Goal: Task Accomplishment & Management: Manage account settings

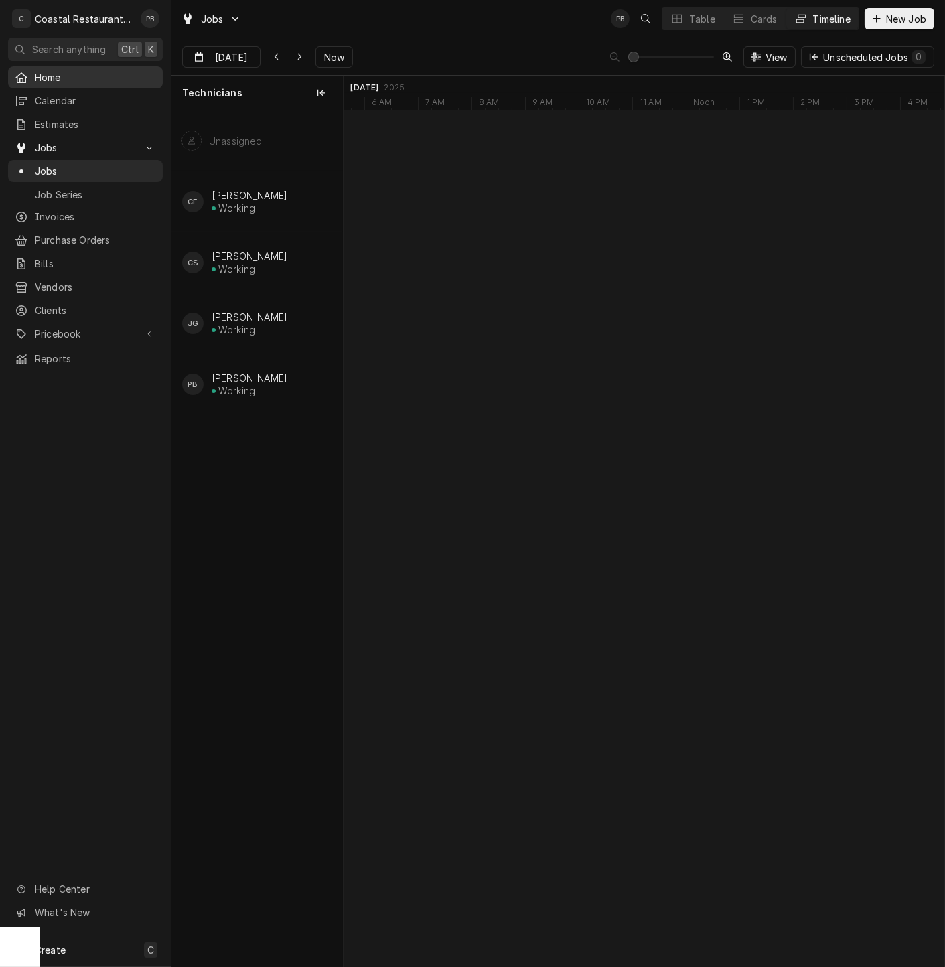
scroll to position [0, 13148]
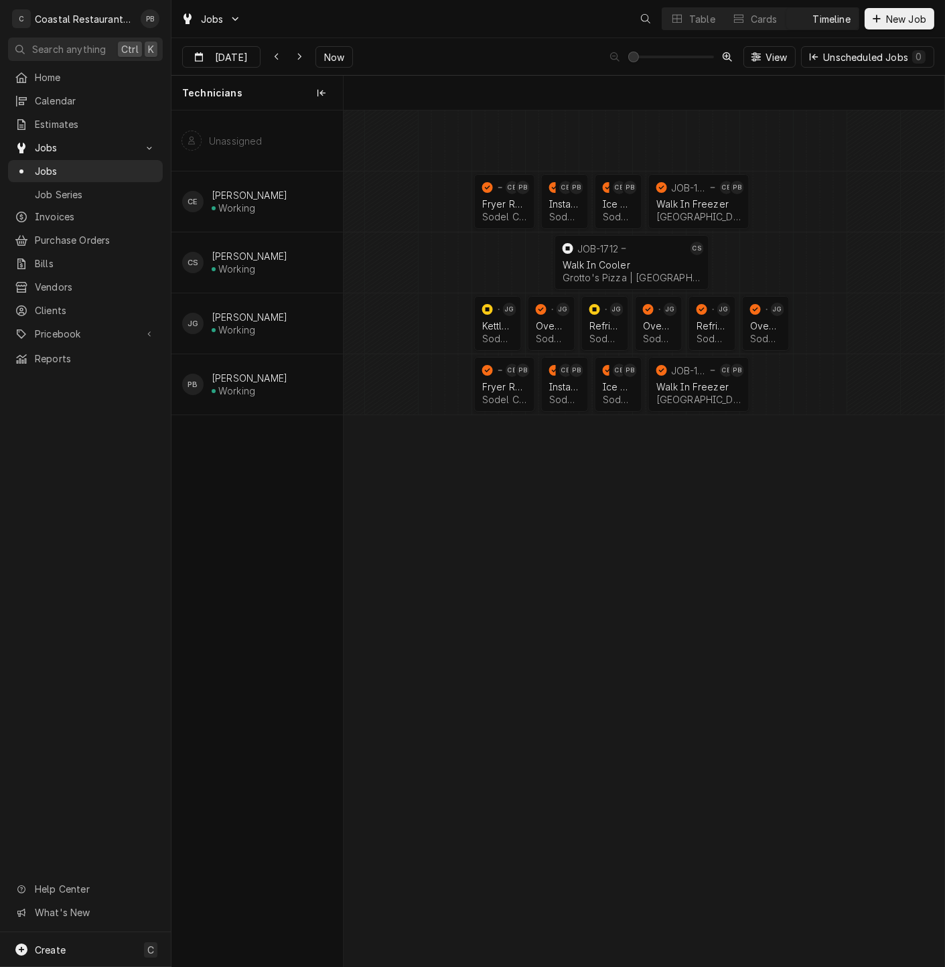
scroll to position [0, 11915]
click at [692, 8] on button "Table" at bounding box center [692, 18] width 61 height 21
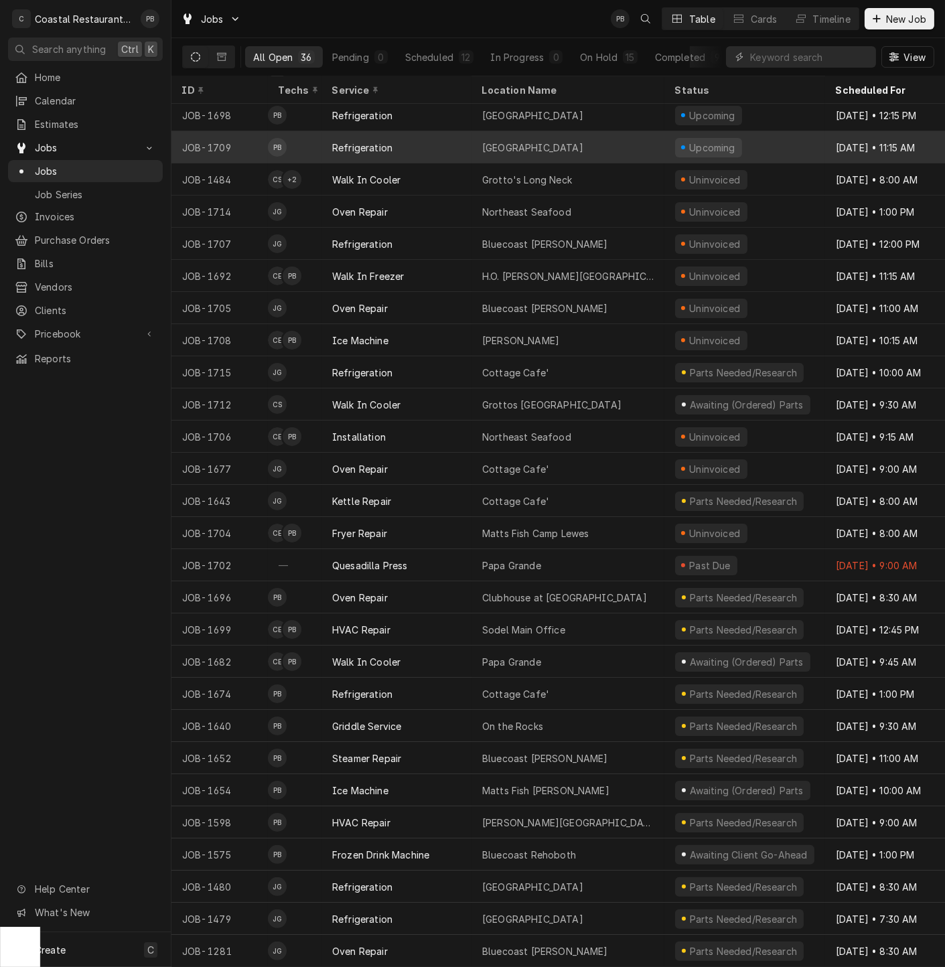
scroll to position [0, 0]
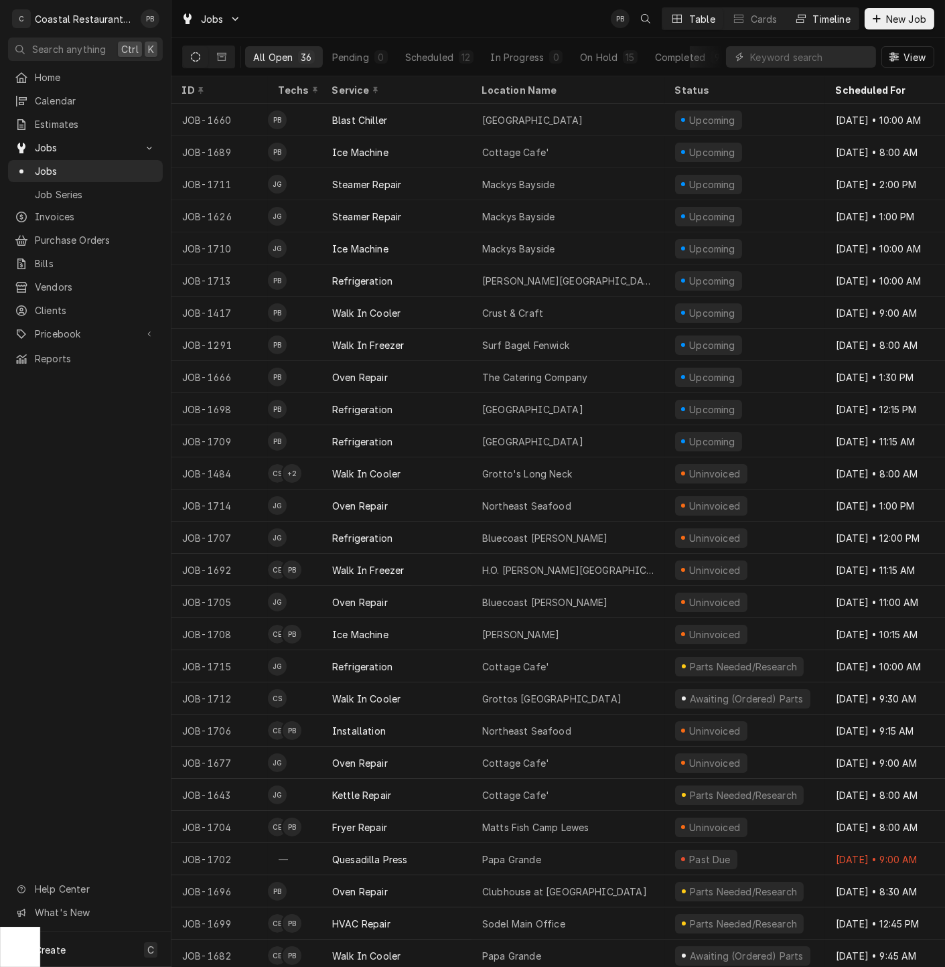
click at [822, 18] on div "Timeline" at bounding box center [832, 19] width 38 height 14
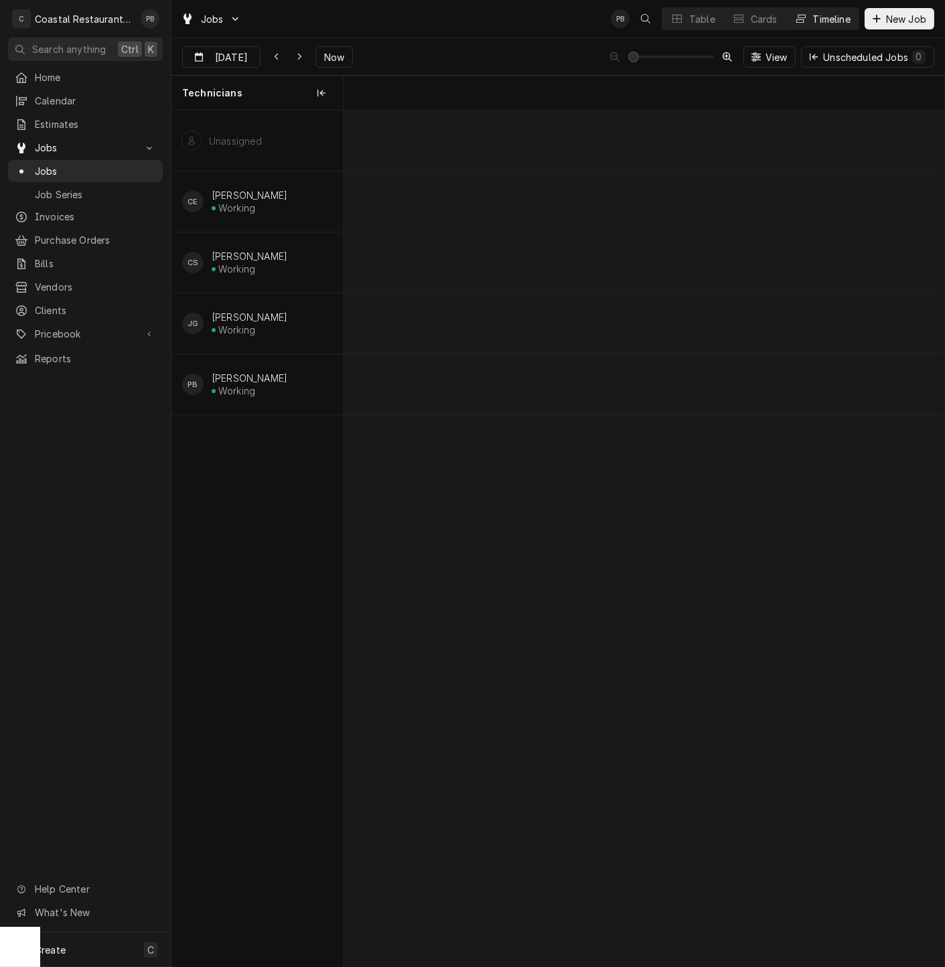
scroll to position [0, 11915]
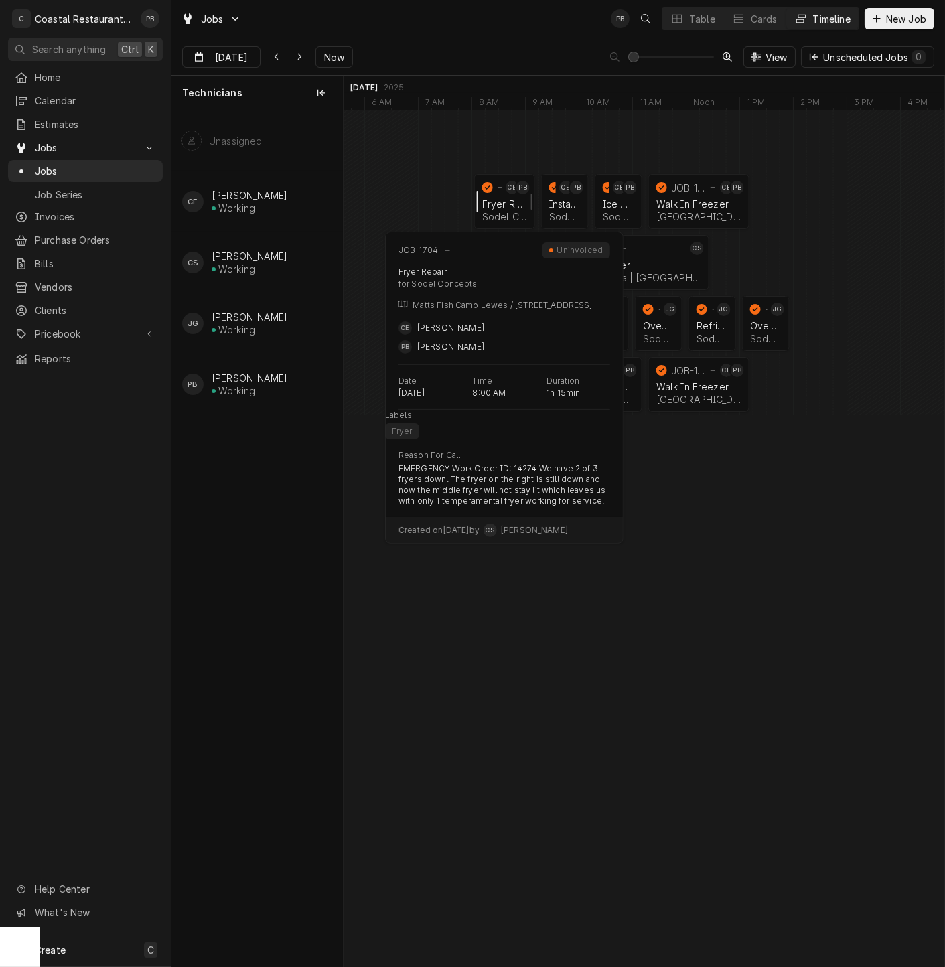
click at [490, 202] on div "normal" at bounding box center [482, 201] width 16 height 55
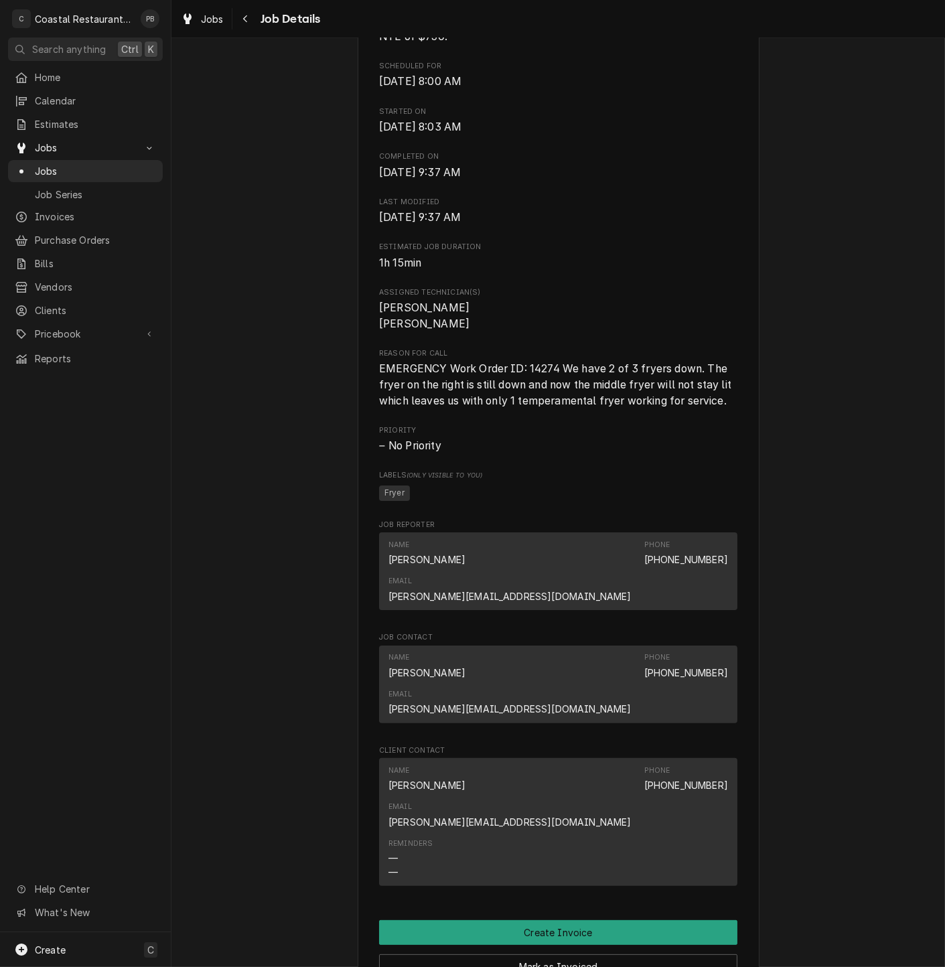
scroll to position [786, 0]
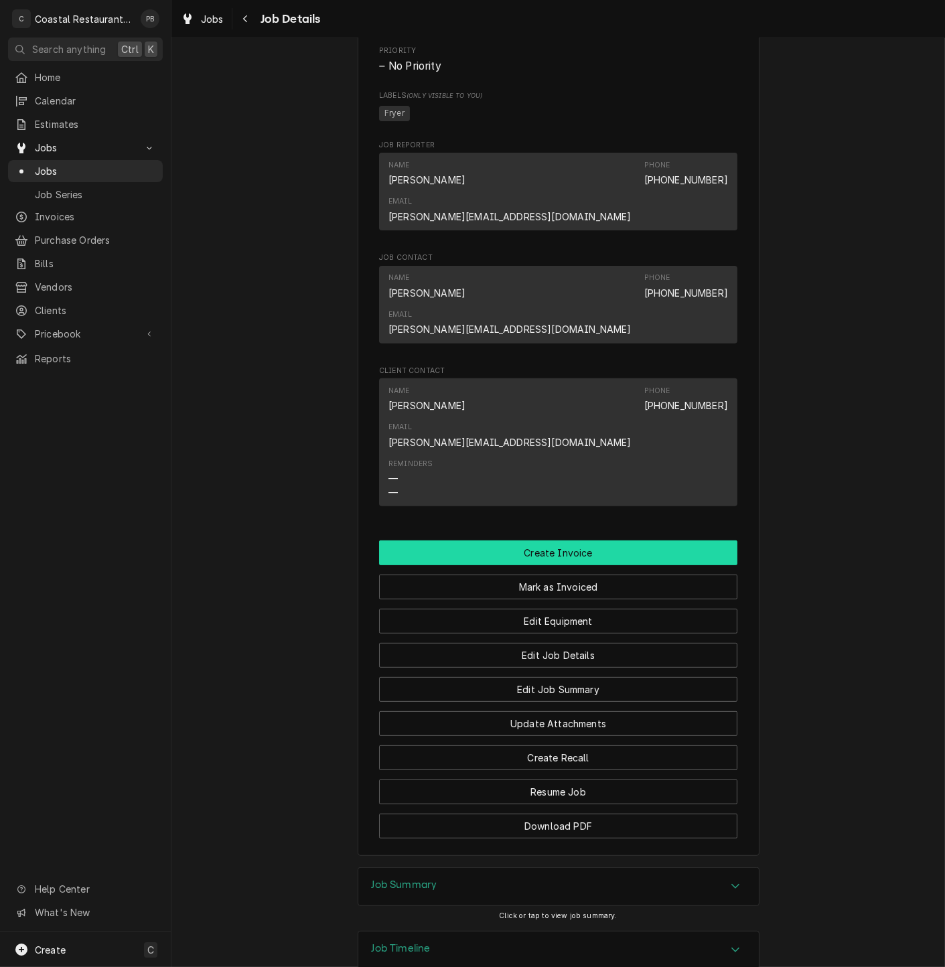
click at [545, 541] on button "Create Invoice" at bounding box center [558, 553] width 358 height 25
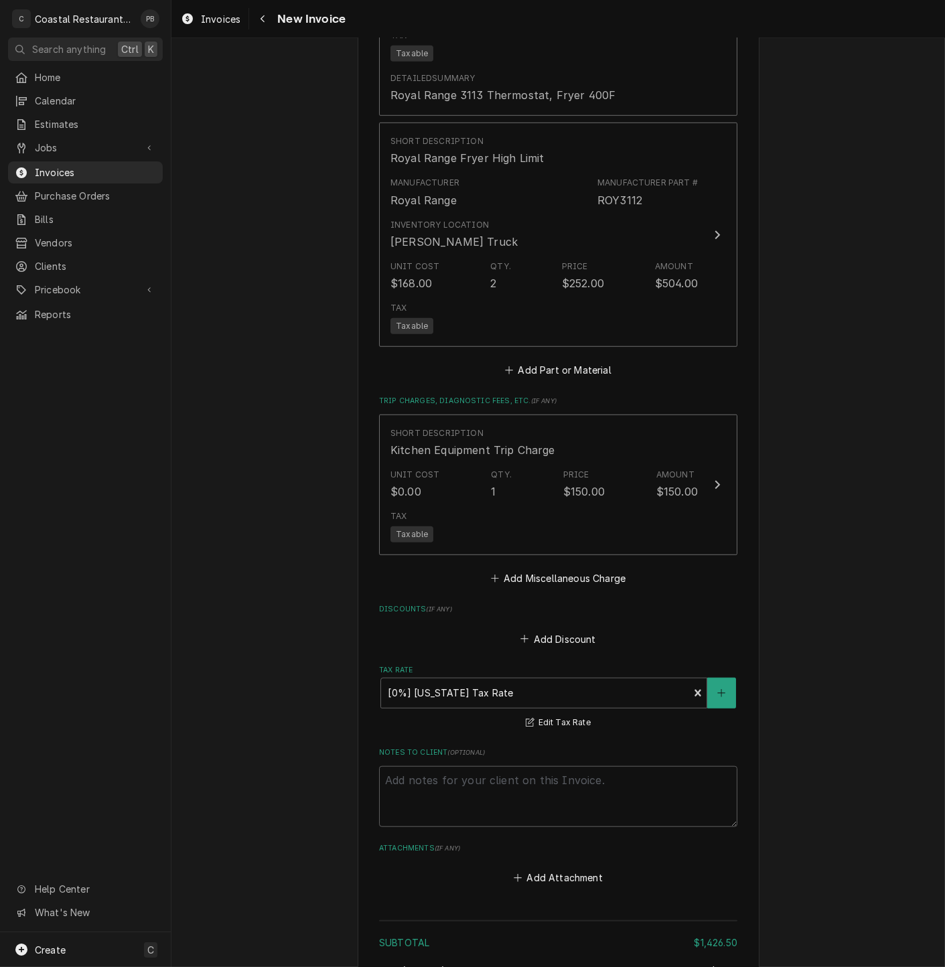
scroll to position [1920, 0]
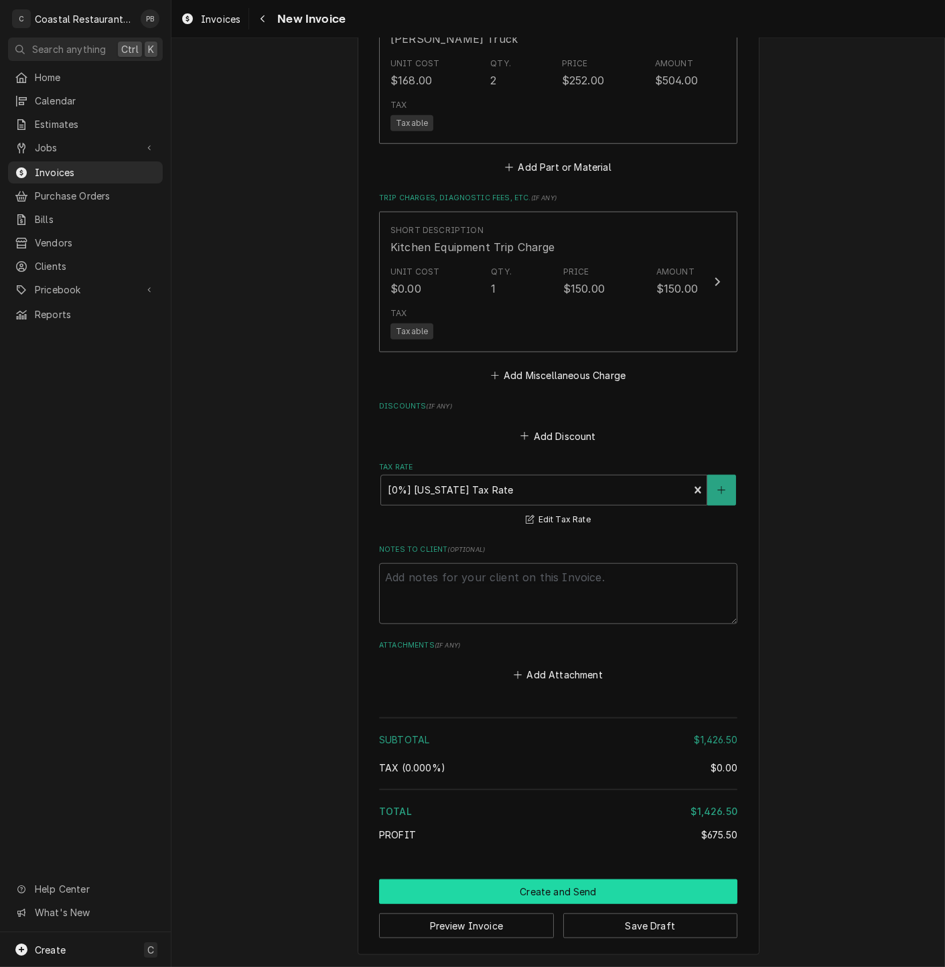
click at [560, 892] on button "Create and Send" at bounding box center [558, 891] width 358 height 25
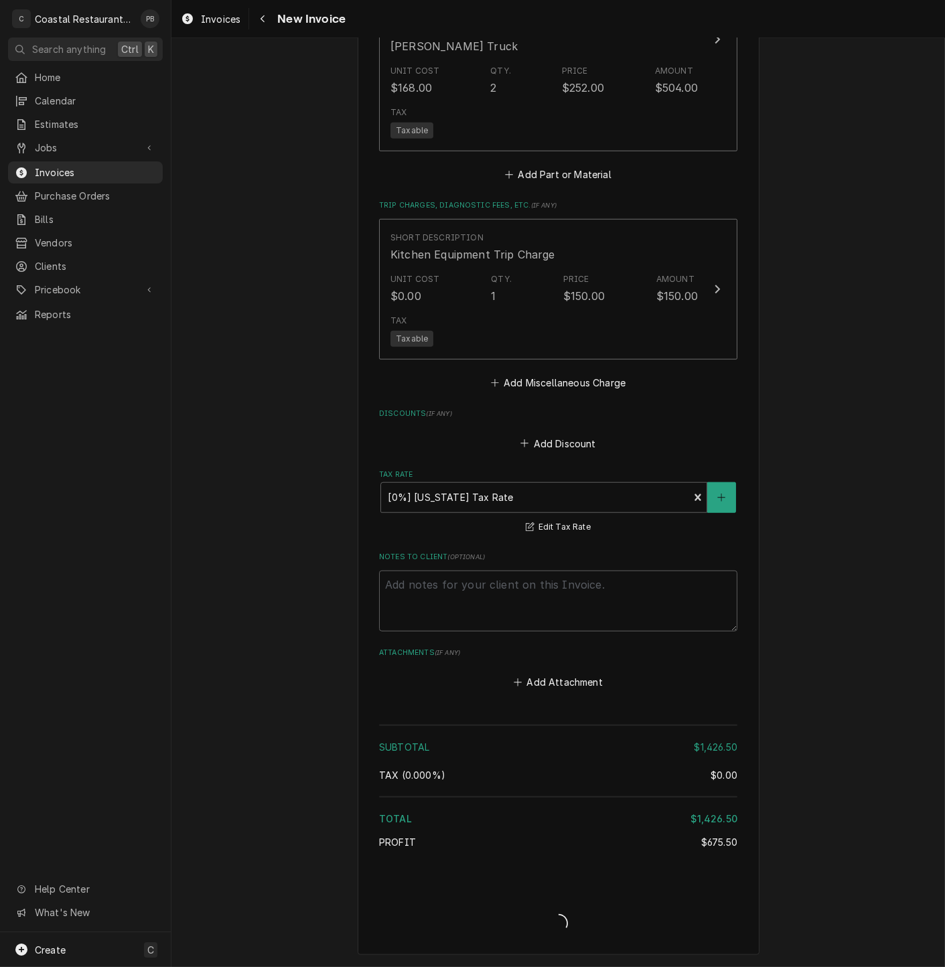
scroll to position [1912, 0]
type textarea "x"
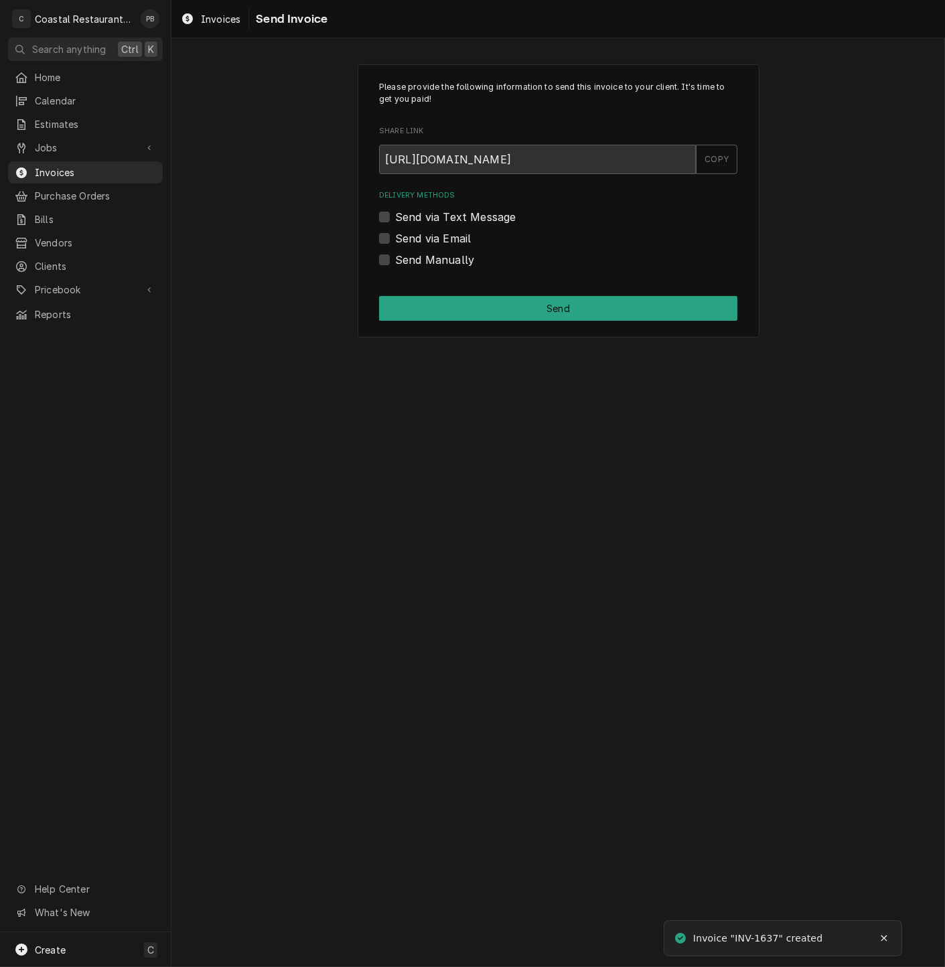
click at [395, 234] on label "Send via Email" at bounding box center [433, 238] width 76 height 16
click at [395, 234] on input "Send via Email" at bounding box center [574, 244] width 358 height 29
checkbox input "true"
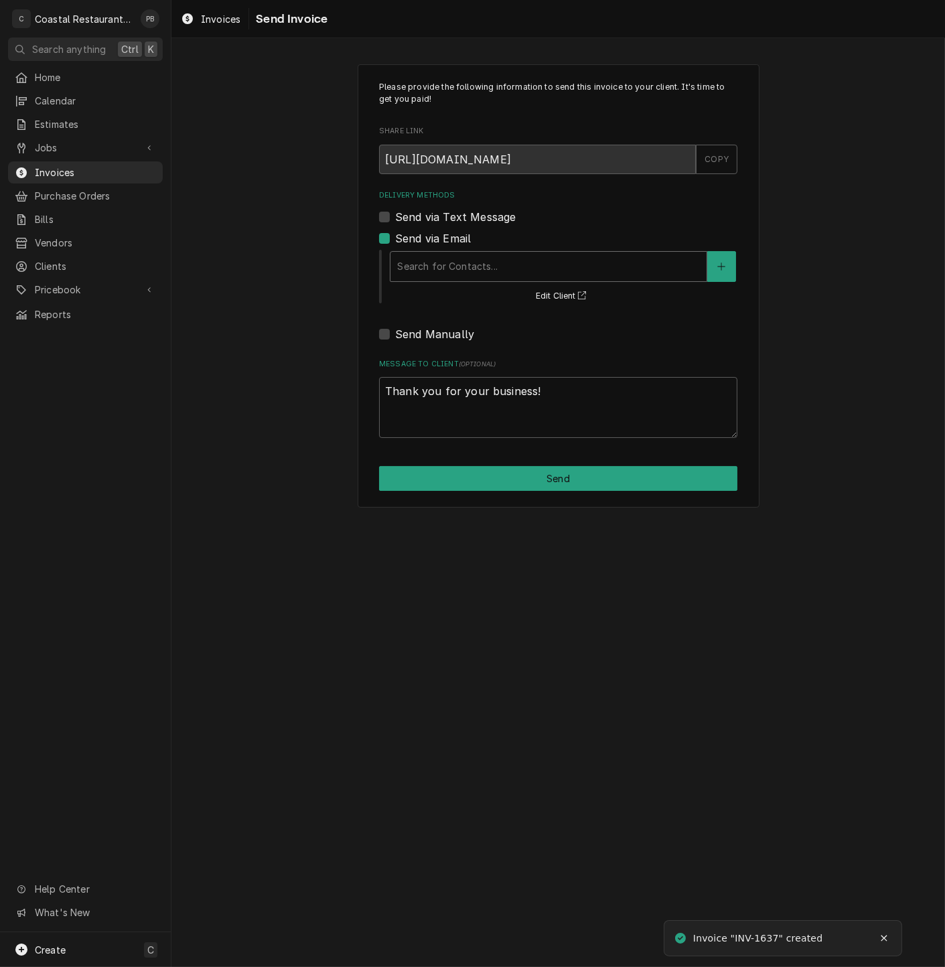
click at [485, 269] on div "Delivery Methods" at bounding box center [548, 267] width 303 height 24
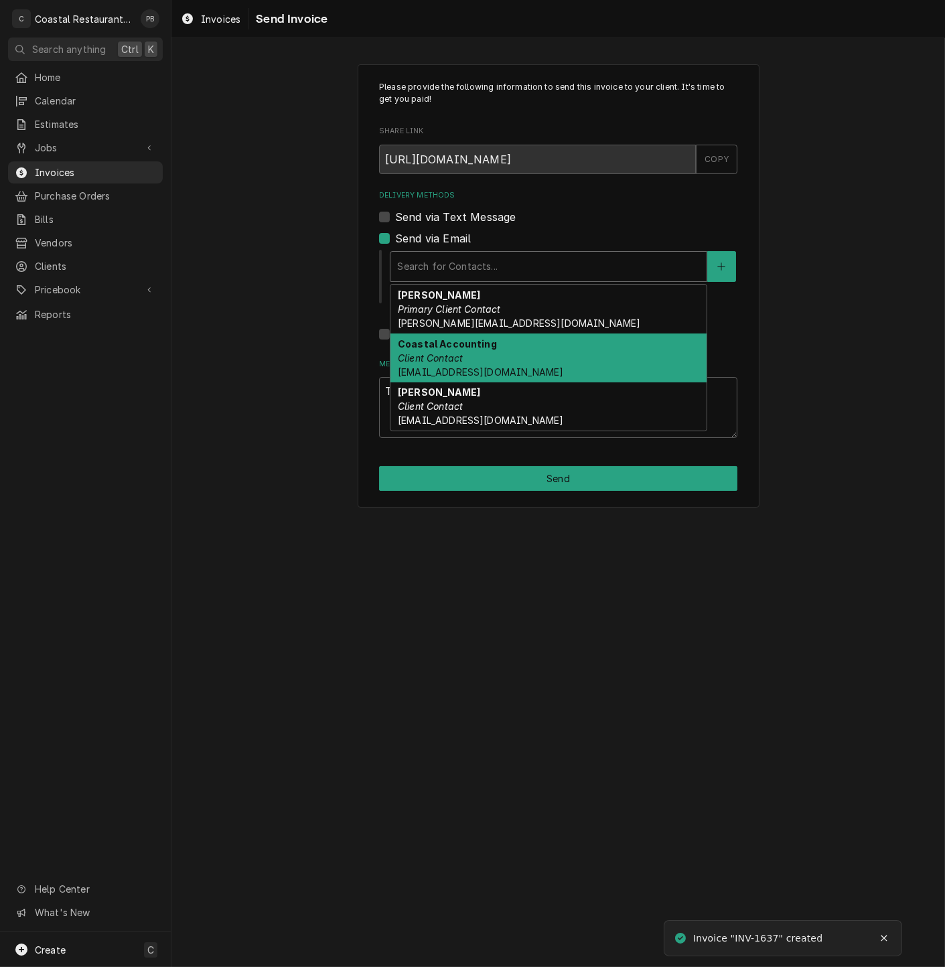
click at [470, 349] on strong "Coastal Accounting" at bounding box center [447, 343] width 99 height 11
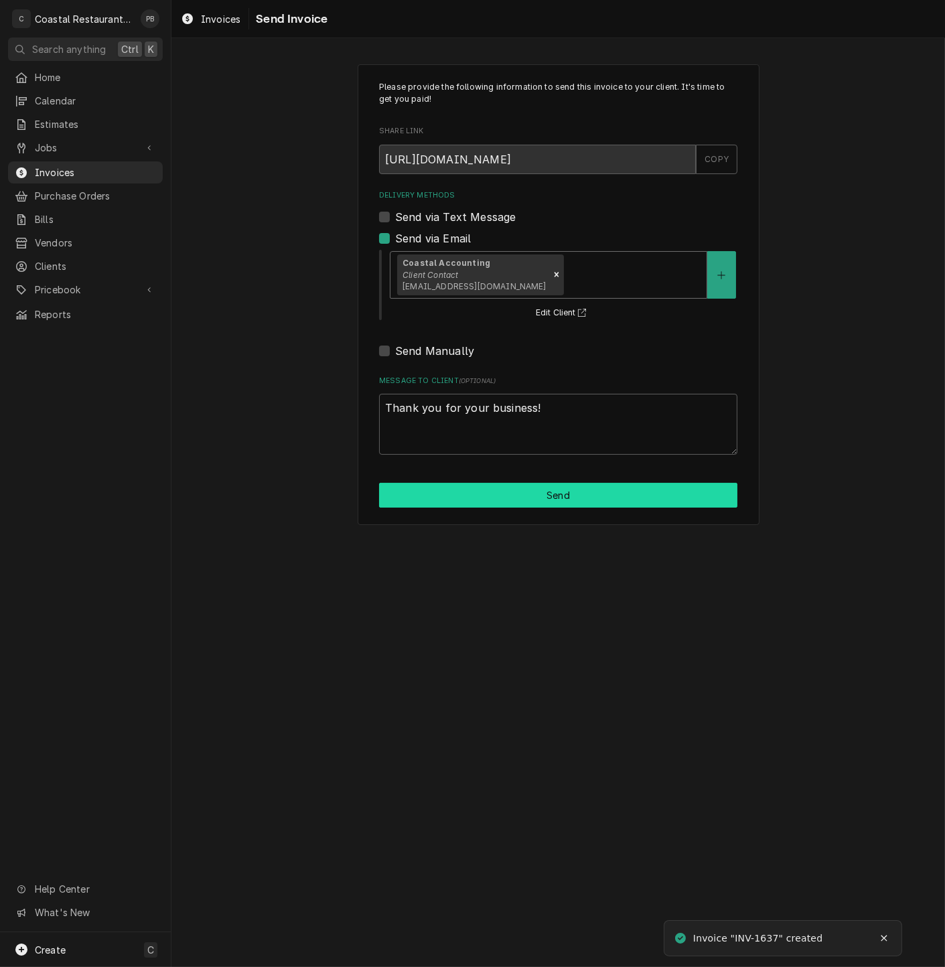
click at [541, 498] on button "Send" at bounding box center [558, 495] width 358 height 25
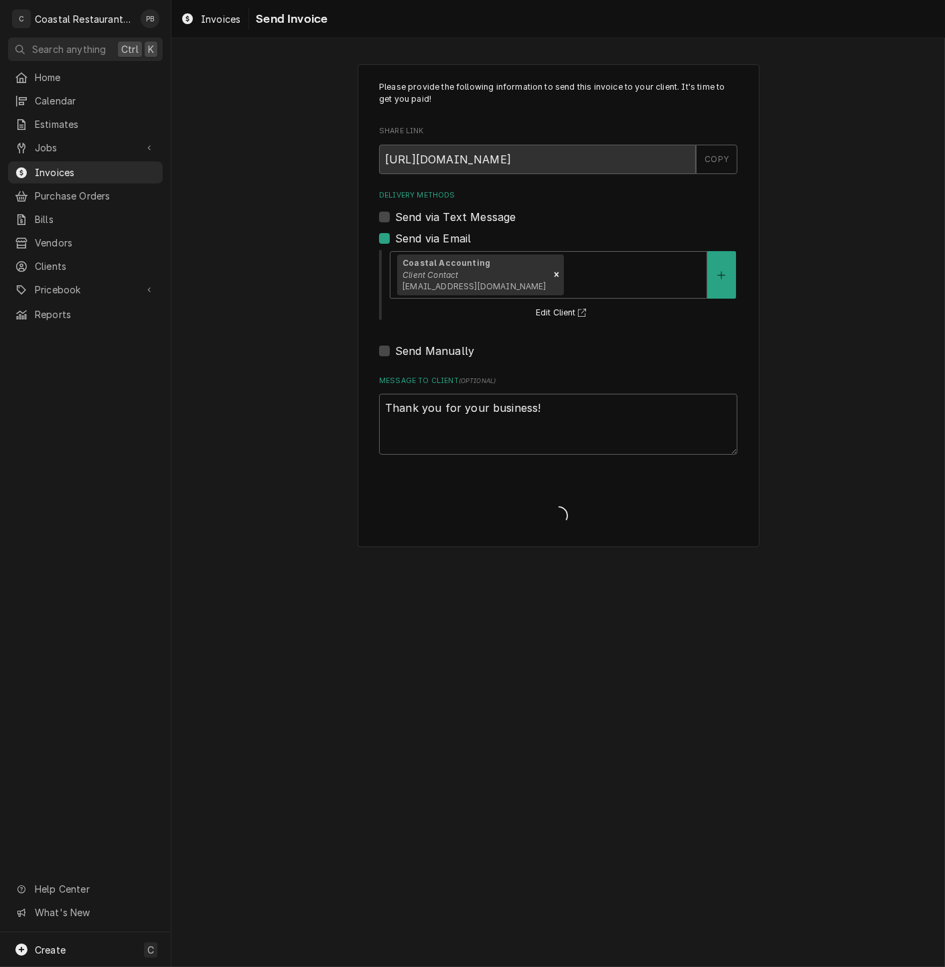
type textarea "x"
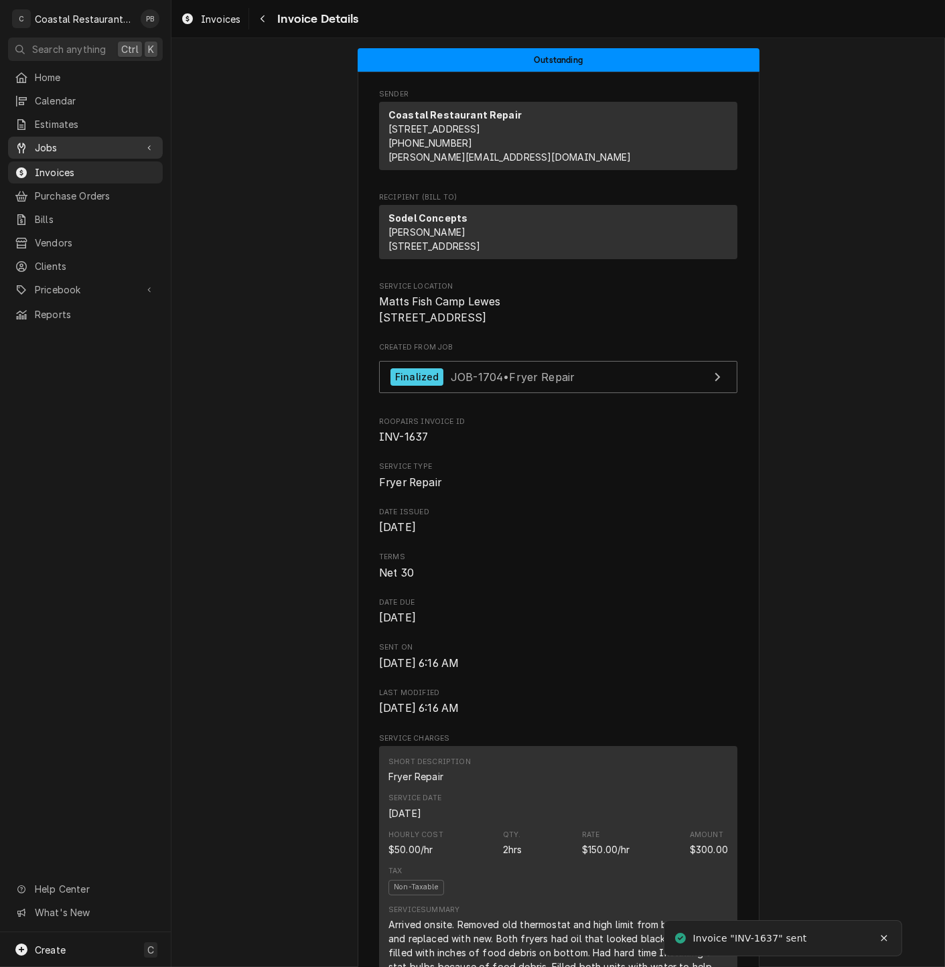
click at [64, 143] on span "Jobs" at bounding box center [85, 148] width 101 height 14
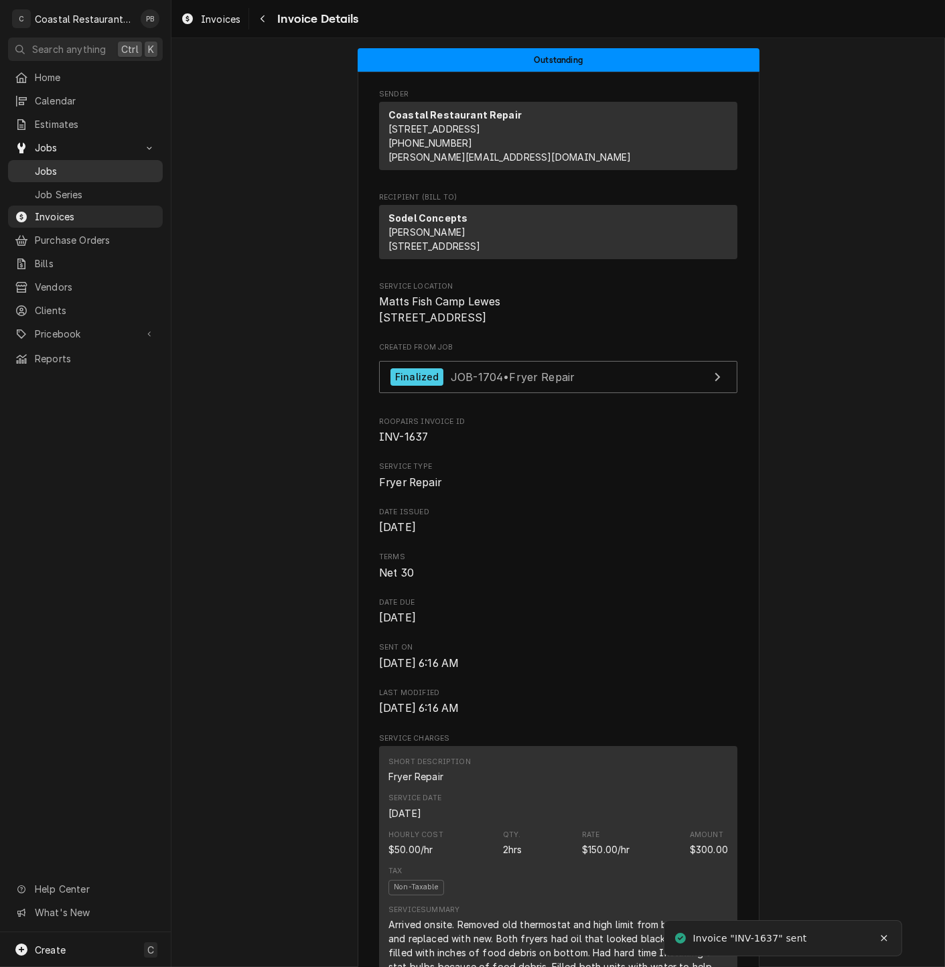
click at [67, 170] on span "Jobs" at bounding box center [95, 171] width 121 height 14
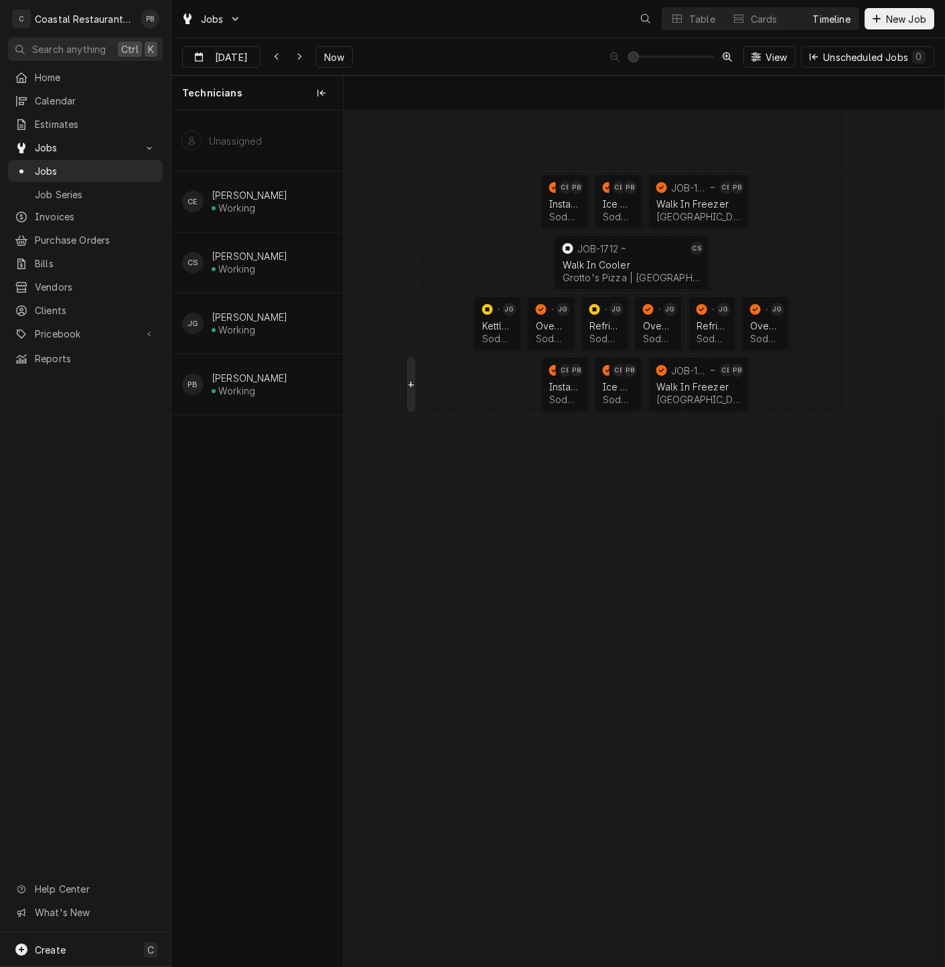
scroll to position [0, 11915]
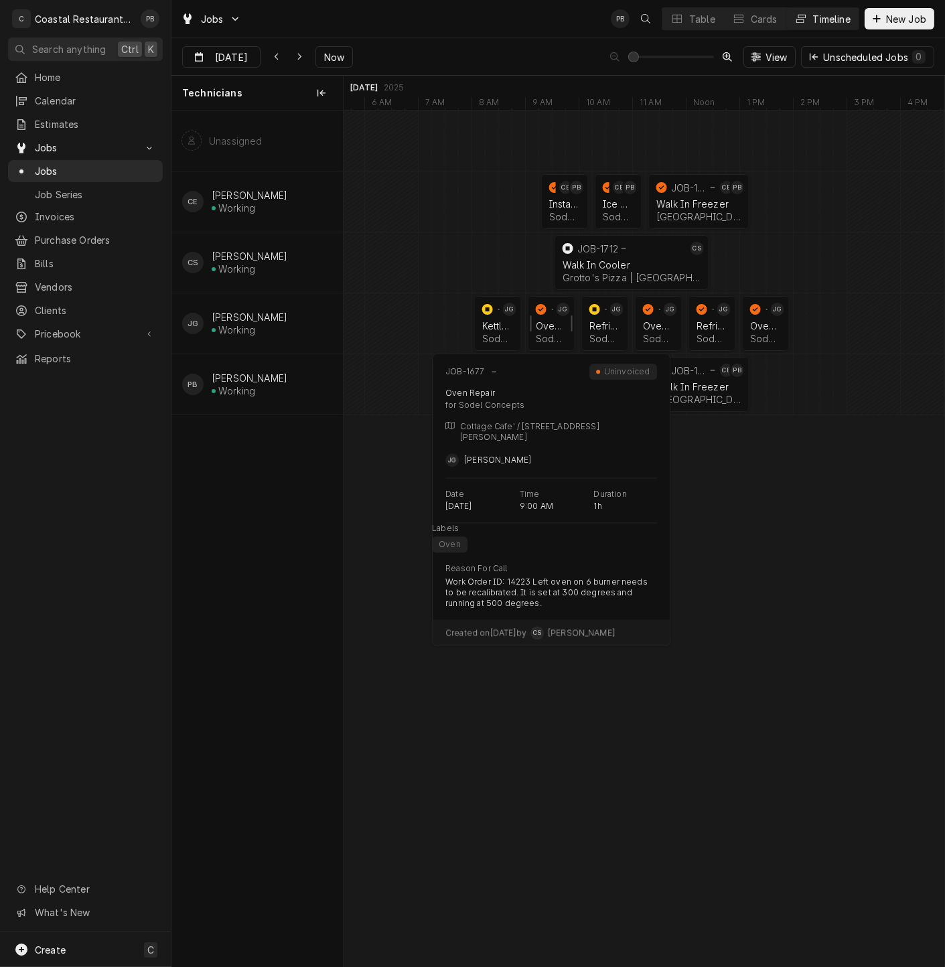
click at [548, 318] on div "Oven Repair Sodel Concepts | Bethany Beach, 19930" at bounding box center [551, 331] width 37 height 29
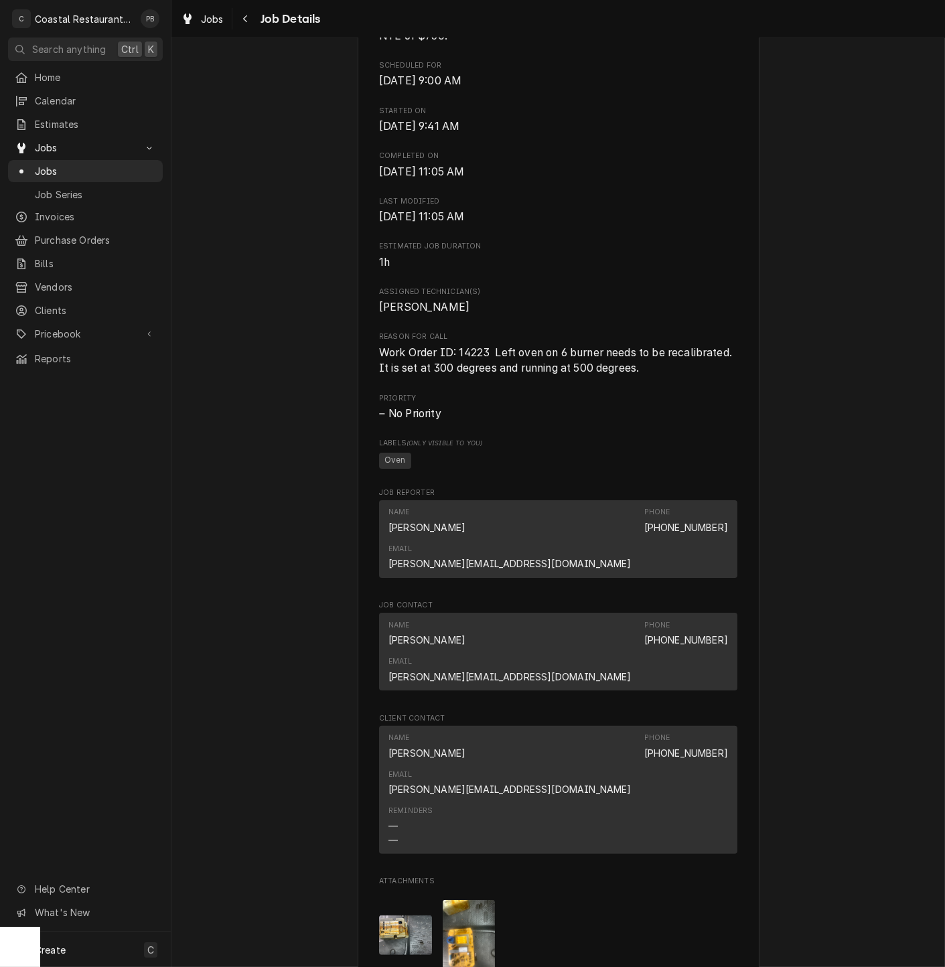
scroll to position [876, 0]
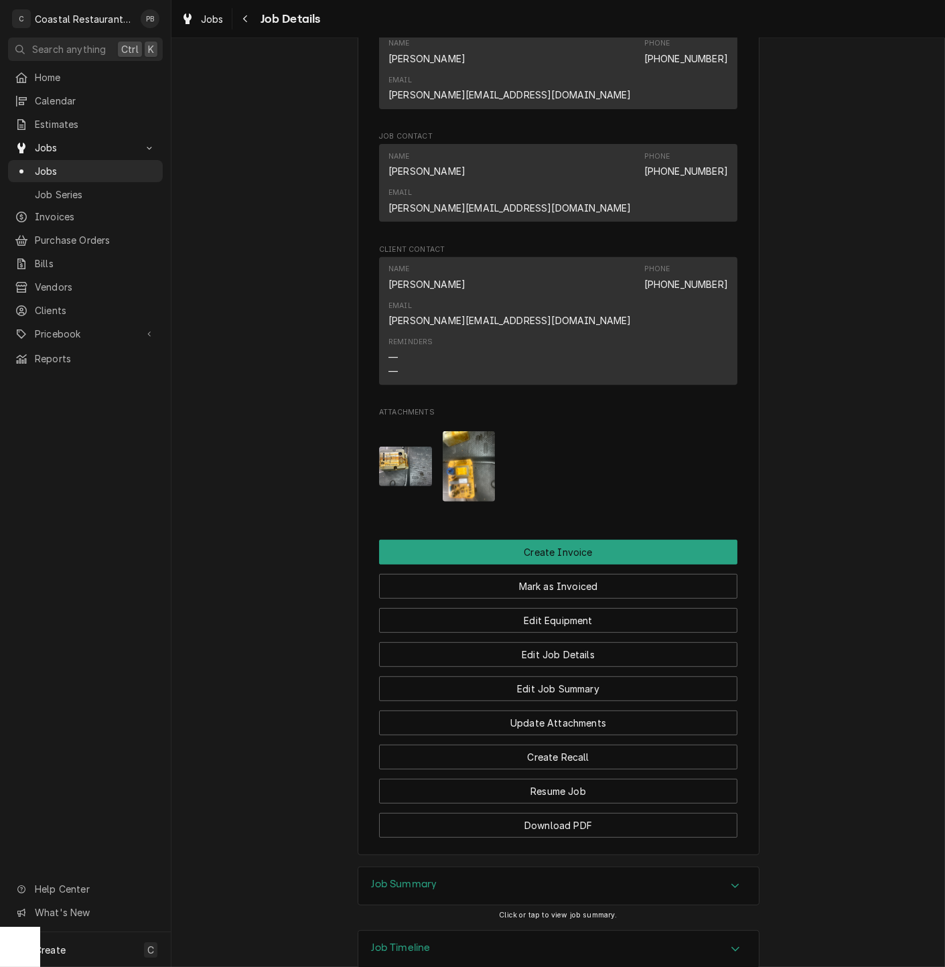
click at [645, 867] on div "Job Summary" at bounding box center [558, 886] width 401 height 38
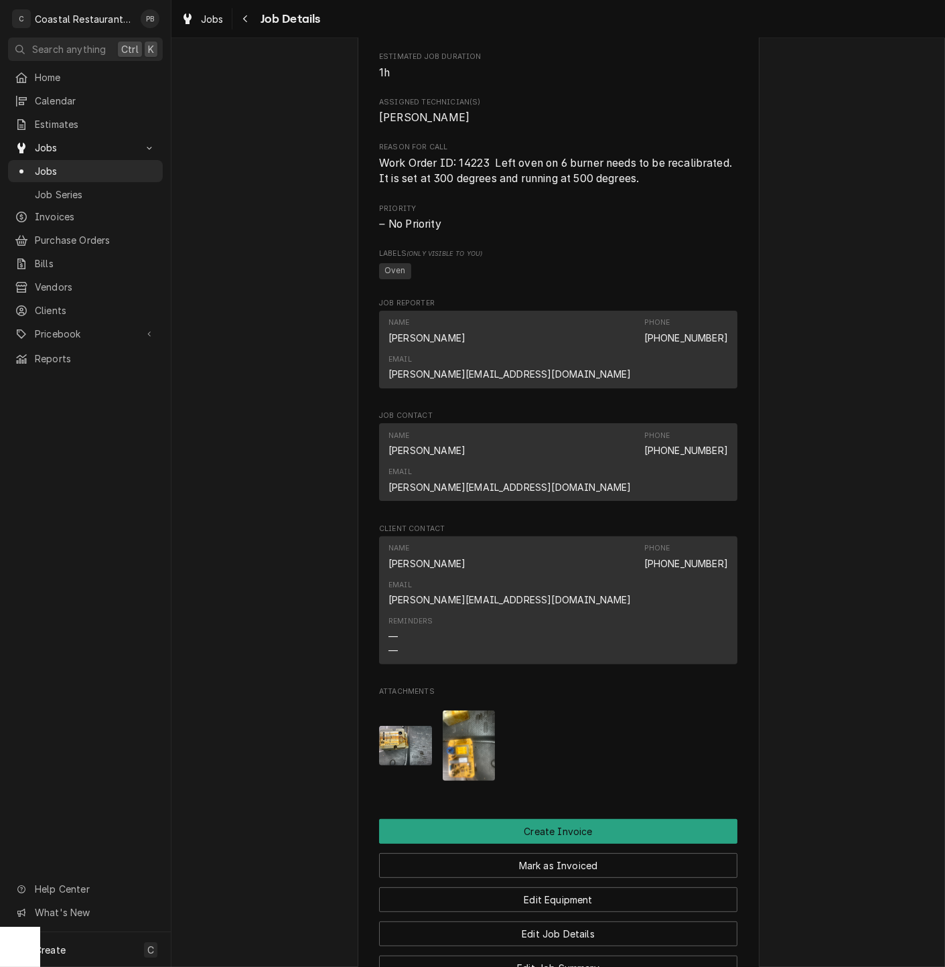
scroll to position [819, 0]
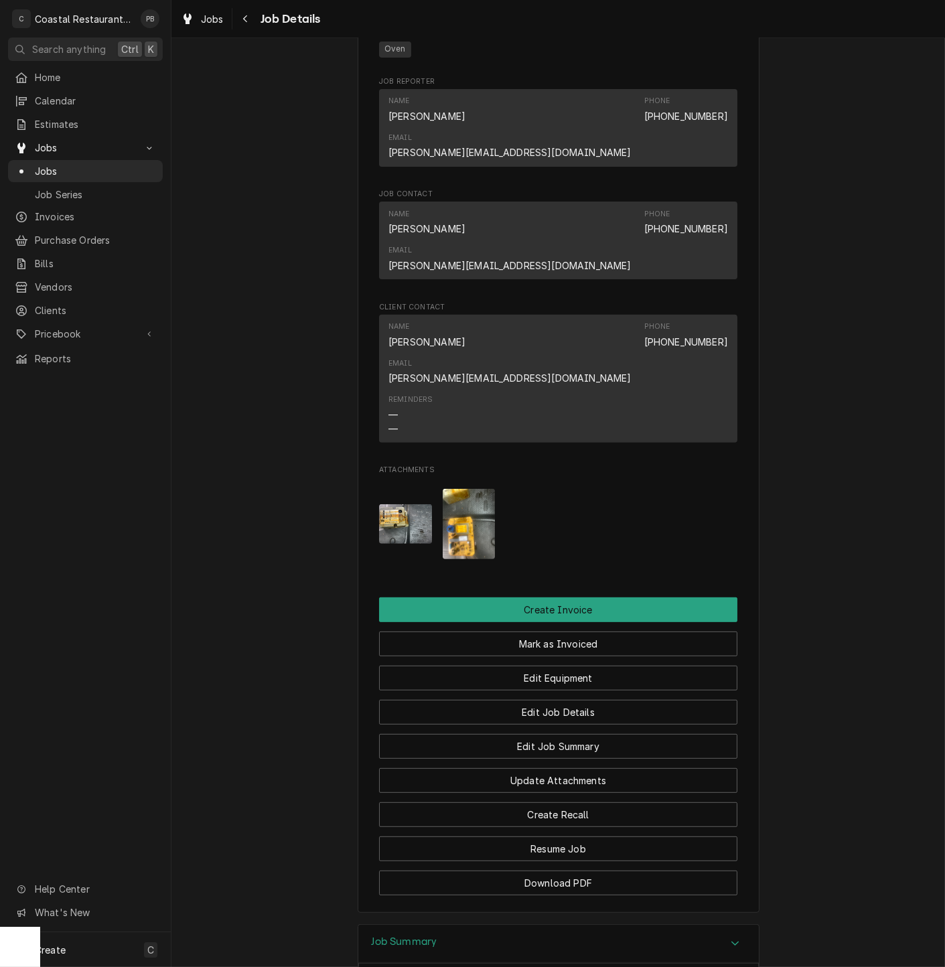
click at [447, 489] on img "Attachments" at bounding box center [469, 524] width 53 height 70
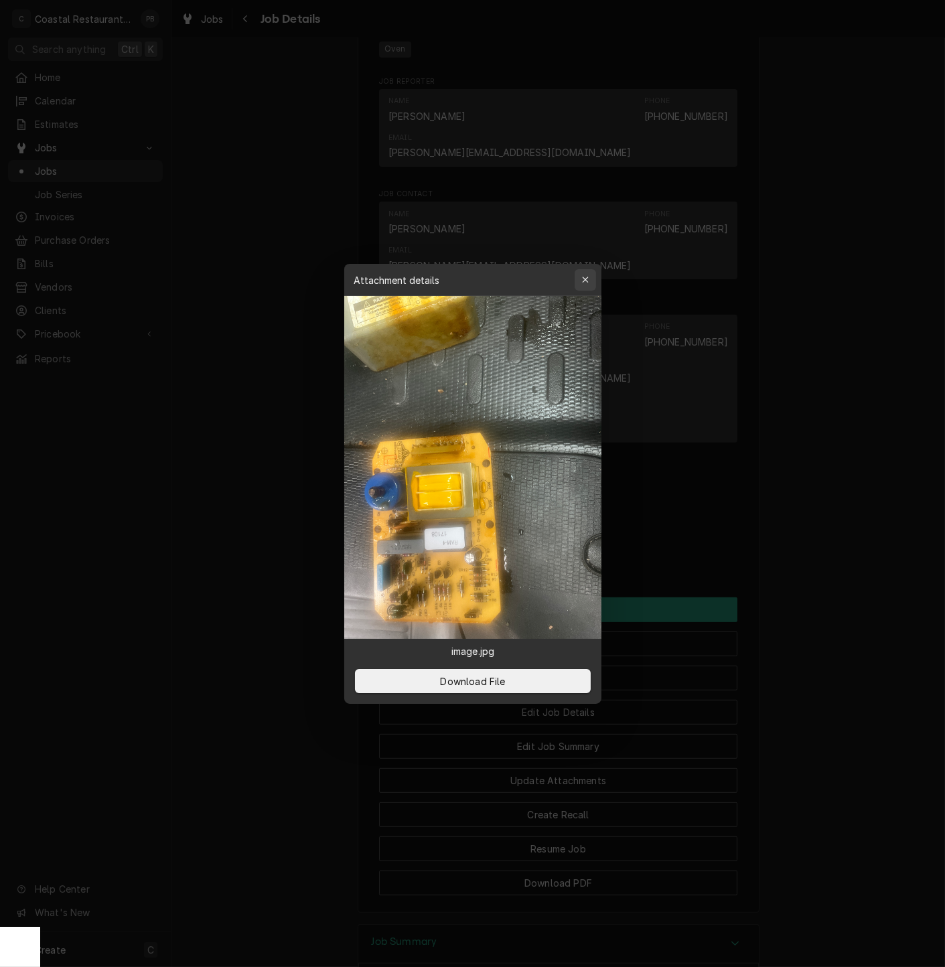
click at [589, 281] on div "button" at bounding box center [585, 279] width 13 height 13
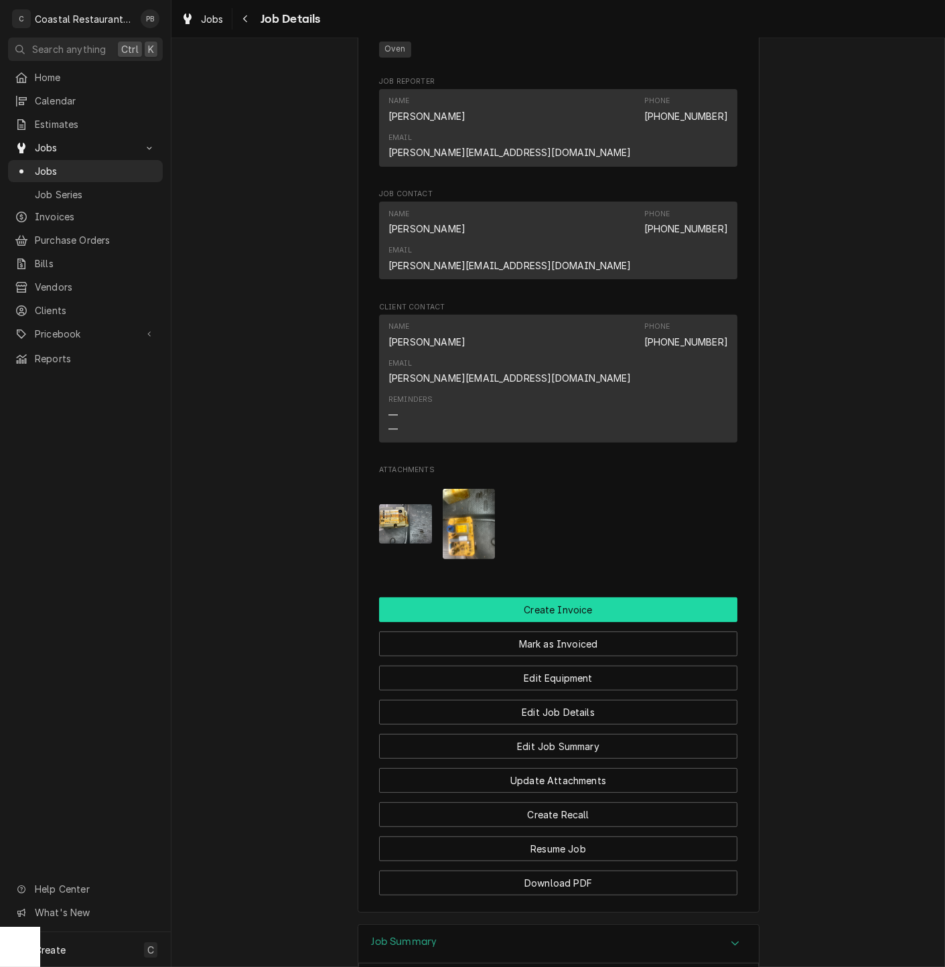
click at [580, 597] on button "Create Invoice" at bounding box center [558, 609] width 358 height 25
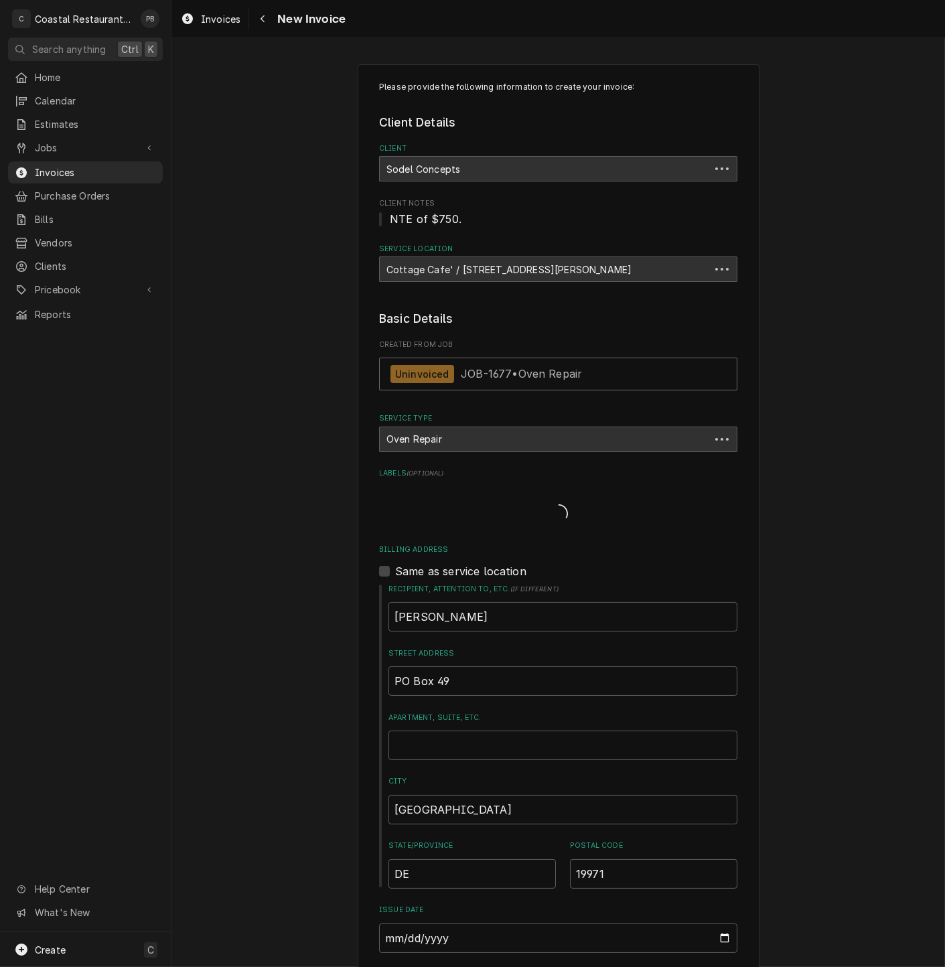
type textarea "x"
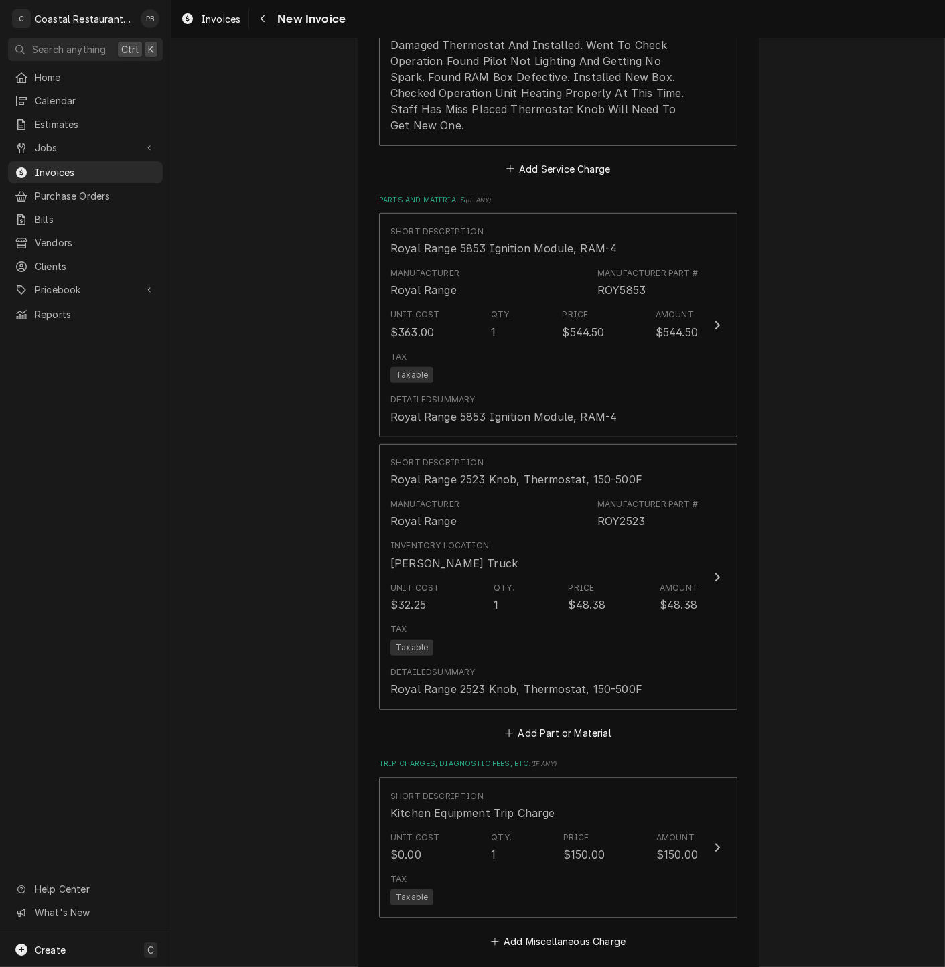
scroll to position [1548, 0]
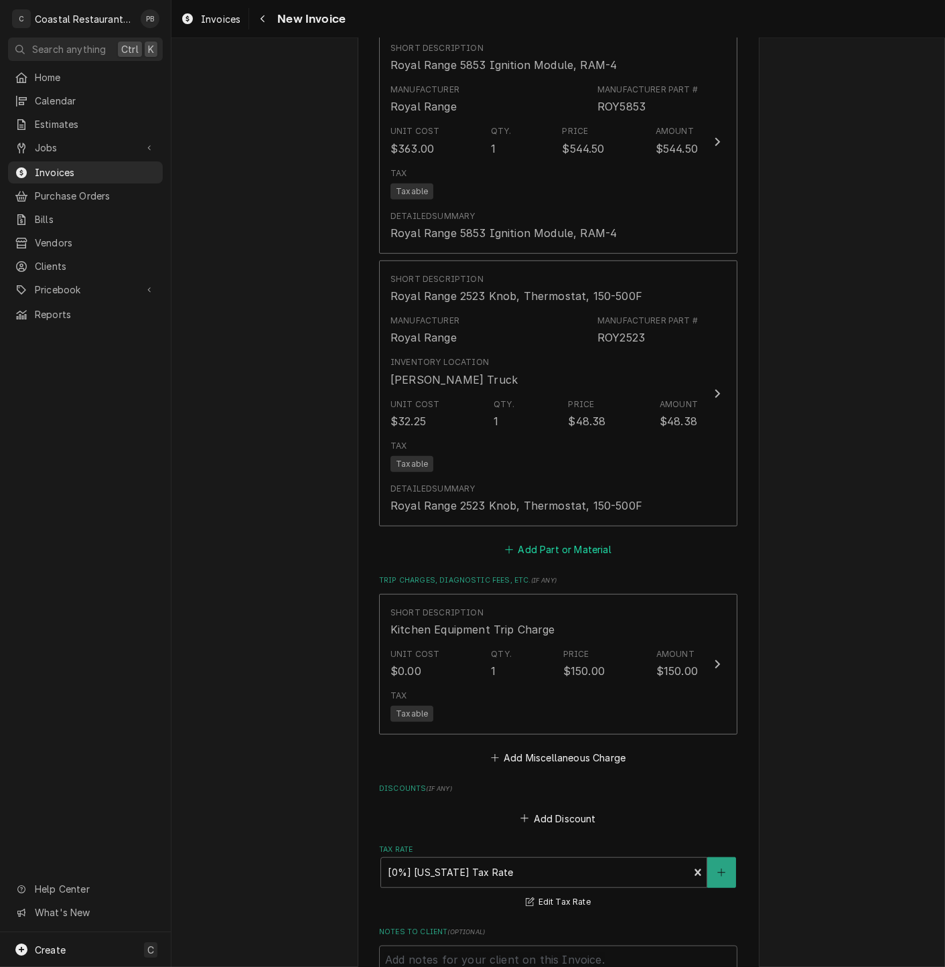
click at [547, 541] on button "Add Part or Material" at bounding box center [558, 550] width 111 height 19
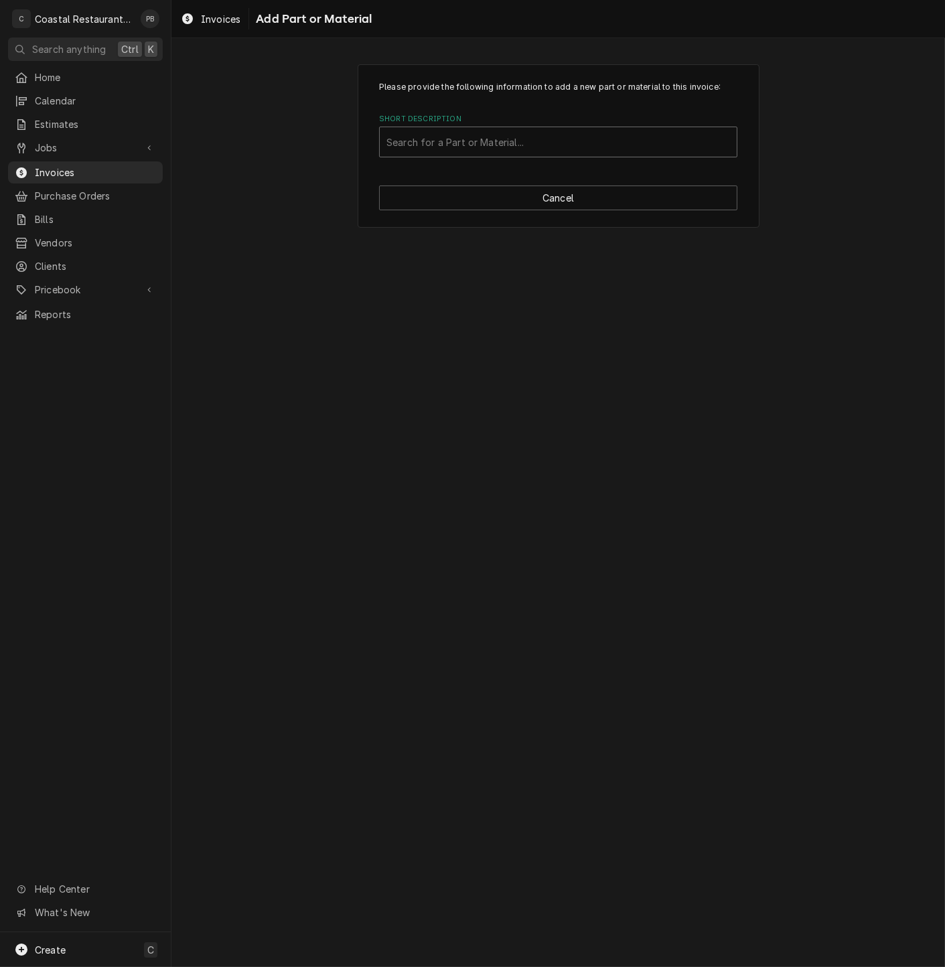
click at [516, 145] on div "Short Description" at bounding box center [558, 142] width 344 height 24
type input "royal thermostat"
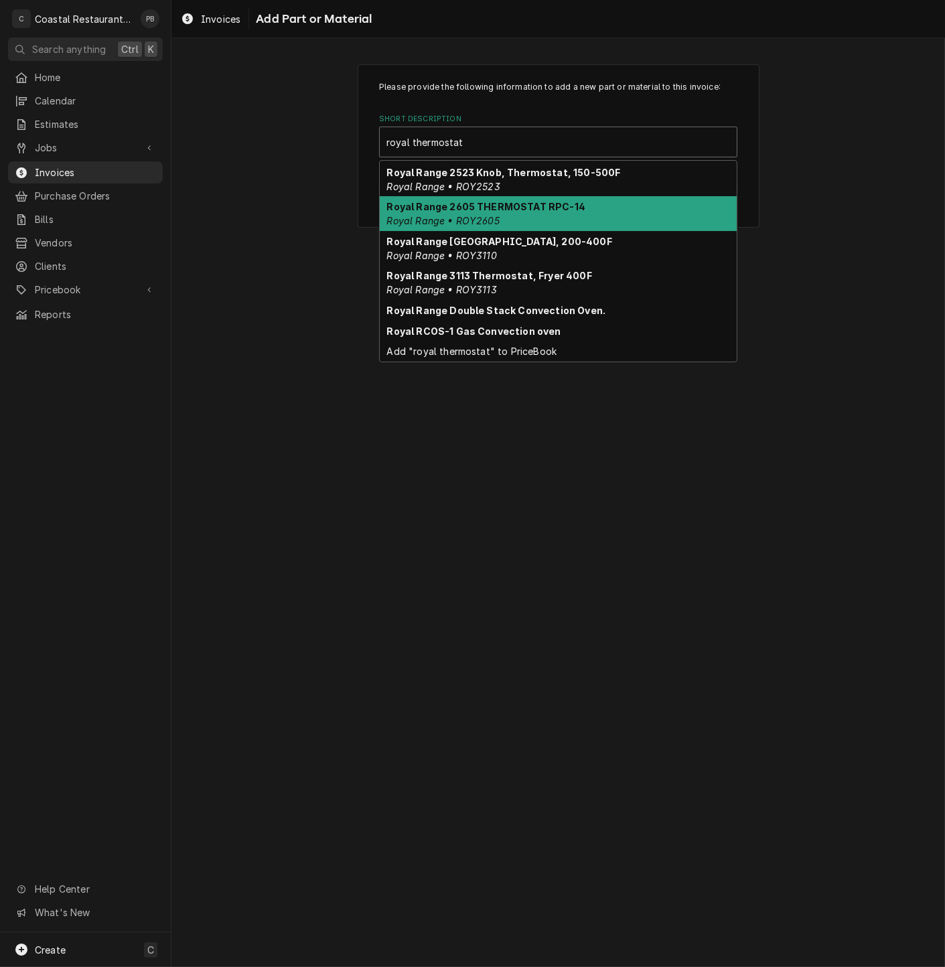
scroll to position [28, 0]
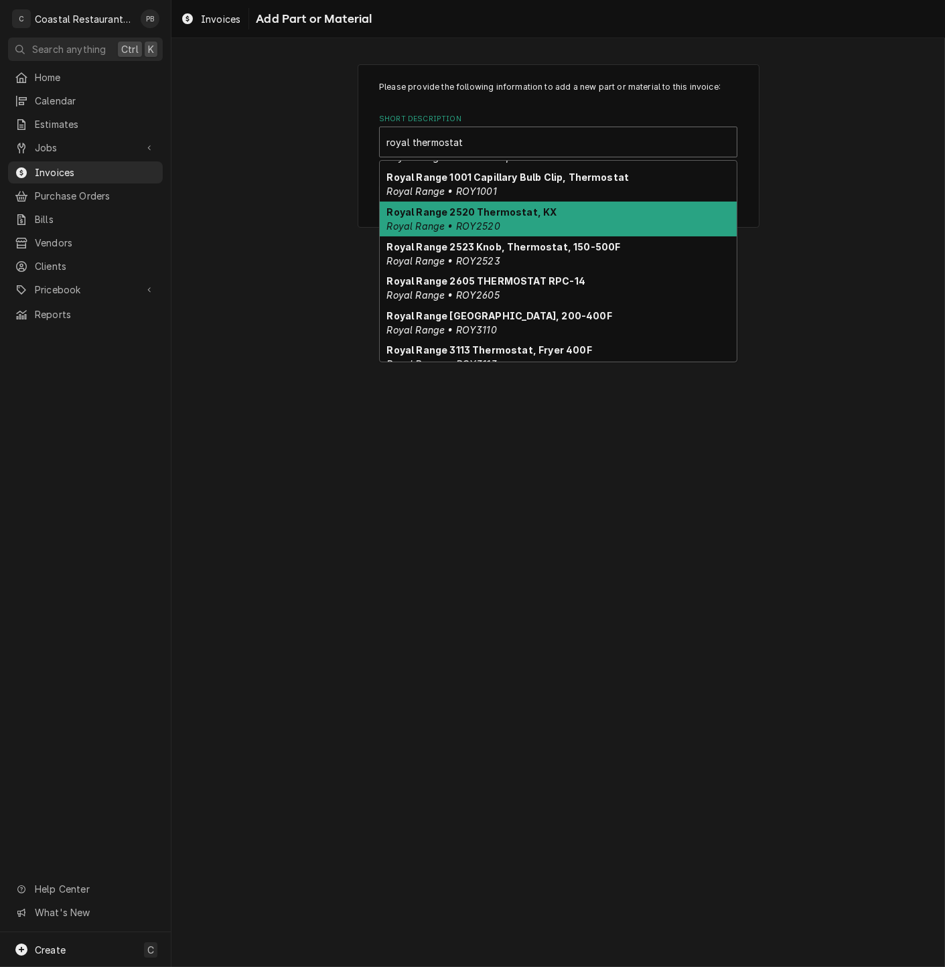
click at [532, 221] on div "Royal Range 2520 Thermostat, KX Royal Range • ROY2520" at bounding box center [558, 219] width 357 height 35
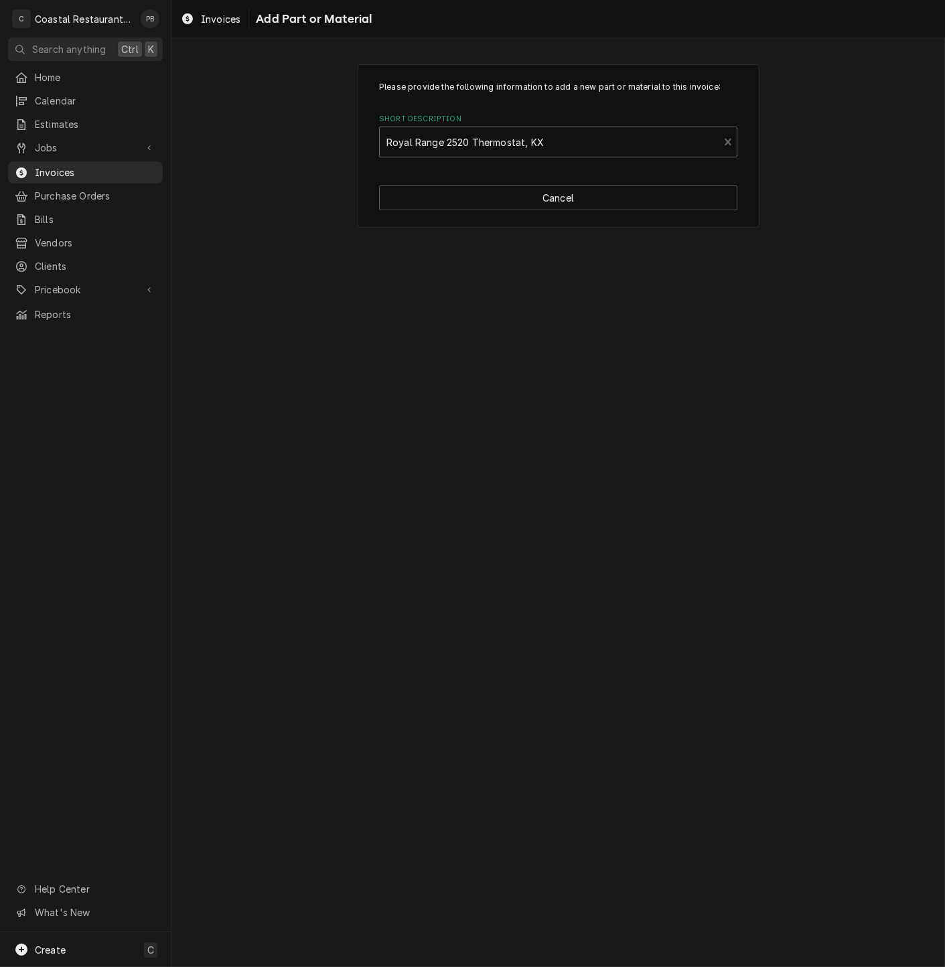
type textarea "x"
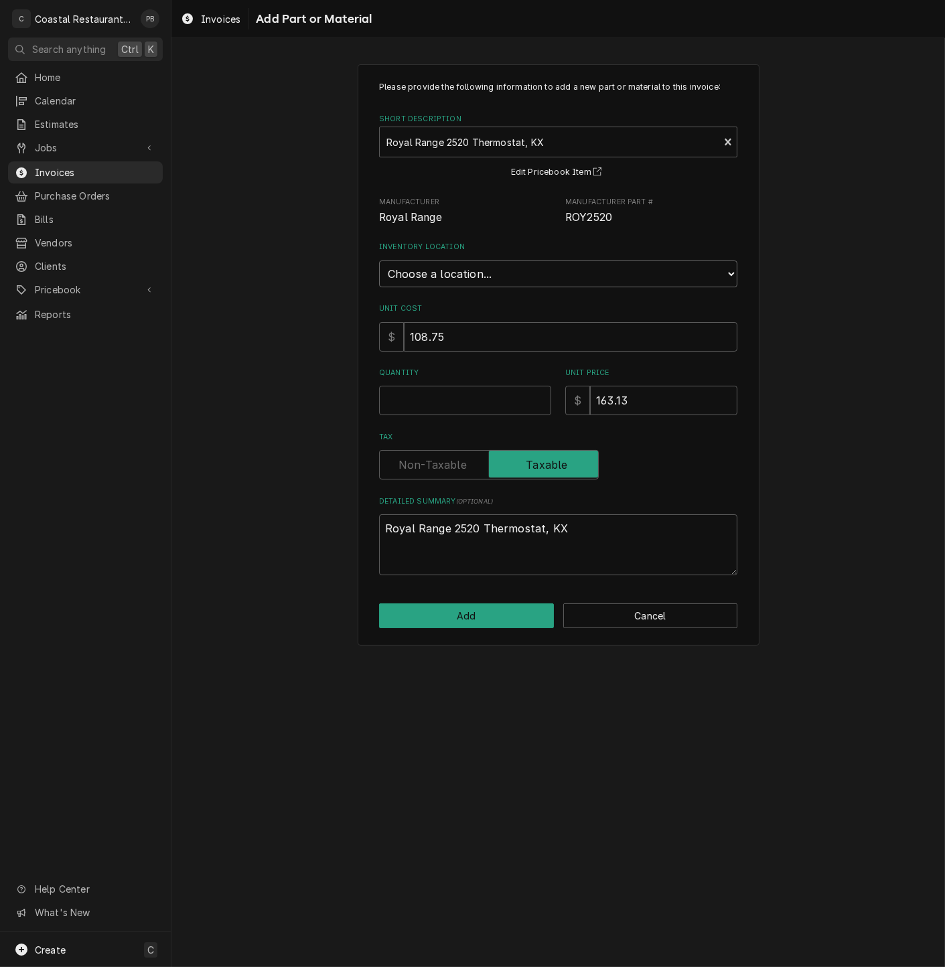
click at [504, 273] on select "Choose a location... Fenwick Warehouse James Gatton Truck Mike Lynch Truck Phil…" at bounding box center [558, 274] width 358 height 27
select select "325"
click at [379, 261] on select "Choose a location... Fenwick Warehouse James Gatton Truck Mike Lynch Truck Phil…" at bounding box center [558, 274] width 358 height 27
click at [461, 395] on input "Quantity" at bounding box center [465, 400] width 172 height 29
type textarea "x"
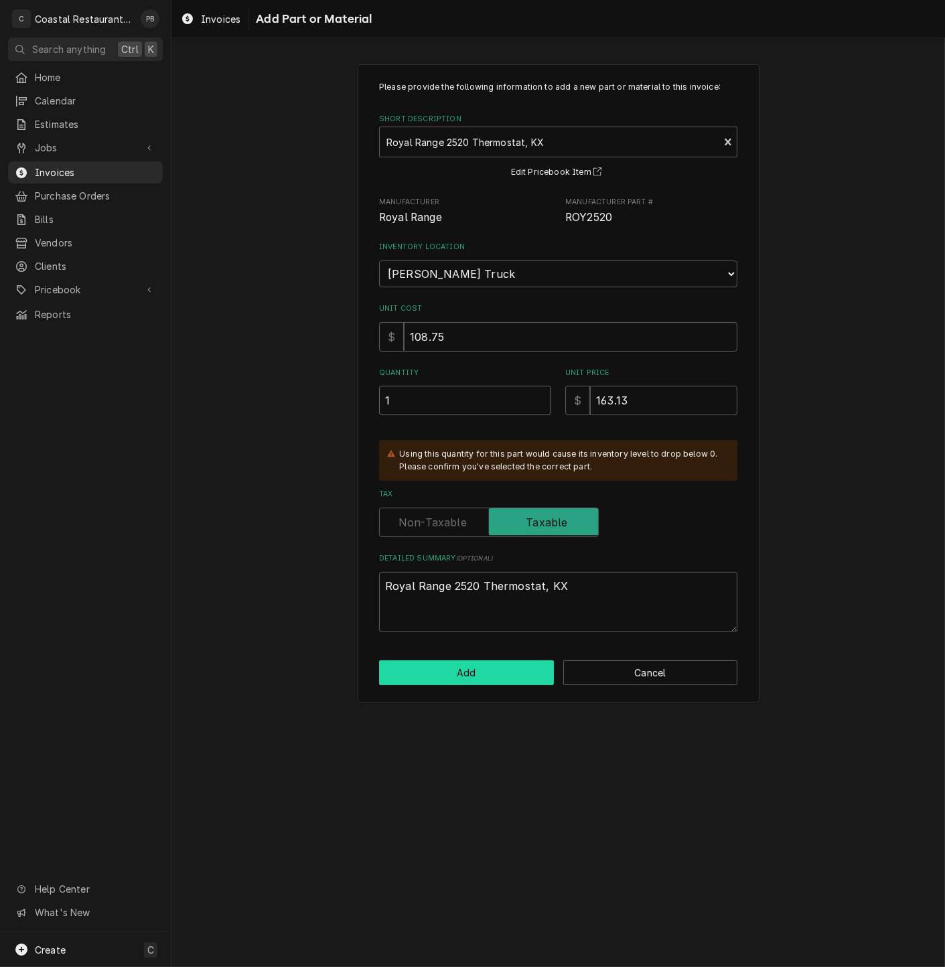
type input "1"
click at [474, 676] on button "Add" at bounding box center [466, 672] width 175 height 25
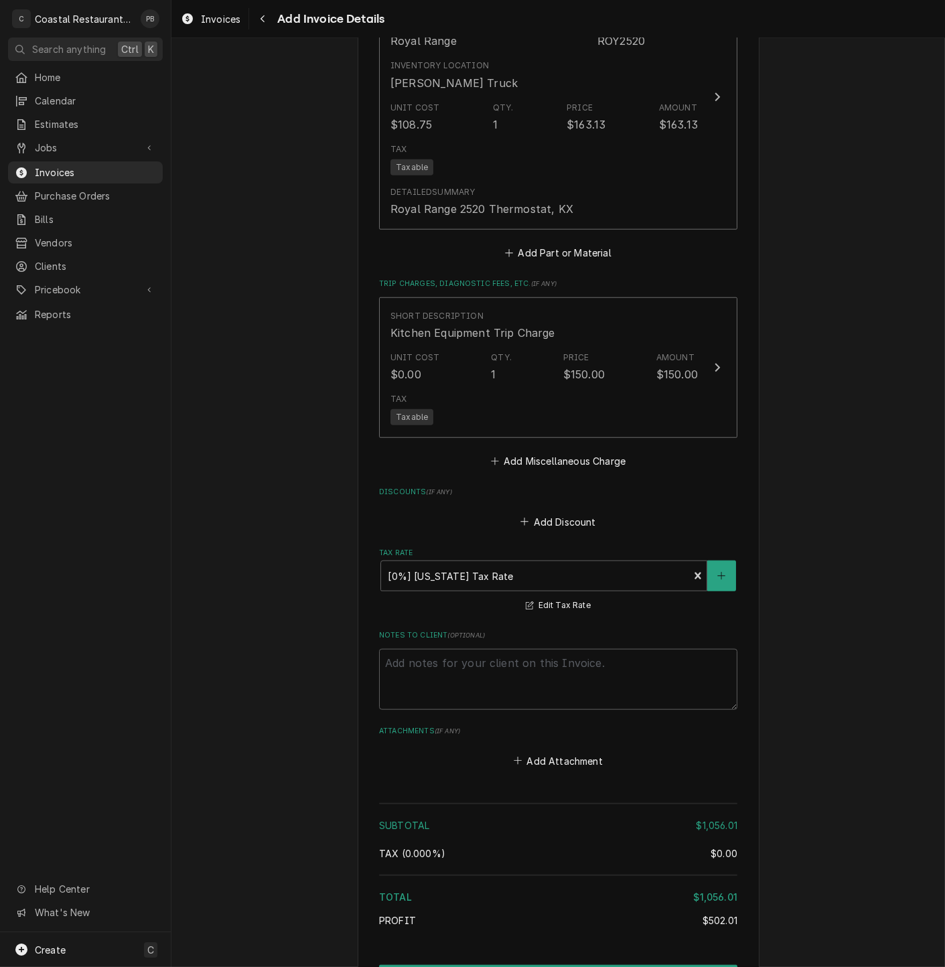
scroll to position [2193, 0]
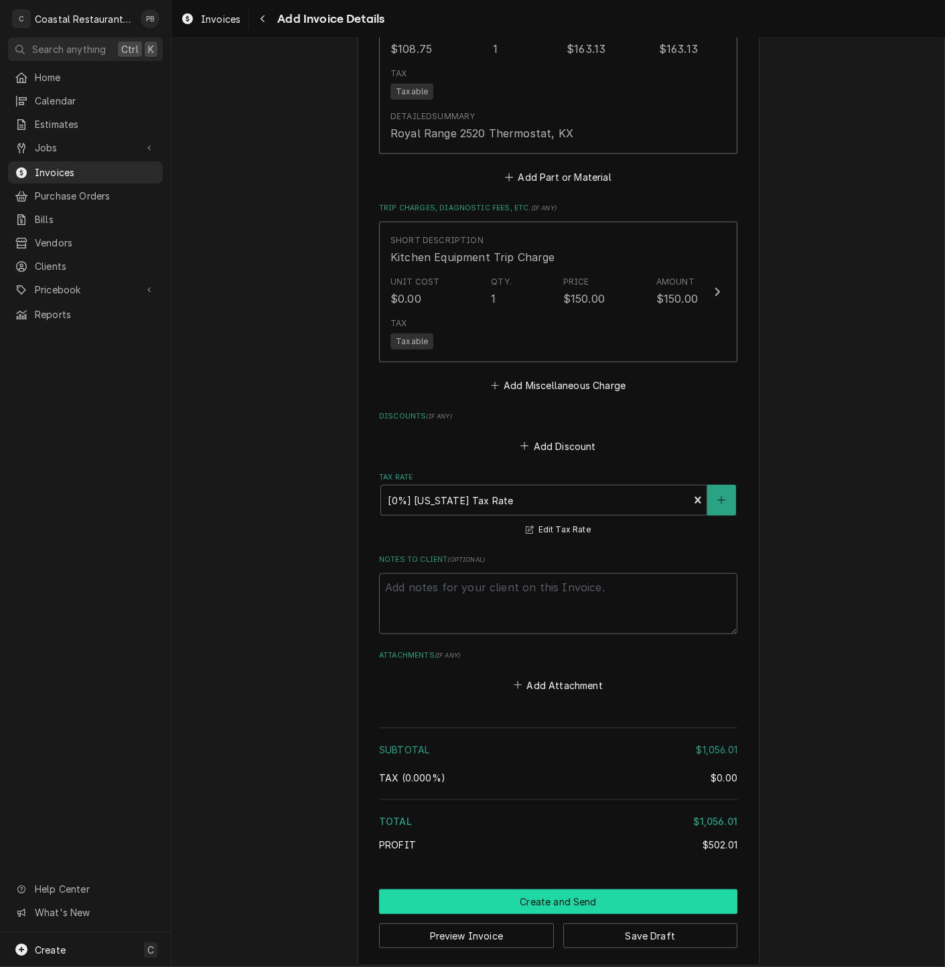
click at [505, 890] on button "Create and Send" at bounding box center [558, 902] width 358 height 25
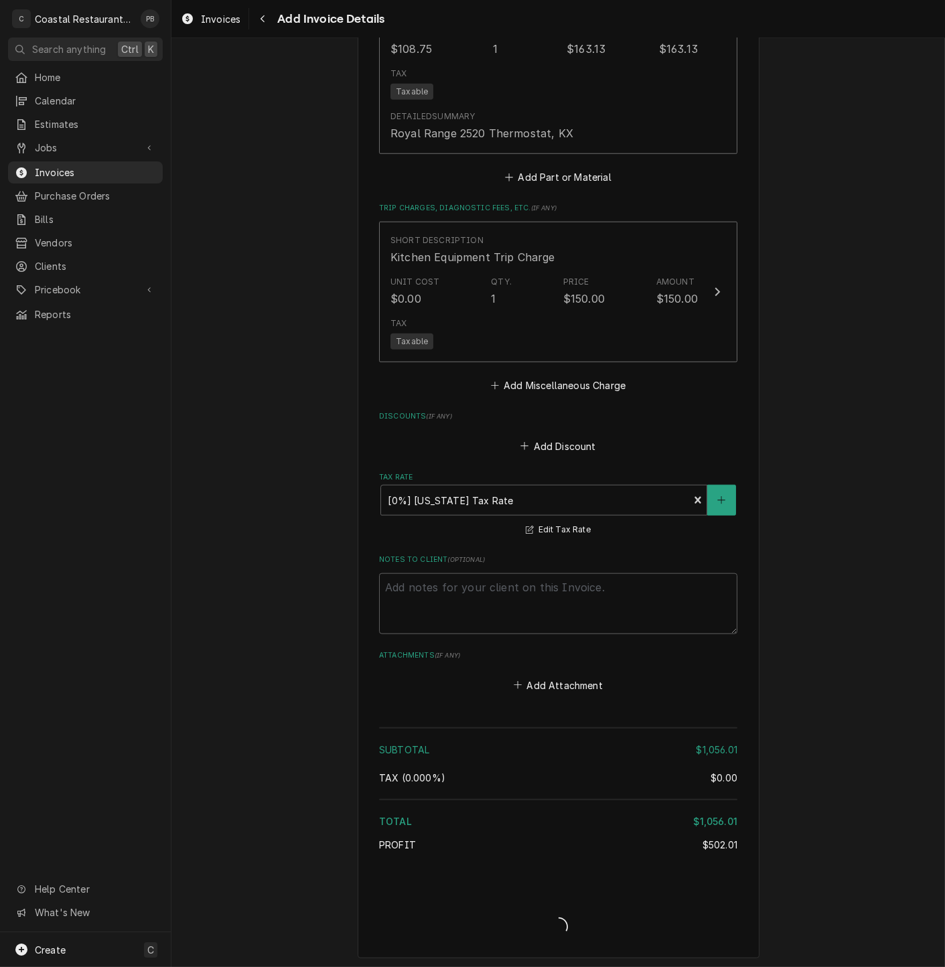
scroll to position [2185, 0]
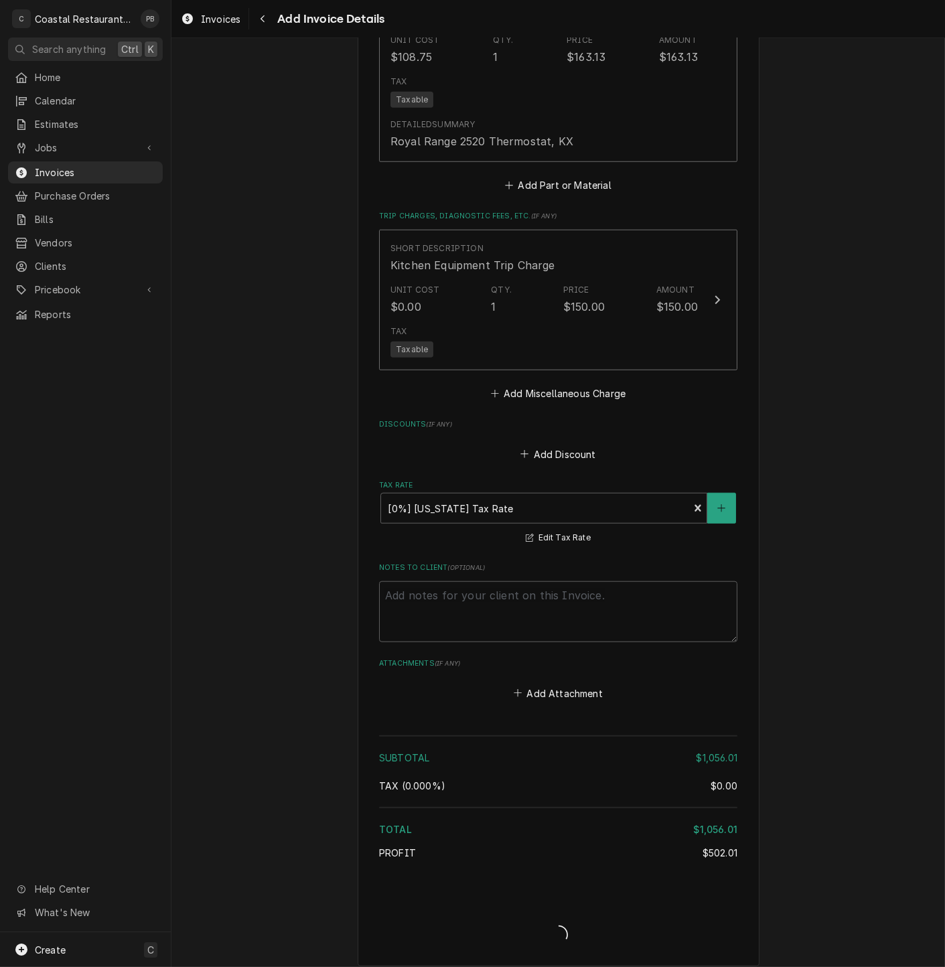
type textarea "x"
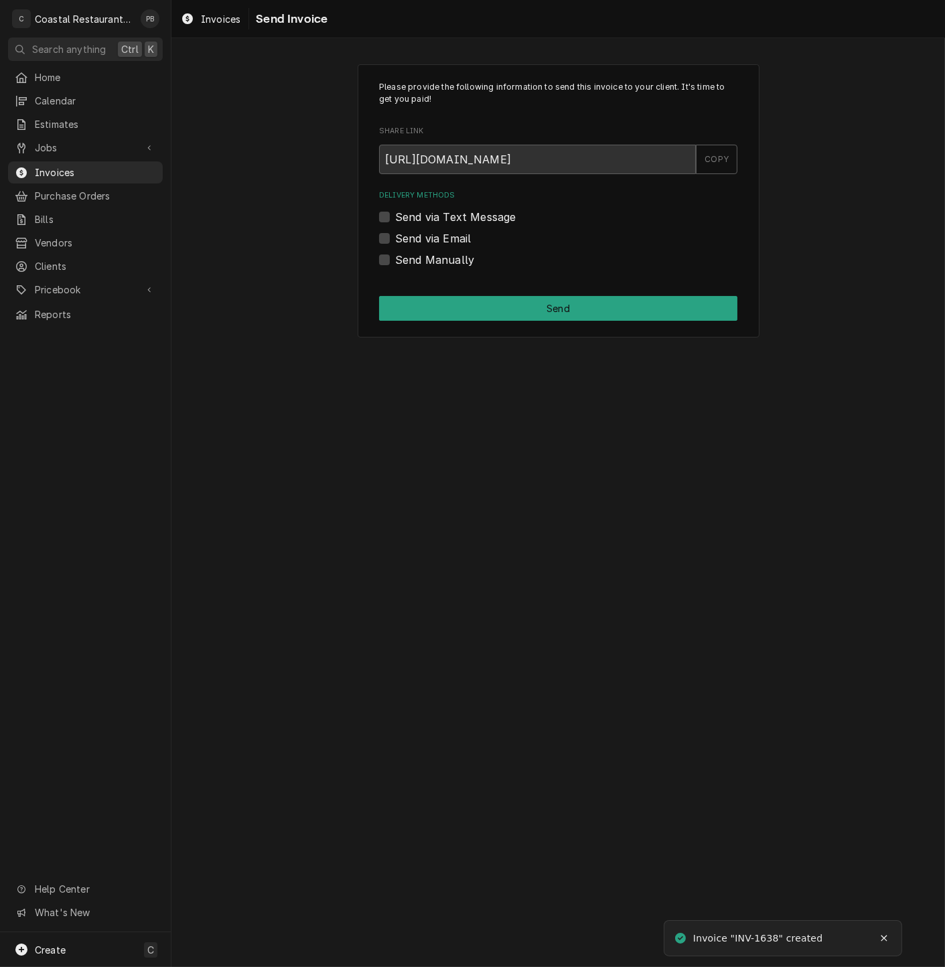
click at [395, 236] on label "Send via Email" at bounding box center [433, 238] width 76 height 16
click at [395, 236] on input "Send via Email" at bounding box center [574, 244] width 358 height 29
checkbox input "true"
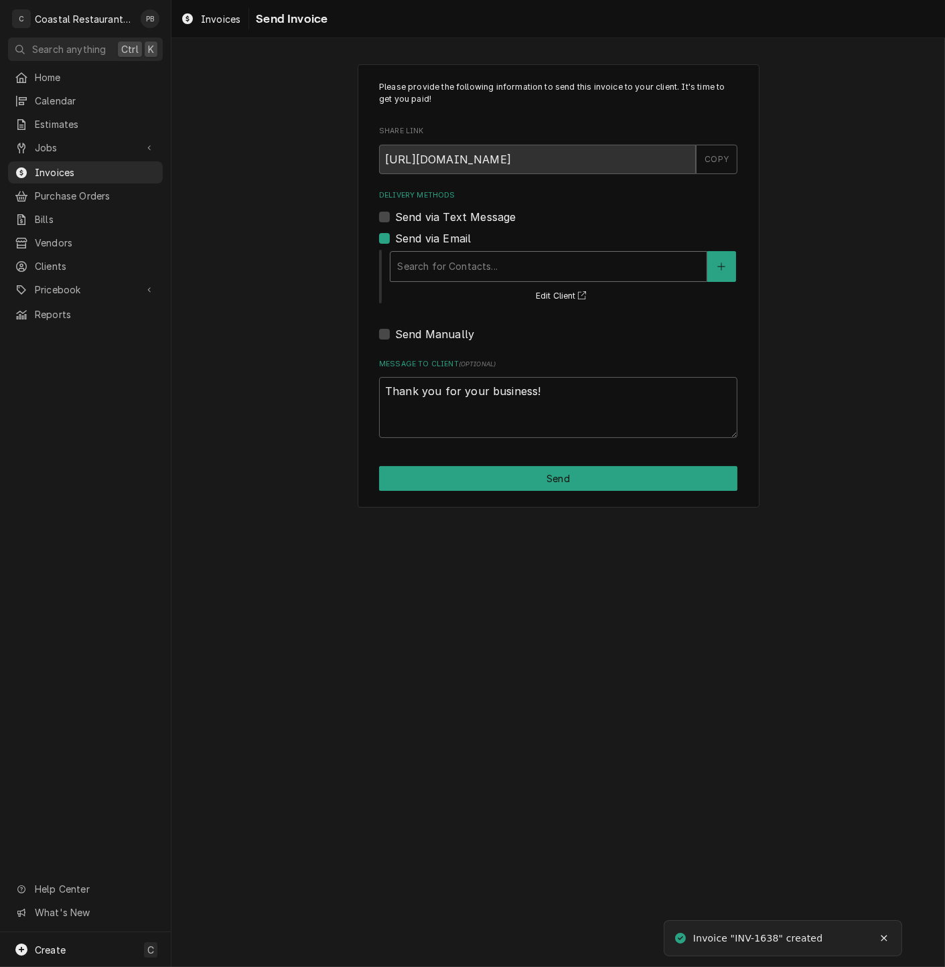
click at [473, 273] on div "Delivery Methods" at bounding box center [548, 267] width 303 height 24
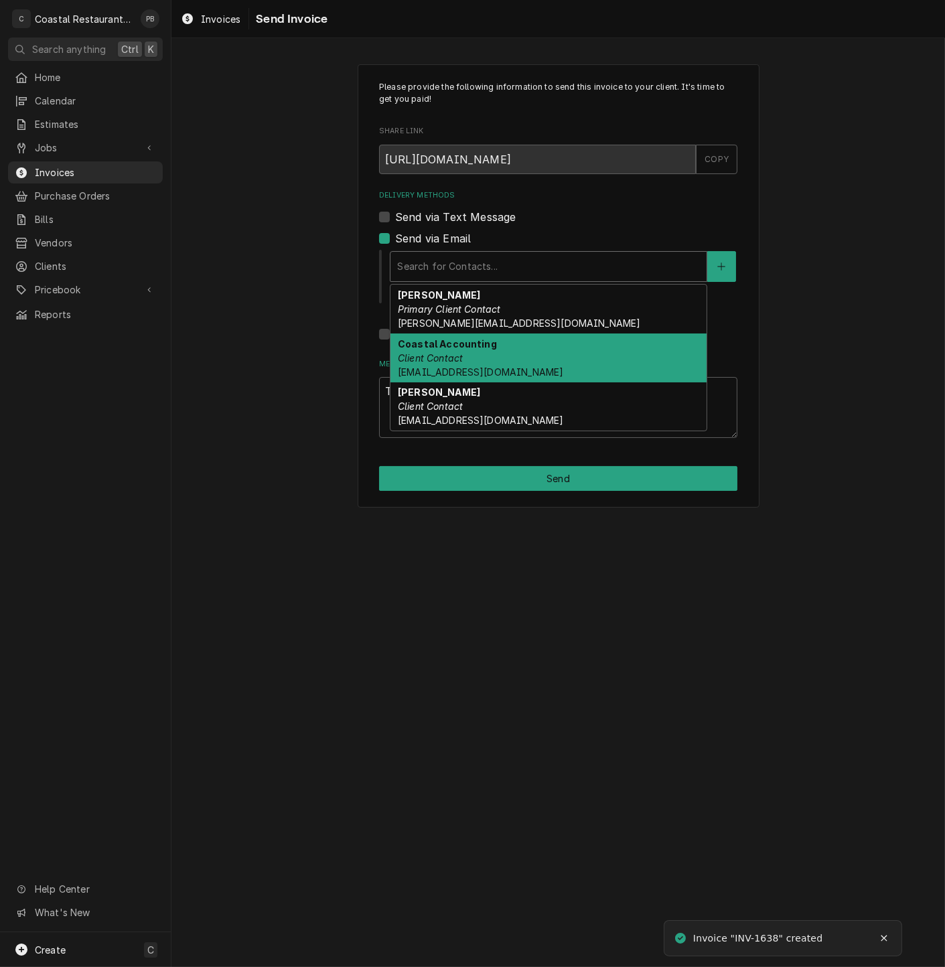
click at [481, 362] on div "Coastal Accounting Client Contact Accounting@coastalrestaurantrepair.com" at bounding box center [548, 358] width 316 height 49
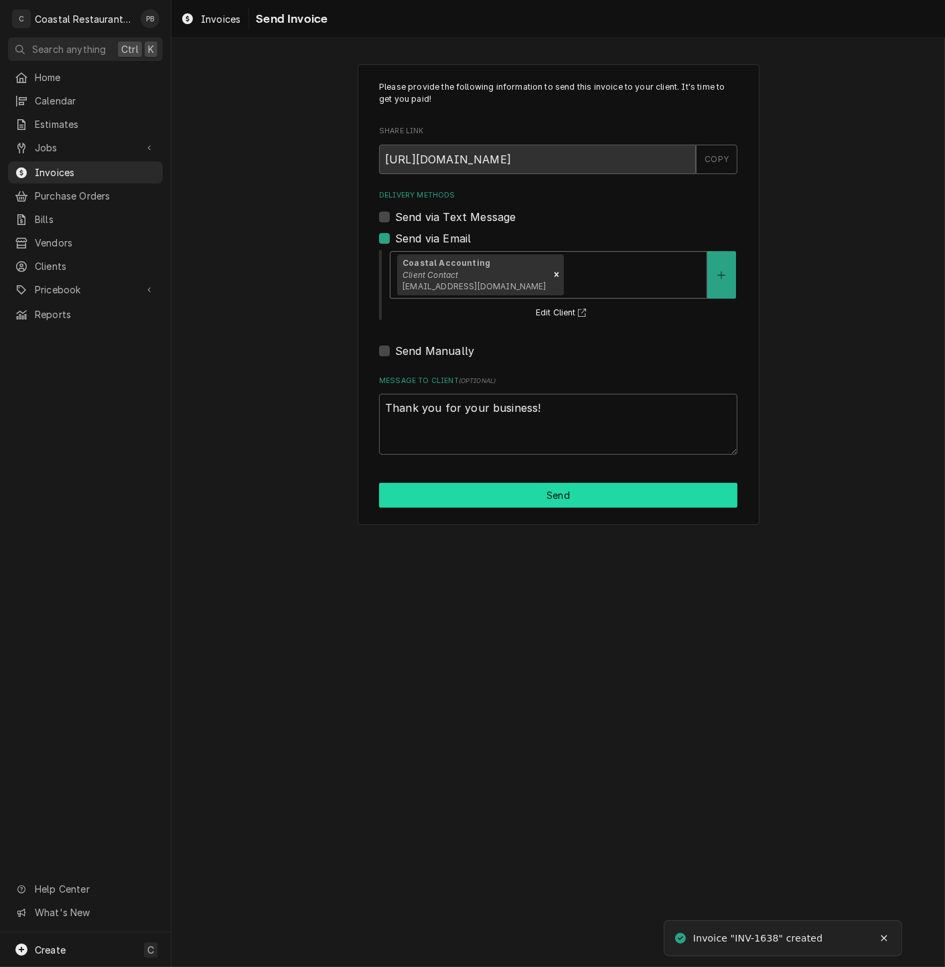
click at [559, 494] on button "Send" at bounding box center [558, 495] width 358 height 25
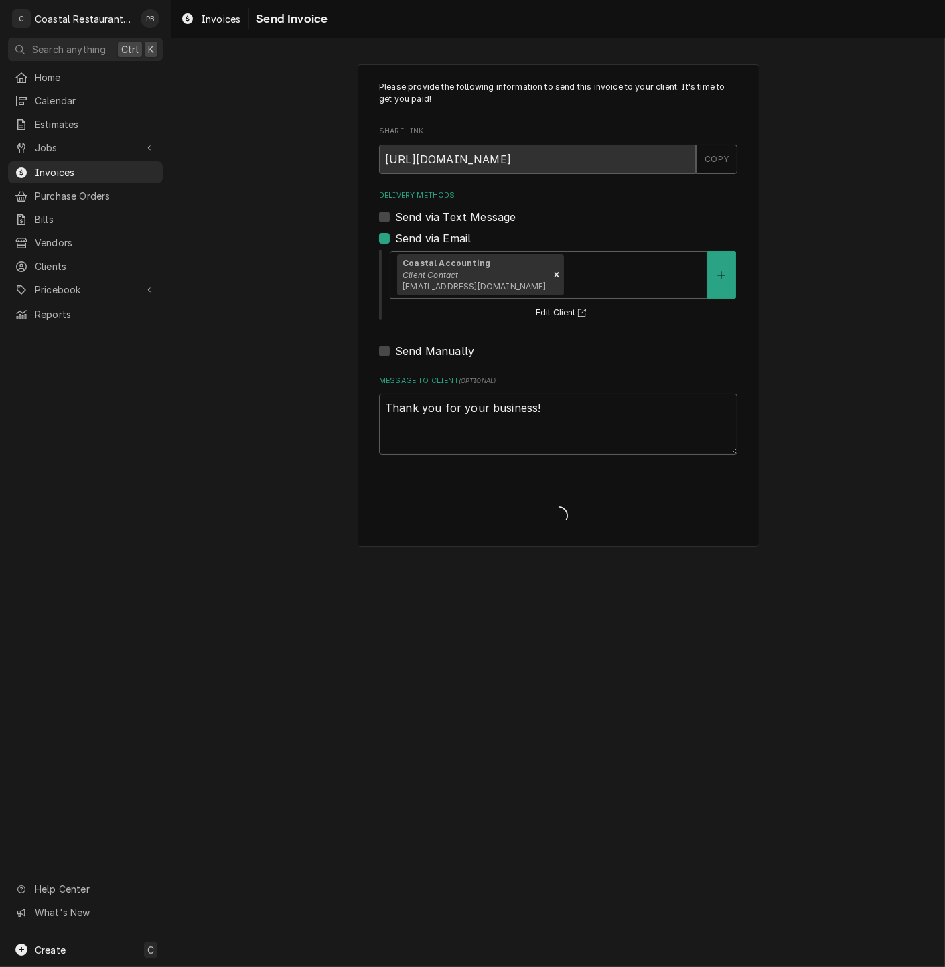
type textarea "x"
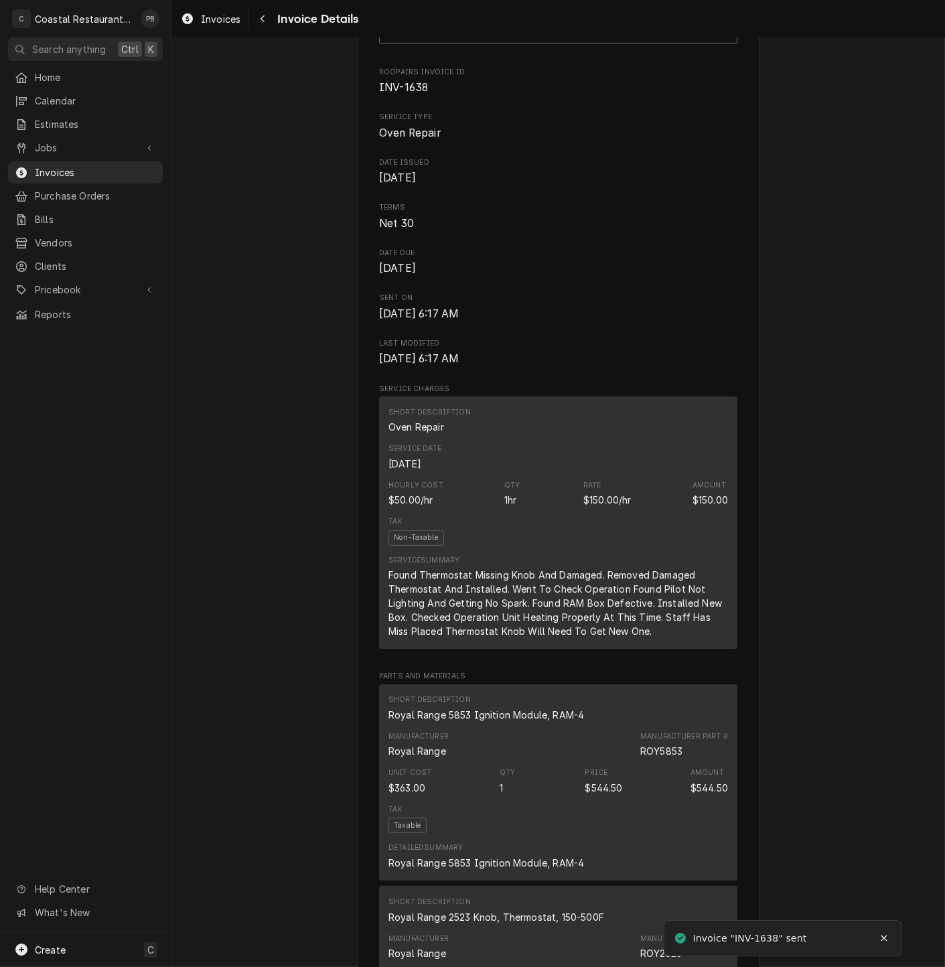
scroll to position [143, 0]
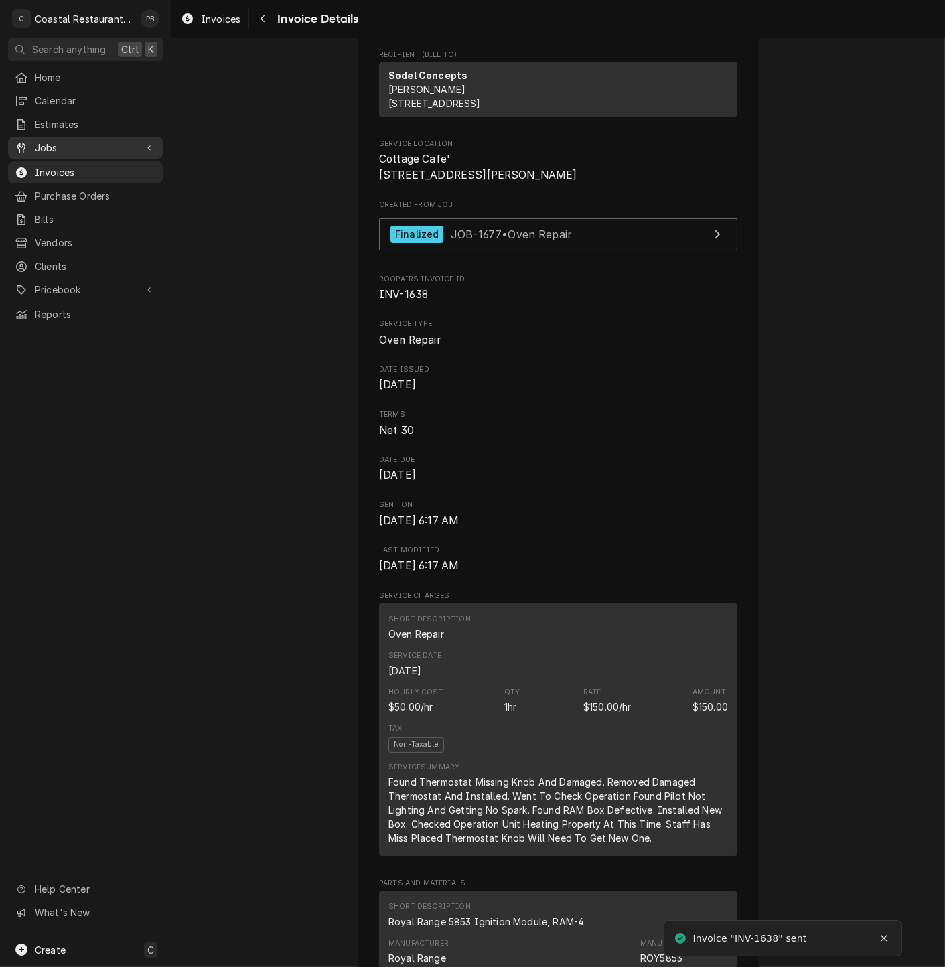
click at [46, 141] on span "Jobs" at bounding box center [85, 148] width 101 height 14
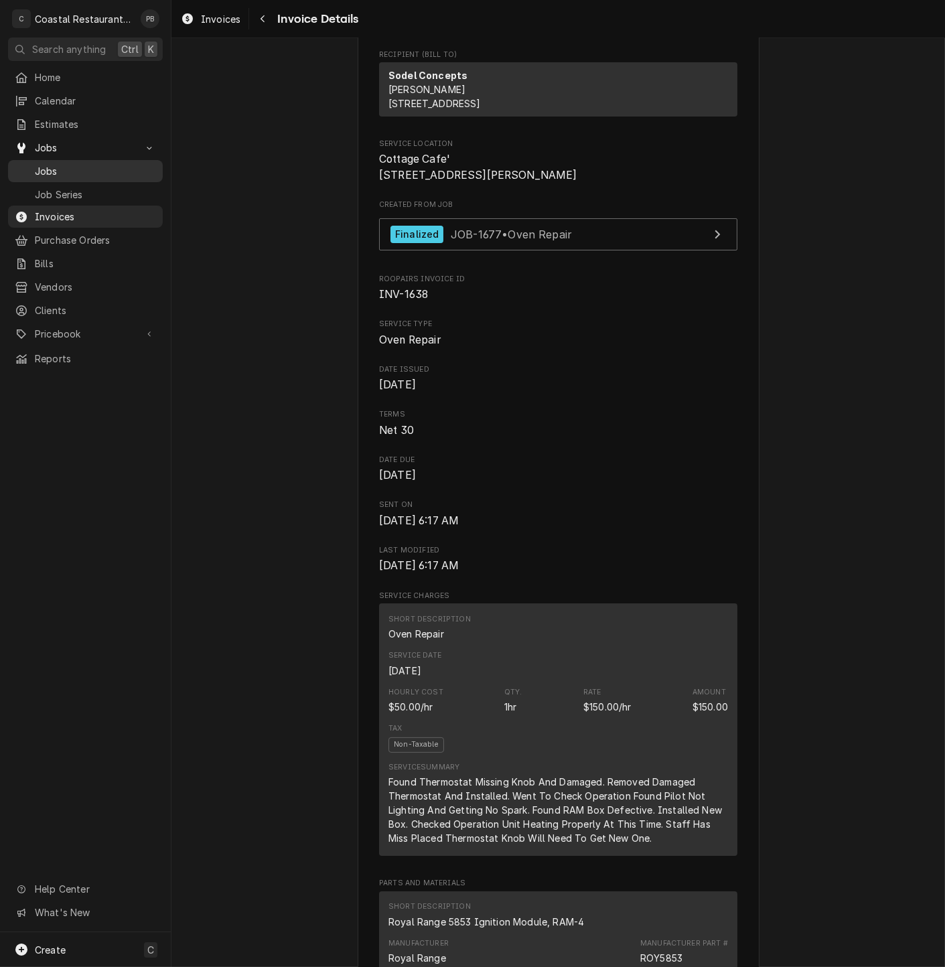
click at [55, 164] on span "Jobs" at bounding box center [95, 171] width 121 height 14
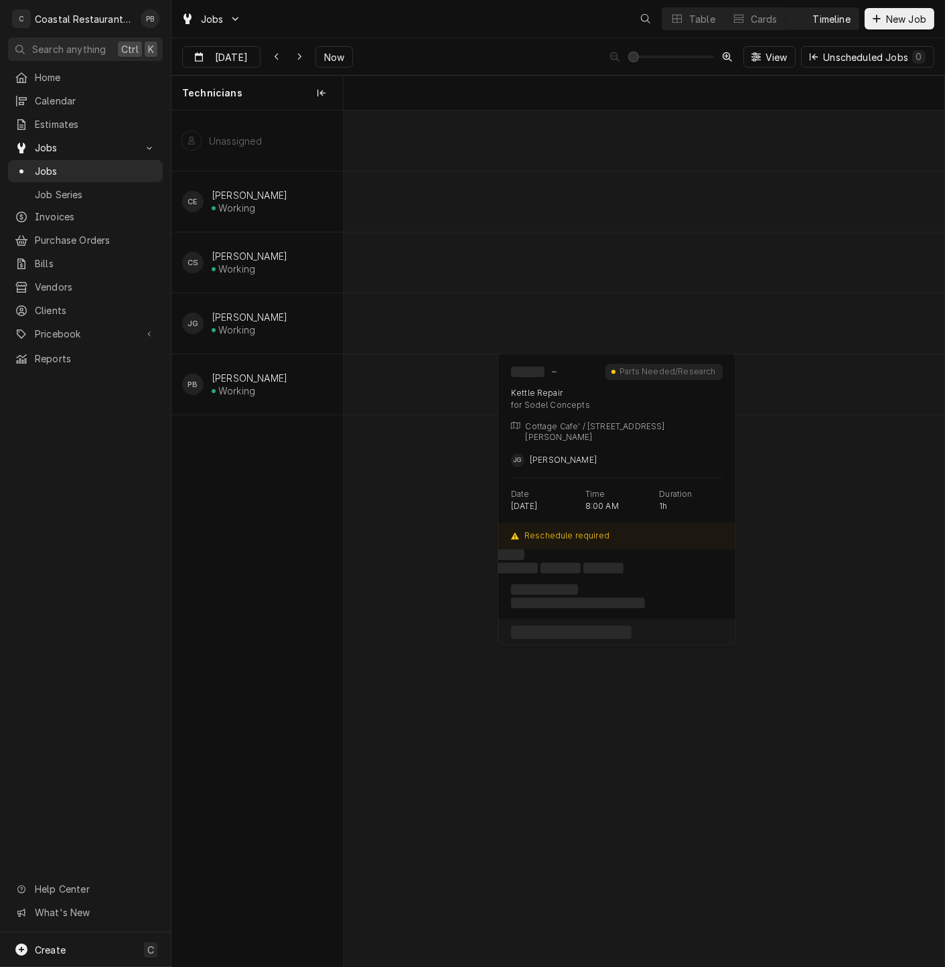
scroll to position [0, 11915]
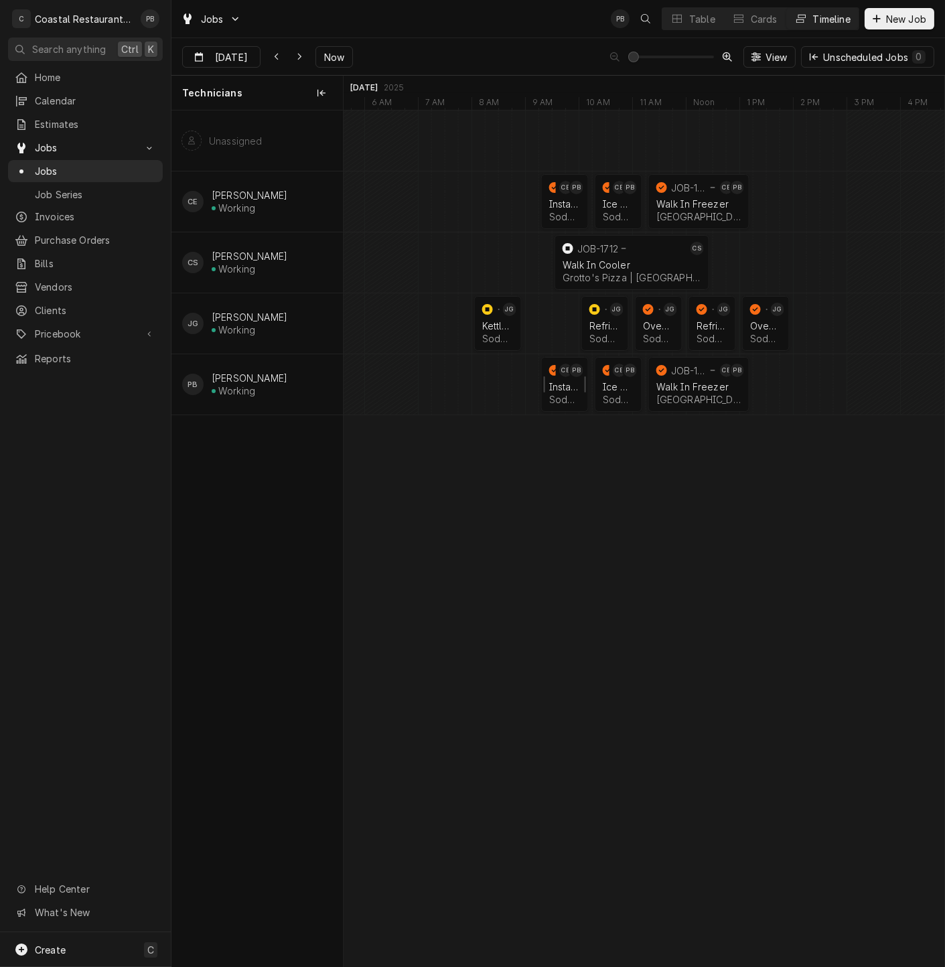
click at [559, 394] on div "Sodel Concepts | Ocean View, 19970" at bounding box center [564, 399] width 31 height 11
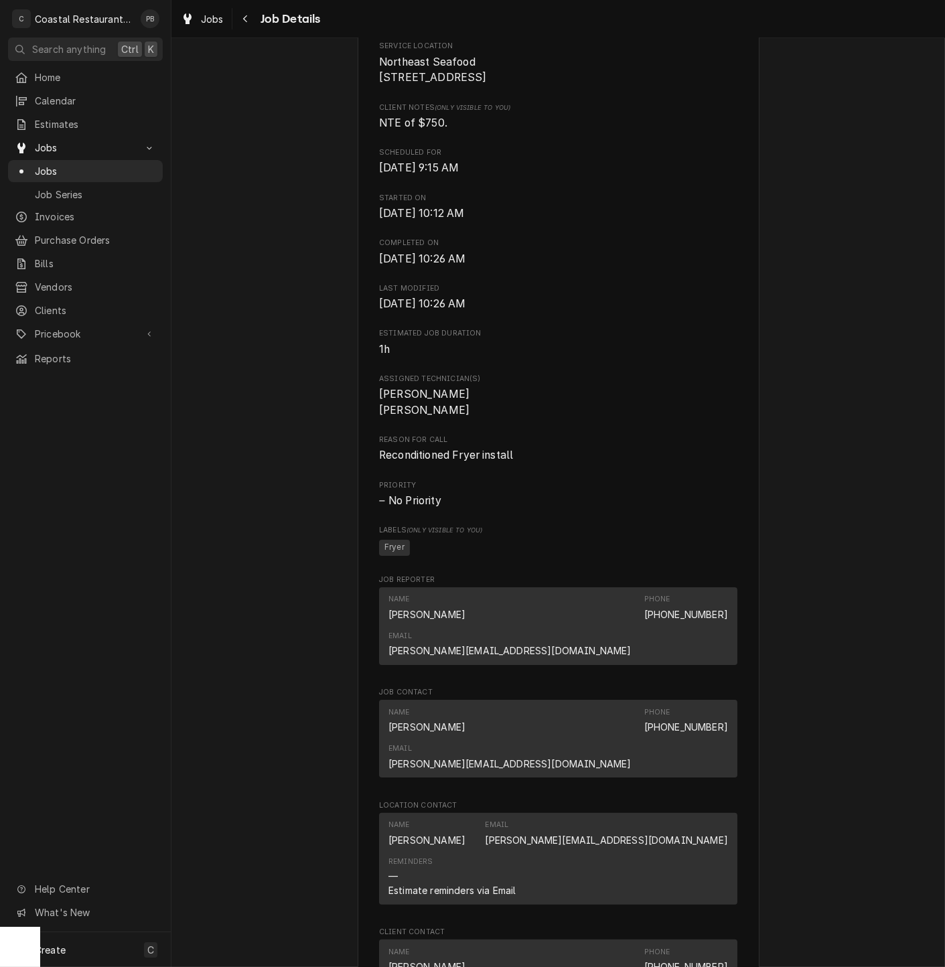
scroll to position [882, 0]
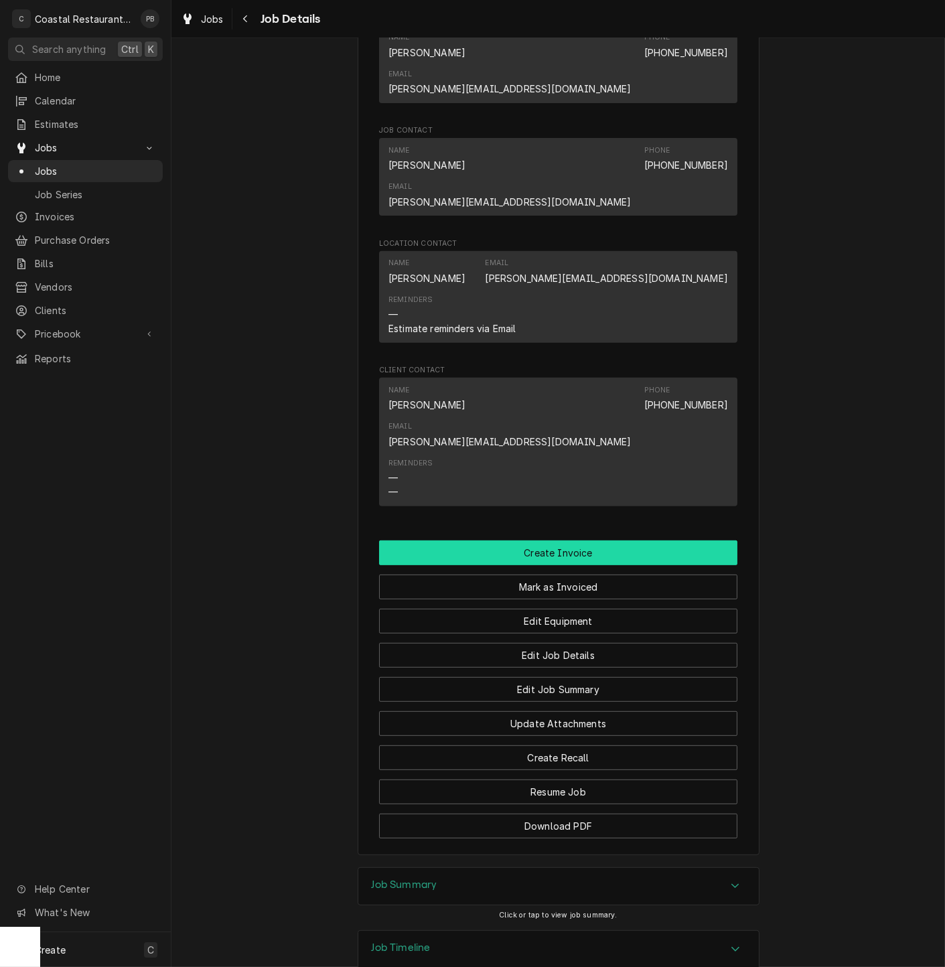
click at [549, 541] on button "Create Invoice" at bounding box center [558, 553] width 358 height 25
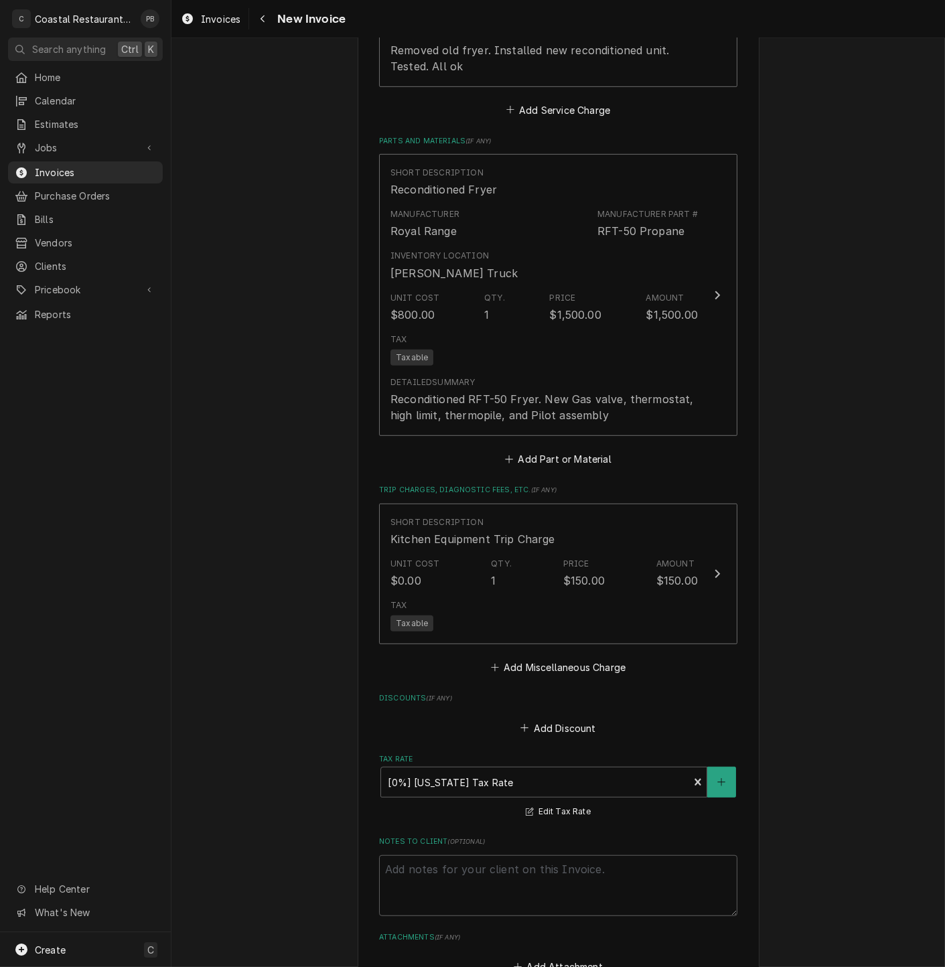
scroll to position [1641, 0]
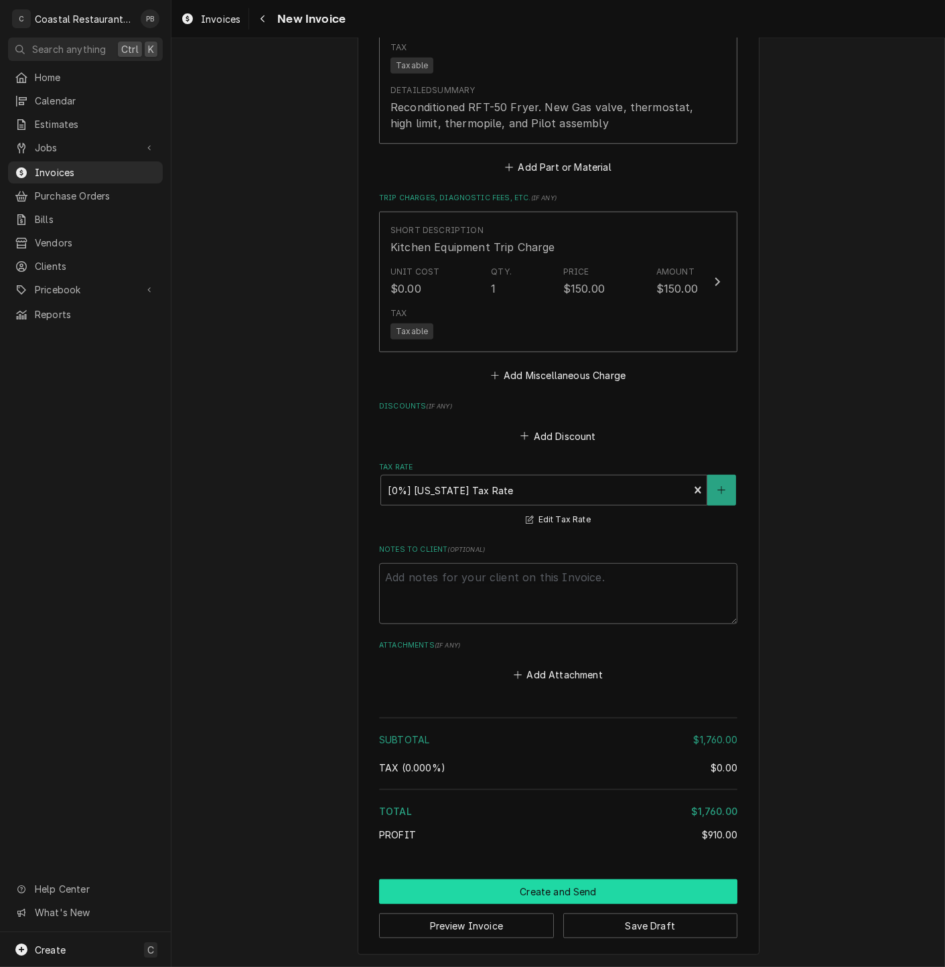
click at [570, 892] on button "Create and Send" at bounding box center [558, 891] width 358 height 25
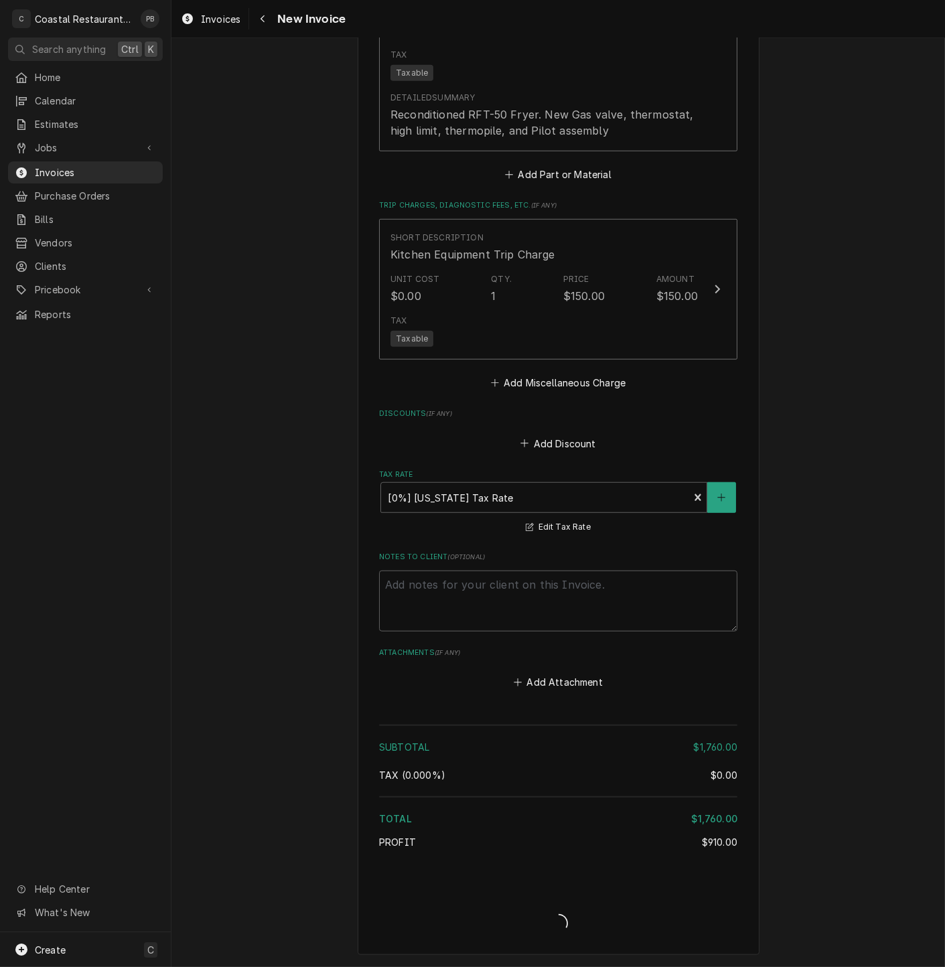
type textarea "x"
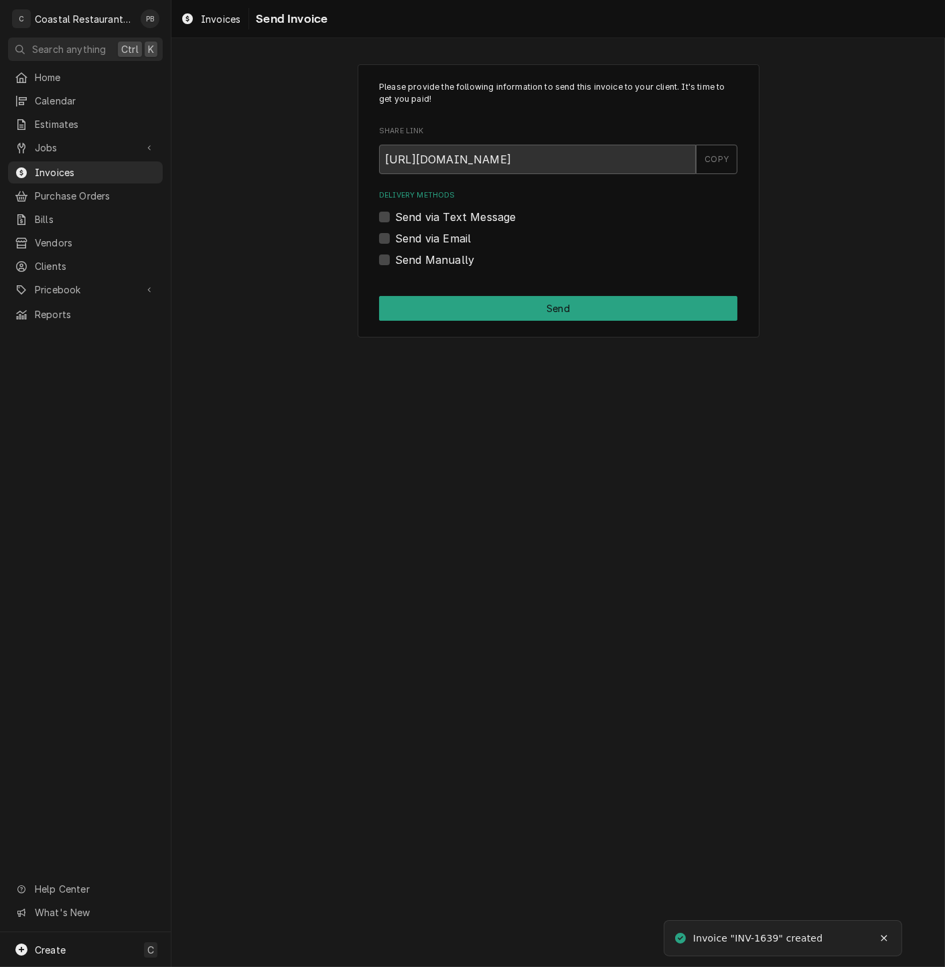
click at [395, 237] on label "Send via Email" at bounding box center [433, 238] width 76 height 16
click at [395, 237] on input "Send via Email" at bounding box center [574, 244] width 358 height 29
checkbox input "true"
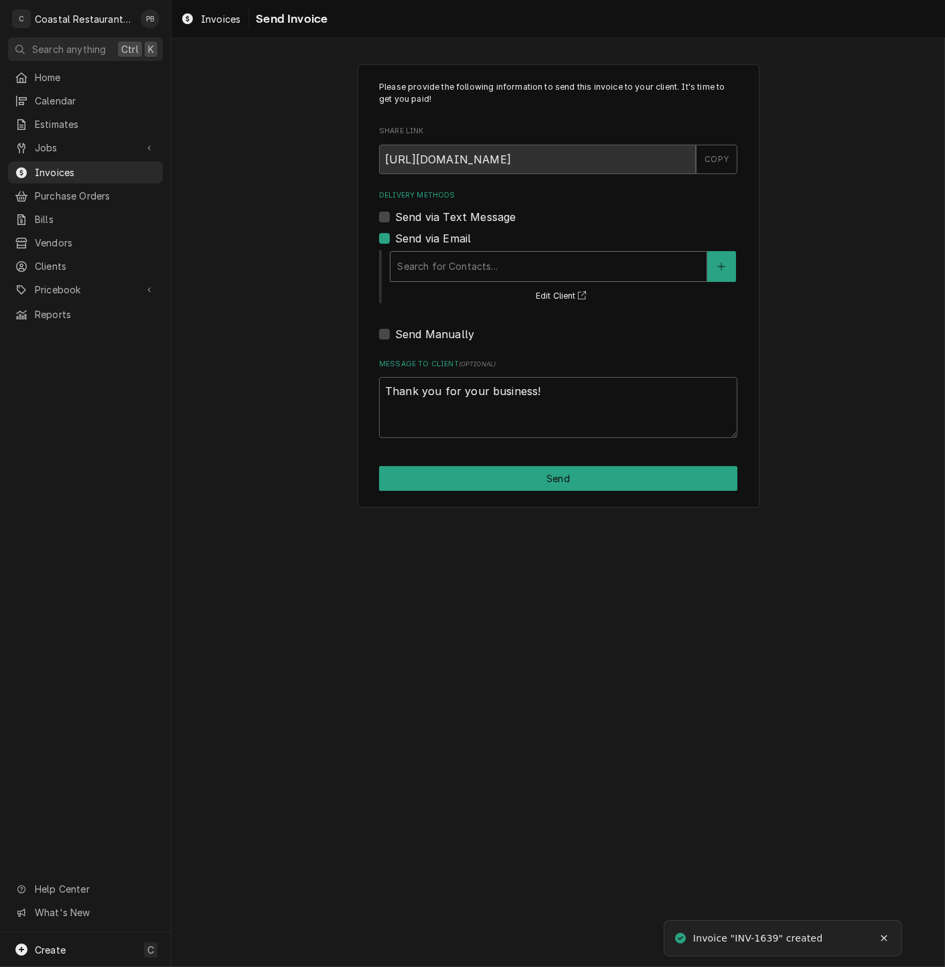
click at [456, 273] on div "Delivery Methods" at bounding box center [548, 267] width 303 height 24
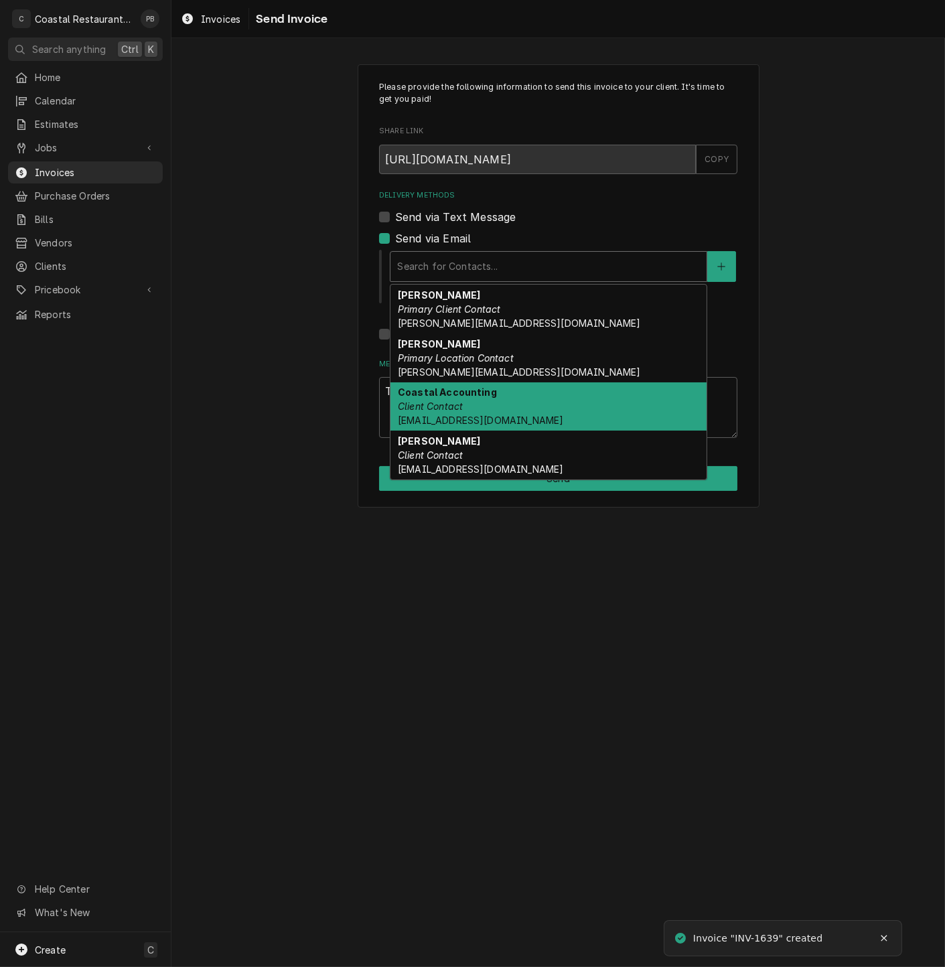
click at [459, 405] on em "Client Contact" at bounding box center [430, 406] width 65 height 11
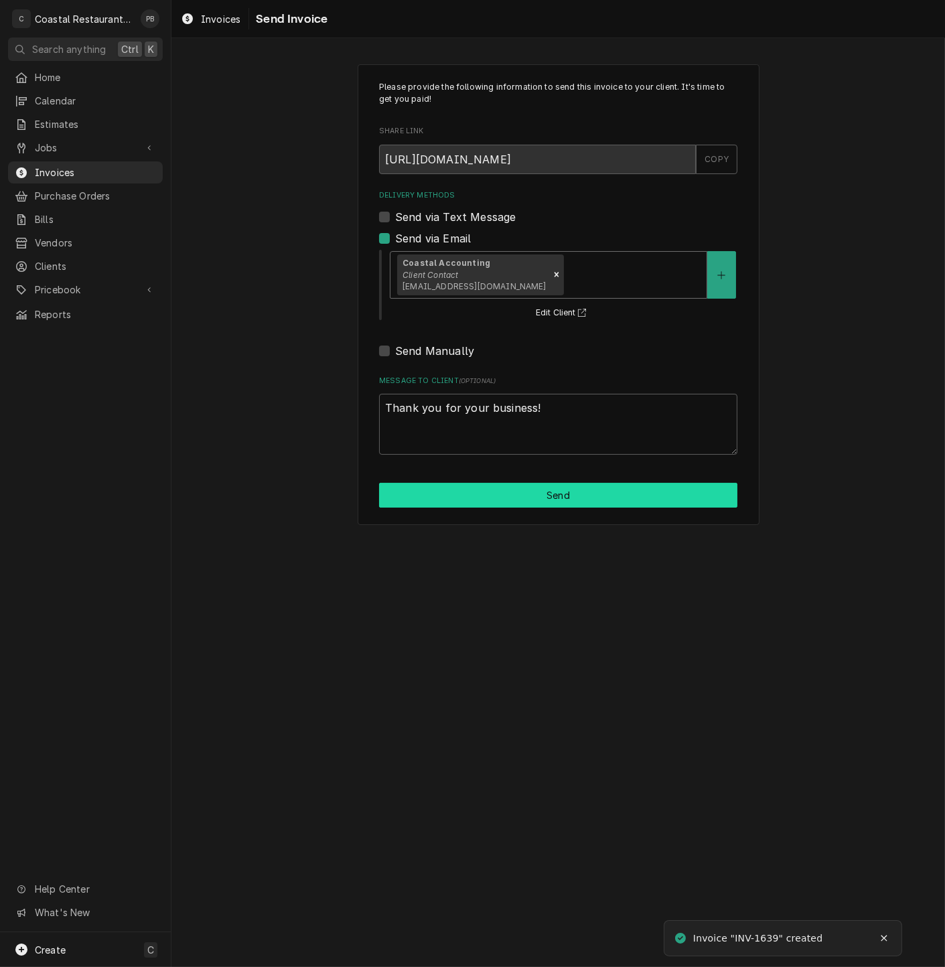
click at [541, 500] on button "Send" at bounding box center [558, 495] width 358 height 25
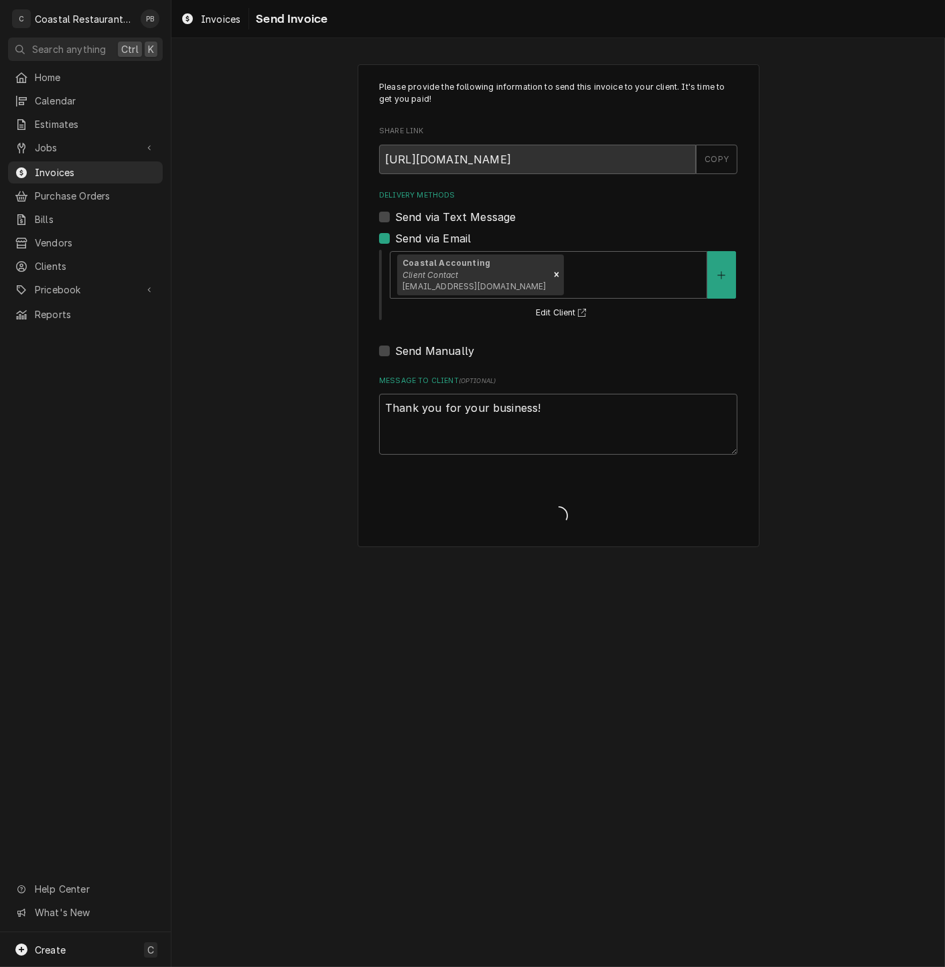
type textarea "x"
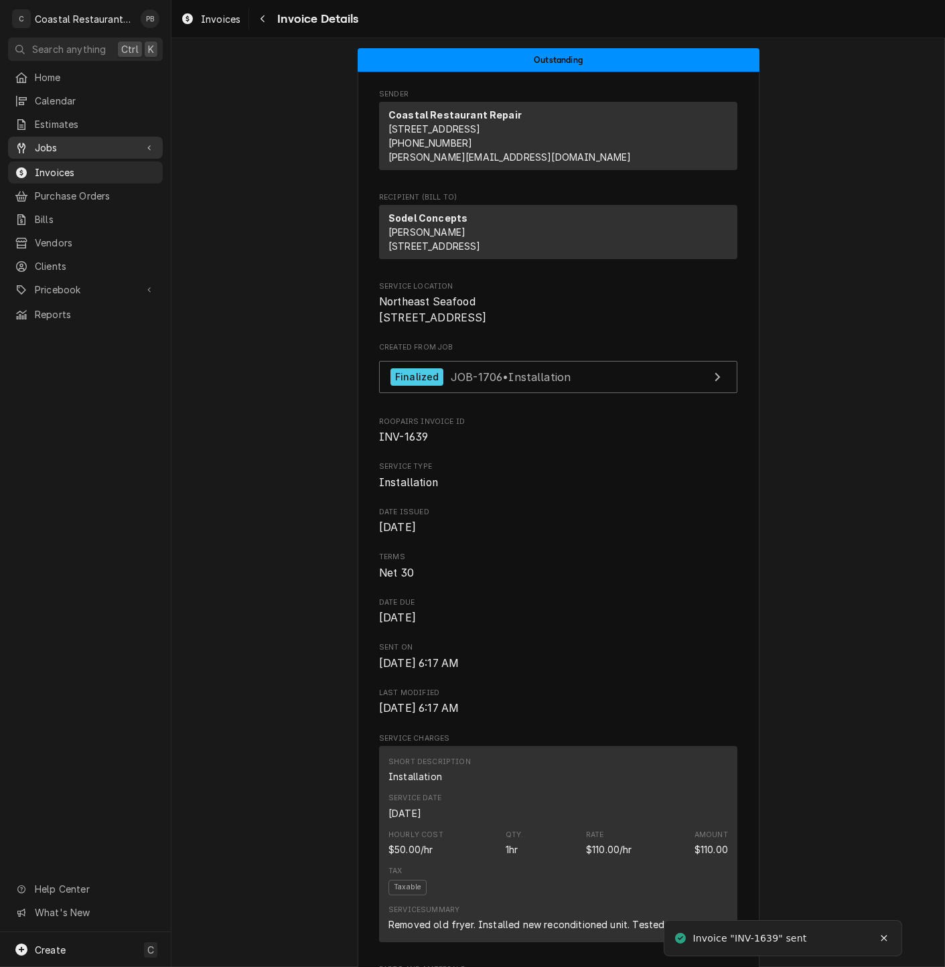
click at [53, 139] on div "Jobs" at bounding box center [85, 147] width 149 height 17
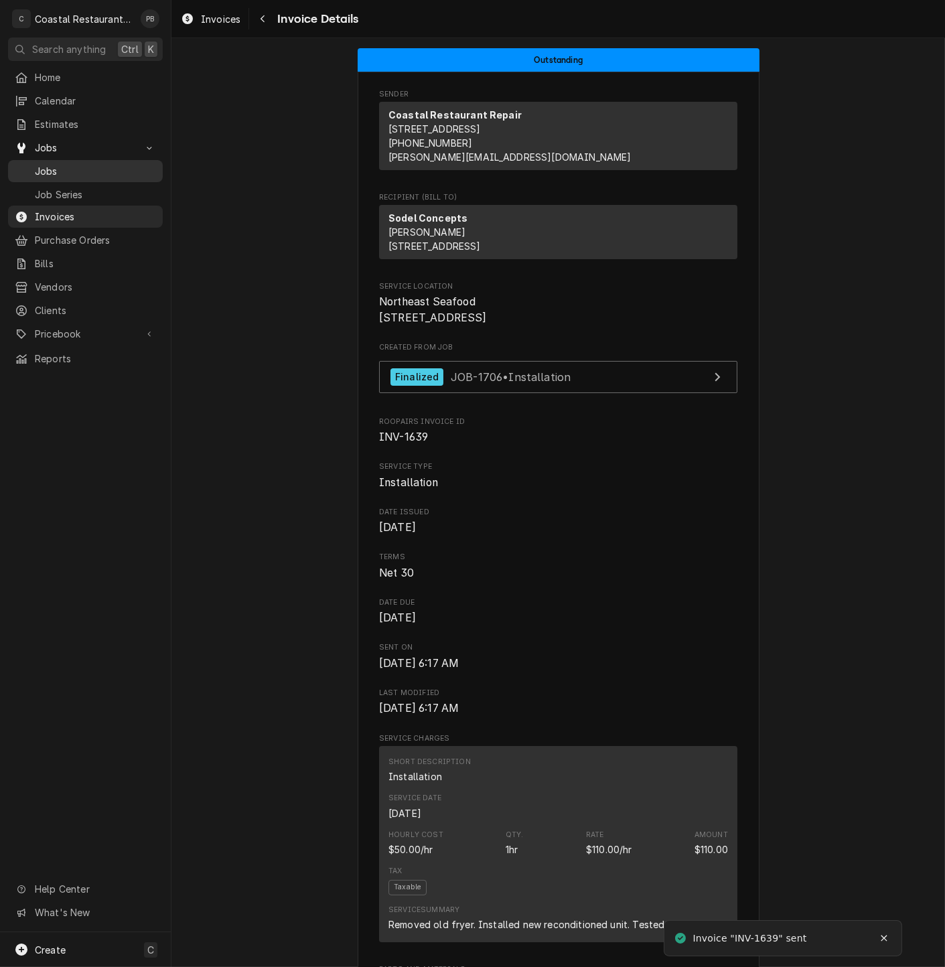
click at [63, 174] on link "Jobs" at bounding box center [85, 171] width 155 height 22
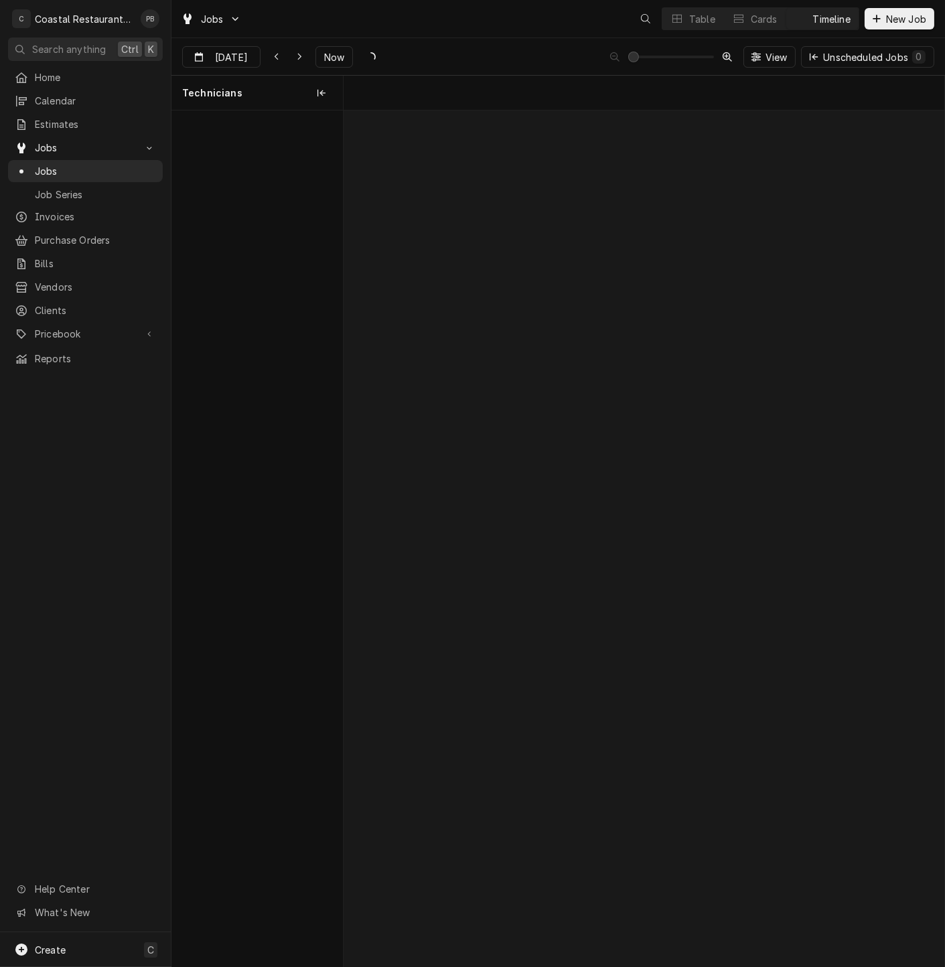
scroll to position [0, 11915]
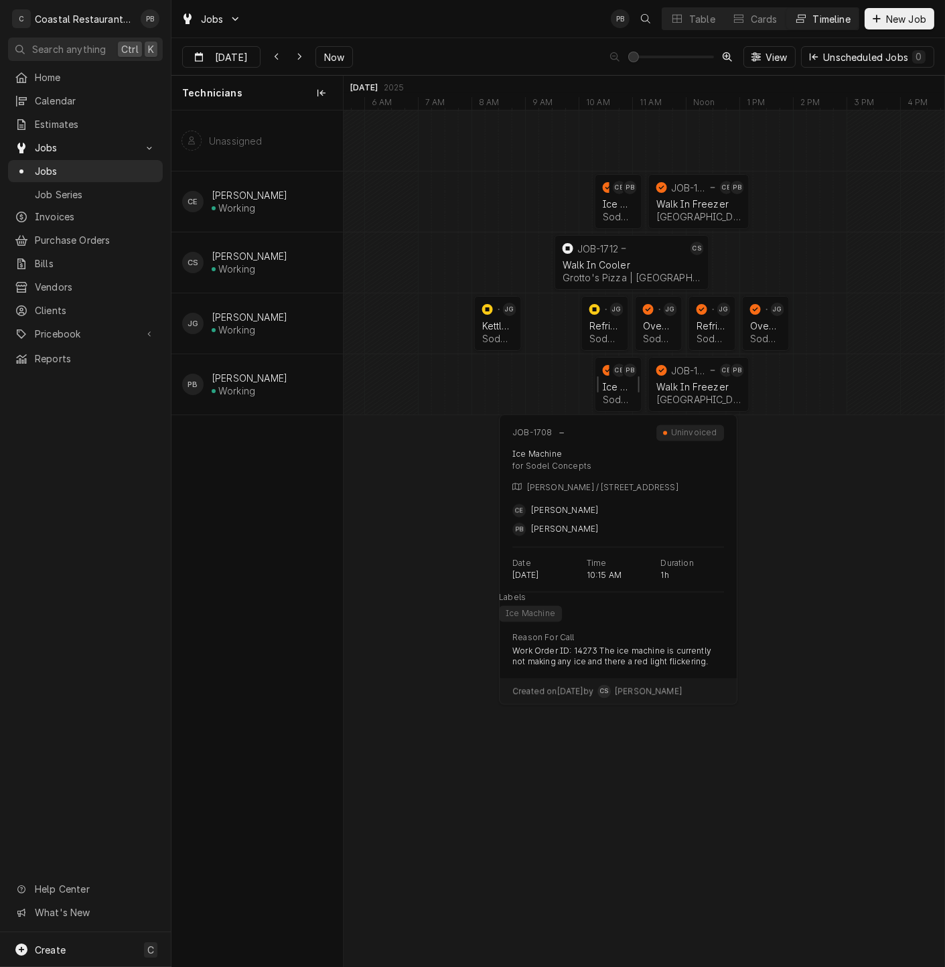
click at [622, 402] on div "Sodel Concepts | Rehoboth Beach, 19971" at bounding box center [618, 399] width 31 height 11
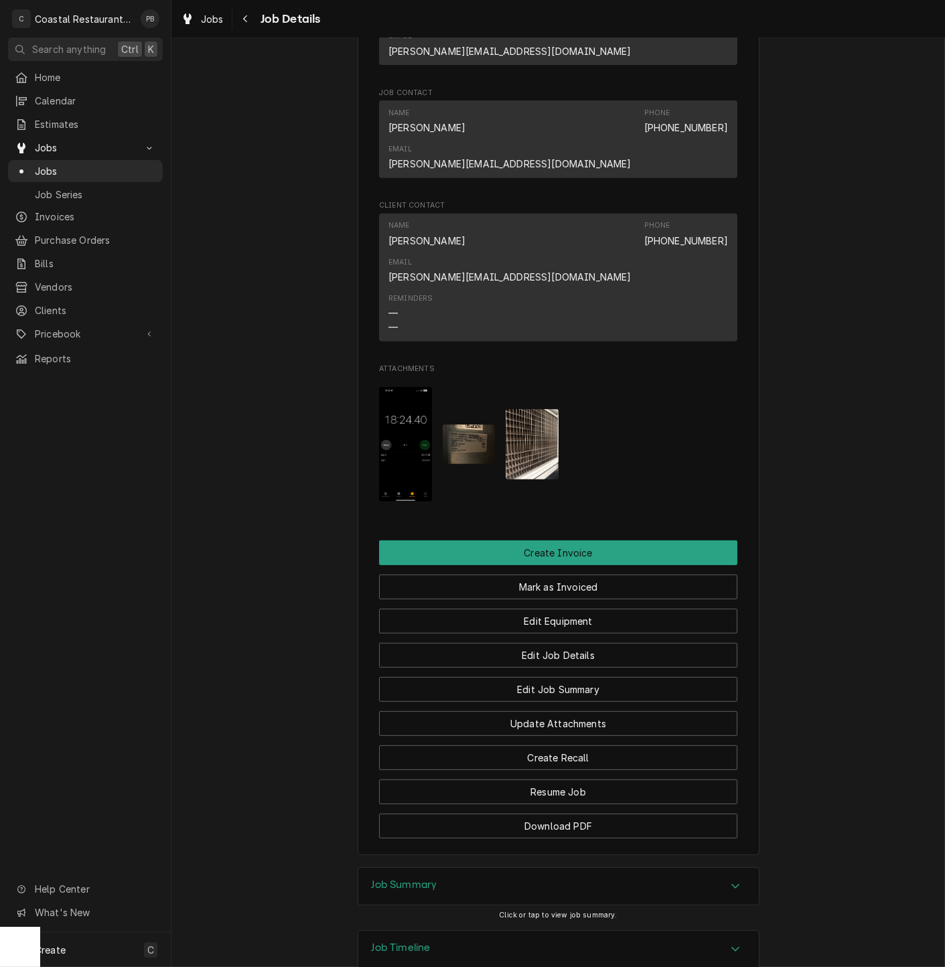
scroll to position [936, 0]
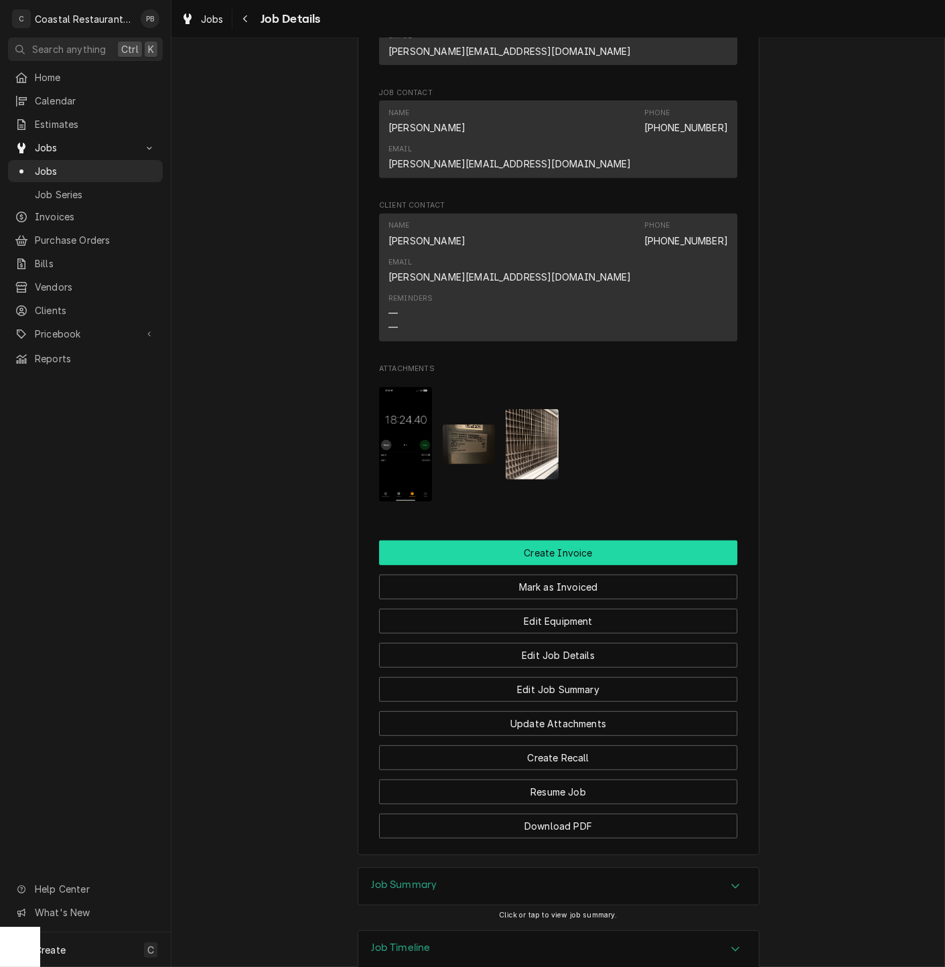
click at [575, 541] on button "Create Invoice" at bounding box center [558, 553] width 358 height 25
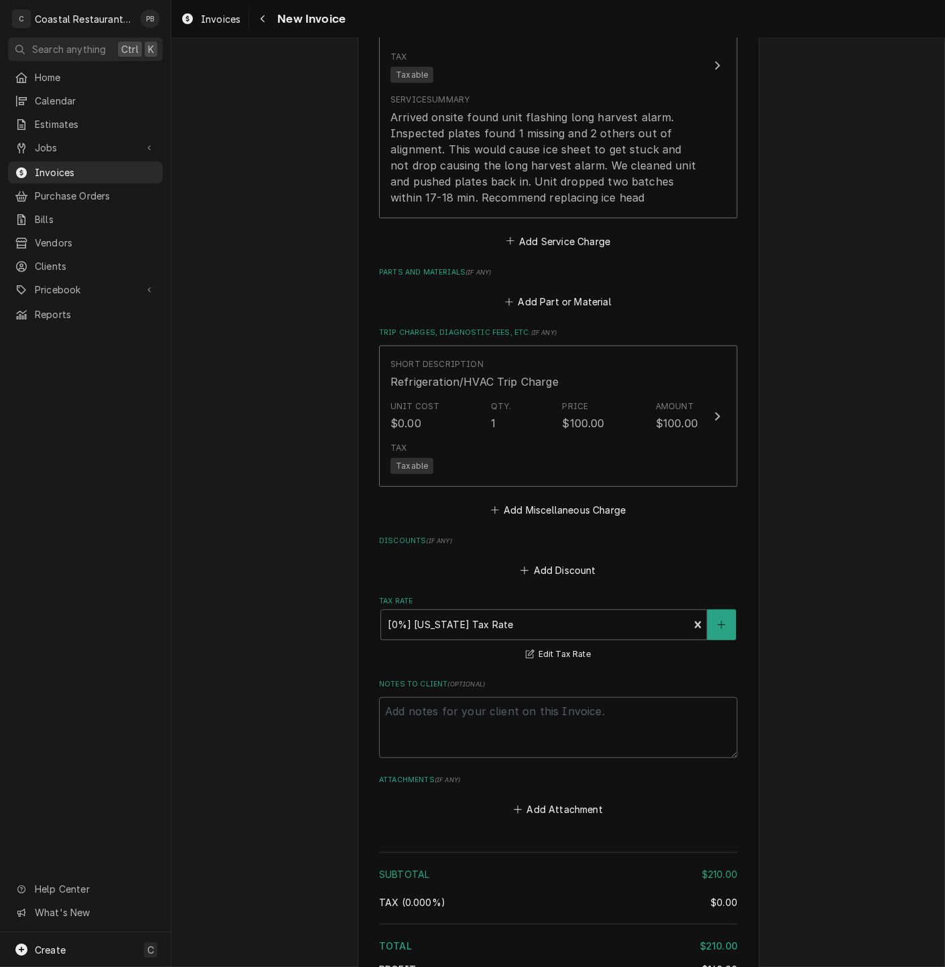
scroll to position [1416, 0]
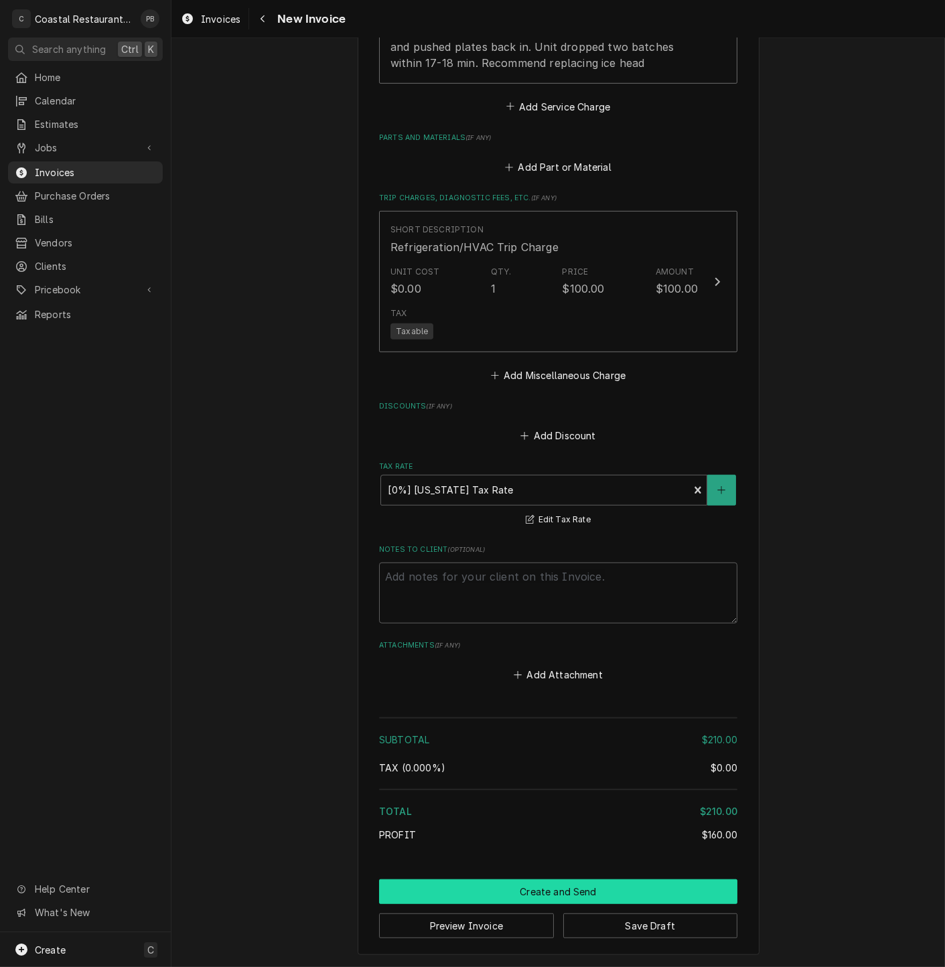
click at [553, 885] on button "Create and Send" at bounding box center [558, 891] width 358 height 25
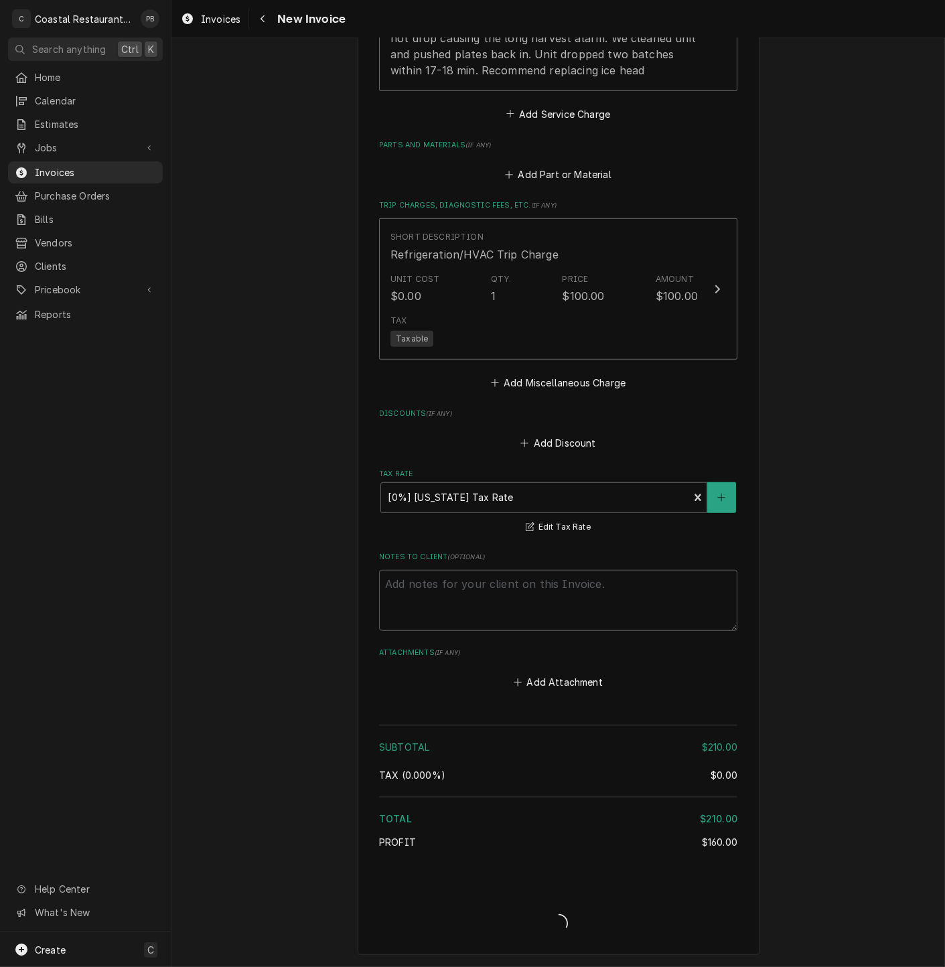
type textarea "x"
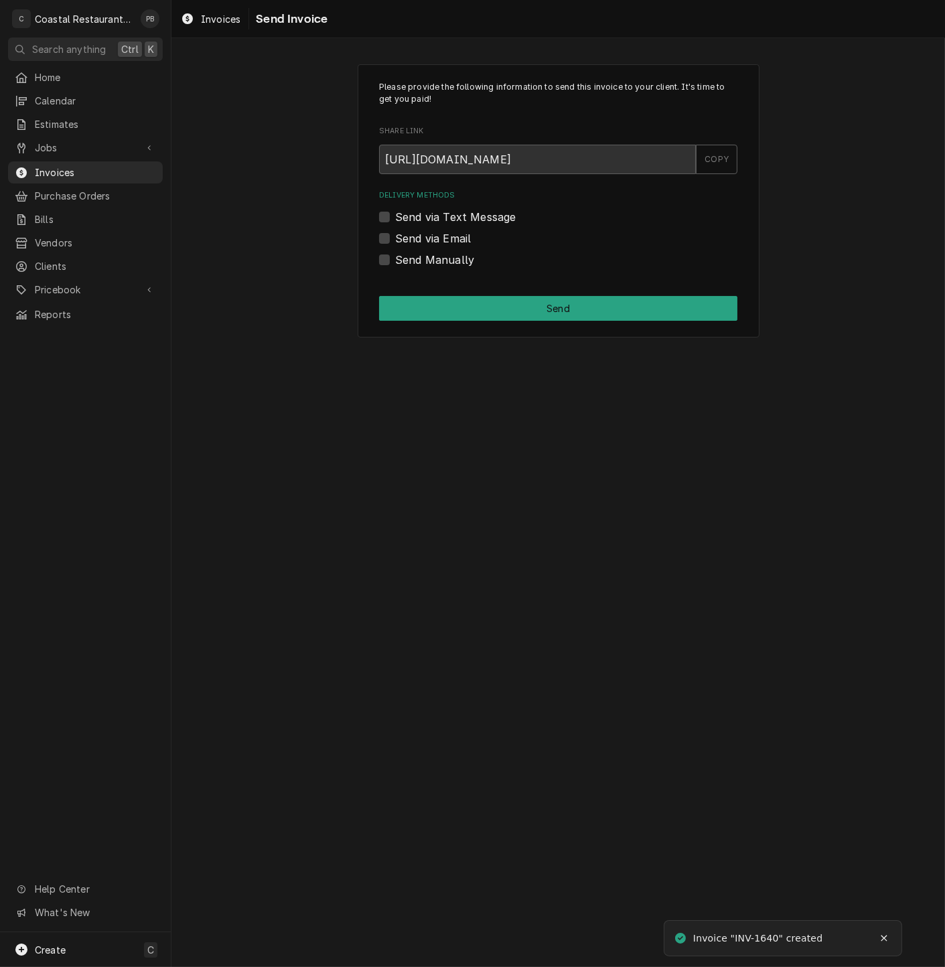
click at [395, 235] on label "Send via Email" at bounding box center [433, 238] width 76 height 16
click at [395, 235] on input "Send via Email" at bounding box center [574, 244] width 358 height 29
checkbox input "true"
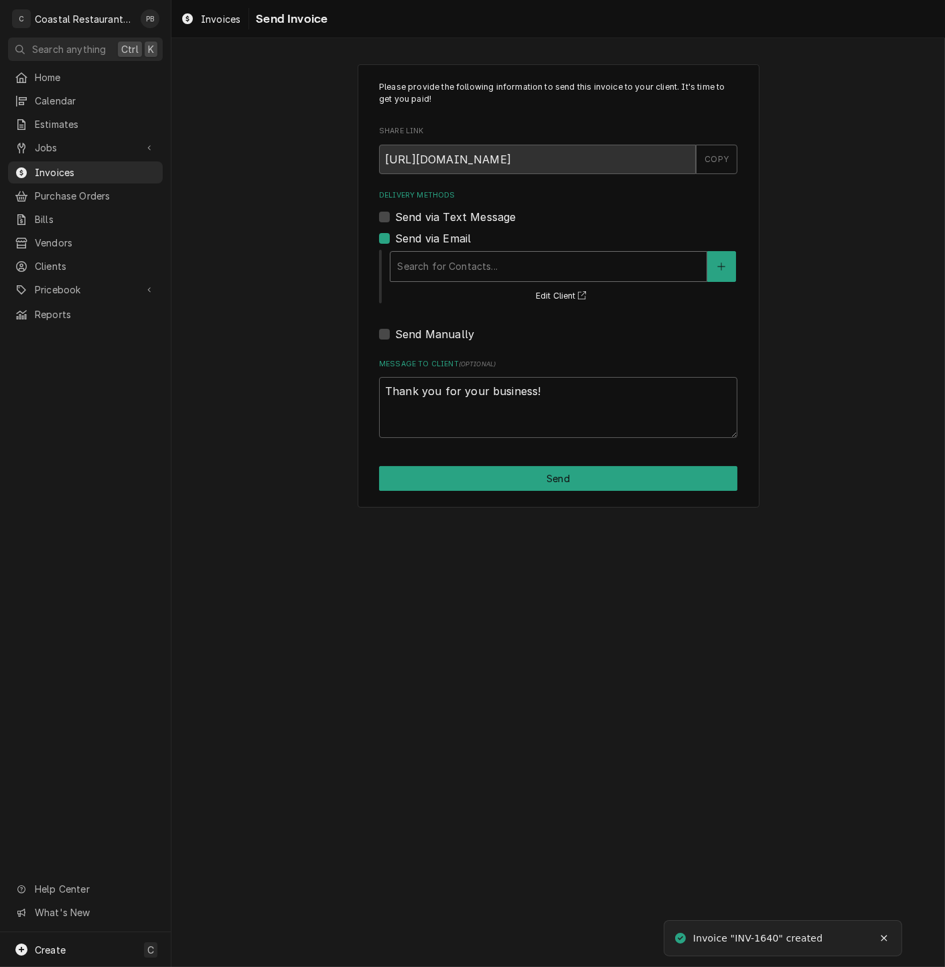
click at [485, 276] on div "Delivery Methods" at bounding box center [548, 267] width 303 height 24
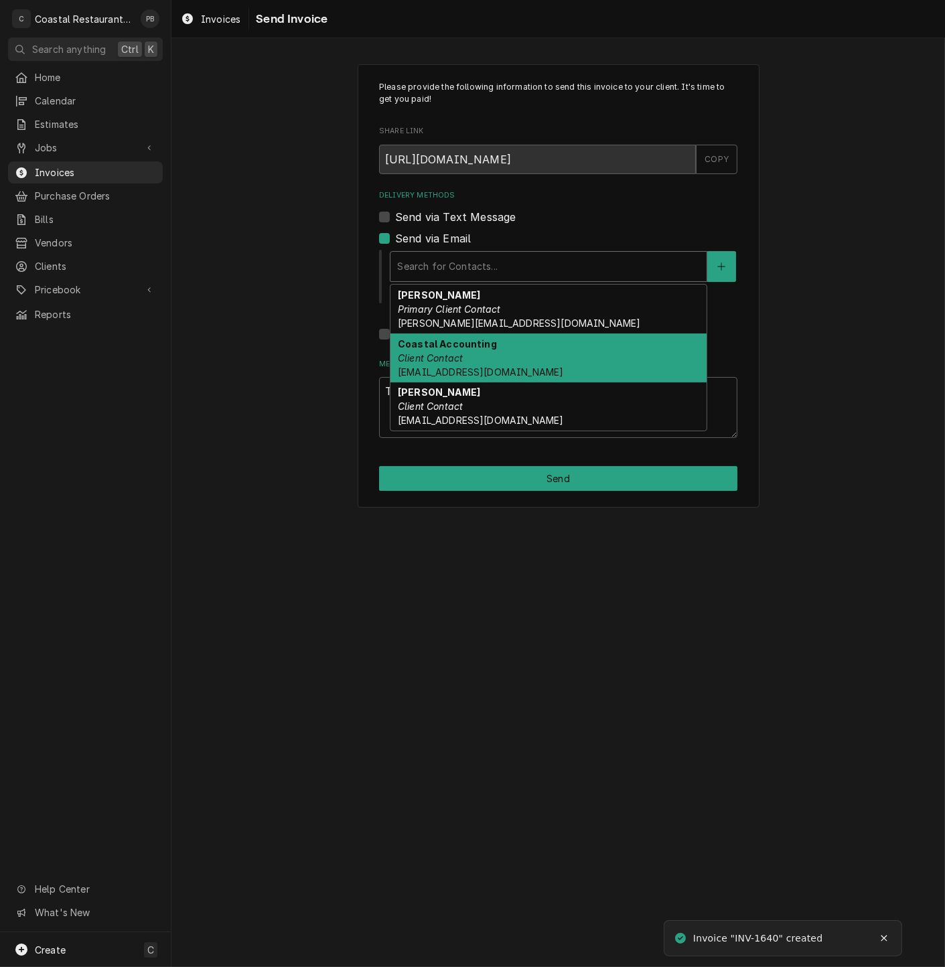
click at [509, 354] on div "Coastal Accounting Client Contact Accounting@coastalrestaurantrepair.com" at bounding box center [548, 358] width 316 height 49
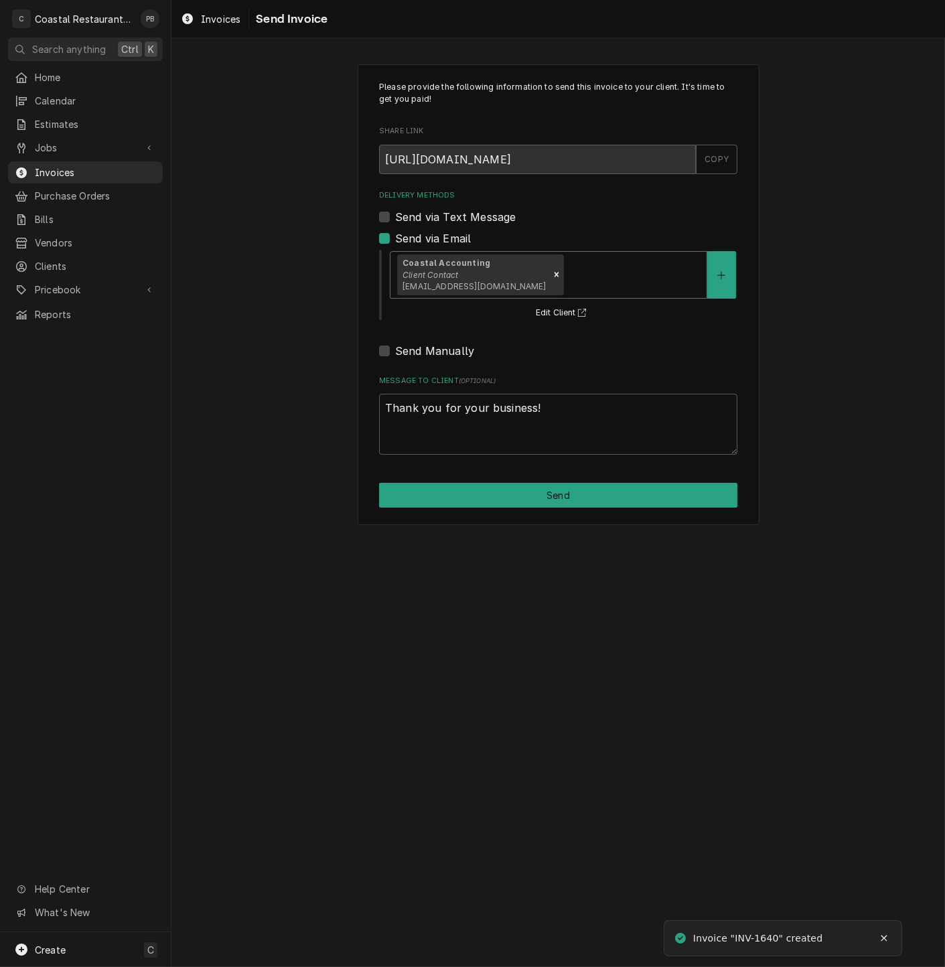
click at [566, 518] on div "Please provide the following information to send this invoice to your client. I…" at bounding box center [559, 294] width 402 height 461
click at [569, 510] on div "Please provide the following information to send this invoice to your client. I…" at bounding box center [559, 294] width 402 height 461
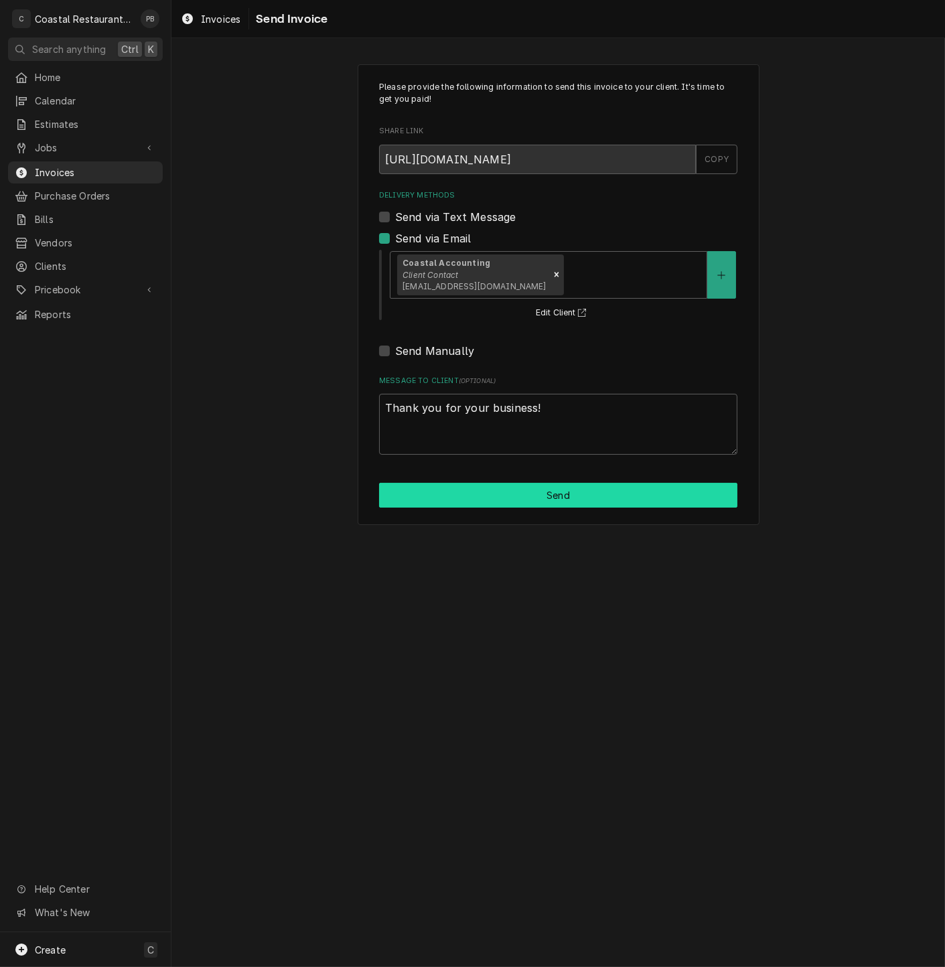
click at [574, 501] on button "Send" at bounding box center [558, 495] width 358 height 25
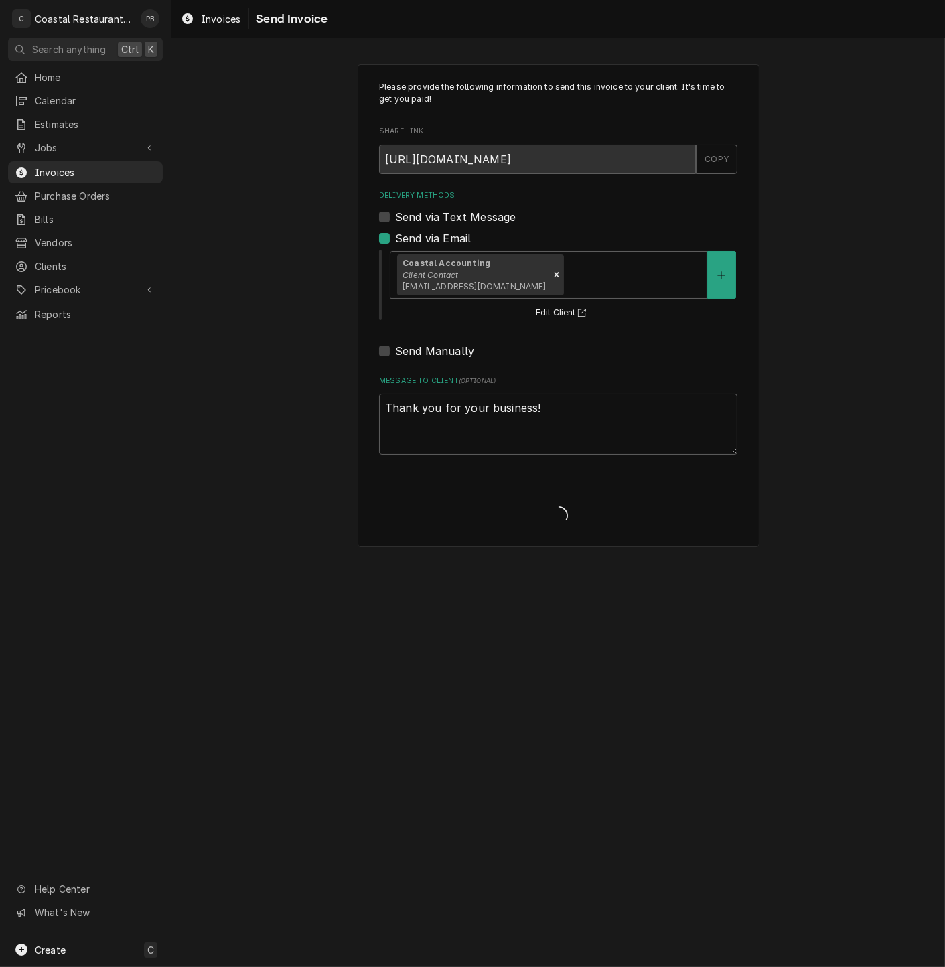
type textarea "x"
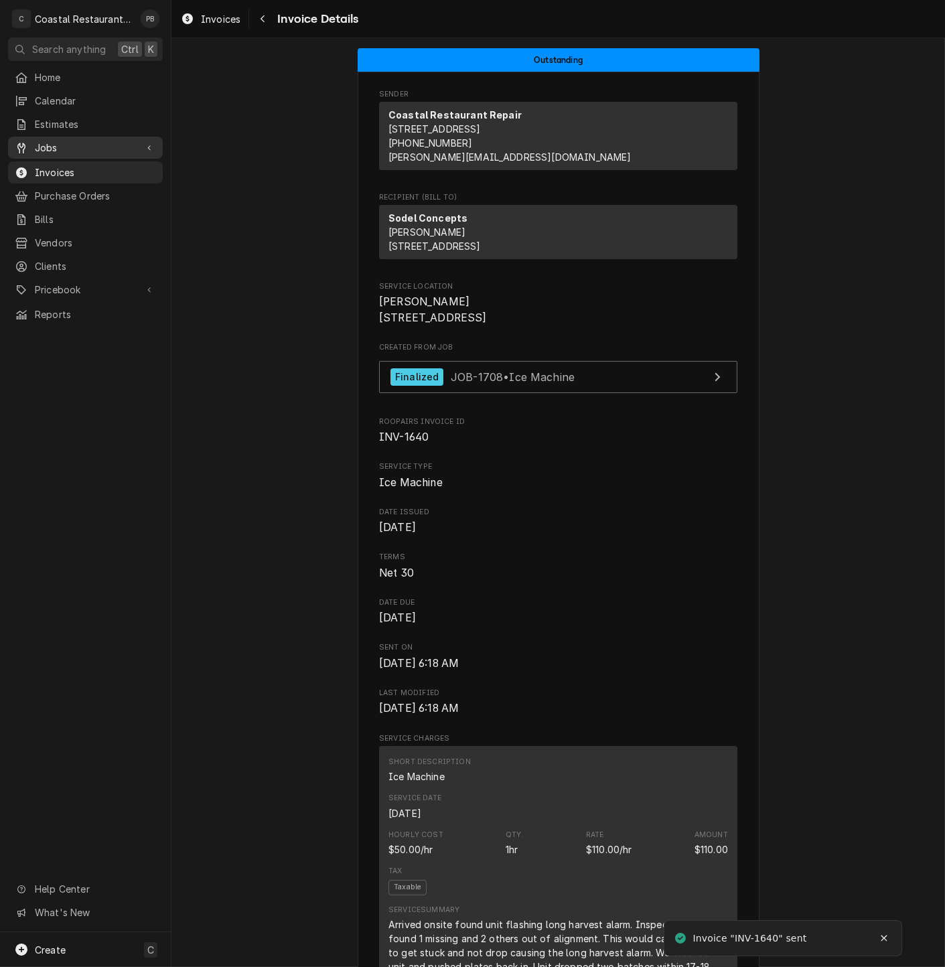
click at [70, 145] on span "Jobs" at bounding box center [85, 148] width 101 height 14
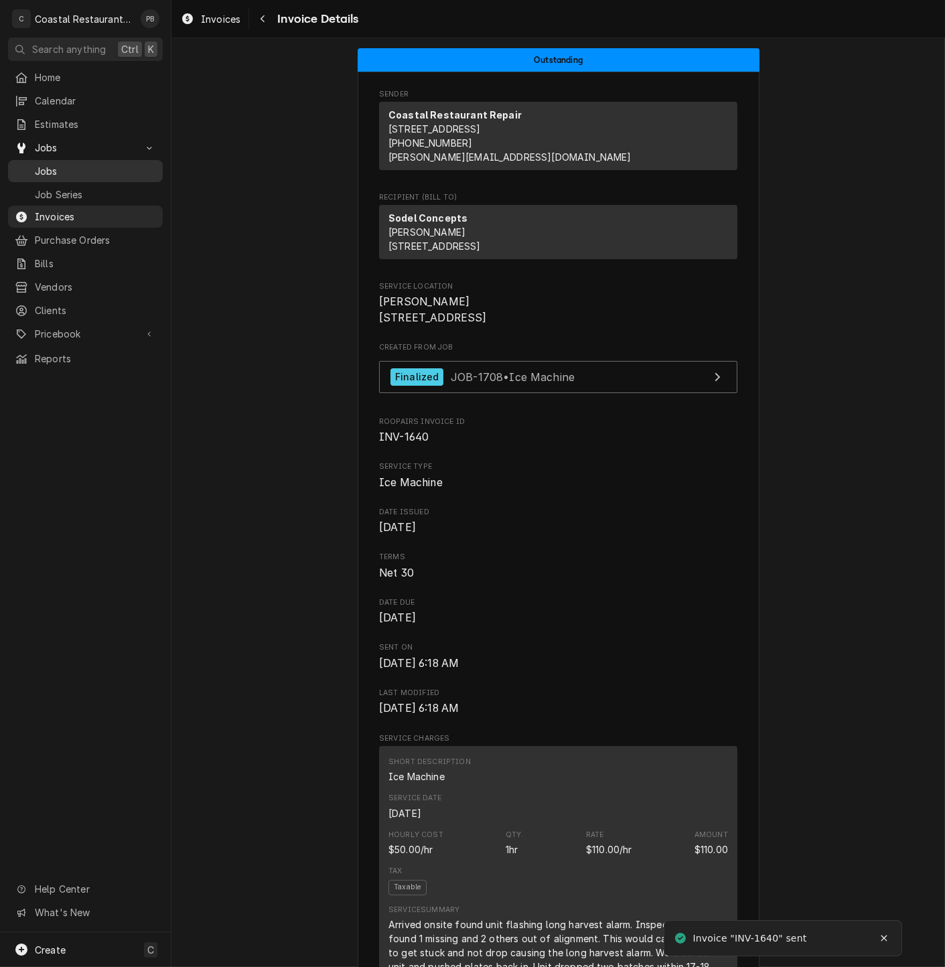
click at [69, 164] on span "Jobs" at bounding box center [95, 171] width 121 height 14
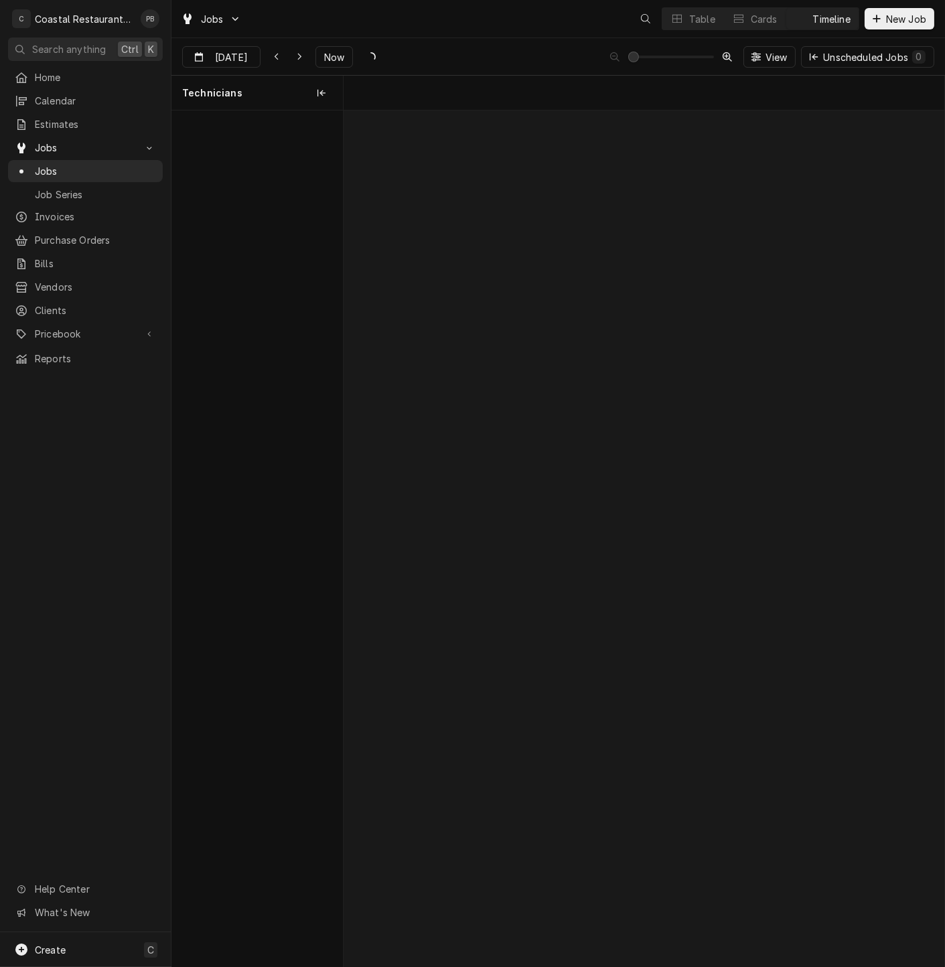
scroll to position [0, 11915]
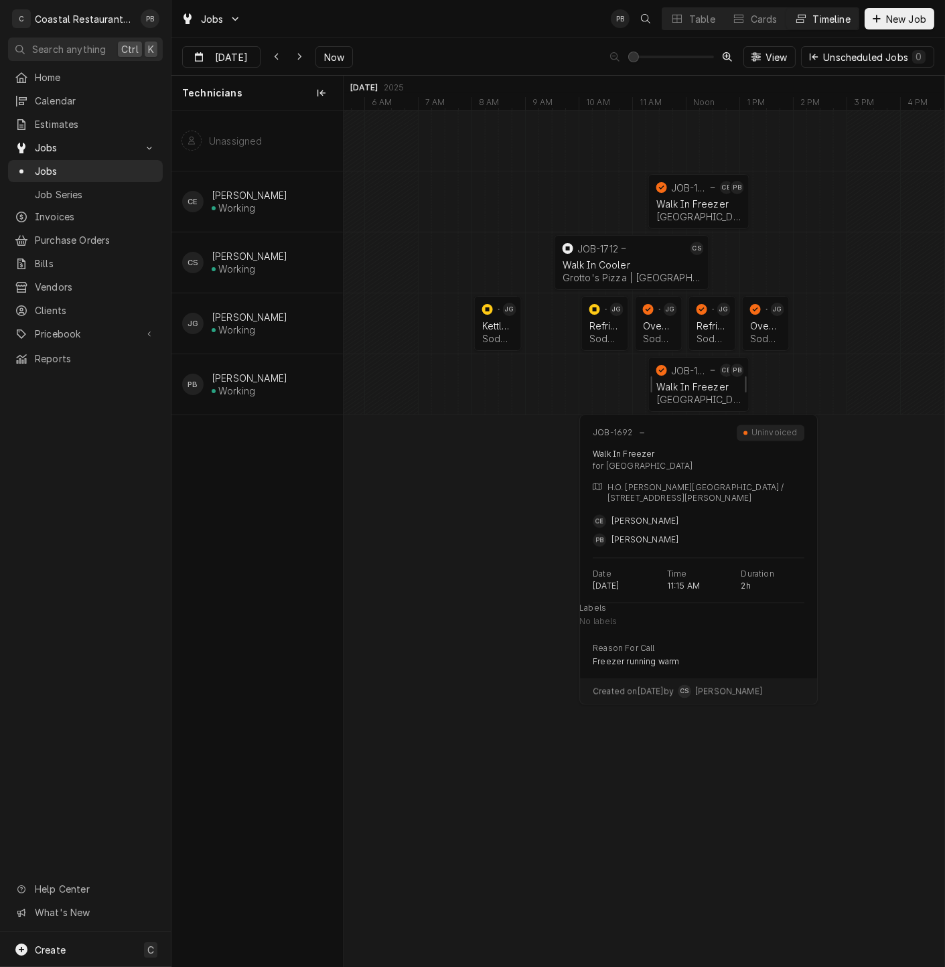
click at [682, 387] on div "Walk In Freezer" at bounding box center [698, 386] width 85 height 11
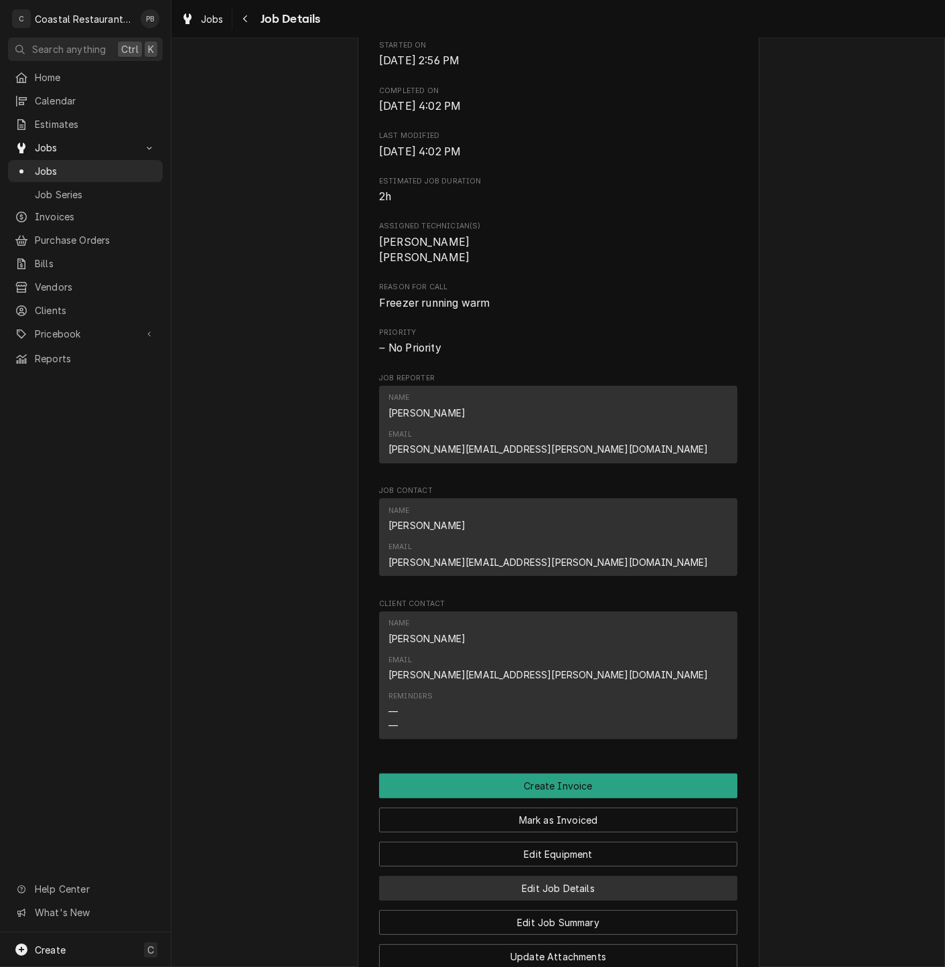
scroll to position [660, 0]
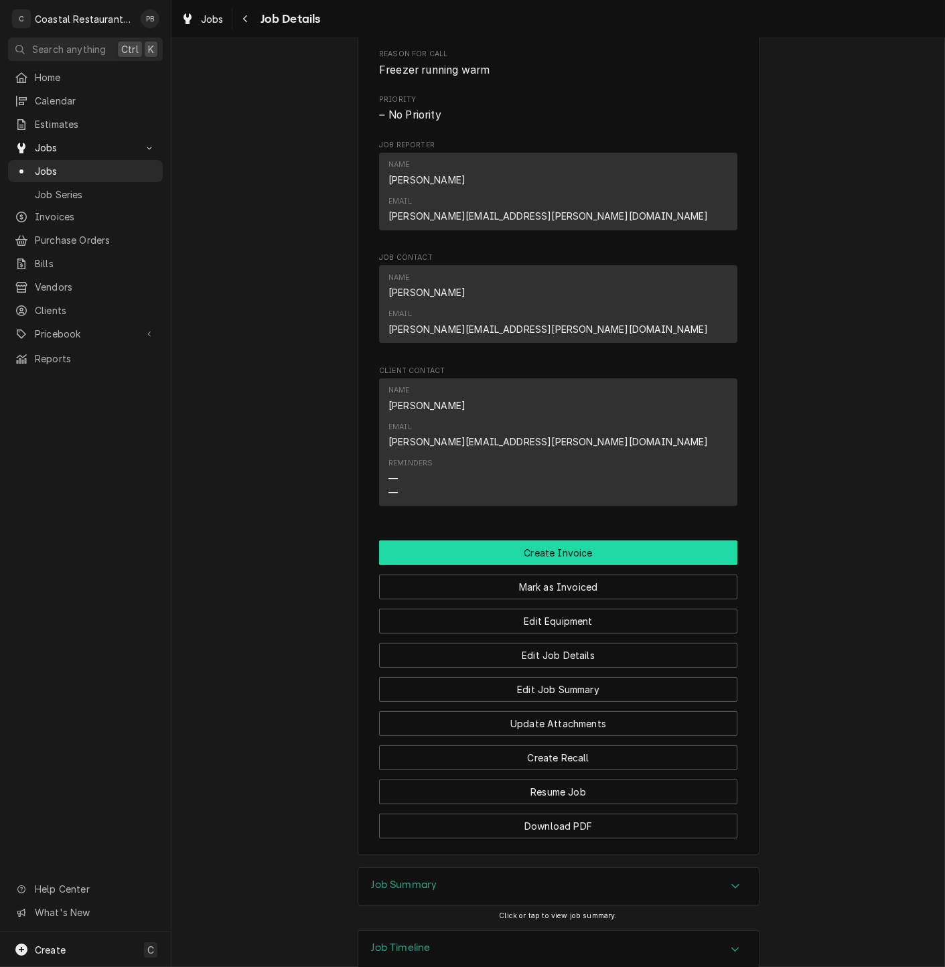
click at [555, 541] on button "Create Invoice" at bounding box center [558, 553] width 358 height 25
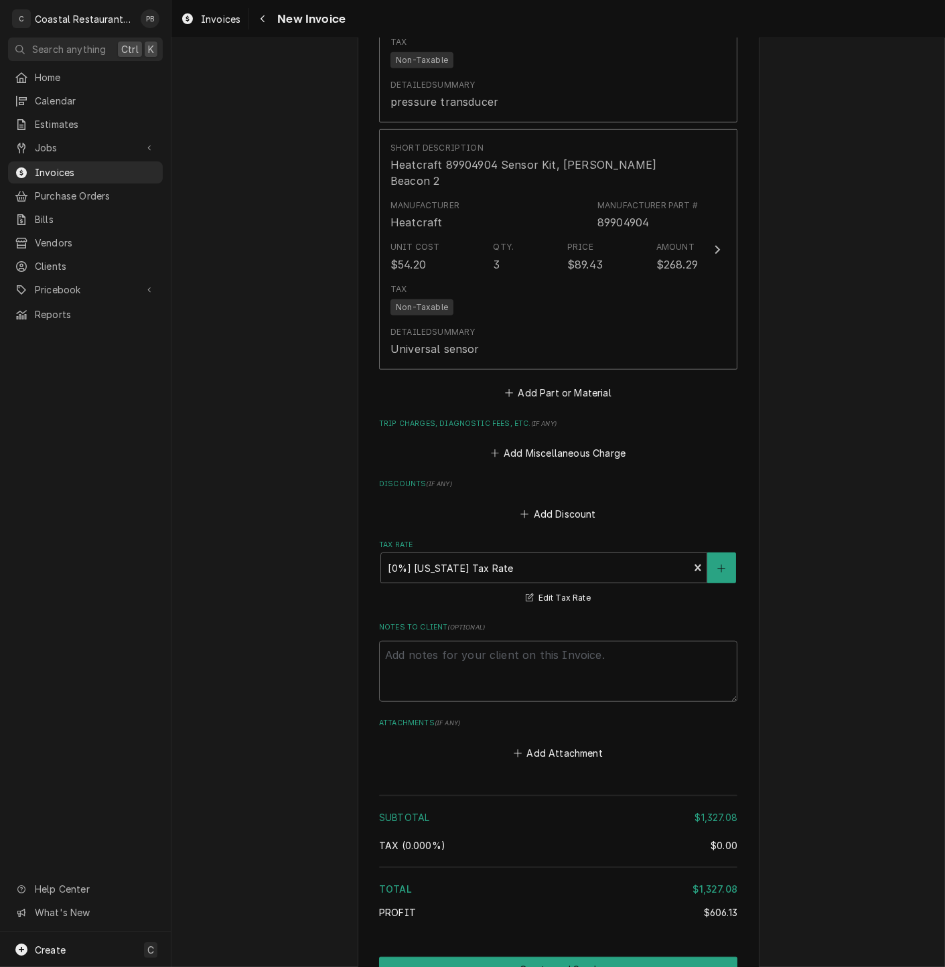
scroll to position [1733, 0]
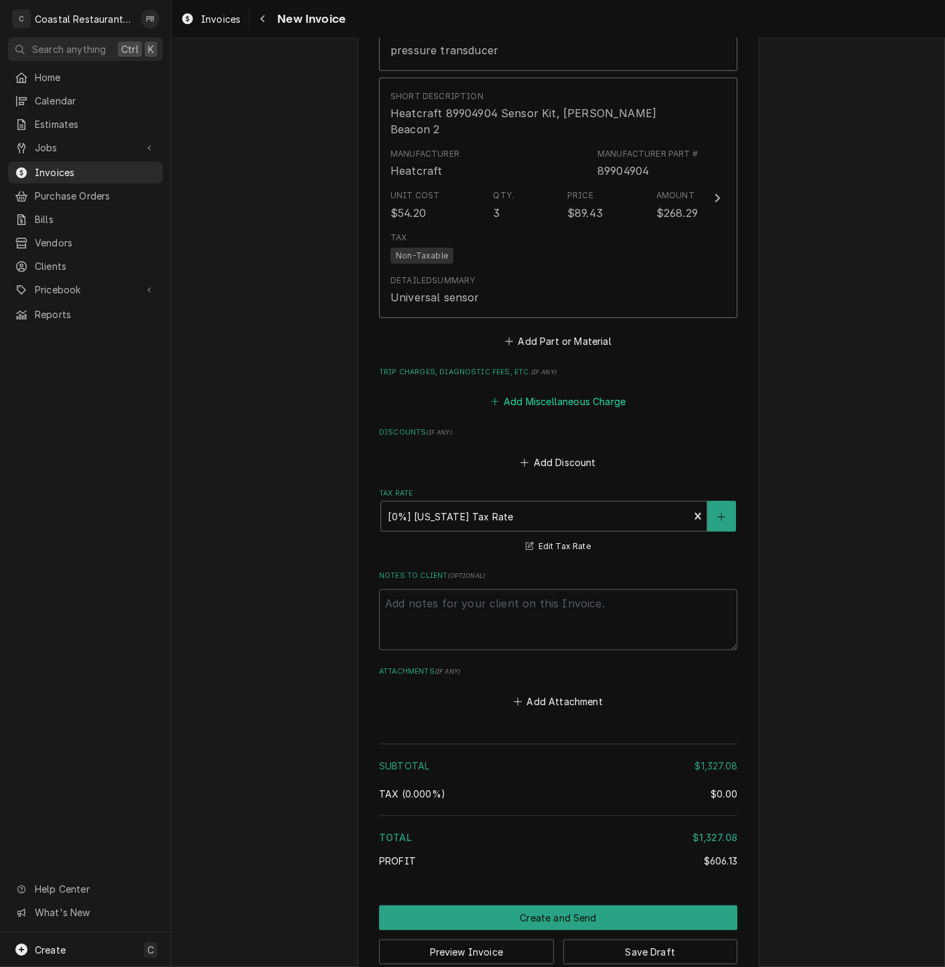
click at [567, 393] on button "Add Miscellaneous Charge" at bounding box center [557, 402] width 139 height 19
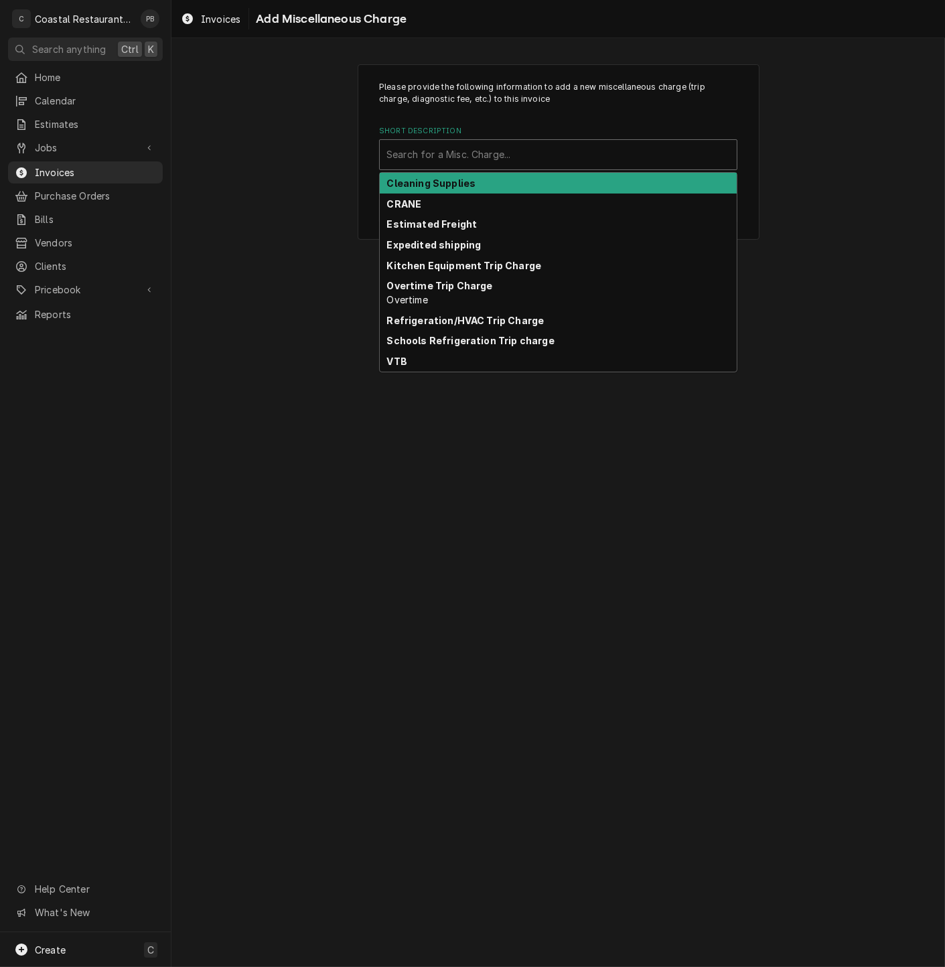
click at [542, 157] on div "Short Description" at bounding box center [558, 155] width 344 height 24
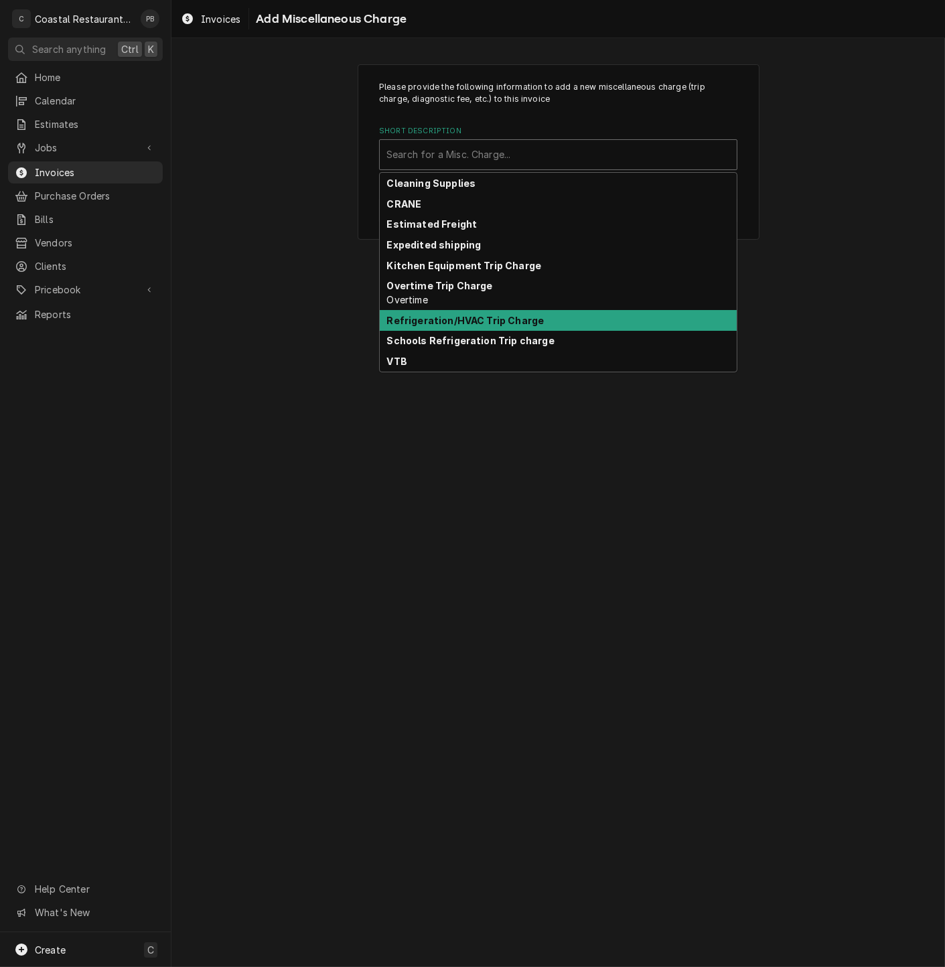
click at [512, 317] on strong "Refrigeration/HVAC Trip Charge" at bounding box center [465, 320] width 157 height 11
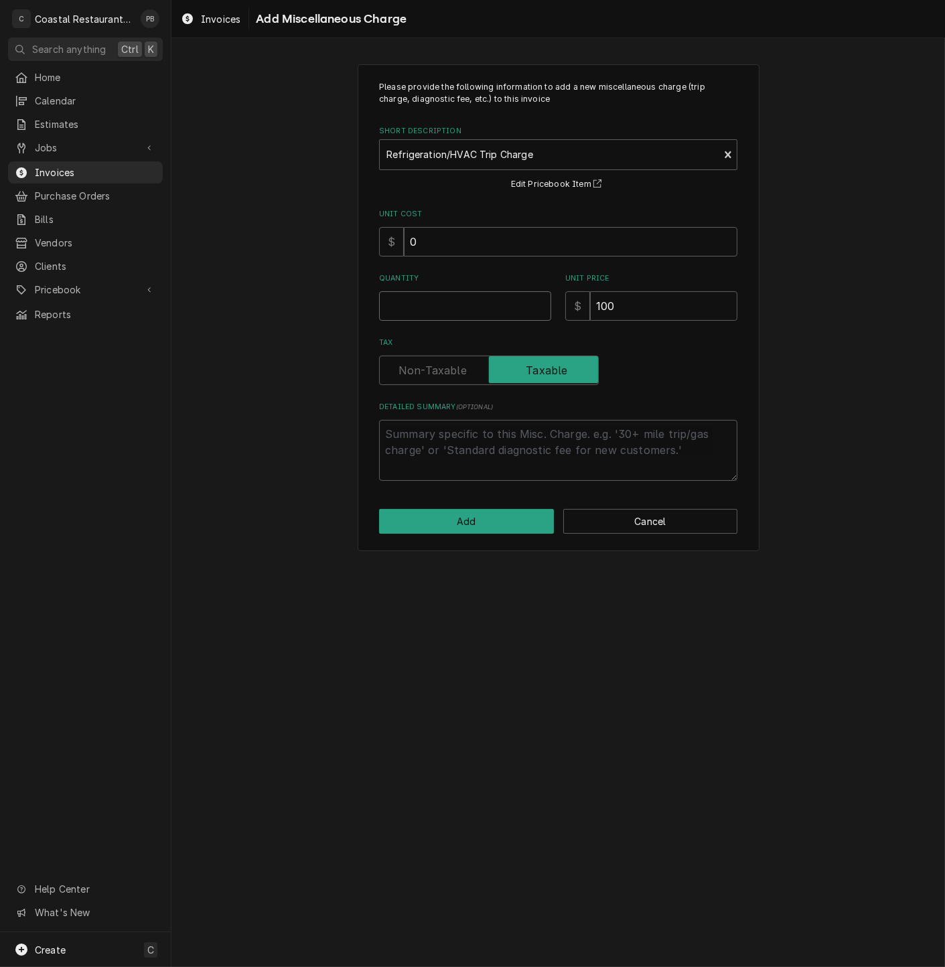
click at [428, 311] on input "Quantity" at bounding box center [465, 305] width 172 height 29
type textarea "x"
type input "1"
click at [469, 532] on button "Add" at bounding box center [466, 521] width 175 height 25
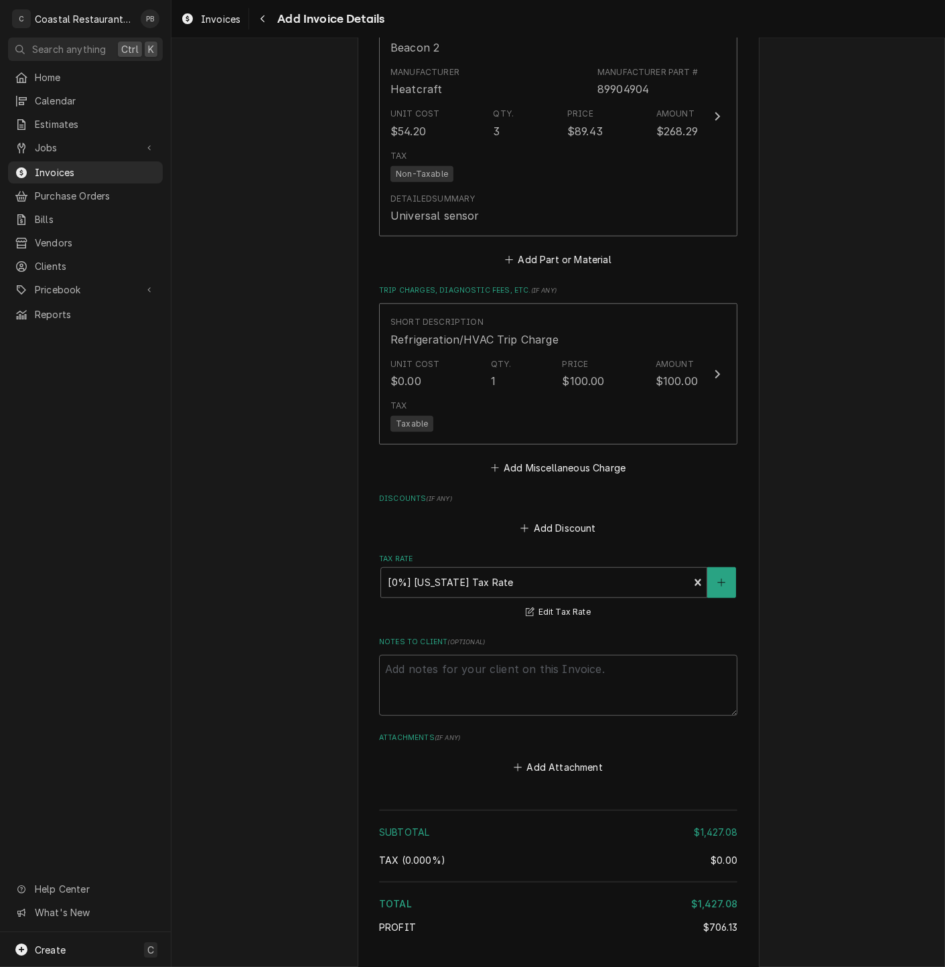
scroll to position [1881, 0]
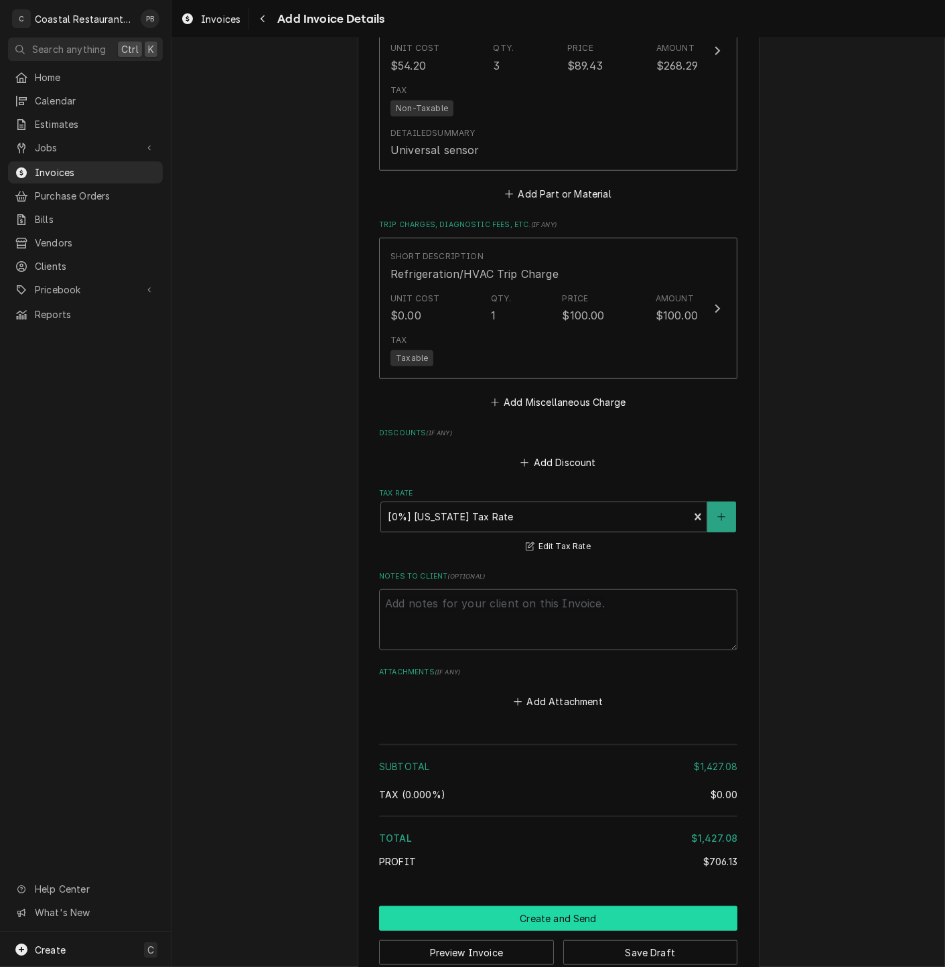
click at [576, 906] on button "Create and Send" at bounding box center [558, 918] width 358 height 25
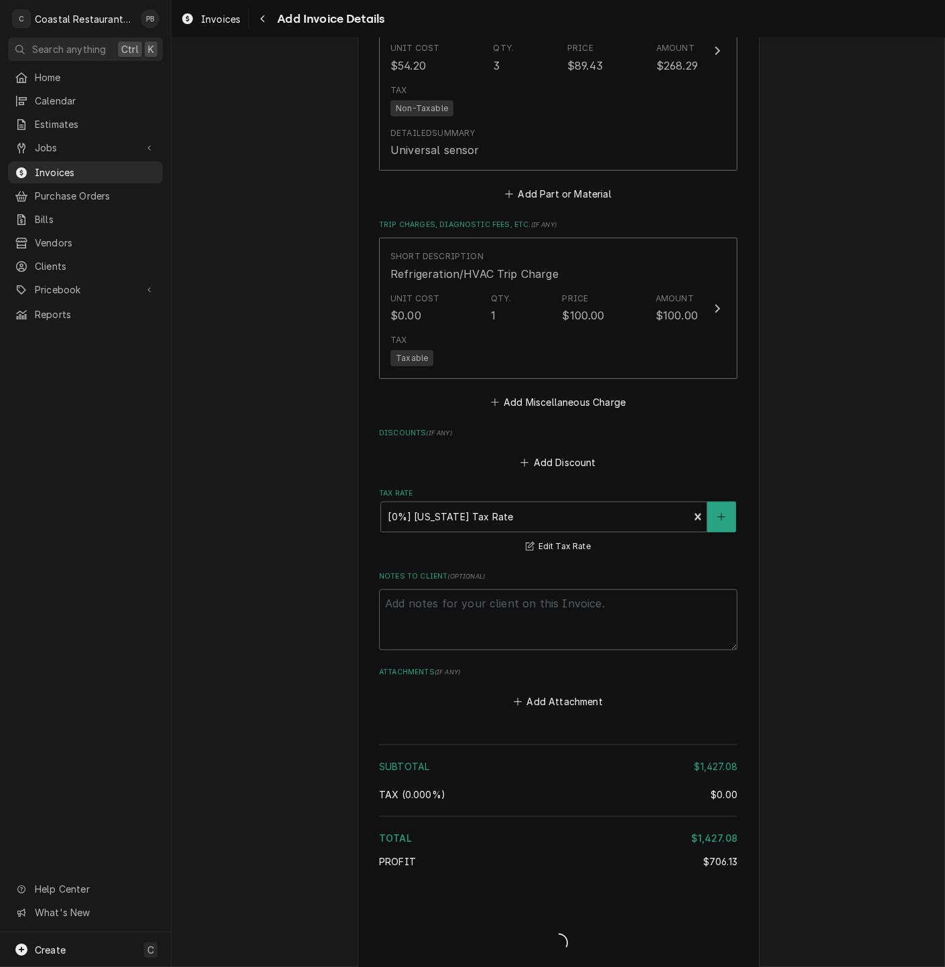
scroll to position [1873, 0]
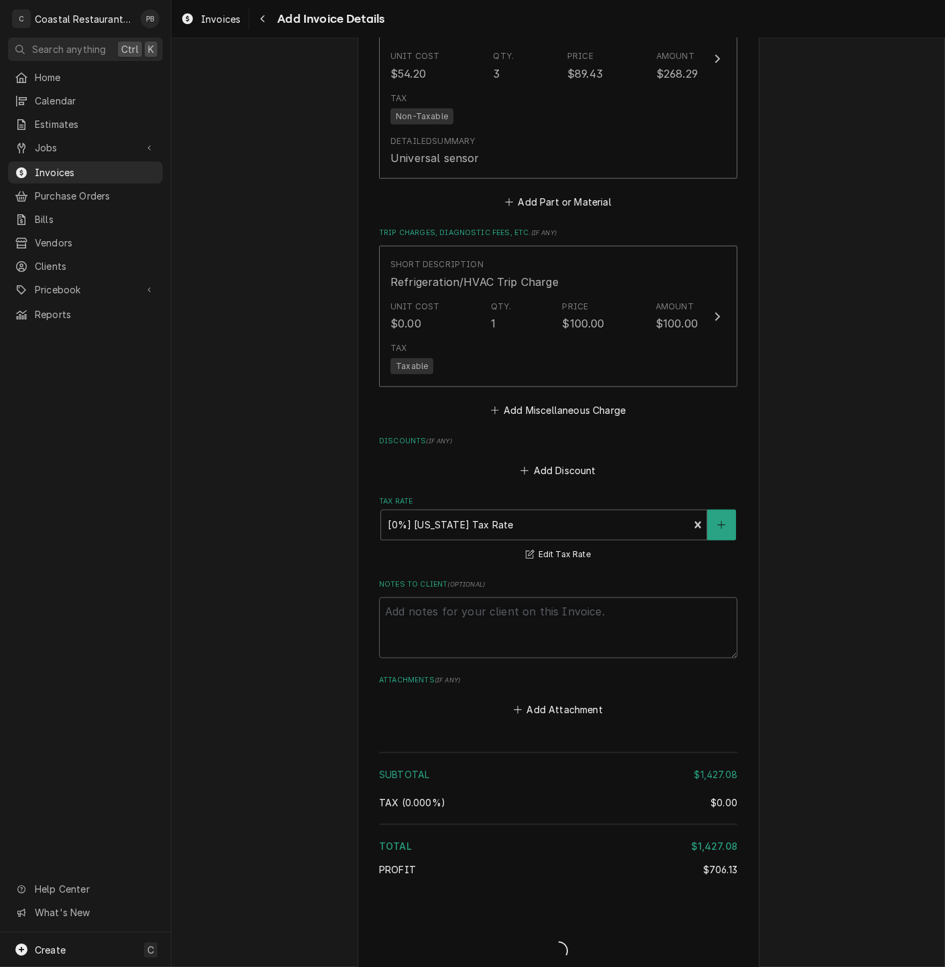
type textarea "x"
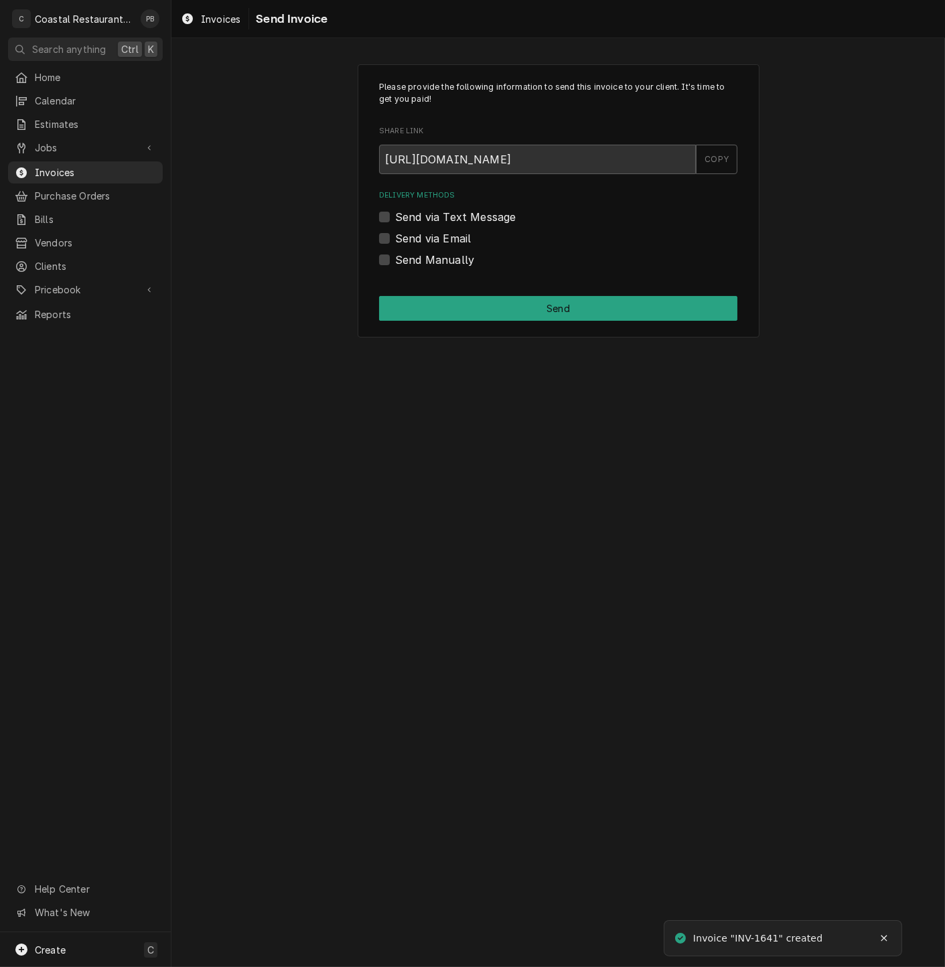
click at [392, 236] on div "Send via Email" at bounding box center [558, 238] width 358 height 16
click at [395, 236] on label "Send via Email" at bounding box center [433, 238] width 76 height 16
click at [395, 236] on input "Send via Email" at bounding box center [574, 244] width 358 height 29
checkbox input "true"
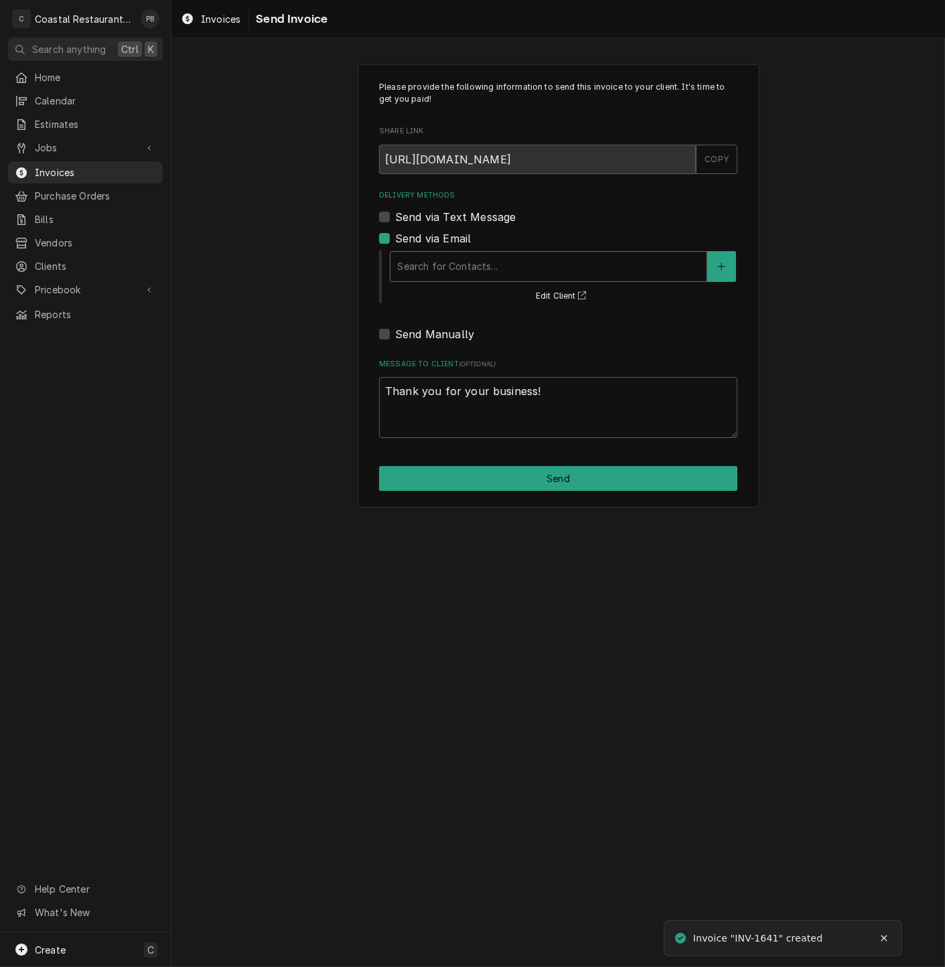
click at [445, 274] on div "Delivery Methods" at bounding box center [548, 267] width 303 height 24
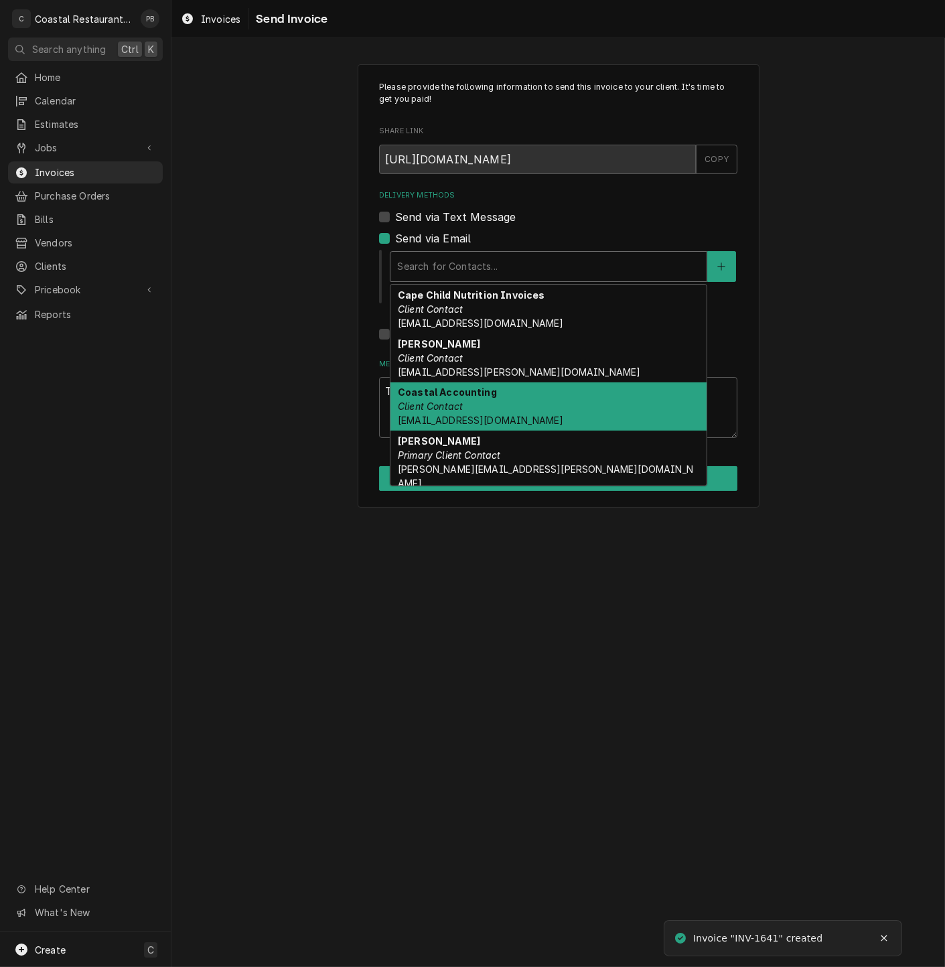
click at [455, 418] on span "[EMAIL_ADDRESS][DOMAIN_NAME]" at bounding box center [480, 420] width 165 height 11
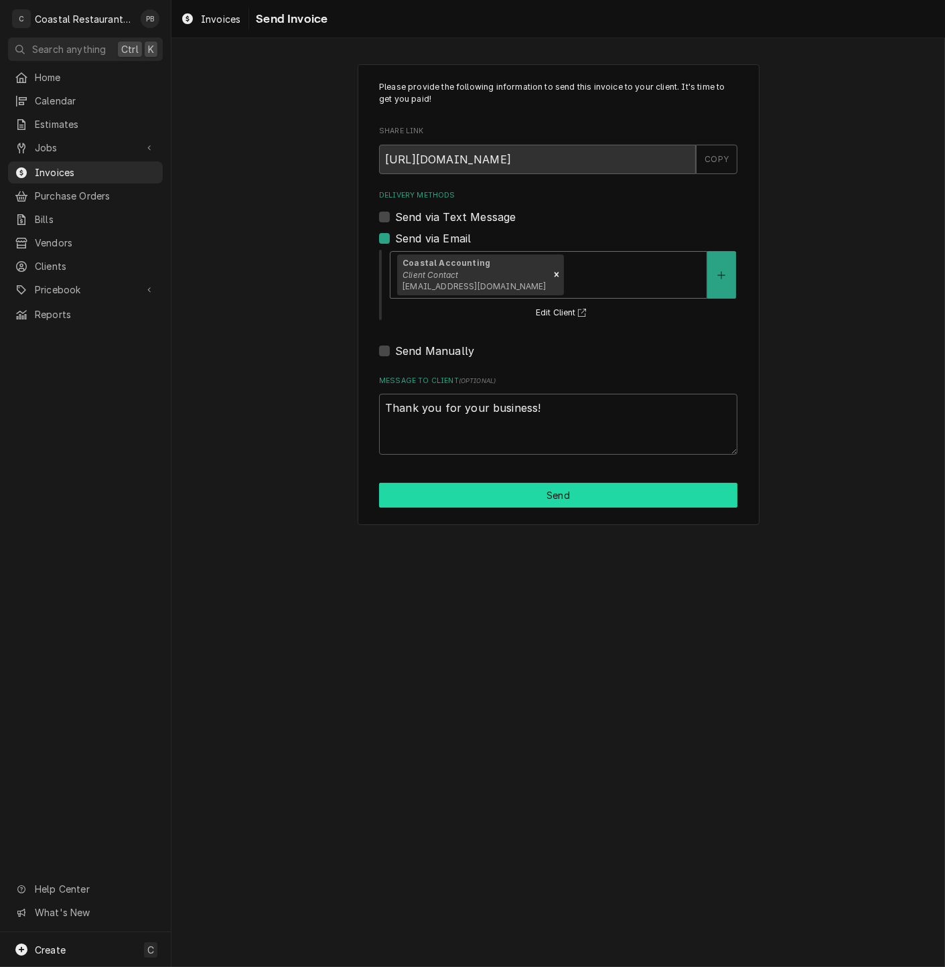
click at [545, 490] on button "Send" at bounding box center [558, 495] width 358 height 25
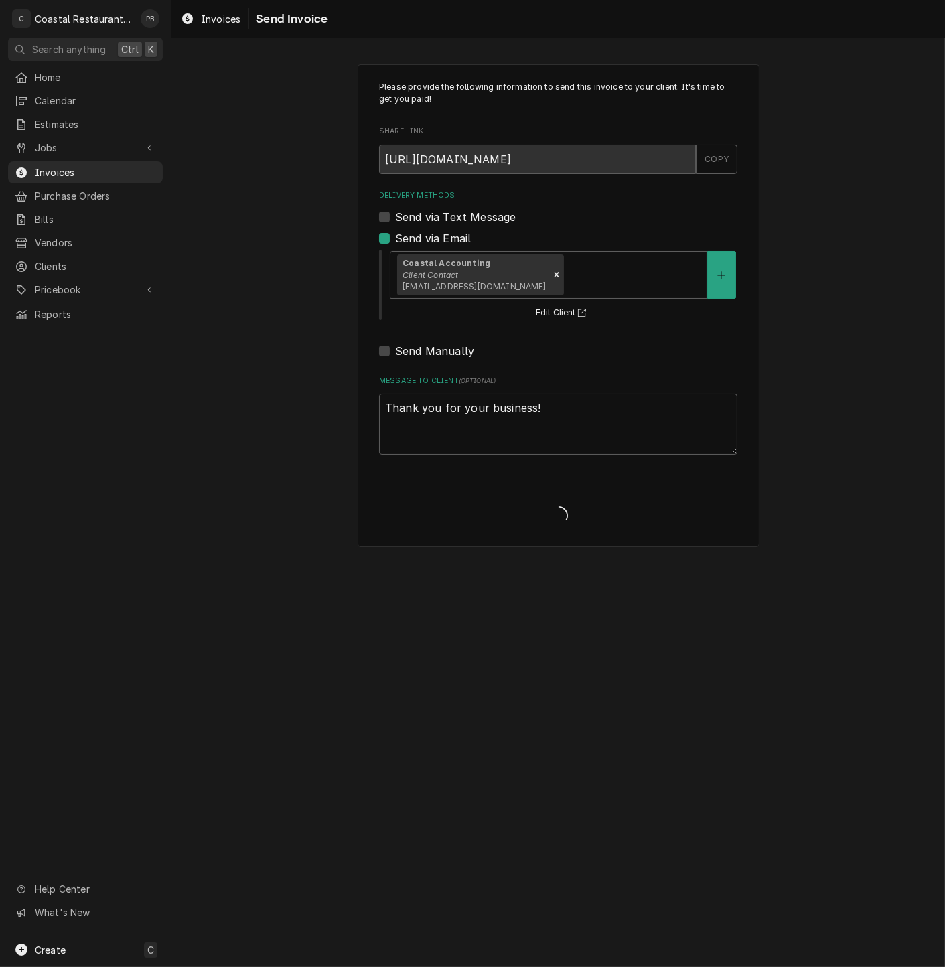
type textarea "x"
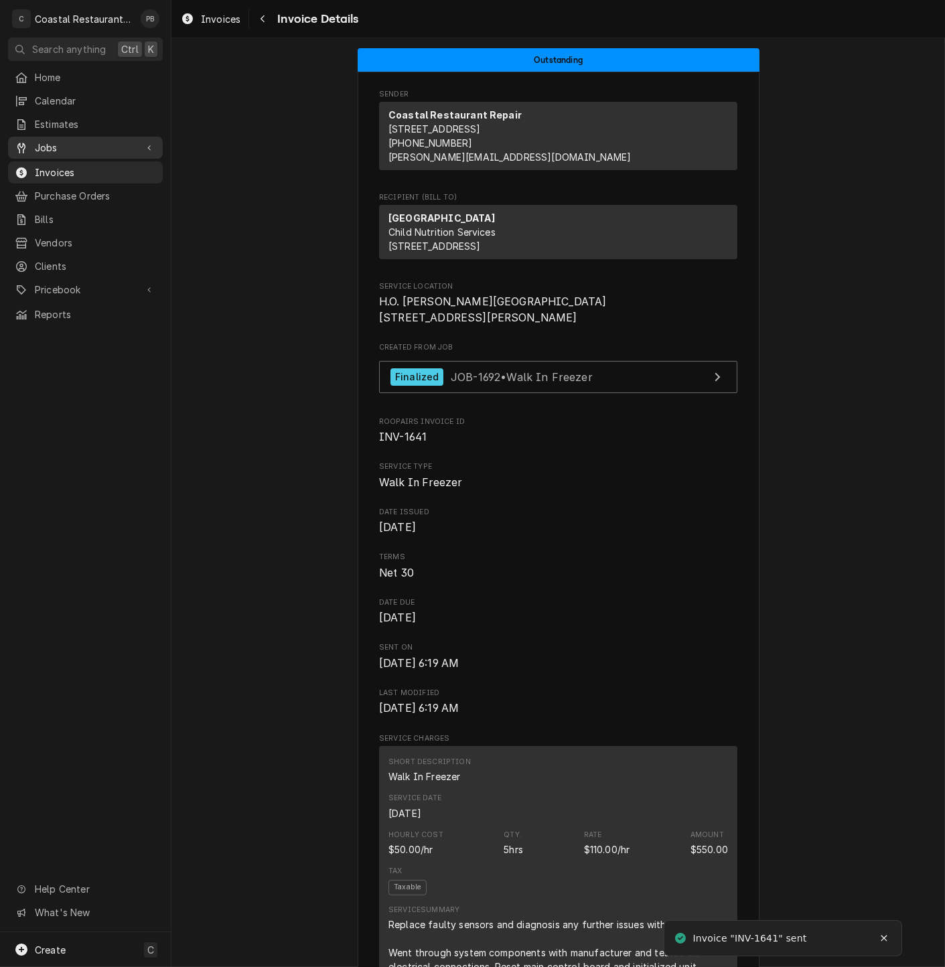
click at [50, 141] on span "Jobs" at bounding box center [85, 148] width 101 height 14
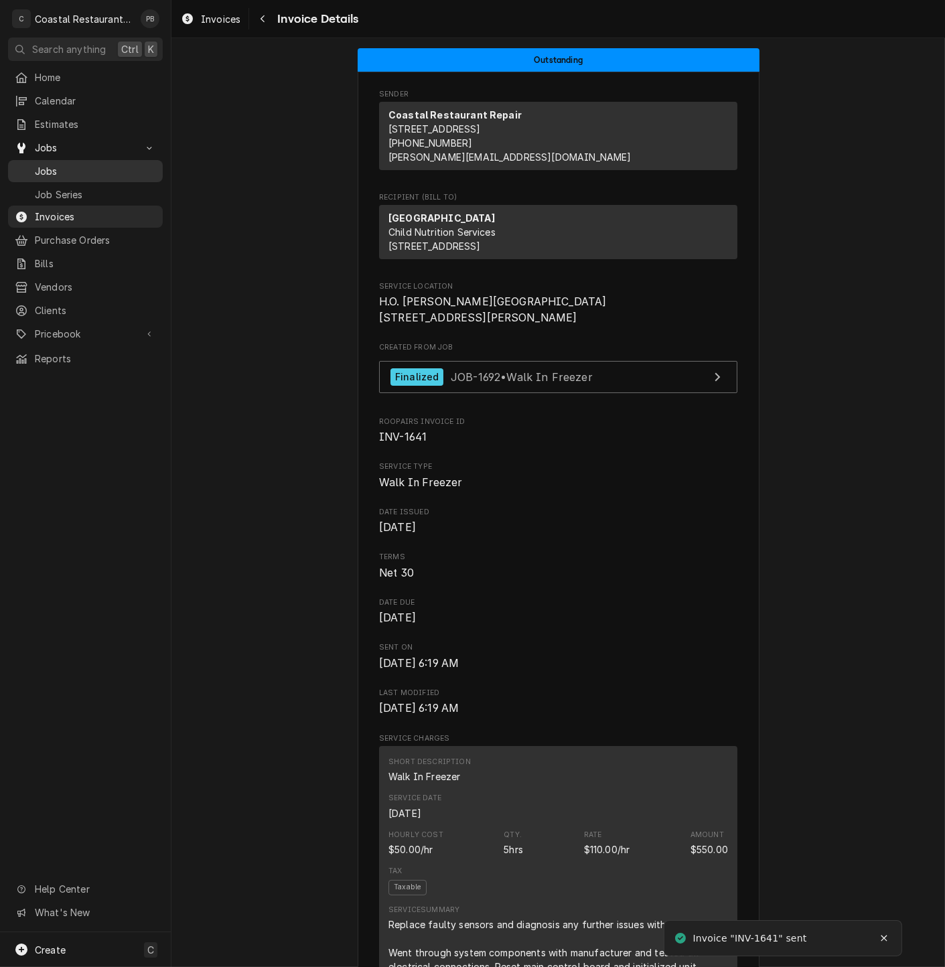
click at [63, 163] on div "Jobs" at bounding box center [85, 171] width 149 height 17
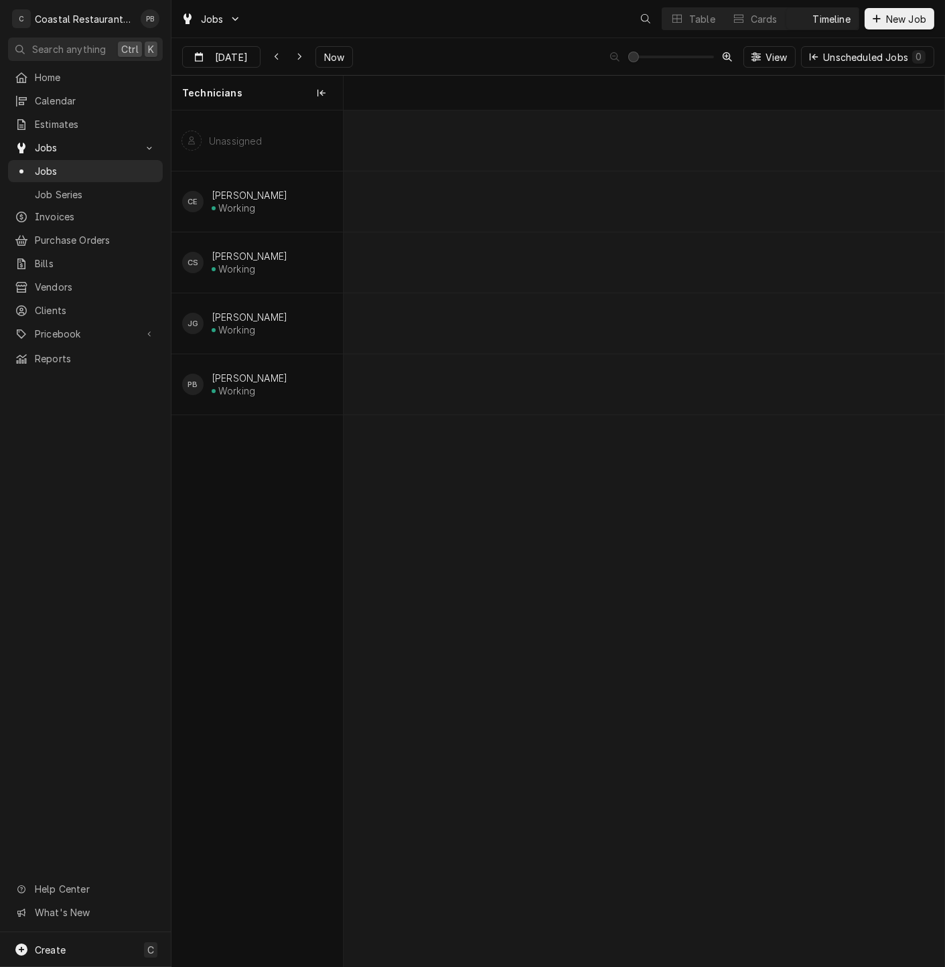
scroll to position [0, 11915]
click at [662, 326] on div "Oven Repair" at bounding box center [658, 325] width 31 height 11
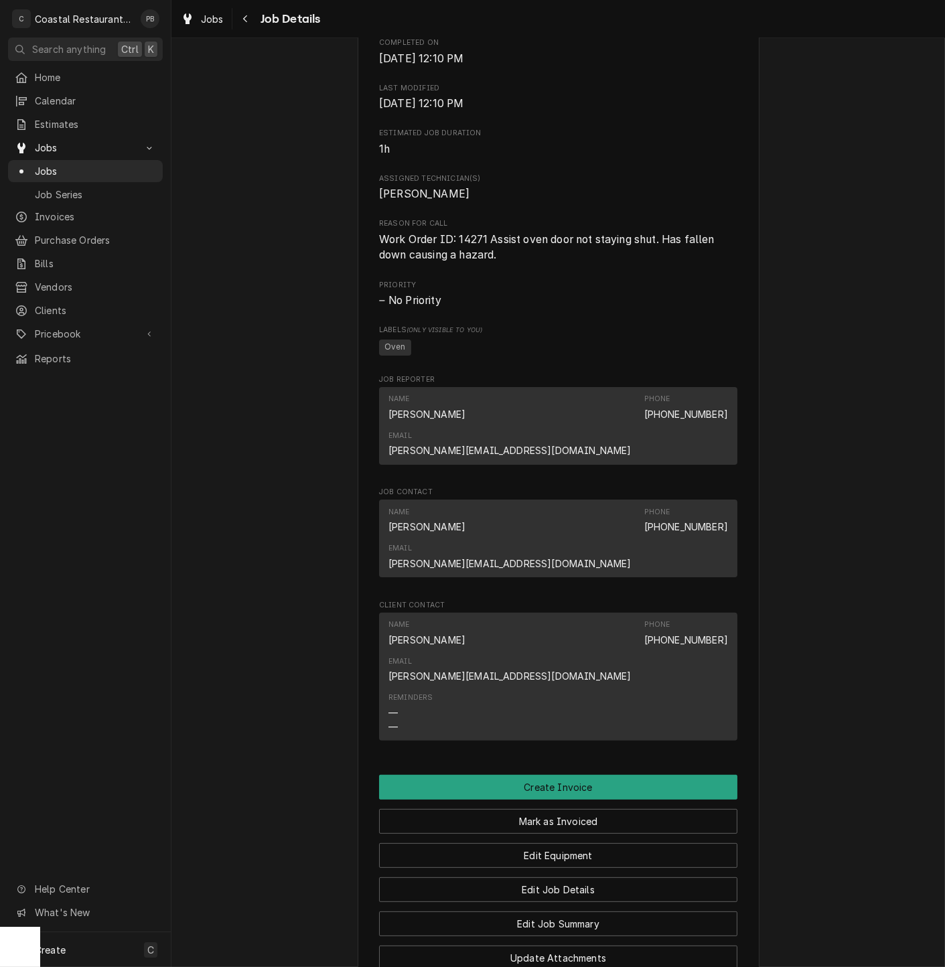
scroll to position [756, 0]
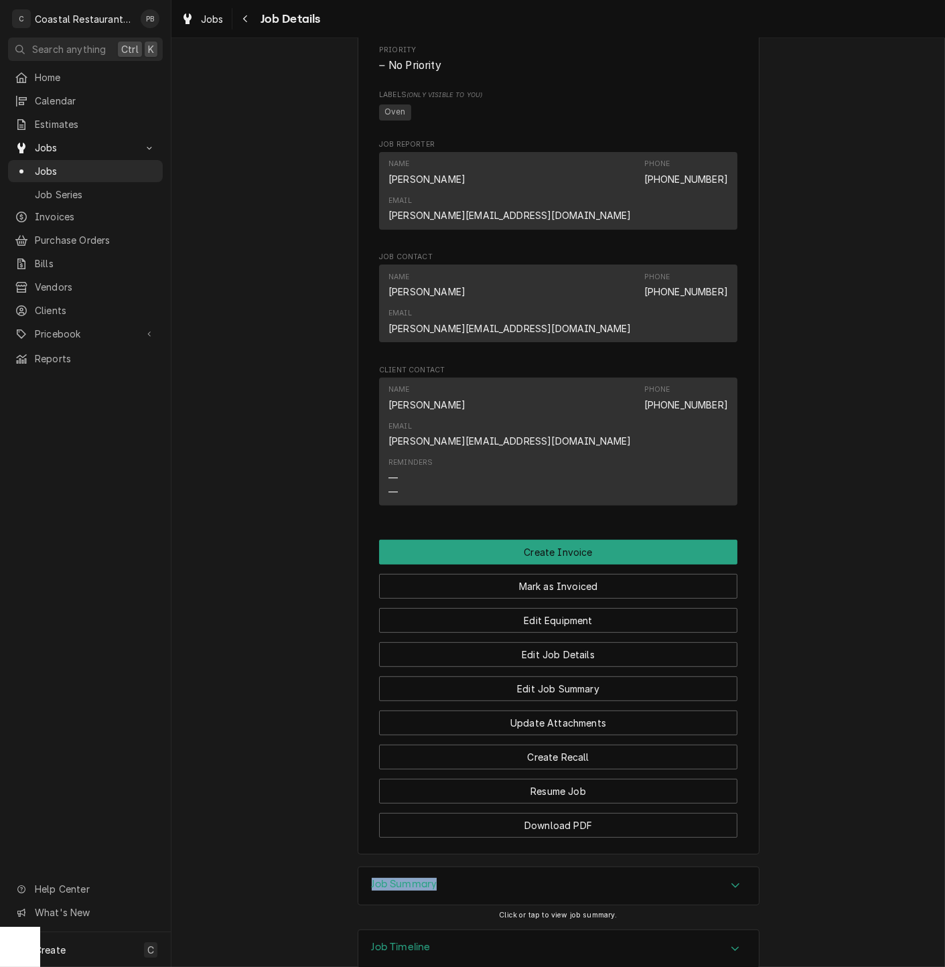
click at [721, 781] on div "Completed and Uninvoiced Sodel Concepts Bluecoast Bethany / 30904 Coastal Hwy, …" at bounding box center [558, 502] width 774 height 929
drag, startPoint x: 721, startPoint y: 781, endPoint x: 720, endPoint y: 794, distance: 12.8
click at [725, 878] on div "Accordion Header" at bounding box center [735, 886] width 20 height 16
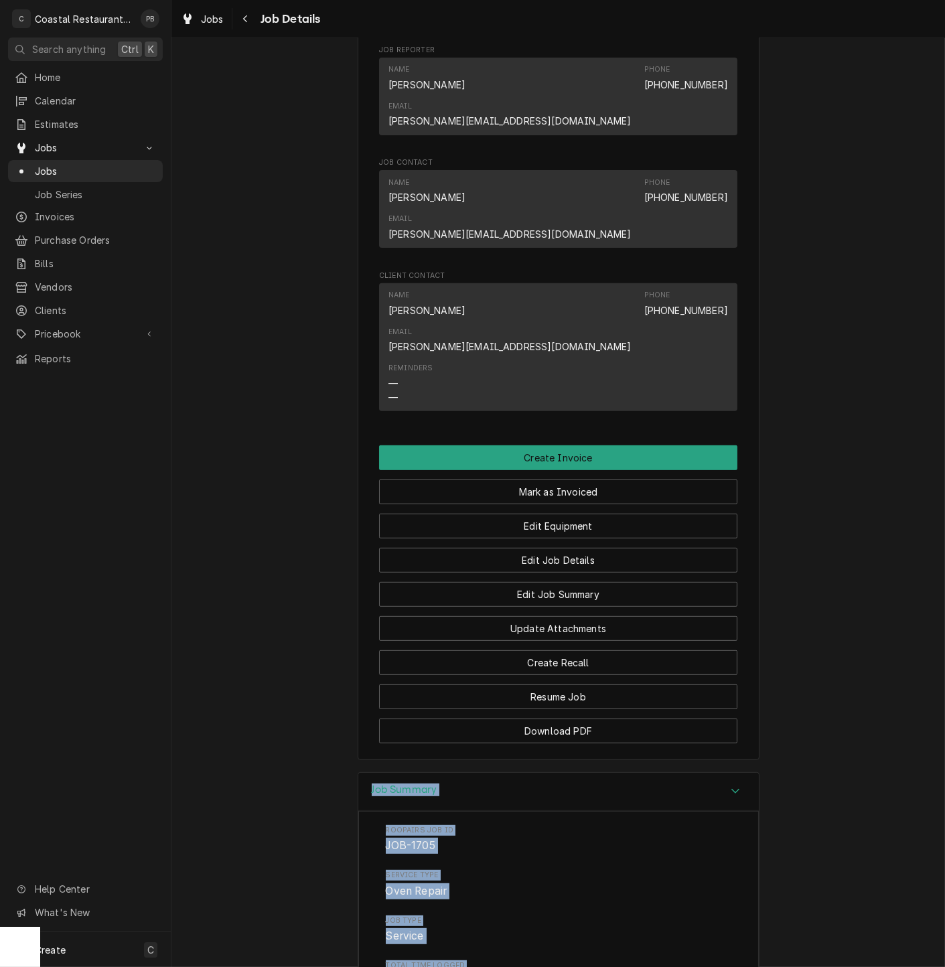
scroll to position [1351, 0]
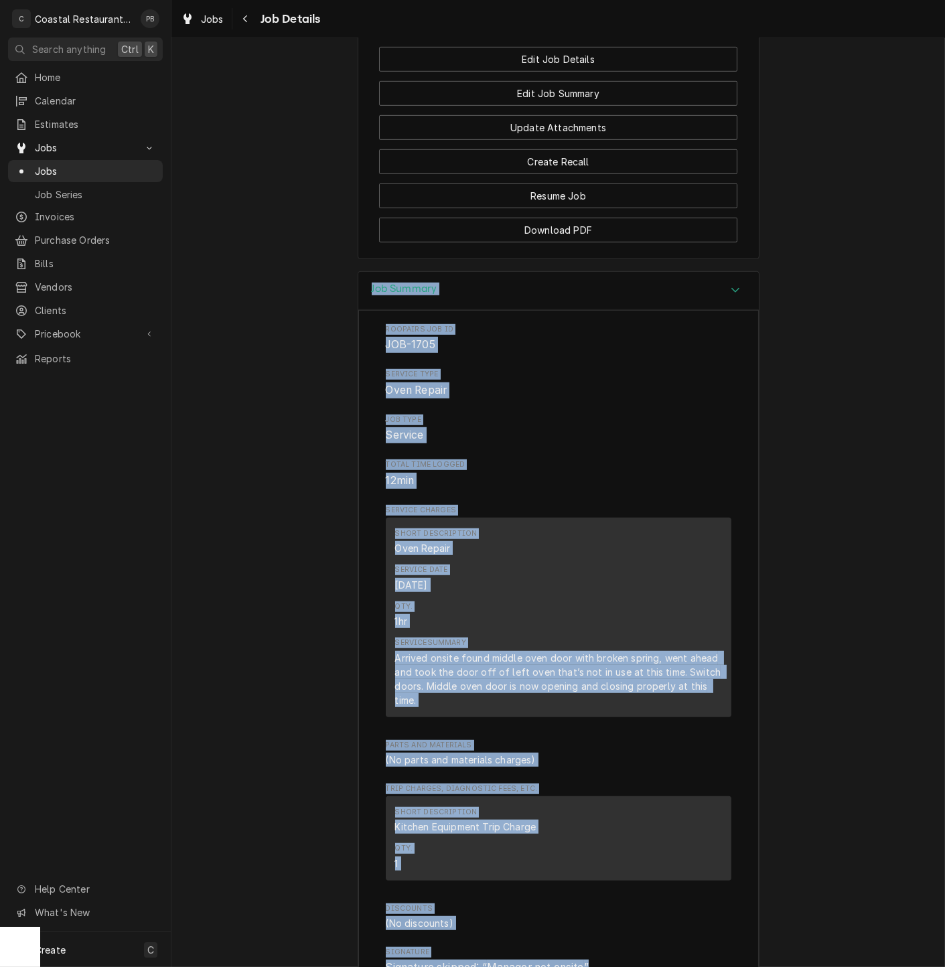
click at [838, 546] on div "Job Summary Roopairs Job ID JOB-1705 Service Type Oven Repair Job Type Service …" at bounding box center [558, 645] width 774 height 748
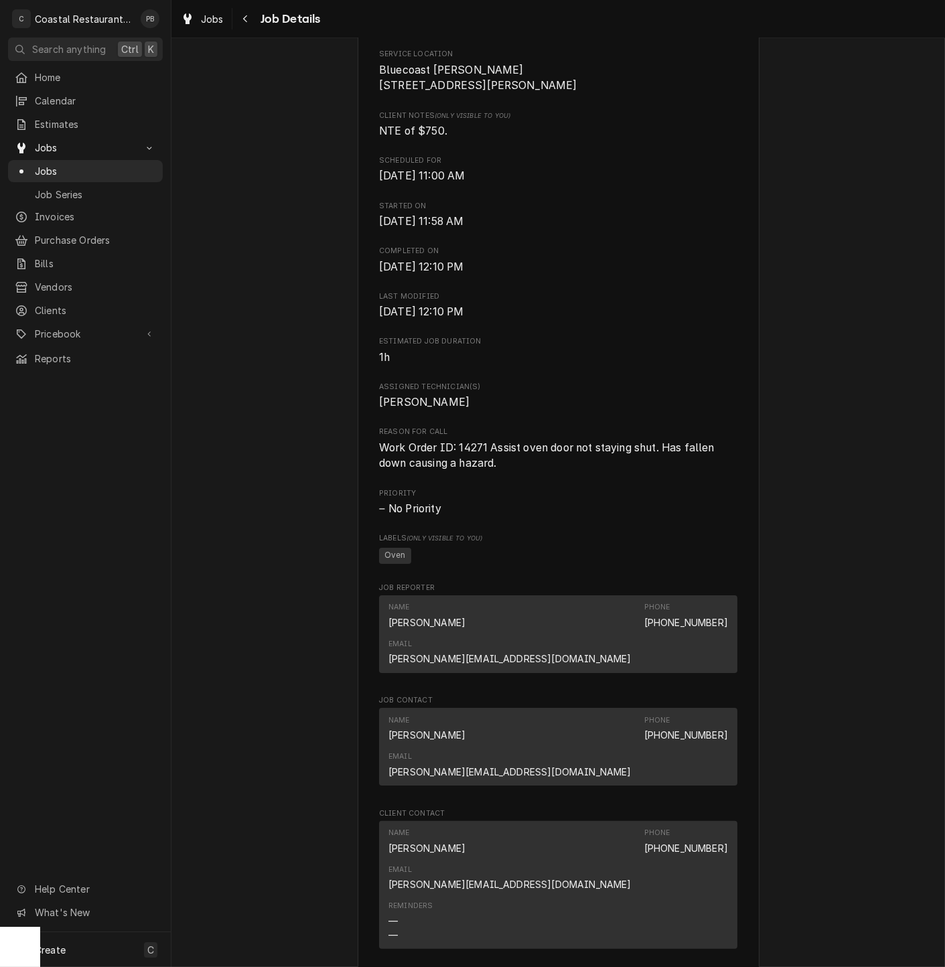
scroll to position [0, 0]
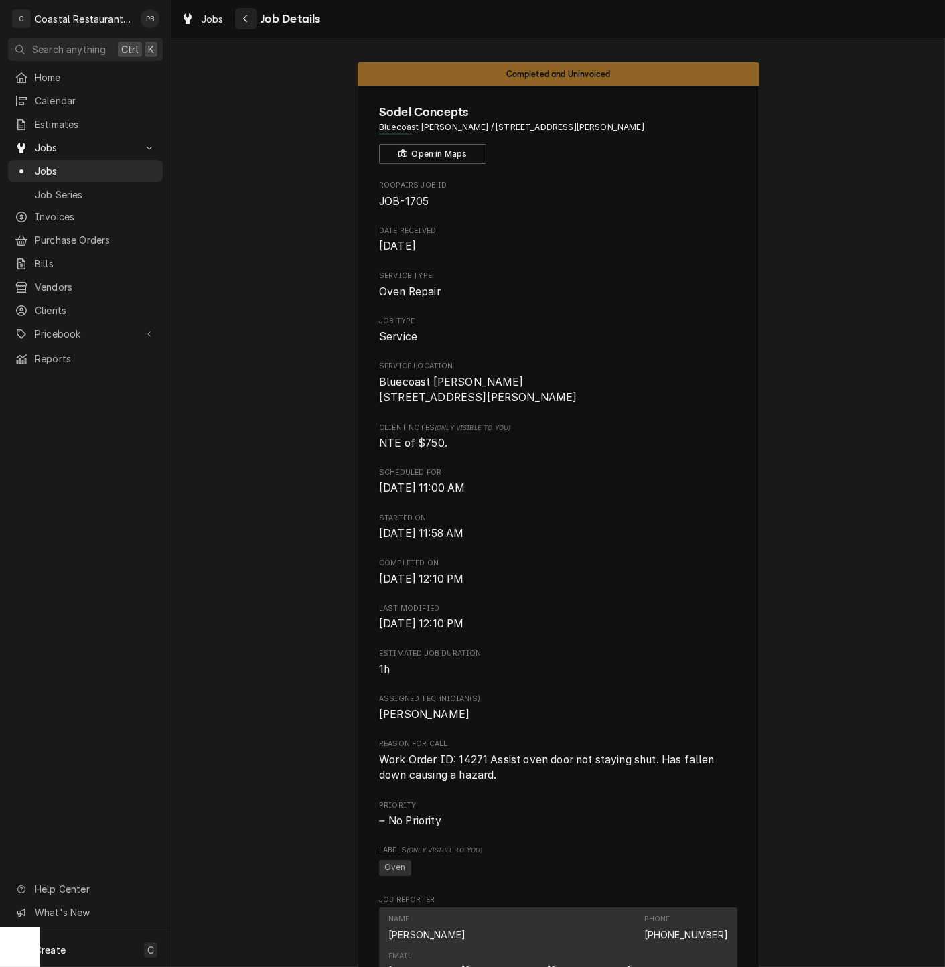
click at [250, 22] on div "Navigate back" at bounding box center [245, 18] width 13 height 13
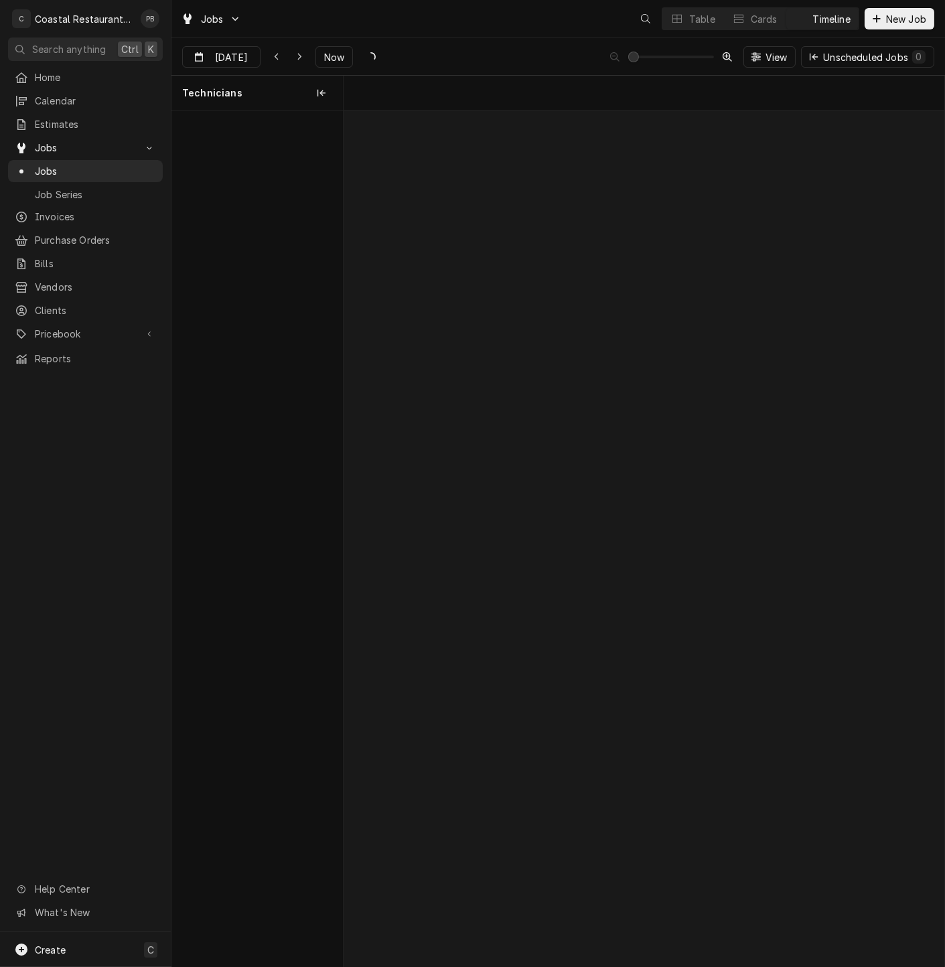
scroll to position [0, 11915]
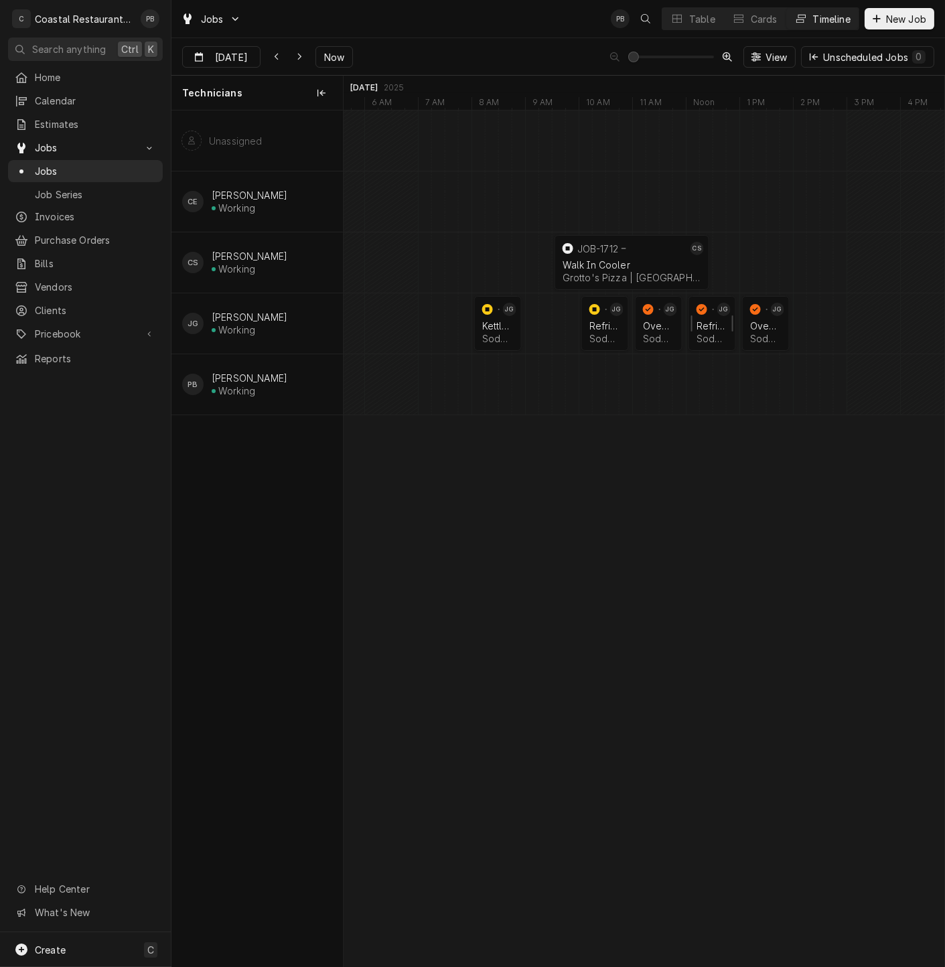
click at [714, 330] on div "Refrigeration" at bounding box center [712, 325] width 31 height 11
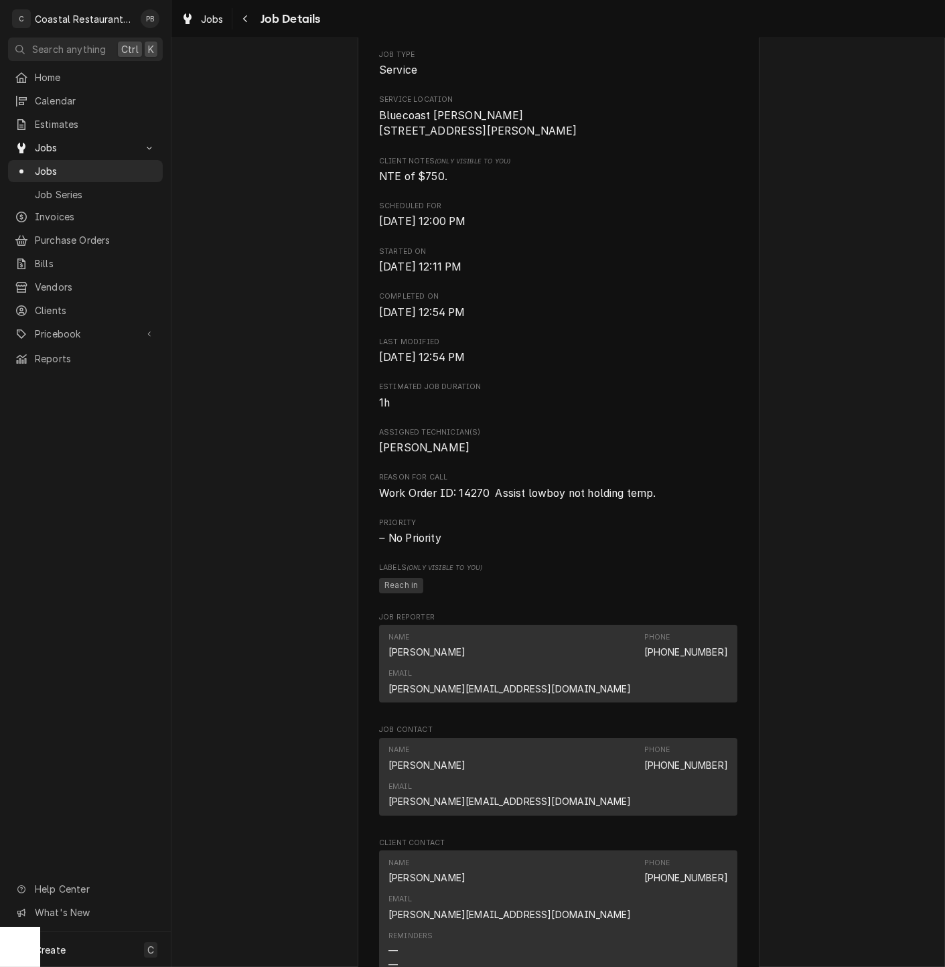
scroll to position [739, 0]
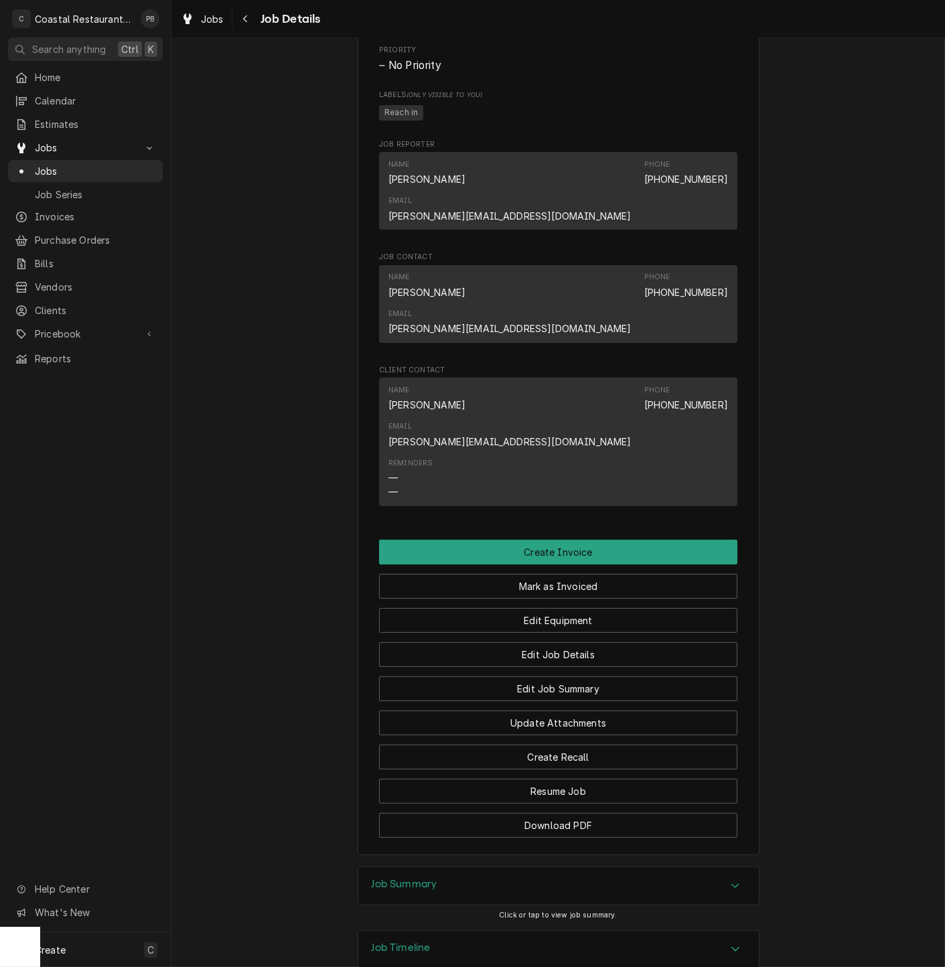
click at [723, 867] on div "Job Summary" at bounding box center [558, 886] width 401 height 38
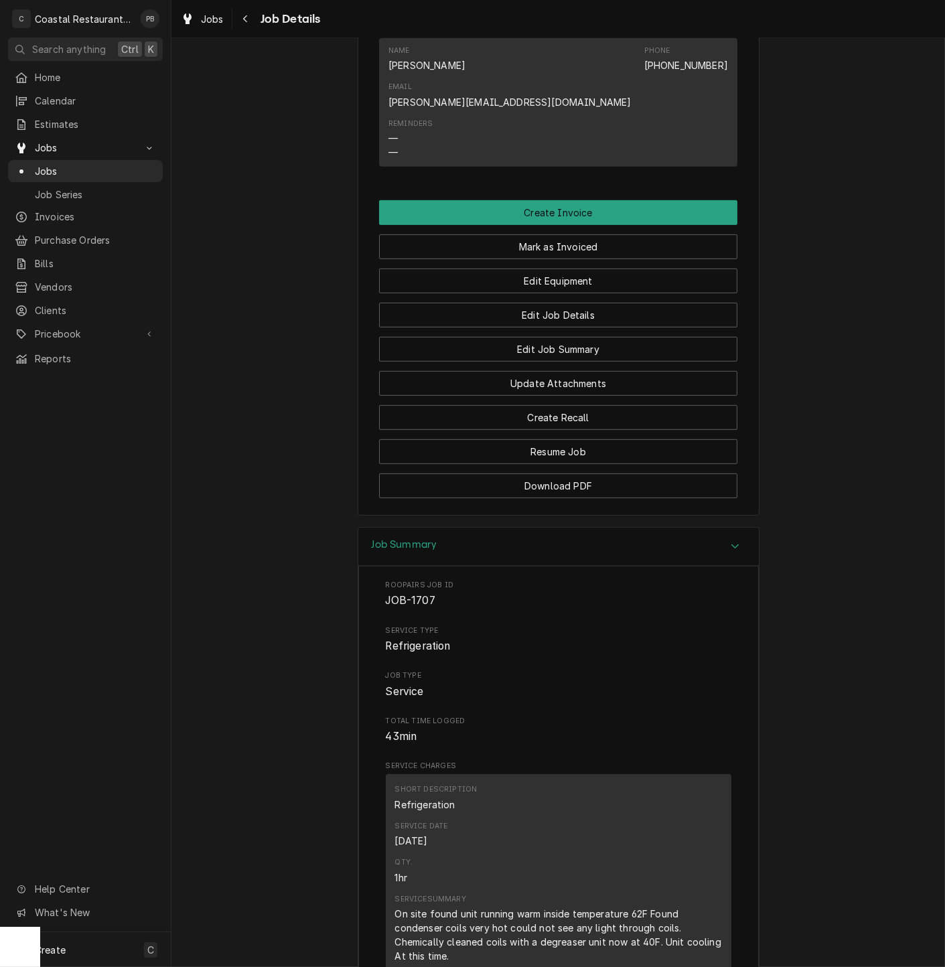
scroll to position [1335, 0]
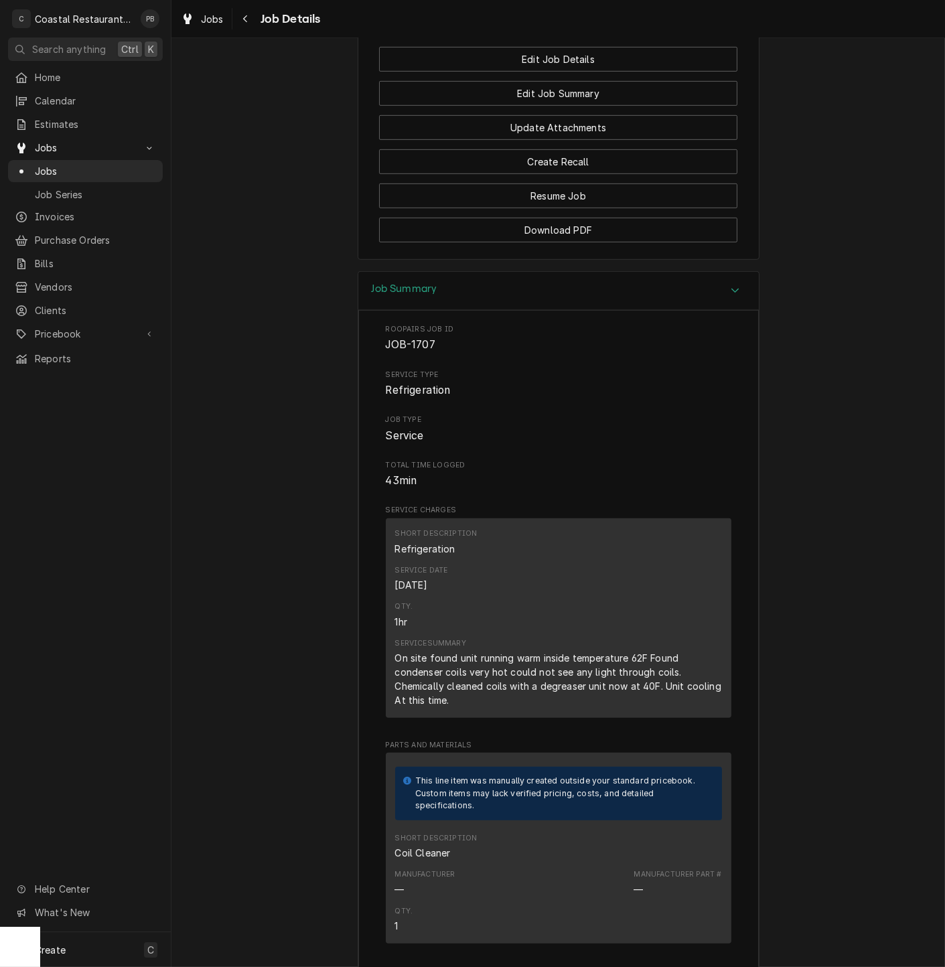
click at [796, 522] on div "Job Summary Roopairs Job ID JOB-1707 Service Type Refrigeration Job Type Servic…" at bounding box center [558, 808] width 774 height 1075
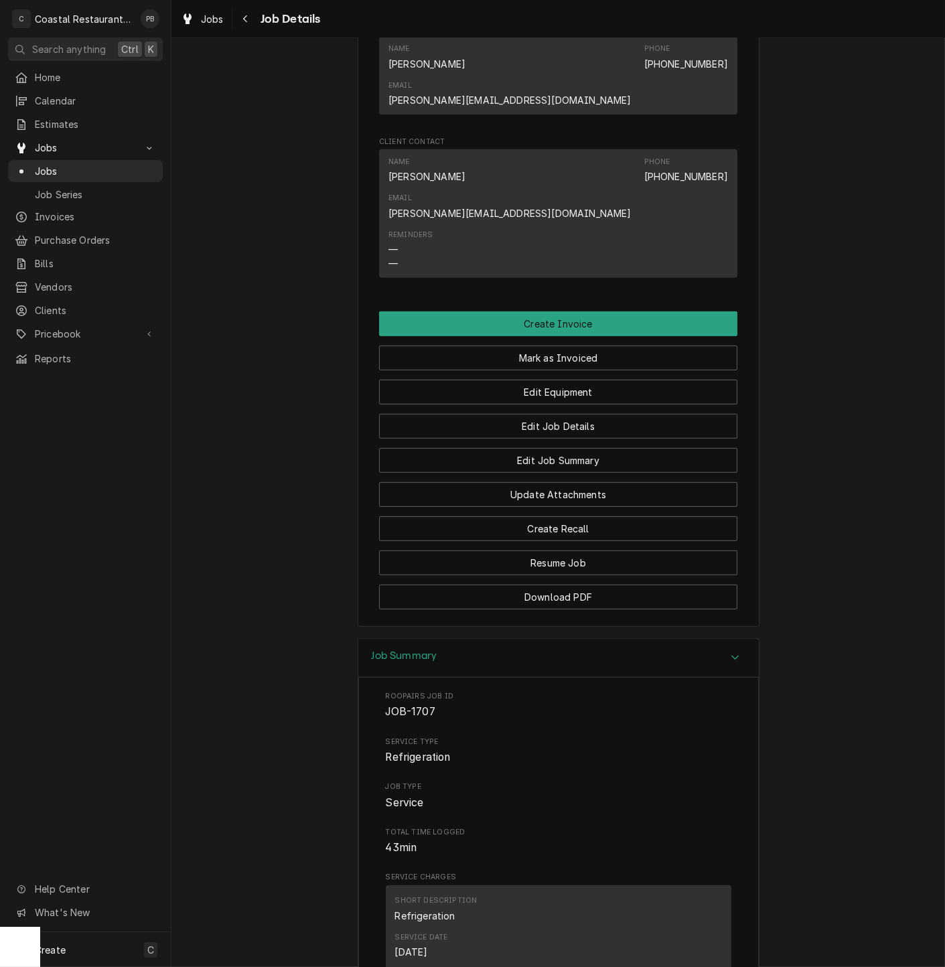
scroll to position [888, 0]
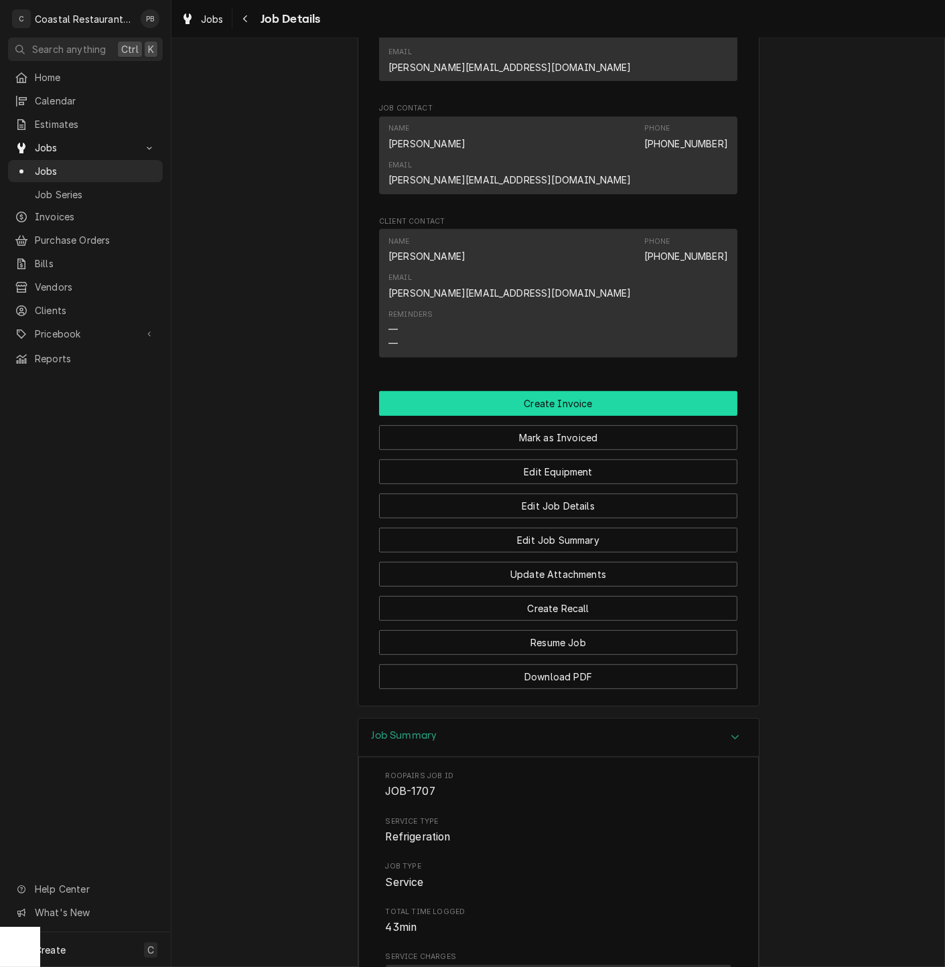
click at [615, 391] on button "Create Invoice" at bounding box center [558, 403] width 358 height 25
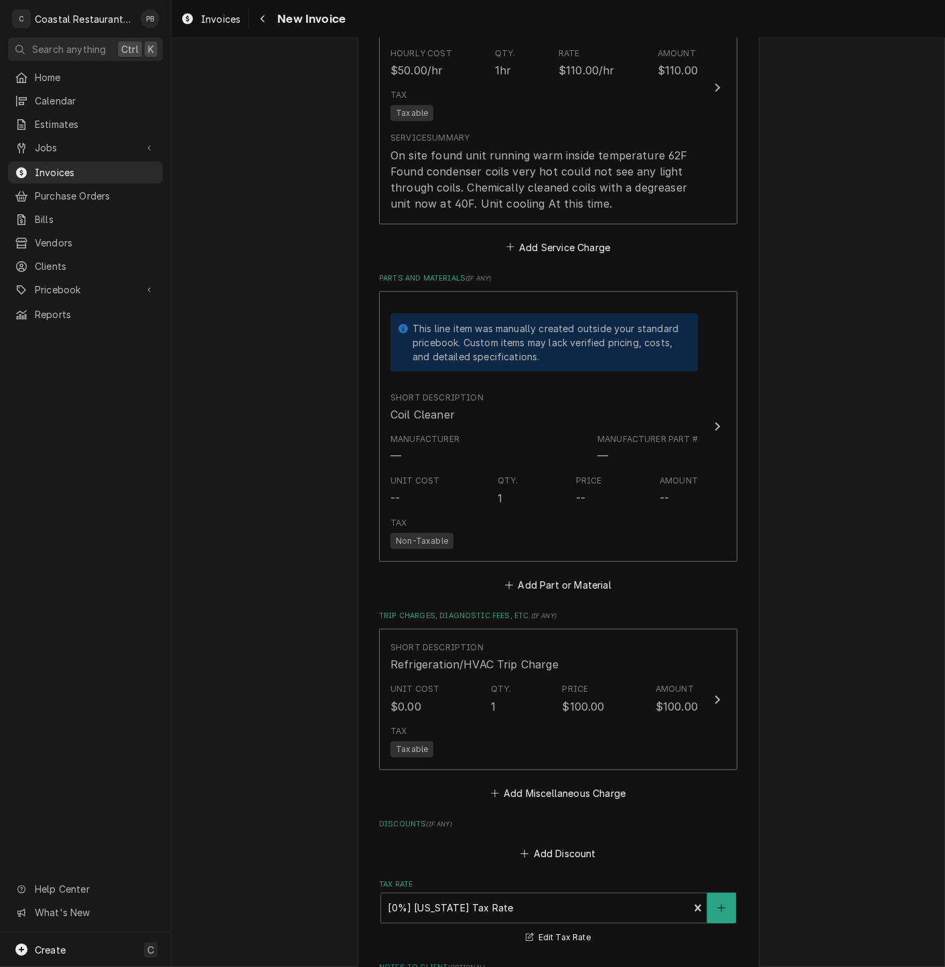
scroll to position [1215, 0]
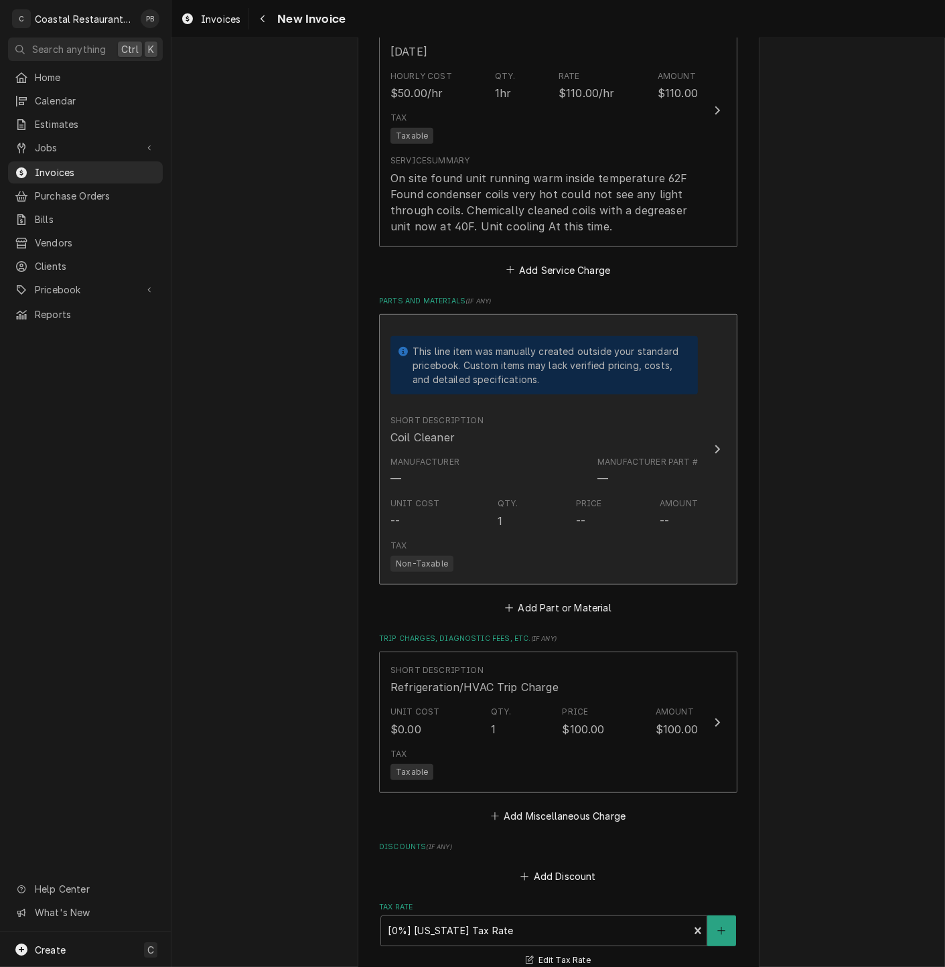
click at [709, 457] on div "Update Line Item" at bounding box center [717, 449] width 17 height 16
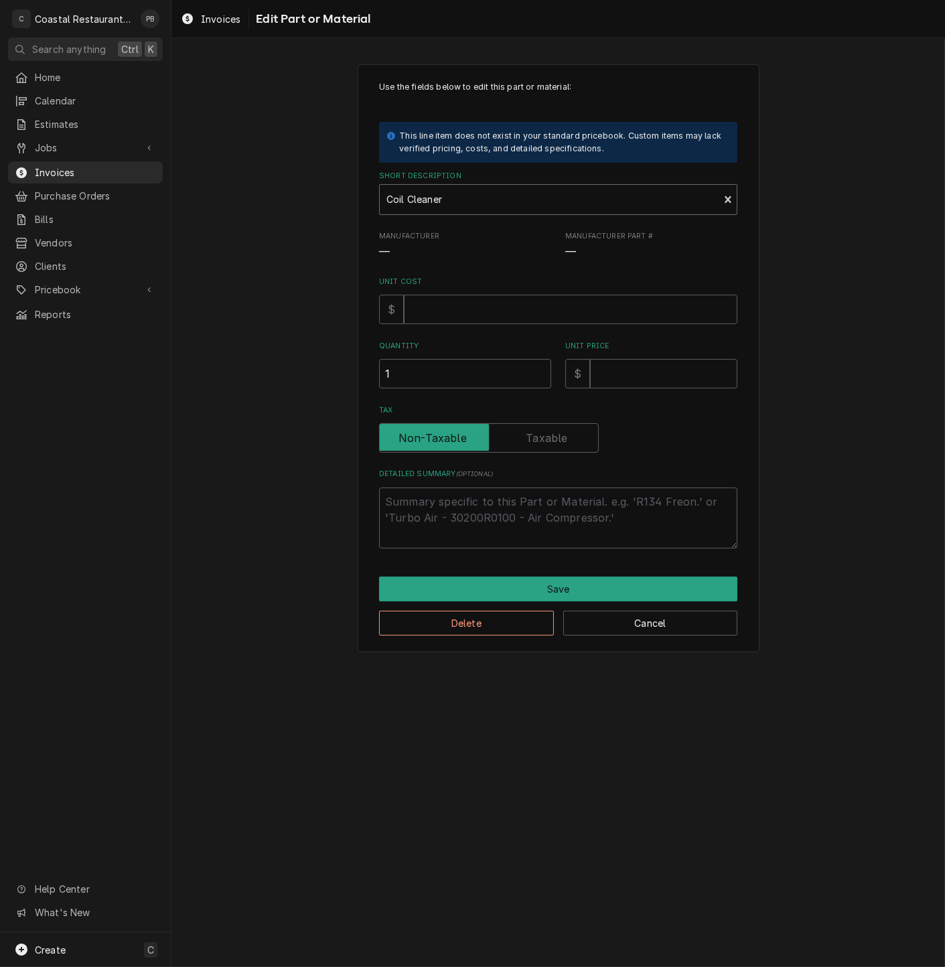
type textarea "x"
click at [636, 198] on div "Short Description" at bounding box center [549, 200] width 326 height 24
type input "viper"
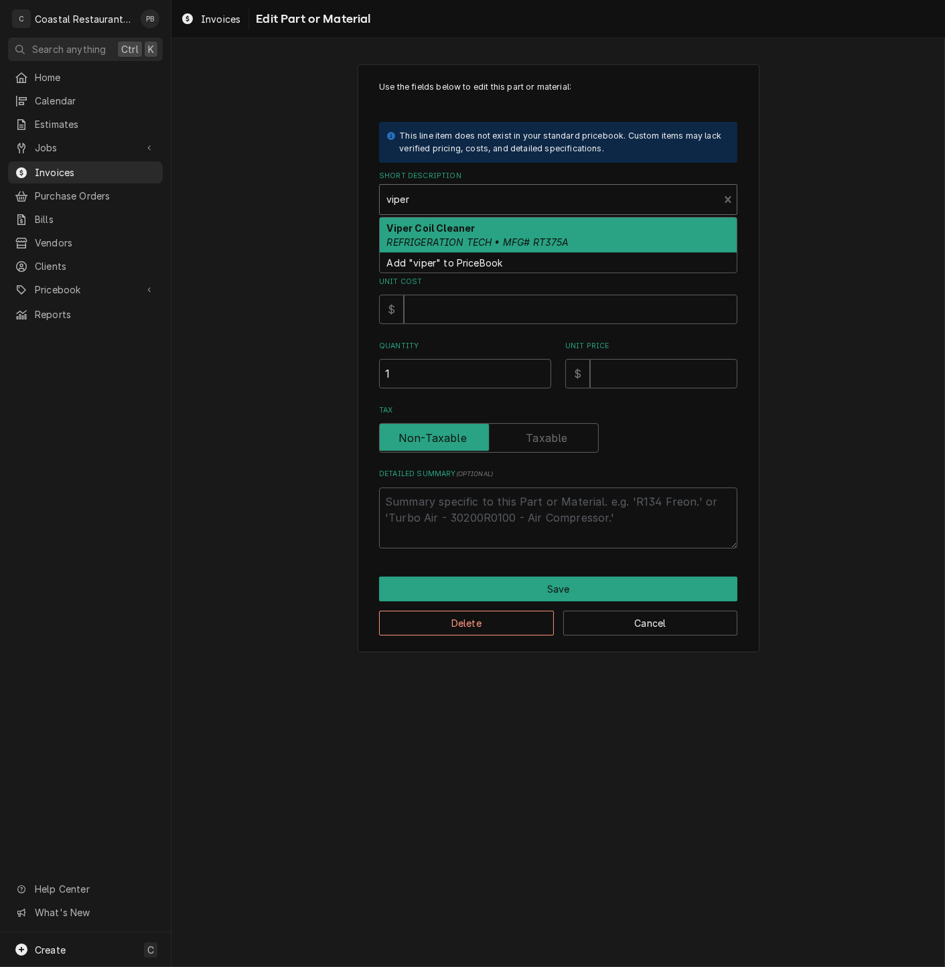
click at [574, 243] on div "Viper Coil Cleaner REFRIGERATION TECH • MFG# RT375A" at bounding box center [558, 235] width 357 height 35
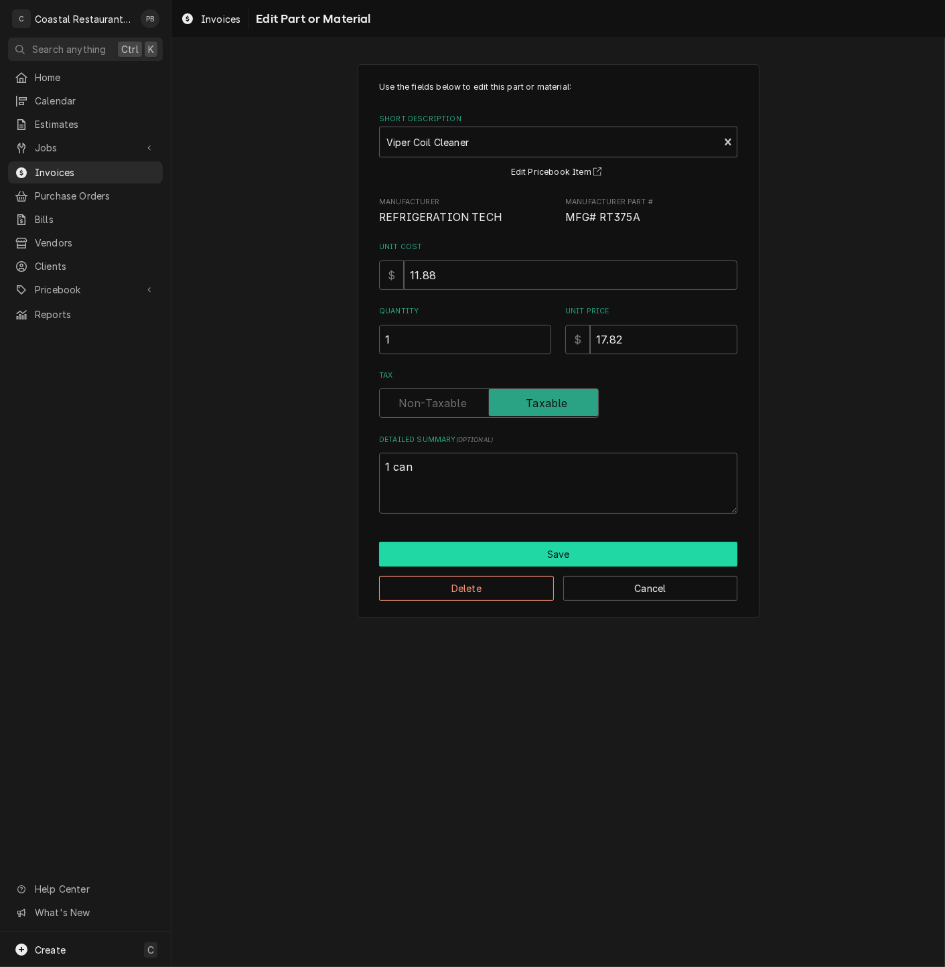
click at [543, 561] on button "Save" at bounding box center [558, 554] width 358 height 25
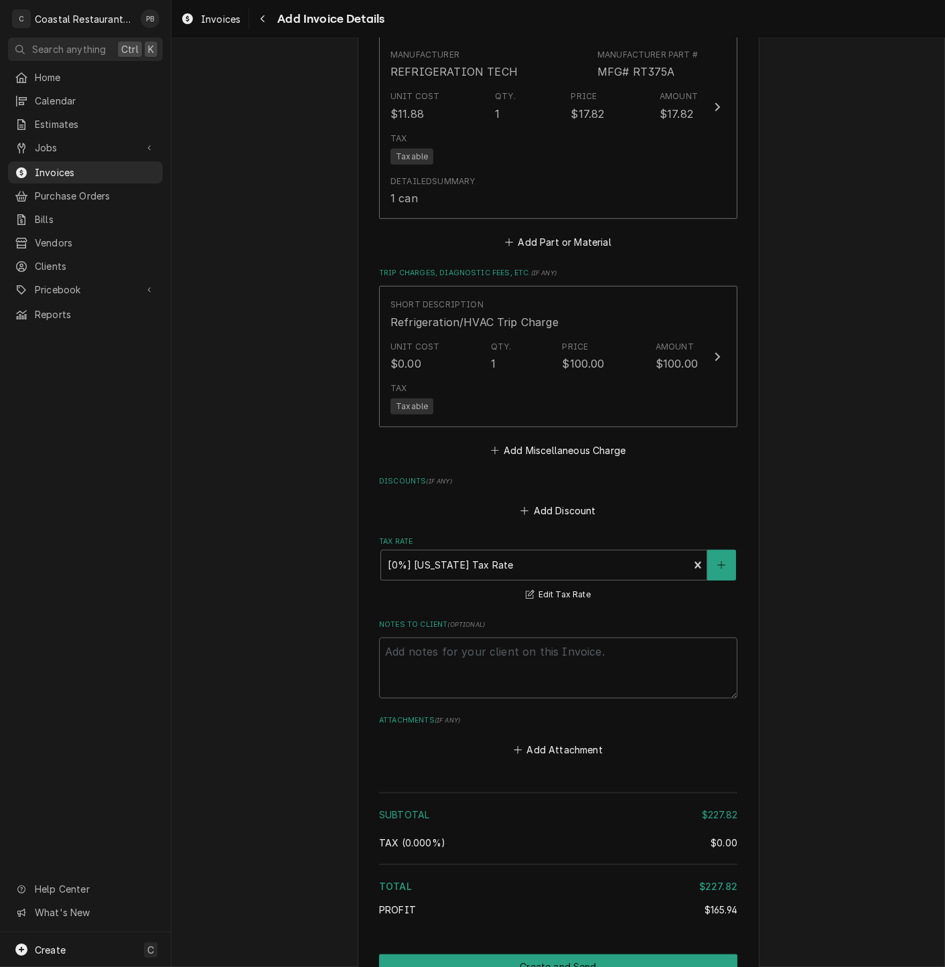
scroll to position [1615, 0]
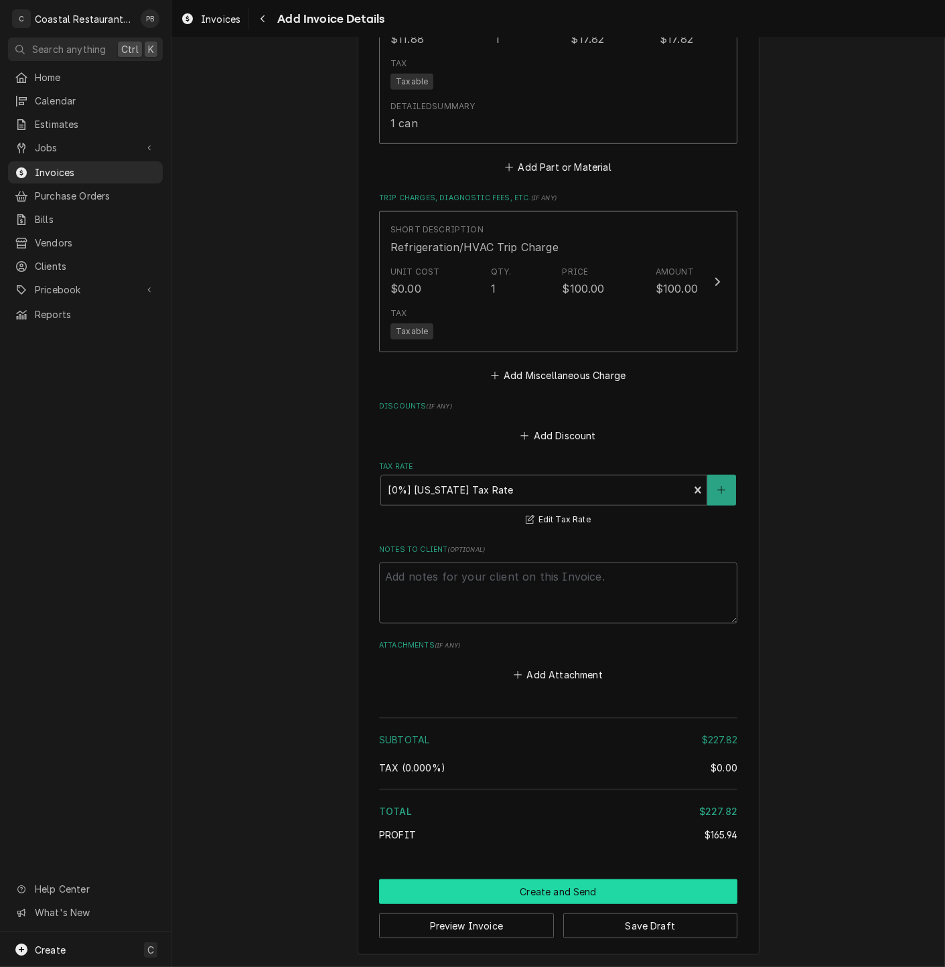
click at [549, 894] on button "Create and Send" at bounding box center [558, 891] width 358 height 25
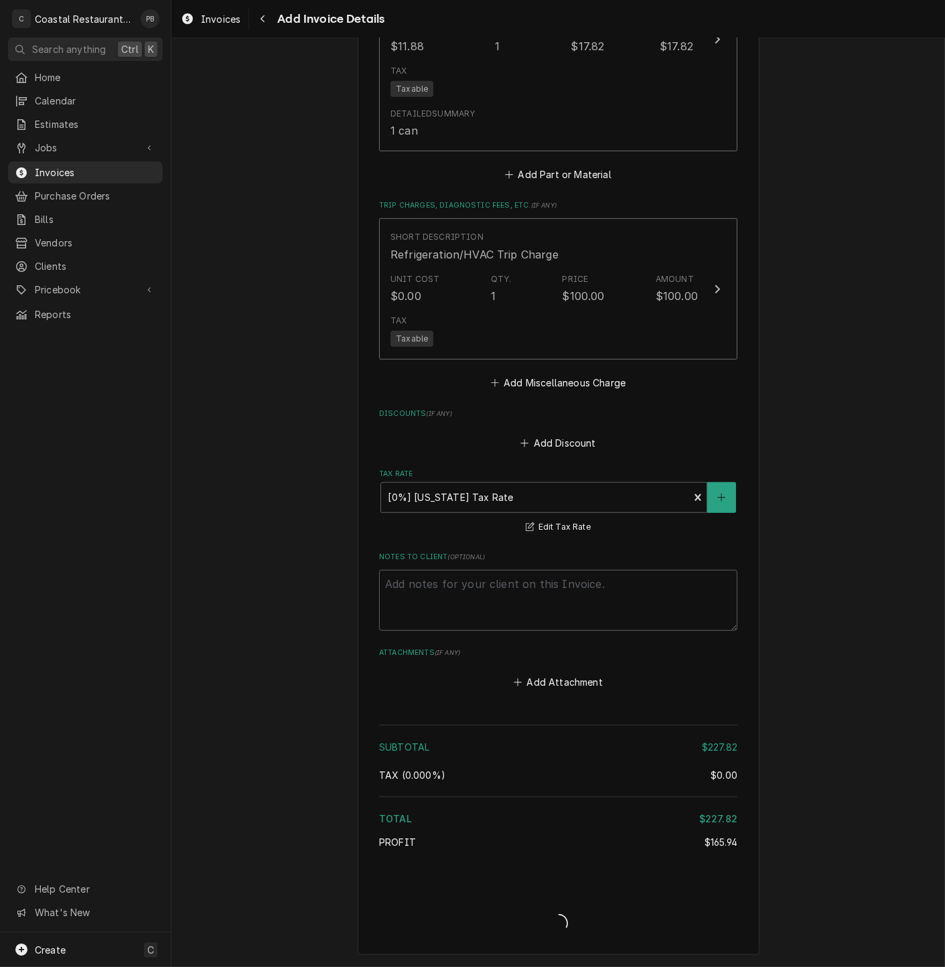
type textarea "x"
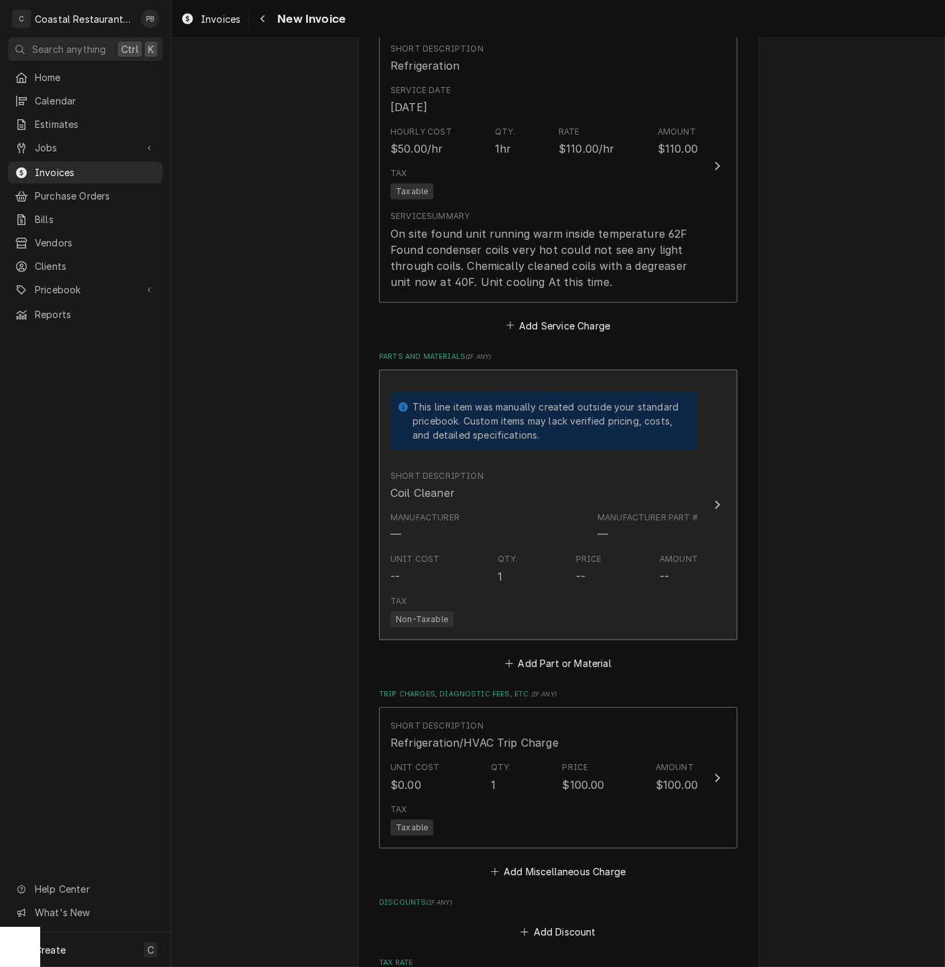
scroll to position [1364, 0]
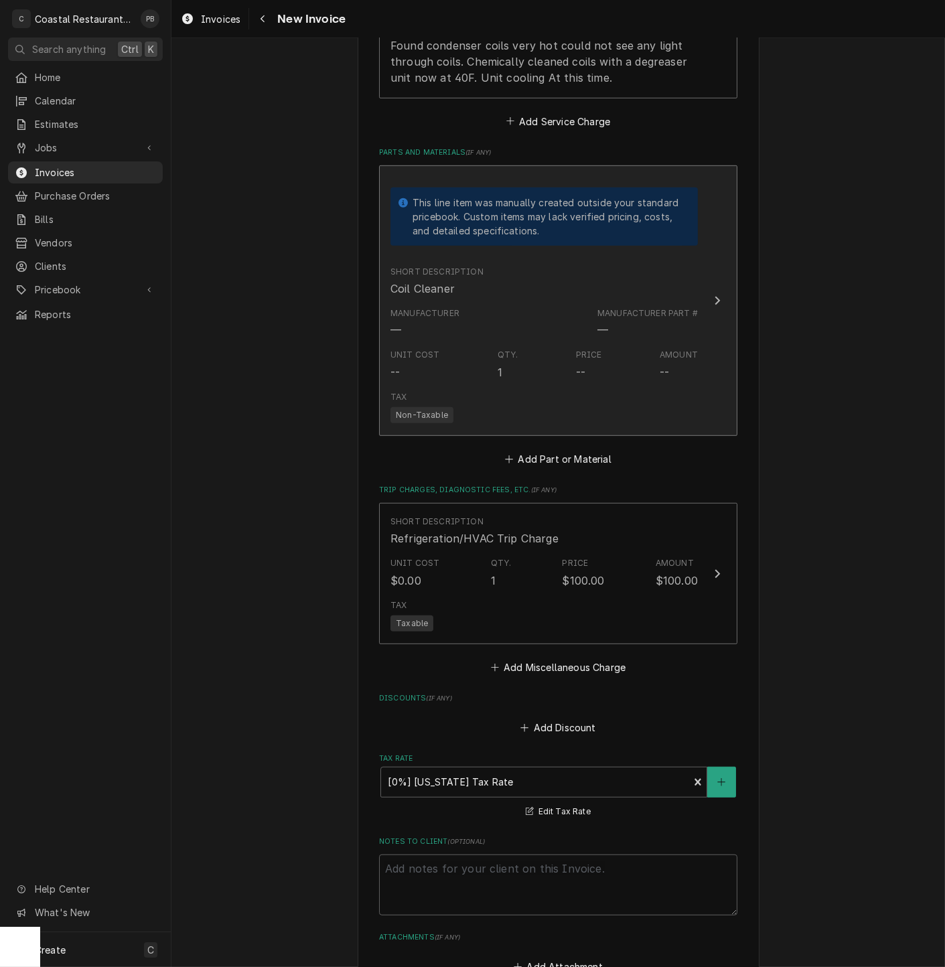
click at [673, 302] on div "Short Description Coil Cleaner" at bounding box center [543, 282] width 307 height 42
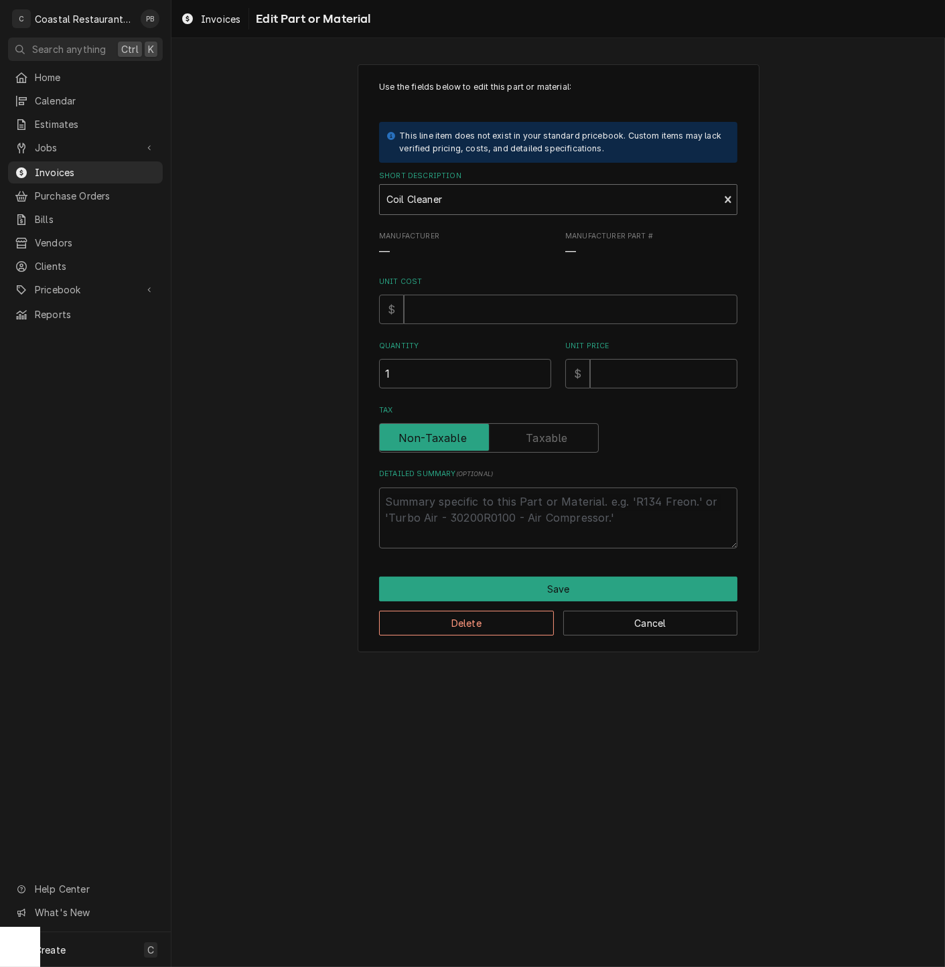
type textarea "x"
click at [463, 198] on div "Short Description" at bounding box center [549, 200] width 326 height 24
type input "viper"
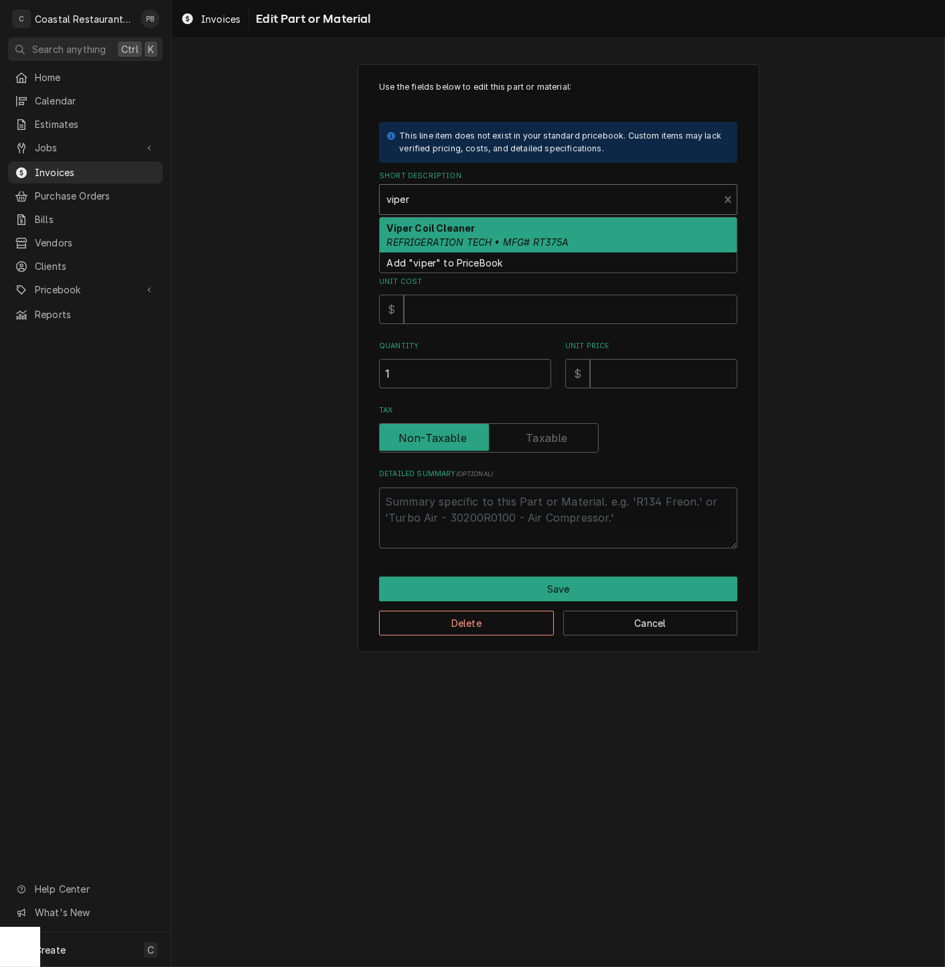
click at [480, 234] on div "Viper Coil Cleaner REFRIGERATION TECH • MFG# RT375A" at bounding box center [558, 235] width 357 height 35
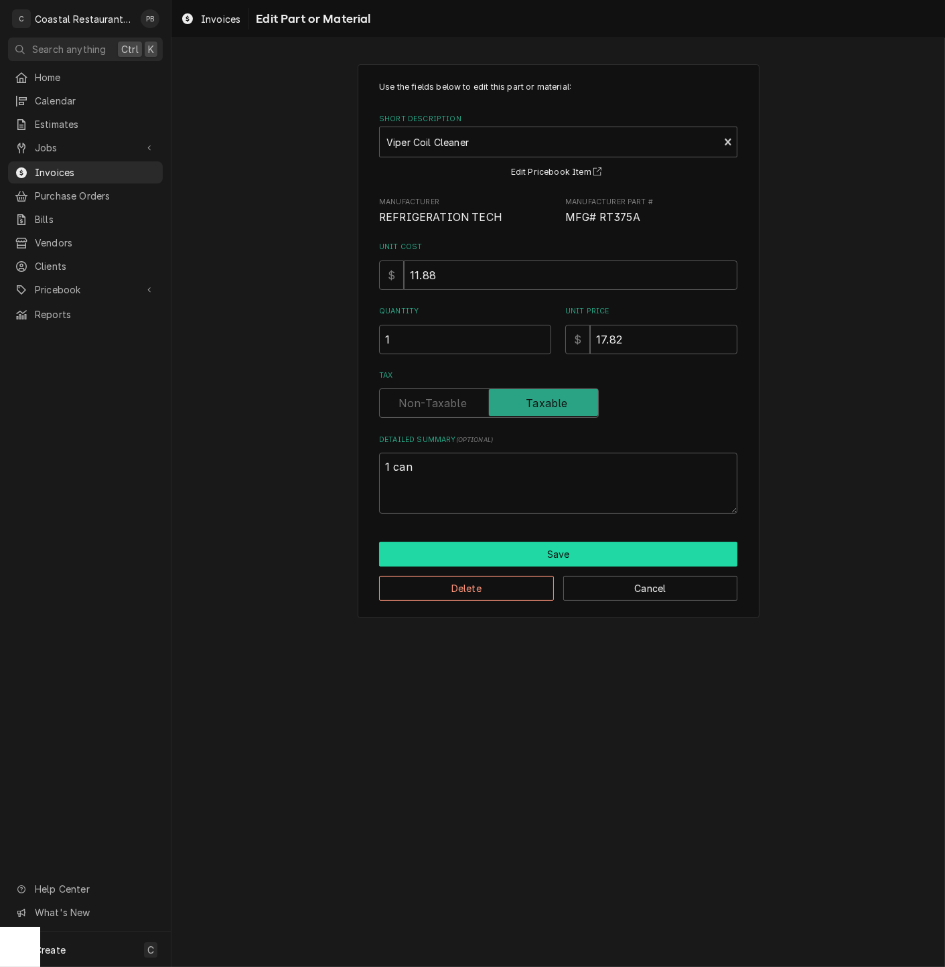
click at [516, 558] on button "Save" at bounding box center [558, 554] width 358 height 25
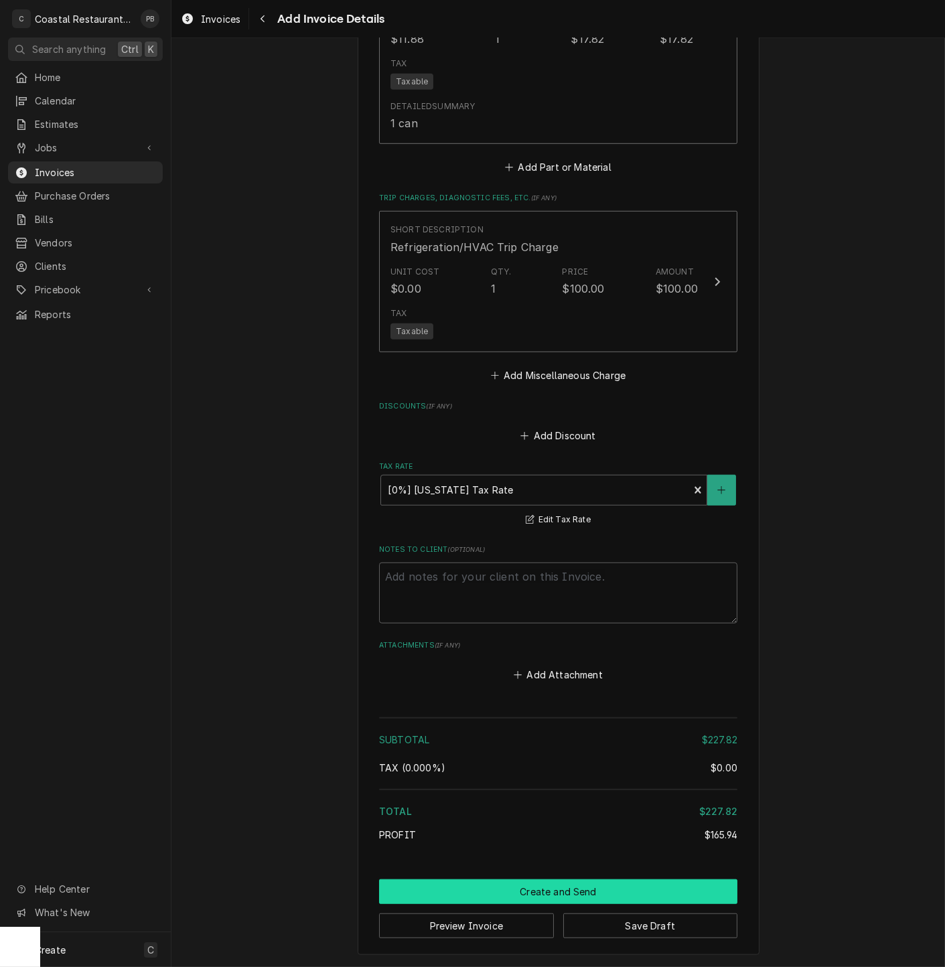
click at [549, 892] on button "Create and Send" at bounding box center [558, 891] width 358 height 25
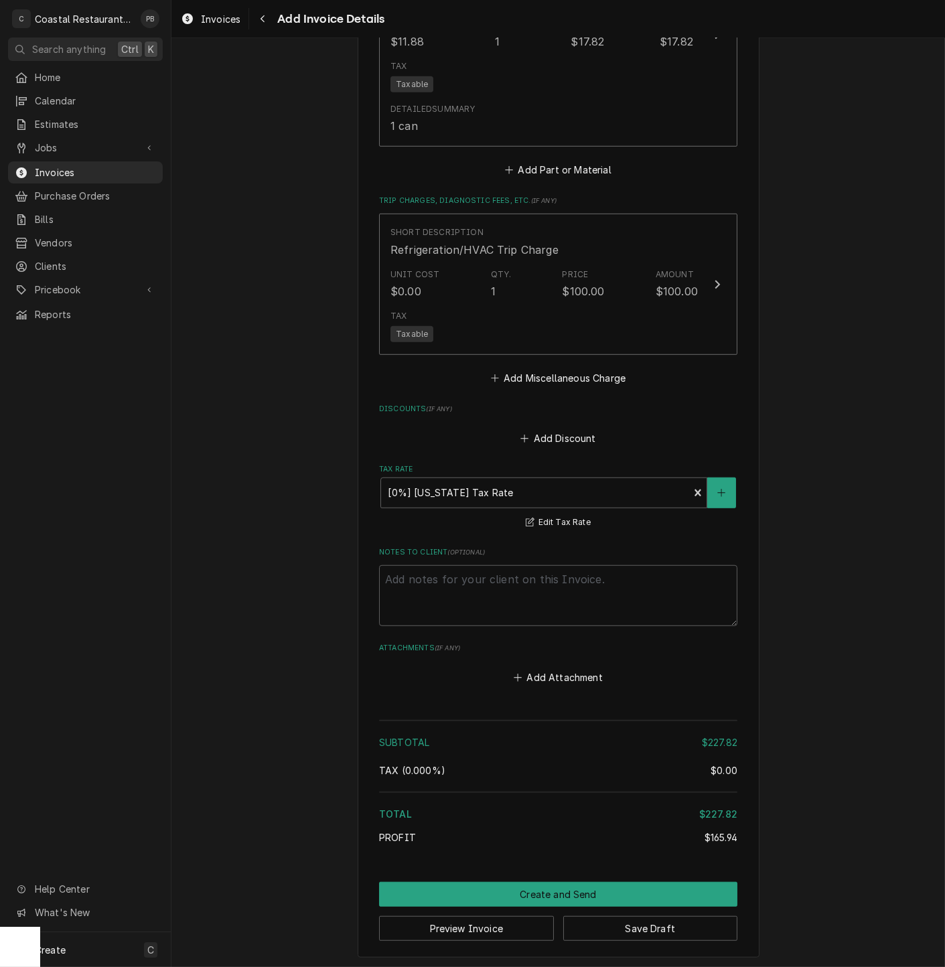
type textarea "x"
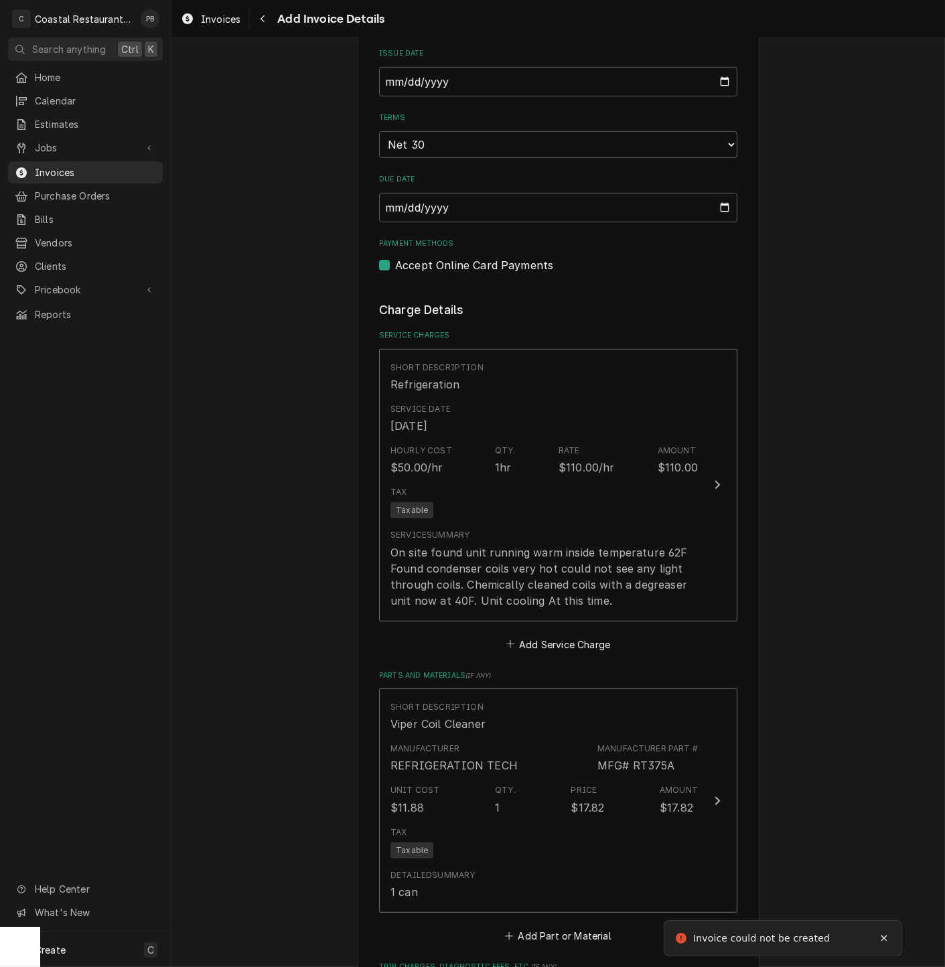
scroll to position [1615, 0]
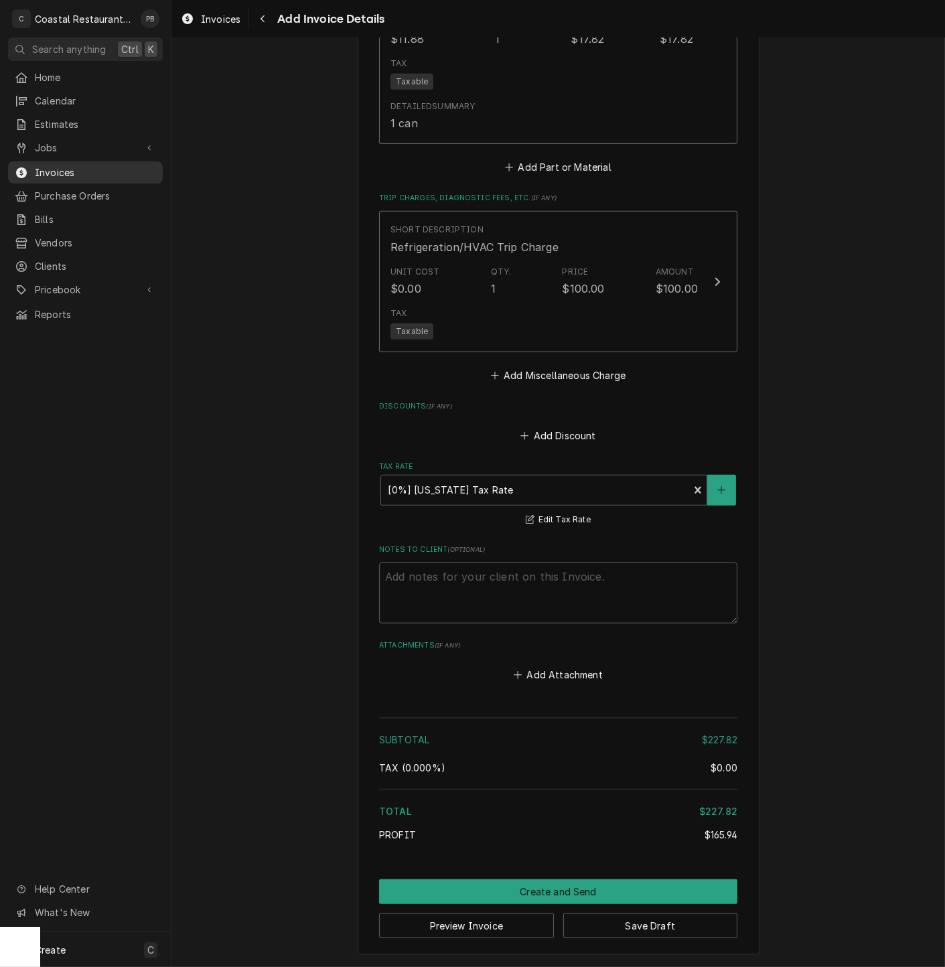
click at [59, 171] on span "Invoices" at bounding box center [95, 172] width 121 height 14
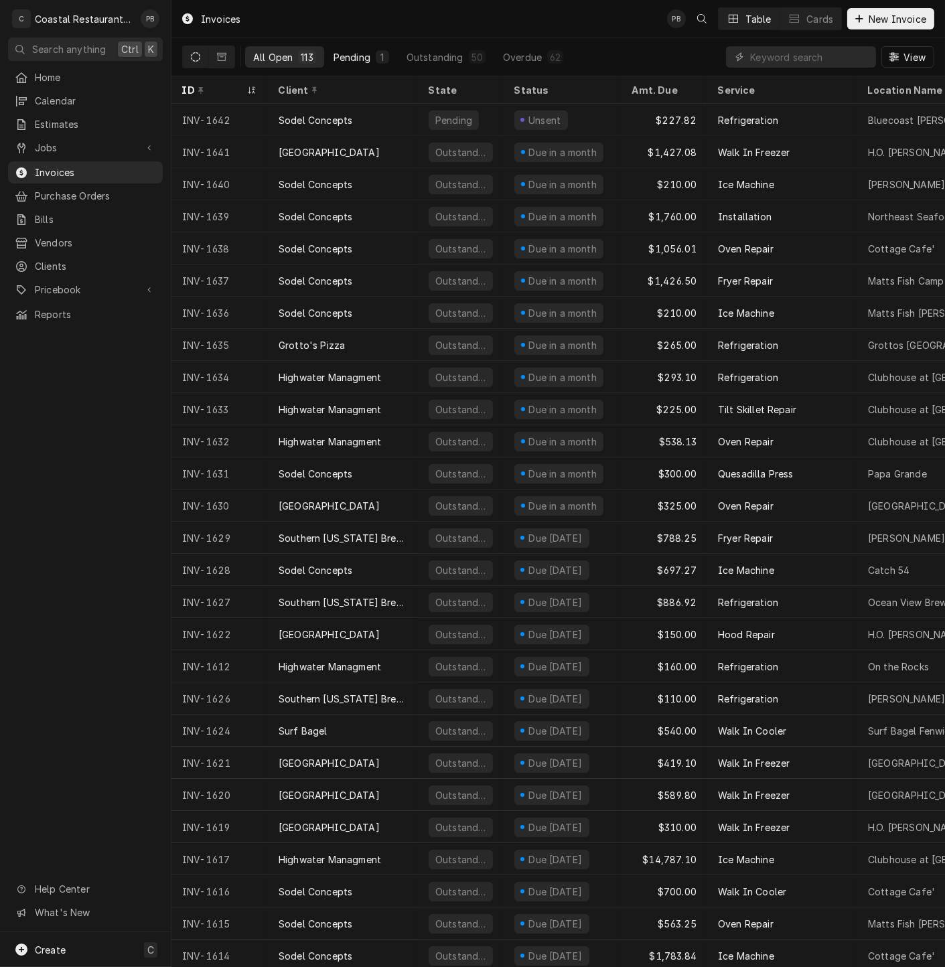
click at [342, 60] on div "Pending" at bounding box center [352, 57] width 37 height 14
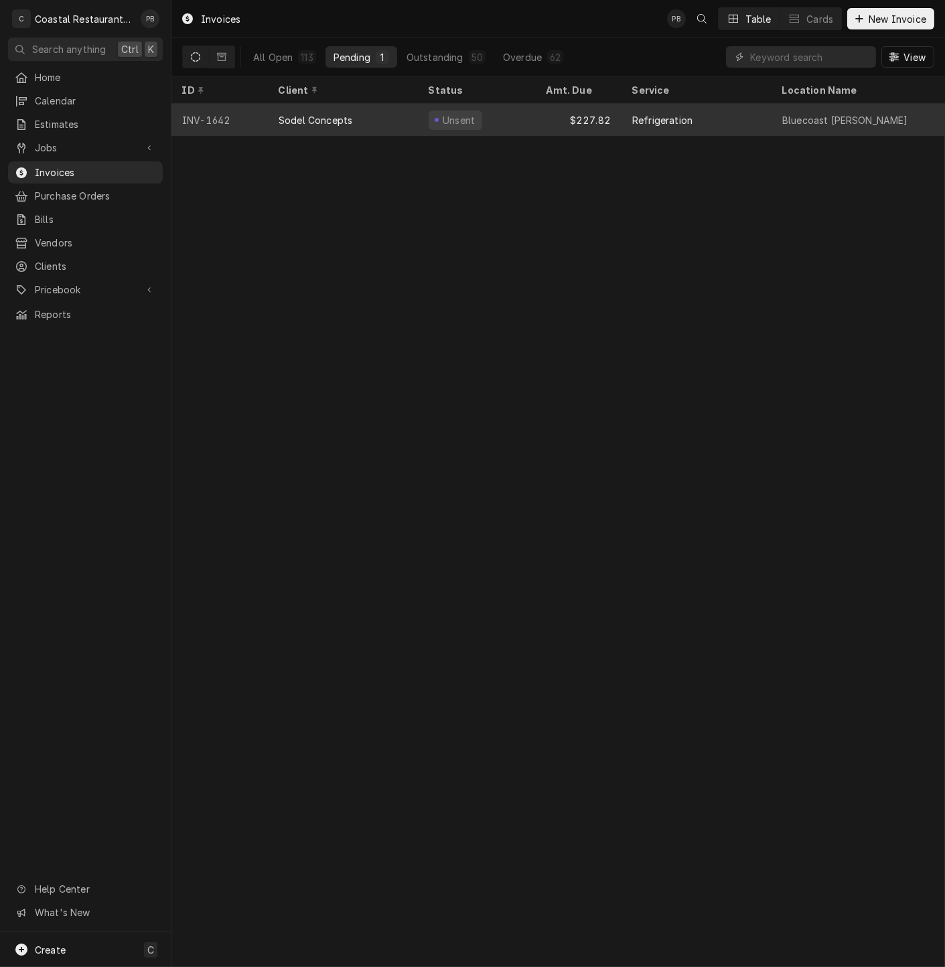
click at [331, 124] on div "Sodel Concepts" at bounding box center [343, 120] width 150 height 32
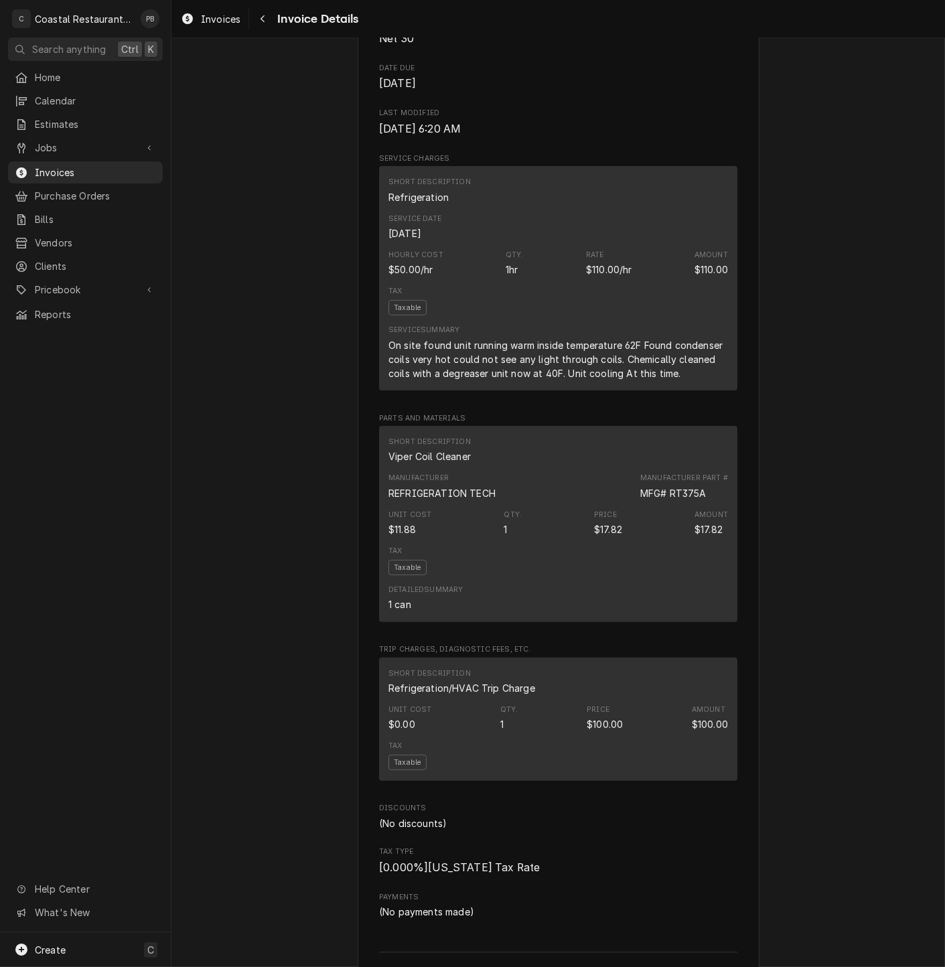
scroll to position [1009, 0]
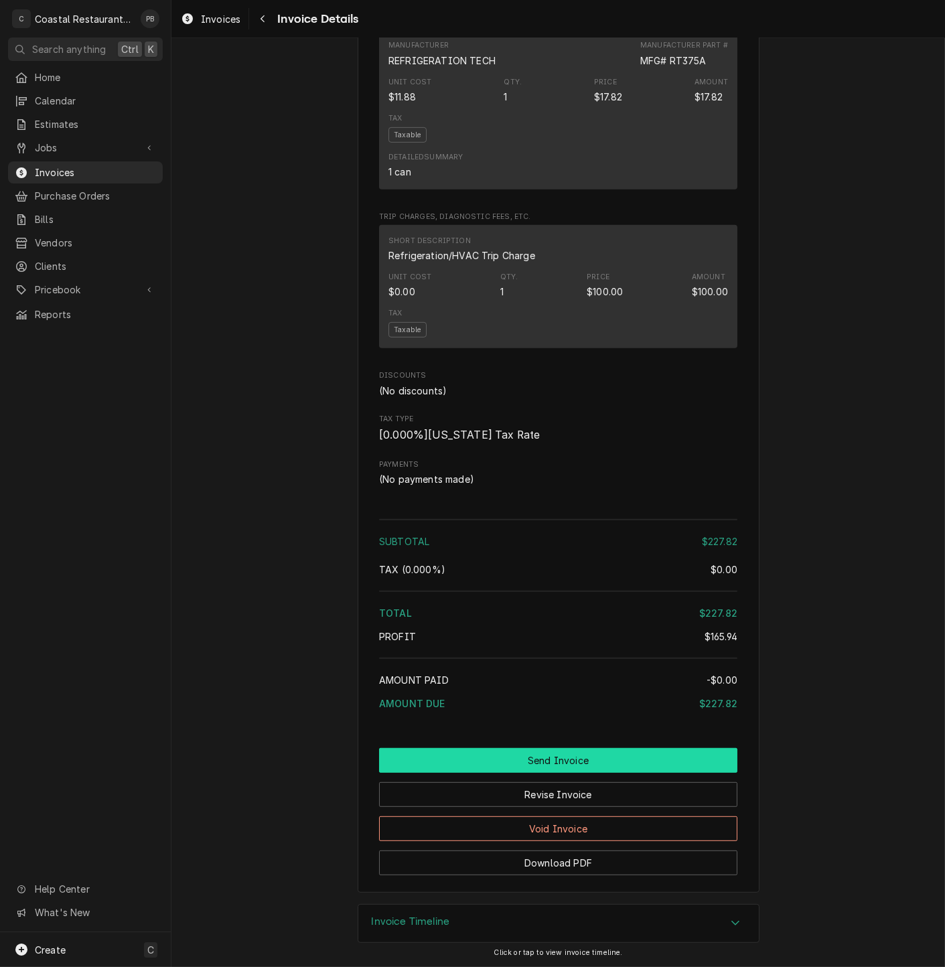
click at [597, 768] on button "Send Invoice" at bounding box center [558, 760] width 358 height 25
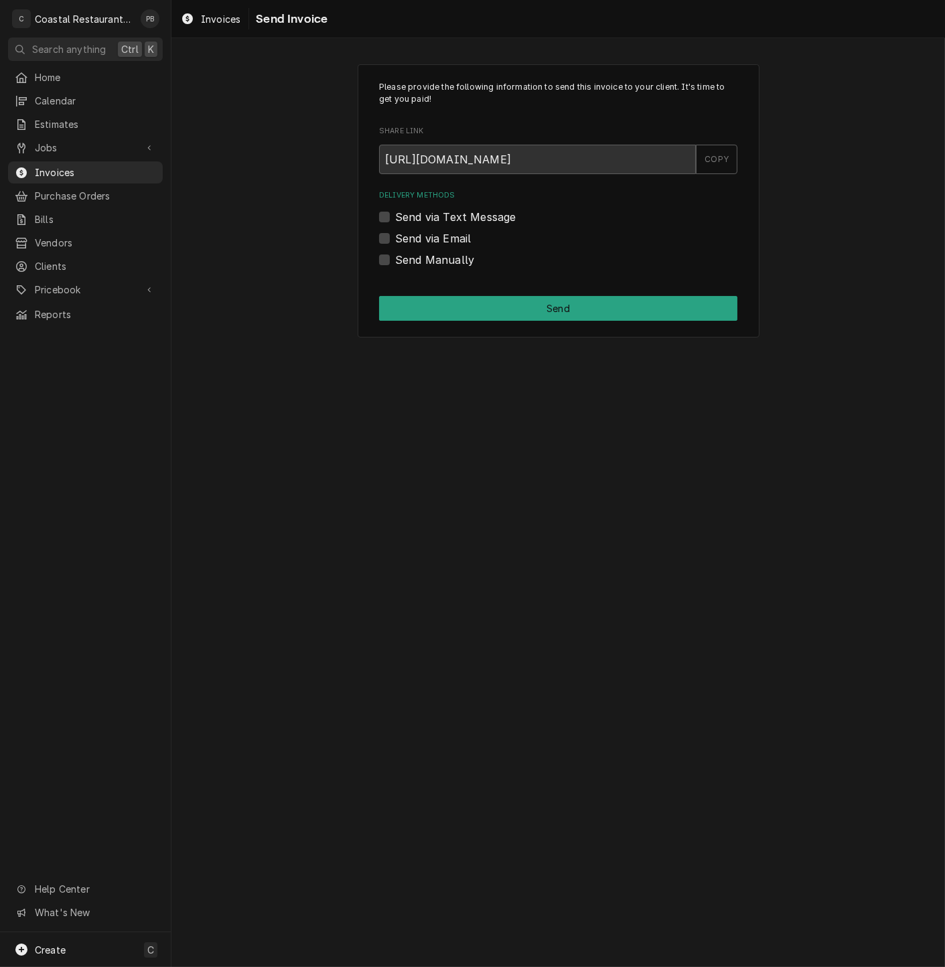
click at [391, 238] on div "Send via Email" at bounding box center [558, 238] width 358 height 16
click at [395, 240] on label "Send via Email" at bounding box center [433, 238] width 76 height 16
click at [395, 240] on input "Send via Email" at bounding box center [574, 244] width 358 height 29
checkbox input "true"
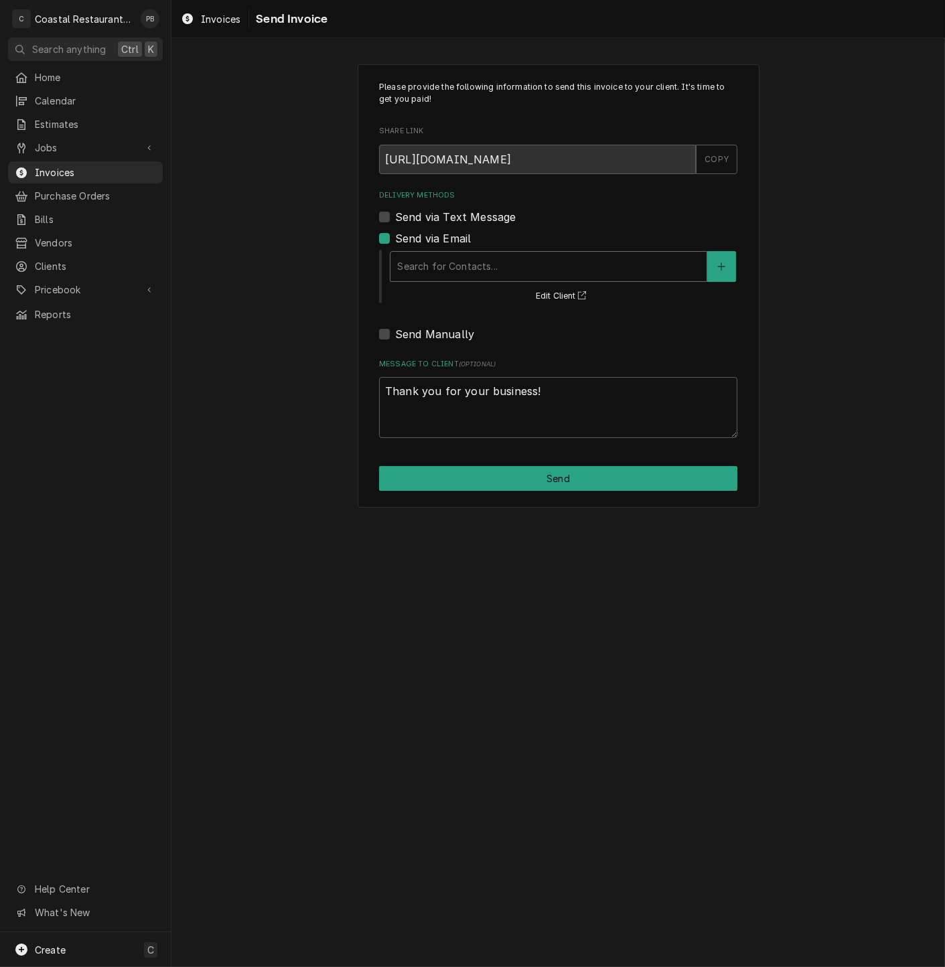
click at [523, 269] on div "Delivery Methods" at bounding box center [548, 267] width 303 height 24
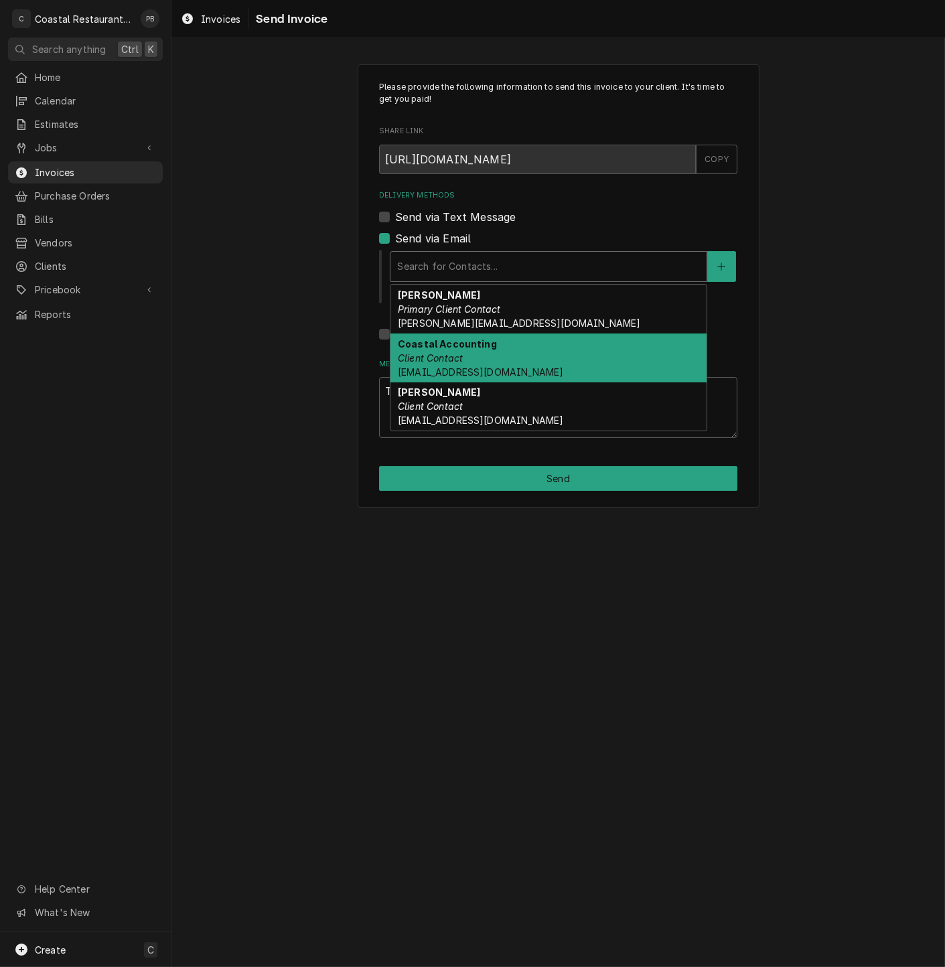
click at [514, 358] on div "Coastal Accounting Client Contact [EMAIL_ADDRESS][DOMAIN_NAME]" at bounding box center [548, 358] width 316 height 49
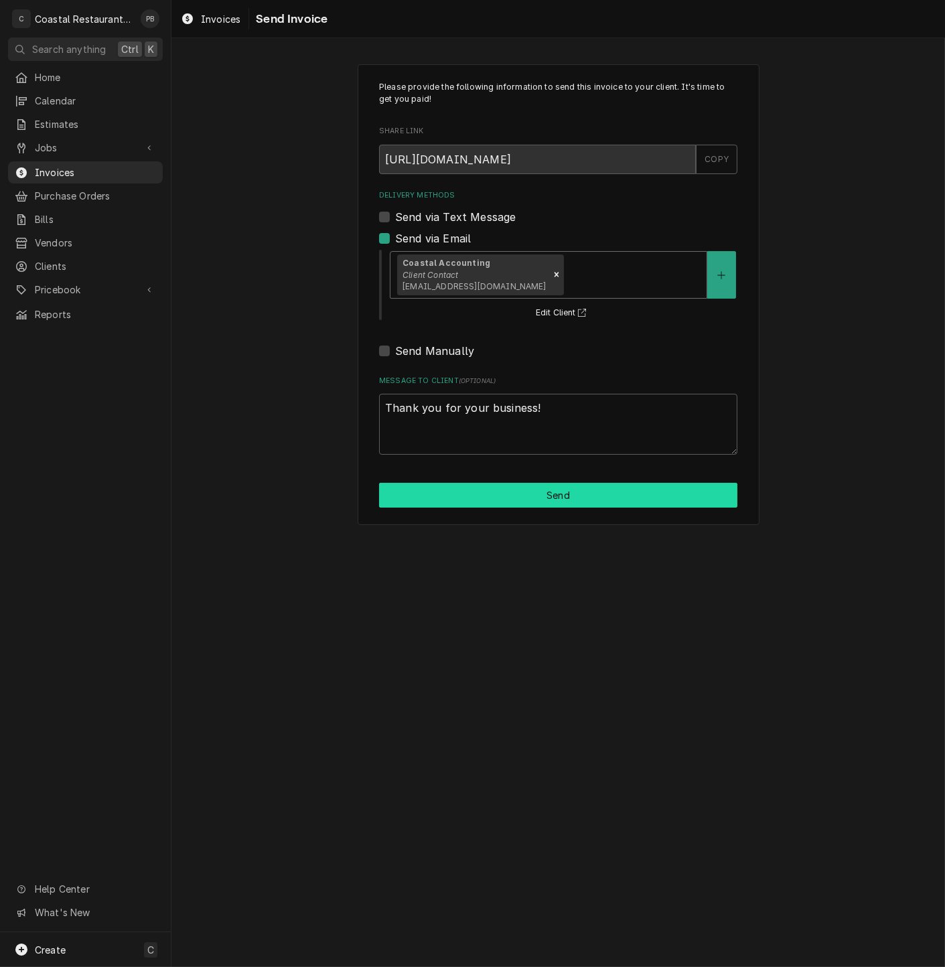
click at [577, 506] on button "Send" at bounding box center [558, 495] width 358 height 25
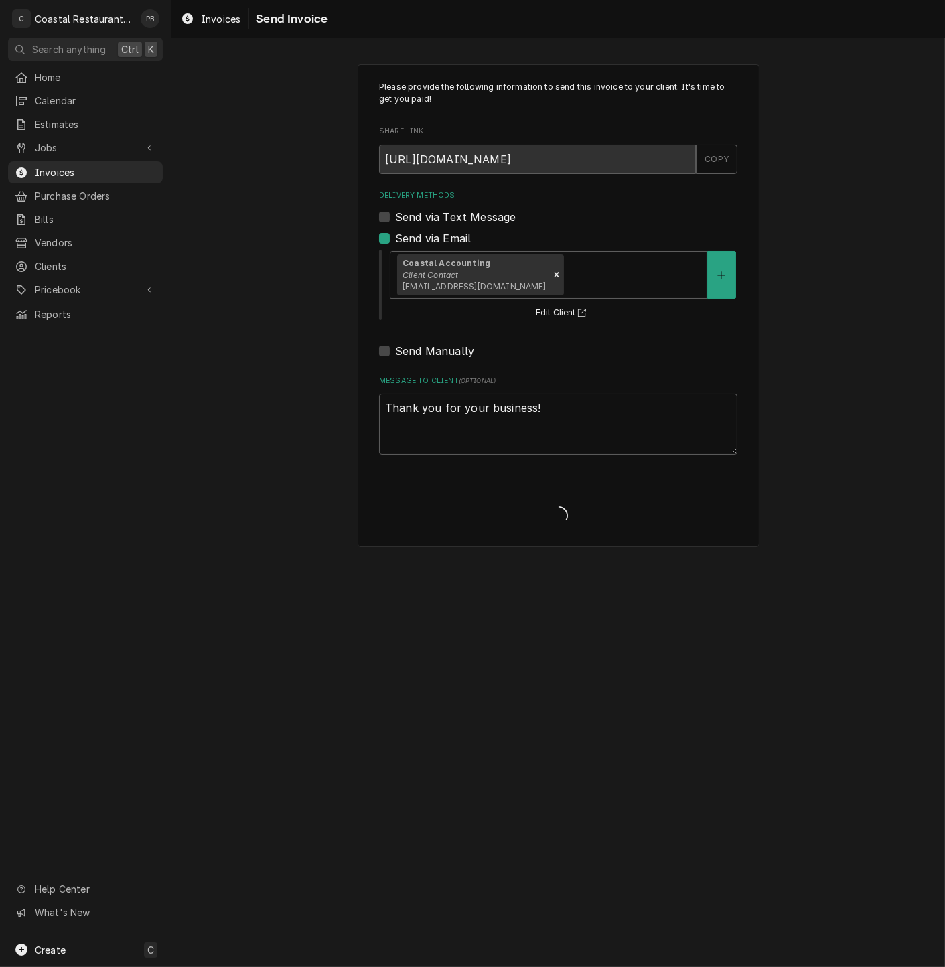
type textarea "x"
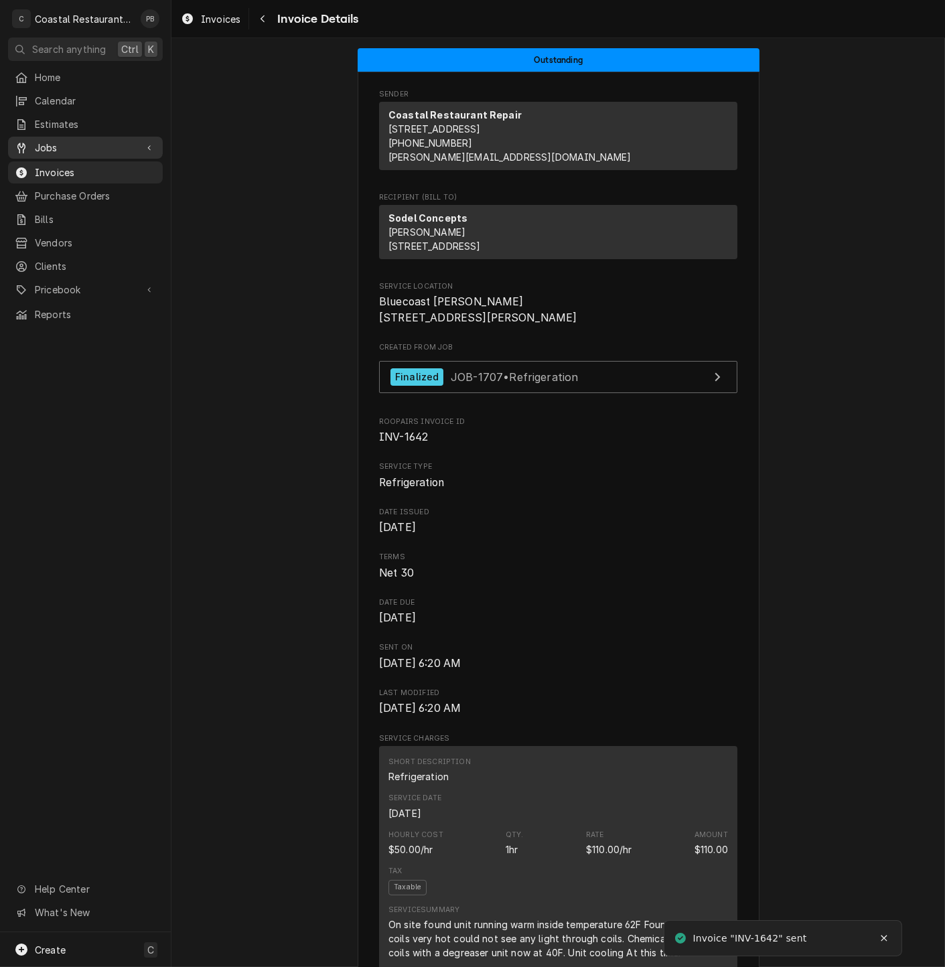
click at [83, 144] on span "Jobs" at bounding box center [85, 148] width 101 height 14
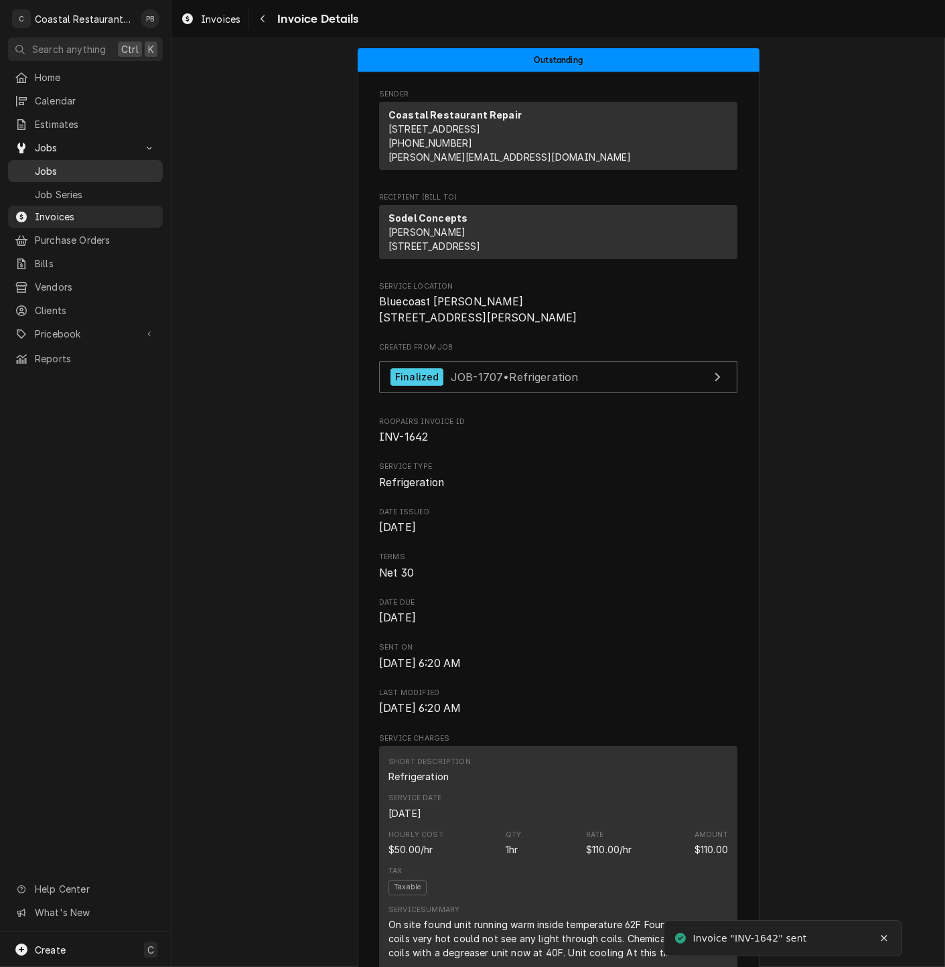
click at [86, 167] on span "Jobs" at bounding box center [95, 171] width 121 height 14
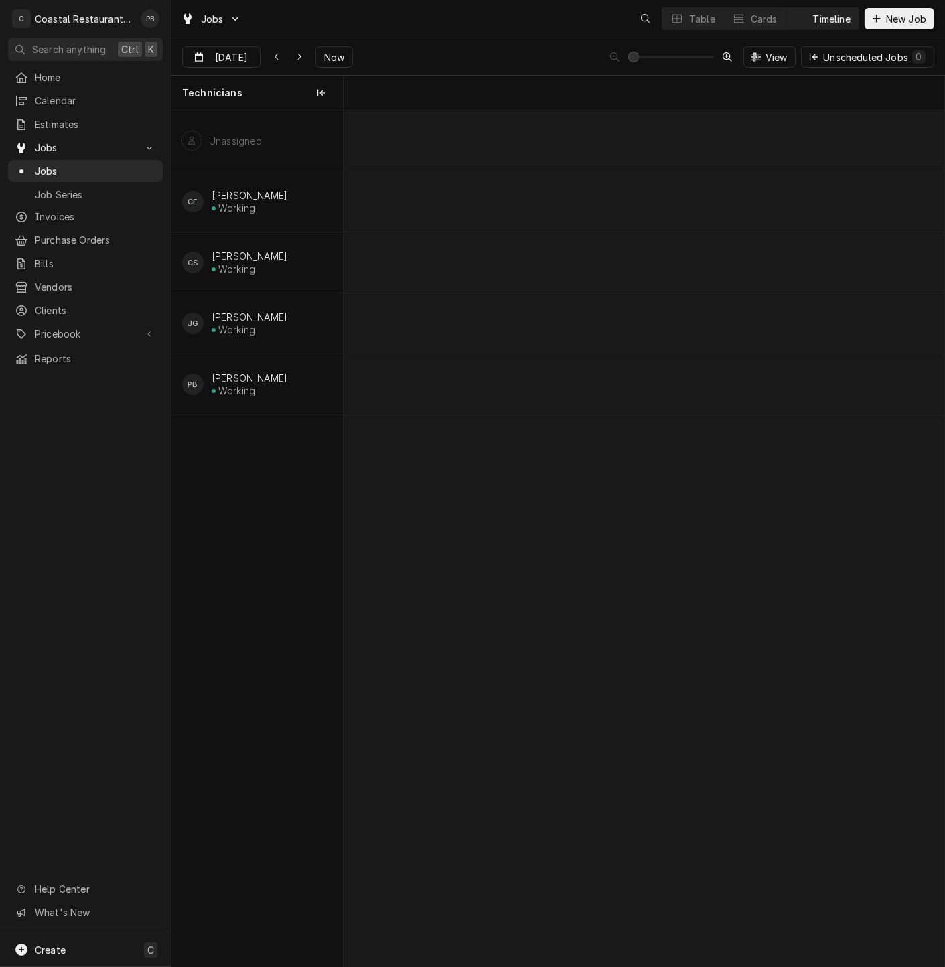
scroll to position [0, 11915]
click at [771, 321] on div "Oven Repair" at bounding box center [765, 325] width 31 height 11
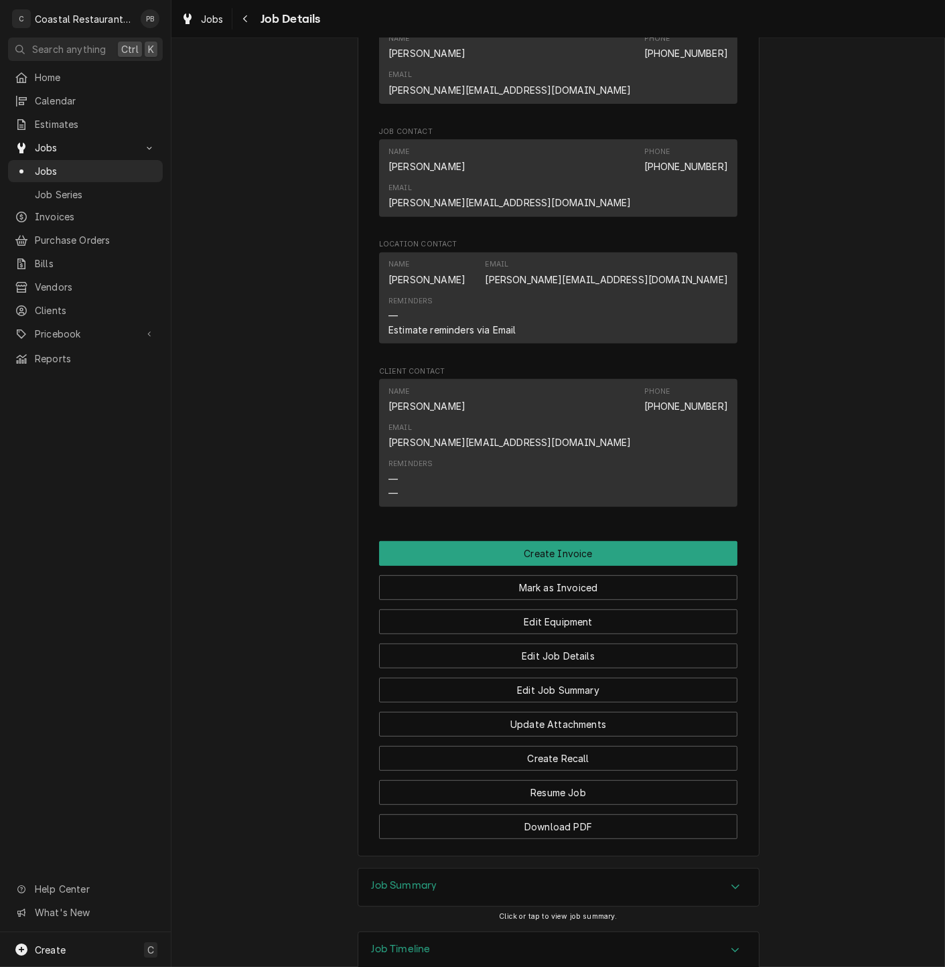
scroll to position [898, 0]
click at [670, 868] on div "Job Summary" at bounding box center [558, 887] width 401 height 38
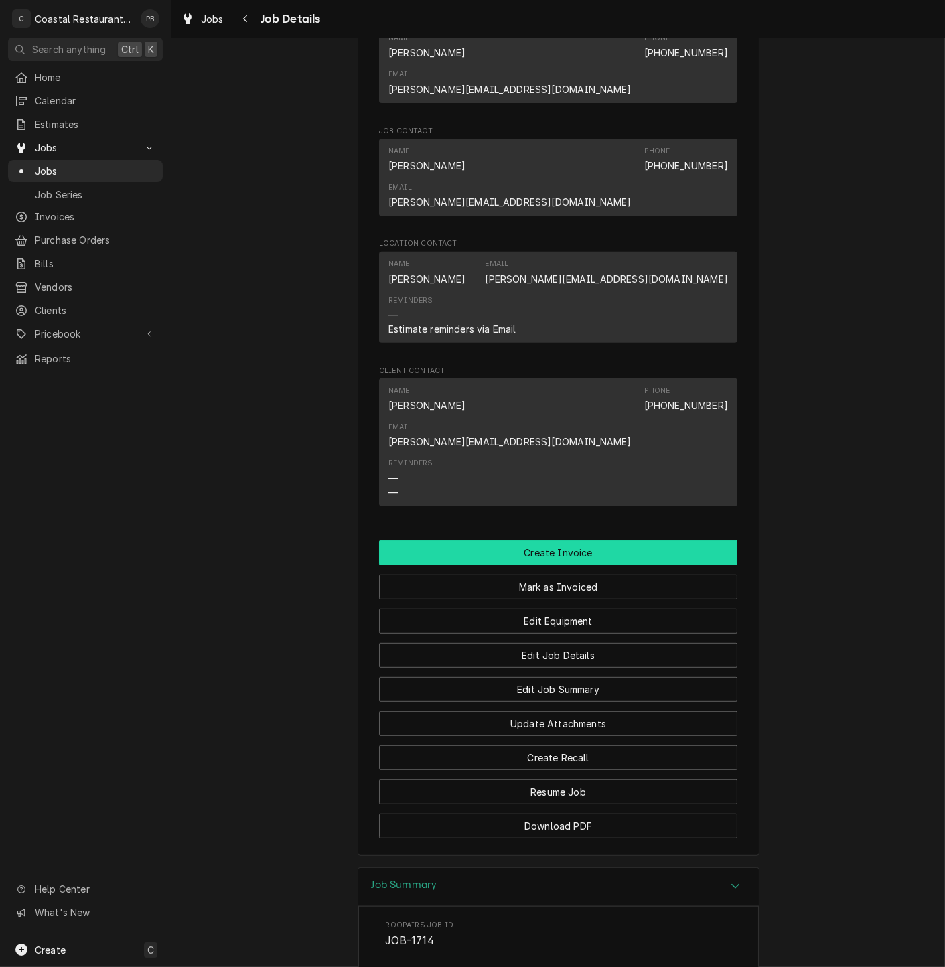
click at [577, 541] on button "Create Invoice" at bounding box center [558, 553] width 358 height 25
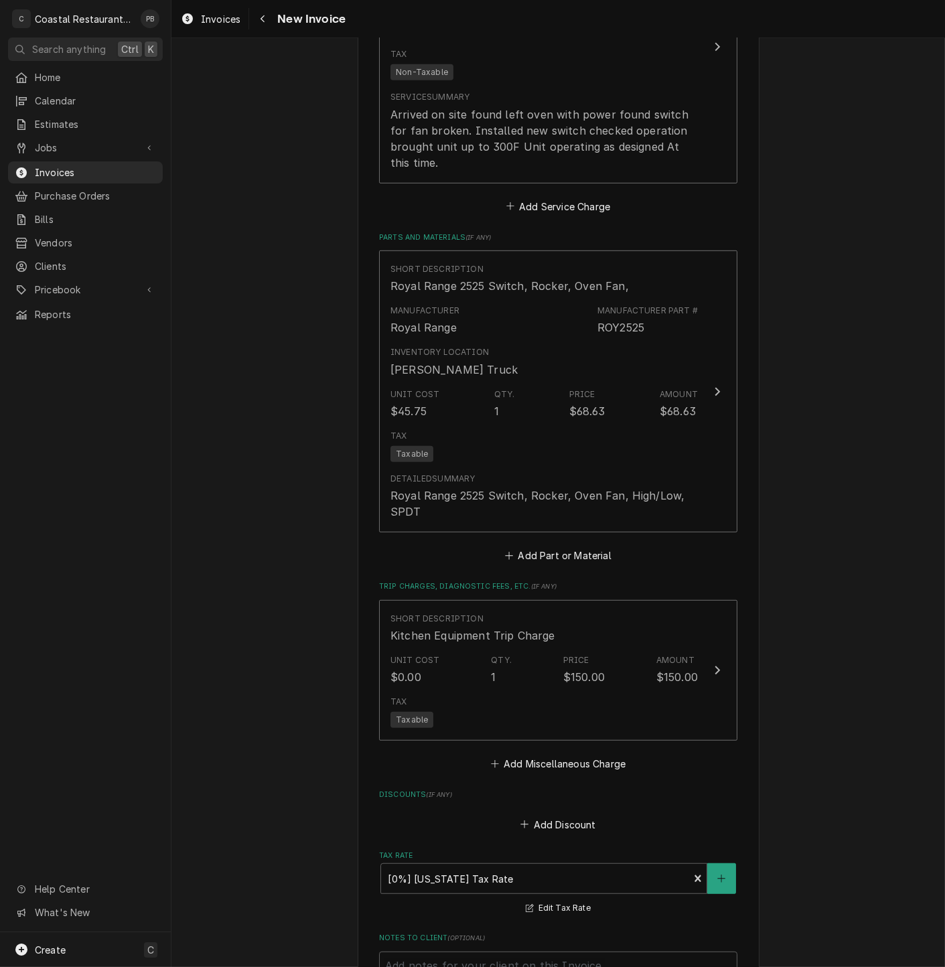
scroll to position [1673, 0]
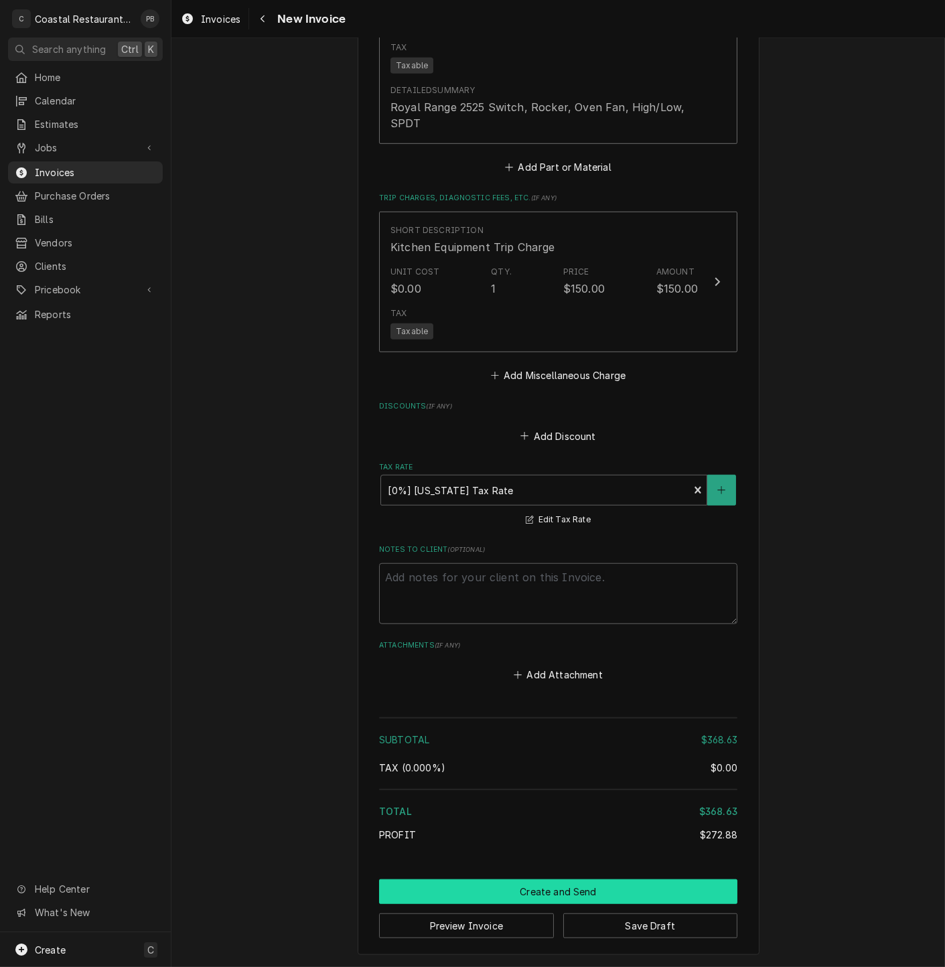
click at [654, 891] on button "Create and Send" at bounding box center [558, 891] width 358 height 25
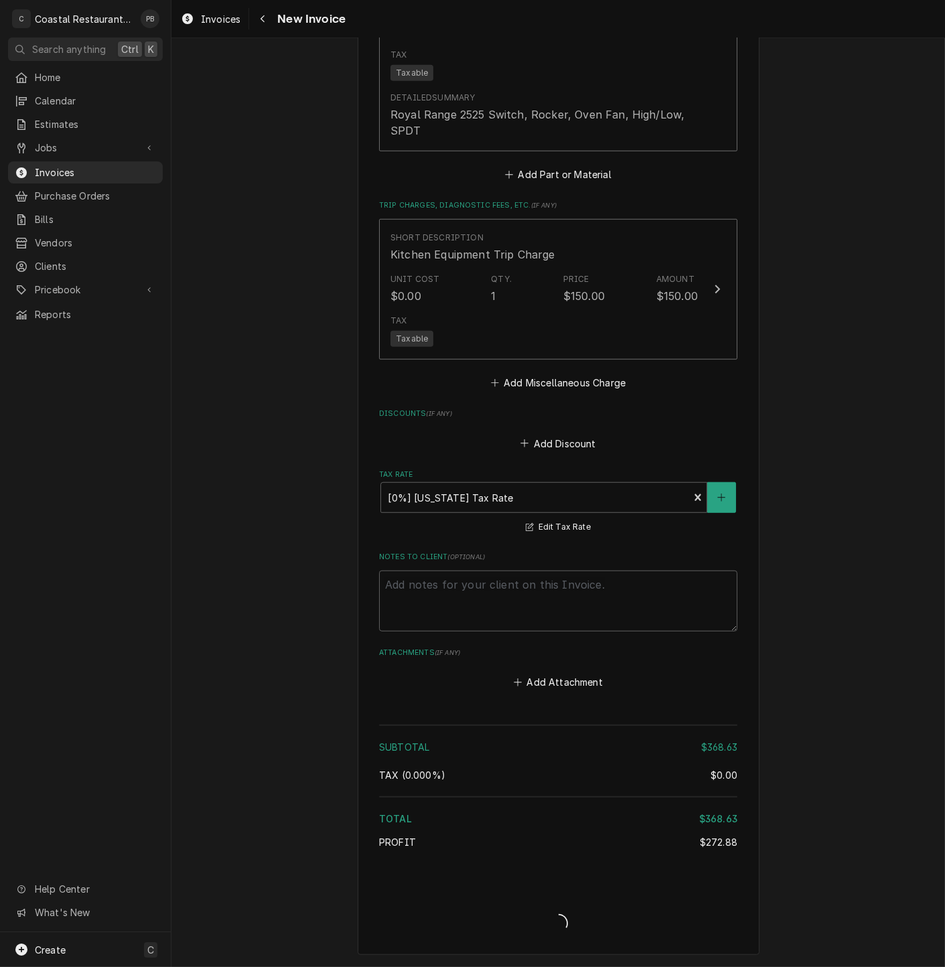
scroll to position [1664, 0]
type textarea "x"
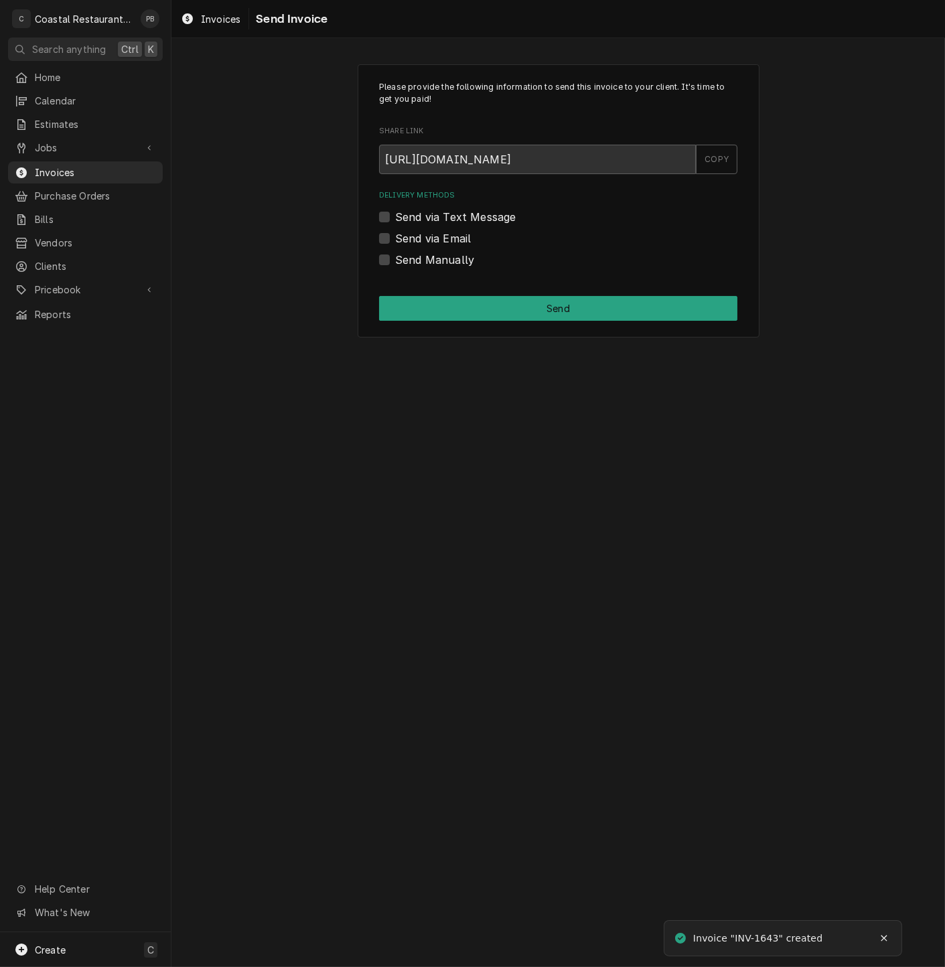
click at [395, 238] on label "Send via Email" at bounding box center [433, 238] width 76 height 16
click at [395, 238] on input "Send via Email" at bounding box center [574, 244] width 358 height 29
checkbox input "true"
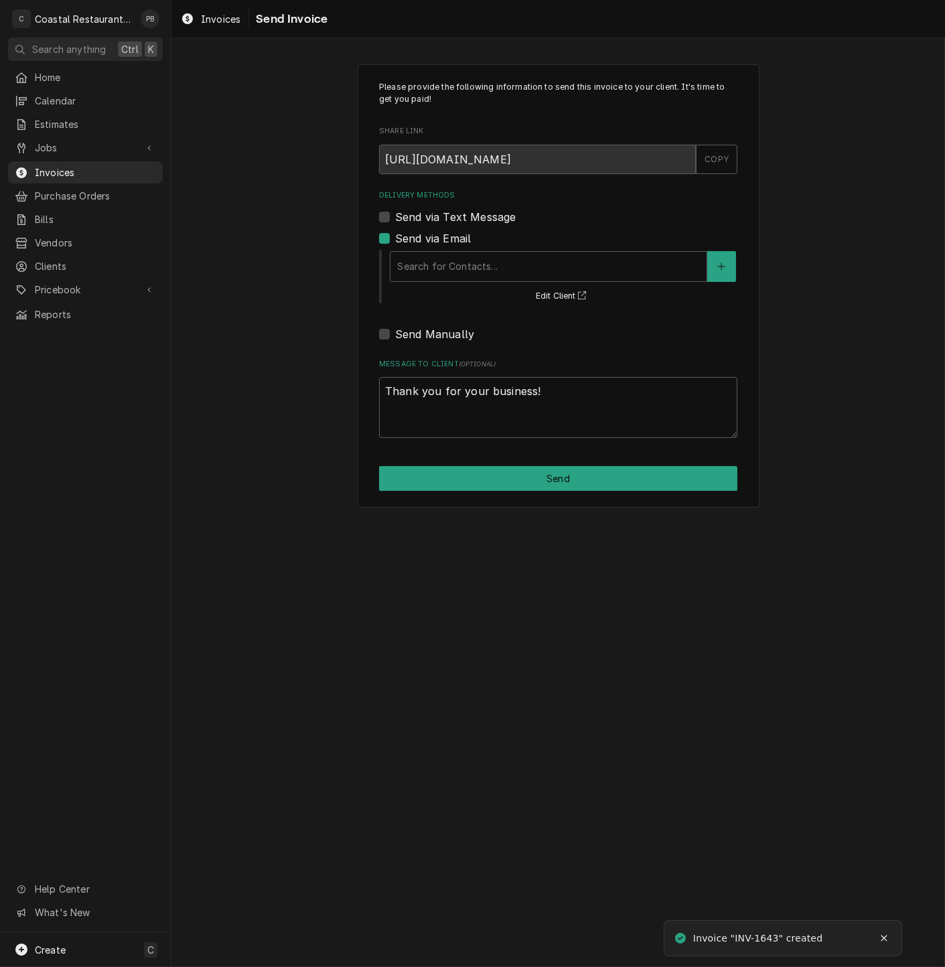
click at [559, 494] on div "Please provide the following information to send this invoice to your client. I…" at bounding box center [559, 286] width 402 height 444
click at [561, 488] on button "Send" at bounding box center [558, 478] width 358 height 25
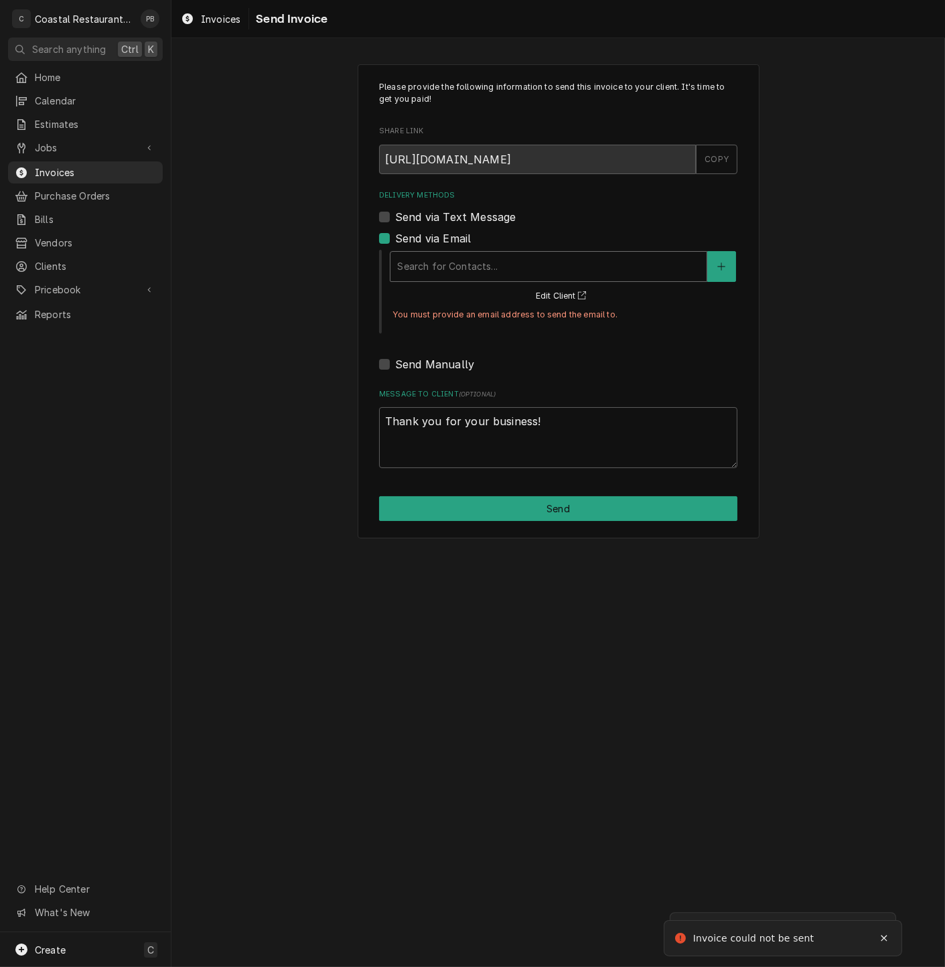
click at [486, 267] on div "Delivery Methods" at bounding box center [548, 267] width 303 height 24
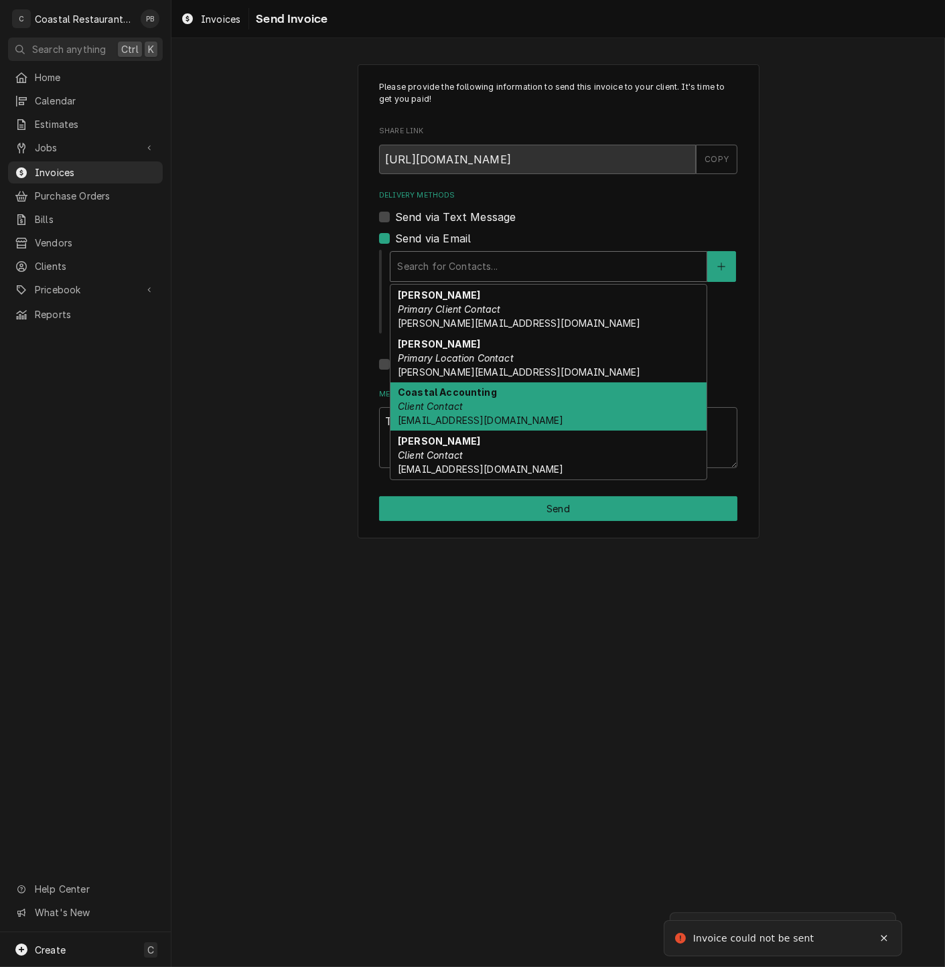
click at [484, 408] on div "Coastal Accounting Client Contact Accounting@coastalrestaurantrepair.com" at bounding box center [548, 406] width 316 height 49
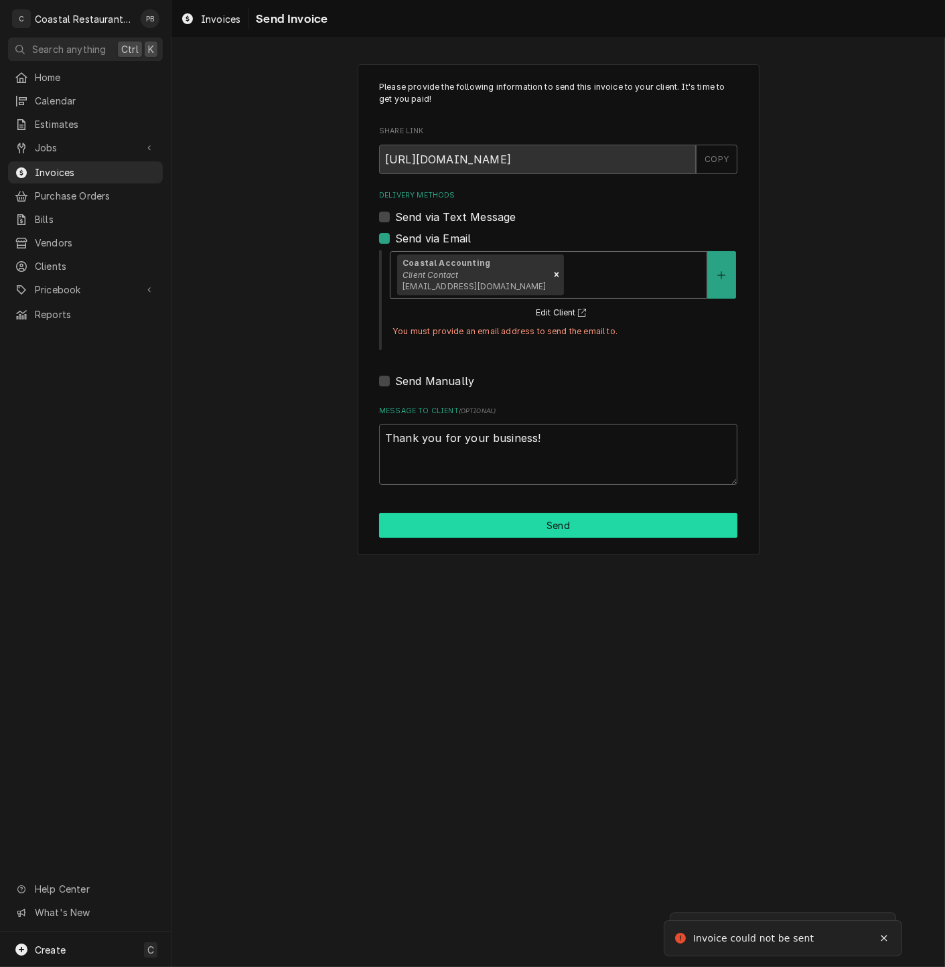
click at [553, 530] on button "Send" at bounding box center [558, 525] width 358 height 25
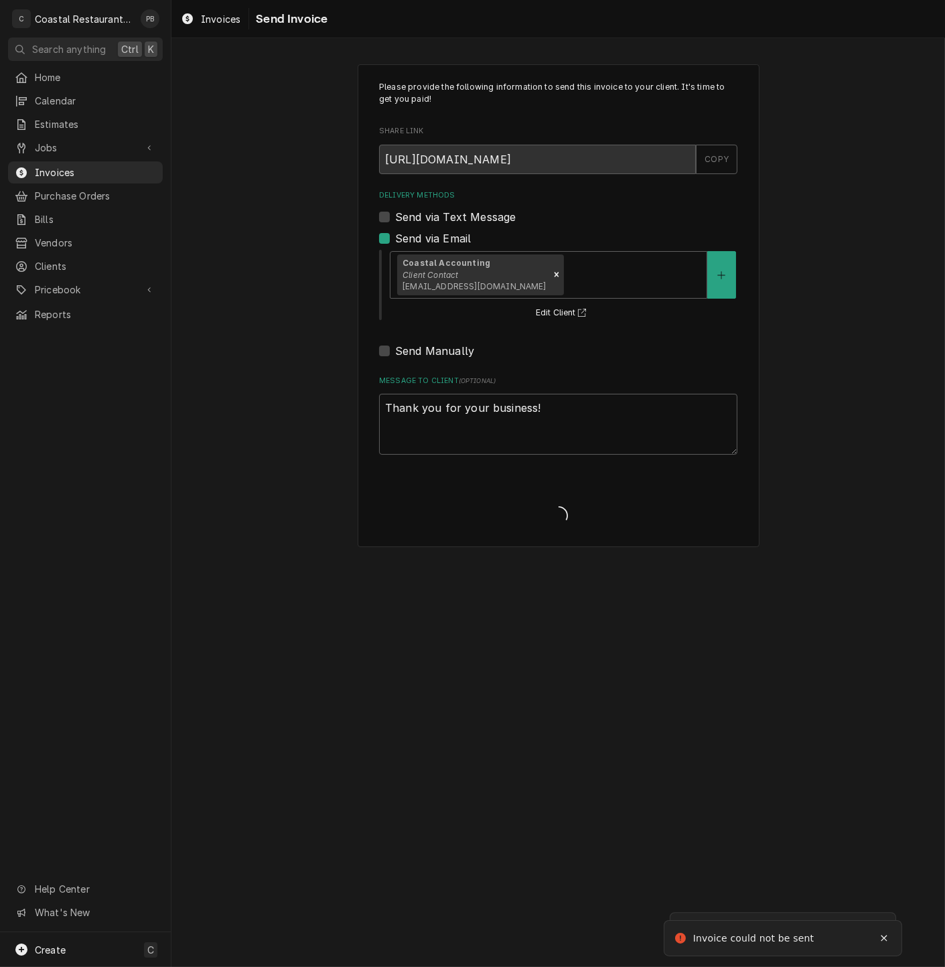
type textarea "x"
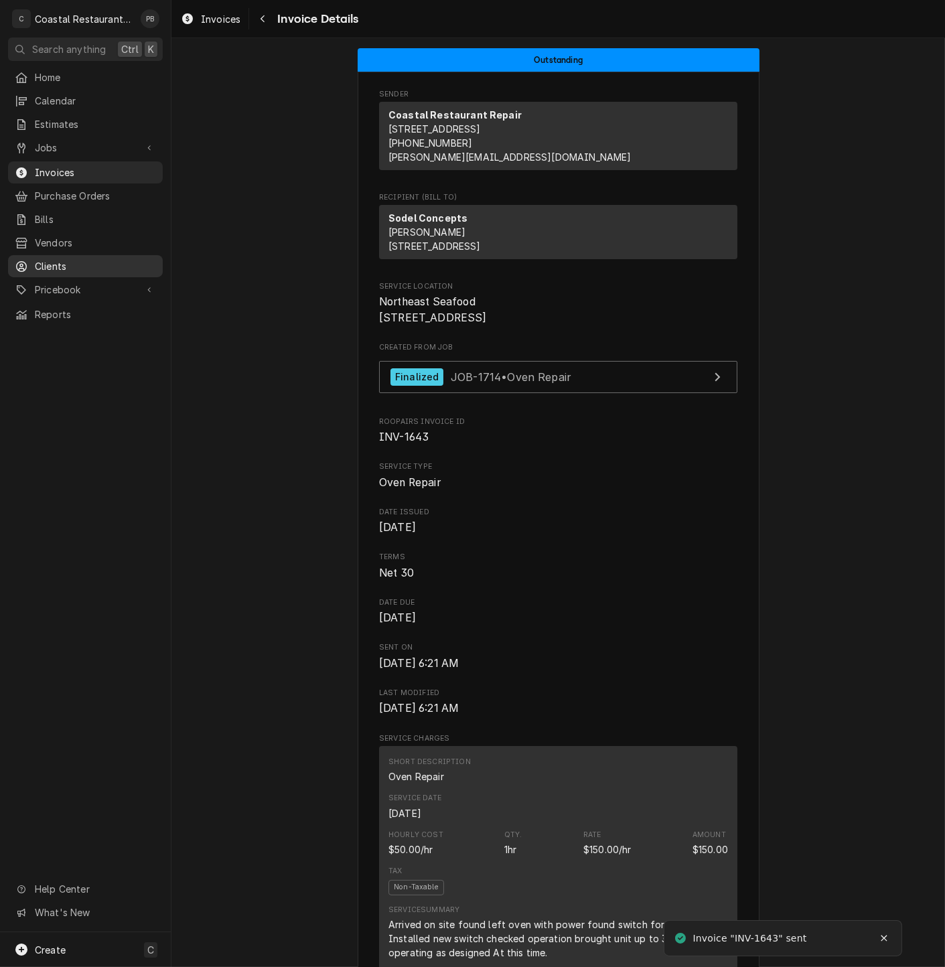
click at [84, 263] on span "Clients" at bounding box center [95, 266] width 121 height 14
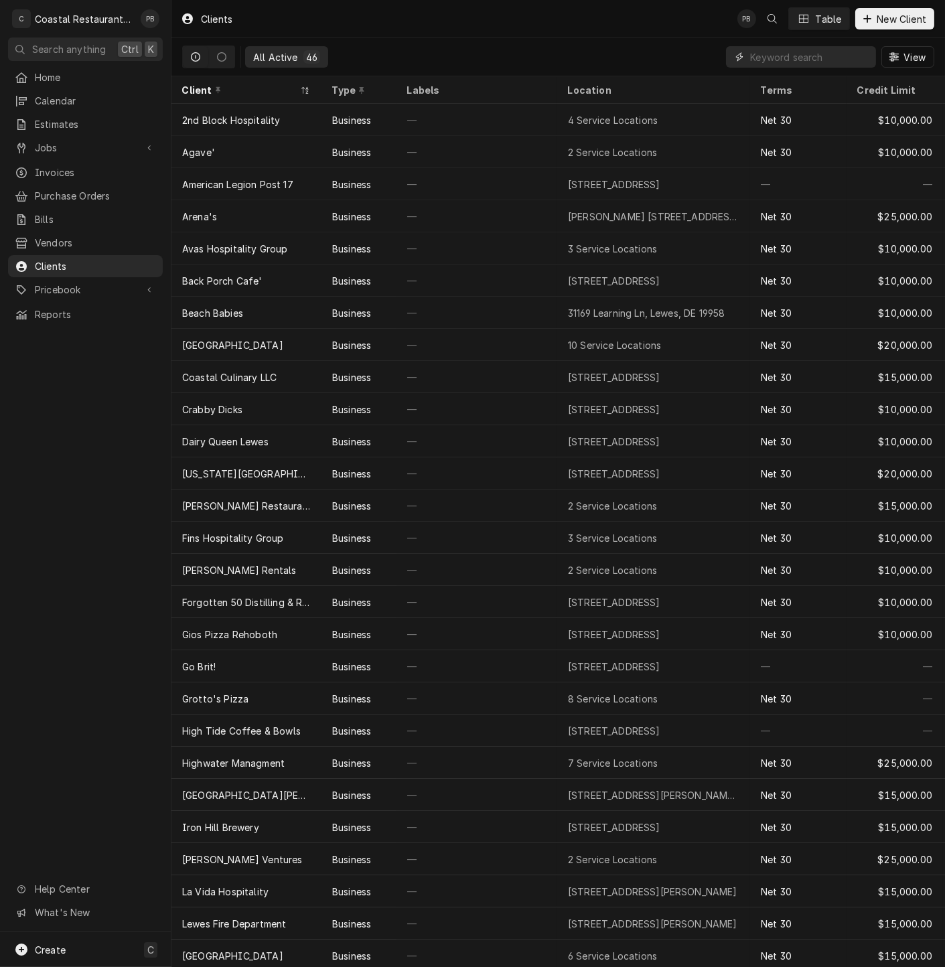
click at [800, 60] on input "Dynamic Content Wrapper" at bounding box center [809, 56] width 119 height 21
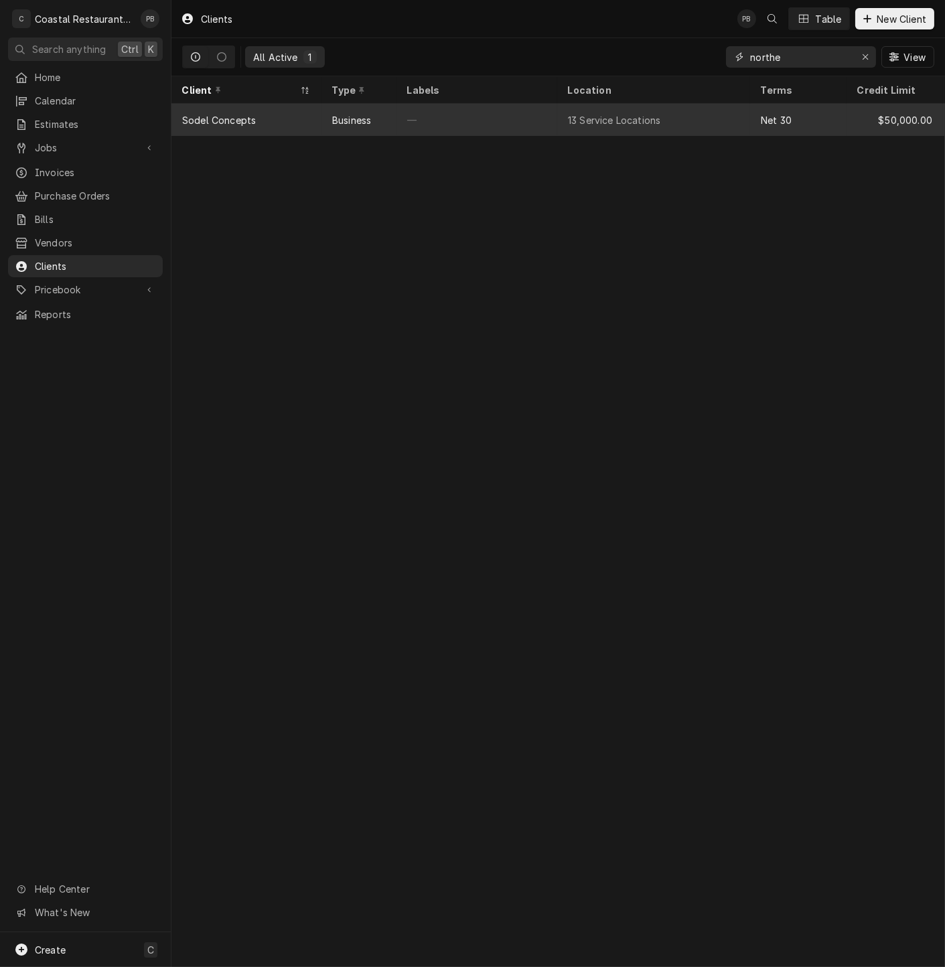
type input "northe"
click at [512, 117] on div "—" at bounding box center [477, 120] width 161 height 32
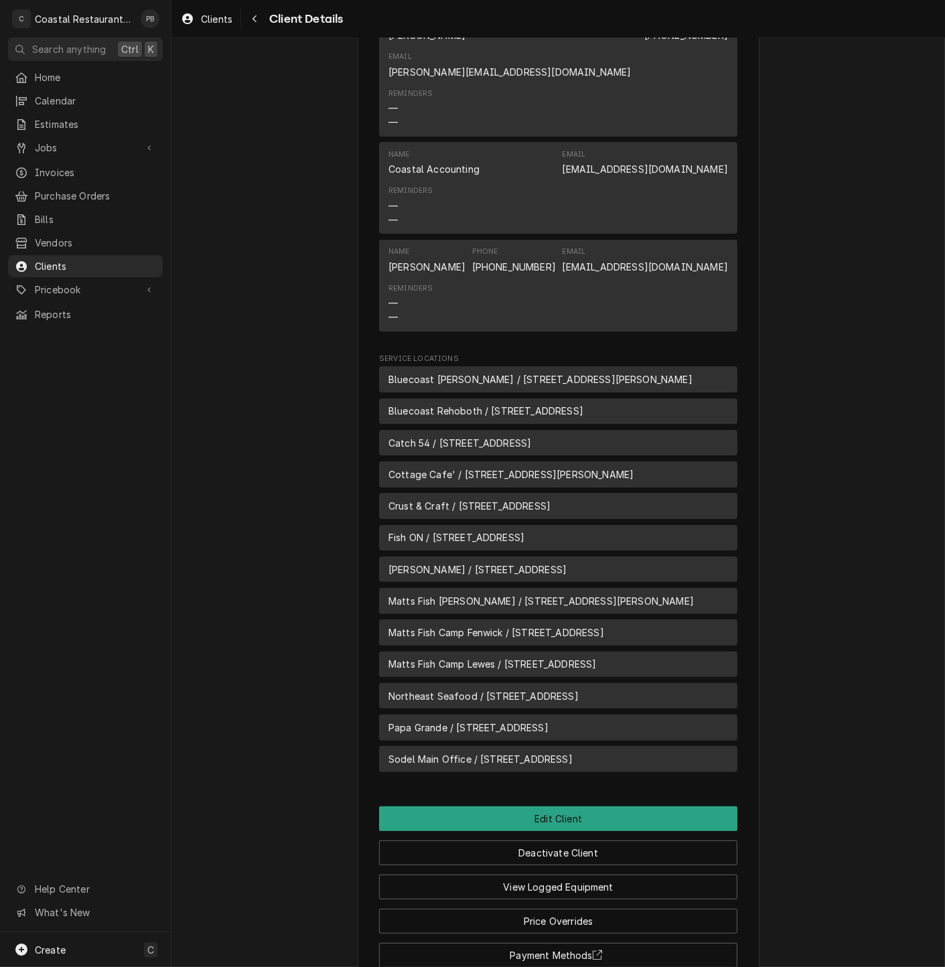
scroll to position [627, 0]
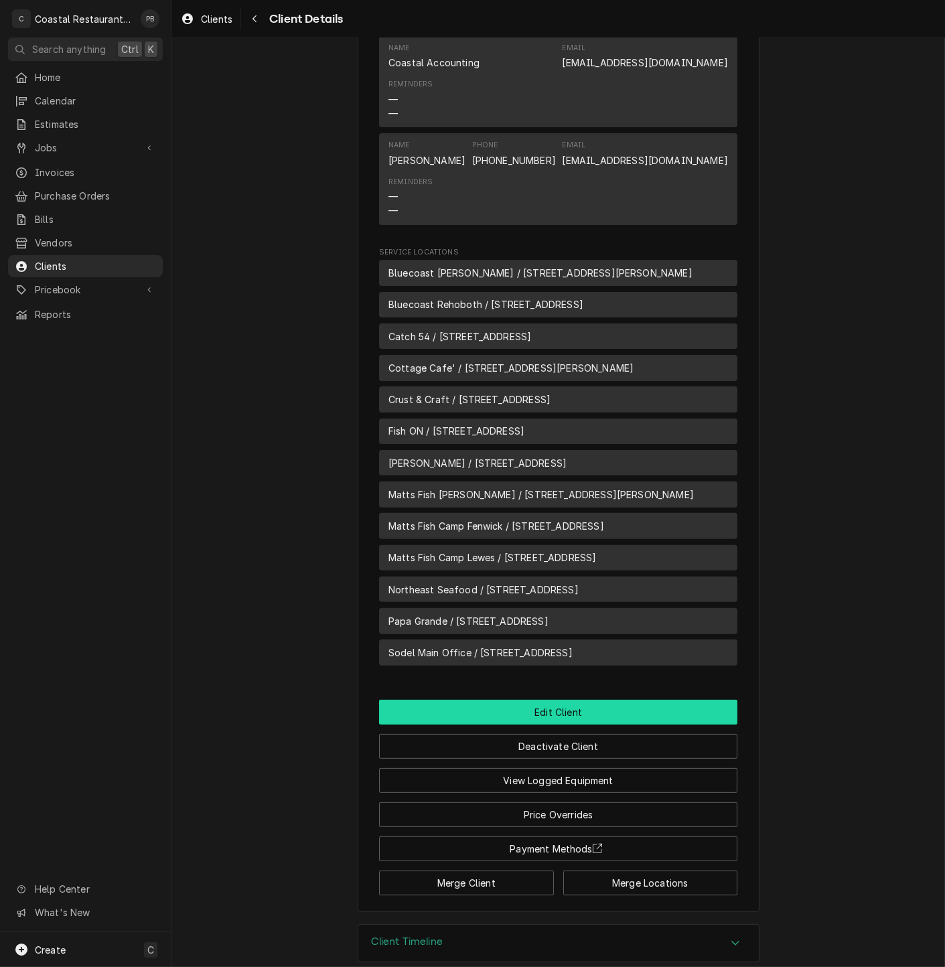
click at [554, 700] on button "Edit Client" at bounding box center [558, 712] width 358 height 25
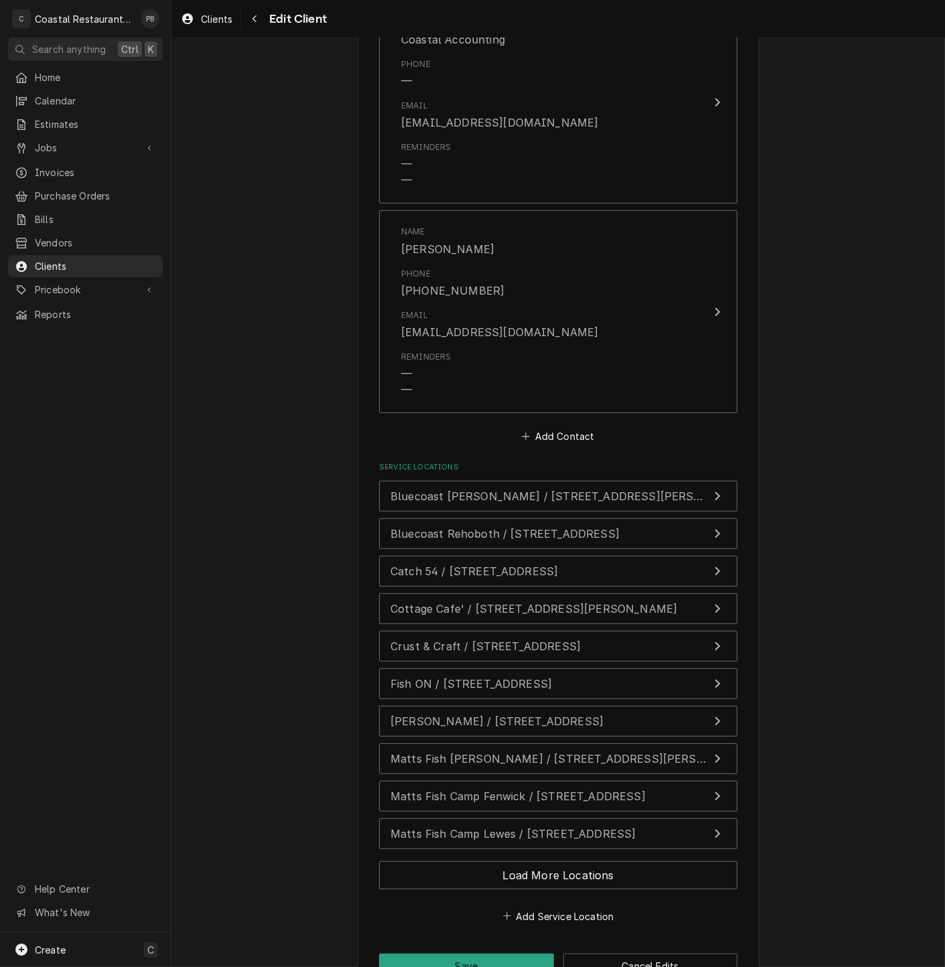
scroll to position [1435, 0]
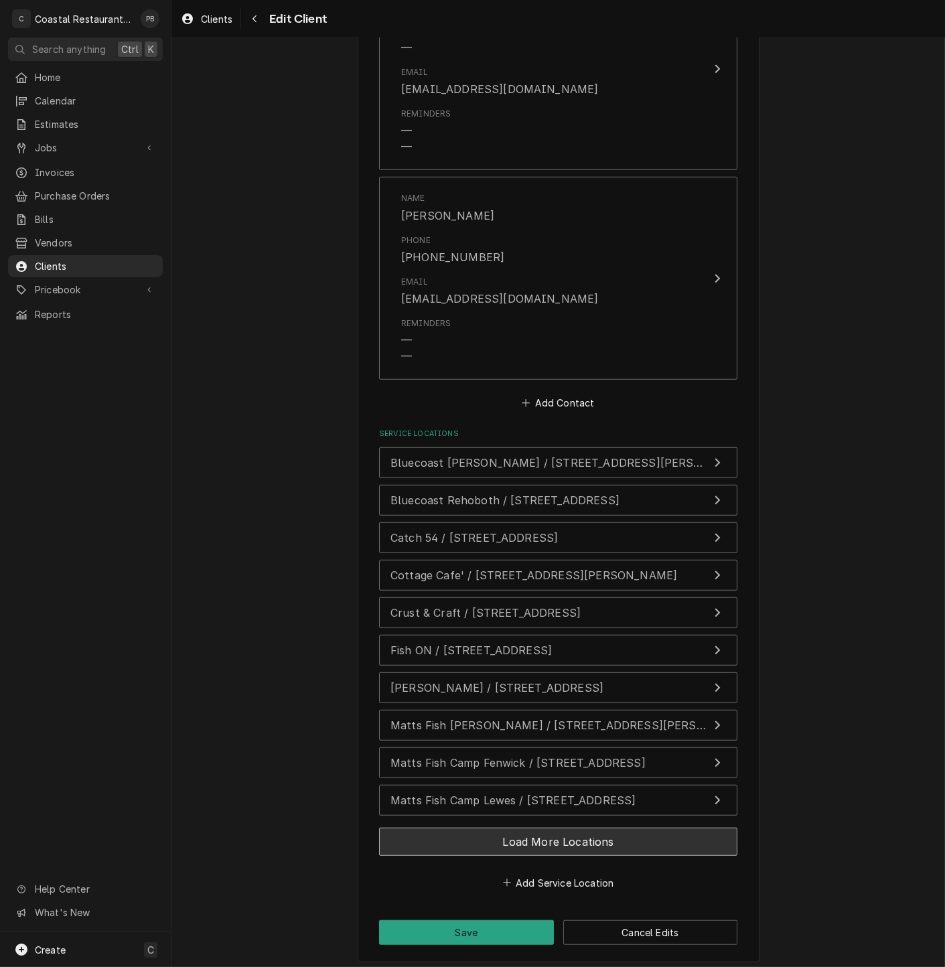
click at [551, 838] on button "Load More Locations" at bounding box center [558, 842] width 358 height 28
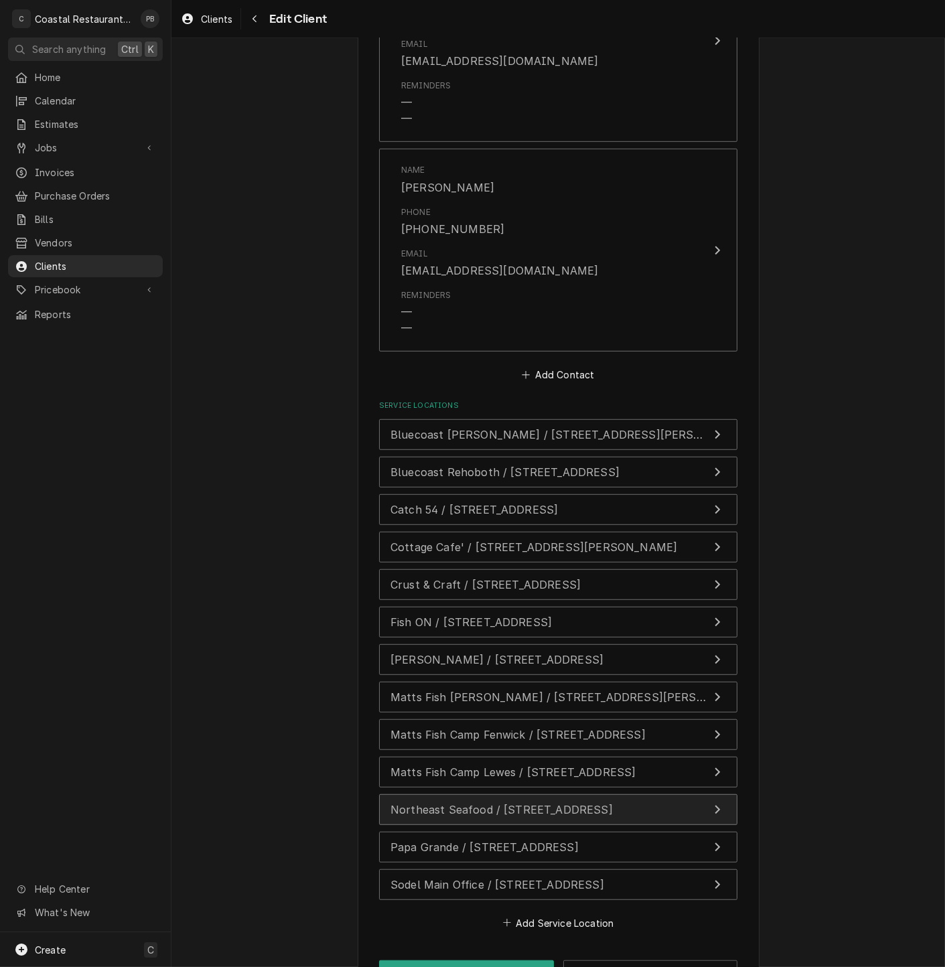
scroll to position [1505, 0]
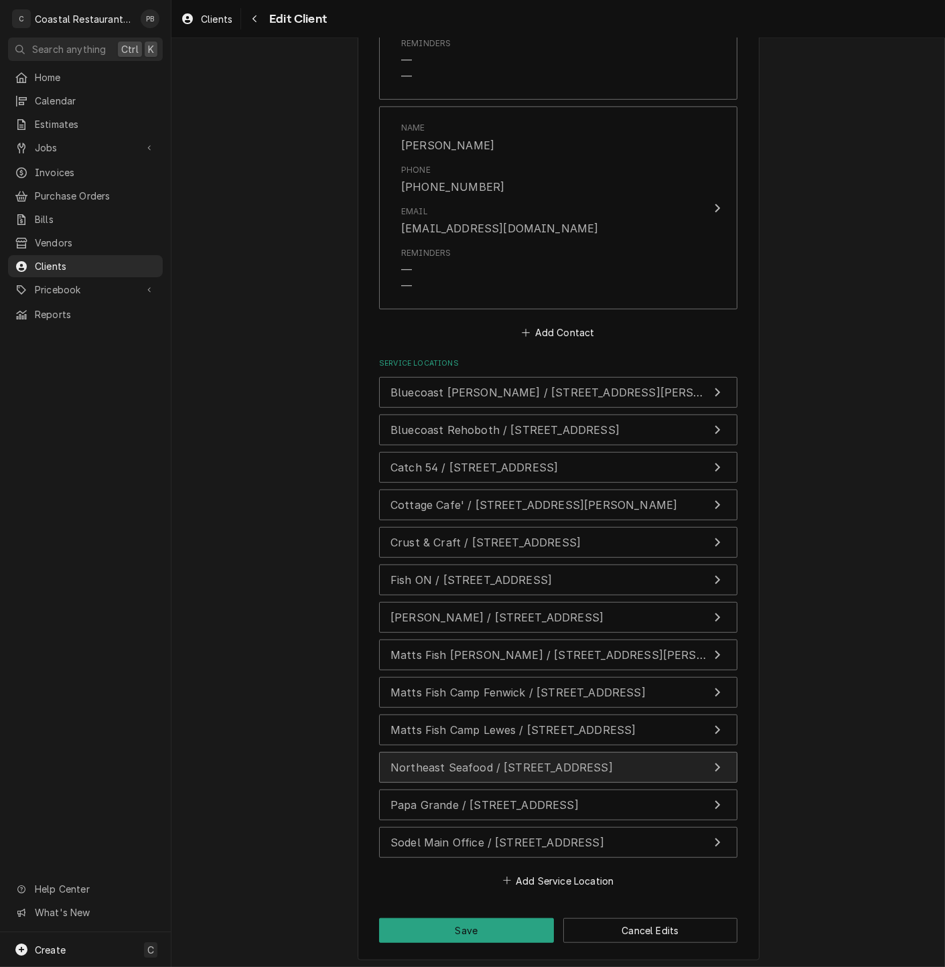
click at [714, 762] on icon "Update Service Location" at bounding box center [717, 767] width 7 height 11
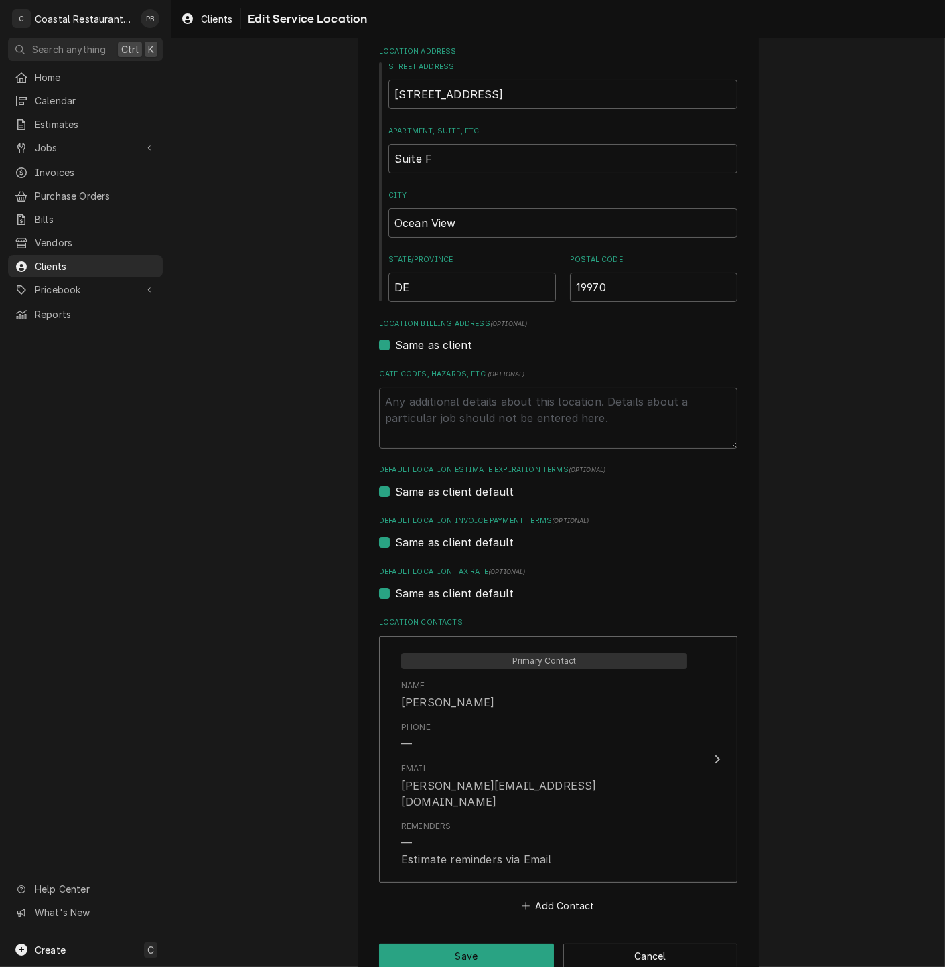
scroll to position [147, 0]
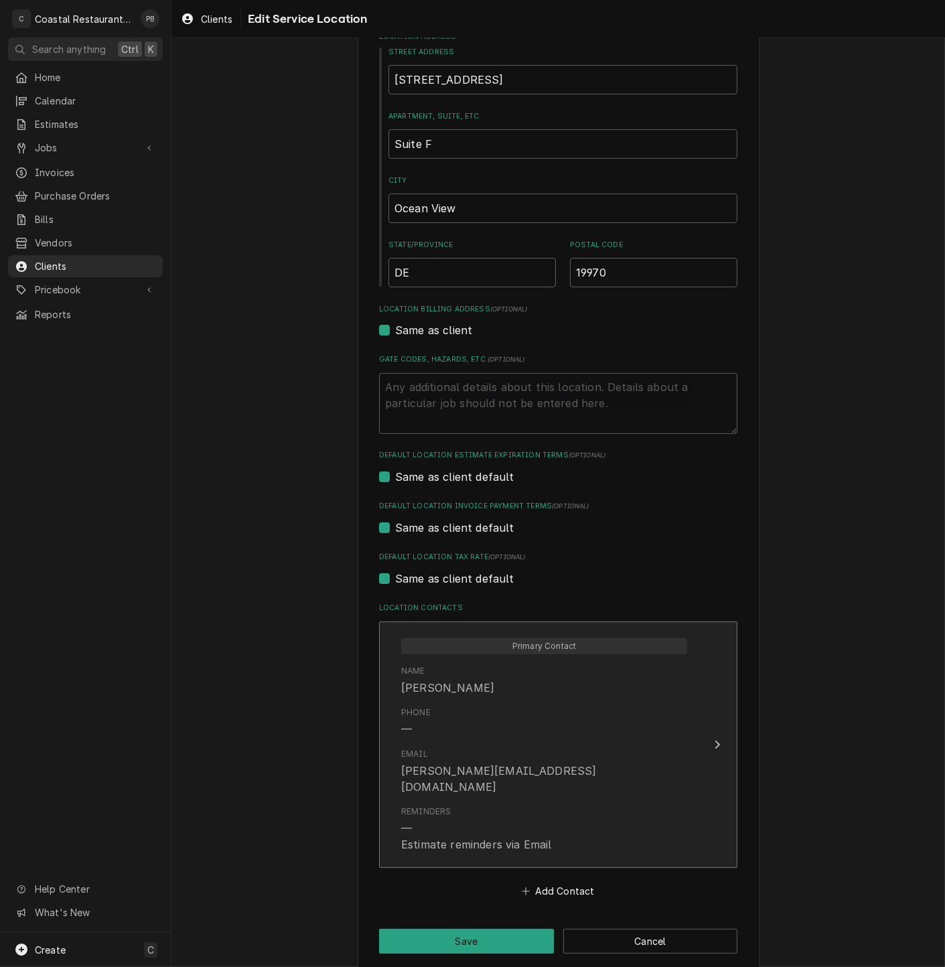
click at [695, 753] on button "Primary Contact Name Charles Armstrong Phone — Email Charles@sodelconcepts.com …" at bounding box center [558, 745] width 358 height 247
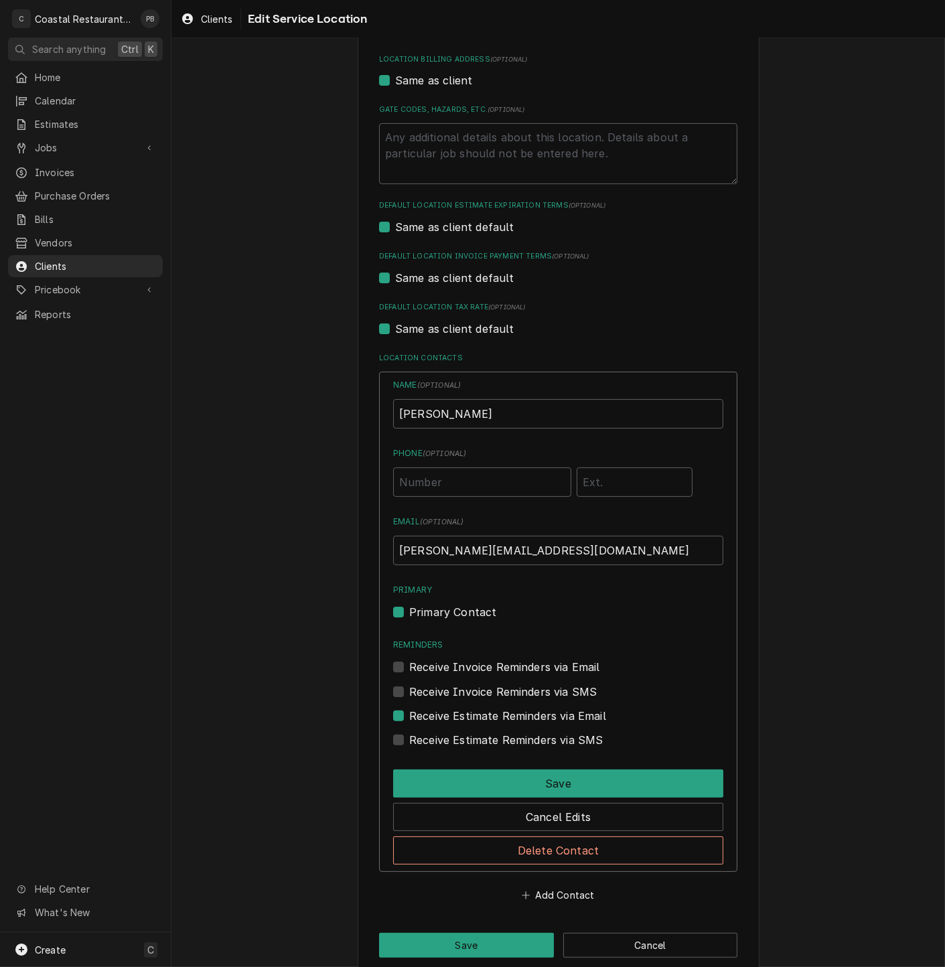
scroll to position [419, 0]
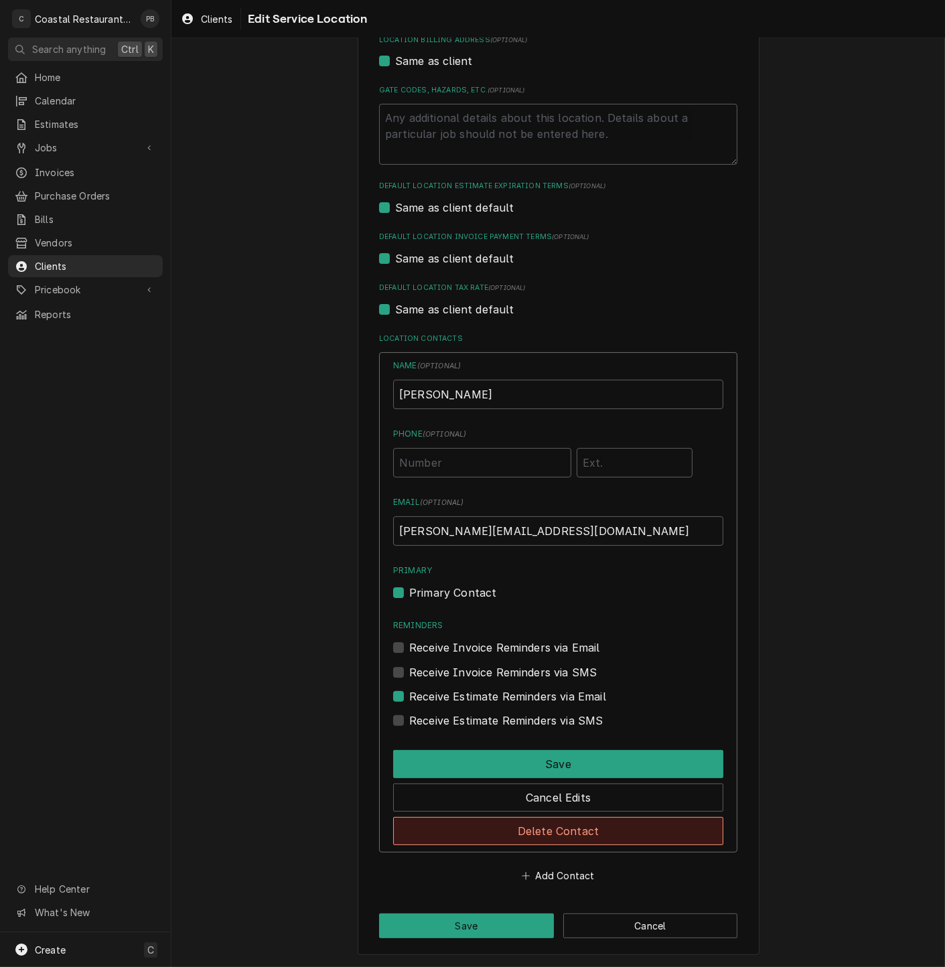
click at [567, 827] on button "Delete Contact" at bounding box center [558, 831] width 330 height 28
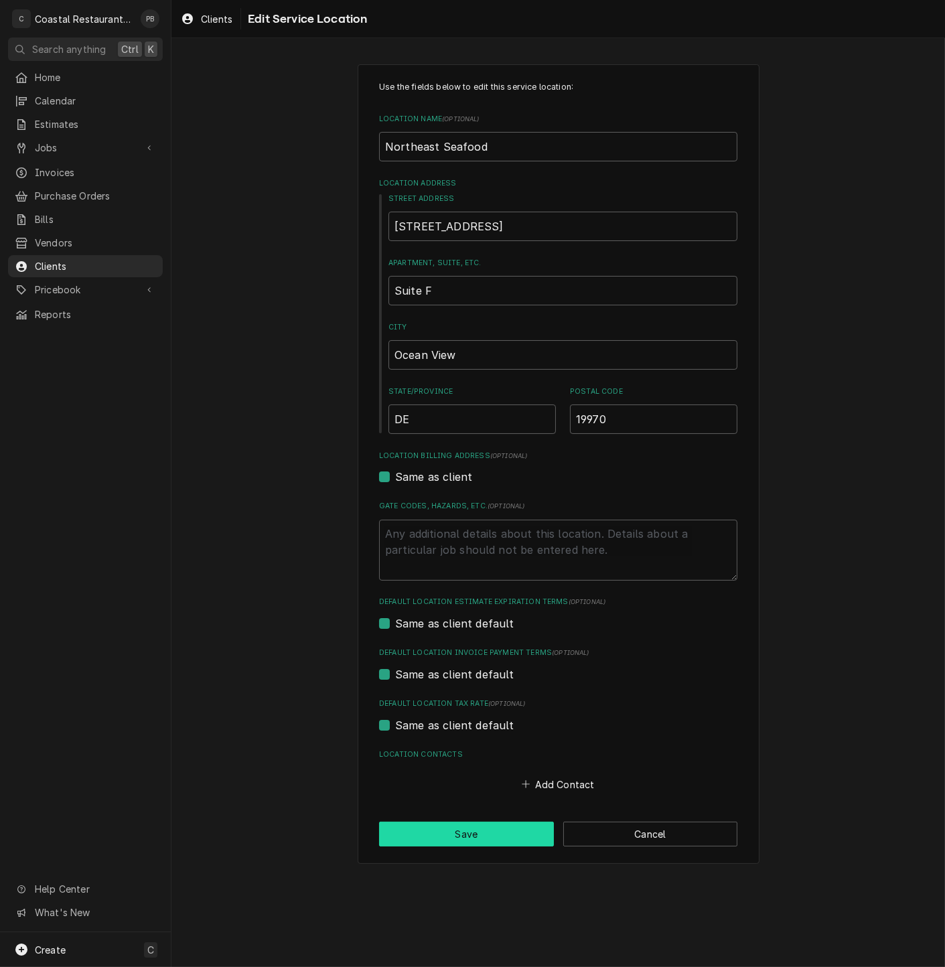
click at [498, 837] on button "Save" at bounding box center [466, 834] width 175 height 25
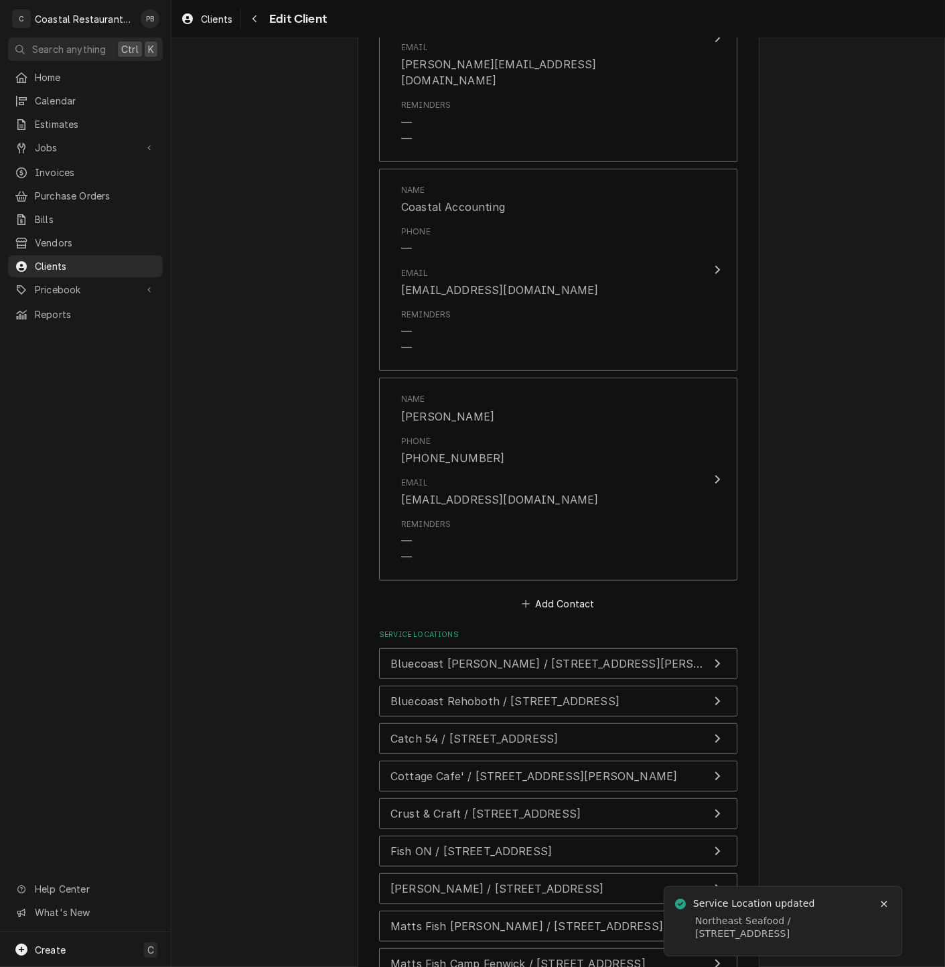
scroll to position [1435, 0]
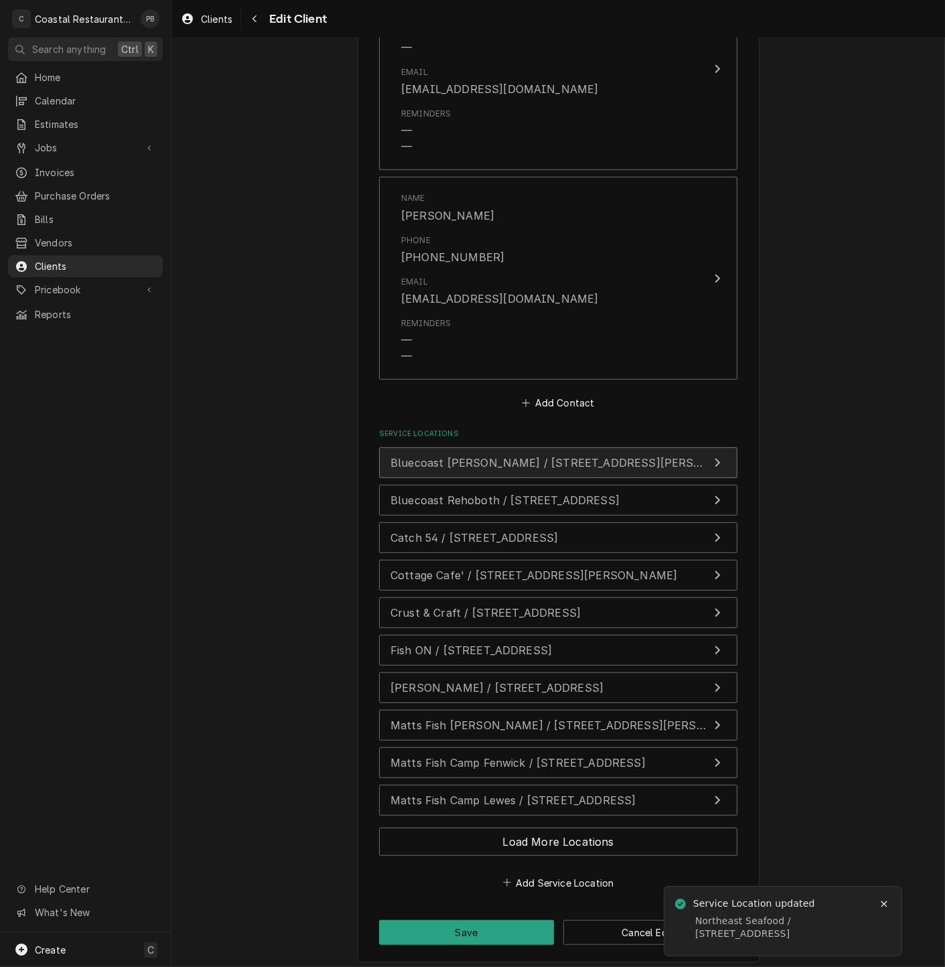
click at [650, 456] on span "Bluecoast Bethany / 30904 Coastal Hwy, Bethany Beach, DE 19930" at bounding box center [571, 462] width 363 height 13
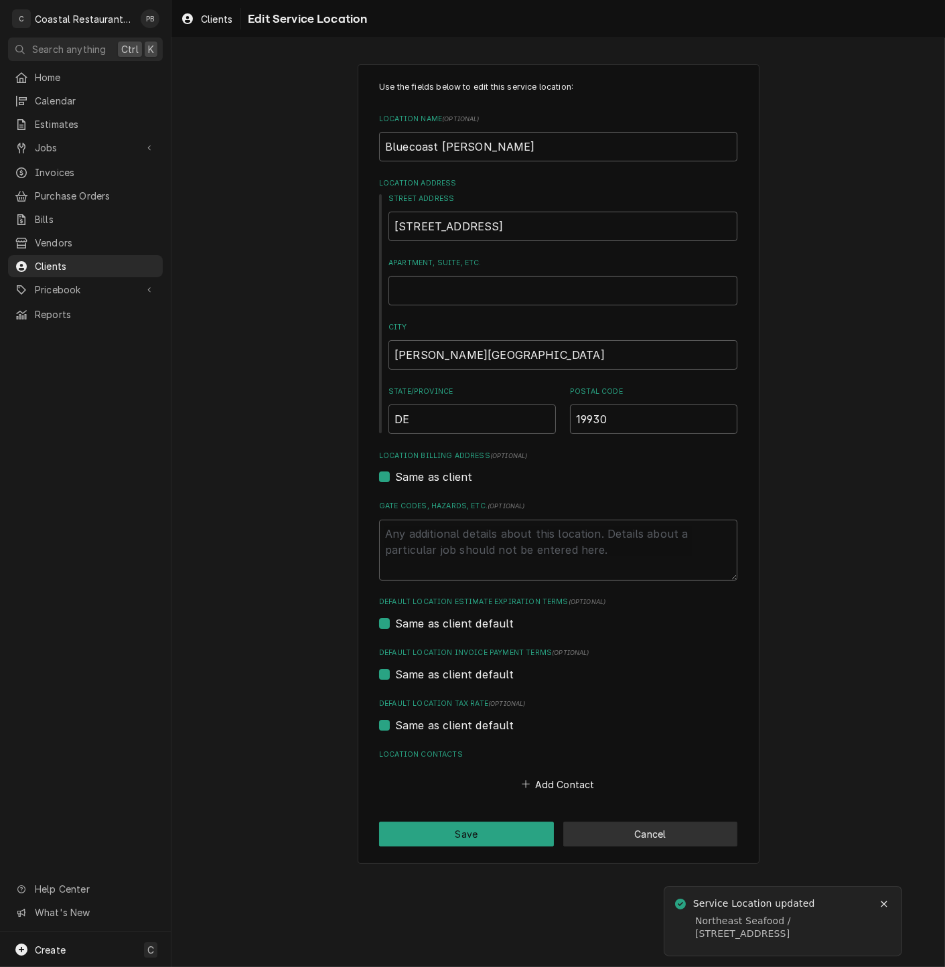
click at [638, 835] on button "Cancel" at bounding box center [650, 834] width 175 height 25
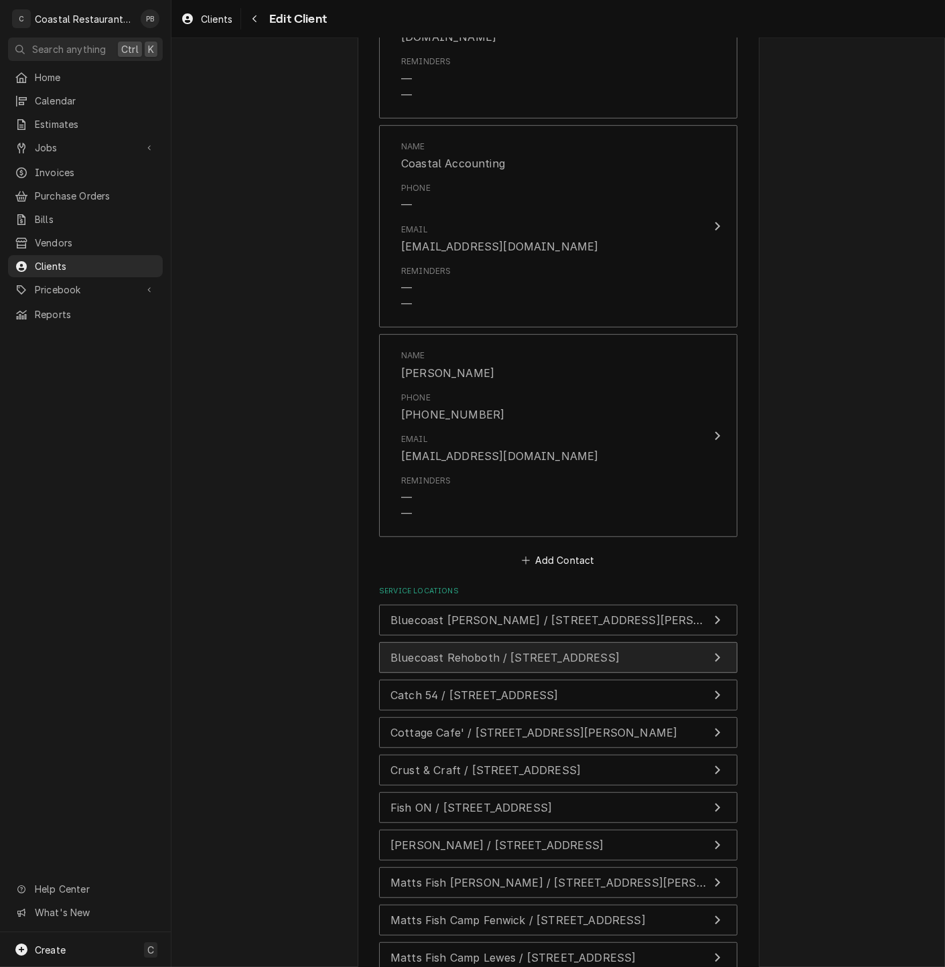
scroll to position [1435, 0]
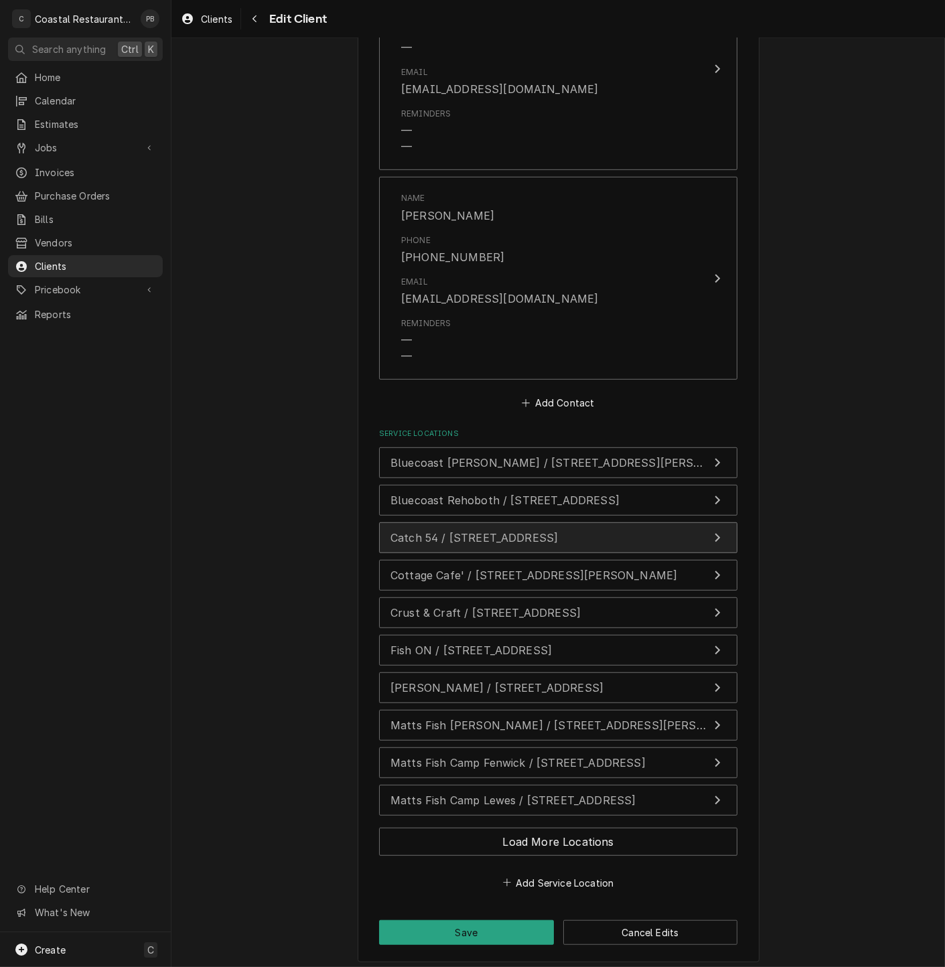
click at [464, 530] on div "Catch 54 / 38931 Madison Ave, Selbyville, DE 19975" at bounding box center [473, 538] width 167 height 16
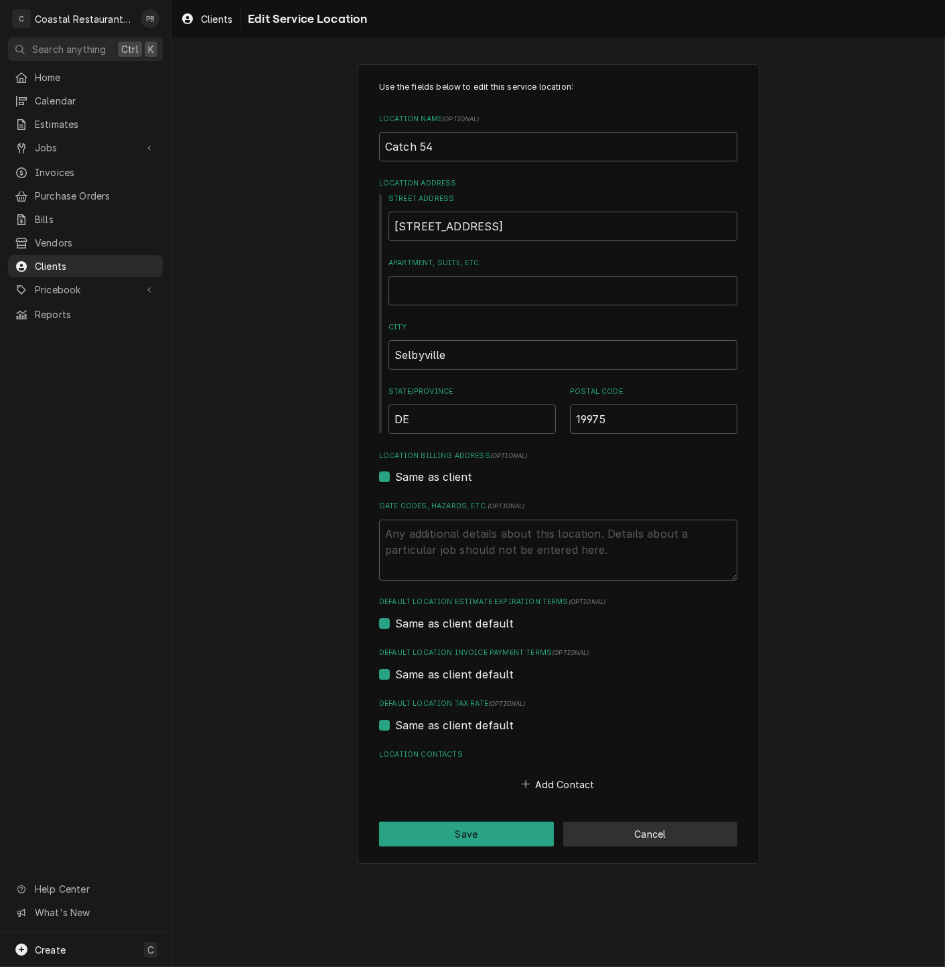
click at [679, 836] on button "Cancel" at bounding box center [650, 834] width 175 height 25
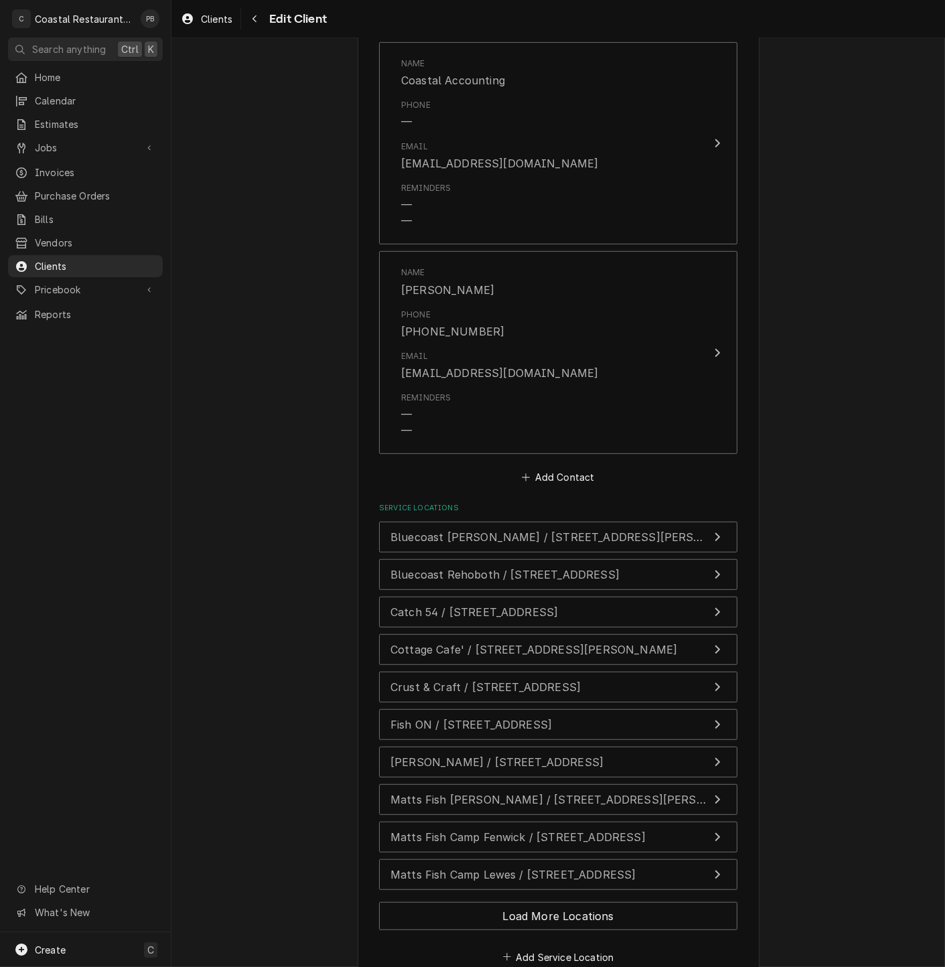
scroll to position [1435, 0]
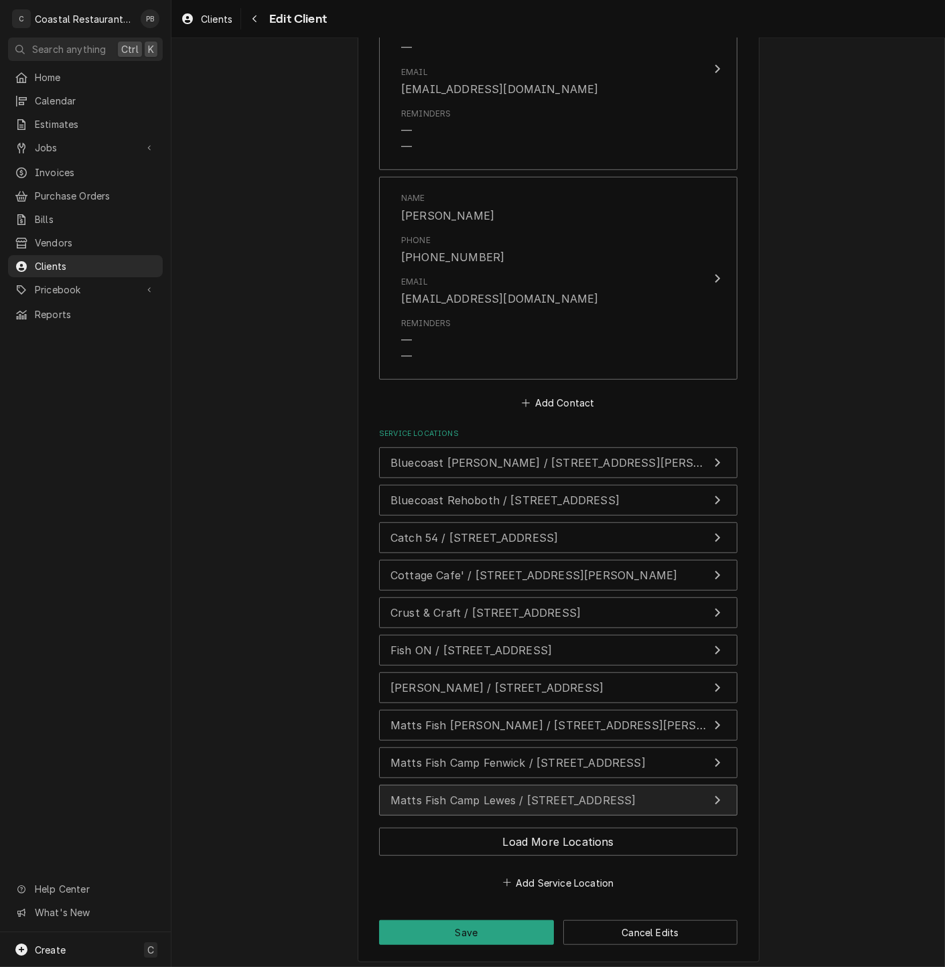
click at [544, 794] on span "Matts Fish Camp Lewes / 34401 Tenley Court,, Lewes, DE 19958" at bounding box center [512, 800] width 245 height 13
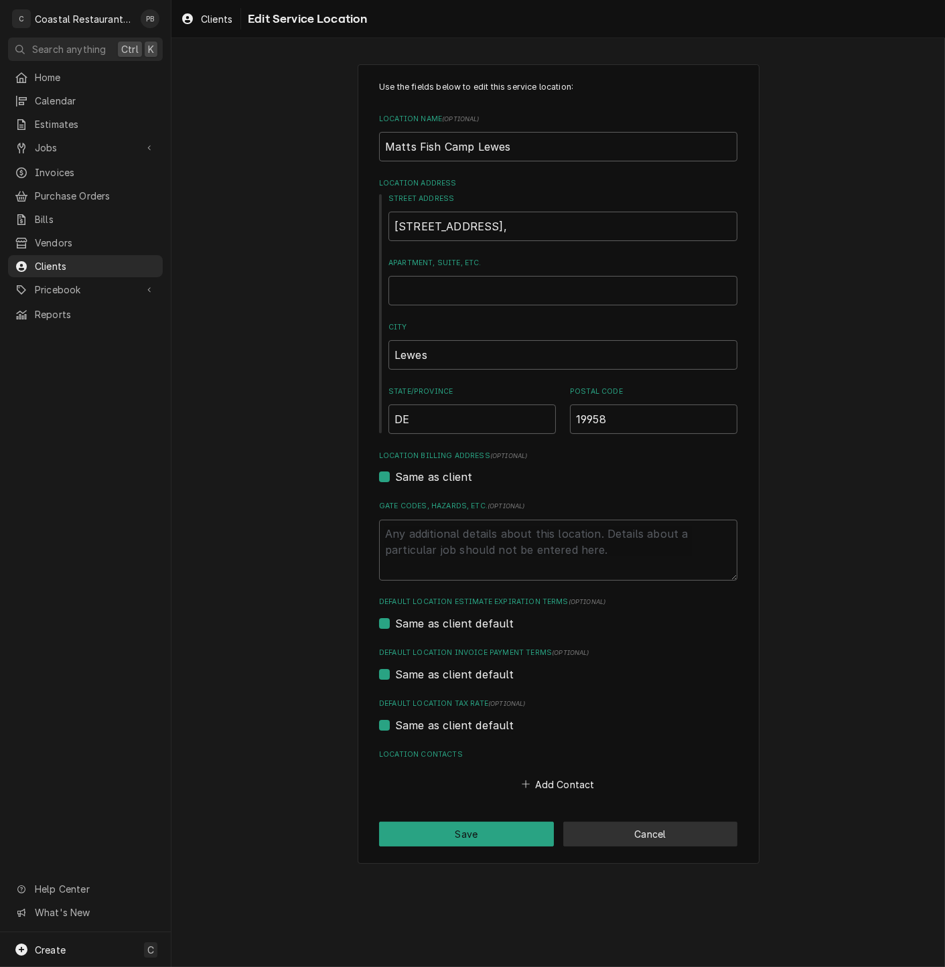
click at [681, 844] on button "Cancel" at bounding box center [650, 834] width 175 height 25
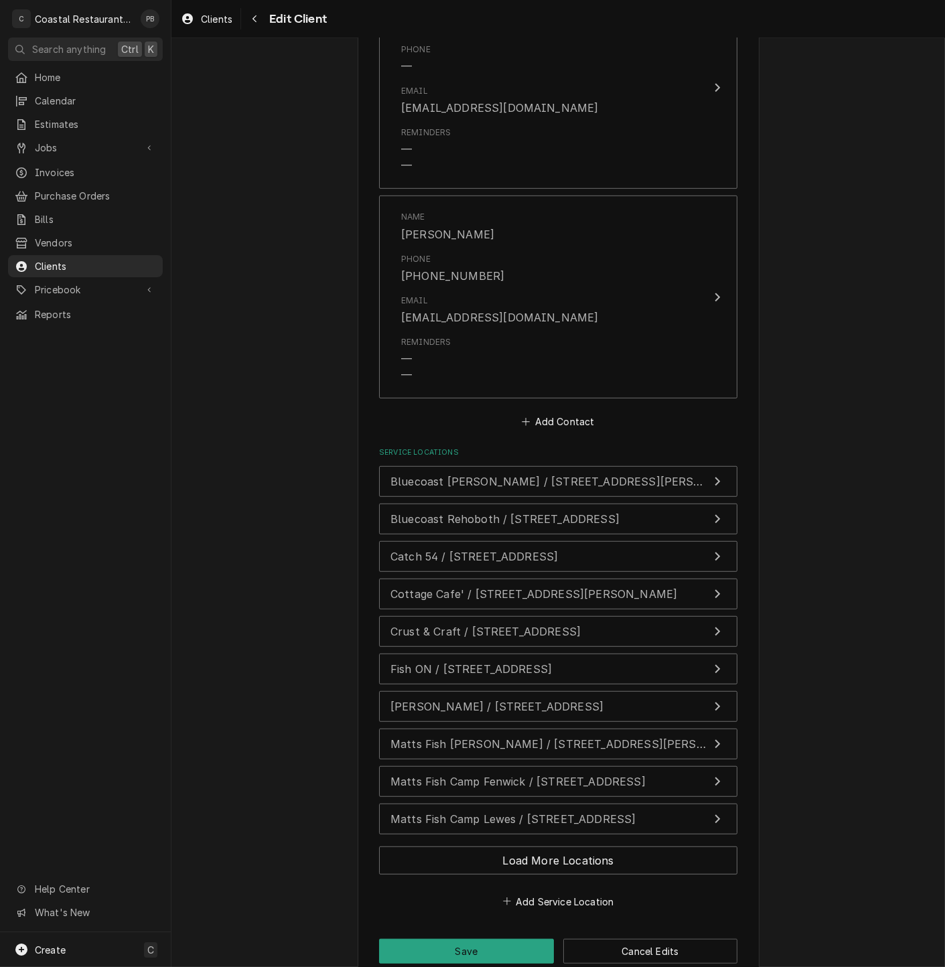
scroll to position [1435, 0]
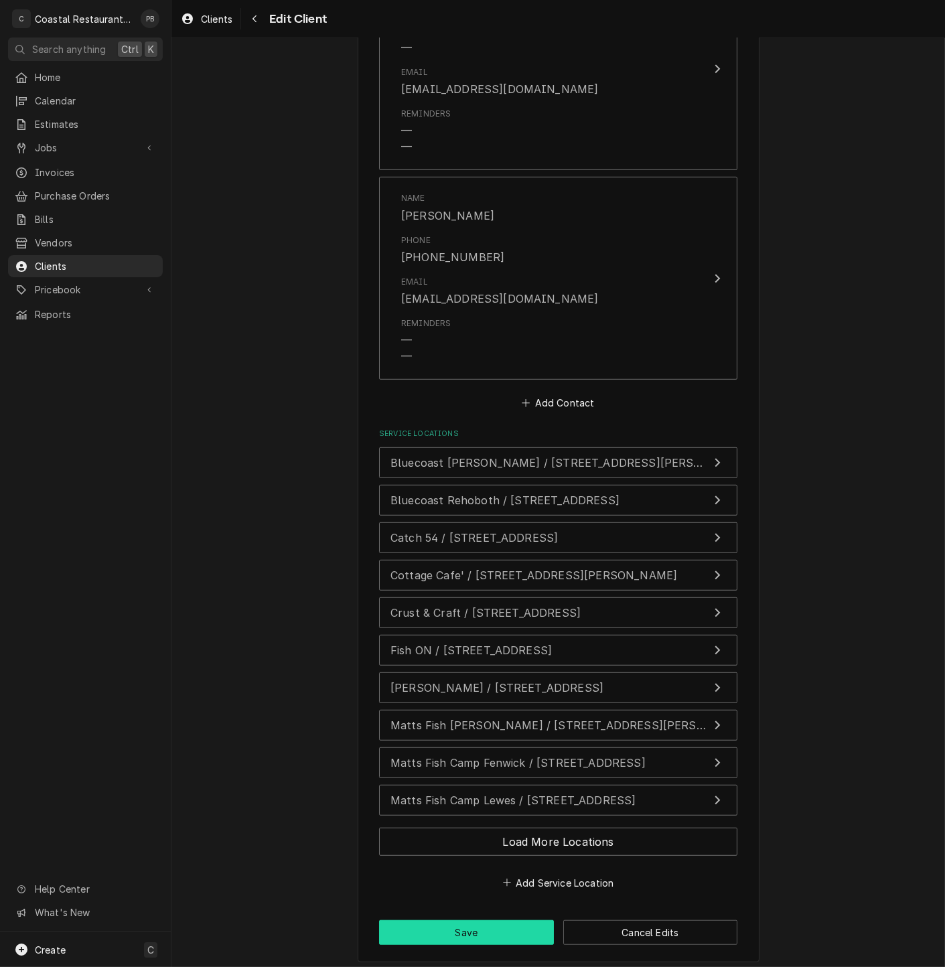
click at [457, 923] on button "Save" at bounding box center [466, 932] width 175 height 25
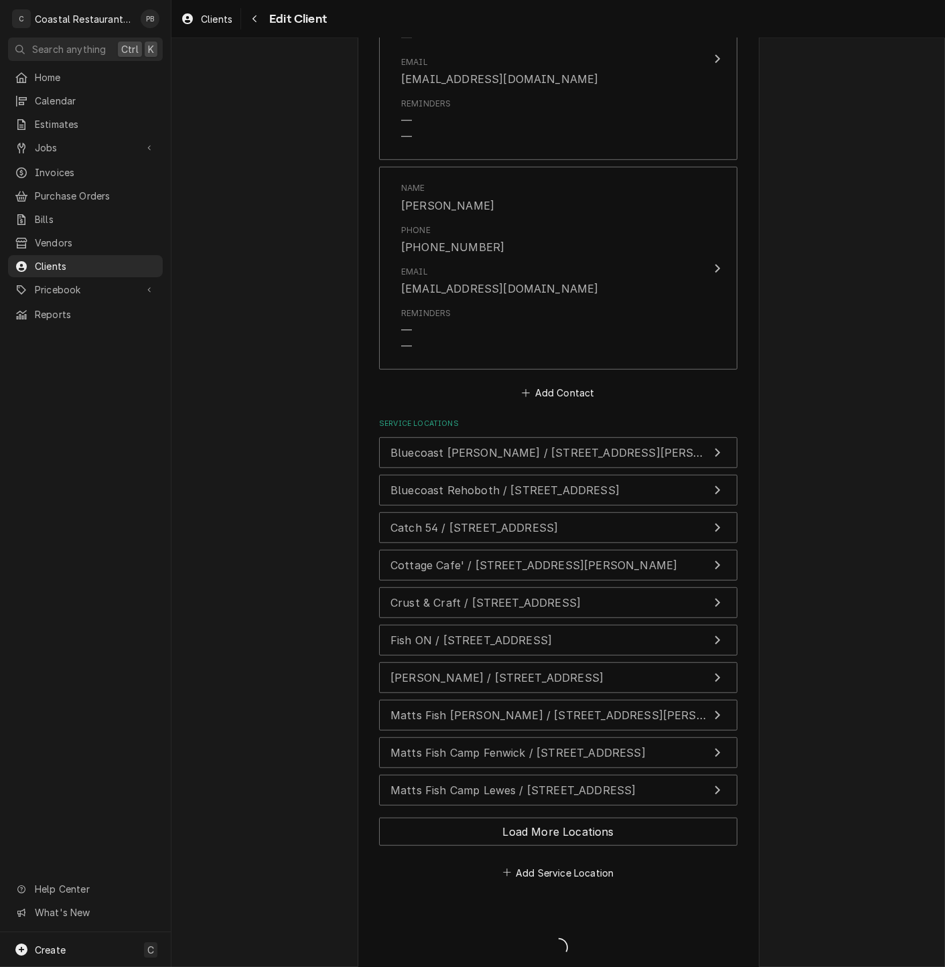
type textarea "x"
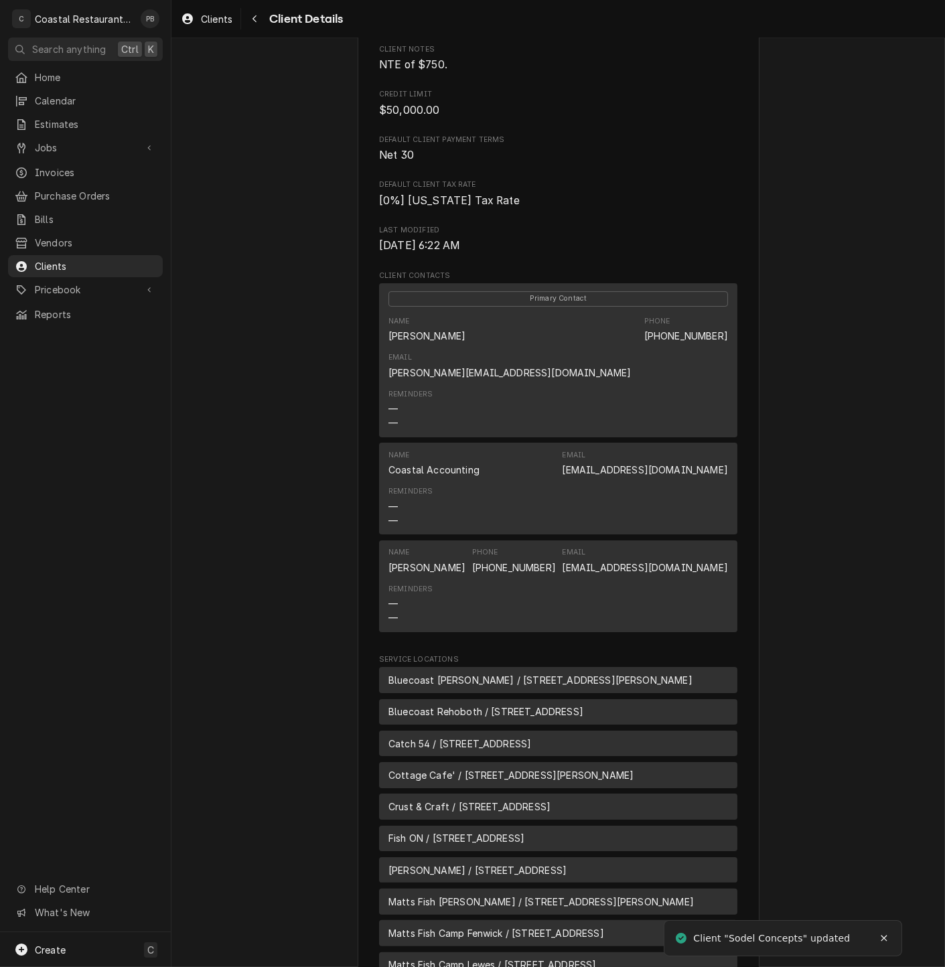
scroll to position [627, 0]
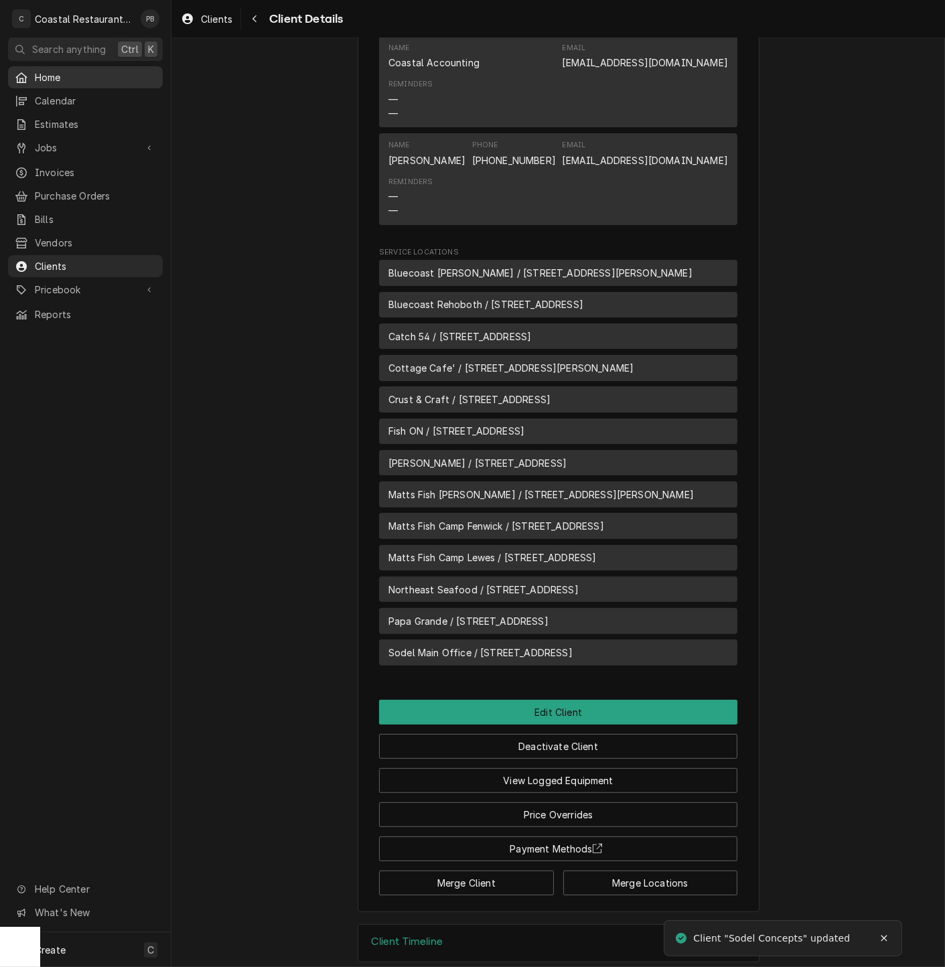
click at [98, 73] on span "Home" at bounding box center [95, 77] width 121 height 14
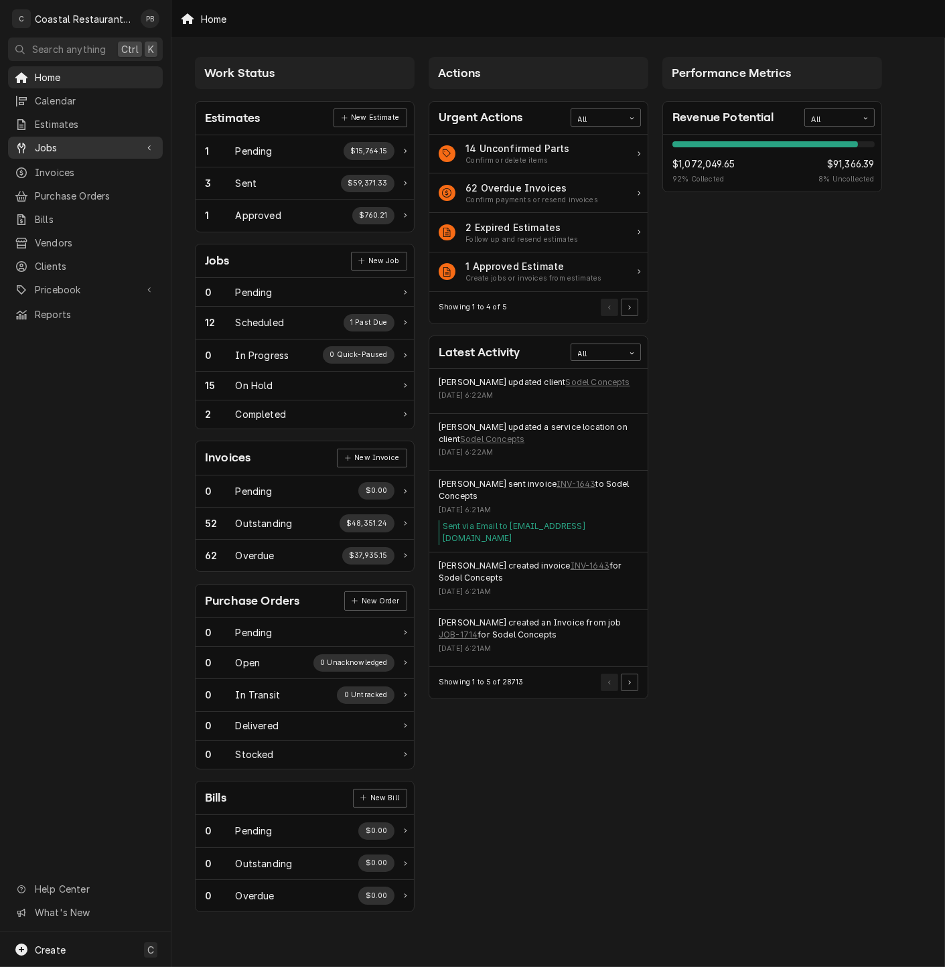
click at [68, 148] on span "Jobs" at bounding box center [85, 148] width 101 height 14
click at [70, 164] on span "Jobs" at bounding box center [95, 171] width 121 height 14
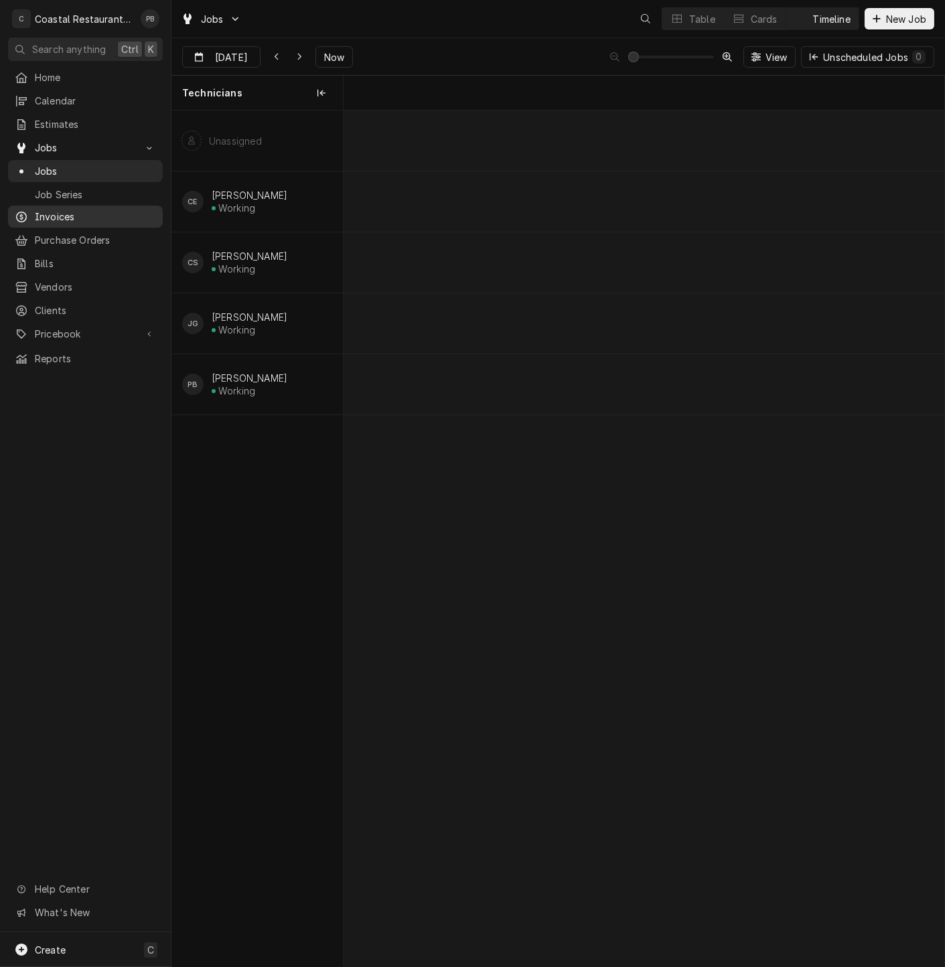
scroll to position [0, 11915]
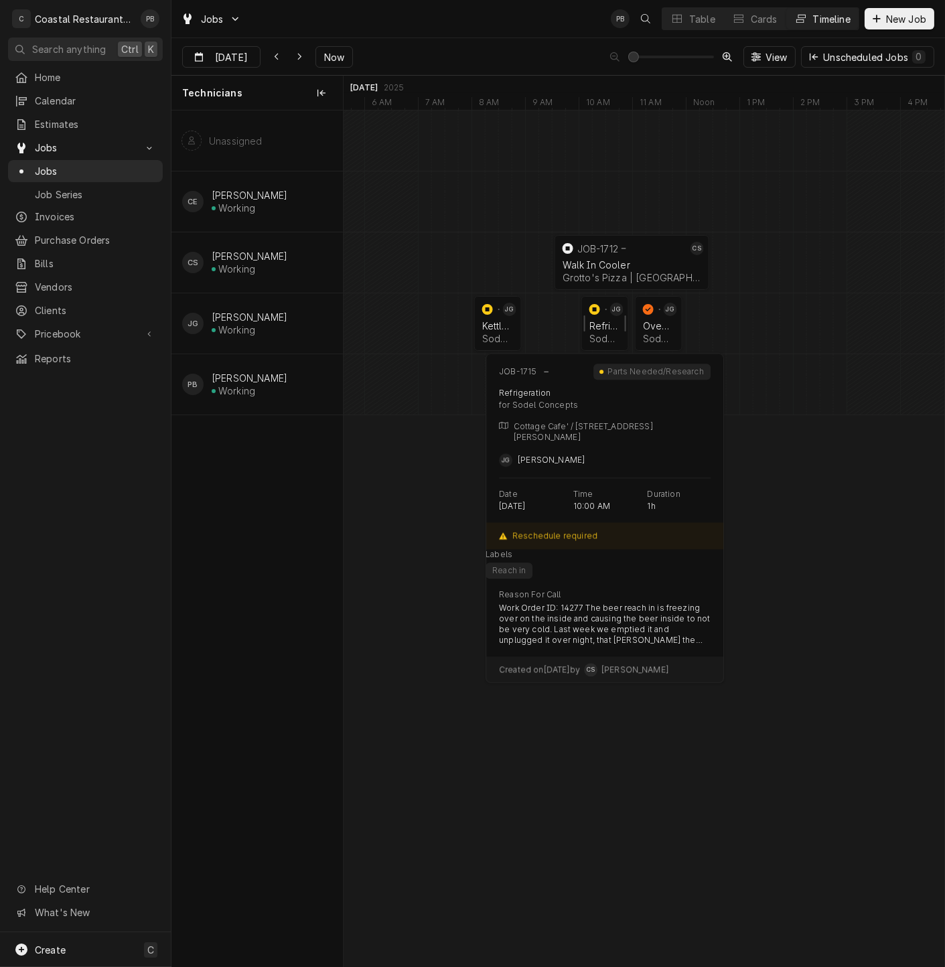
click at [601, 326] on div "Refrigeration" at bounding box center [604, 325] width 31 height 11
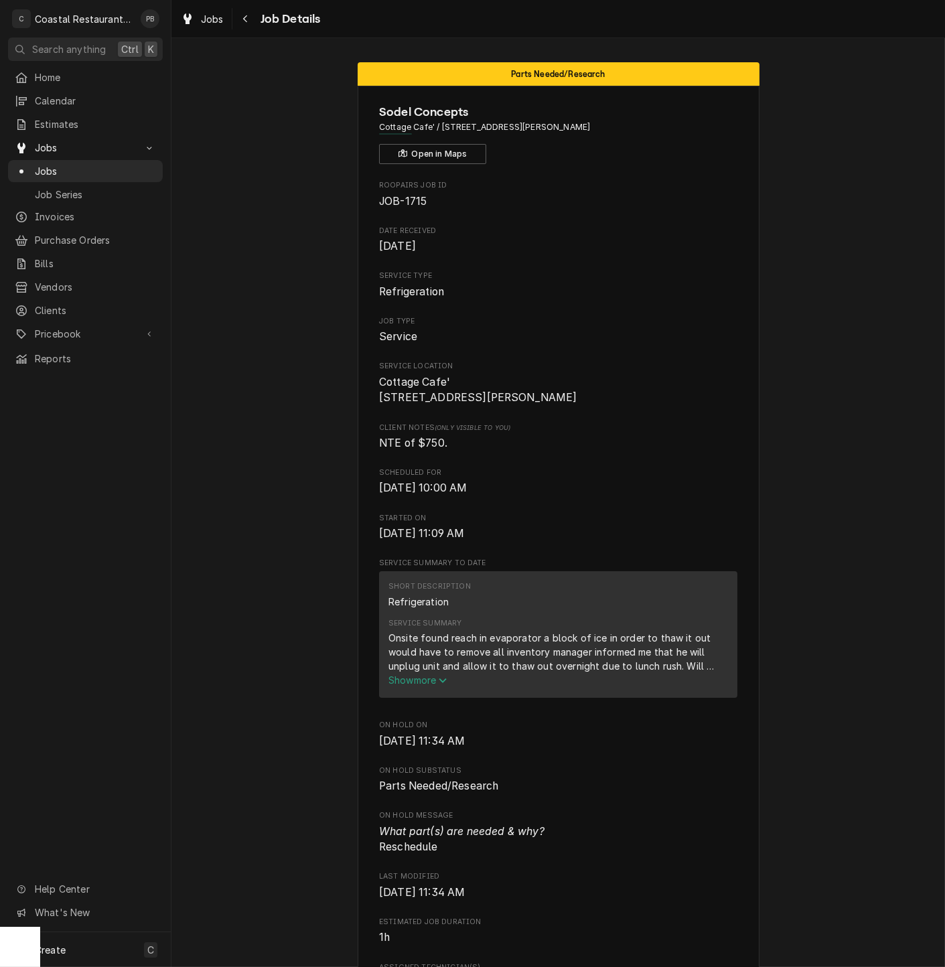
click at [439, 685] on icon "Service Summary" at bounding box center [443, 680] width 8 height 9
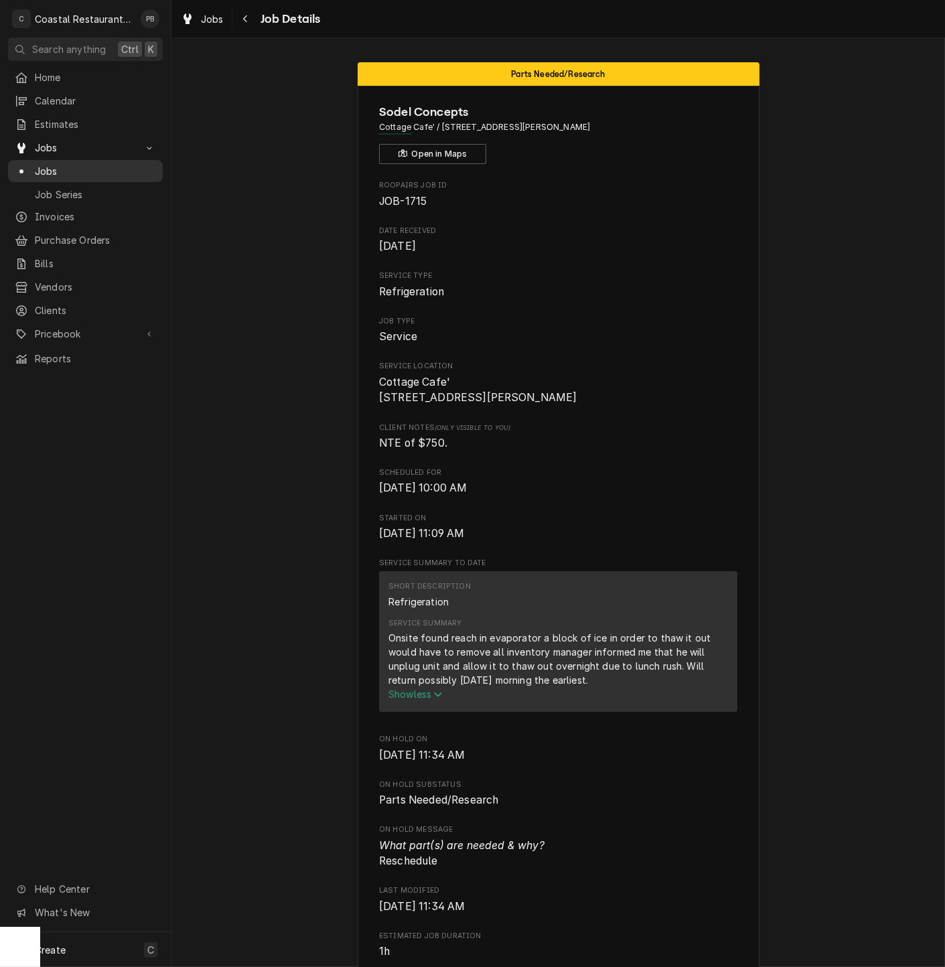
click at [52, 160] on link "Jobs" at bounding box center [85, 171] width 155 height 22
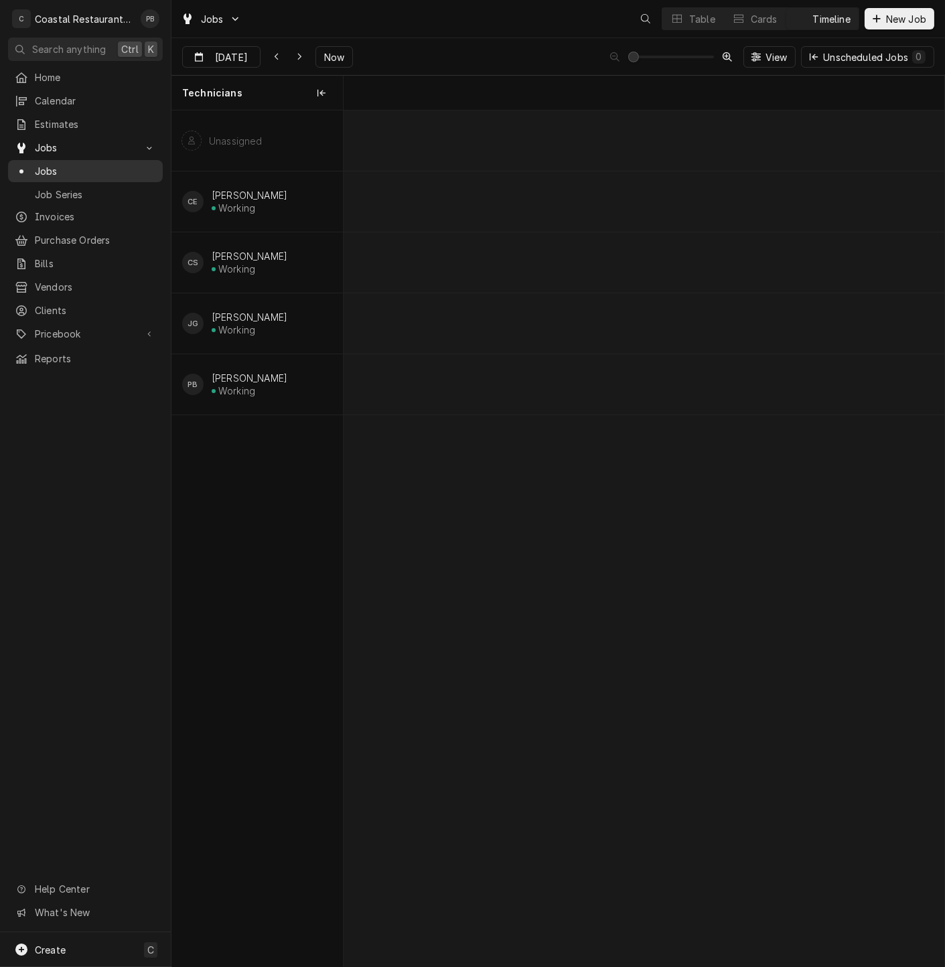
scroll to position [0, 11915]
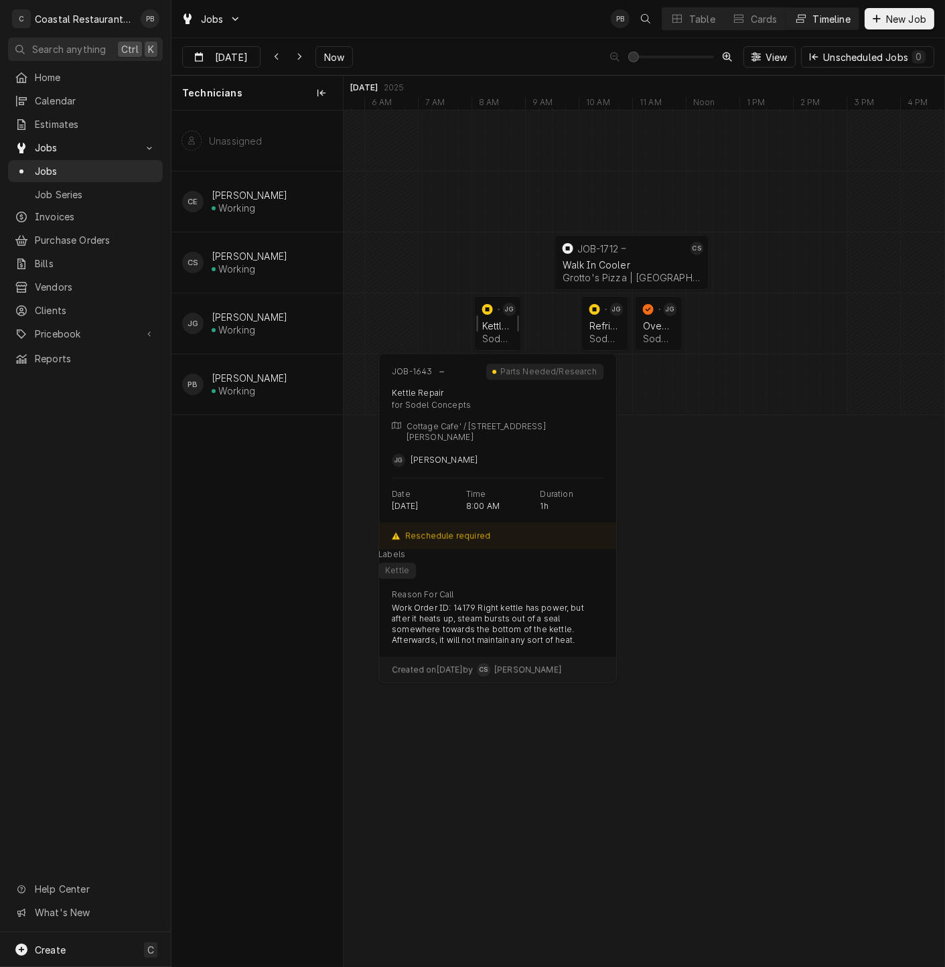
click at [500, 341] on div "Sodel Concepts | Bethany Beach, 19930" at bounding box center [497, 338] width 31 height 11
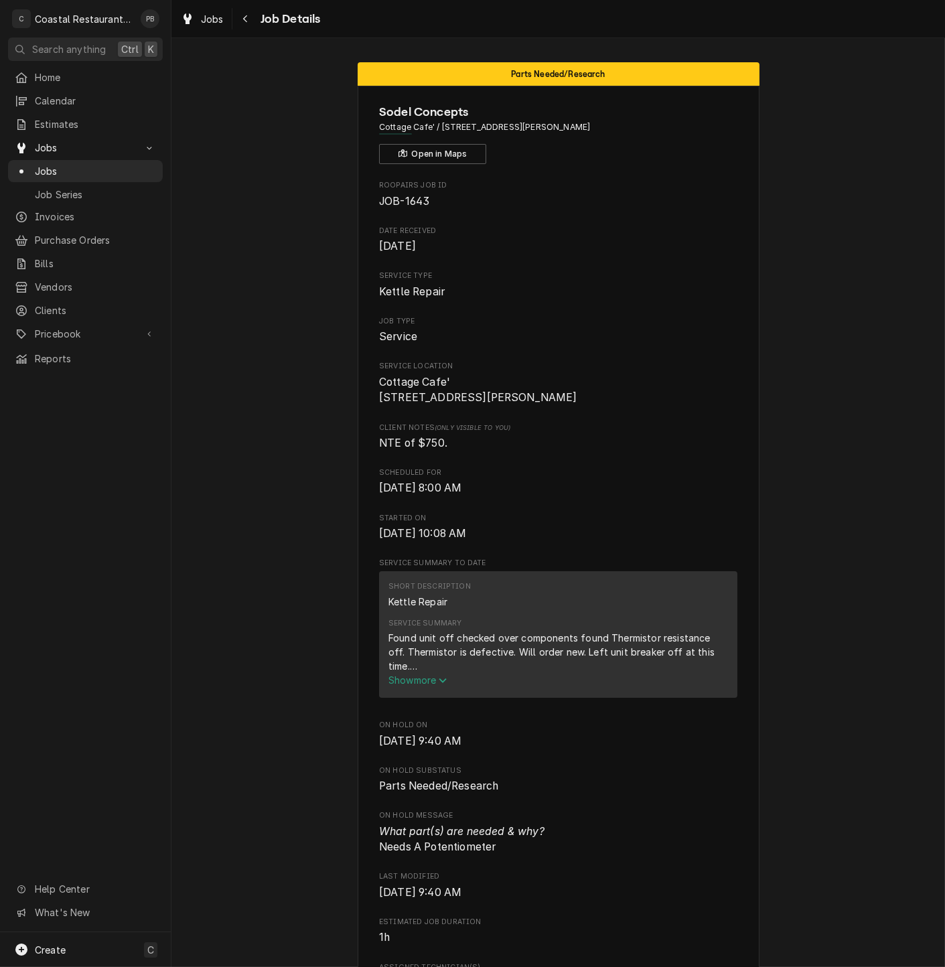
click at [419, 673] on div "Found unit off checked over components found Thermistor resistance off. Thermis…" at bounding box center [558, 652] width 340 height 42
click at [418, 686] on span "Show more" at bounding box center [417, 679] width 59 height 11
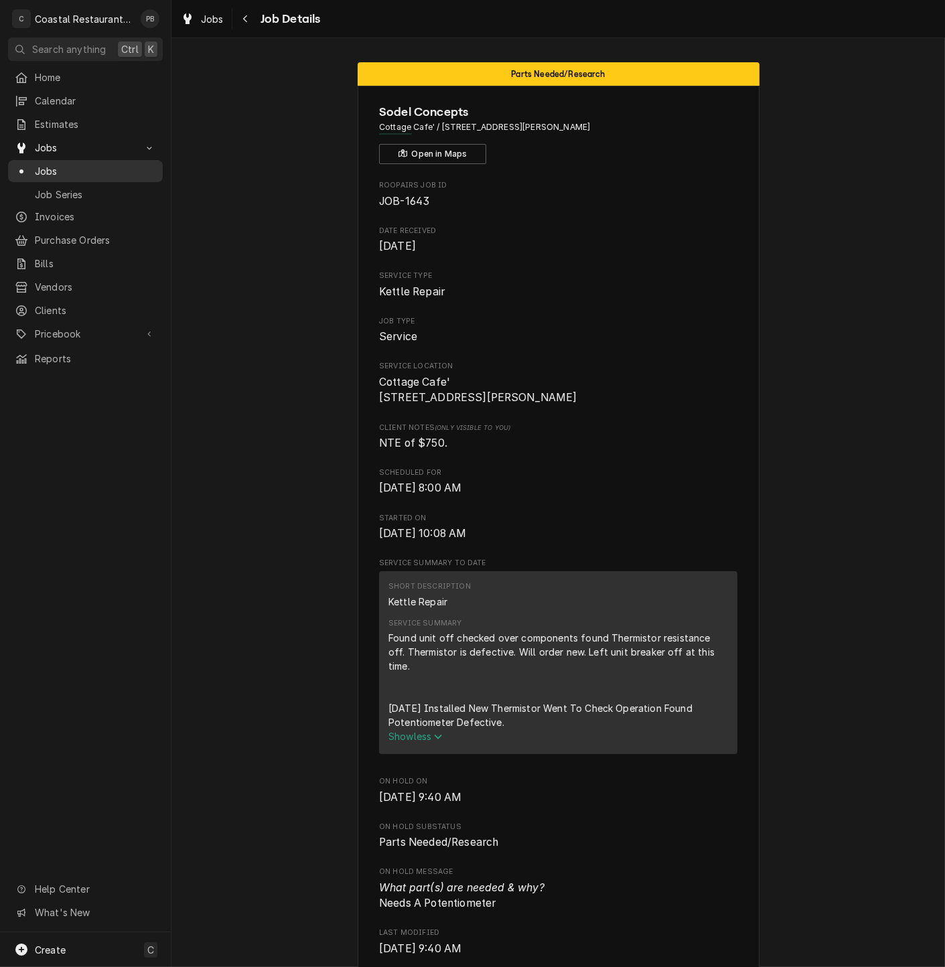
click at [42, 164] on span "Jobs" at bounding box center [95, 171] width 121 height 14
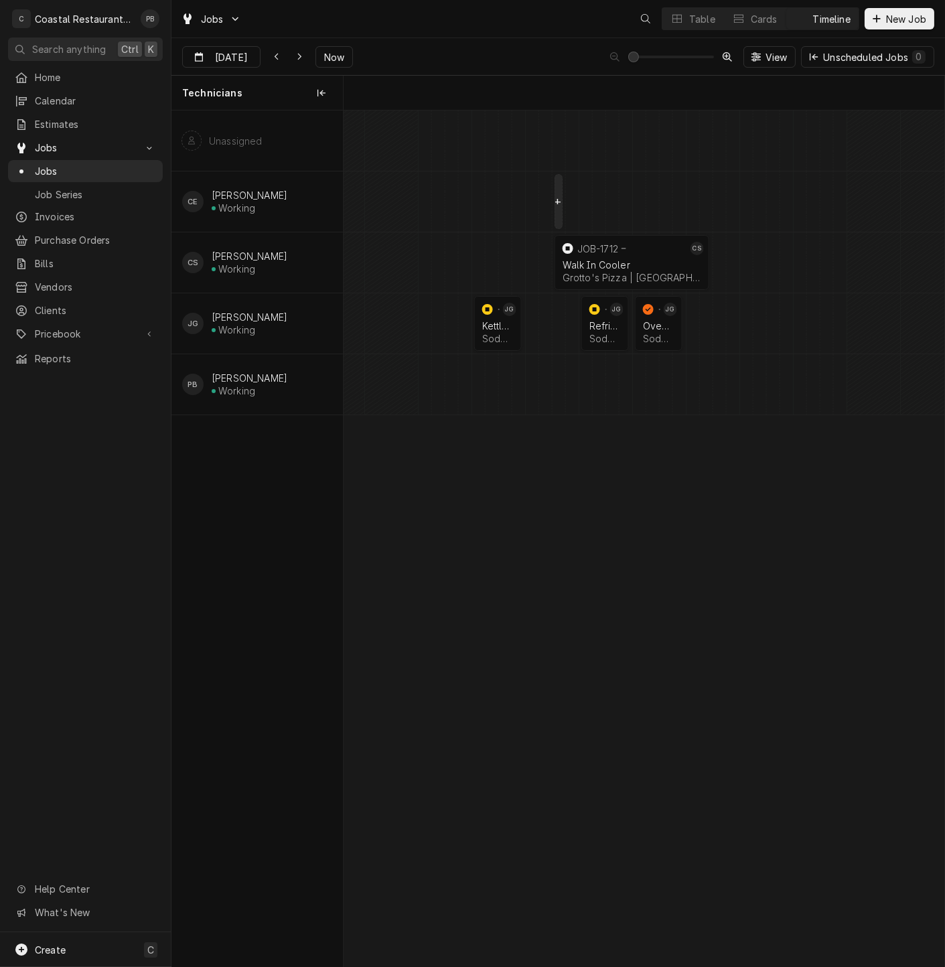
scroll to position [0, 11915]
click at [297, 57] on icon "Dynamic Content Wrapper" at bounding box center [300, 56] width 6 height 9
type input "Oct 1"
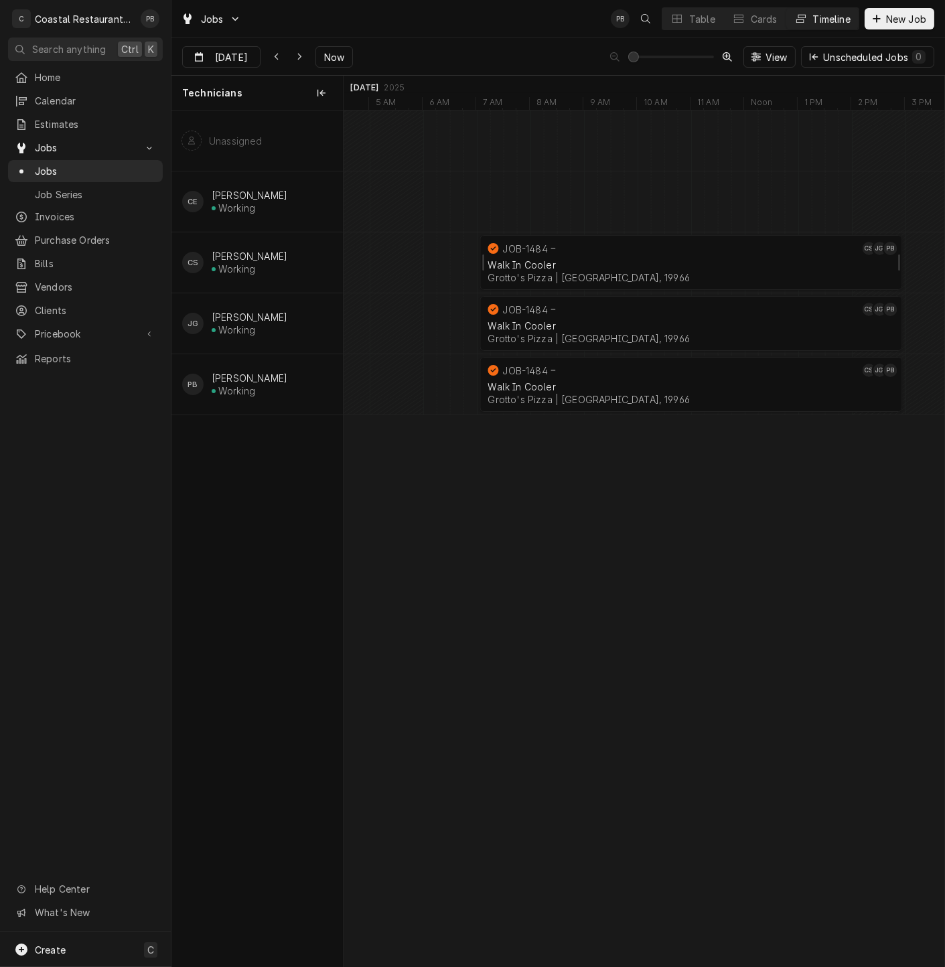
scroll to position [0, 0]
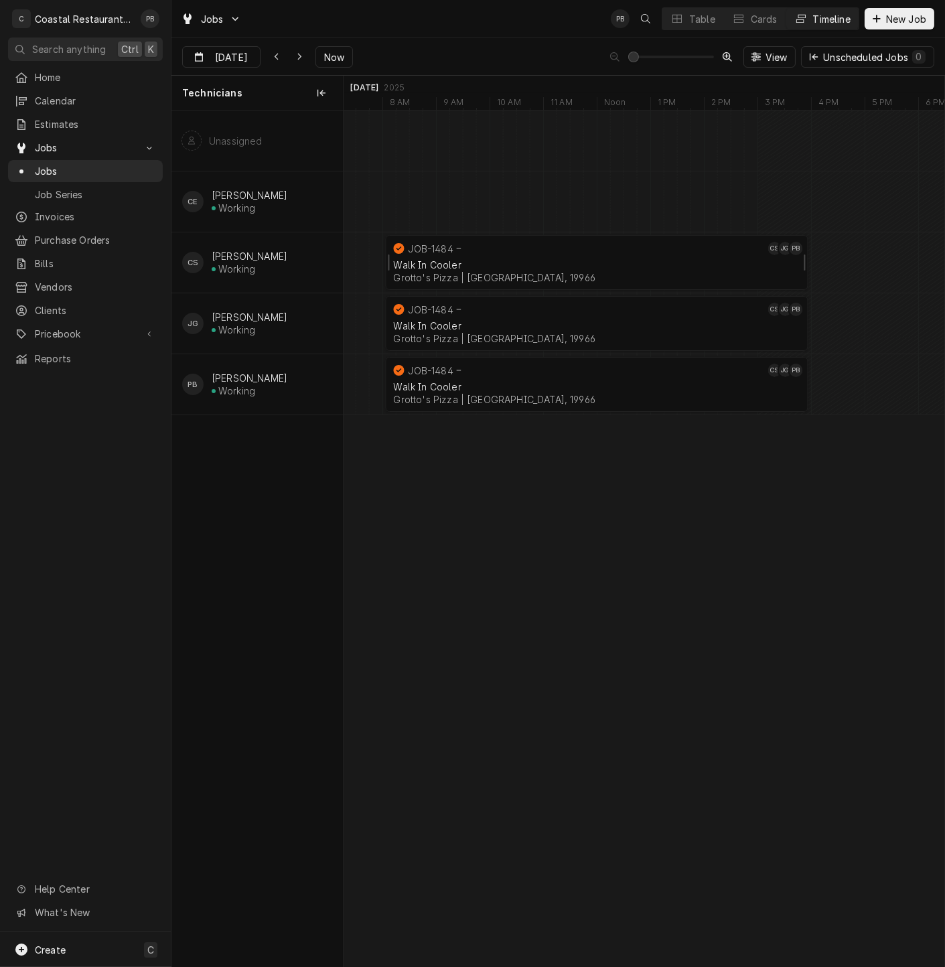
click at [505, 264] on div "Walk In Cooler" at bounding box center [596, 264] width 407 height 11
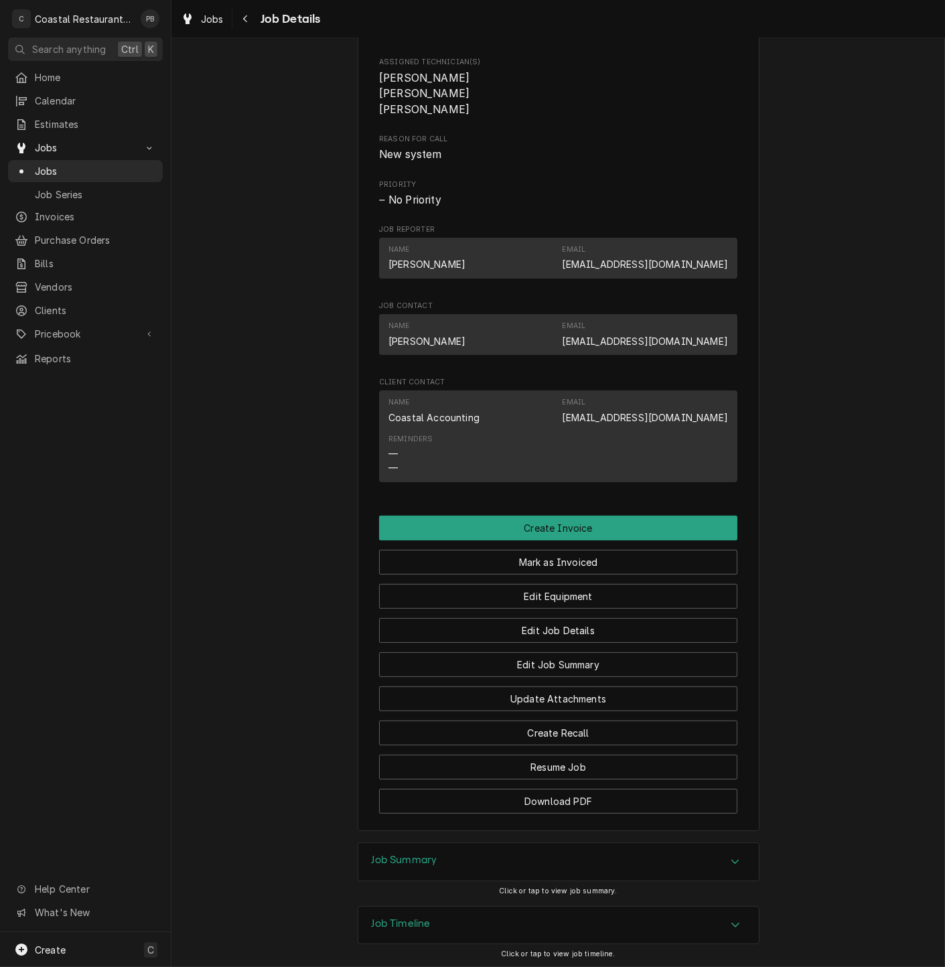
scroll to position [595, 0]
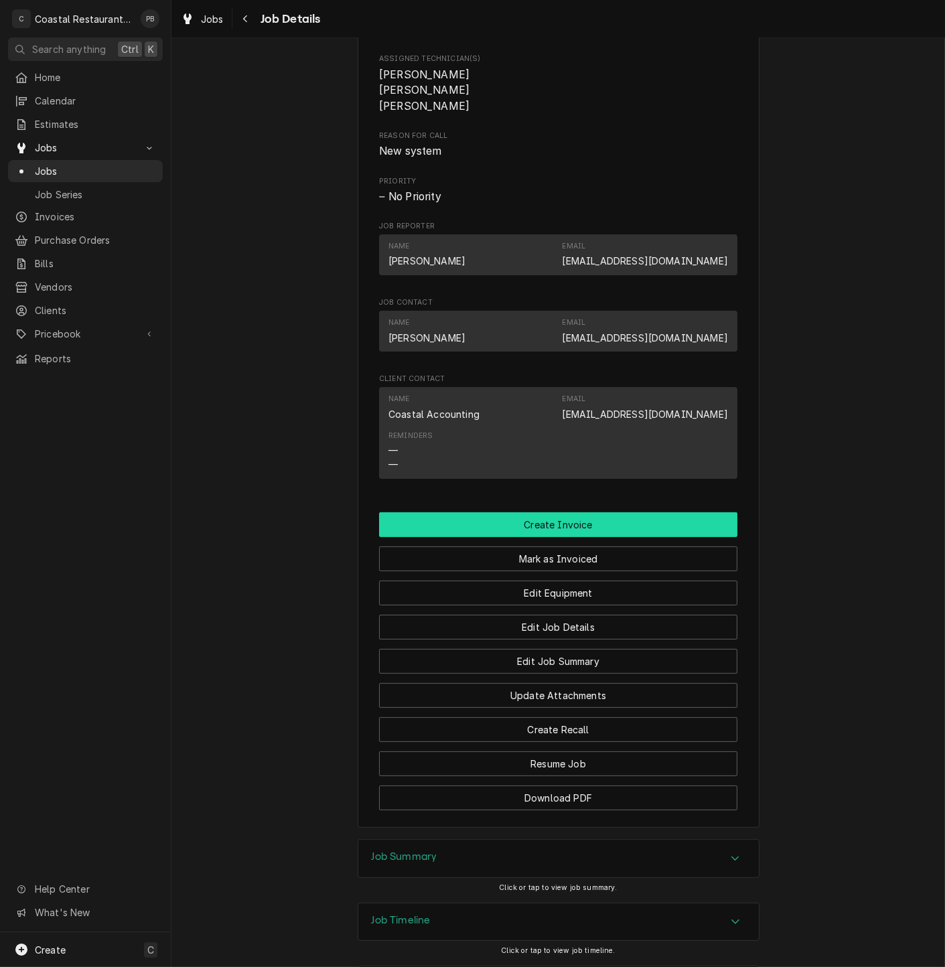
click at [545, 535] on button "Create Invoice" at bounding box center [558, 524] width 358 height 25
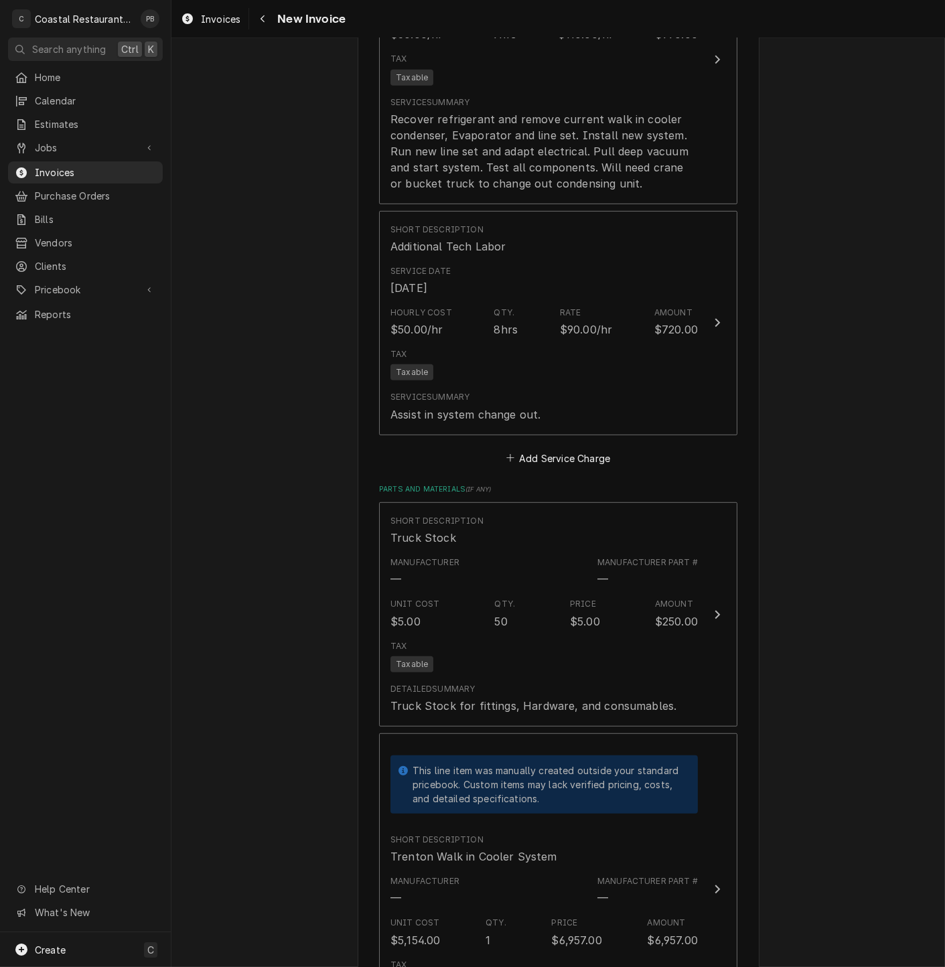
scroll to position [1265, 0]
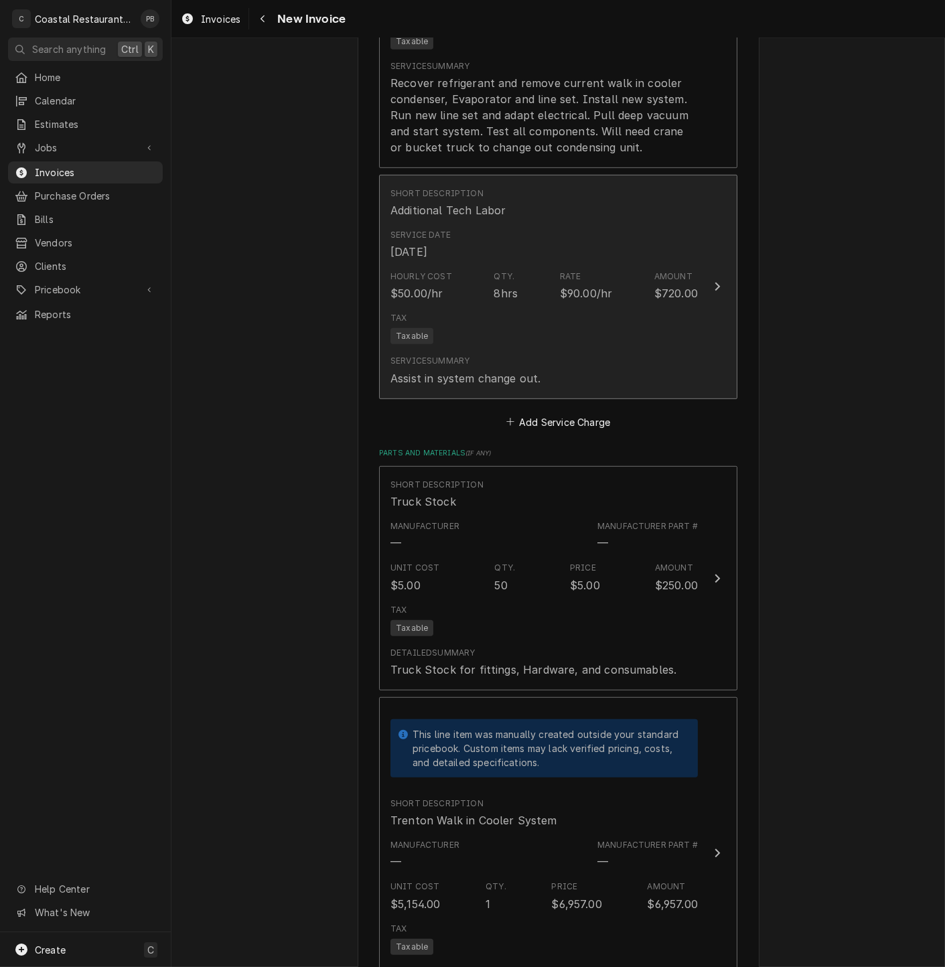
click at [709, 284] on div "Update Line Item" at bounding box center [717, 287] width 17 height 16
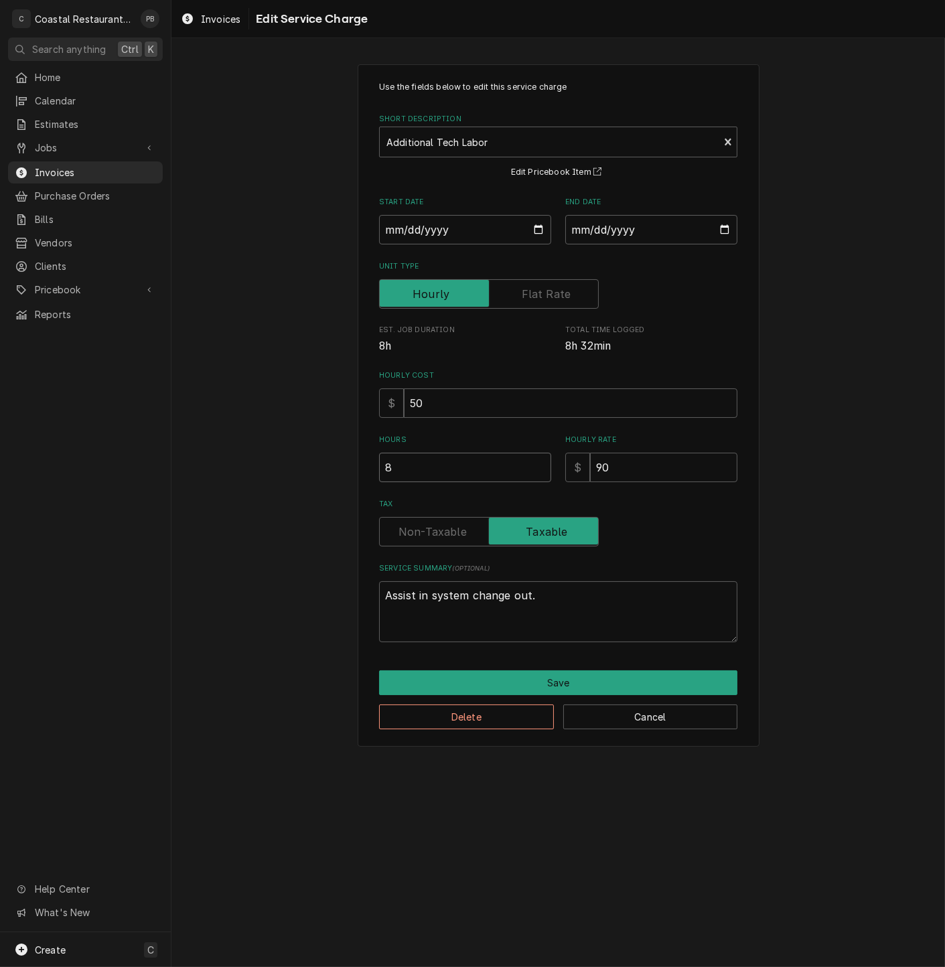
drag, startPoint x: 409, startPoint y: 465, endPoint x: 361, endPoint y: 470, distance: 47.8
click at [360, 471] on div "Use the fields below to edit this service charge Short Description Additional T…" at bounding box center [559, 405] width 402 height 683
type textarea "x"
type input "9"
click at [551, 676] on button "Save" at bounding box center [558, 682] width 358 height 25
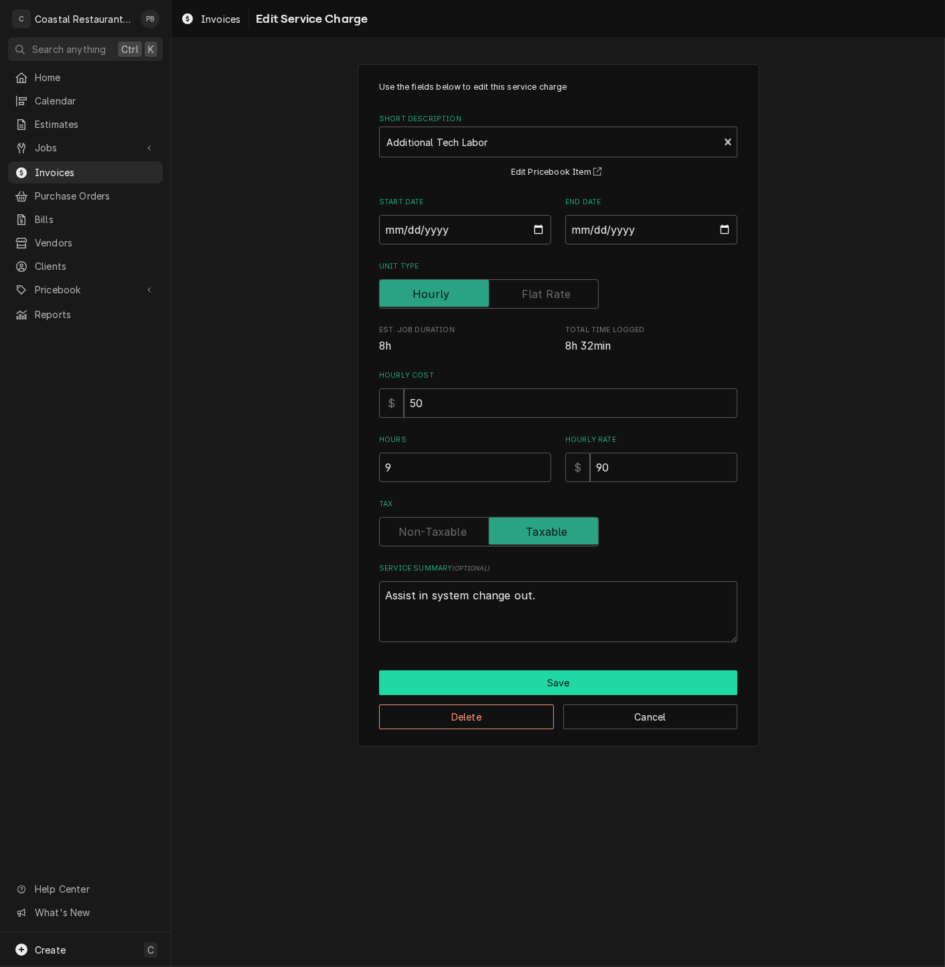
type textarea "x"
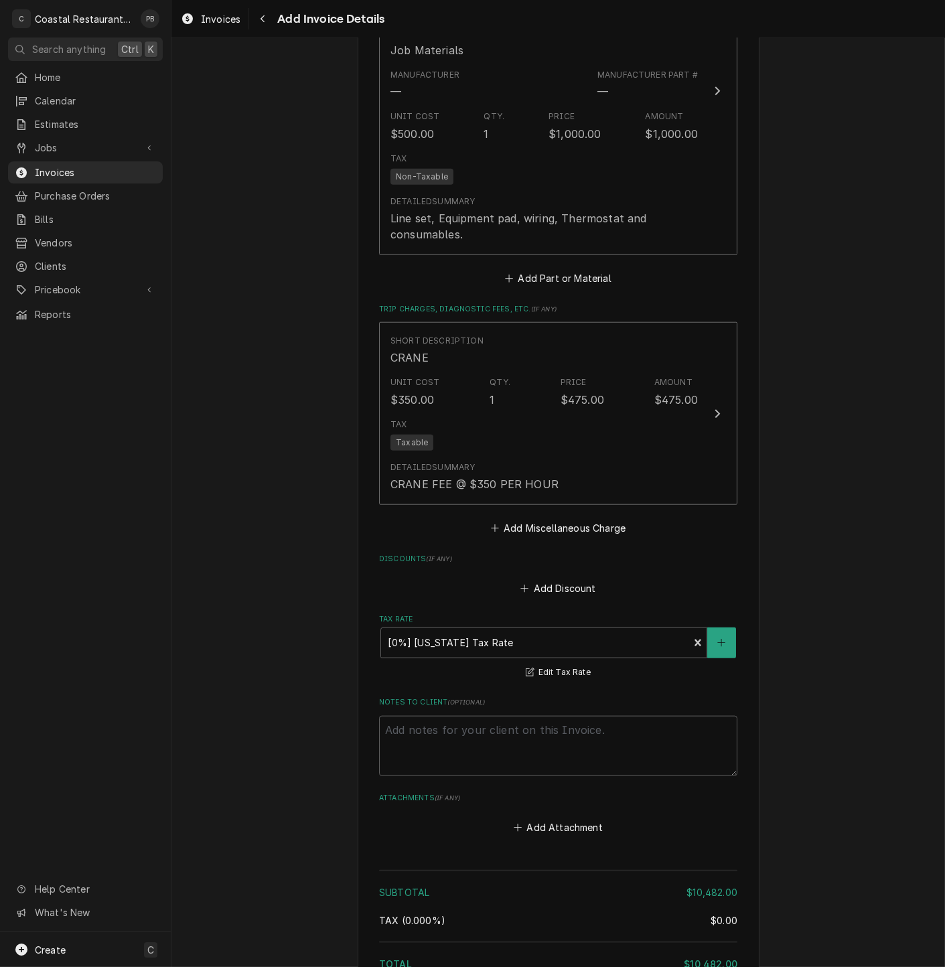
scroll to position [2215, 0]
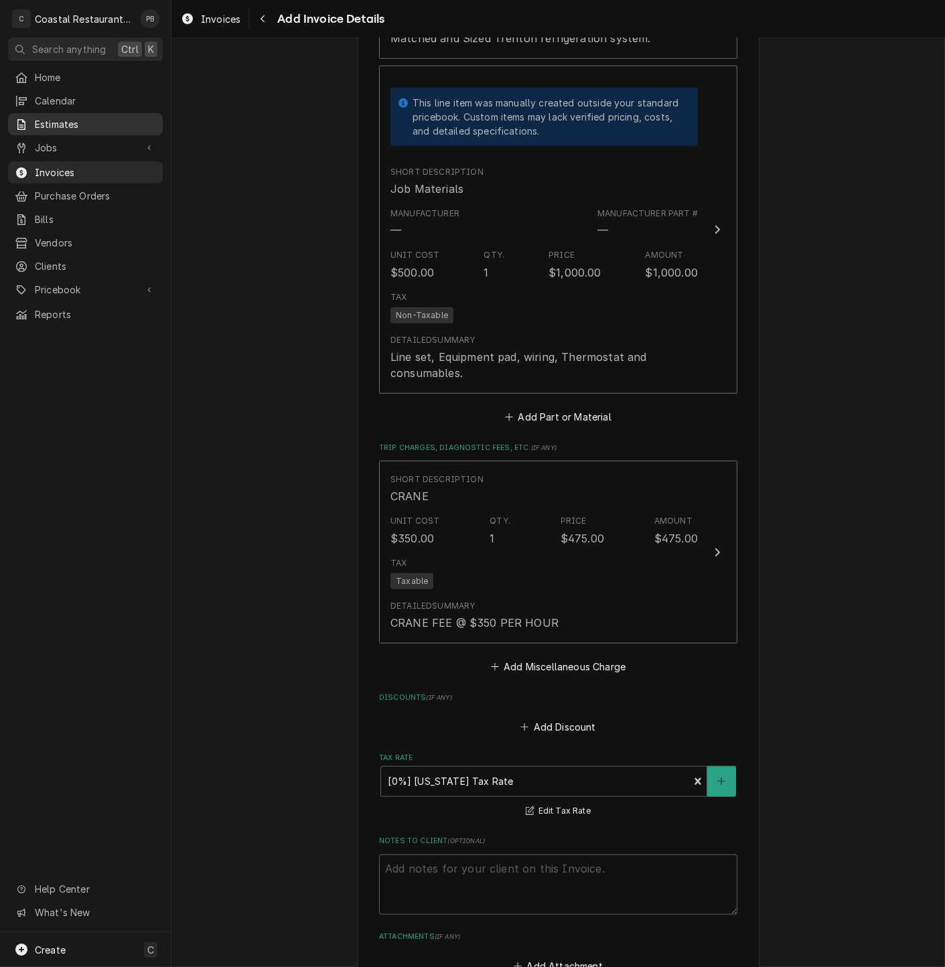
click at [82, 121] on span "Estimates" at bounding box center [95, 124] width 121 height 14
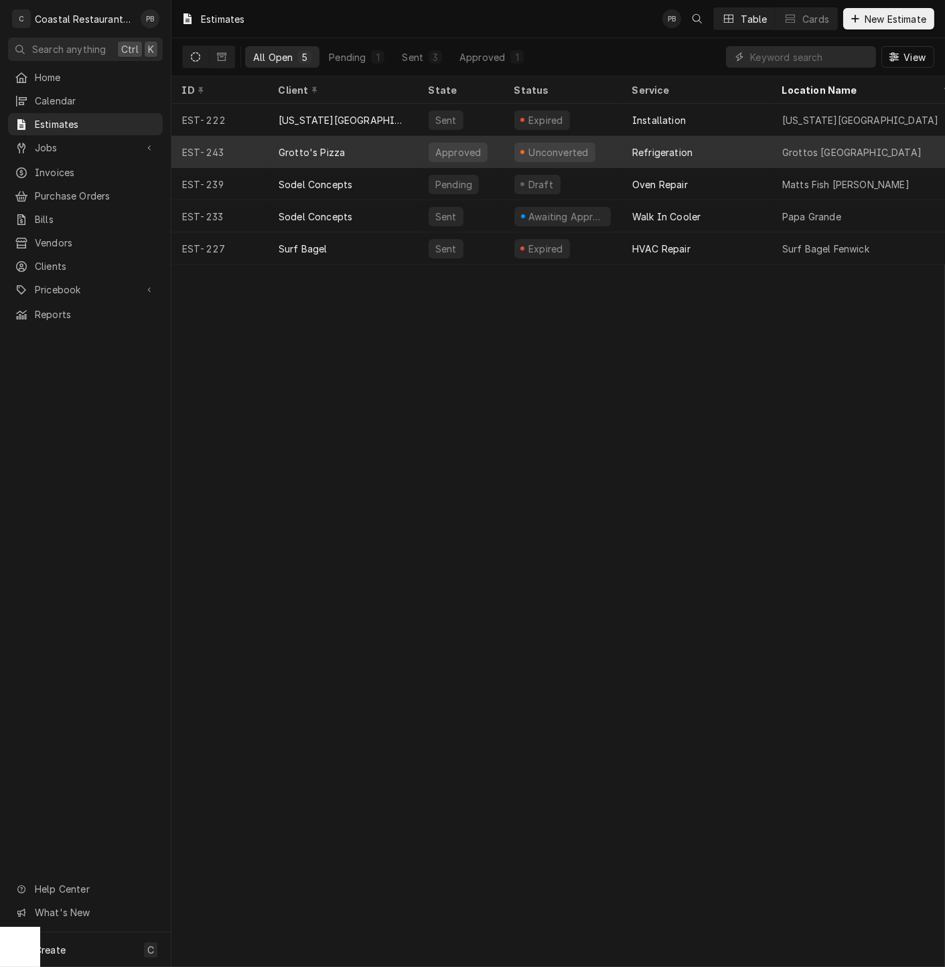
click at [388, 144] on div "Grotto's Pizza" at bounding box center [343, 152] width 150 height 32
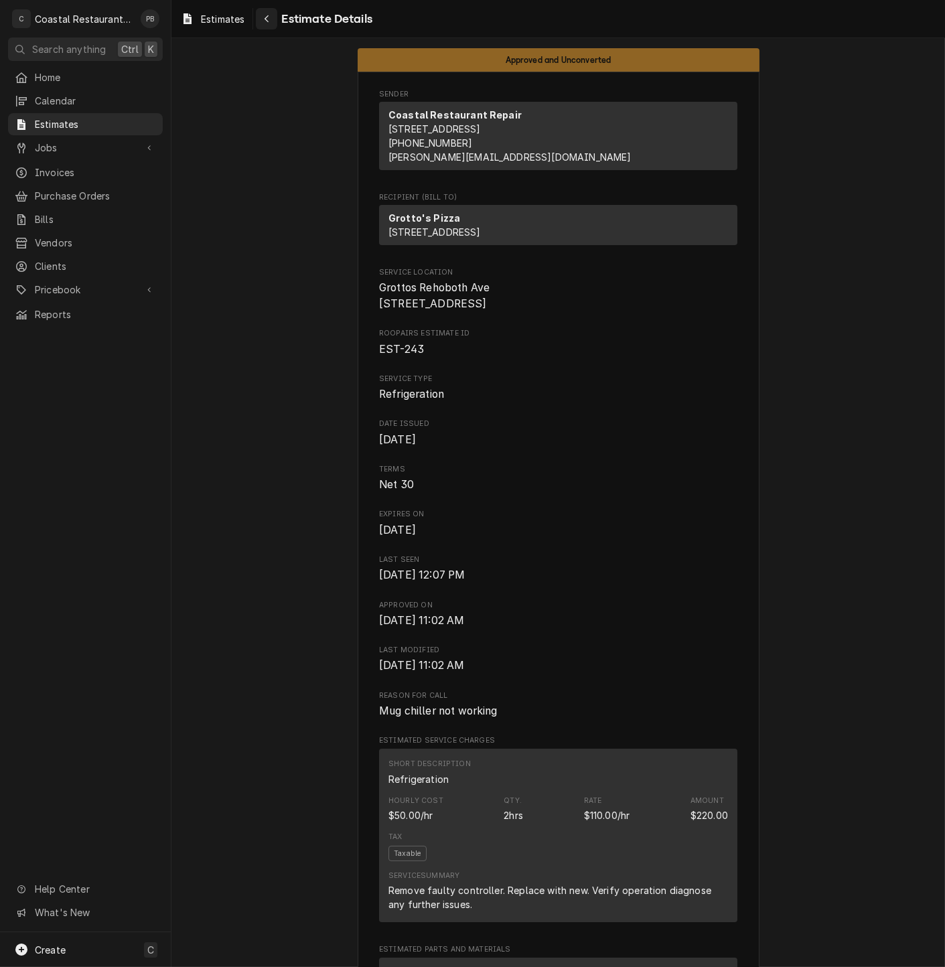
click at [262, 17] on div "Navigate back" at bounding box center [266, 18] width 13 height 13
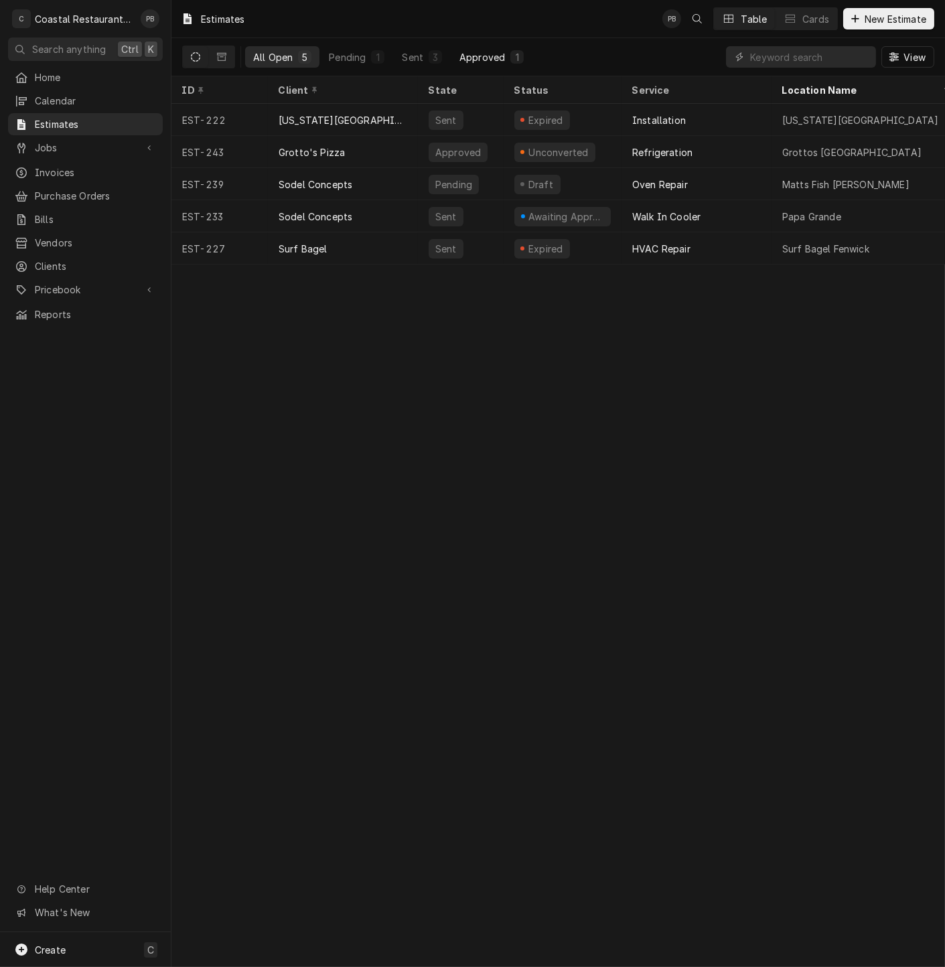
click at [486, 48] on button "Approved 1" at bounding box center [491, 56] width 80 height 21
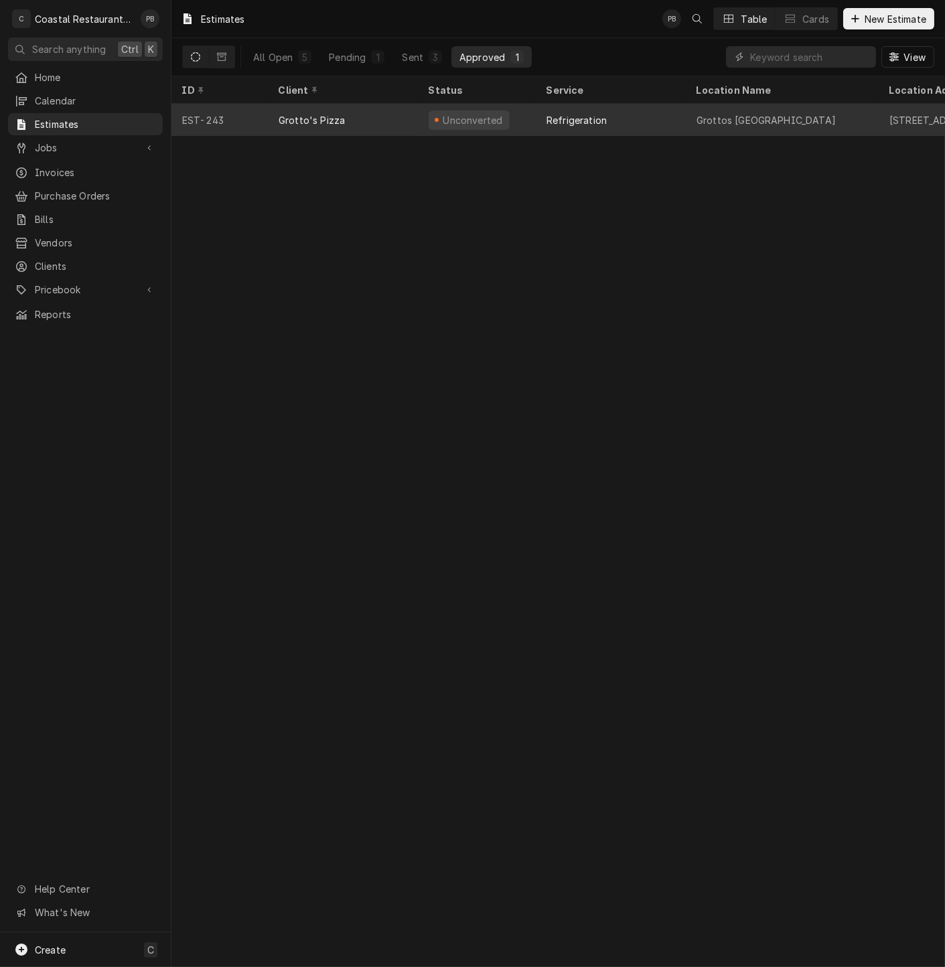
click at [369, 115] on div "Grotto's Pizza" at bounding box center [343, 120] width 150 height 32
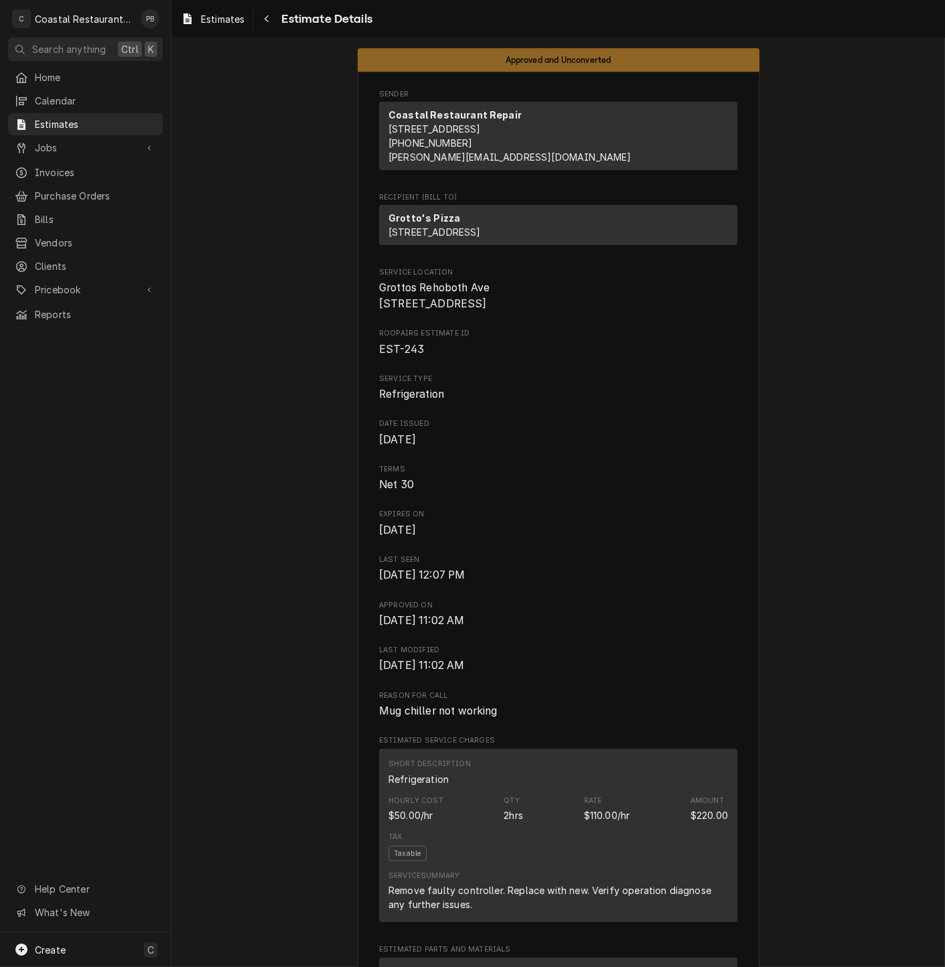
click at [313, 15] on span "Estimate Details" at bounding box center [324, 19] width 95 height 18
click at [269, 20] on icon "Navigate back" at bounding box center [267, 18] width 6 height 9
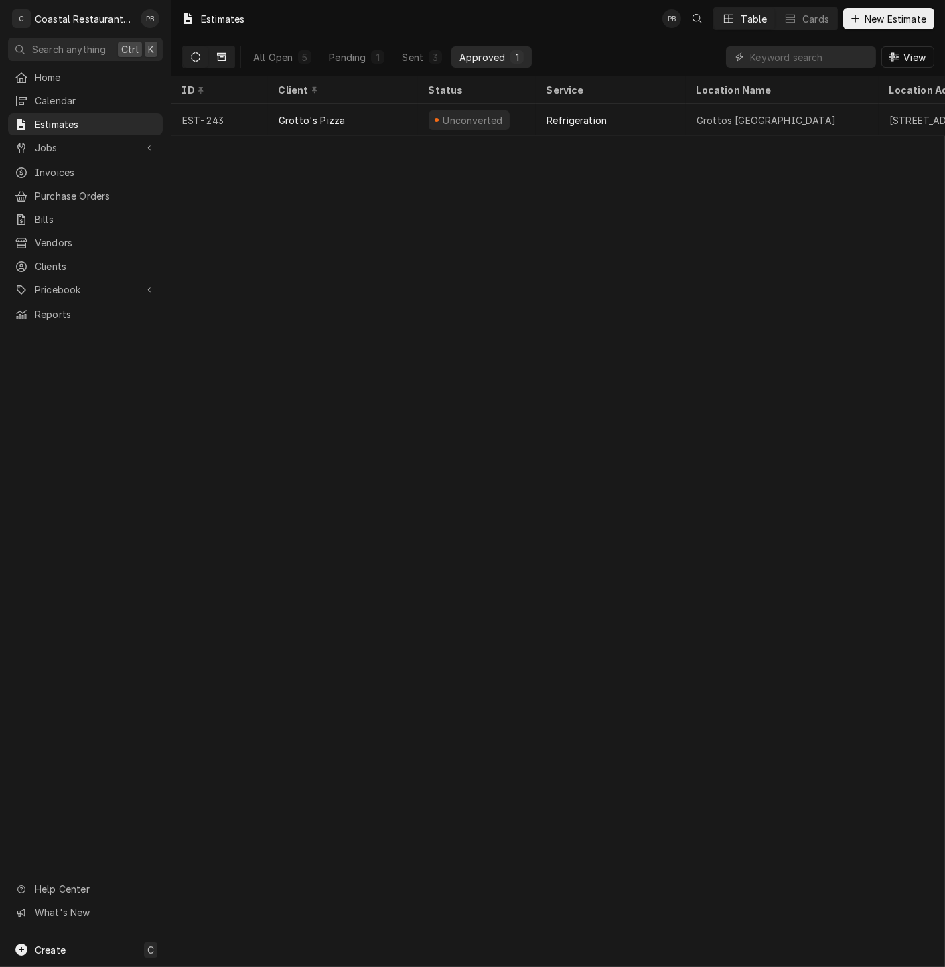
click at [218, 60] on icon "Dynamic Content Wrapper" at bounding box center [221, 57] width 9 height 8
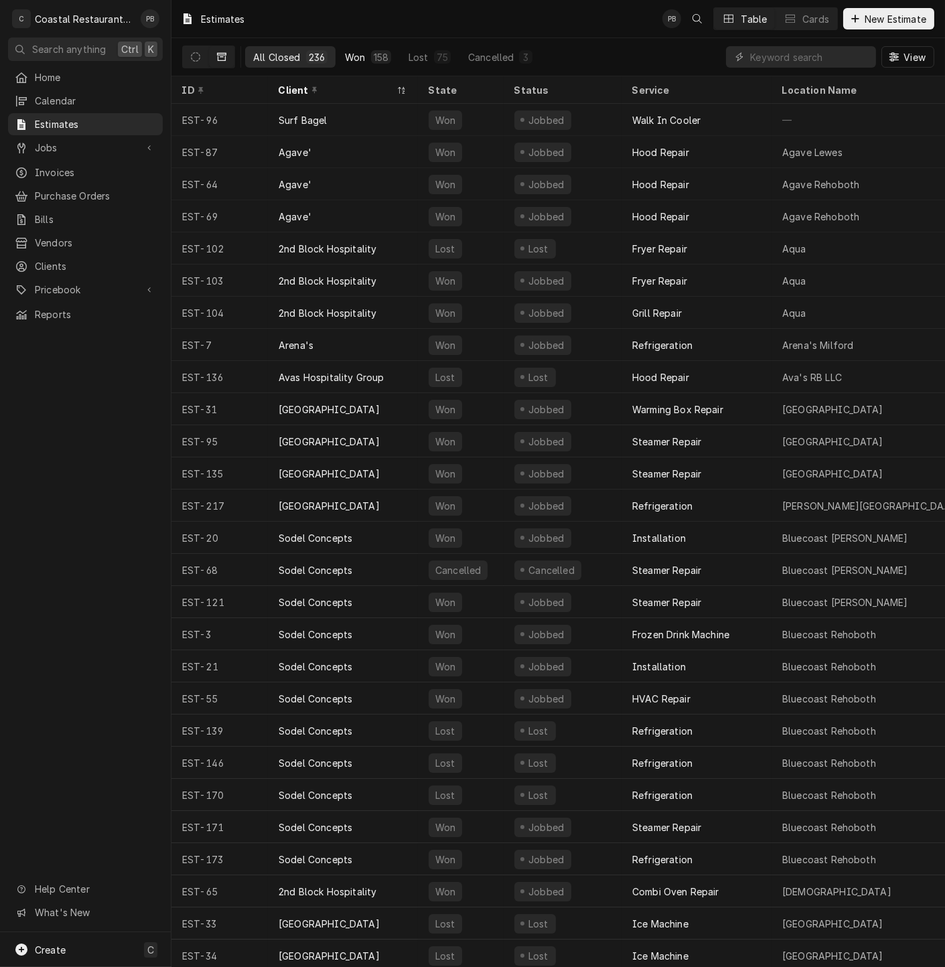
click at [360, 64] on button "Won 158" at bounding box center [368, 56] width 62 height 21
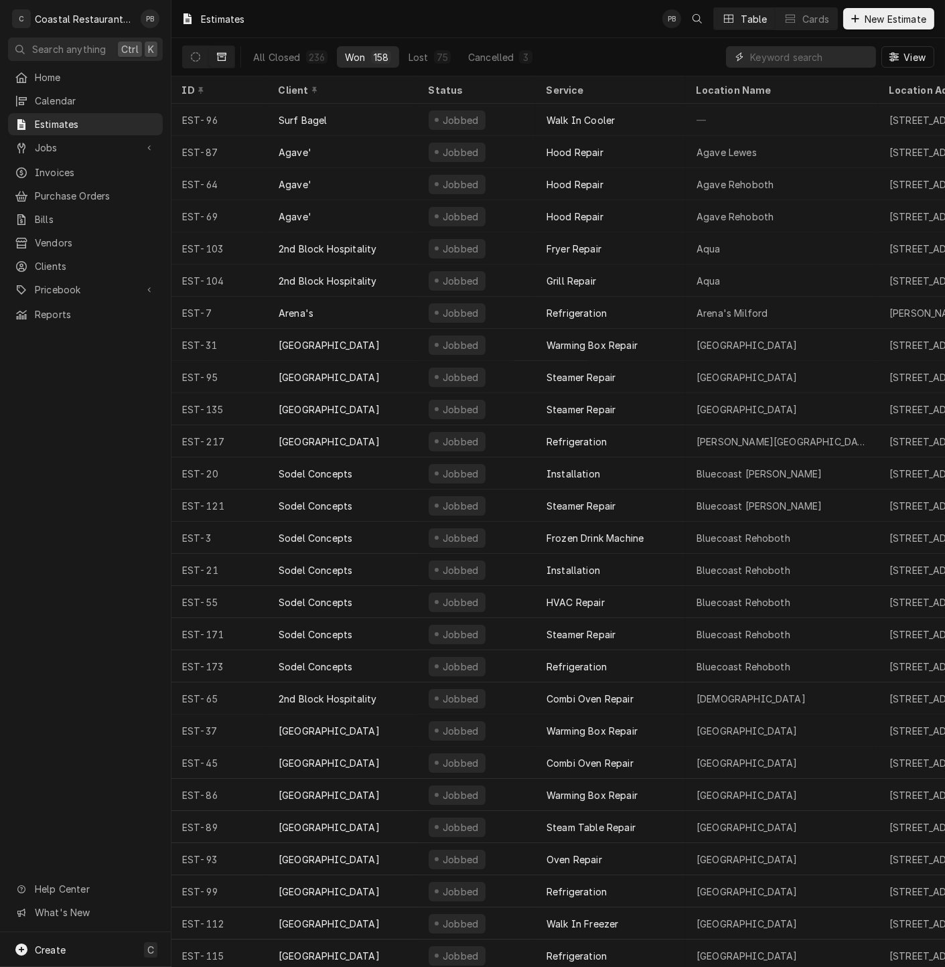
click at [842, 60] on input "Dynamic Content Wrapper" at bounding box center [809, 56] width 119 height 21
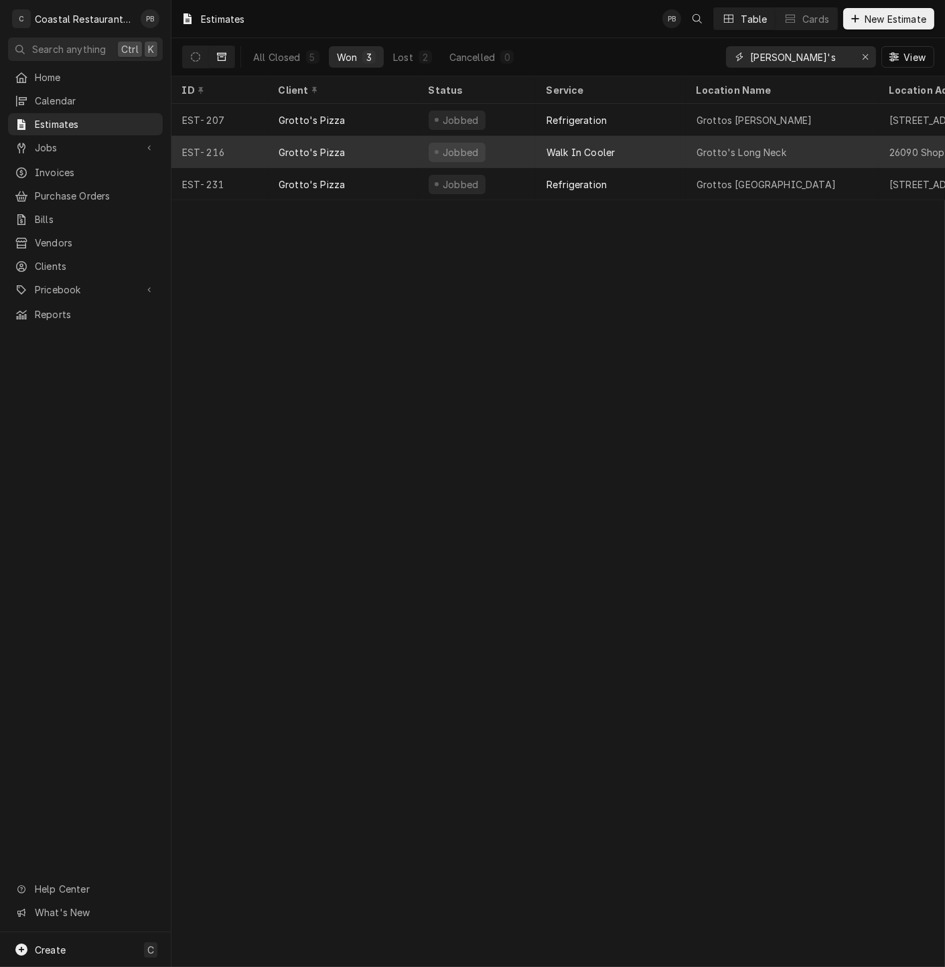
type input "grotto's"
click at [336, 152] on div "Grotto's Pizza" at bounding box center [312, 152] width 66 height 14
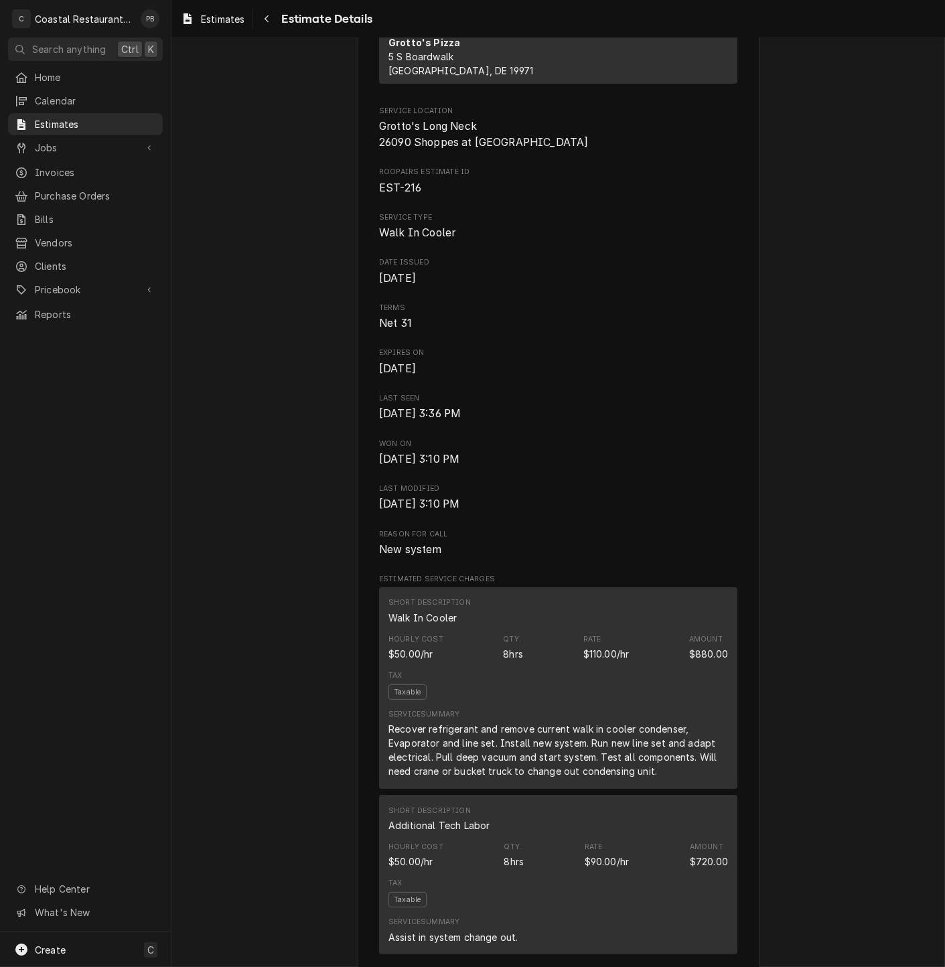
scroll to position [104, 0]
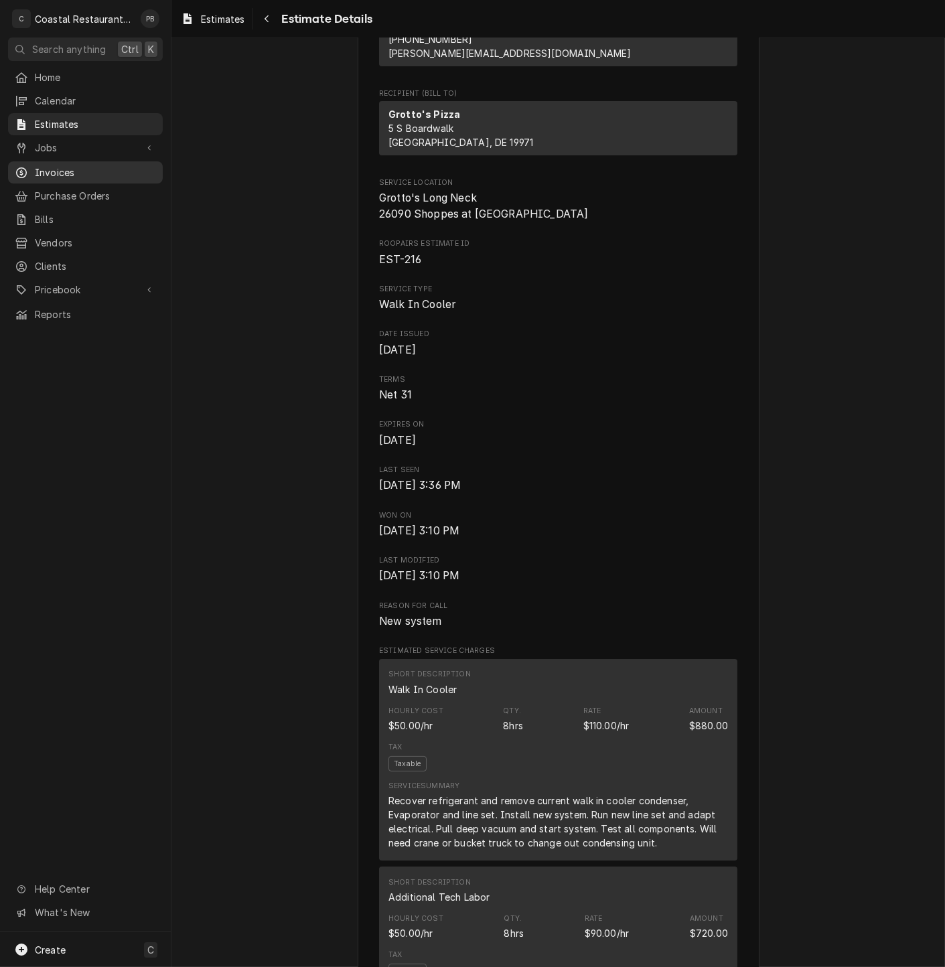
click at [66, 165] on span "Invoices" at bounding box center [95, 172] width 121 height 14
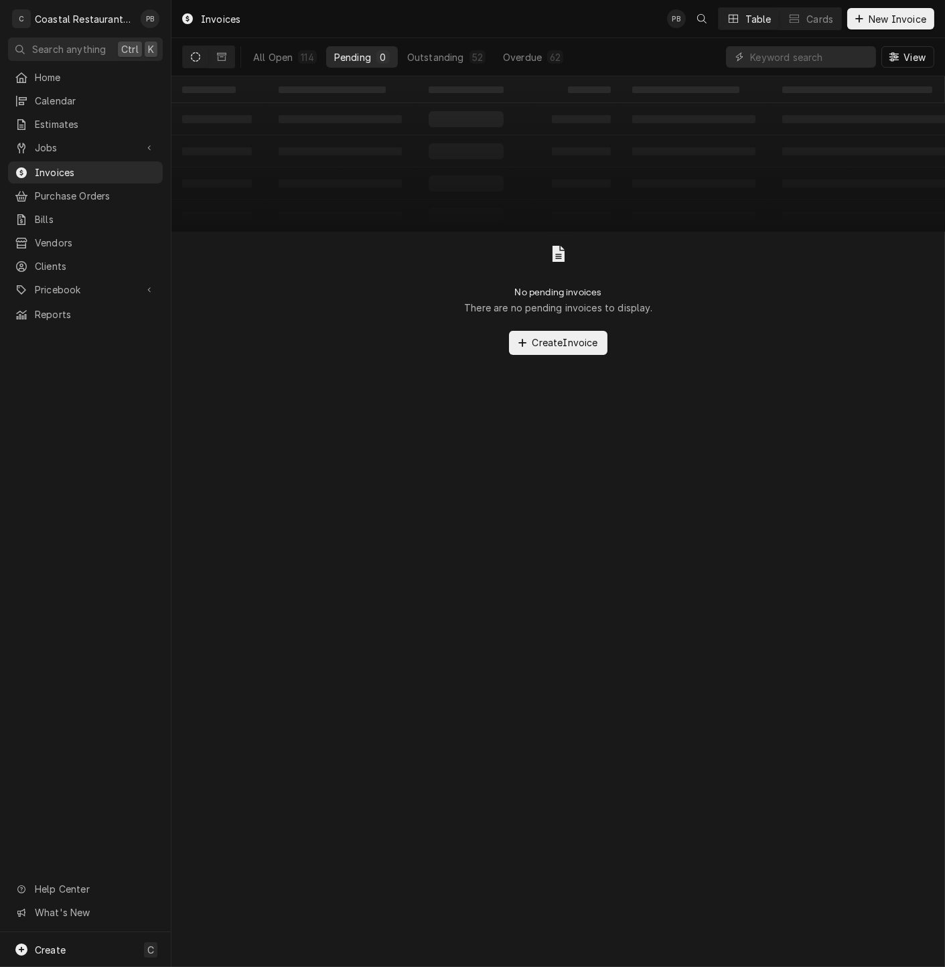
click at [205, 63] on button "Dynamic Content Wrapper" at bounding box center [195, 56] width 25 height 21
click at [191, 56] on icon "Dynamic Content Wrapper" at bounding box center [195, 56] width 9 height 9
click at [271, 53] on div "All Open" at bounding box center [273, 57] width 40 height 14
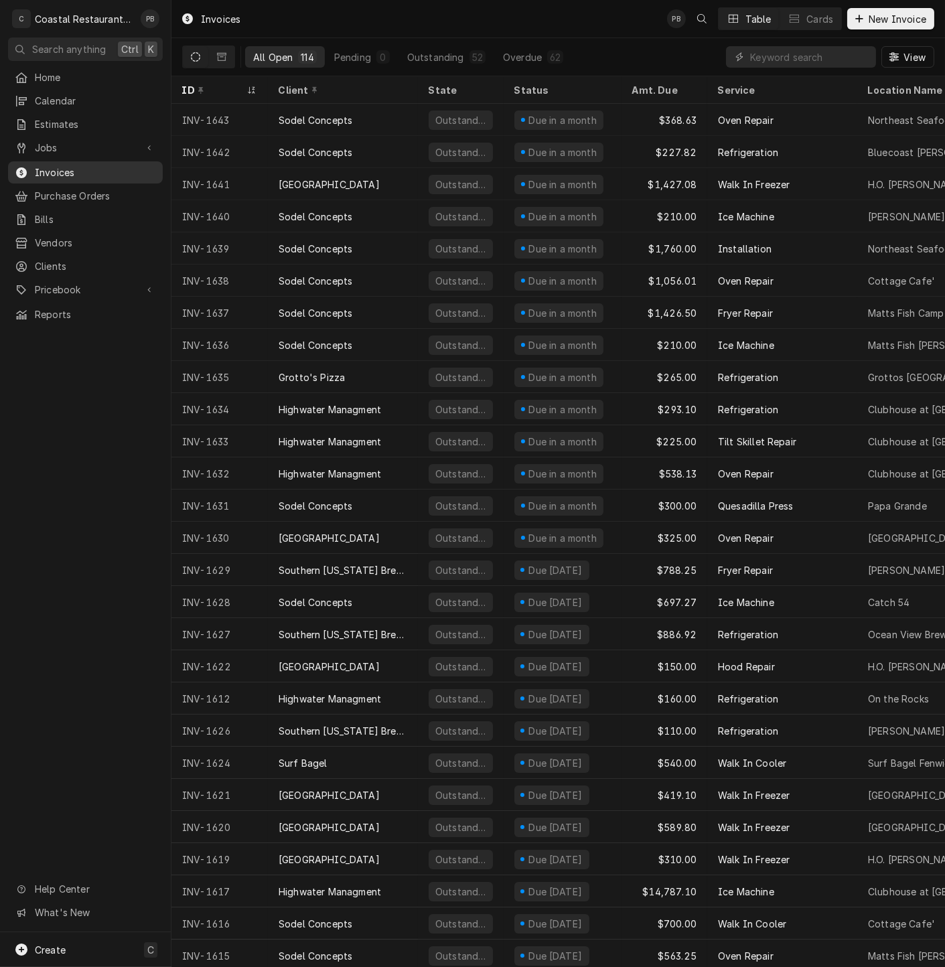
click at [68, 170] on span "Invoices" at bounding box center [95, 172] width 121 height 14
click at [75, 141] on span "Jobs" at bounding box center [85, 148] width 101 height 14
click at [60, 167] on span "Jobs" at bounding box center [95, 171] width 121 height 14
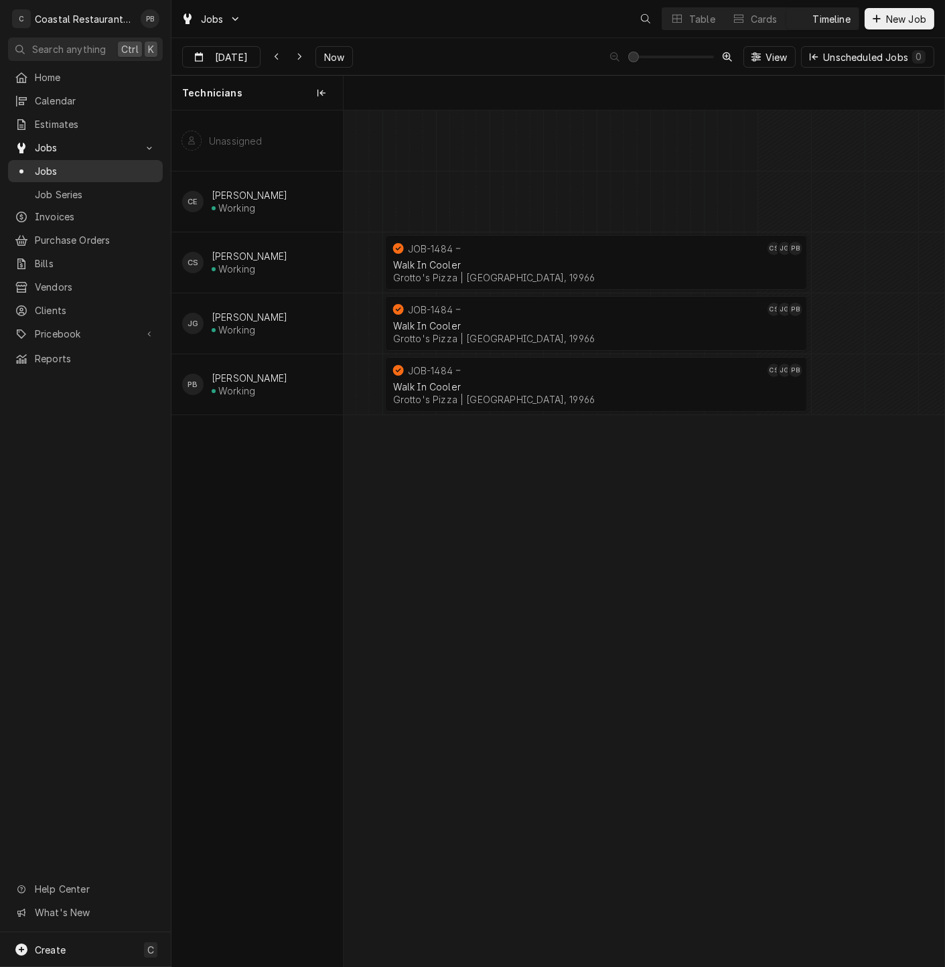
scroll to position [0, 11910]
click at [481, 265] on div "Walk In Cooler" at bounding box center [596, 264] width 407 height 11
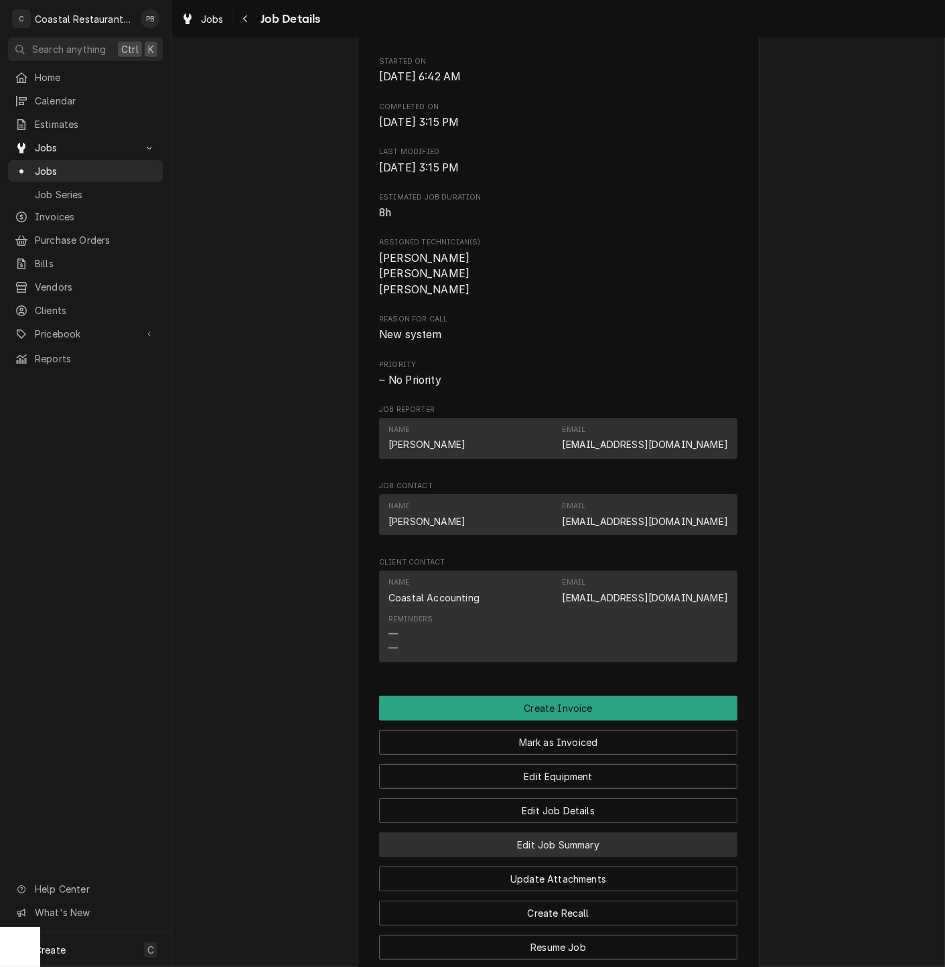
scroll to position [677, 0]
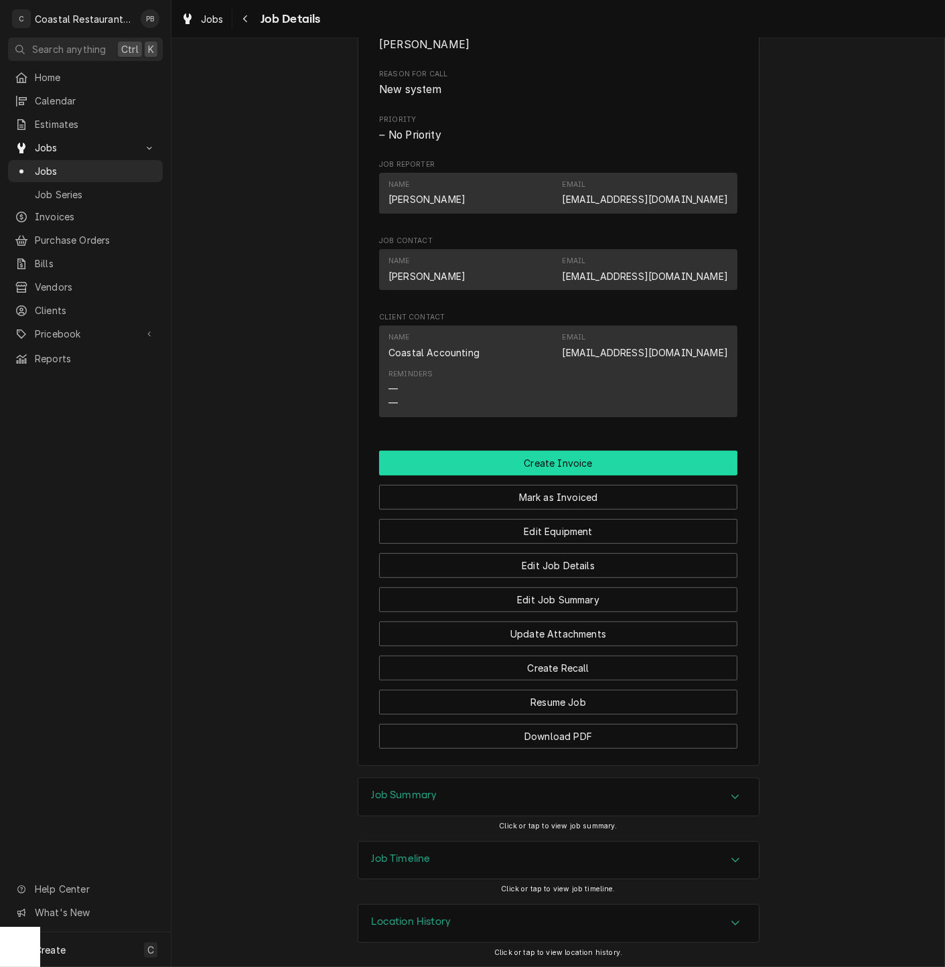
click at [583, 461] on button "Create Invoice" at bounding box center [558, 463] width 358 height 25
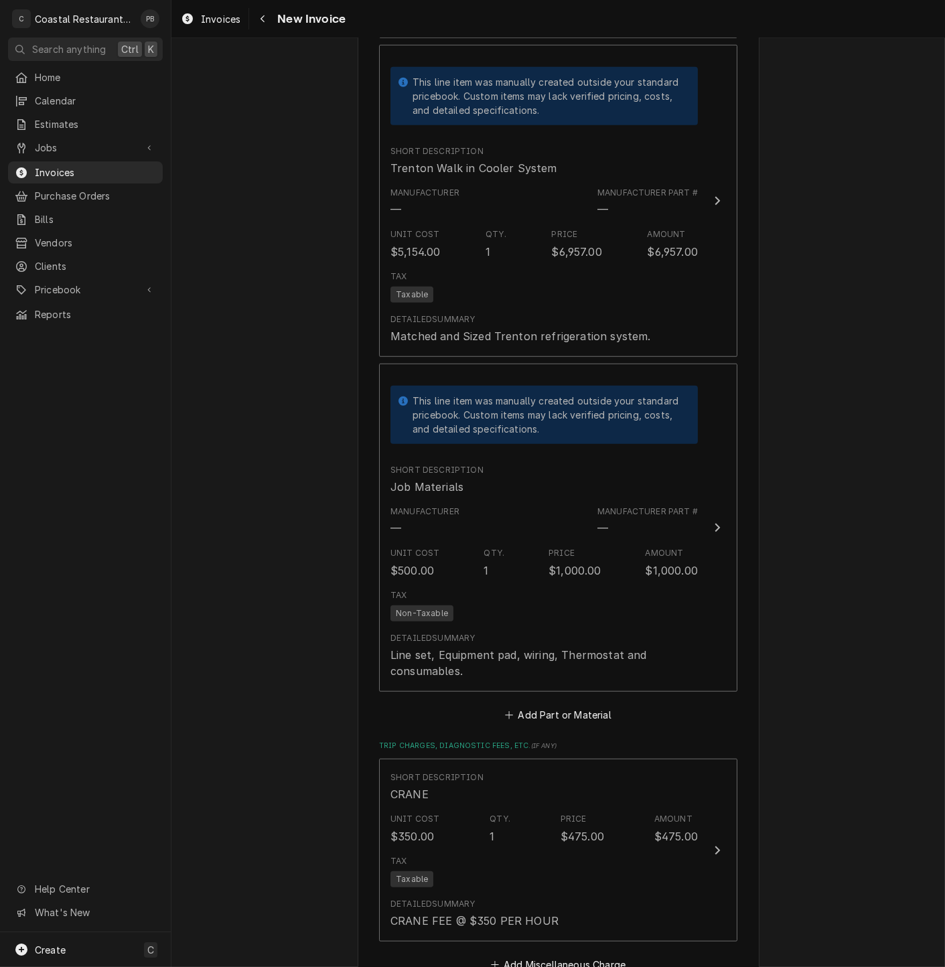
scroll to position [2512, 0]
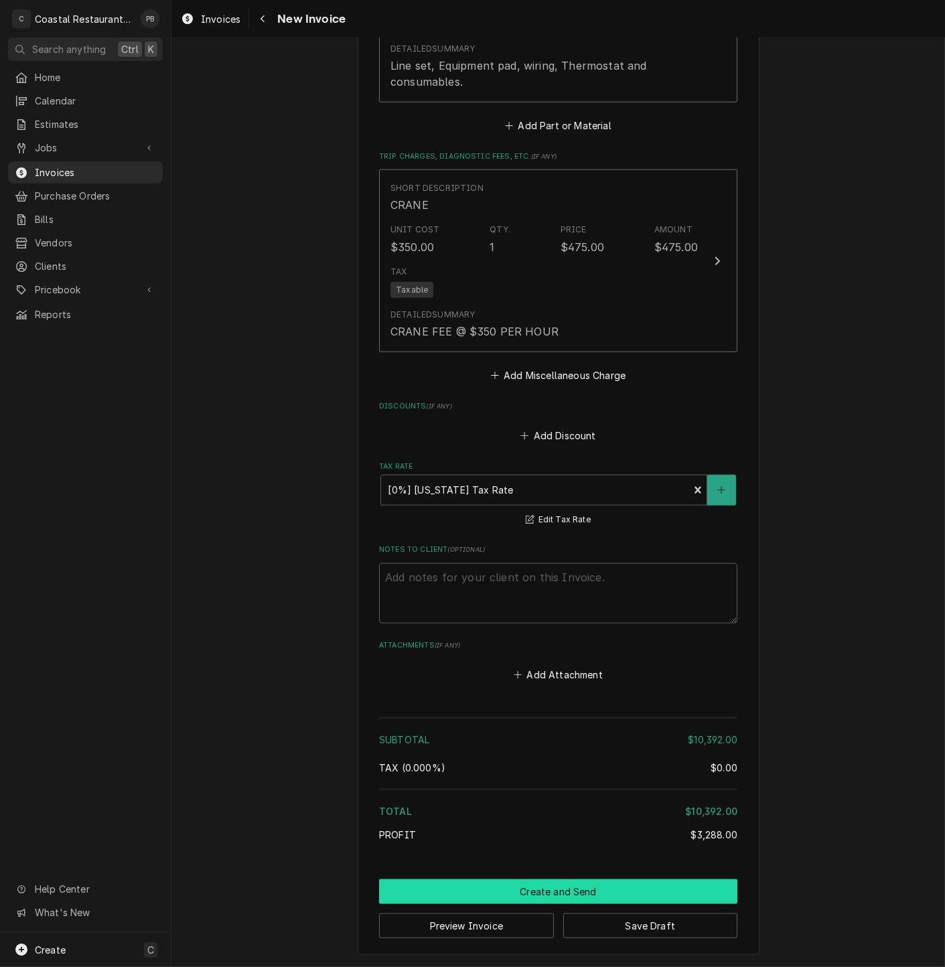
click at [555, 891] on button "Create and Send" at bounding box center [558, 891] width 358 height 25
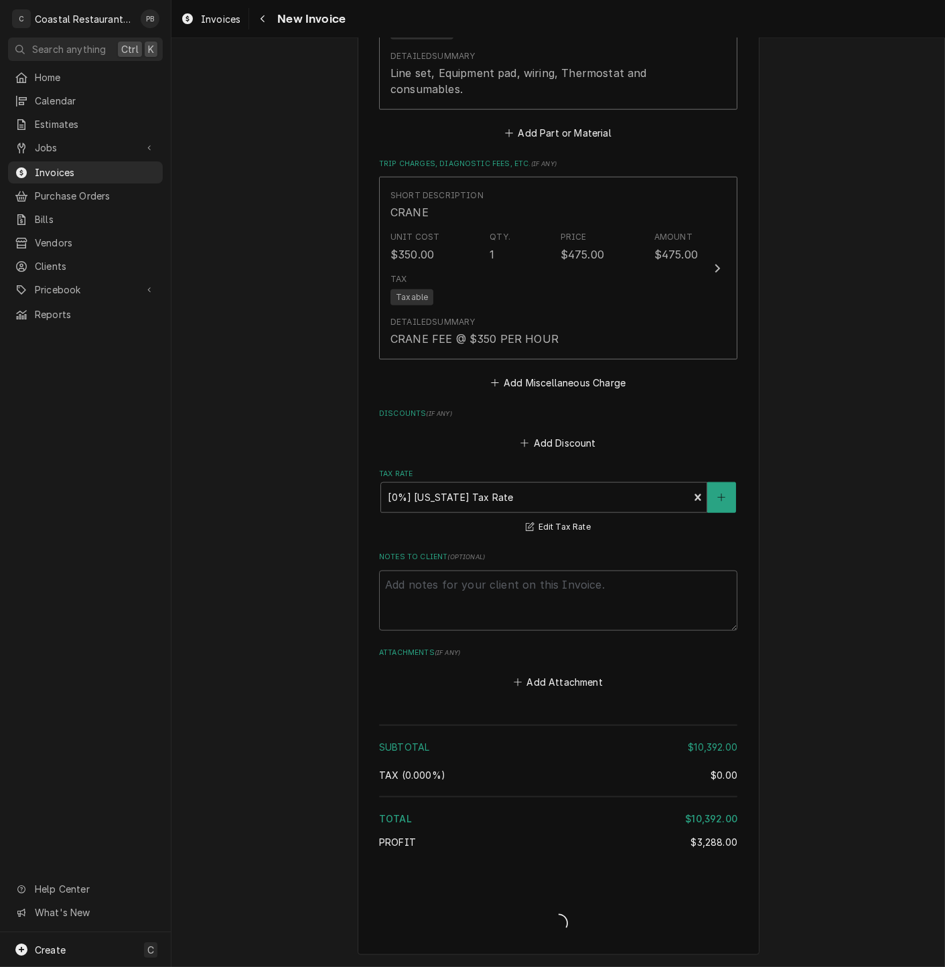
scroll to position [2504, 0]
type textarea "x"
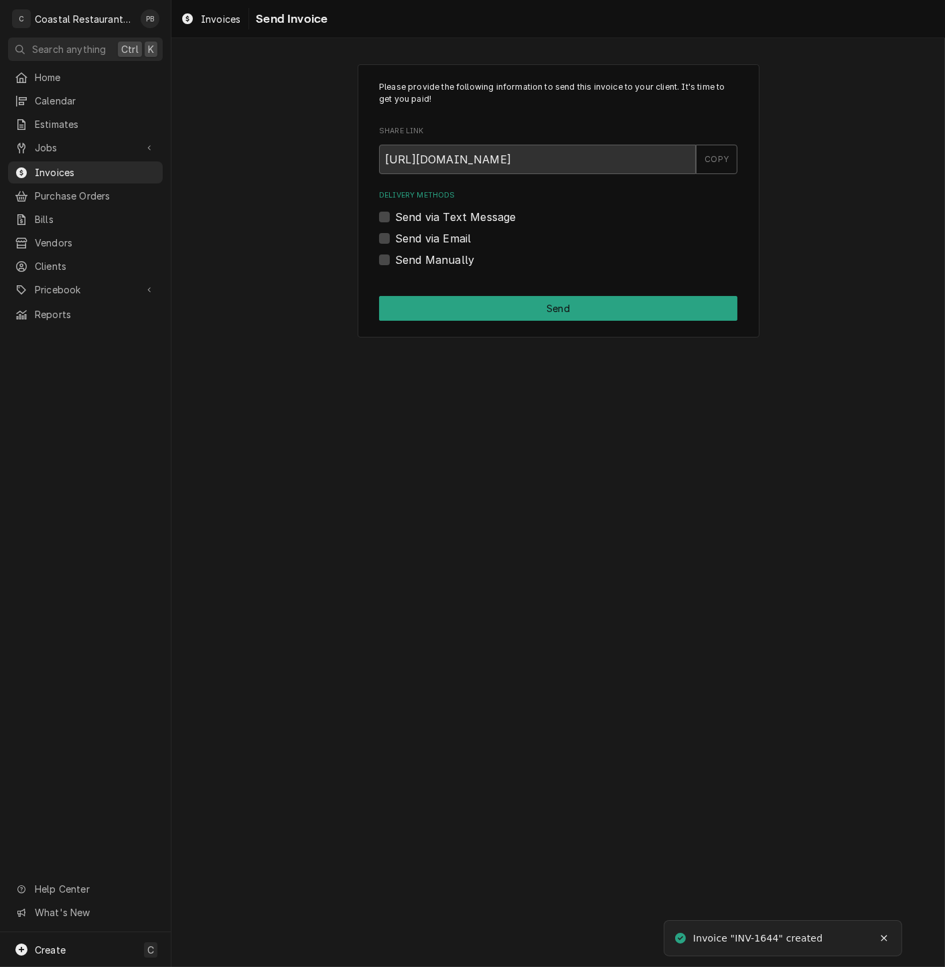
click at [383, 230] on div "Send via Email" at bounding box center [558, 238] width 358 height 16
click at [382, 247] on div "Delivery Methods Send via Text Message Send via Email Send Manually" at bounding box center [558, 228] width 358 height 77
click at [395, 241] on label "Send via Email" at bounding box center [433, 238] width 76 height 16
click at [395, 241] on input "Send via Email" at bounding box center [574, 244] width 358 height 29
checkbox input "true"
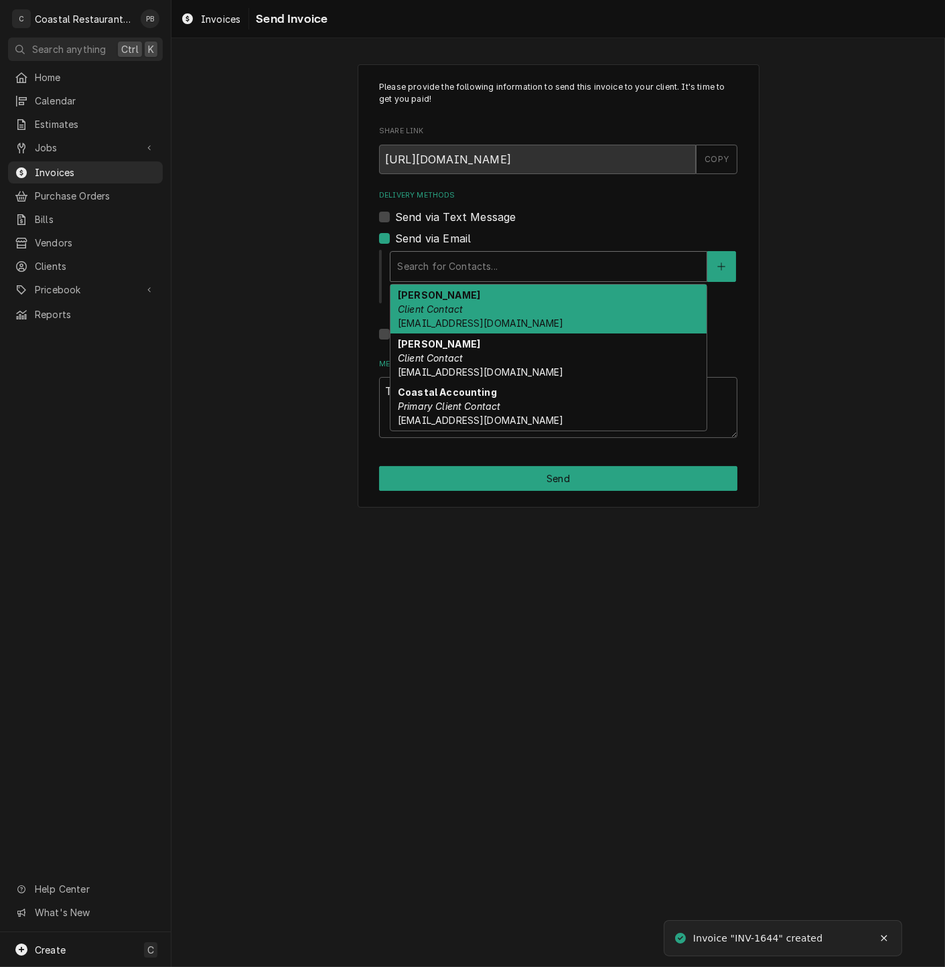
click at [478, 267] on div "Delivery Methods" at bounding box center [548, 267] width 303 height 24
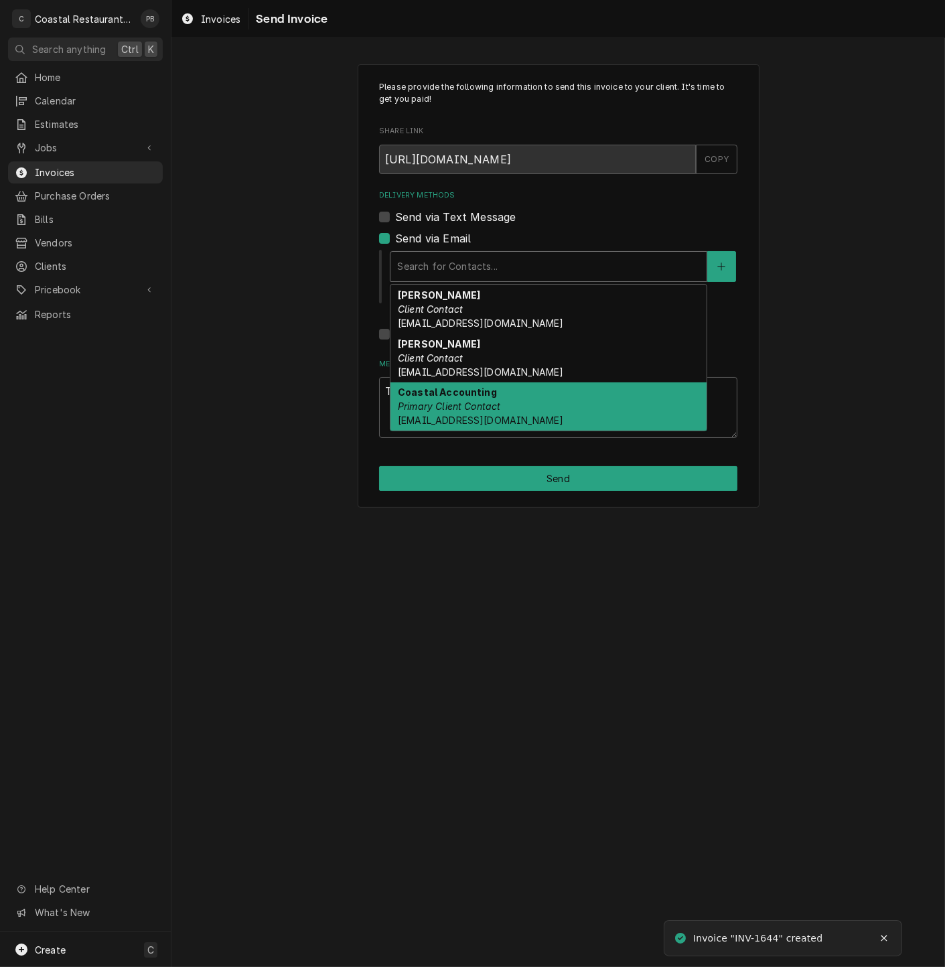
click at [482, 399] on div "Coastal Accounting Primary Client Contact Accounting@coastalrestaurantrepair.com" at bounding box center [548, 406] width 316 height 49
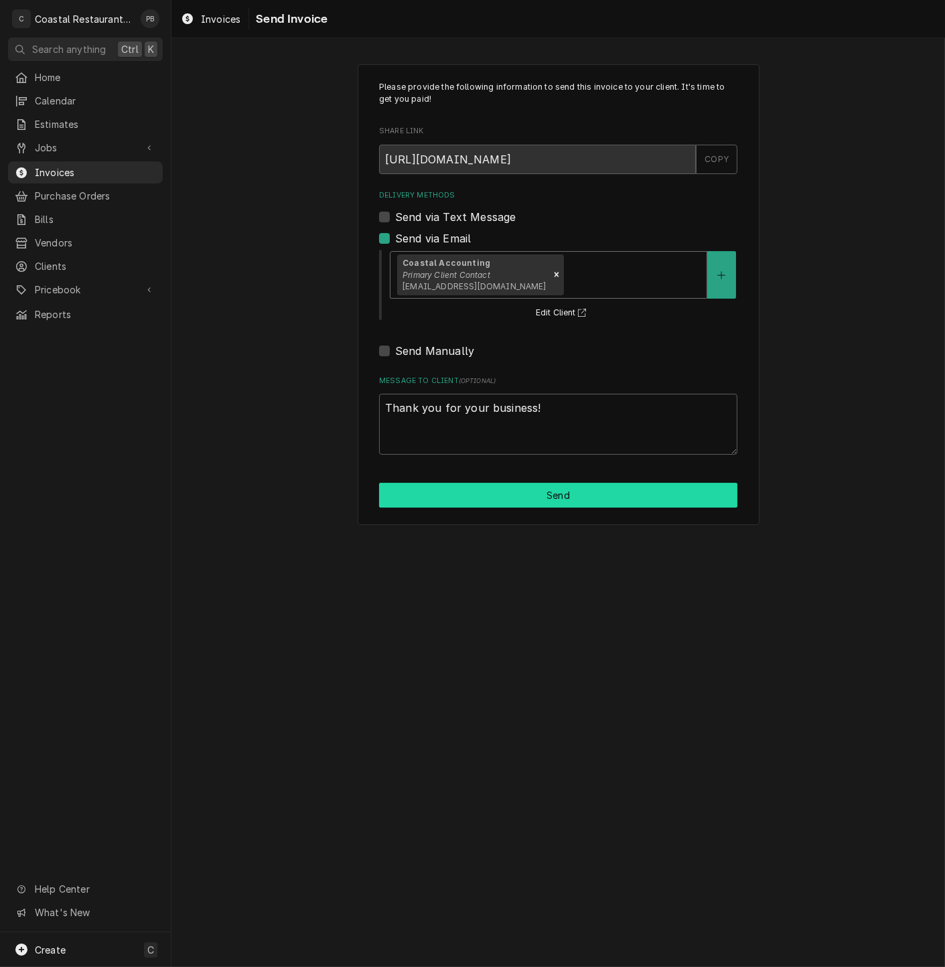
click at [540, 501] on button "Send" at bounding box center [558, 495] width 358 height 25
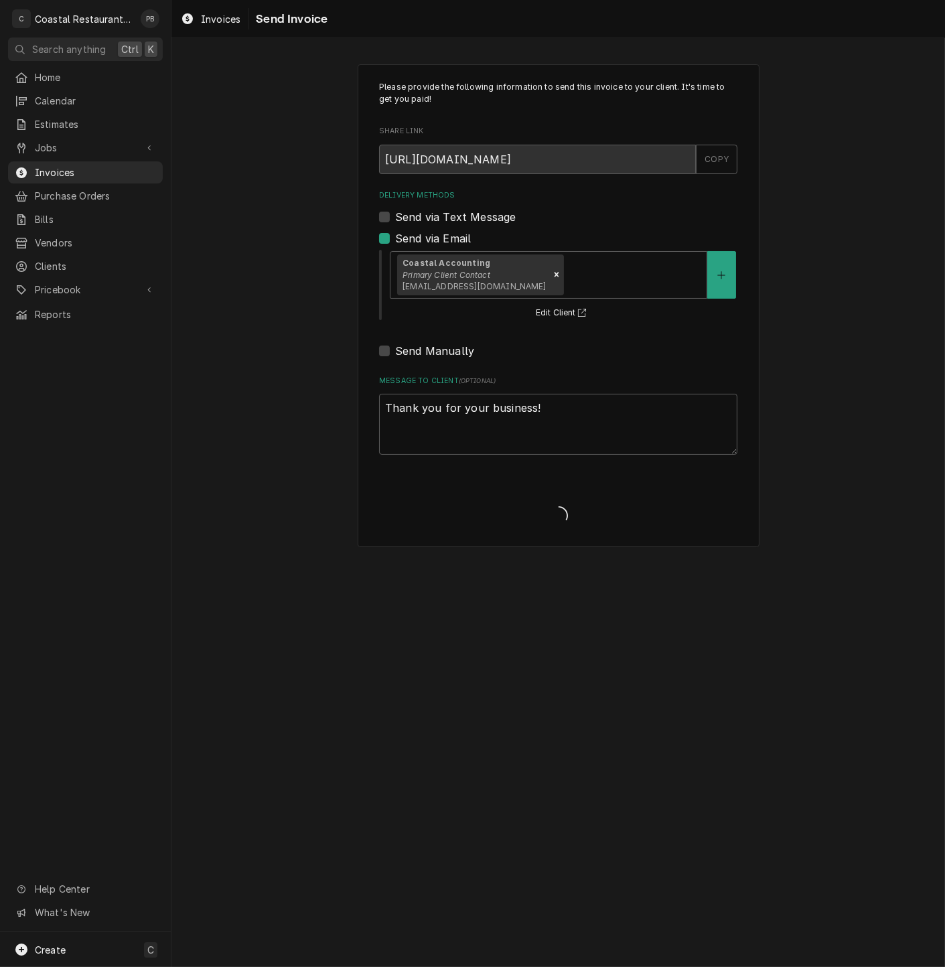
type textarea "x"
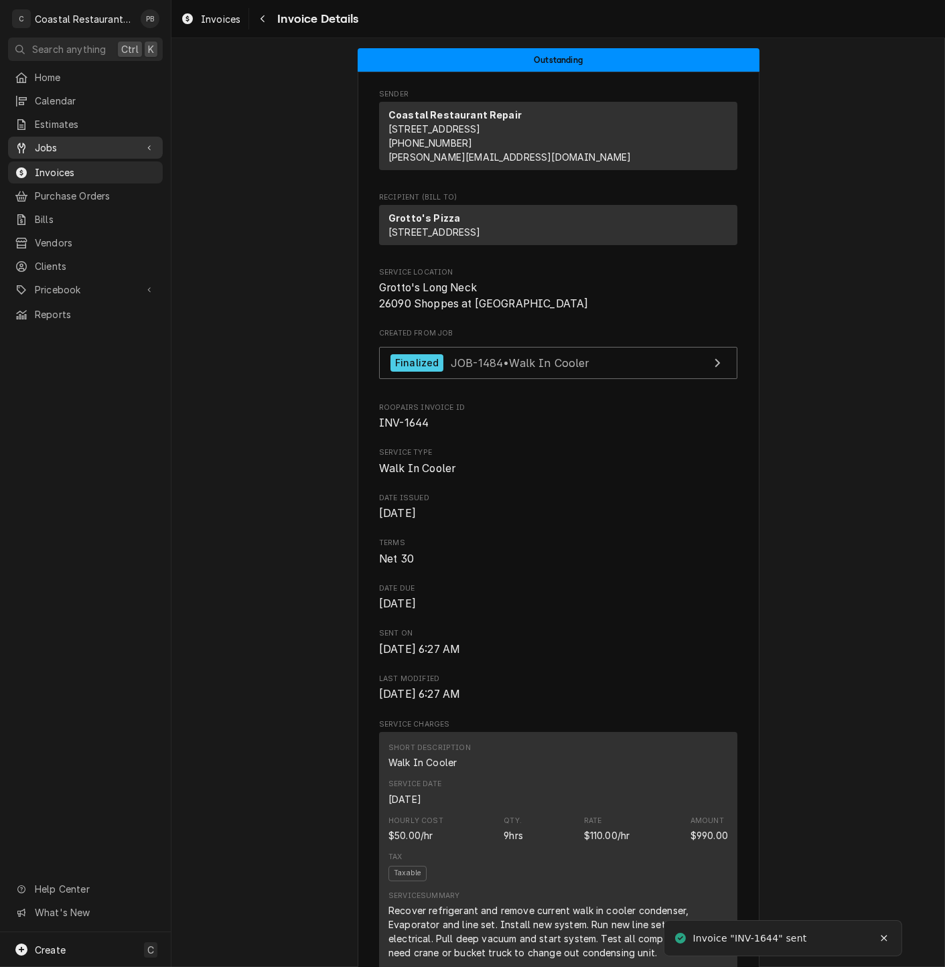
click at [83, 137] on link "Jobs" at bounding box center [85, 148] width 155 height 22
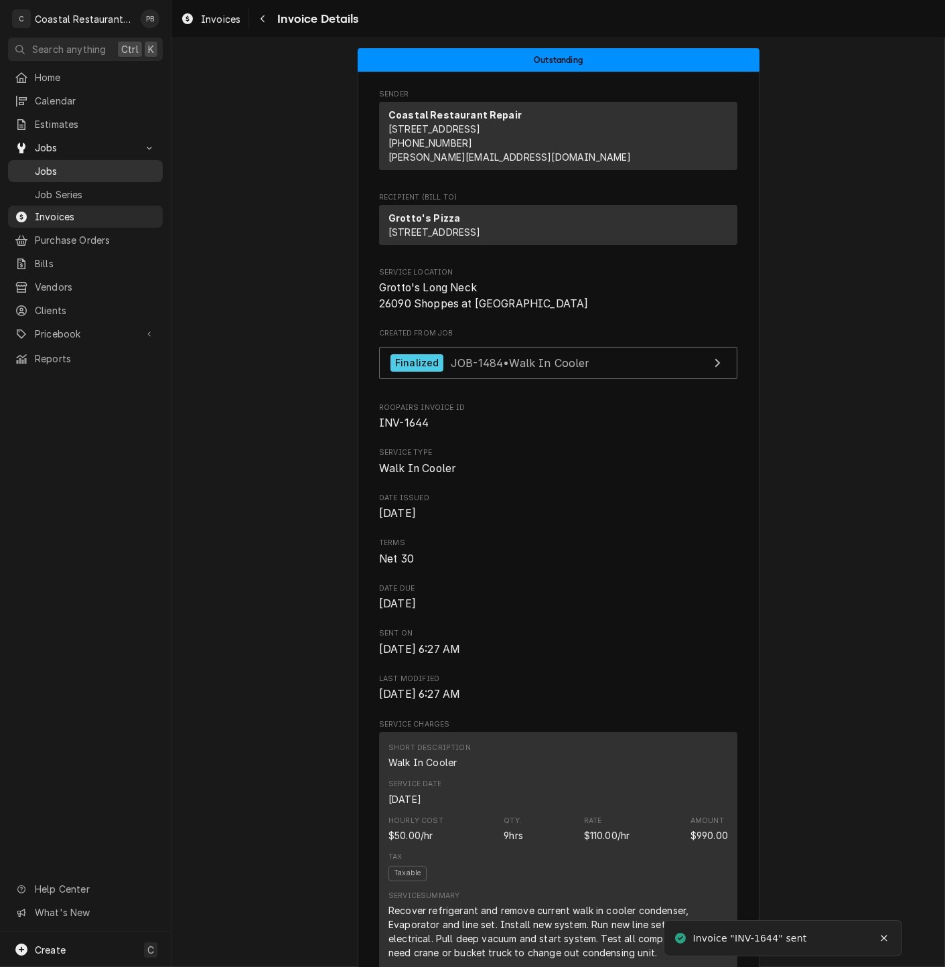
click at [58, 169] on span "Jobs" at bounding box center [95, 171] width 121 height 14
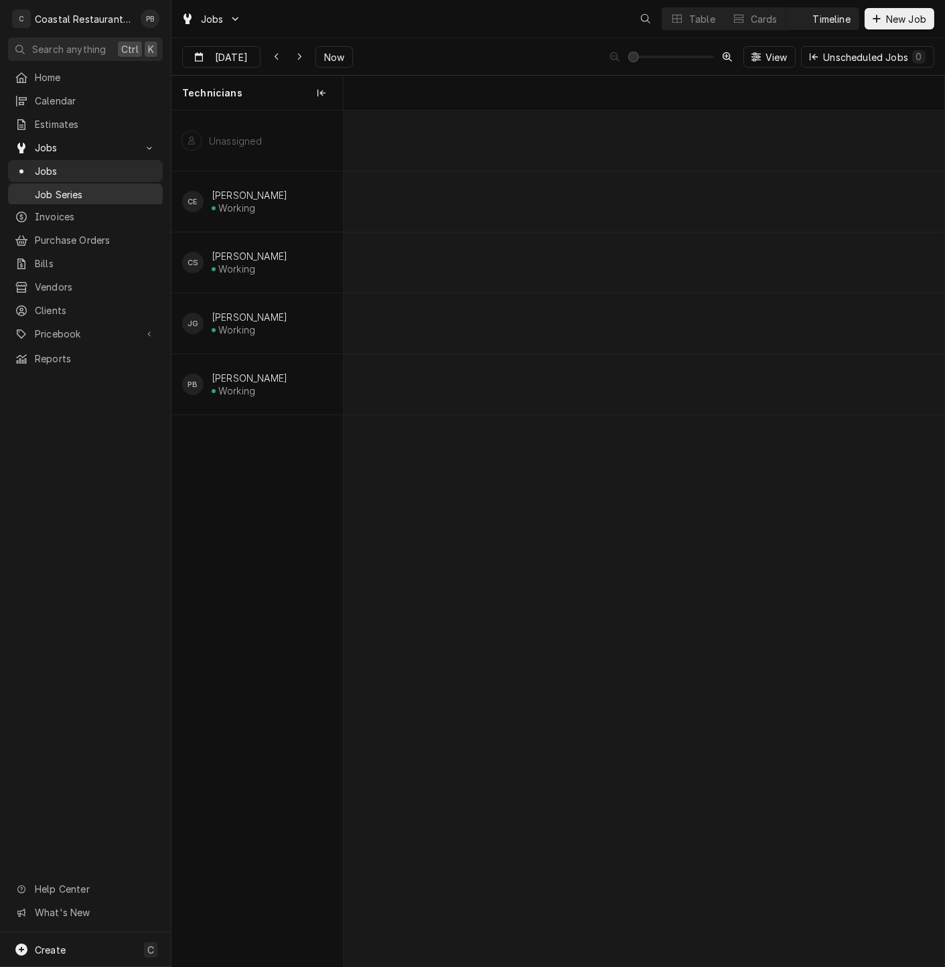
scroll to position [0, 11910]
click at [702, 16] on div "Table" at bounding box center [702, 19] width 26 height 14
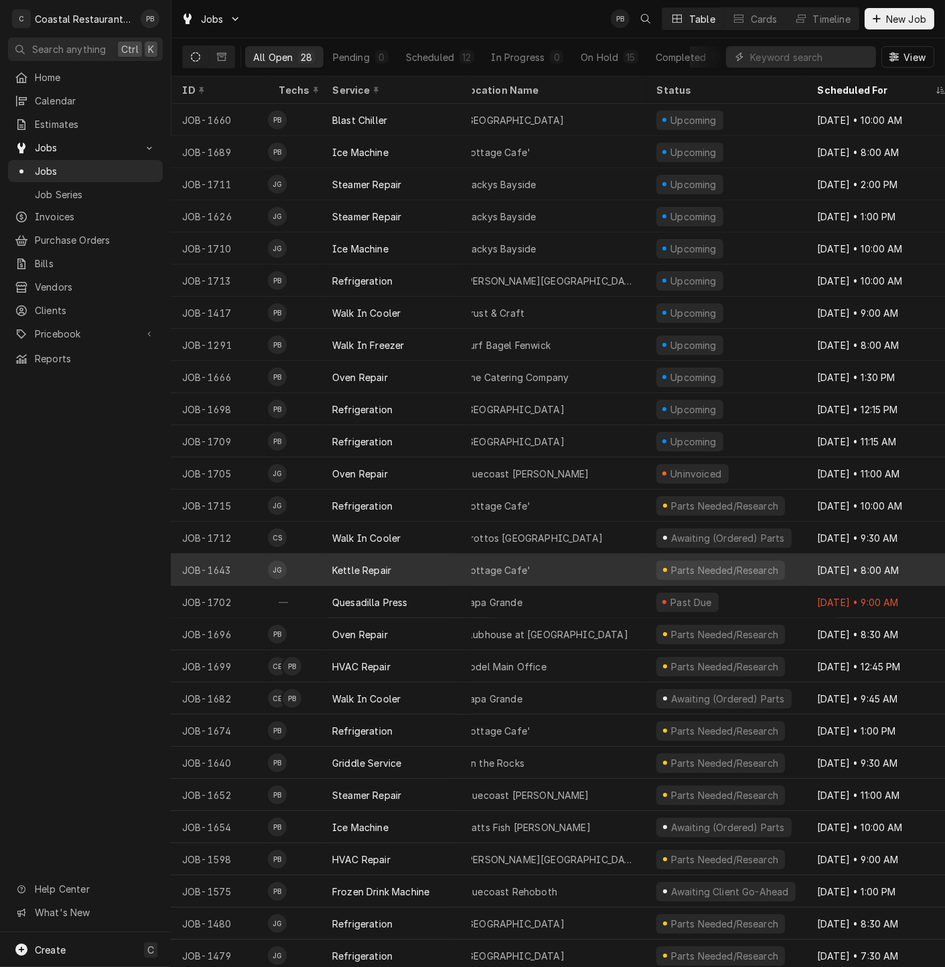
scroll to position [0, 0]
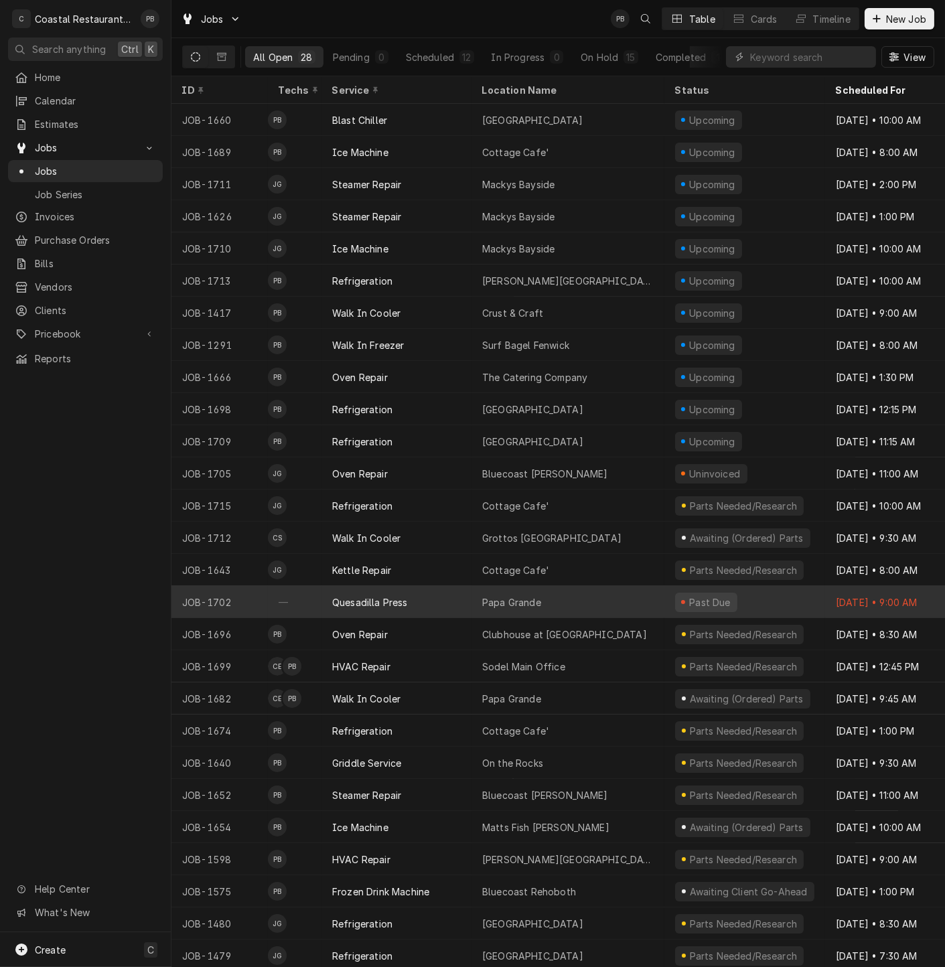
click at [478, 590] on div "Papa Grande" at bounding box center [568, 602] width 193 height 32
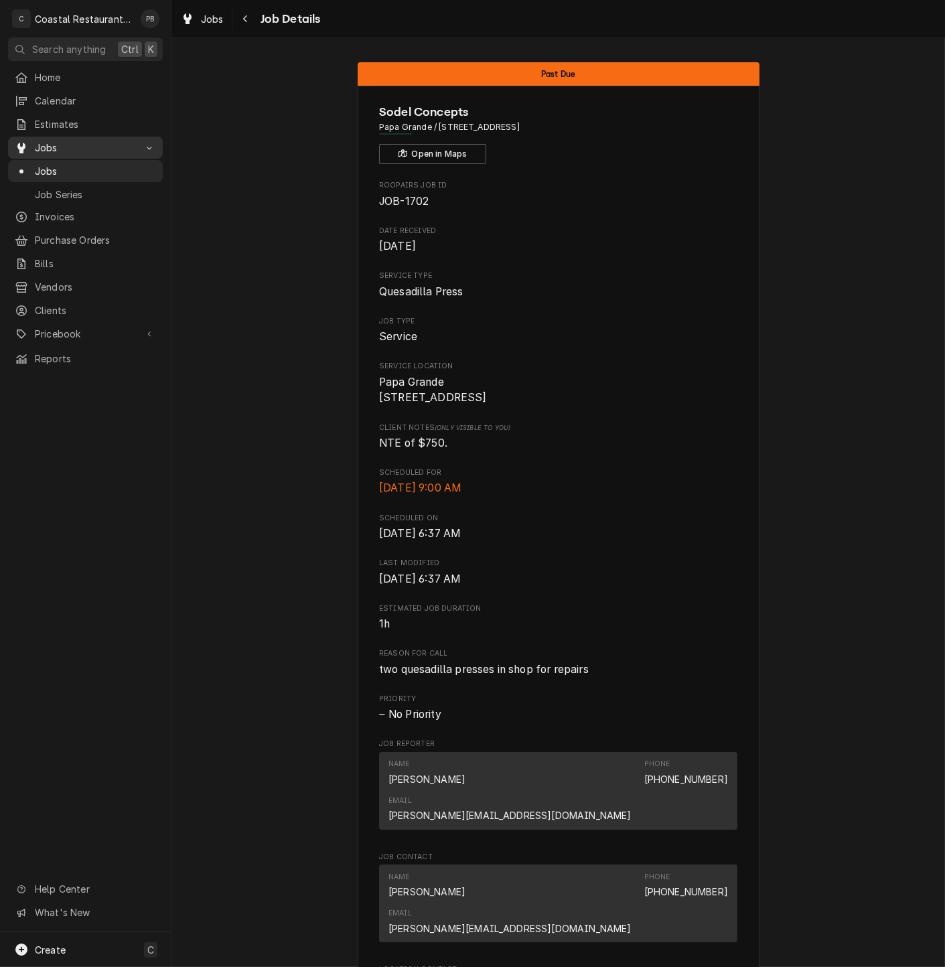
click at [54, 141] on span "Jobs" at bounding box center [85, 148] width 101 height 14
click at [57, 141] on span "Jobs" at bounding box center [85, 148] width 101 height 14
click at [61, 113] on link "Estimates" at bounding box center [85, 124] width 155 height 22
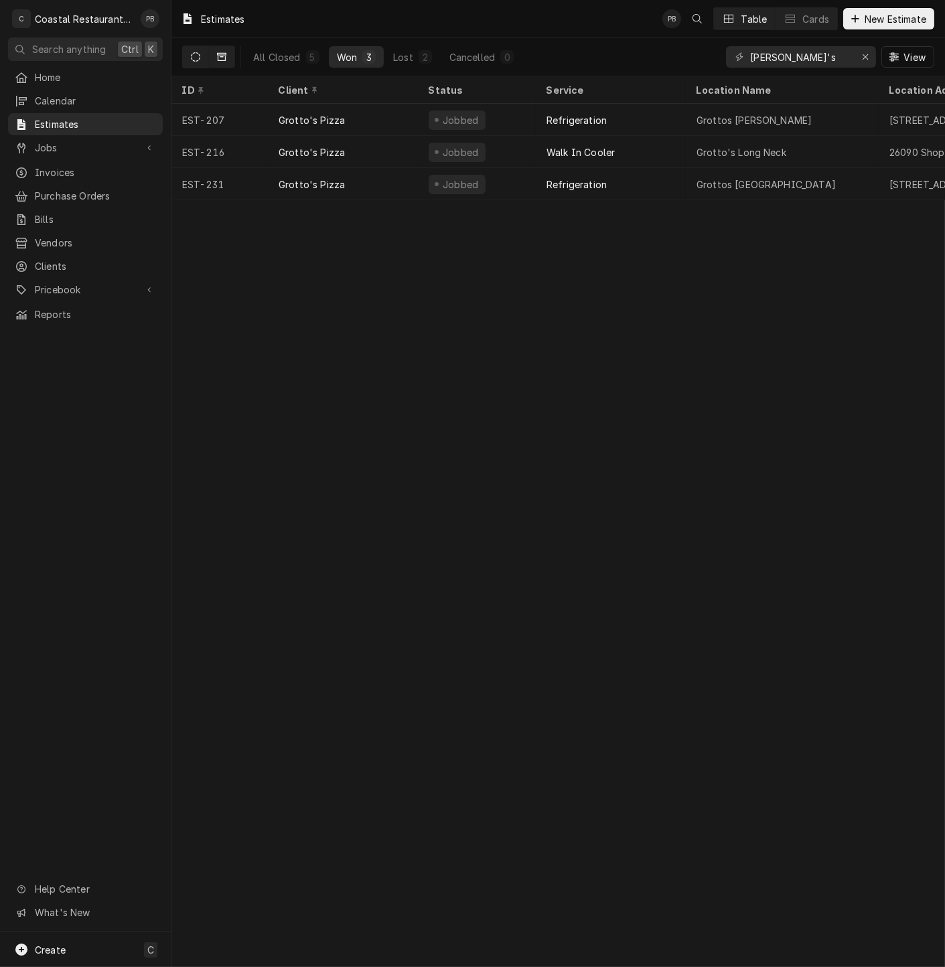
click at [192, 63] on button "Dynamic Content Wrapper" at bounding box center [195, 56] width 25 height 21
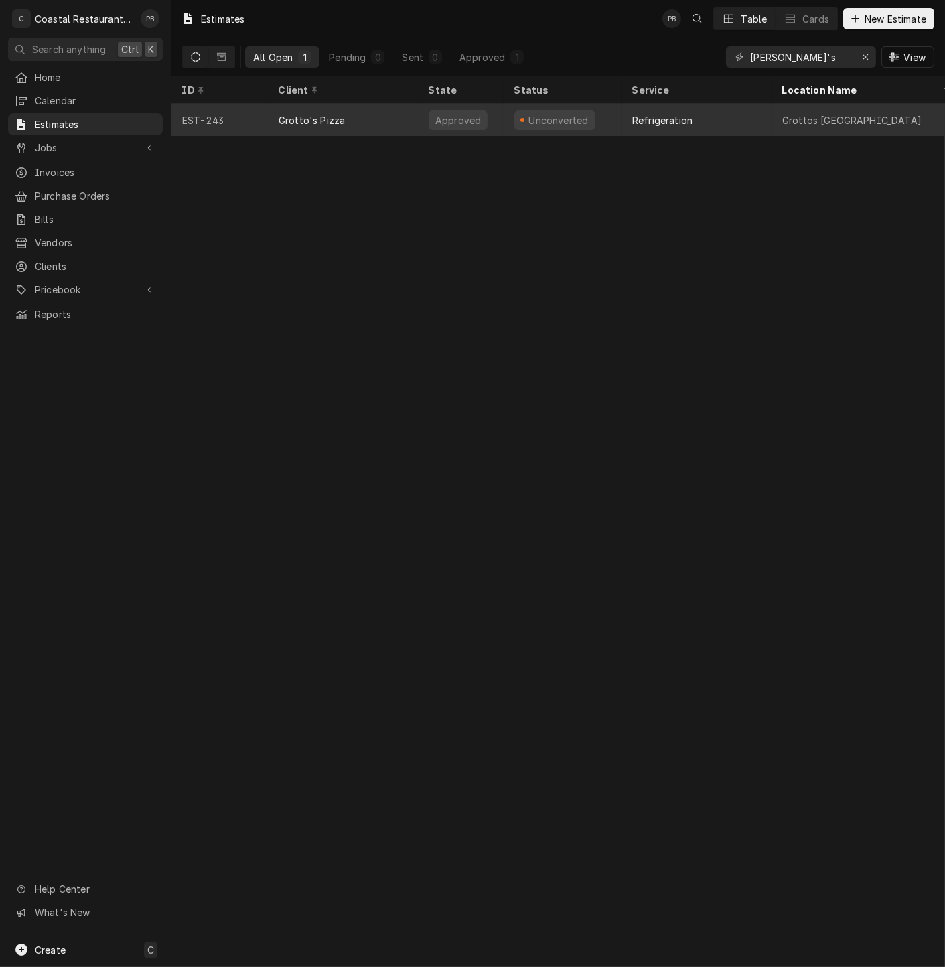
click at [328, 109] on div "Grotto's Pizza" at bounding box center [343, 120] width 150 height 32
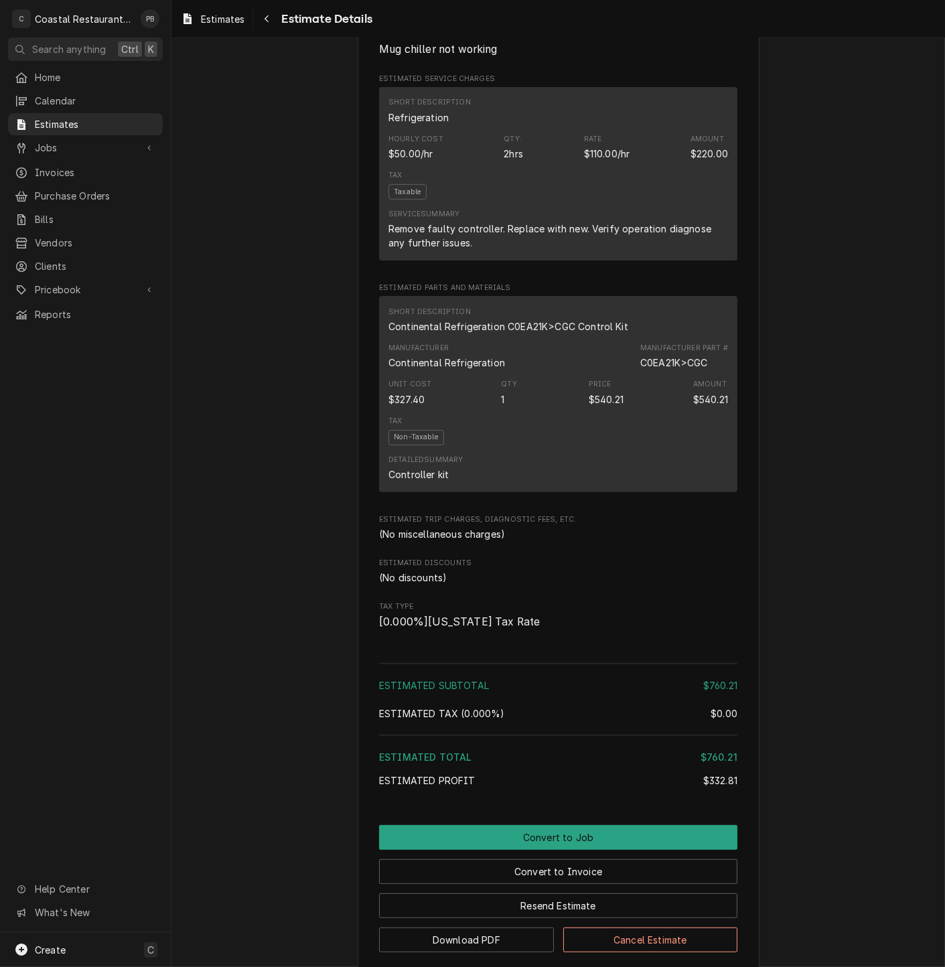
scroll to position [781, 0]
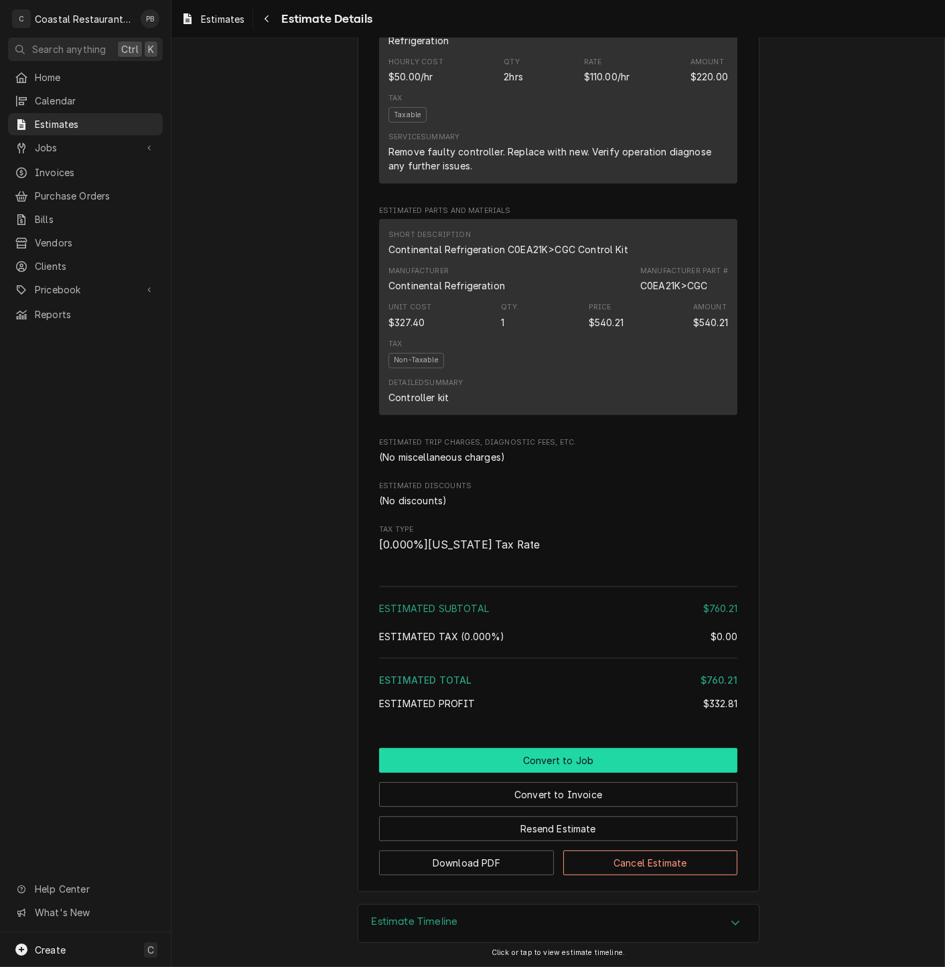
click at [549, 756] on button "Convert to Job" at bounding box center [558, 760] width 358 height 25
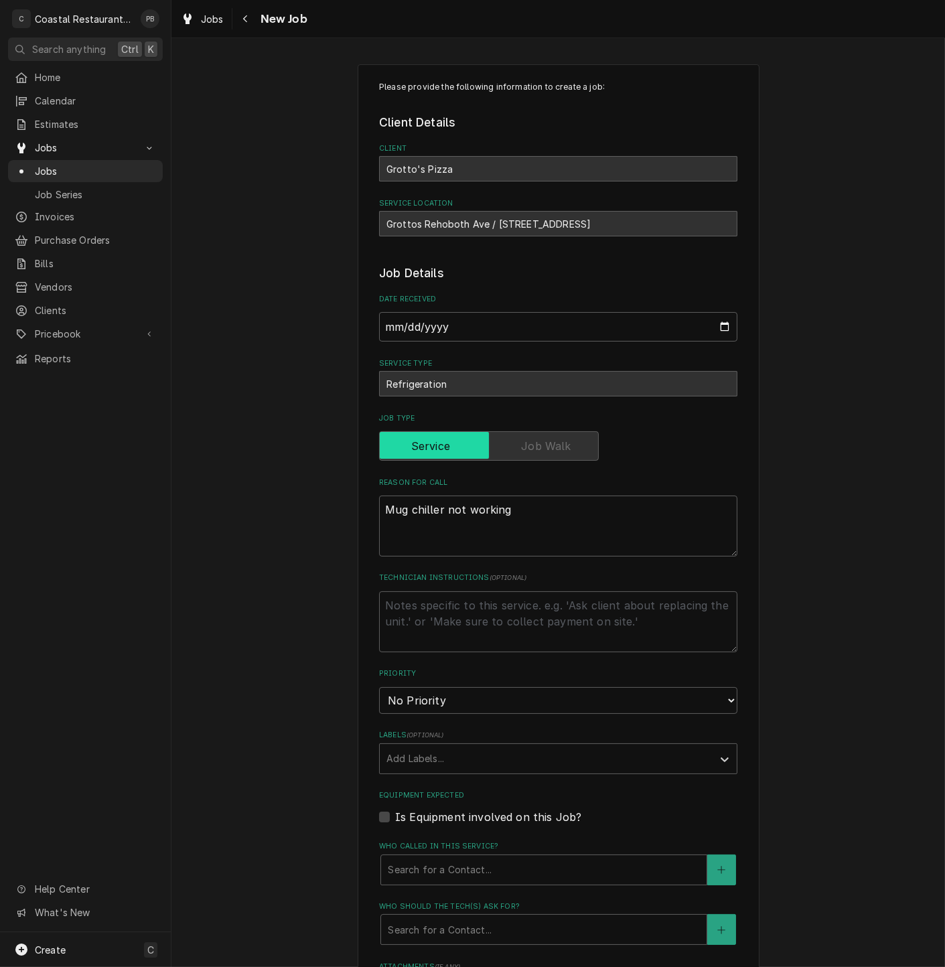
type textarea "x"
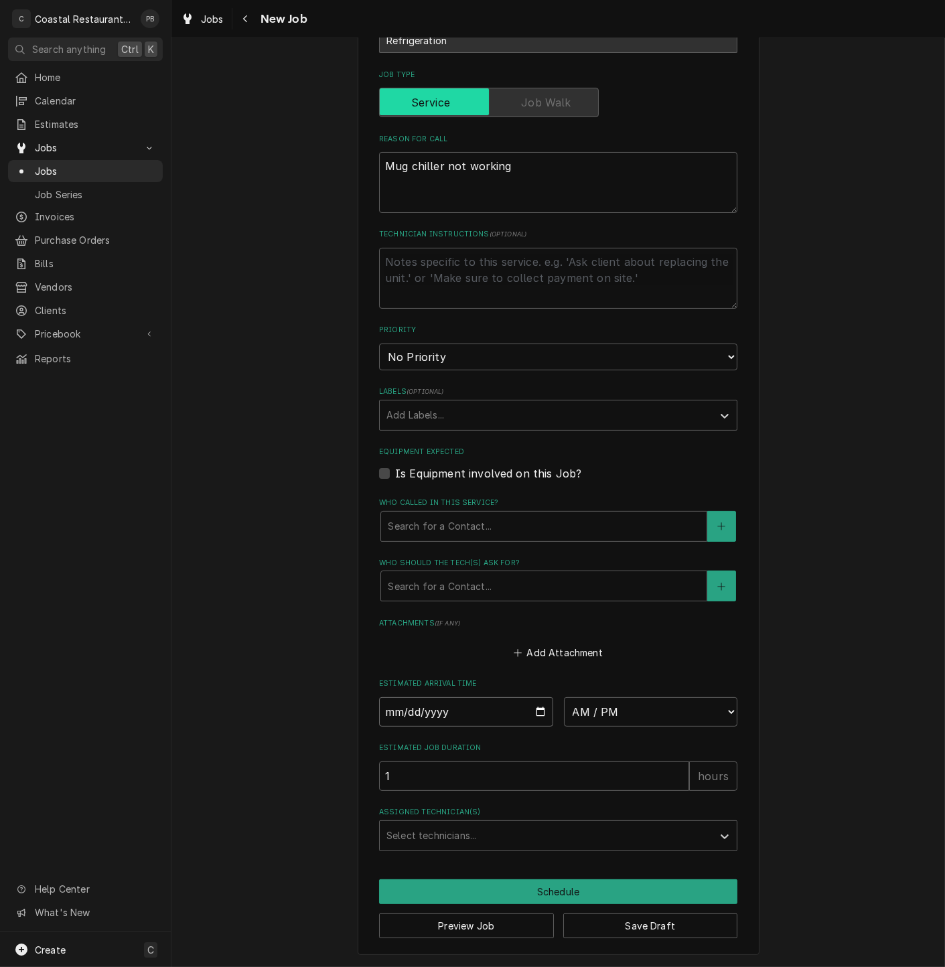
click at [526, 713] on input "Date" at bounding box center [466, 711] width 174 height 29
click at [530, 711] on input "Date" at bounding box center [466, 711] width 174 height 29
type input "2025-10-09"
type textarea "x"
click at [693, 715] on select "AM / PM 6:00 AM 6:15 AM 6:30 AM 6:45 AM 7:00 AM 7:15 AM 7:30 AM 7:45 AM 8:00 AM…" at bounding box center [651, 711] width 174 height 29
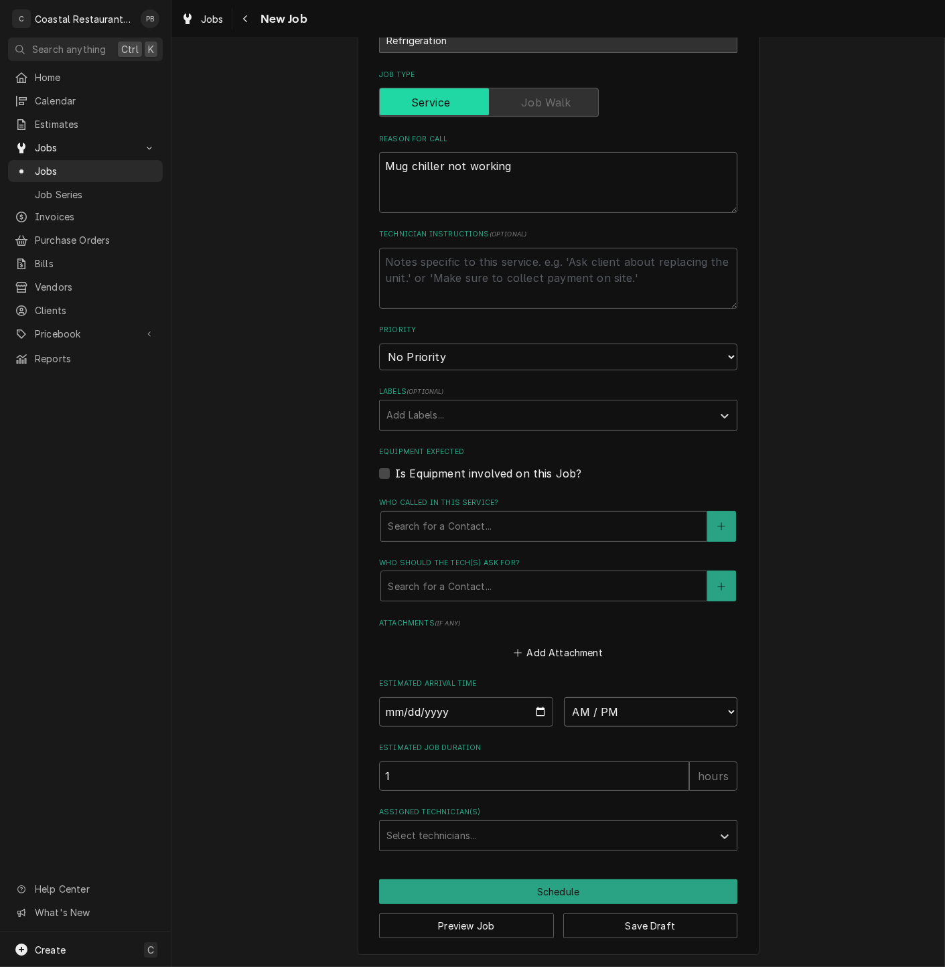
select select "07:30:00"
click at [564, 697] on select "AM / PM 6:00 AM 6:15 AM 6:30 AM 6:45 AM 7:00 AM 7:15 AM 7:30 AM 7:45 AM 8:00 AM…" at bounding box center [651, 711] width 174 height 29
drag, startPoint x: 496, startPoint y: 768, endPoint x: 351, endPoint y: 768, distance: 144.7
click at [358, 768] on div "Please provide the following information to create a job: Client Details Client…" at bounding box center [559, 338] width 402 height 1235
type textarea "x"
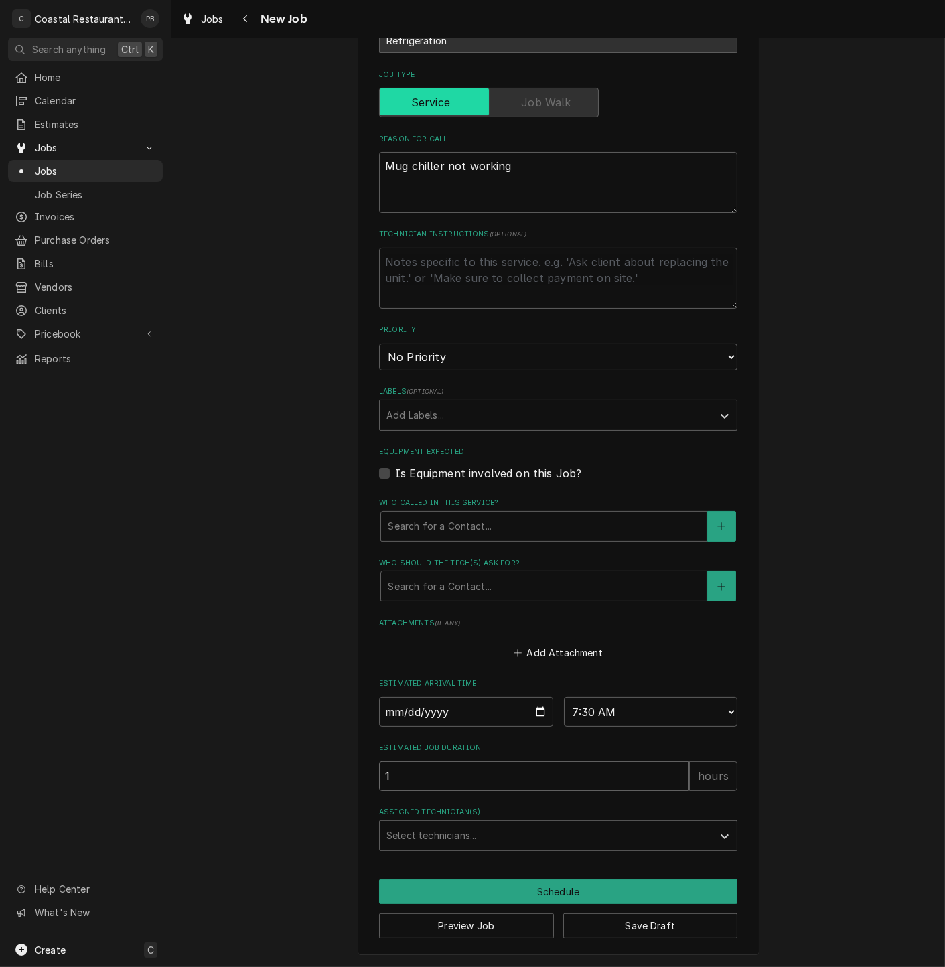
type input "2"
type textarea "x"
type input "2"
click at [547, 831] on div "Assigned Technician(s)" at bounding box center [545, 836] width 319 height 24
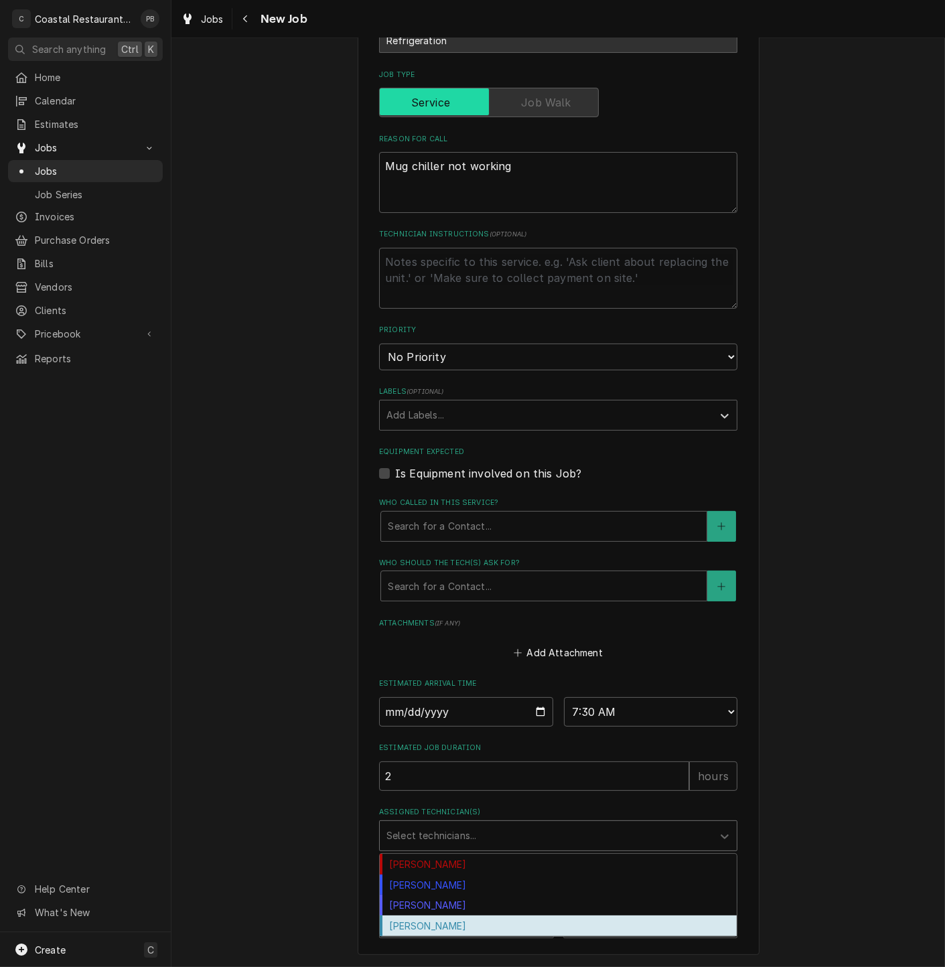
click at [508, 920] on div "[PERSON_NAME]" at bounding box center [558, 926] width 357 height 21
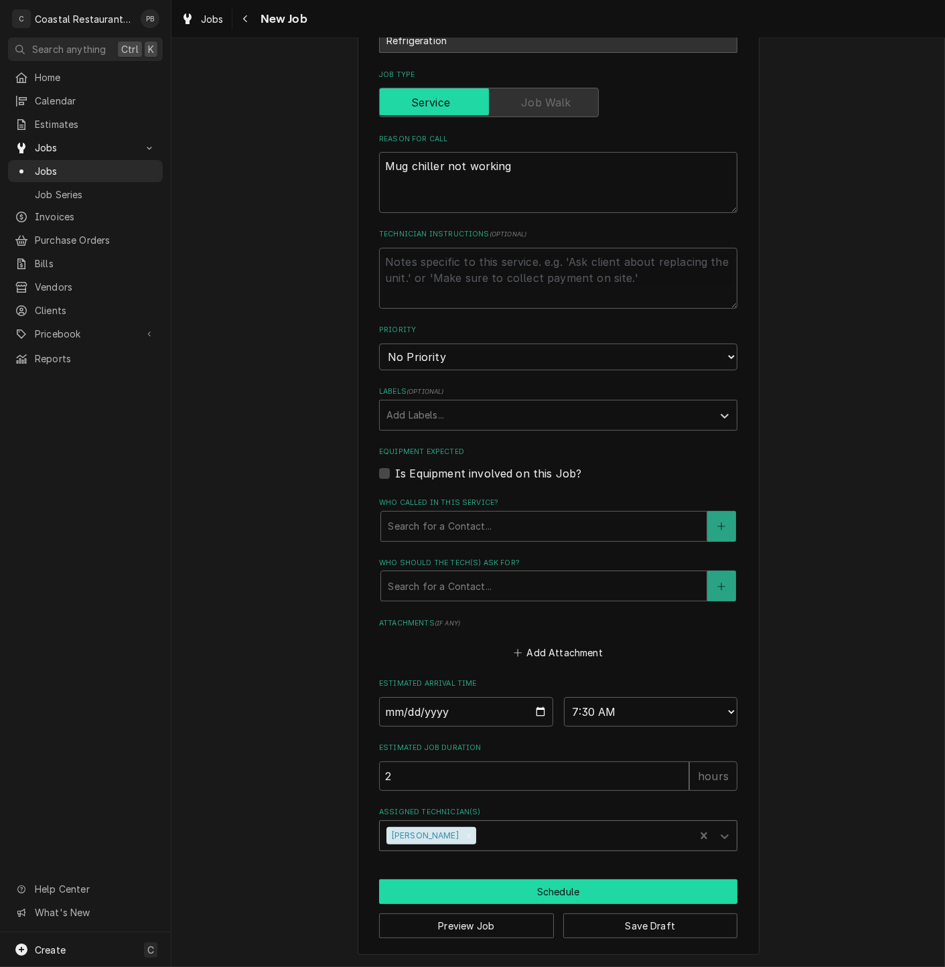
click at [539, 891] on button "Schedule" at bounding box center [558, 891] width 358 height 25
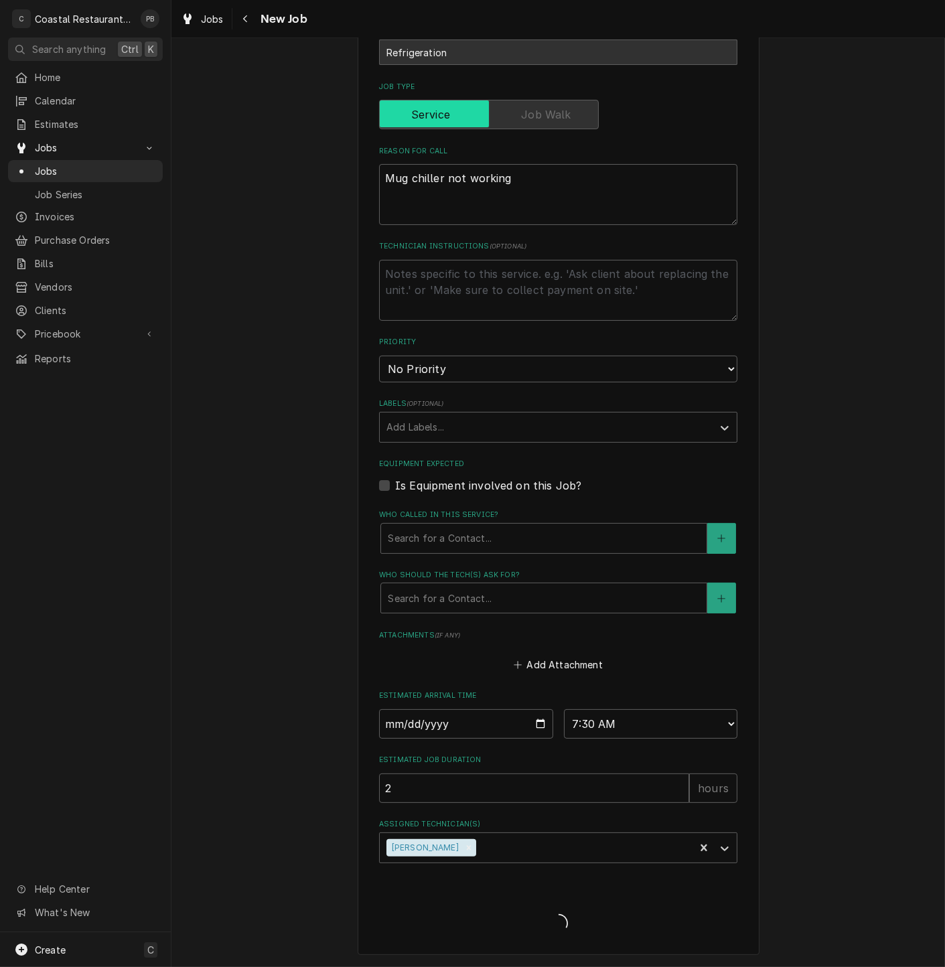
scroll to position [336, 0]
type textarea "x"
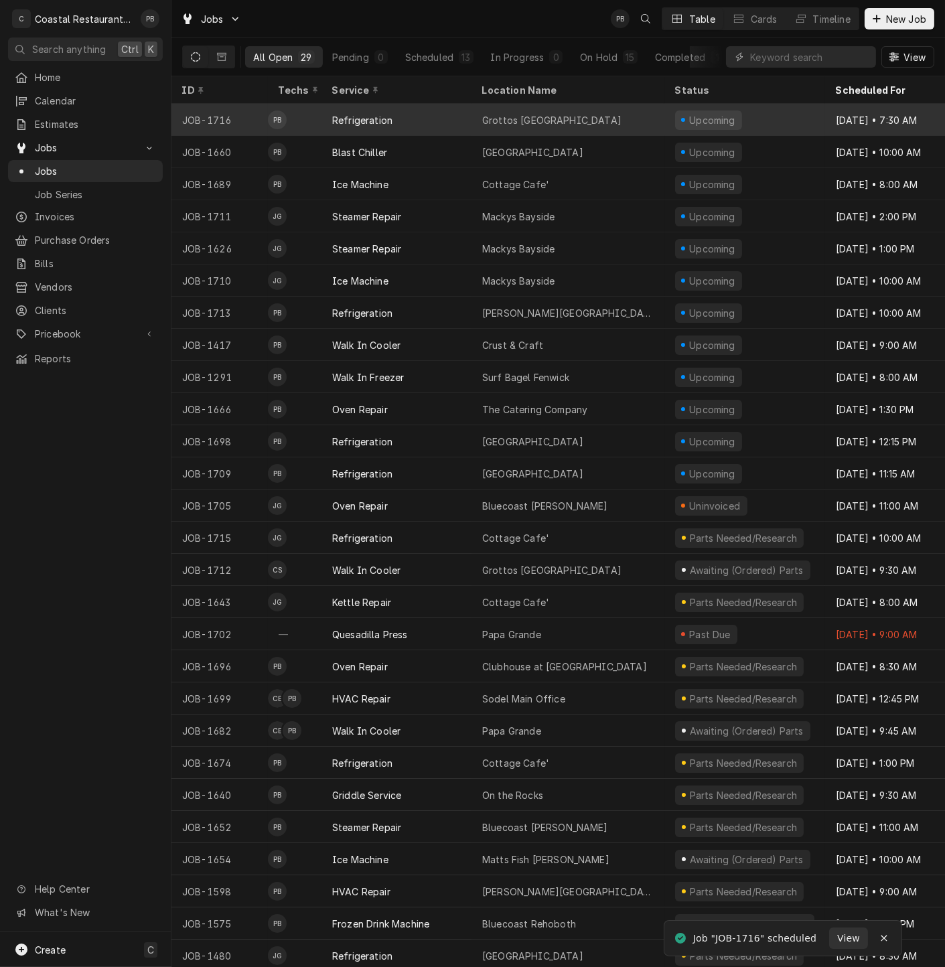
click at [405, 113] on div "Refrigeration" at bounding box center [397, 120] width 150 height 32
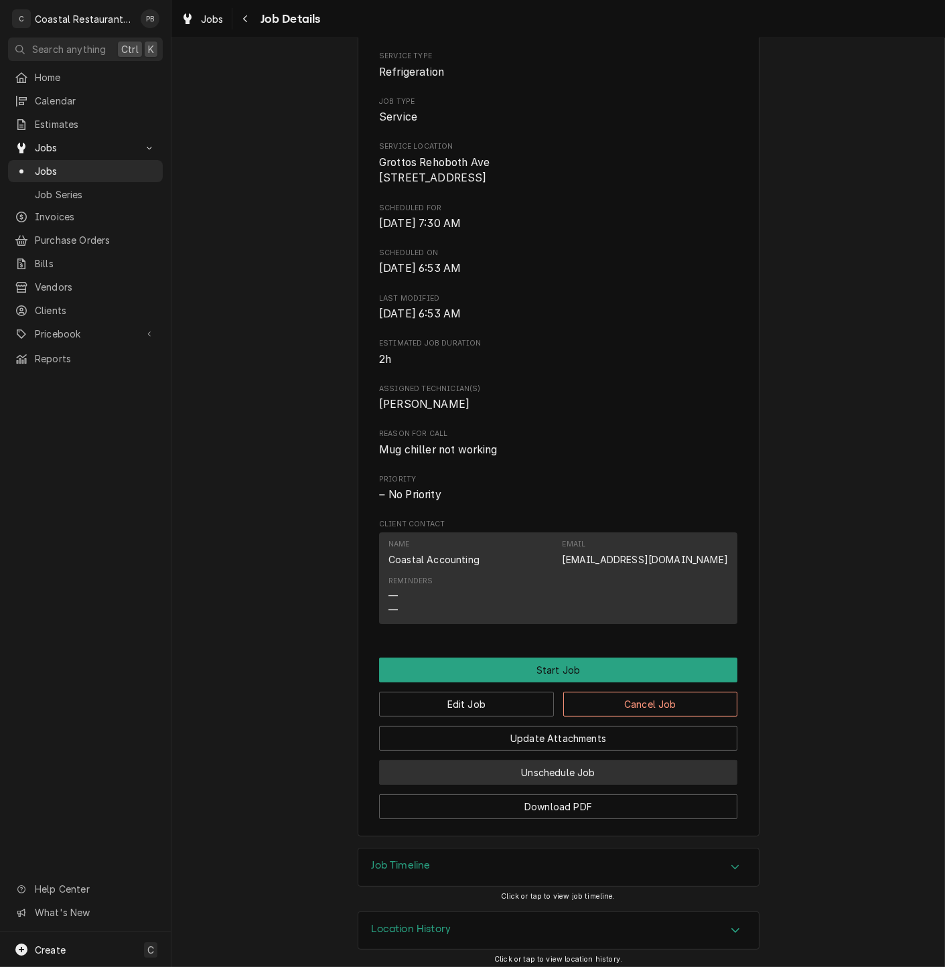
scroll to position [244, 0]
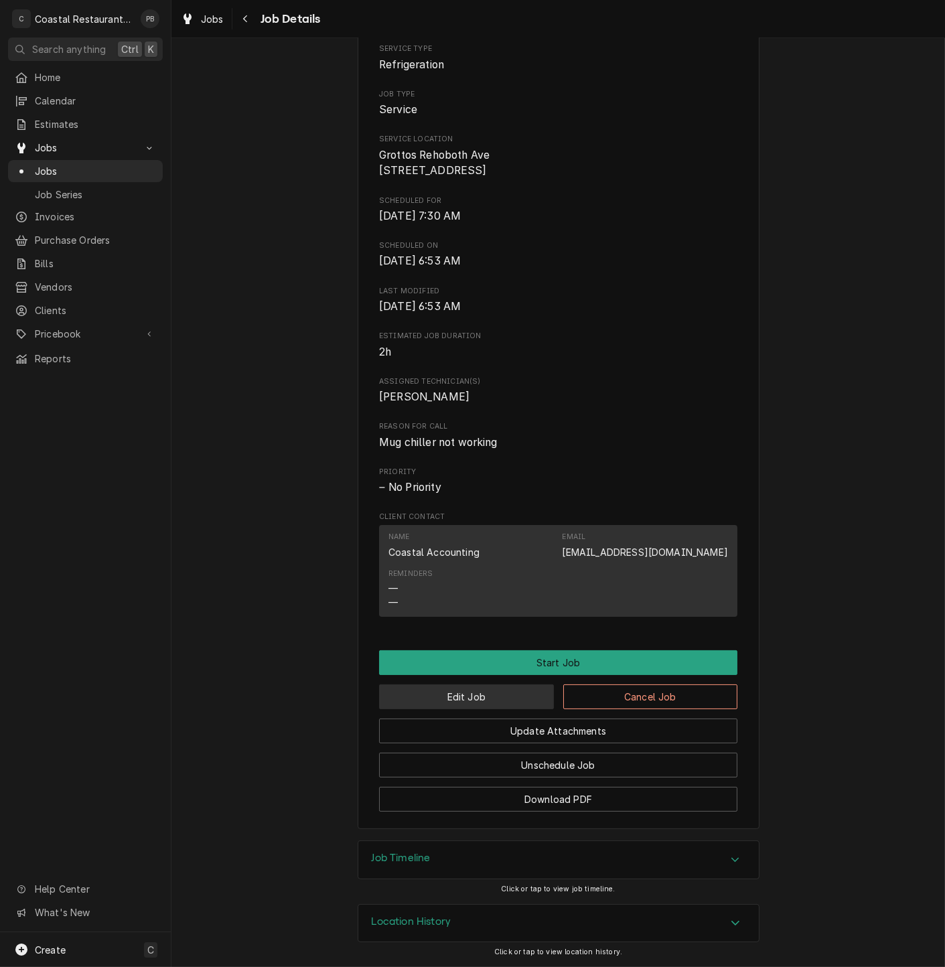
click at [512, 697] on button "Edit Job" at bounding box center [466, 697] width 175 height 25
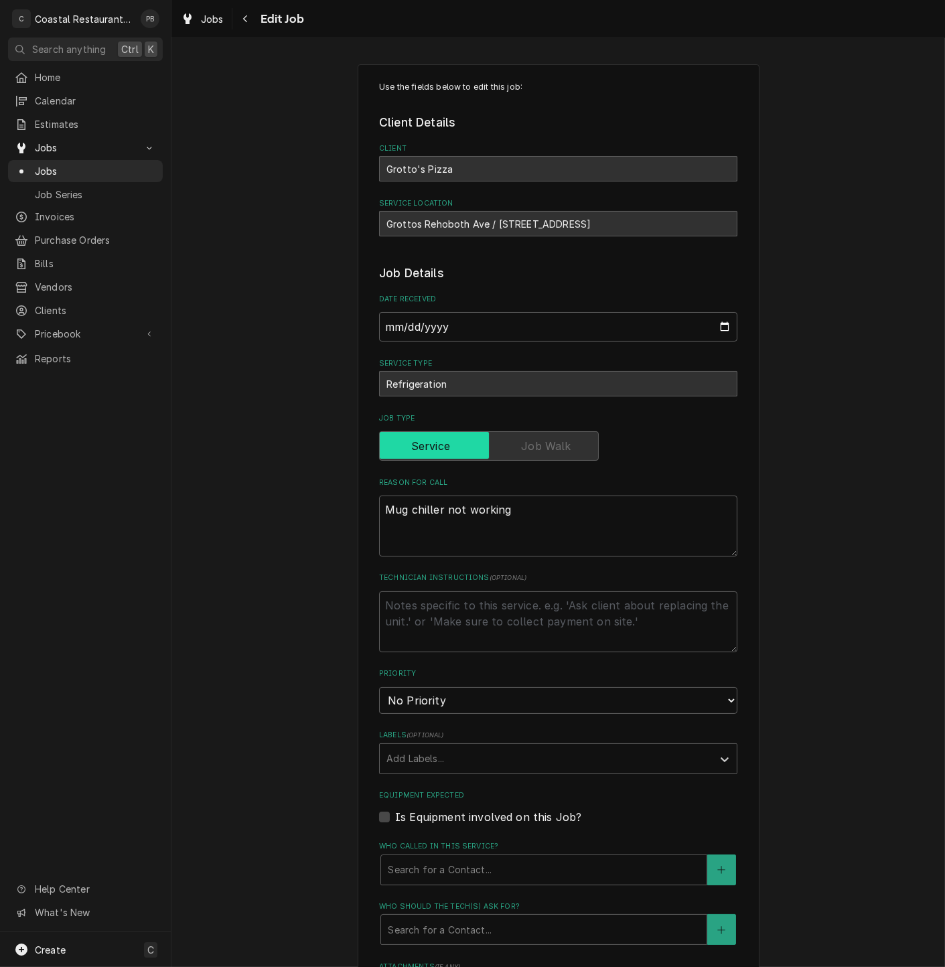
type textarea "x"
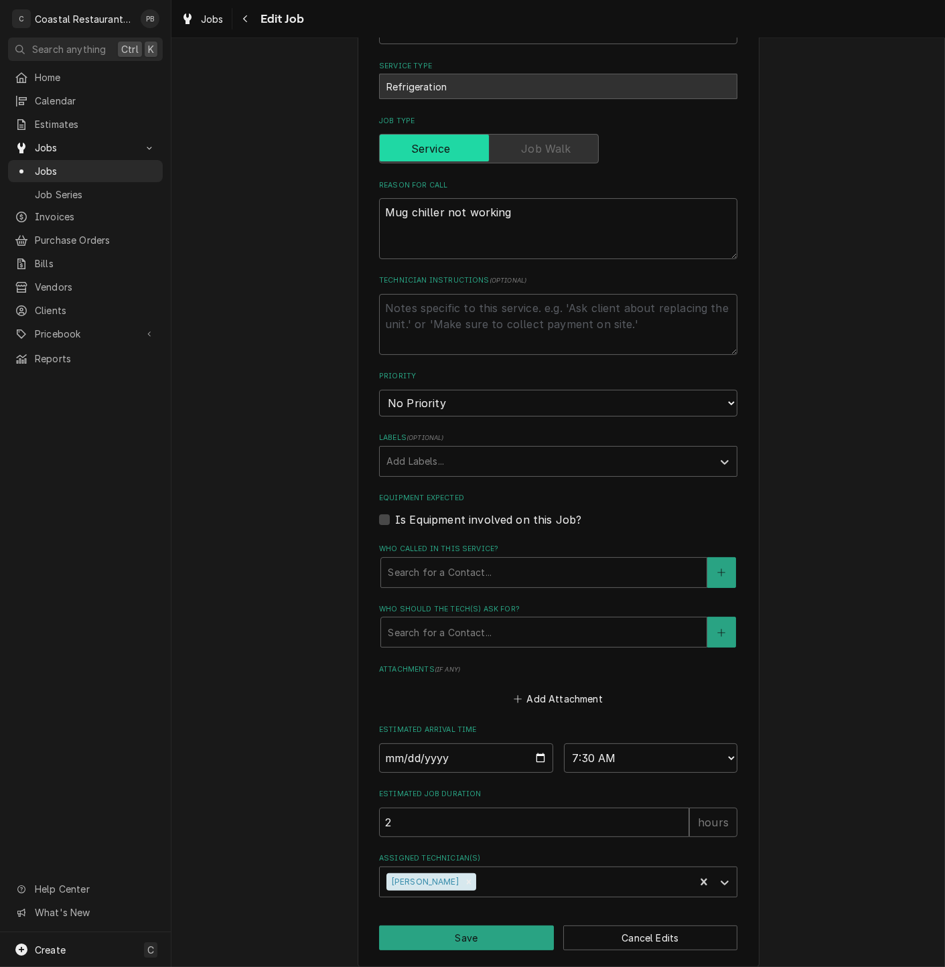
scroll to position [313, 0]
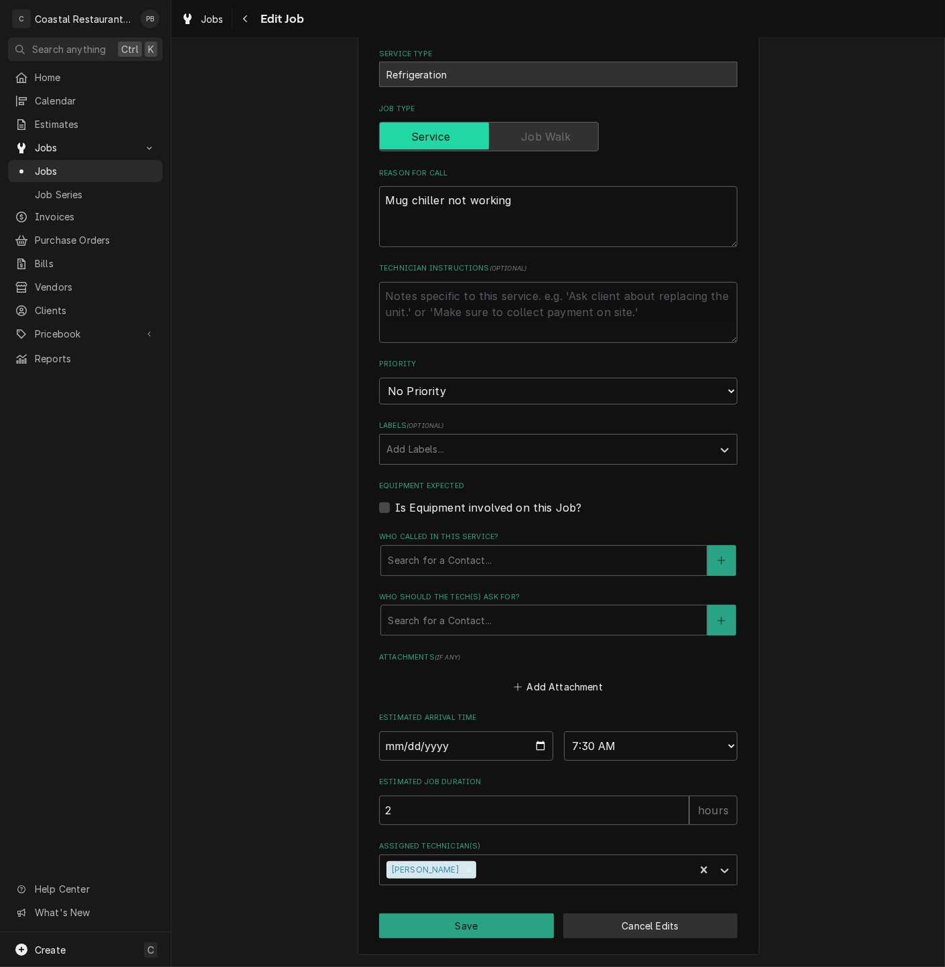
click at [703, 925] on button "Cancel Edits" at bounding box center [650, 926] width 175 height 25
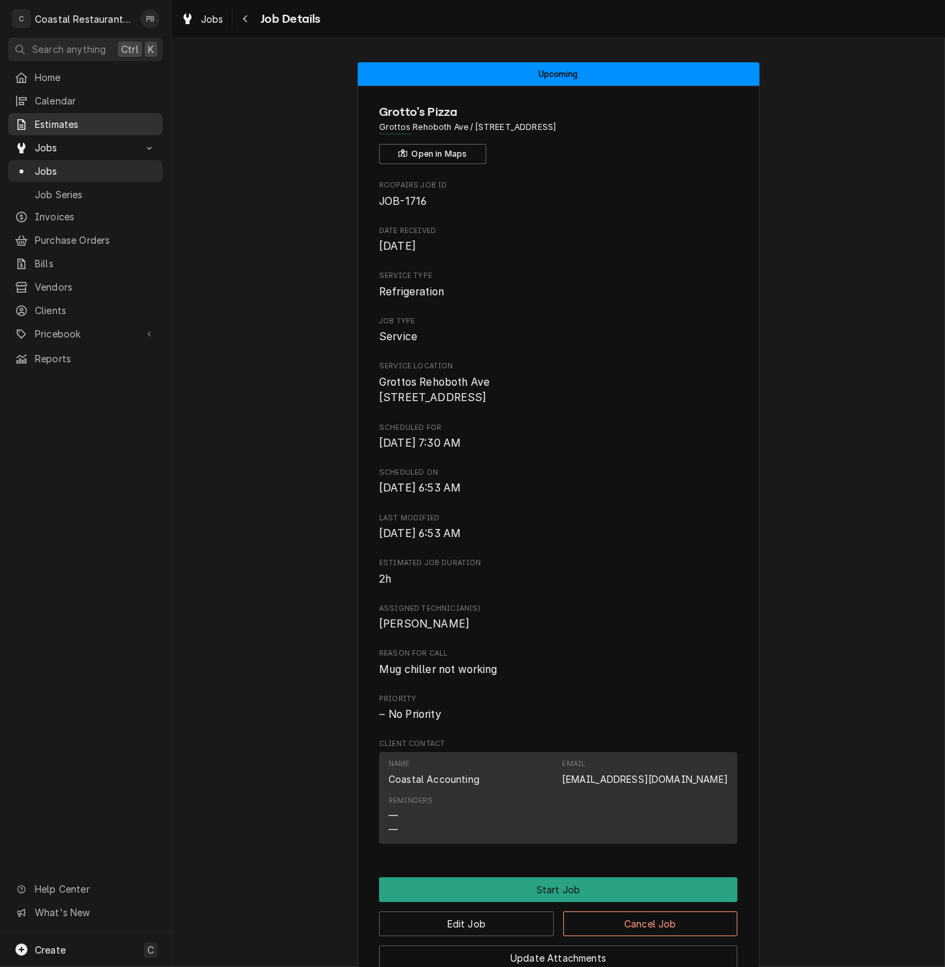
click at [62, 120] on span "Estimates" at bounding box center [95, 124] width 121 height 14
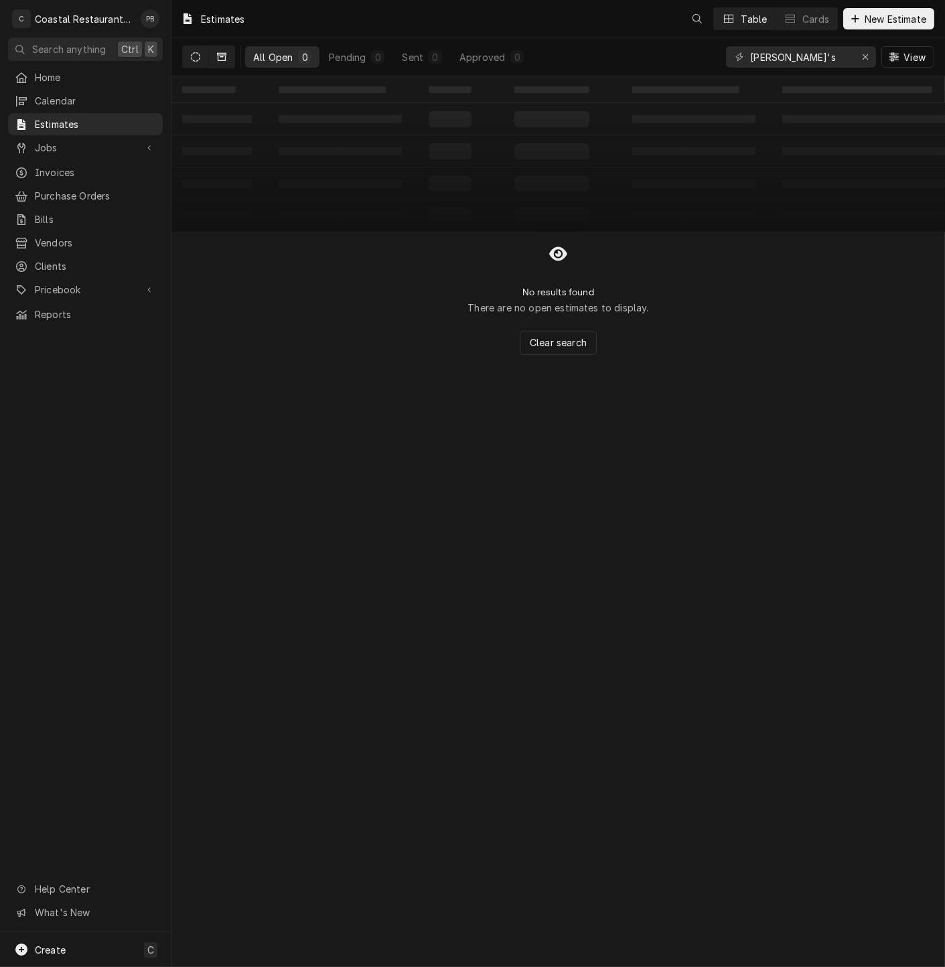
click at [220, 53] on icon "Dynamic Content Wrapper" at bounding box center [221, 57] width 9 height 8
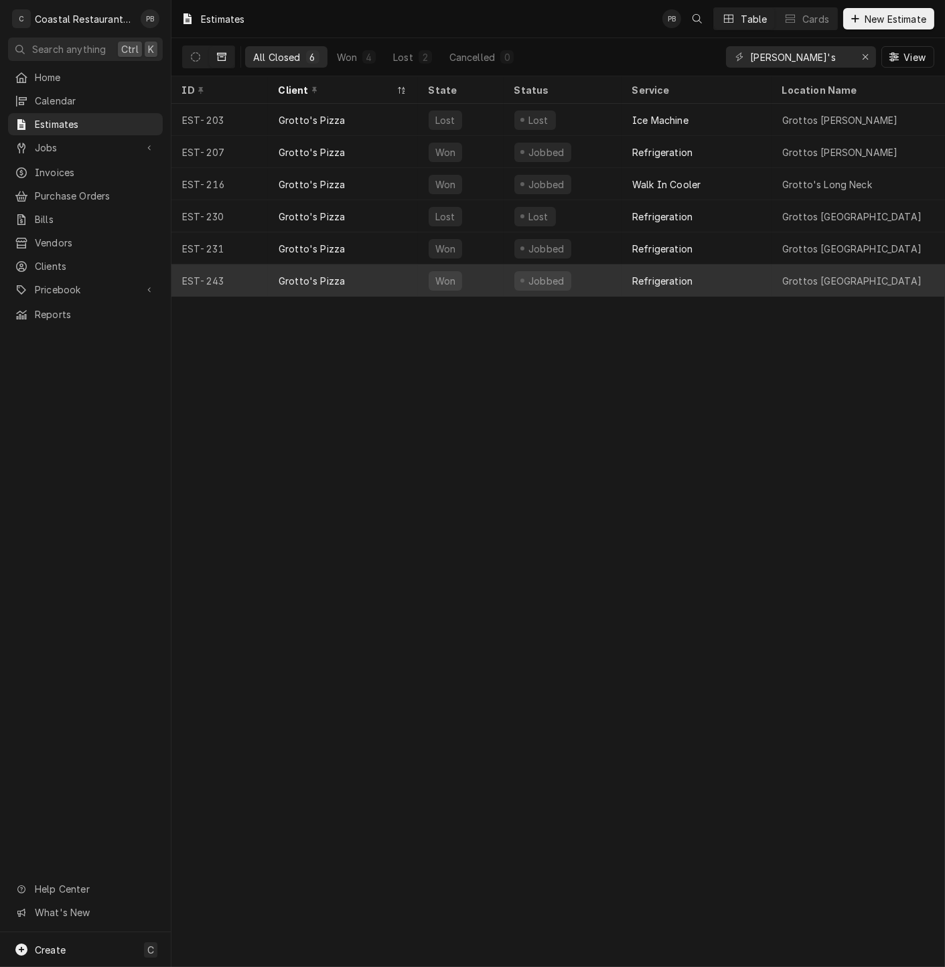
click at [365, 290] on div "Grotto's Pizza" at bounding box center [343, 281] width 150 height 32
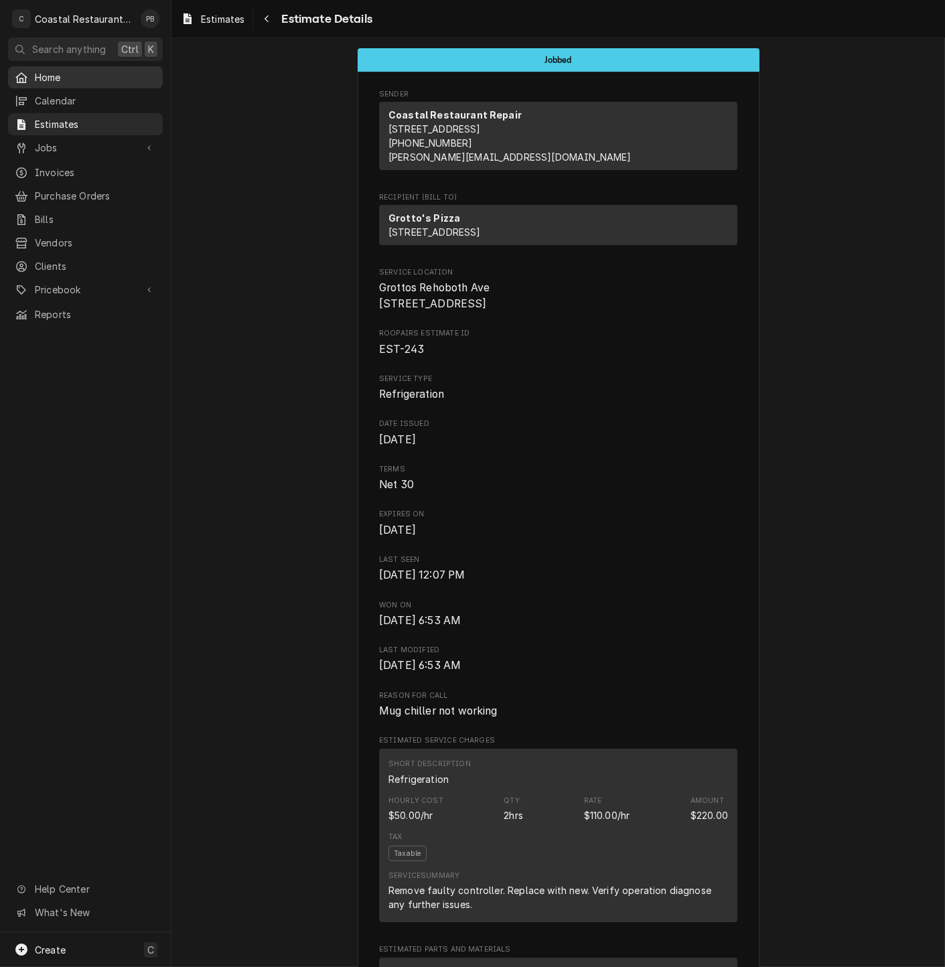
click at [46, 73] on span "Home" at bounding box center [95, 77] width 121 height 14
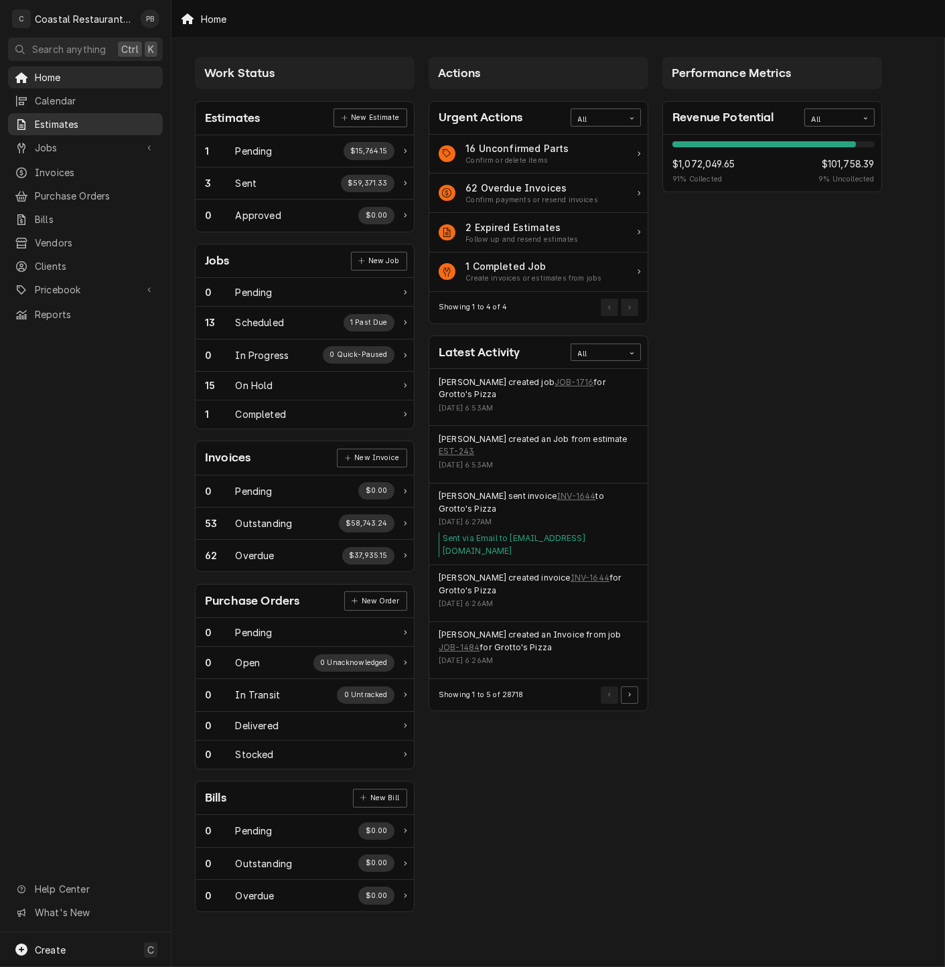
click at [93, 125] on span "Estimates" at bounding box center [95, 124] width 121 height 14
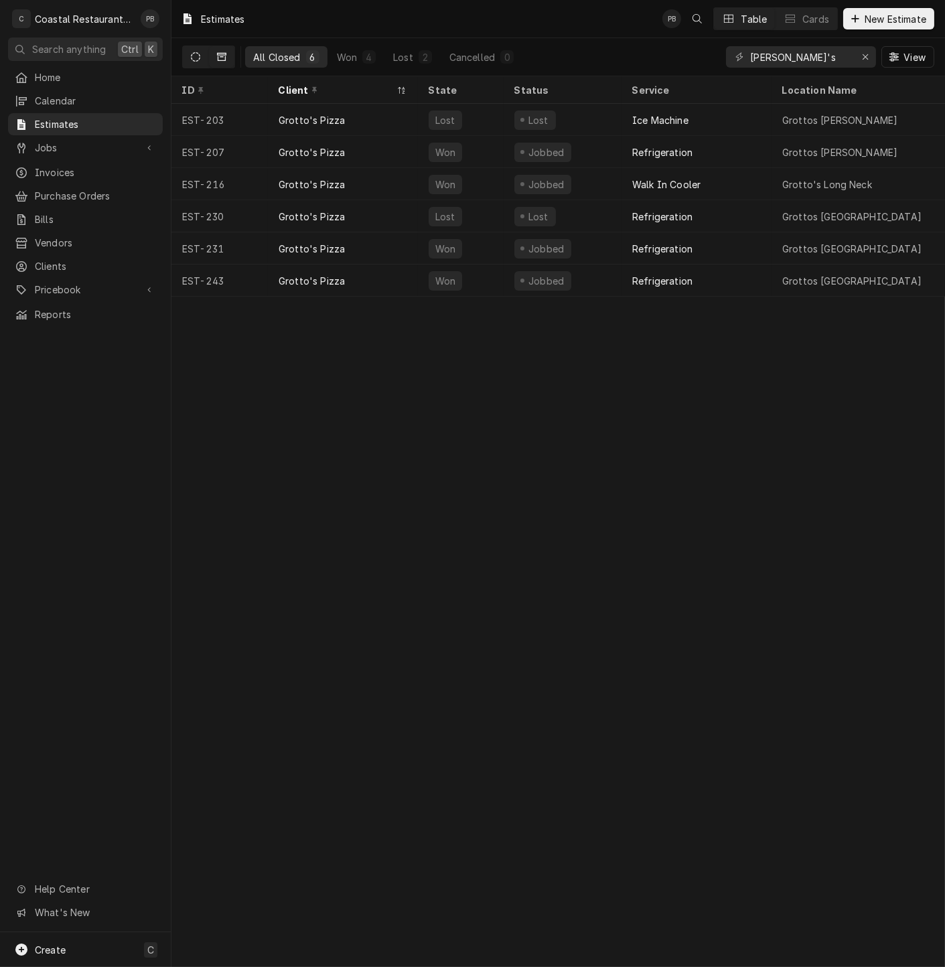
click at [196, 56] on icon "Dynamic Content Wrapper" at bounding box center [195, 56] width 9 height 9
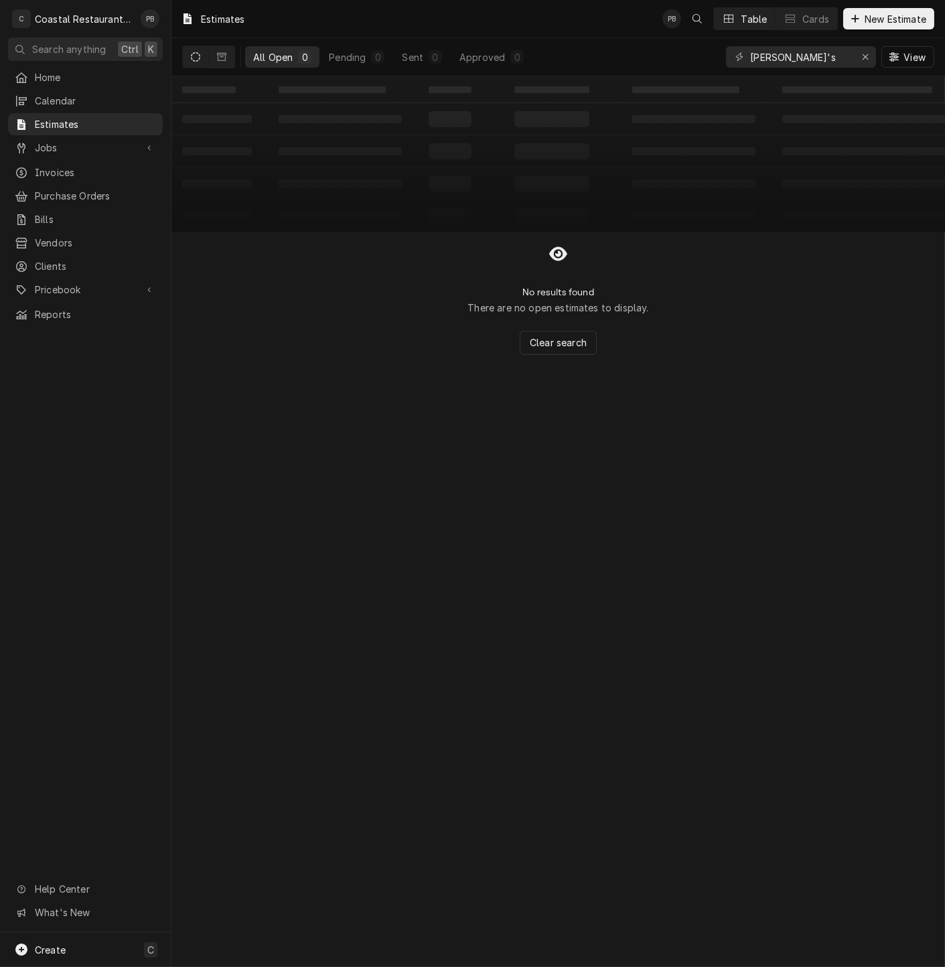
click at [201, 62] on button "Dynamic Content Wrapper" at bounding box center [195, 56] width 25 height 21
click at [218, 58] on icon "Dynamic Content Wrapper" at bounding box center [221, 56] width 9 height 9
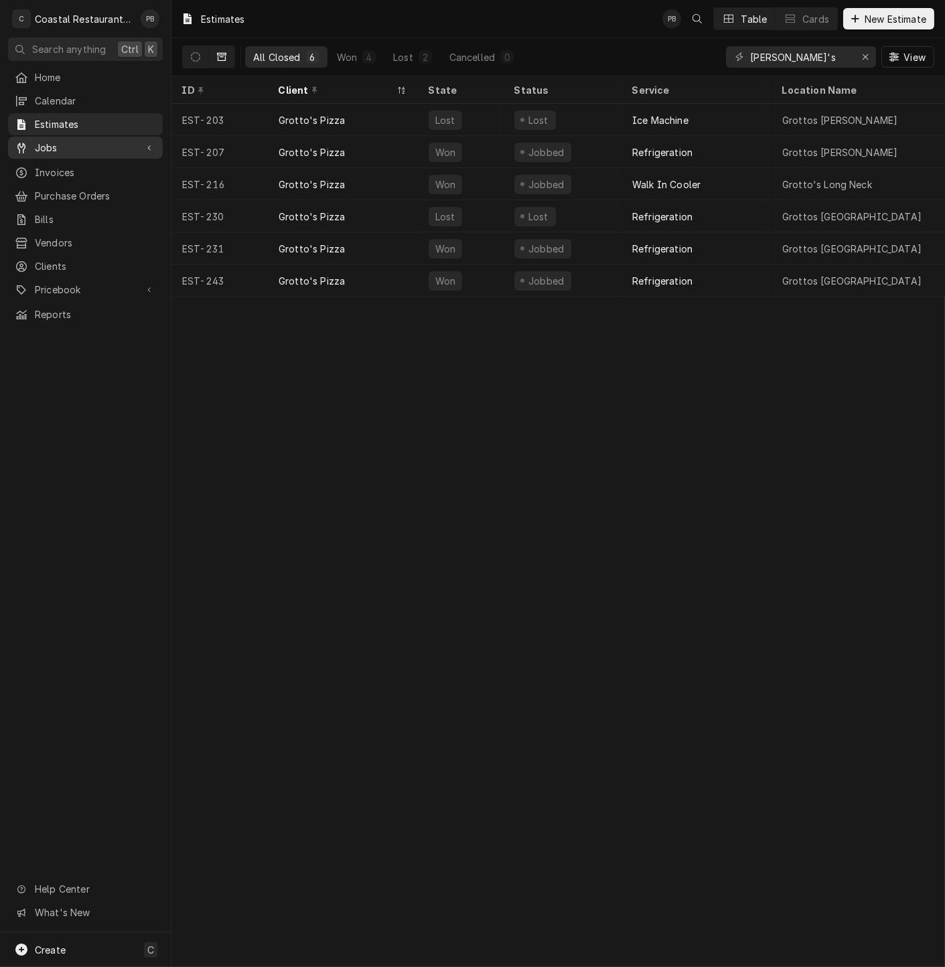
click at [63, 147] on span "Jobs" at bounding box center [85, 148] width 101 height 14
click at [69, 167] on span "Jobs" at bounding box center [95, 171] width 121 height 14
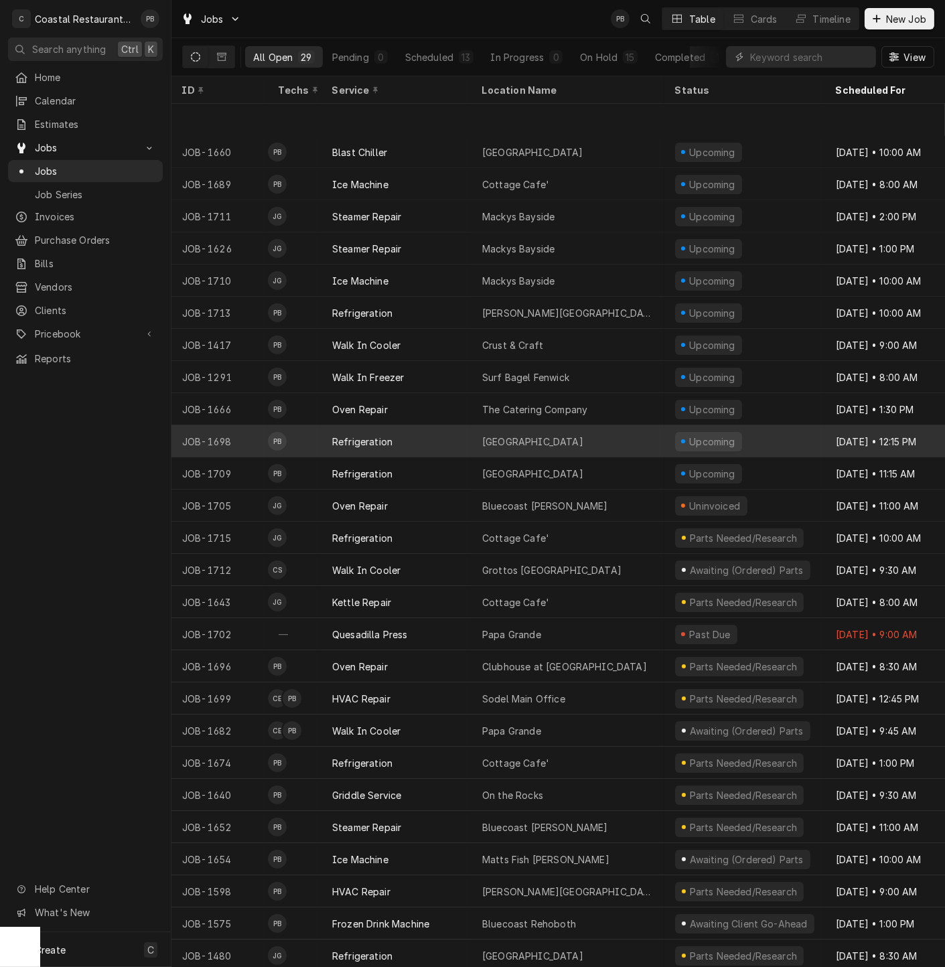
scroll to position [77, 0]
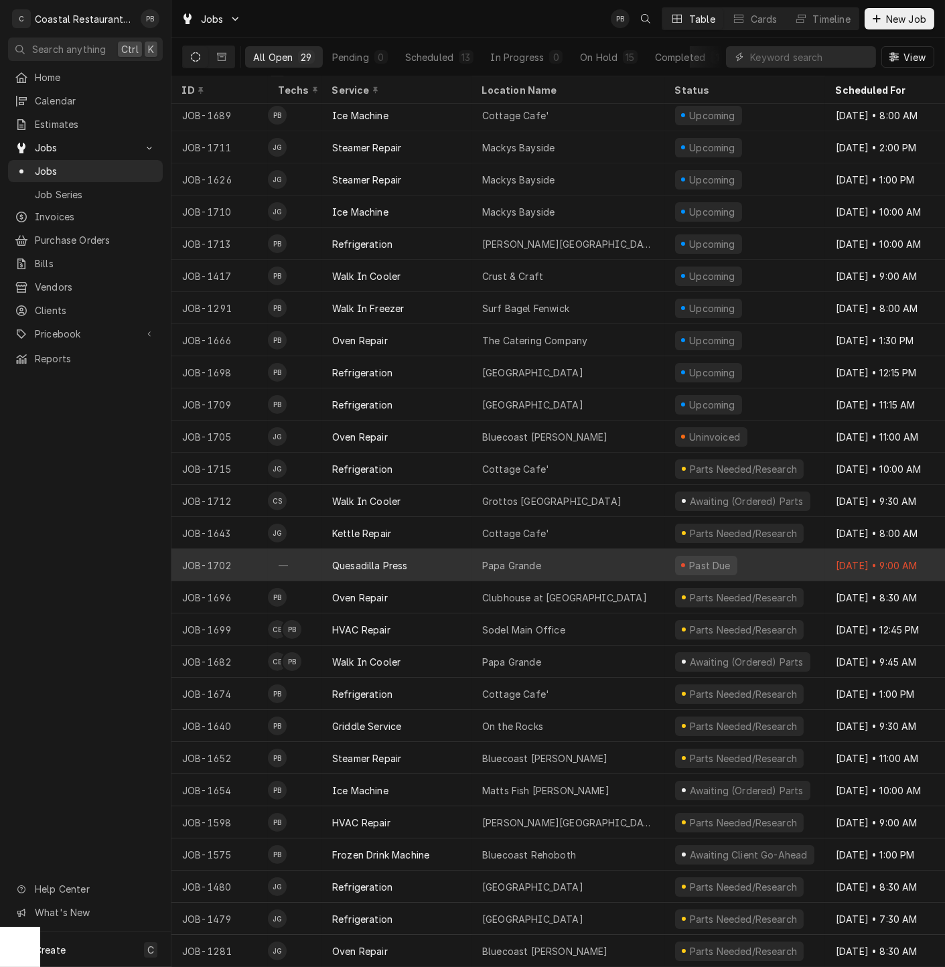
click at [518, 559] on div "Papa Grande" at bounding box center [511, 566] width 59 height 14
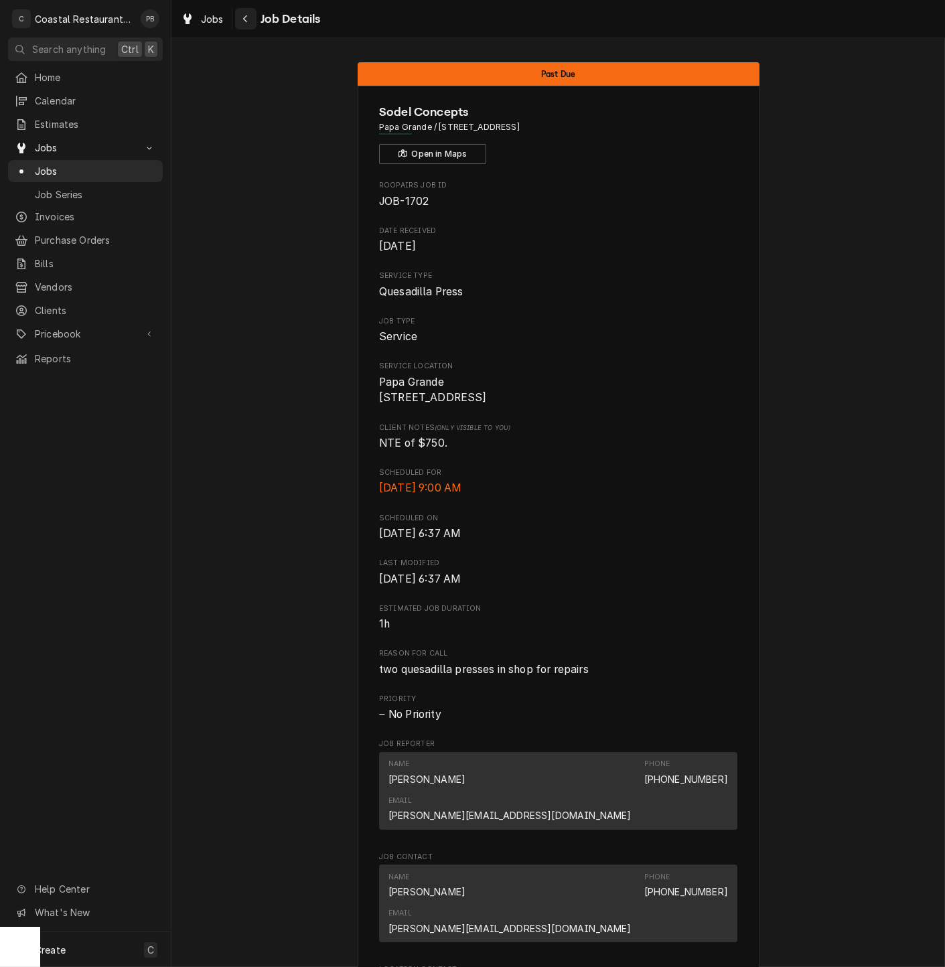
click at [245, 21] on icon "Navigate back" at bounding box center [245, 18] width 4 height 7
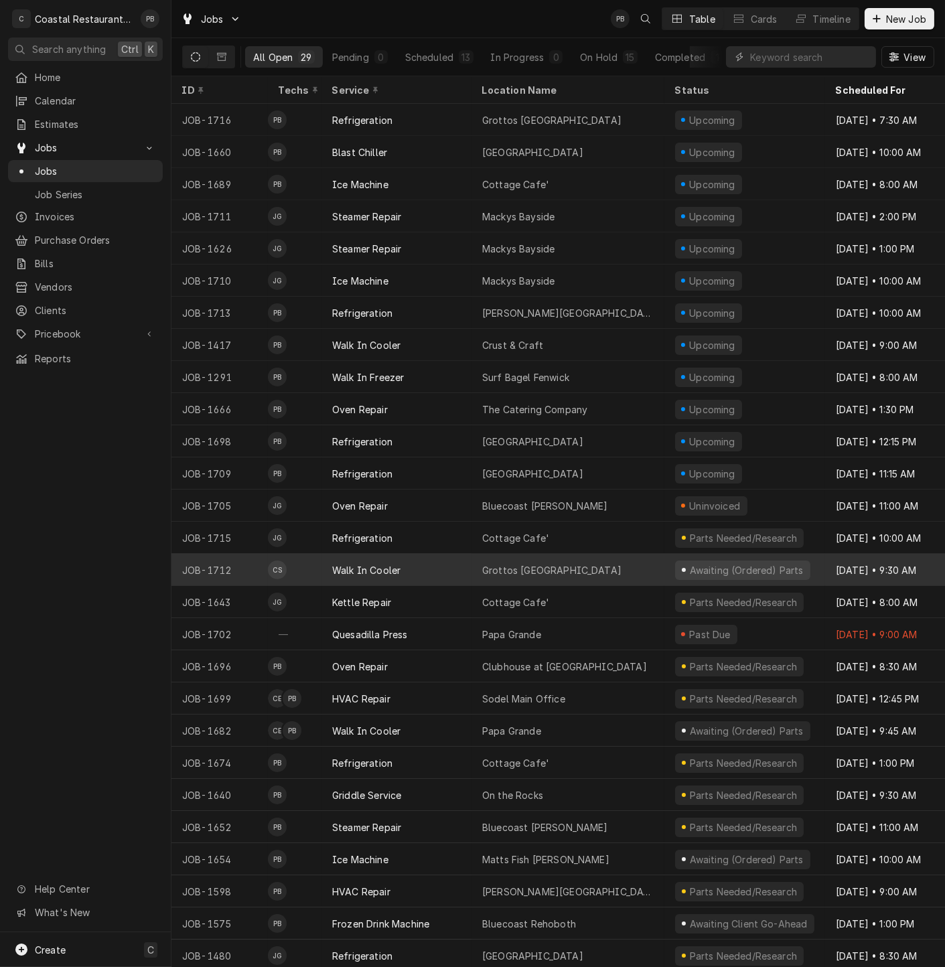
scroll to position [77, 0]
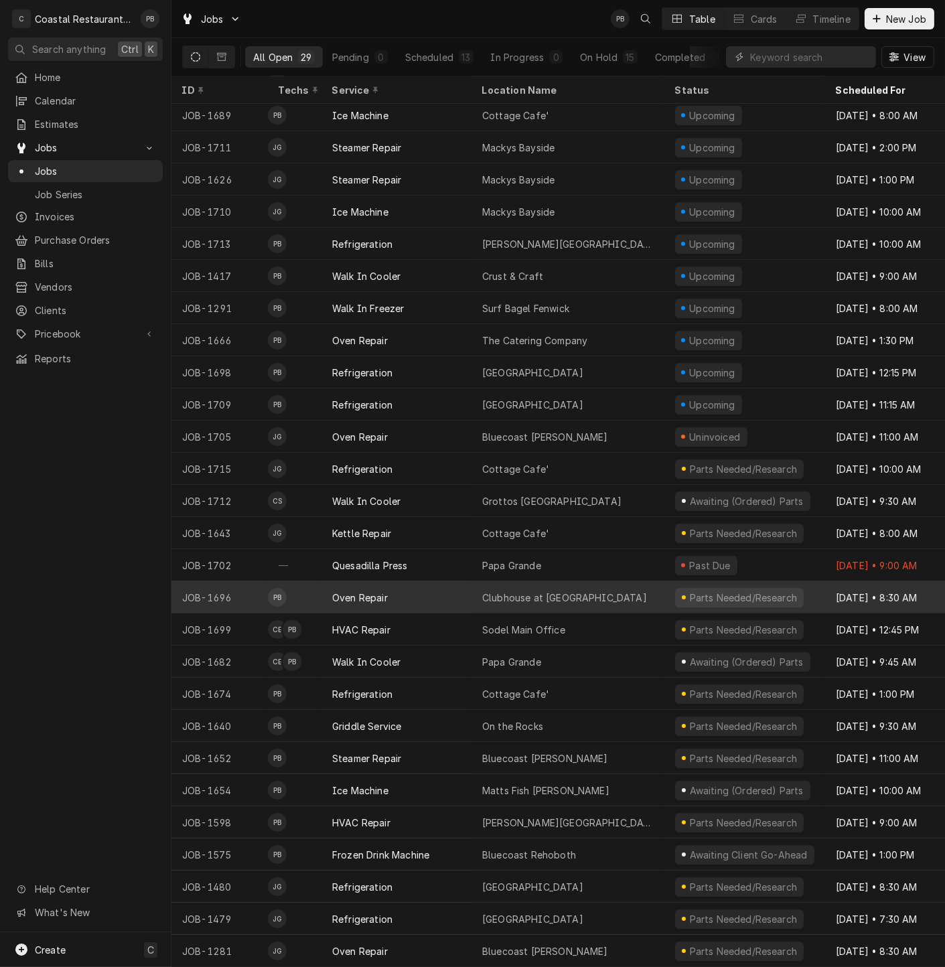
click at [439, 587] on div "Oven Repair" at bounding box center [397, 597] width 150 height 32
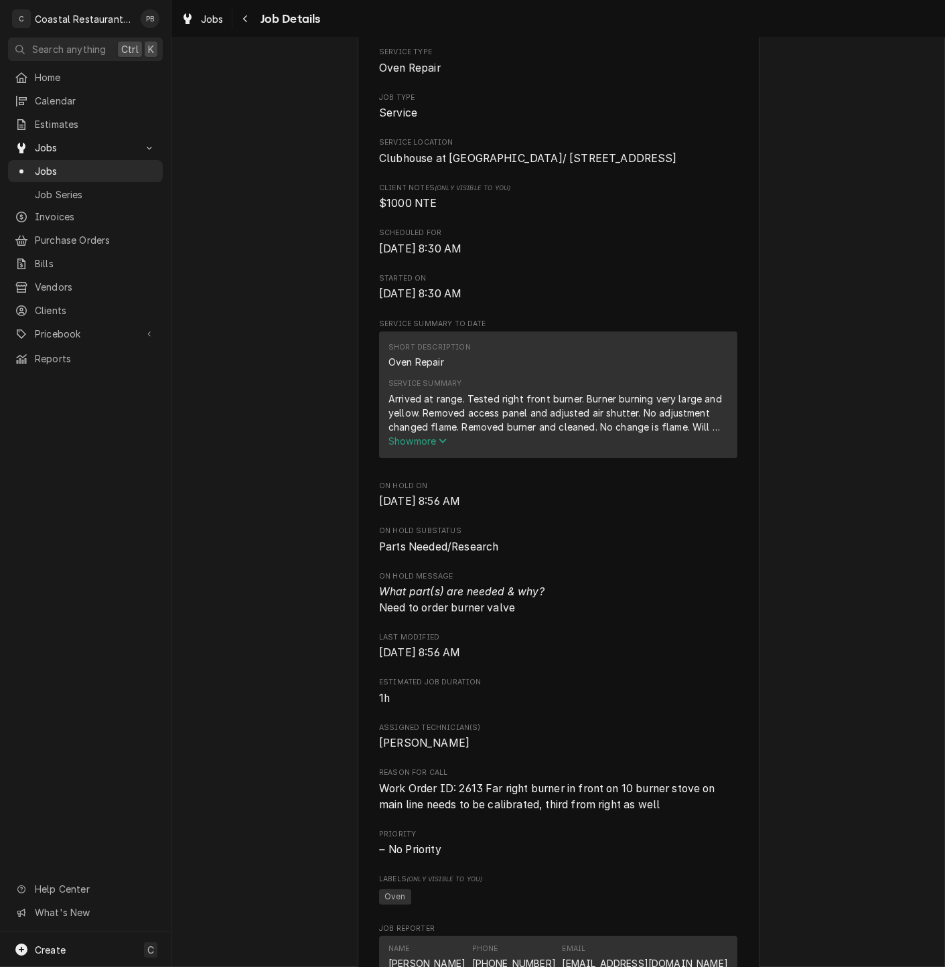
scroll to position [446, 0]
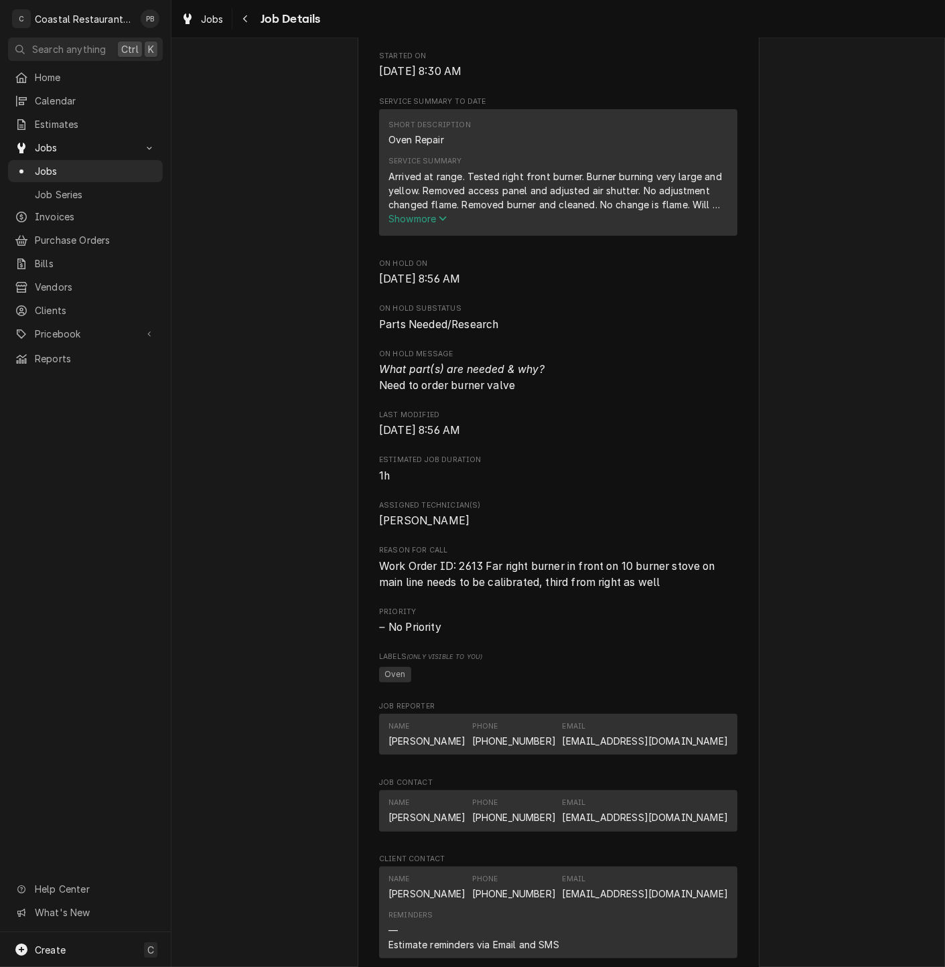
click at [403, 224] on span "Show more" at bounding box center [417, 218] width 59 height 11
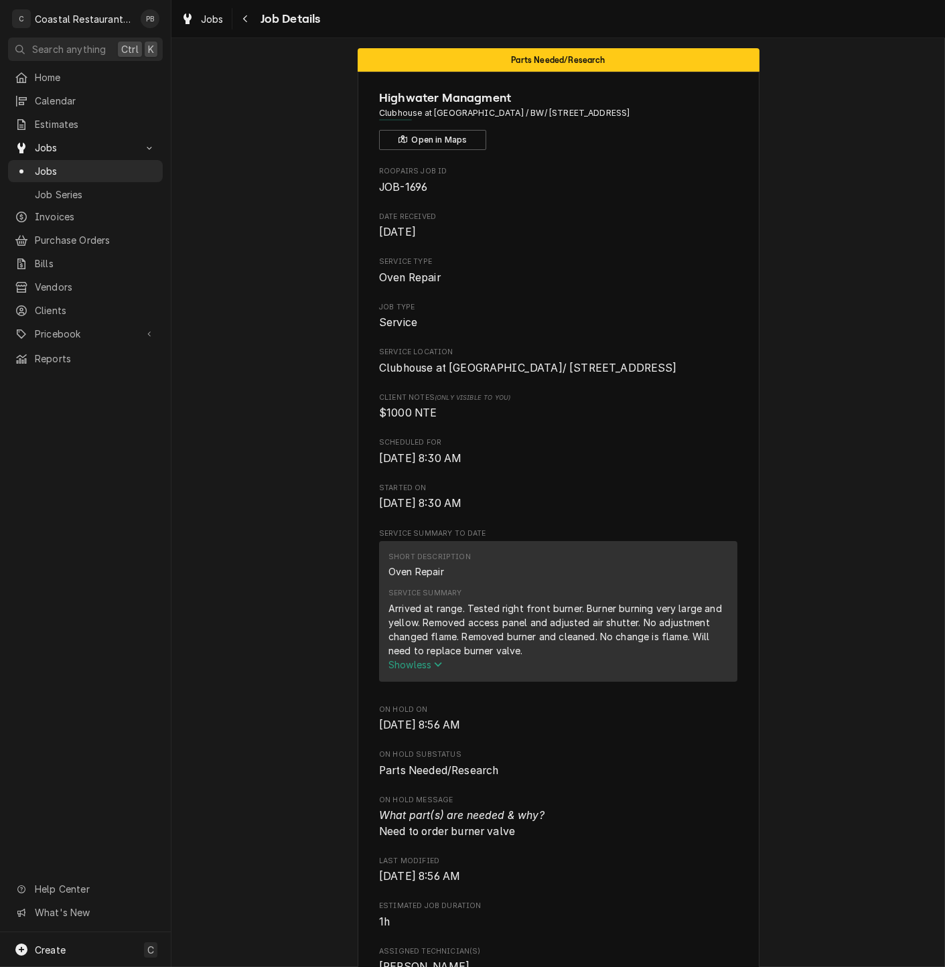
scroll to position [0, 0]
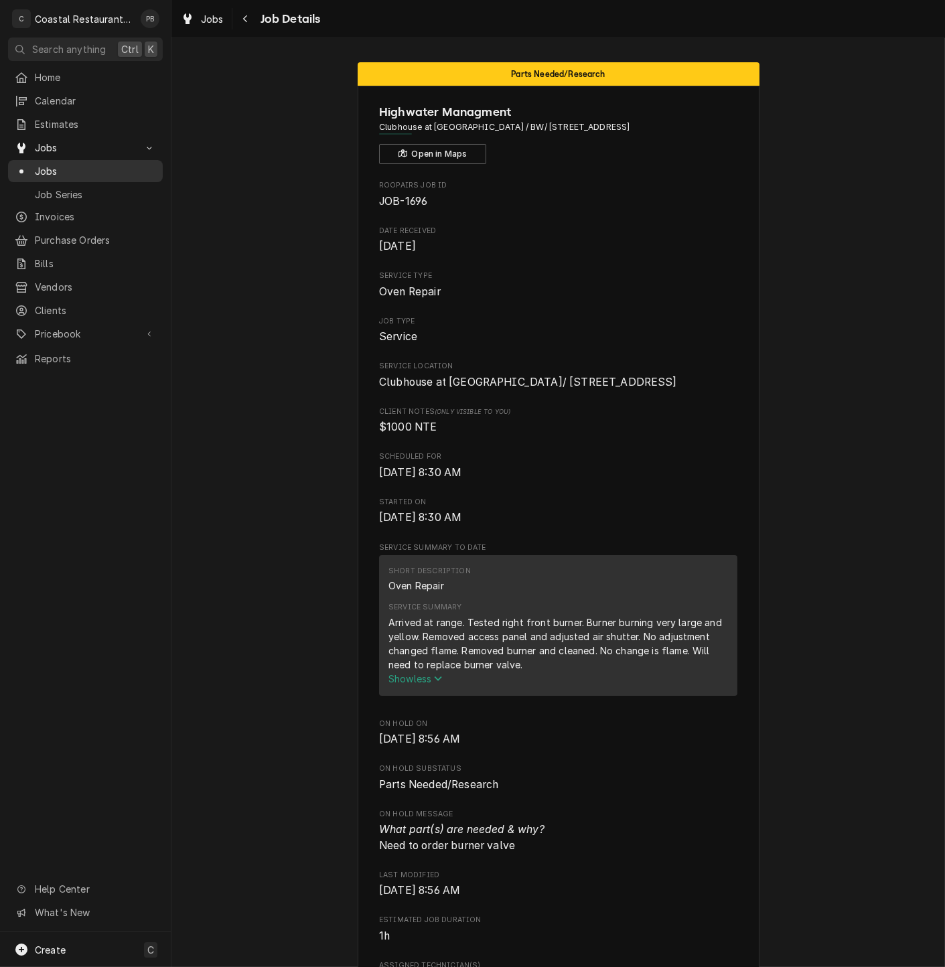
click at [44, 165] on span "Jobs" at bounding box center [95, 171] width 121 height 14
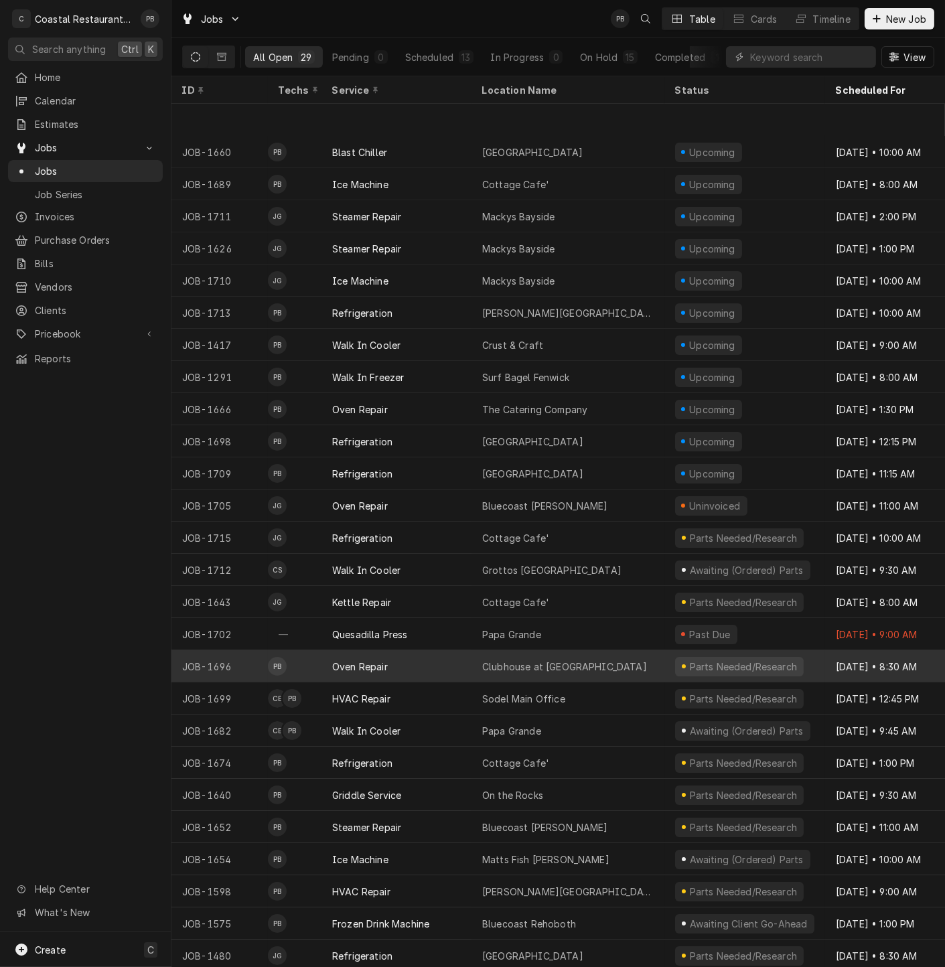
scroll to position [77, 0]
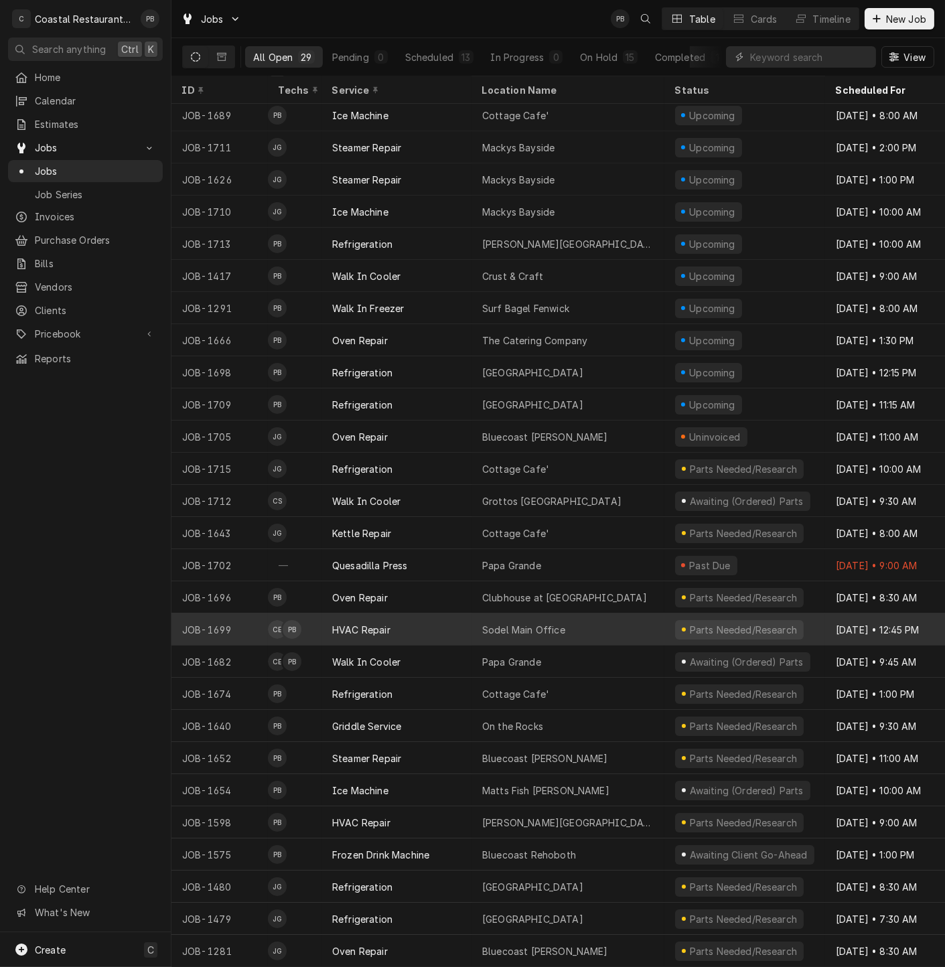
click at [417, 623] on div "HVAC Repair" at bounding box center [397, 630] width 150 height 32
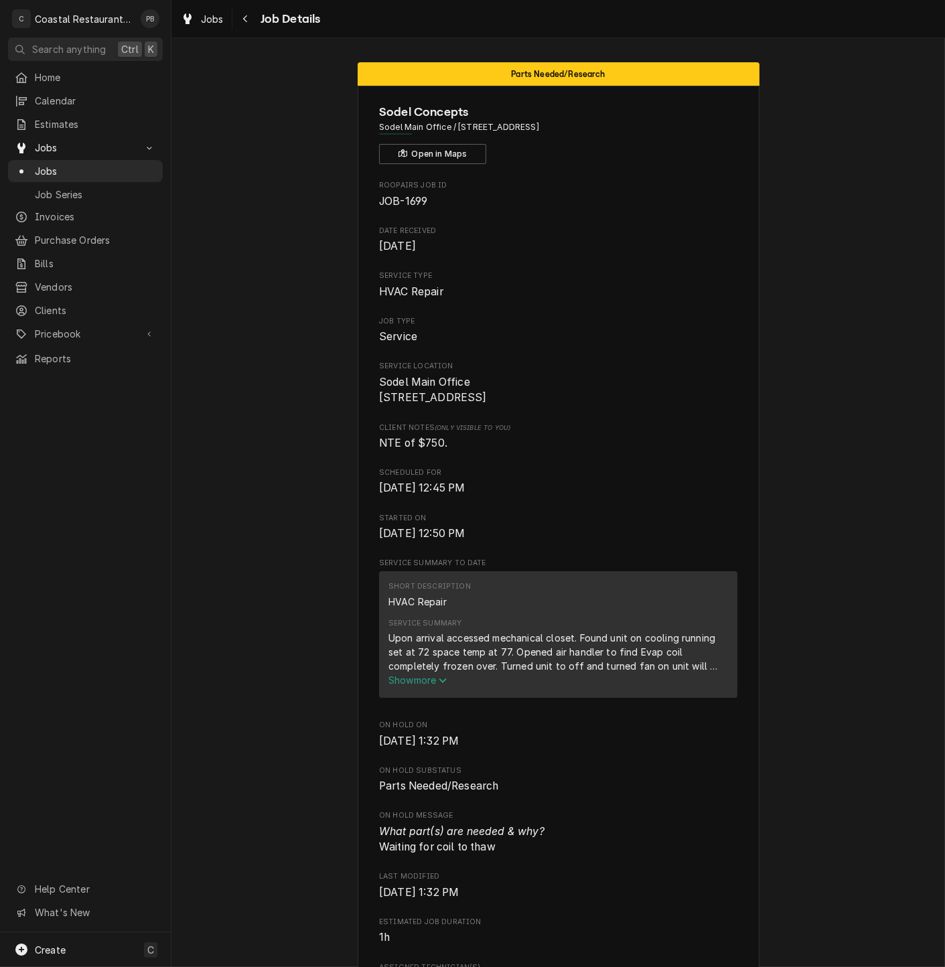
click at [417, 686] on span "Show more" at bounding box center [417, 679] width 59 height 11
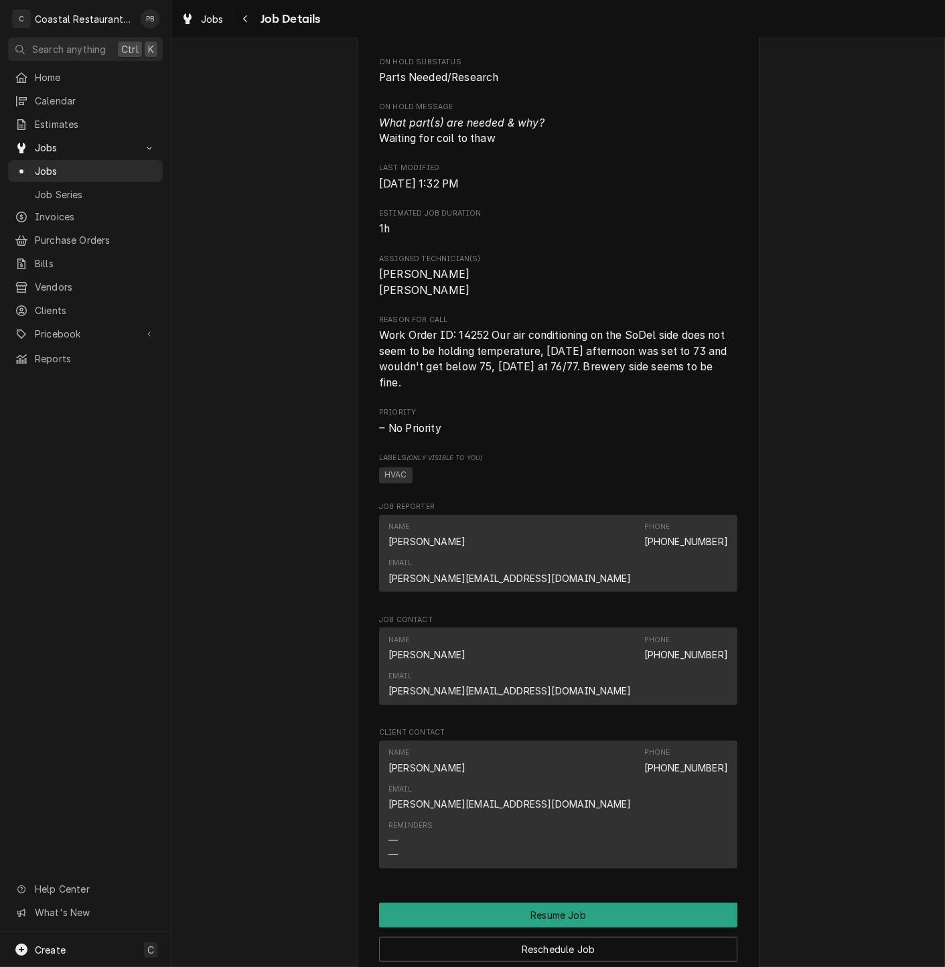
scroll to position [1042, 0]
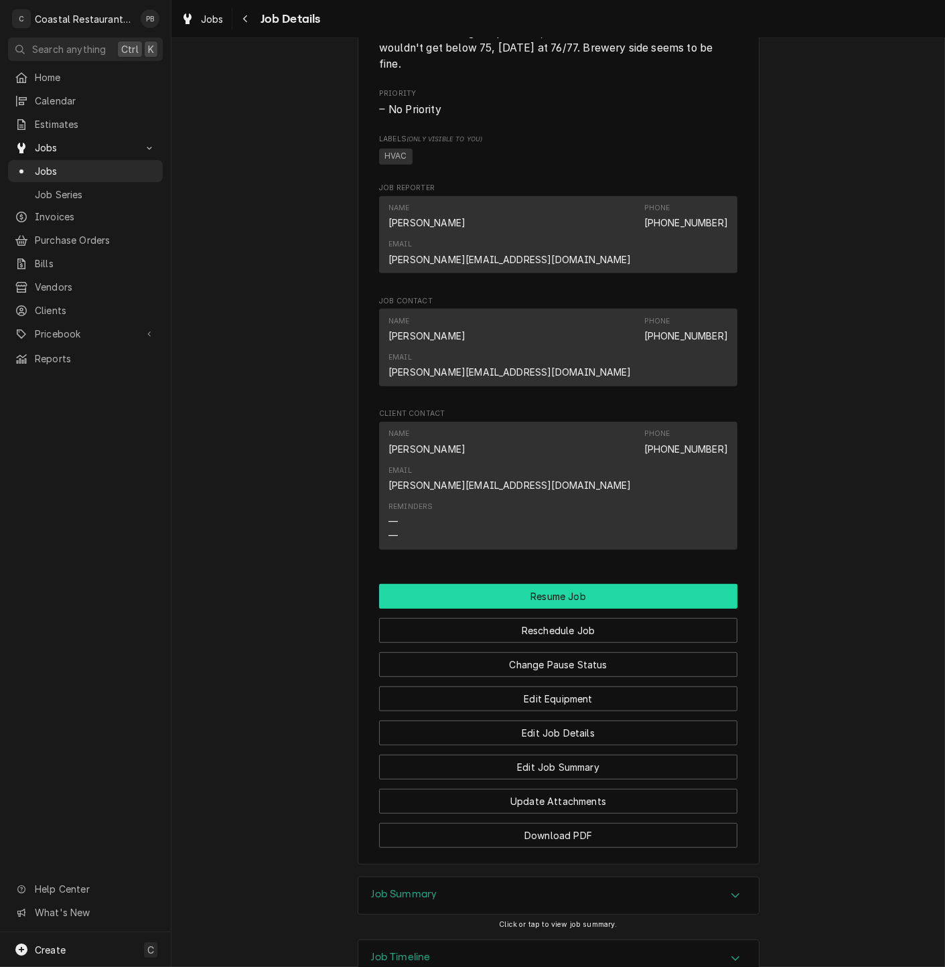
click at [593, 584] on button "Resume Job" at bounding box center [558, 596] width 358 height 25
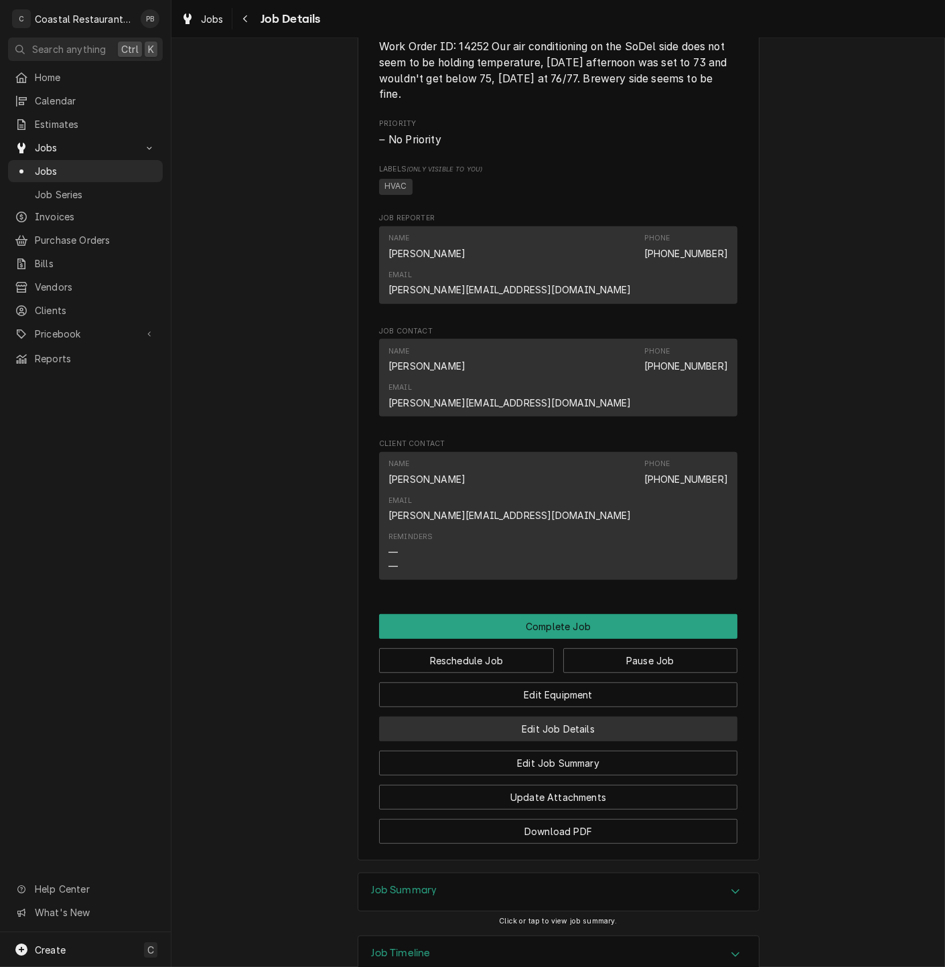
scroll to position [896, 0]
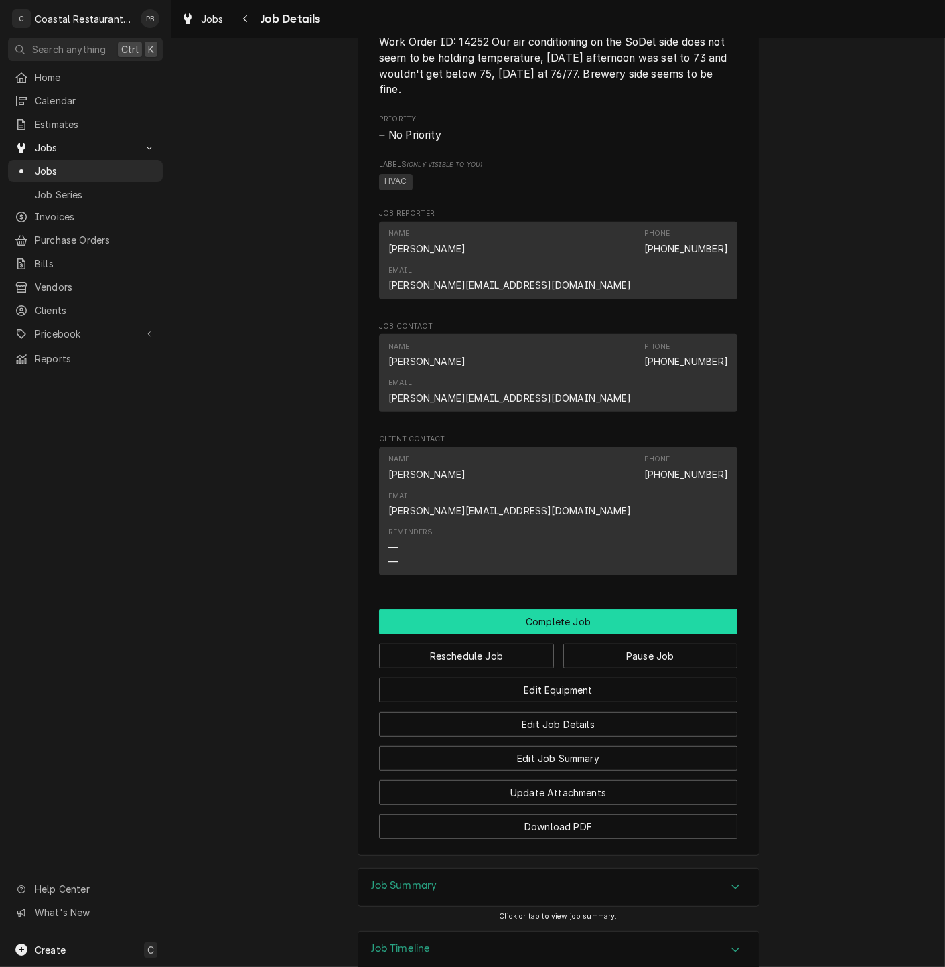
click at [579, 610] on button "Complete Job" at bounding box center [558, 622] width 358 height 25
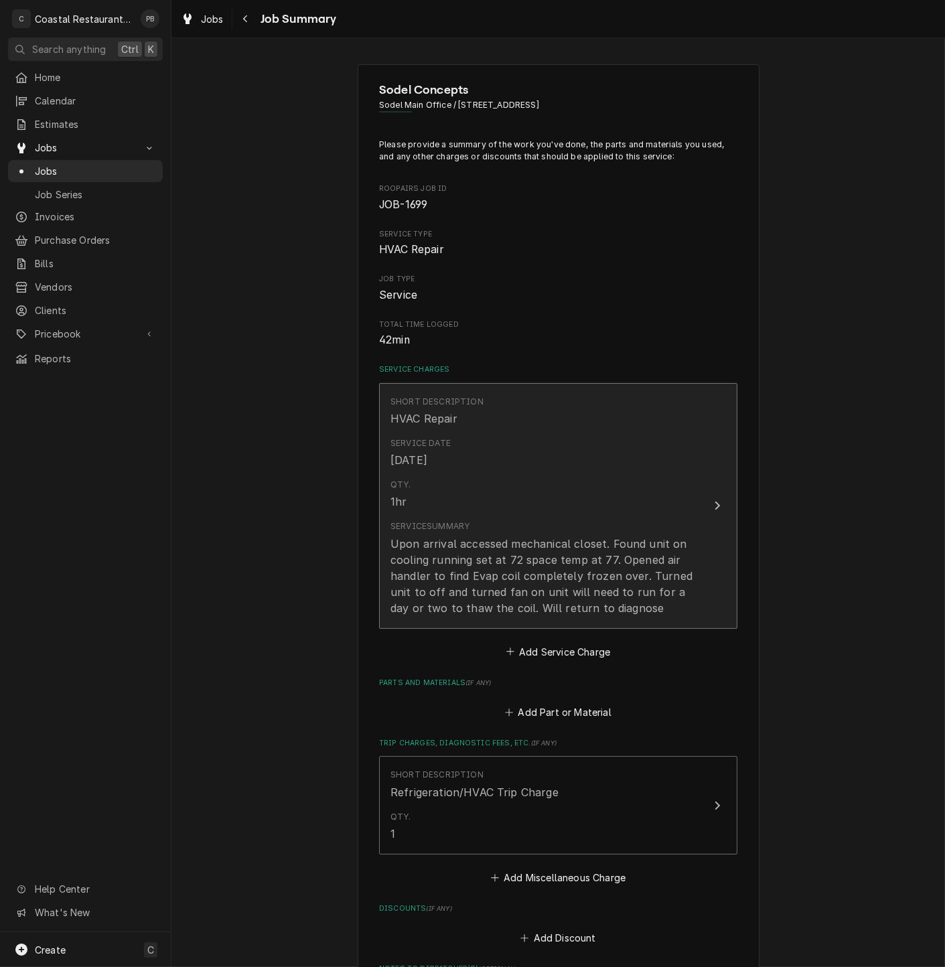
click at [711, 496] on button "Short Description HVAC Repair Service Date Sep 26, 2025 Qty. 1hr Service Summar…" at bounding box center [558, 506] width 358 height 246
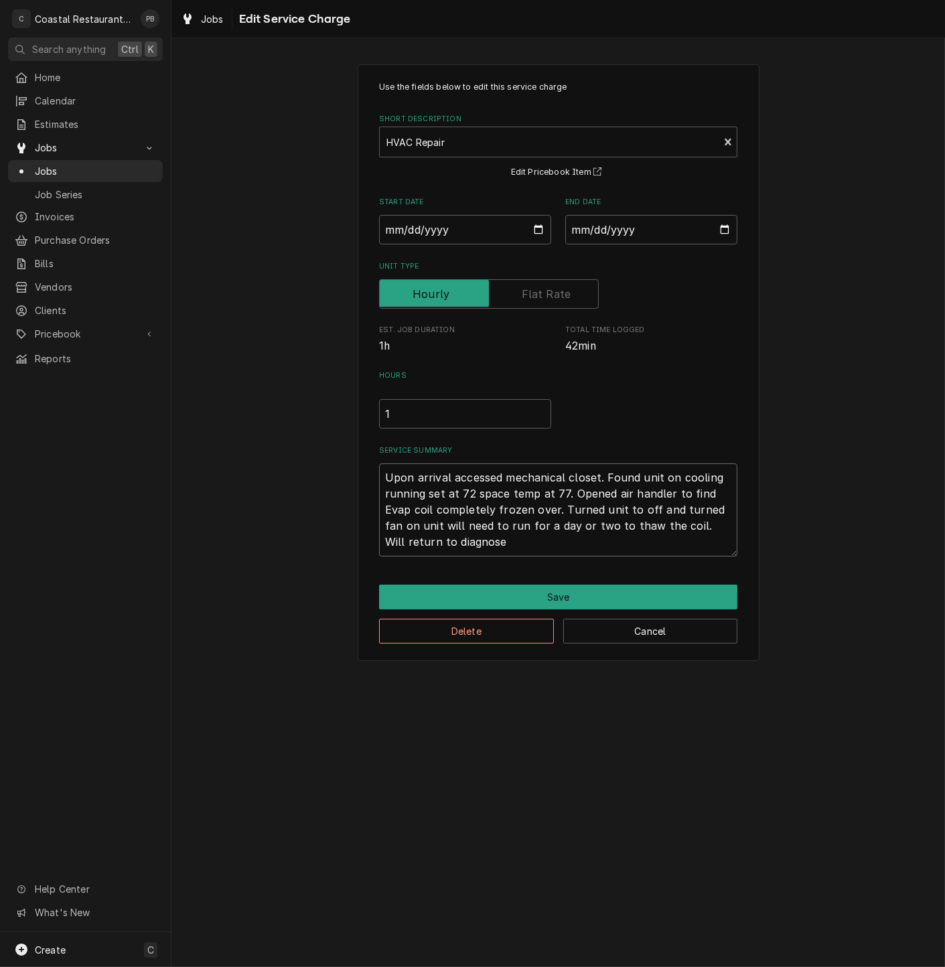
drag, startPoint x: 465, startPoint y: 547, endPoint x: 673, endPoint y: 528, distance: 209.2
click at [673, 528] on textarea "Upon arrival accessed mechanical closet. Found unit on cooling running set at 7…" at bounding box center [558, 510] width 358 height 93
type textarea "x"
type textarea "Upon arrival accessed mechanical closet. Found unit on cooling running set at 7…"
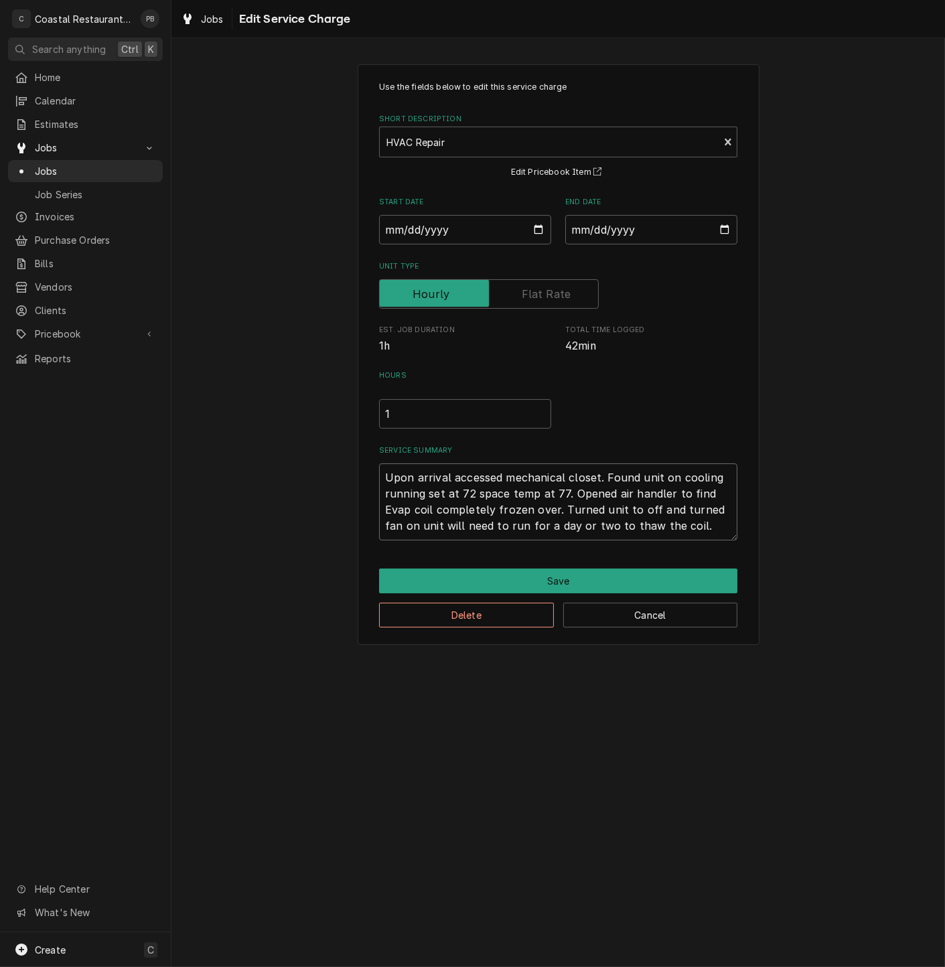
type textarea "x"
type textarea "Upon arrival accessed mechanical closet. Found unit on cooling running set at 7…"
type textarea "x"
type textarea "Upon arrival accessed mechanical closet. Found unit on cooling running set at 7…"
type textarea "x"
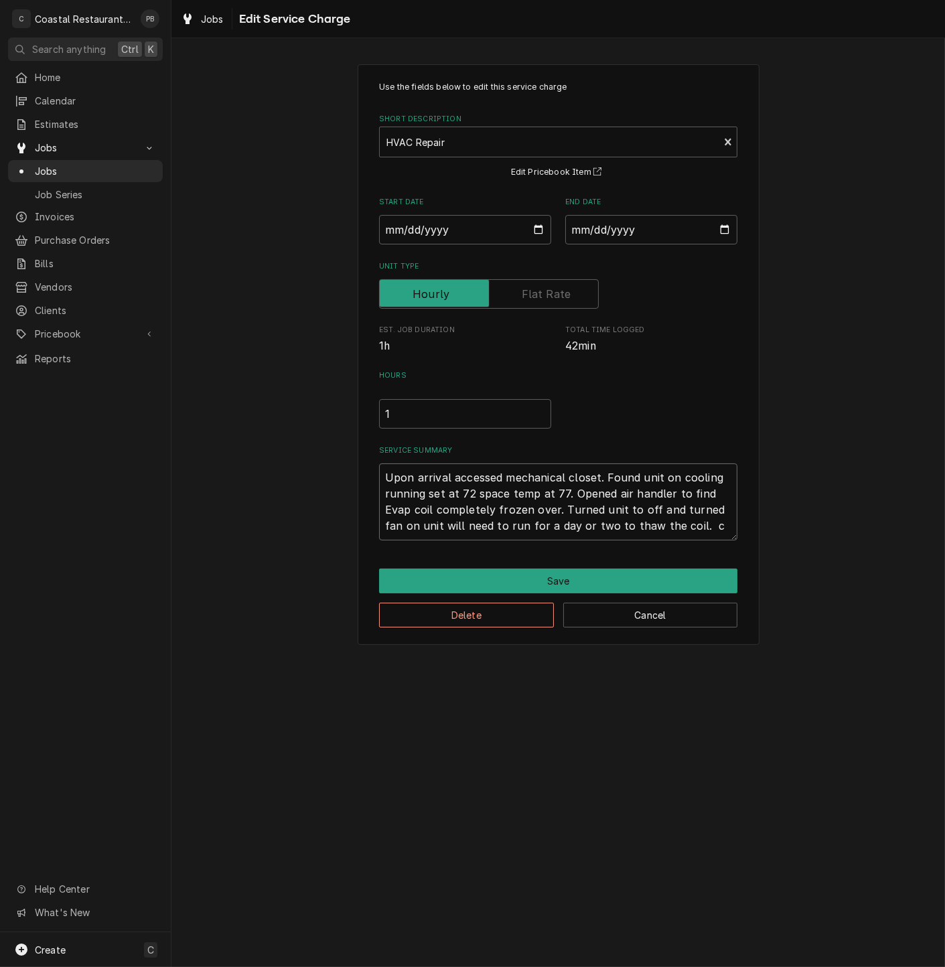
type textarea "Upon arrival accessed mechanical closet. Found unit on cooling running set at 7…"
type textarea "x"
type textarea "Upon arrival accessed mechanical closet. Found unit on cooling running set at 7…"
type textarea "x"
type textarea "Upon arrival accessed mechanical closet. Found unit on cooling running set at 7…"
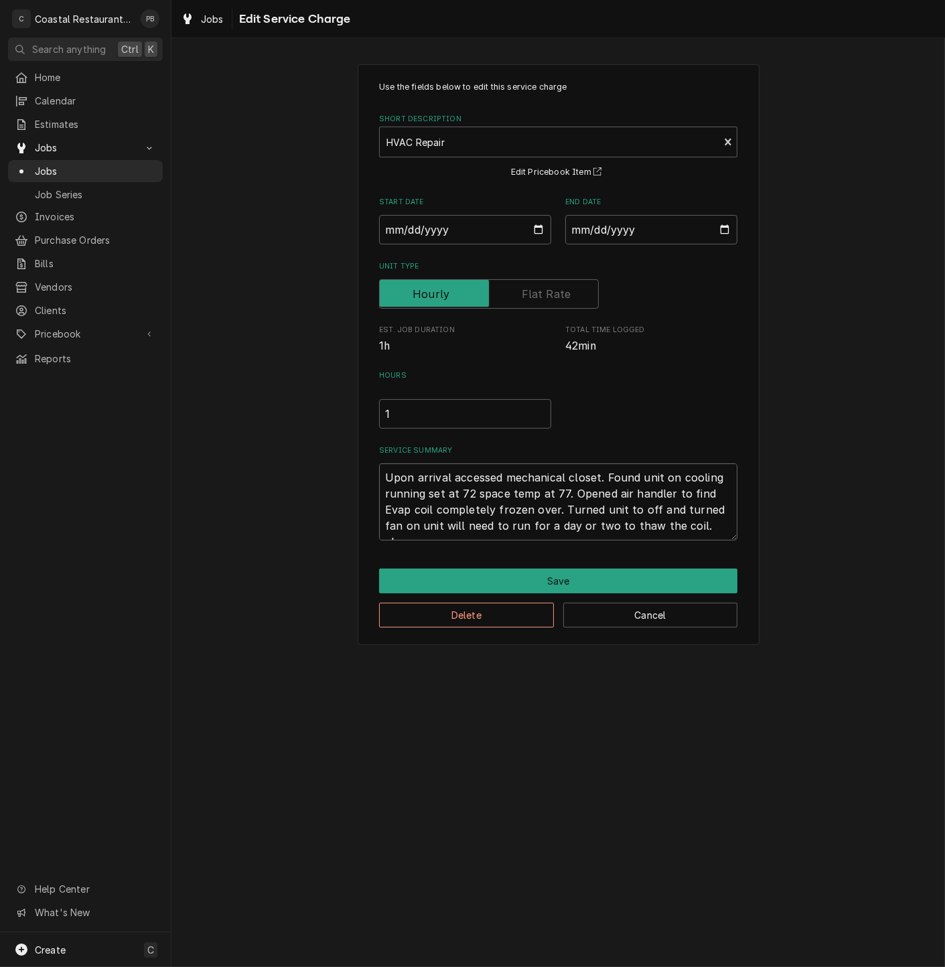
type textarea "x"
type textarea "Upon arrival accessed mechanical closet. Found unit on cooling running set at 7…"
type textarea "x"
type textarea "Upon arrival accessed mechanical closet. Found unit on cooling running set at 7…"
type textarea "x"
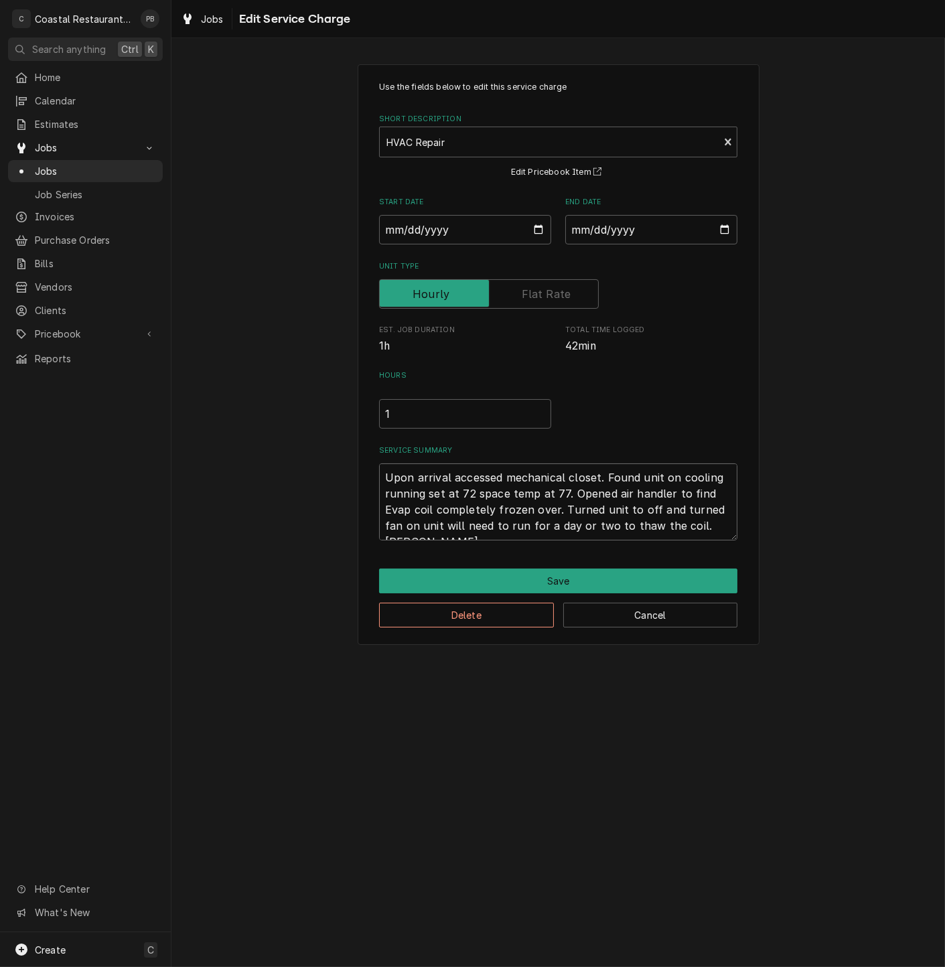
type textarea "Upon arrival accessed mechanical closet. Found unit on cooling running set at 7…"
type textarea "x"
type textarea "Upon arrival accessed mechanical closet. Found unit on cooling running set at 7…"
type textarea "x"
type textarea "Upon arrival accessed mechanical closet. Found unit on cooling running set at 7…"
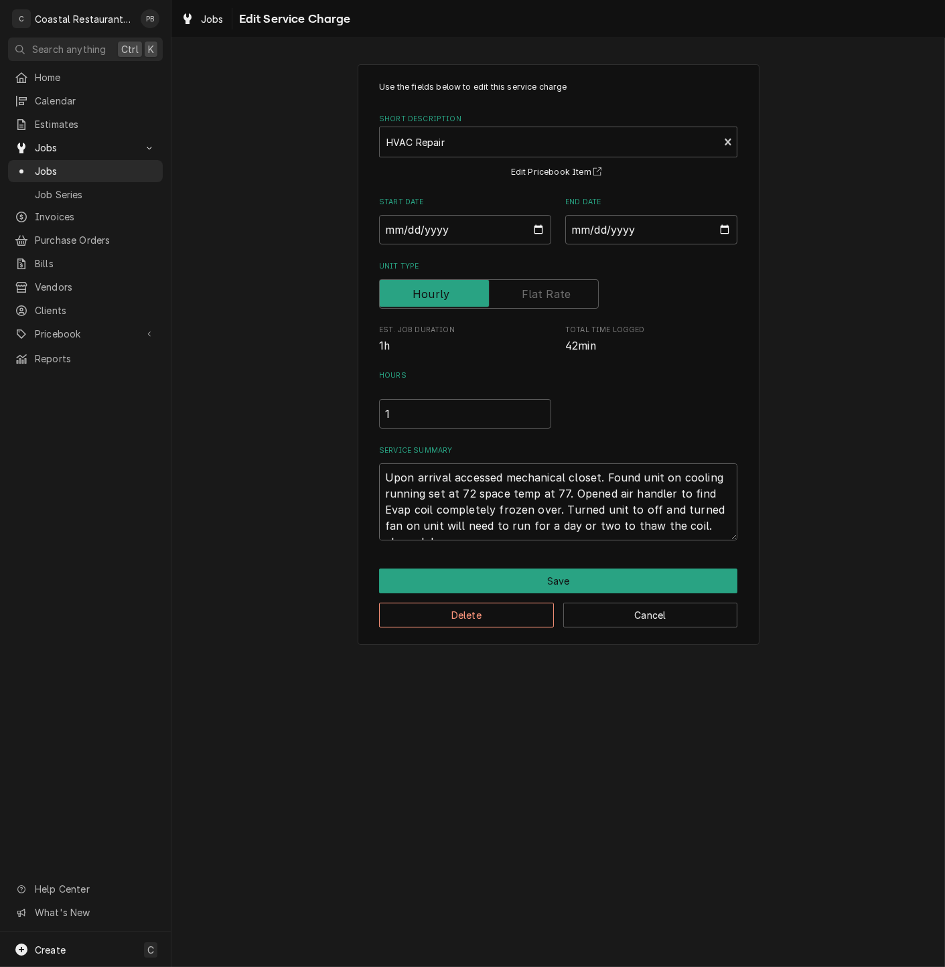
type textarea "x"
type textarea "Upon arrival accessed mechanical closet. Found unit on cooling running set at 7…"
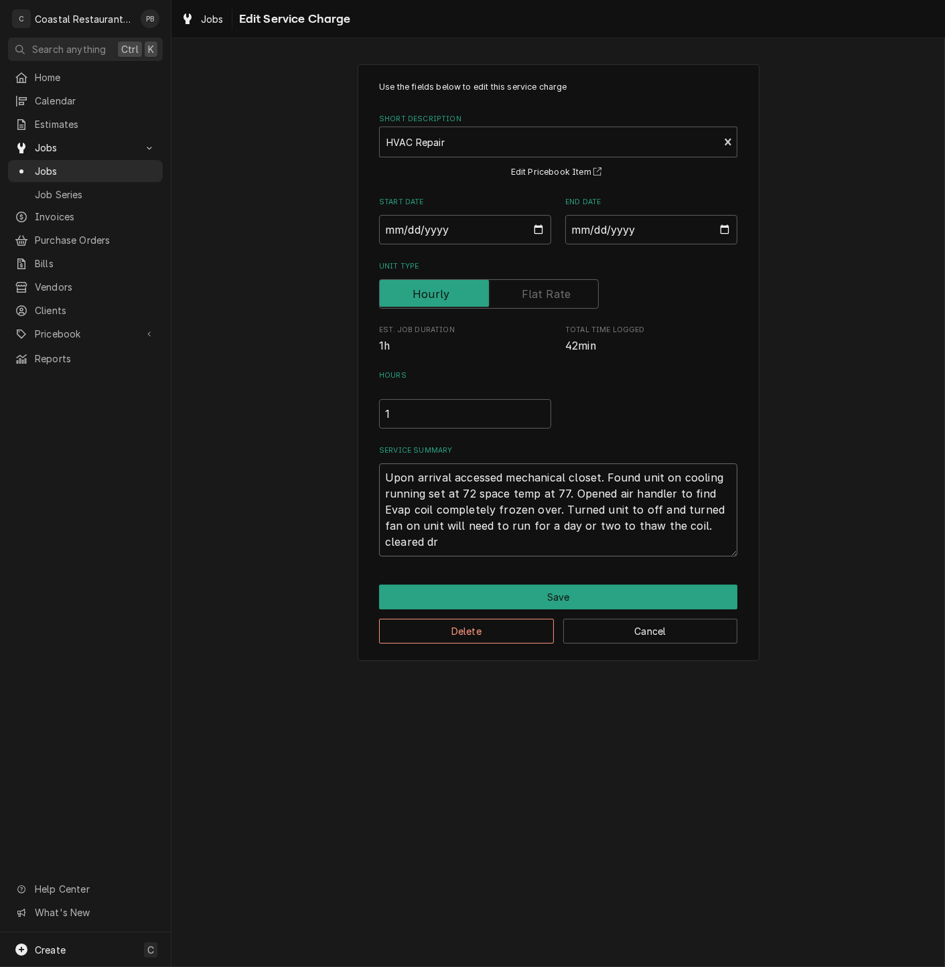
type textarea "x"
type textarea "Upon arrival accessed mechanical closet. Found unit on cooling running set at 7…"
type textarea "x"
type textarea "Upon arrival accessed mechanical closet. Found unit on cooling running set at 7…"
type textarea "x"
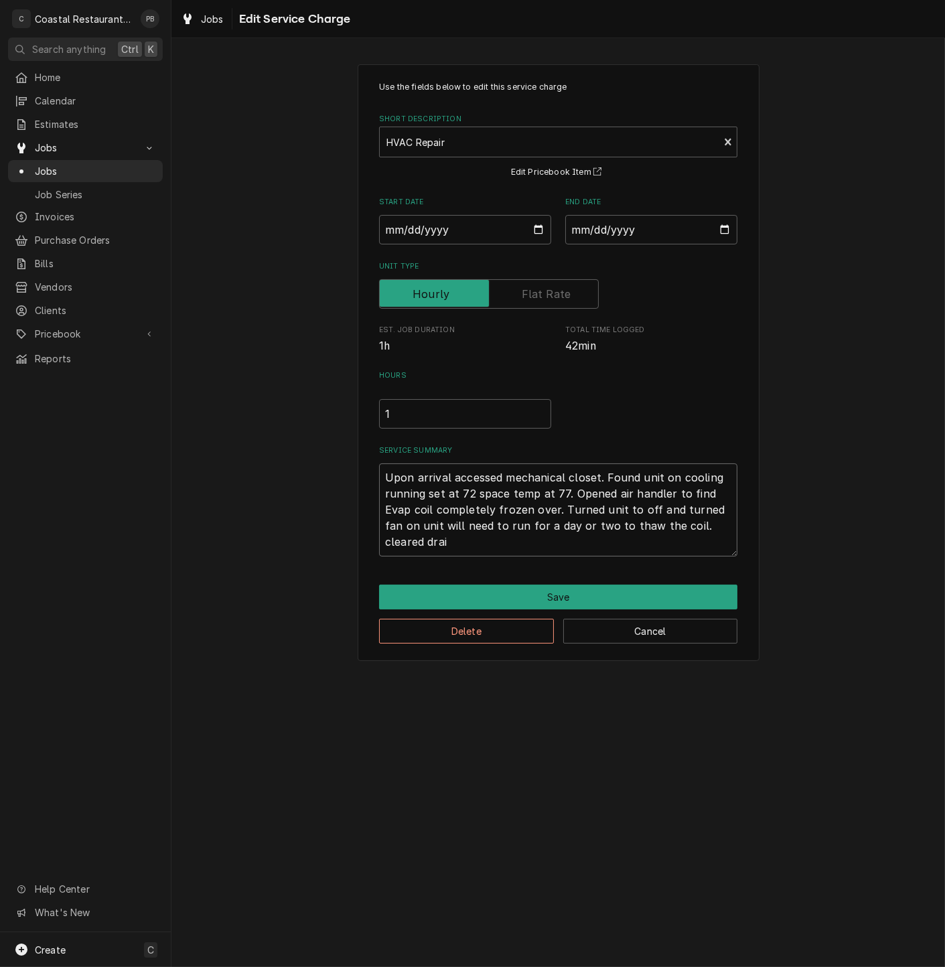
type textarea "Upon arrival accessed mechanical closet. Found unit on cooling running set at 7…"
type textarea "x"
type textarea "Upon arrival accessed mechanical closet. Found unit on cooling running set at 7…"
type textarea "x"
type textarea "Upon arrival accessed mechanical closet. Found unit on cooling running set at 7…"
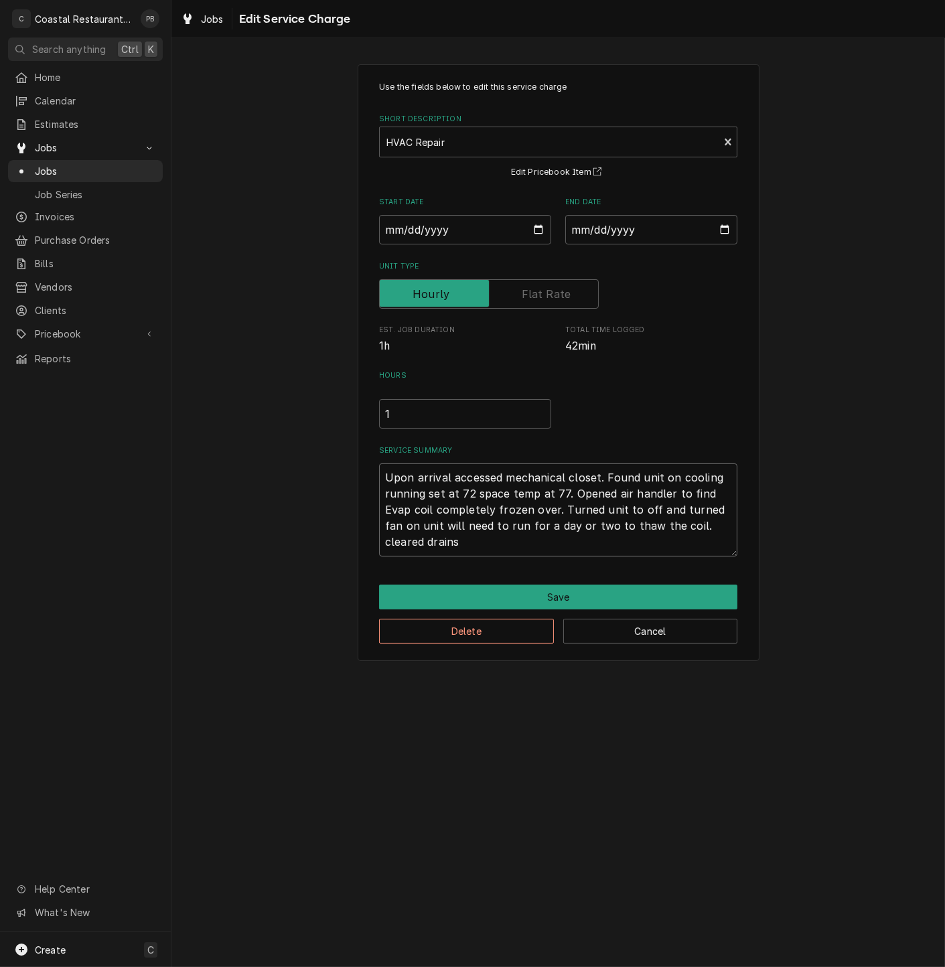
type textarea "x"
type textarea "Upon arrival accessed mechanical closet. Found unit on cooling running set at 7…"
type textarea "x"
type textarea "Upon arrival accessed mechanical closet. Found unit on cooling running set at 7…"
type textarea "x"
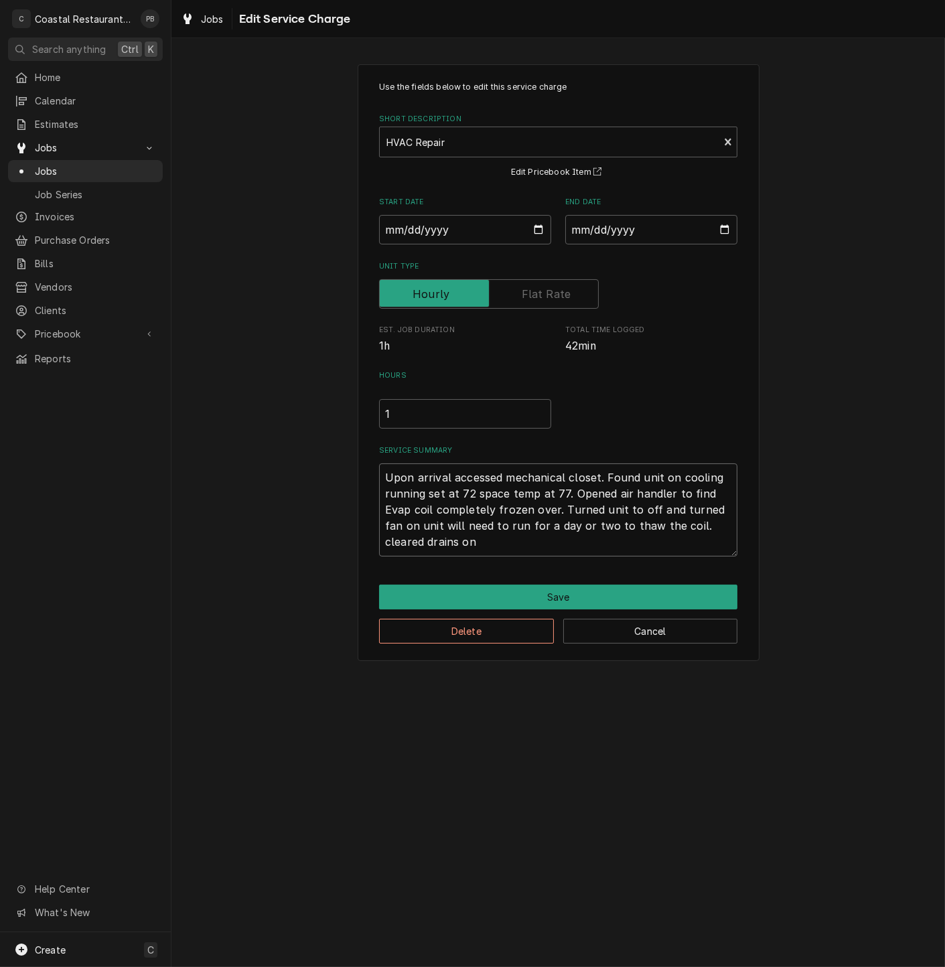
type textarea "Upon arrival accessed mechanical closet. Found unit on cooling running set at 7…"
type textarea "x"
type textarea "Upon arrival accessed mechanical closet. Found unit on cooling running set at 7…"
type textarea "x"
type textarea "Upon arrival accessed mechanical closet. Found unit on cooling running set at 7…"
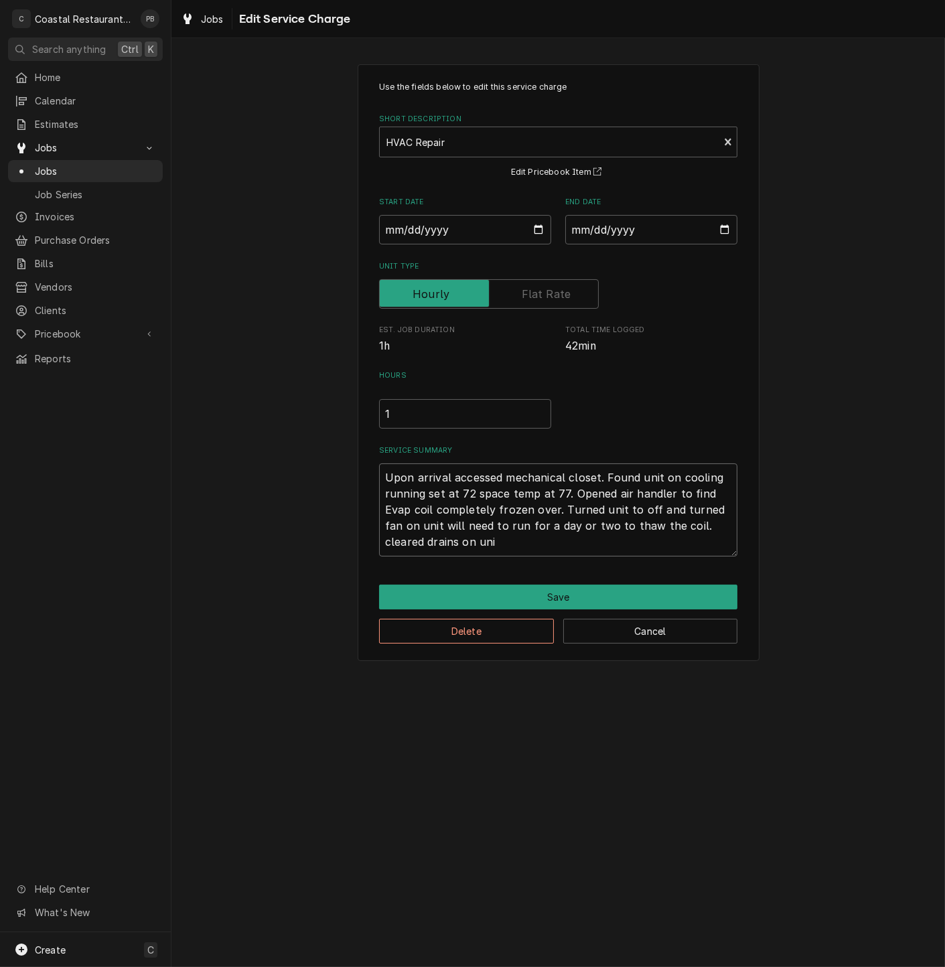
type textarea "x"
type textarea "Upon arrival accessed mechanical closet. Found unit on cooling running set at 7…"
type textarea "x"
type textarea "Upon arrival accessed mechanical closet. Found unit on cooling running set at 7…"
type textarea "x"
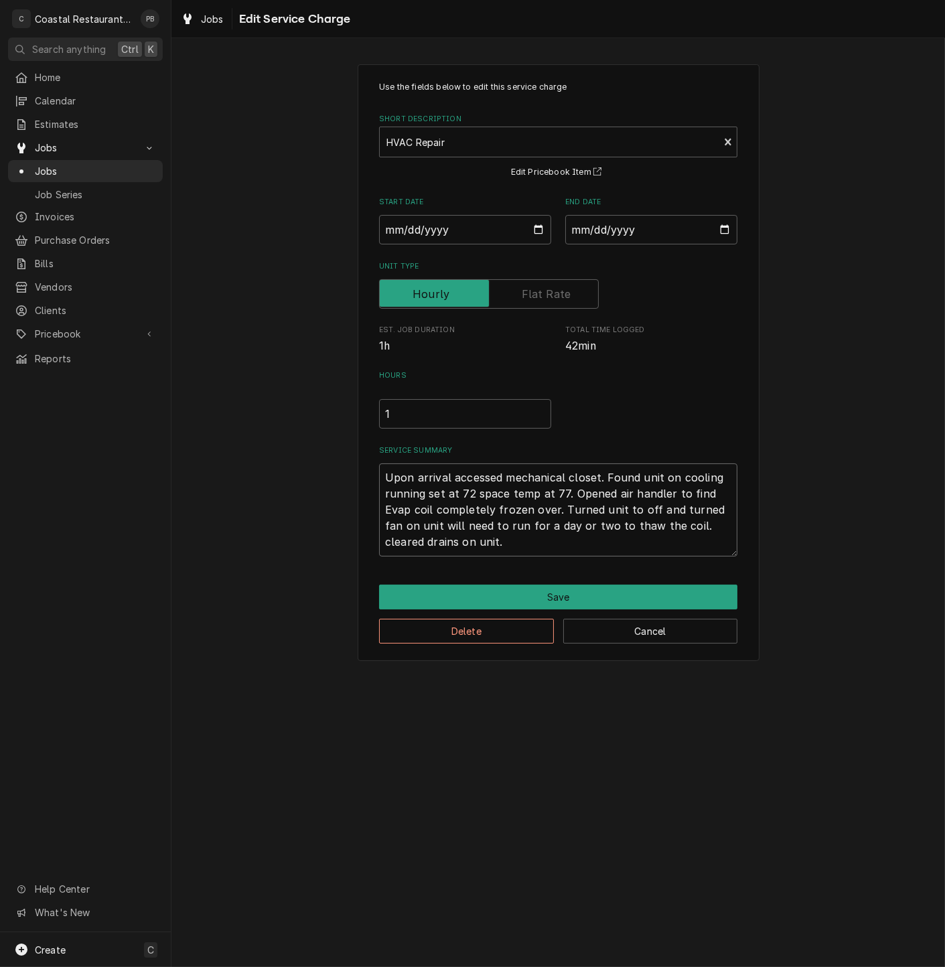
type textarea "Upon arrival accessed mechanical closet. Found unit on cooling running set at 7…"
type textarea "x"
type textarea "Upon arrival accessed mechanical closet. Found unit on cooling running set at 7…"
type textarea "x"
type textarea "Upon arrival accessed mechanical closet. Found unit on cooling running set at 7…"
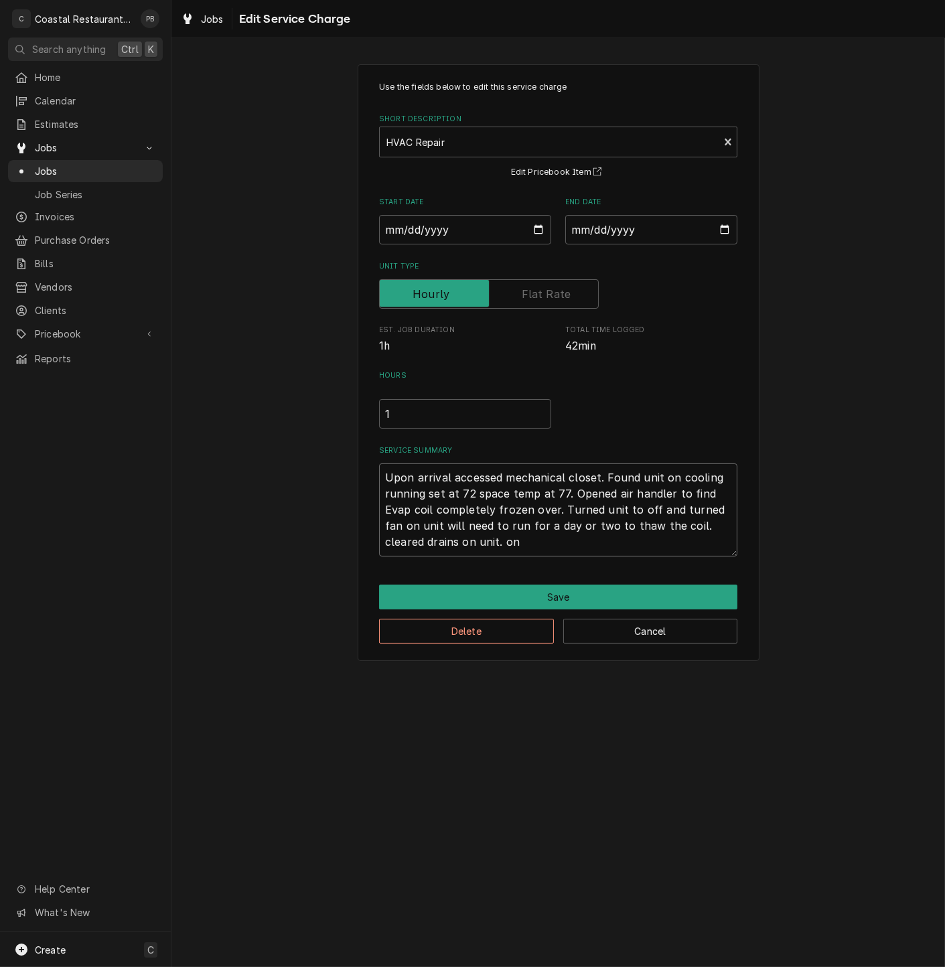
type textarea "x"
type textarea "Upon arrival accessed mechanical closet. Found unit on cooling running set at 7…"
type textarea "x"
type textarea "Upon arrival accessed mechanical closet. Found unit on cooling running set at 7…"
type textarea "x"
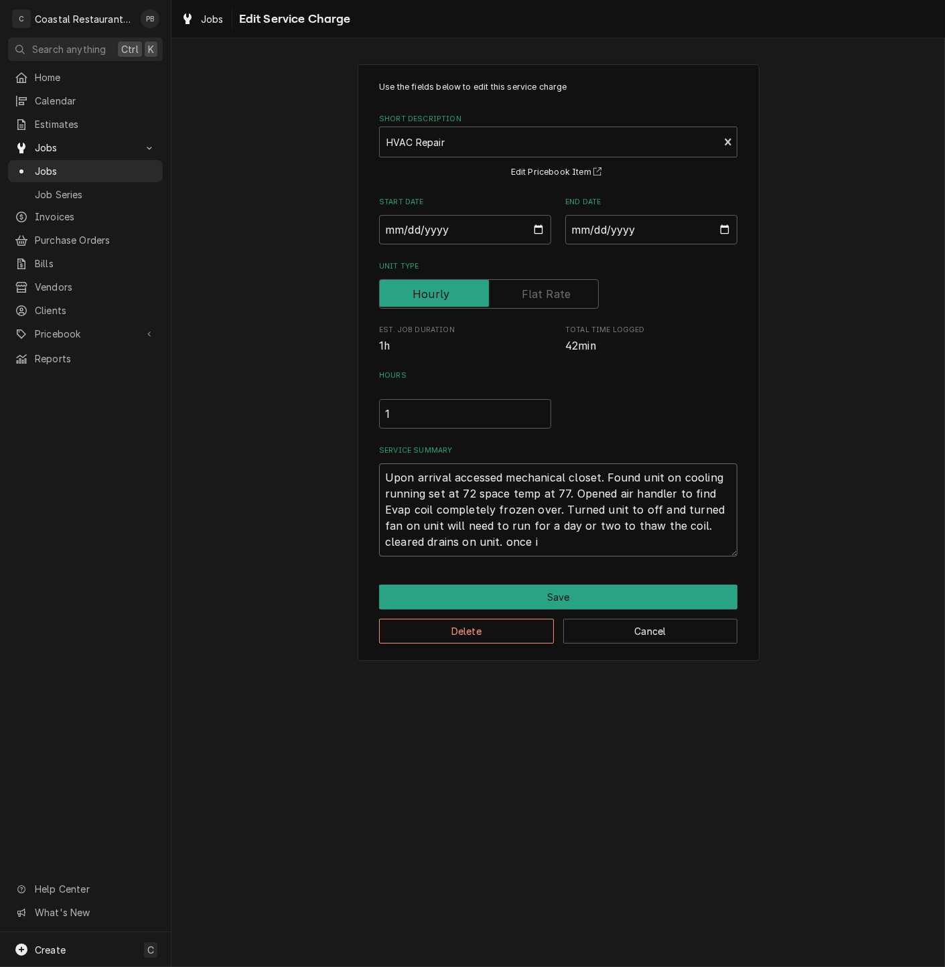
type textarea "Upon arrival accessed mechanical closet. Found unit on cooling running set at 7…"
type textarea "x"
type textarea "Upon arrival accessed mechanical closet. Found unit on cooling running set at 7…"
type textarea "x"
type textarea "Upon arrival accessed mechanical closet. Found unit on cooling running set at 7…"
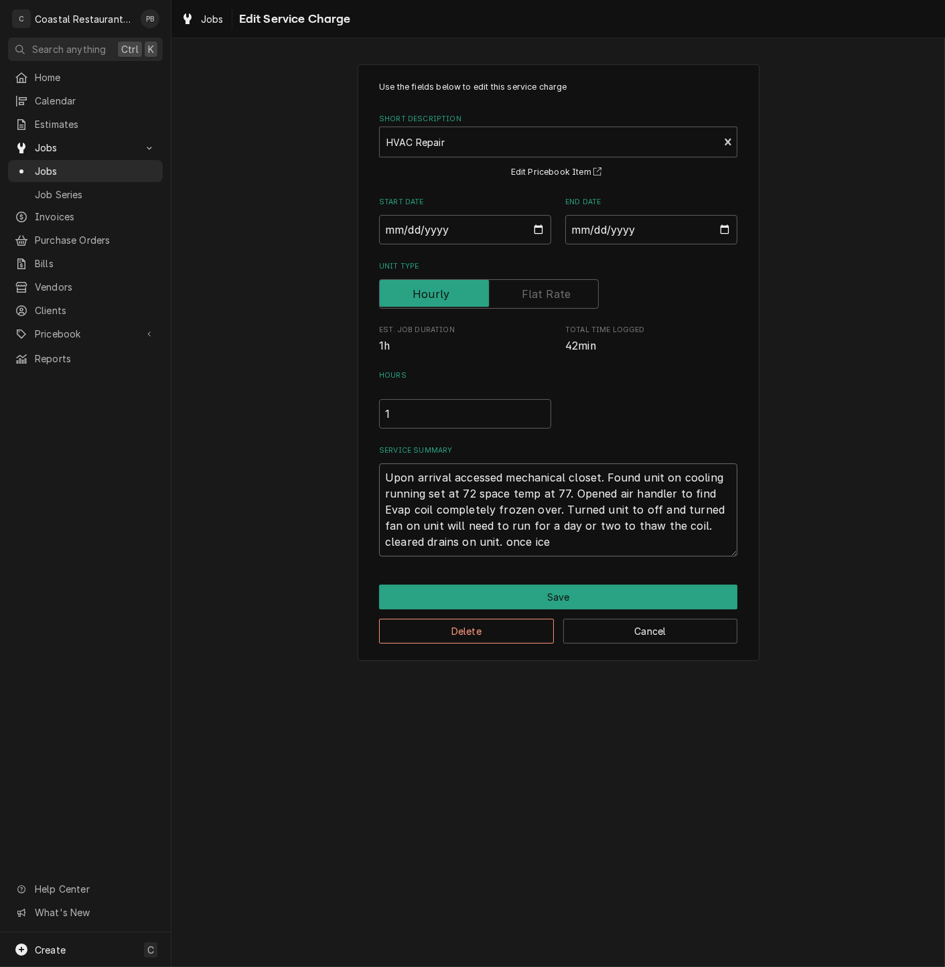
type textarea "x"
type textarea "Upon arrival accessed mechanical closet. Found unit on cooling running set at 7…"
type textarea "x"
type textarea "Upon arrival accessed mechanical closet. Found unit on cooling running set at 7…"
type textarea "x"
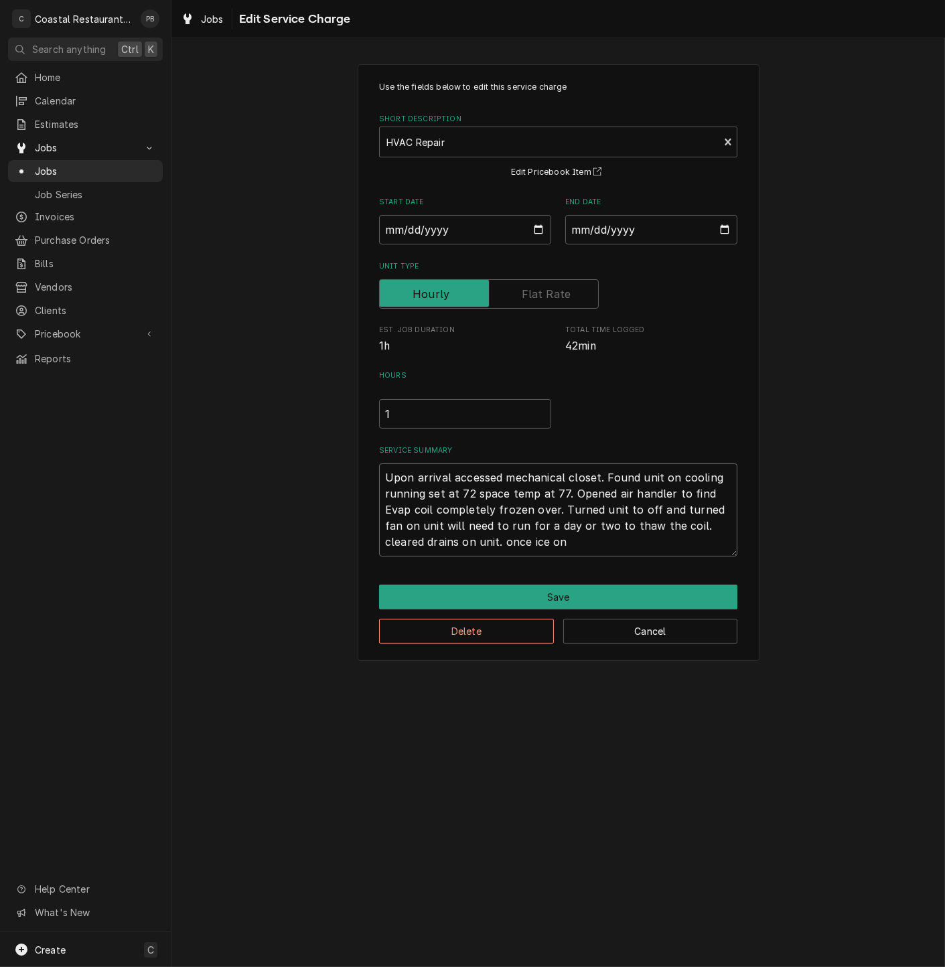
type textarea "Upon arrival accessed mechanical closet. Found unit on cooling running set at 7…"
type textarea "x"
type textarea "Upon arrival accessed mechanical closet. Found unit on cooling running set at 7…"
type textarea "x"
type textarea "Upon arrival accessed mechanical closet. Found unit on cooling running set at 7…"
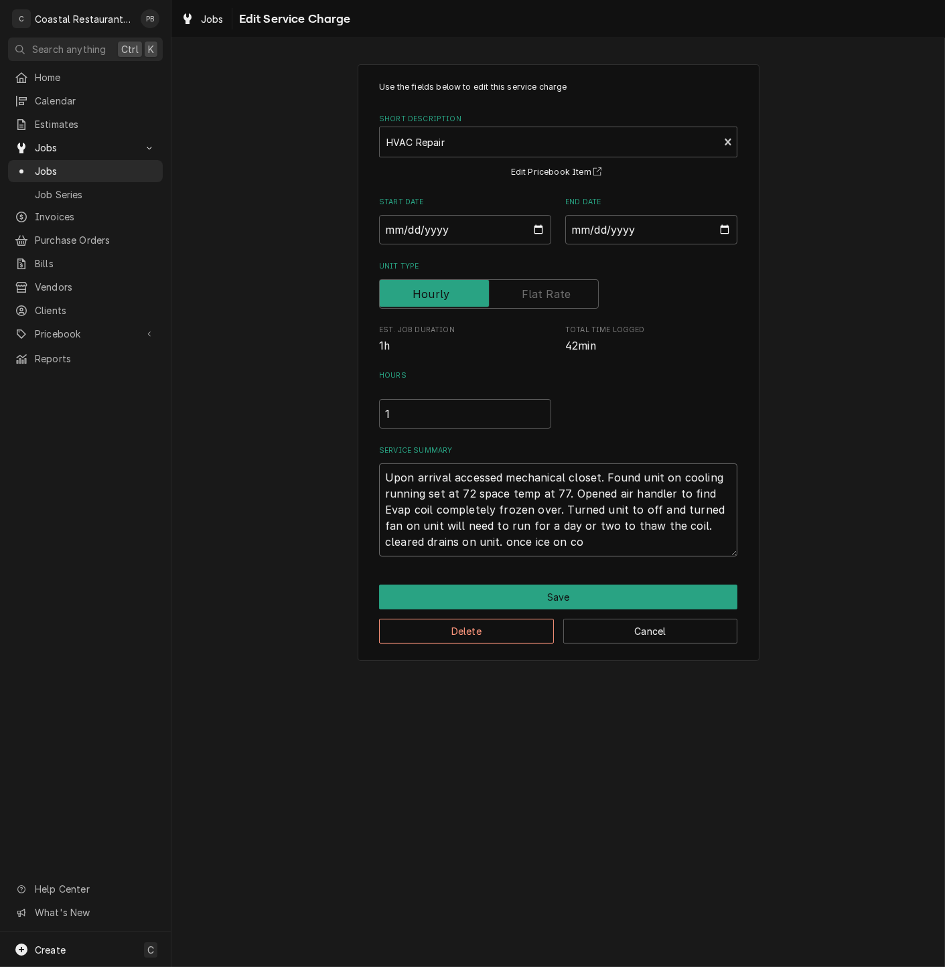
type textarea "x"
type textarea "Upon arrival accessed mechanical closet. Found unit on cooling running set at 7…"
type textarea "x"
type textarea "Upon arrival accessed mechanical closet. Found unit on cooling running set at 7…"
type textarea "x"
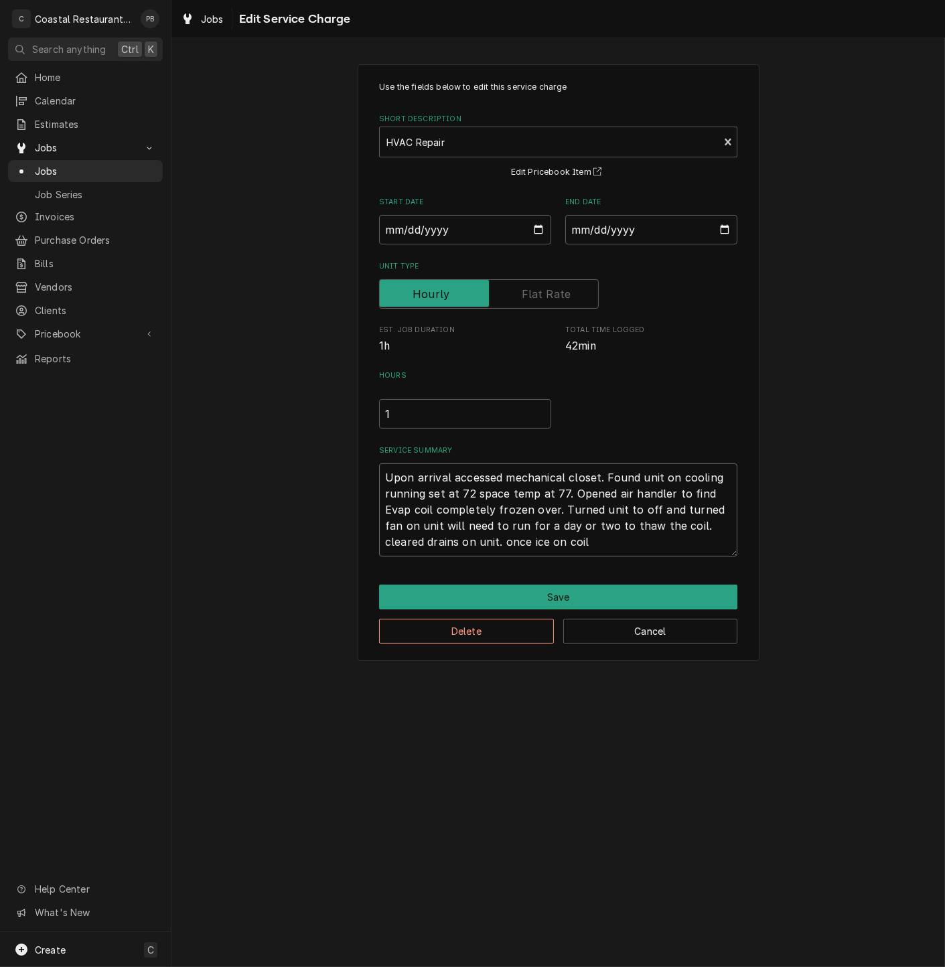
type textarea "Upon arrival accessed mechanical closet. Found unit on cooling running set at 7…"
type textarea "x"
type textarea "Upon arrival accessed mechanical closet. Found unit on cooling running set at 7…"
type textarea "x"
type textarea "Upon arrival accessed mechanical closet. Found unit on cooling running set at 7…"
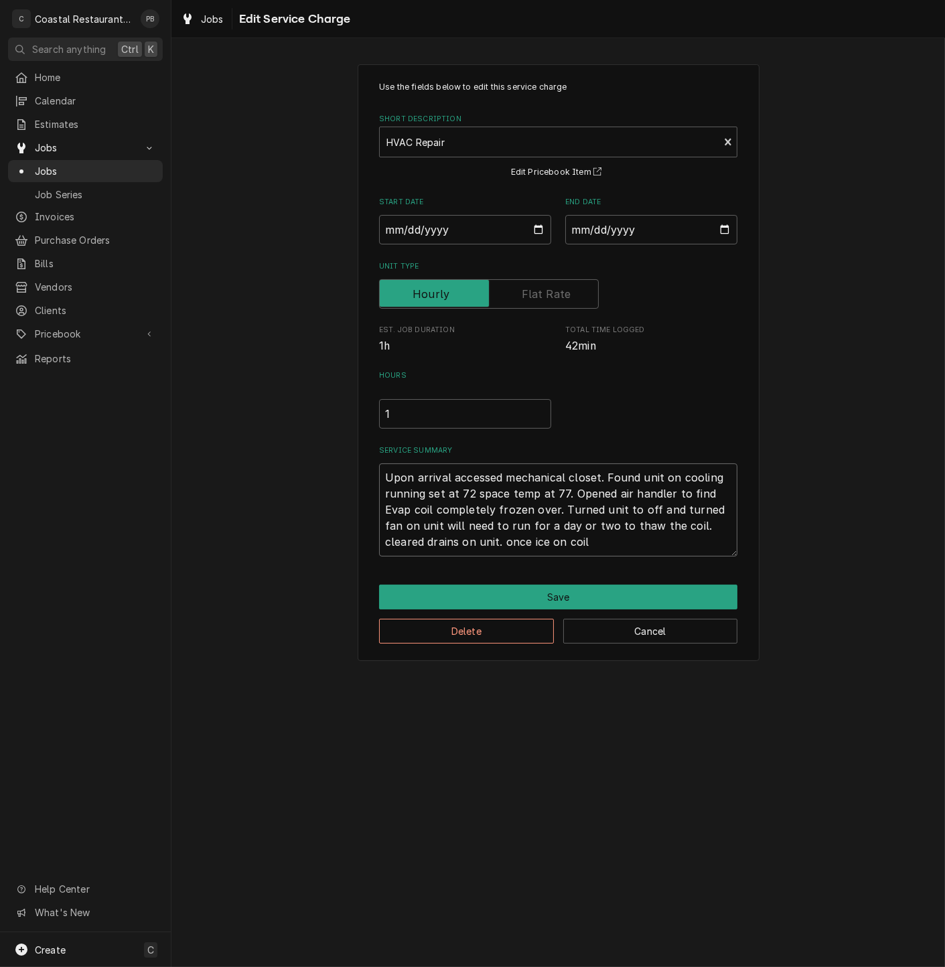
type textarea "x"
type textarea "Upon arrival accessed mechanical closet. Found unit on cooling running set at 7…"
type textarea "x"
type textarea "Upon arrival accessed mechanical closet. Found unit on cooling running set at 7…"
type textarea "x"
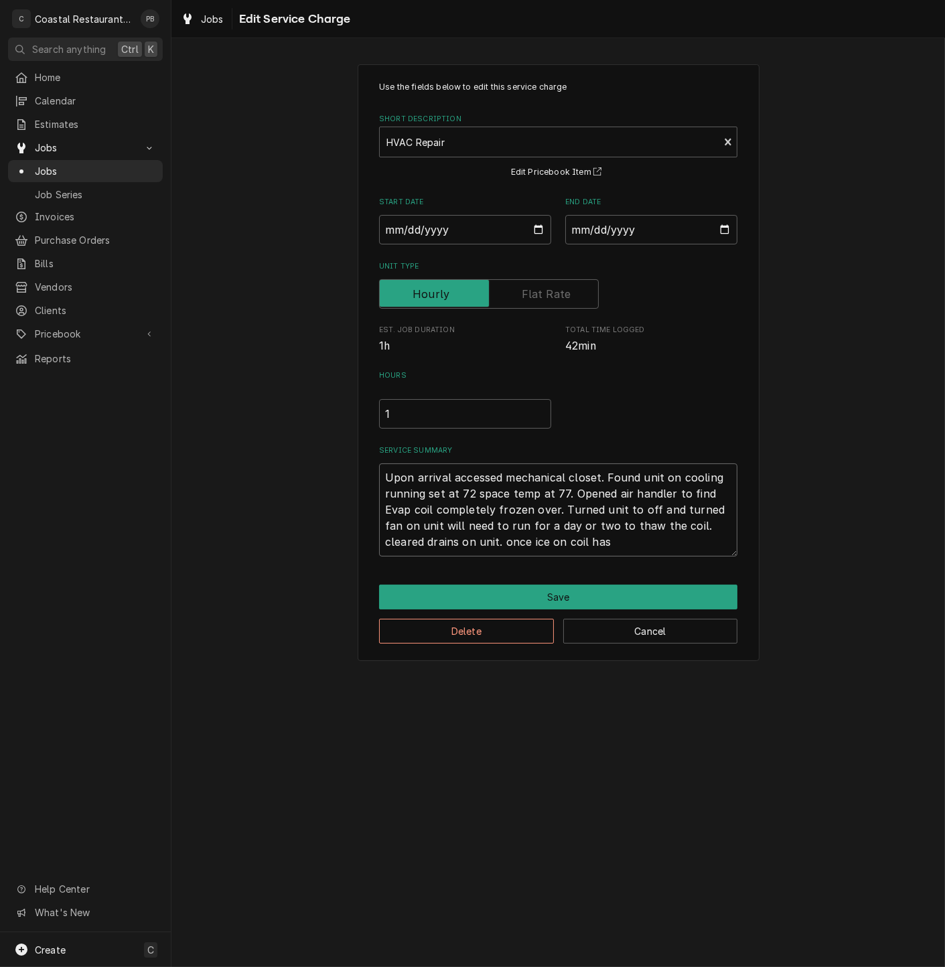
type textarea "Upon arrival accessed mechanical closet. Found unit on cooling running set at 7…"
type textarea "x"
type textarea "Upon arrival accessed mechanical closet. Found unit on cooling running set at 7…"
type textarea "x"
type textarea "Upon arrival accessed mechanical closet. Found unit on cooling running set at 7…"
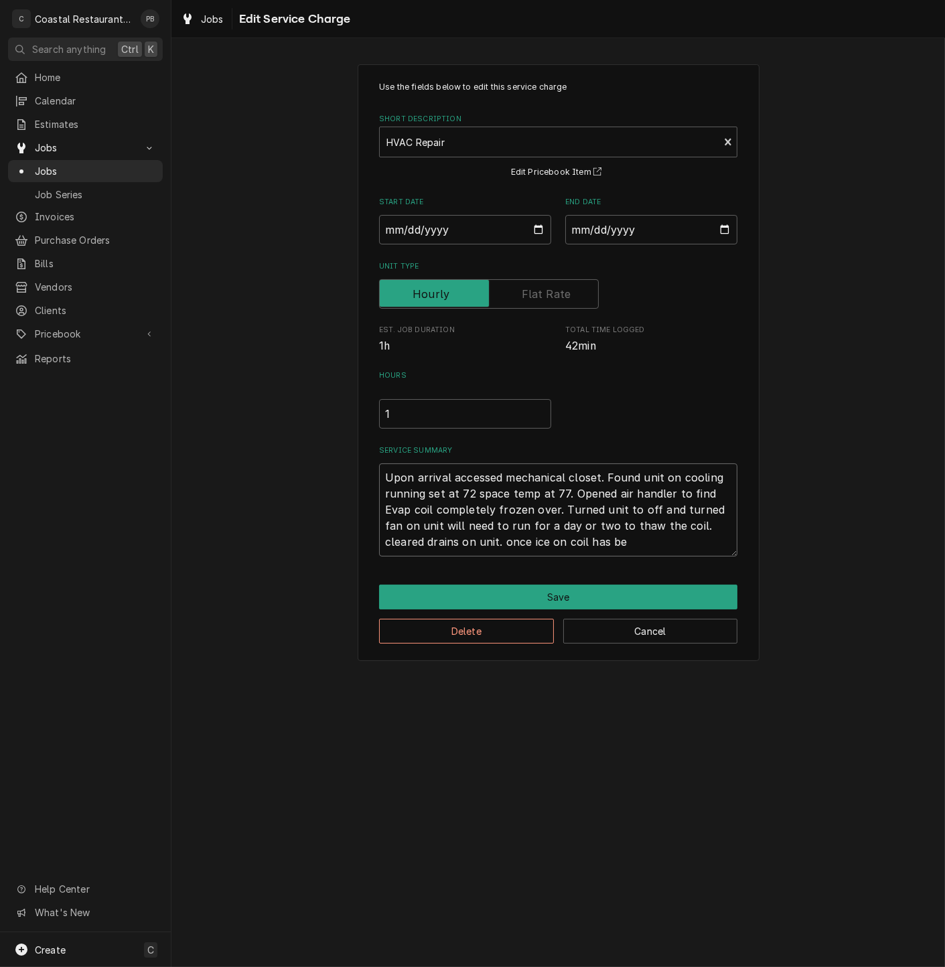
type textarea "x"
type textarea "Upon arrival accessed mechanical closet. Found unit on cooling running set at 7…"
type textarea "x"
type textarea "Upon arrival accessed mechanical closet. Found unit on cooling running set at 7…"
type textarea "x"
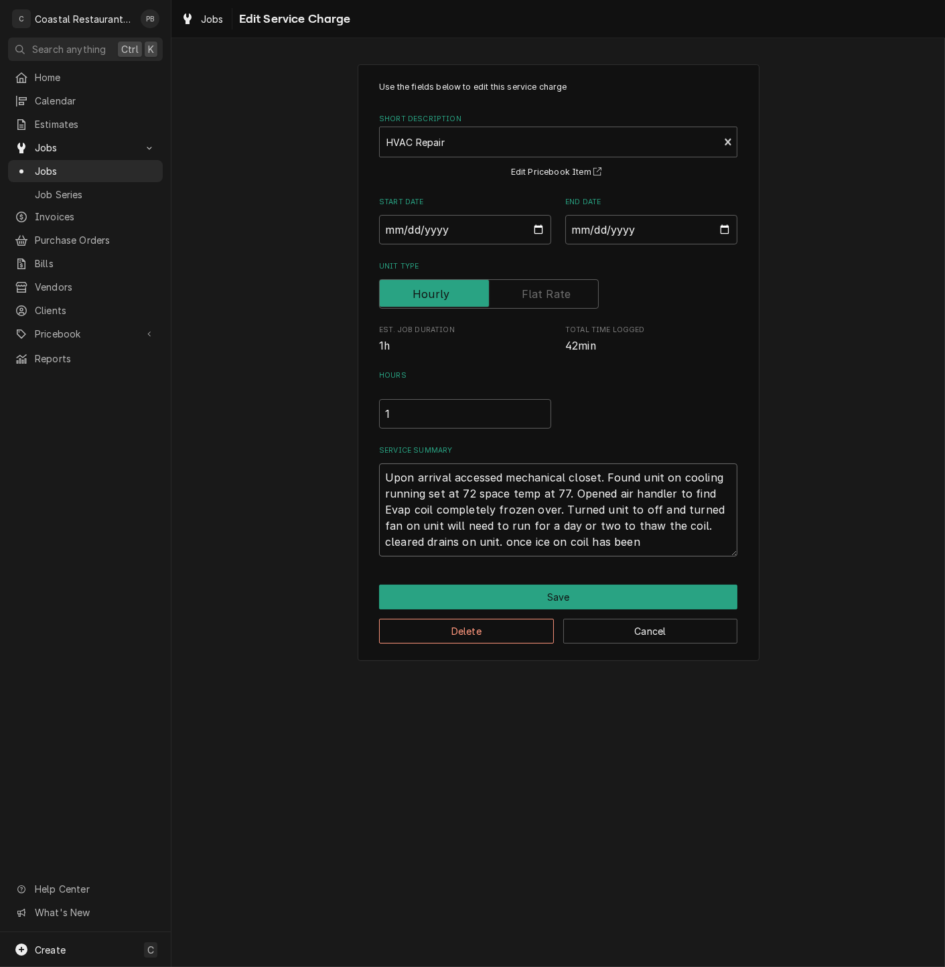
type textarea "Upon arrival accessed mechanical closet. Found unit on cooling running set at 7…"
type textarea "x"
type textarea "Upon arrival accessed mechanical closet. Found unit on cooling running set at 7…"
type textarea "x"
type textarea "Upon arrival accessed mechanical closet. Found unit on cooling running set at 7…"
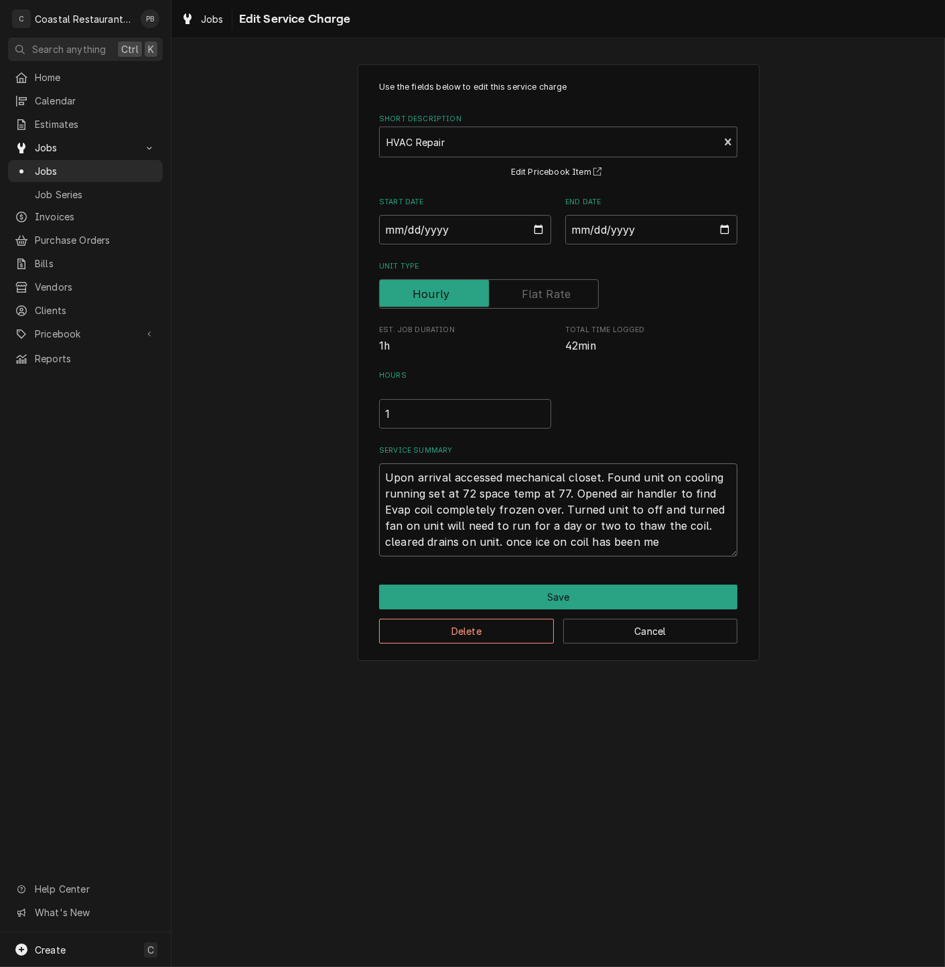
type textarea "x"
type textarea "Upon arrival accessed mechanical closet. Found unit on cooling running set at 7…"
type textarea "x"
type textarea "Upon arrival accessed mechanical closet. Found unit on cooling running set at 7…"
type textarea "x"
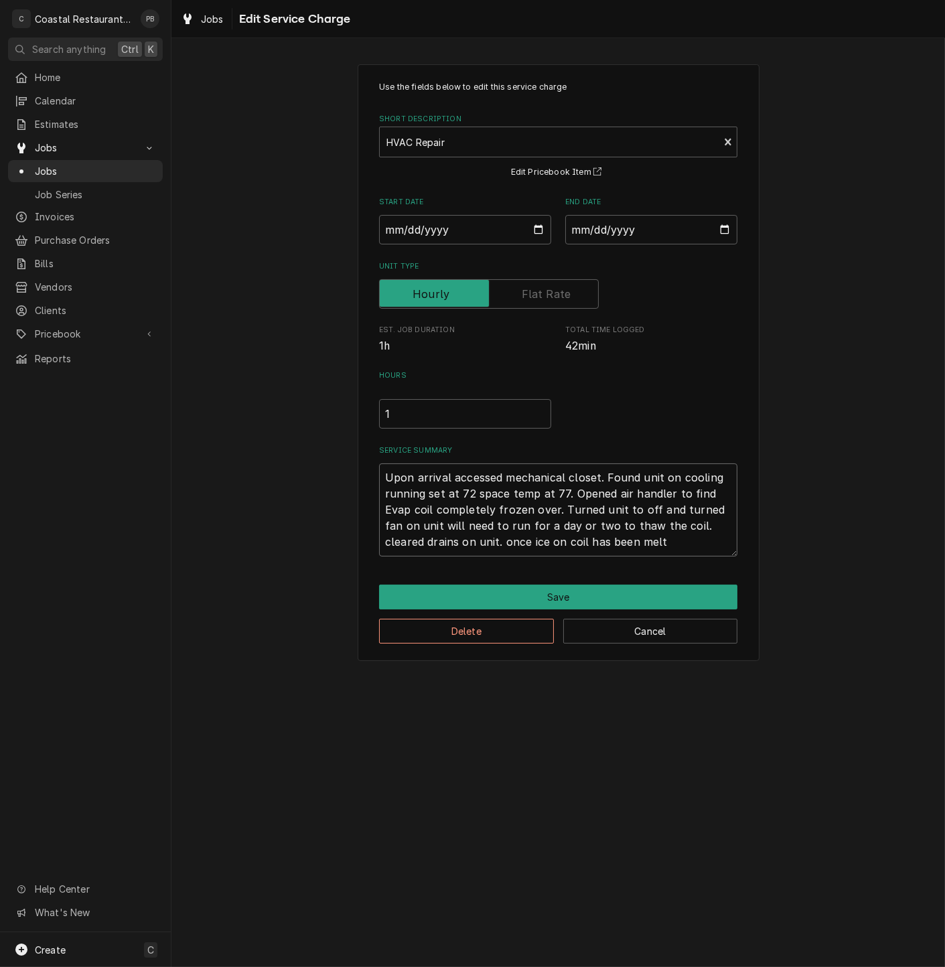
type textarea "Upon arrival accessed mechanical closet. Found unit on cooling running set at 7…"
type textarea "x"
type textarea "Upon arrival accessed mechanical closet. Found unit on cooling running set at 7…"
type textarea "x"
type textarea "Upon arrival accessed mechanical closet. Found unit on cooling running set at 7…"
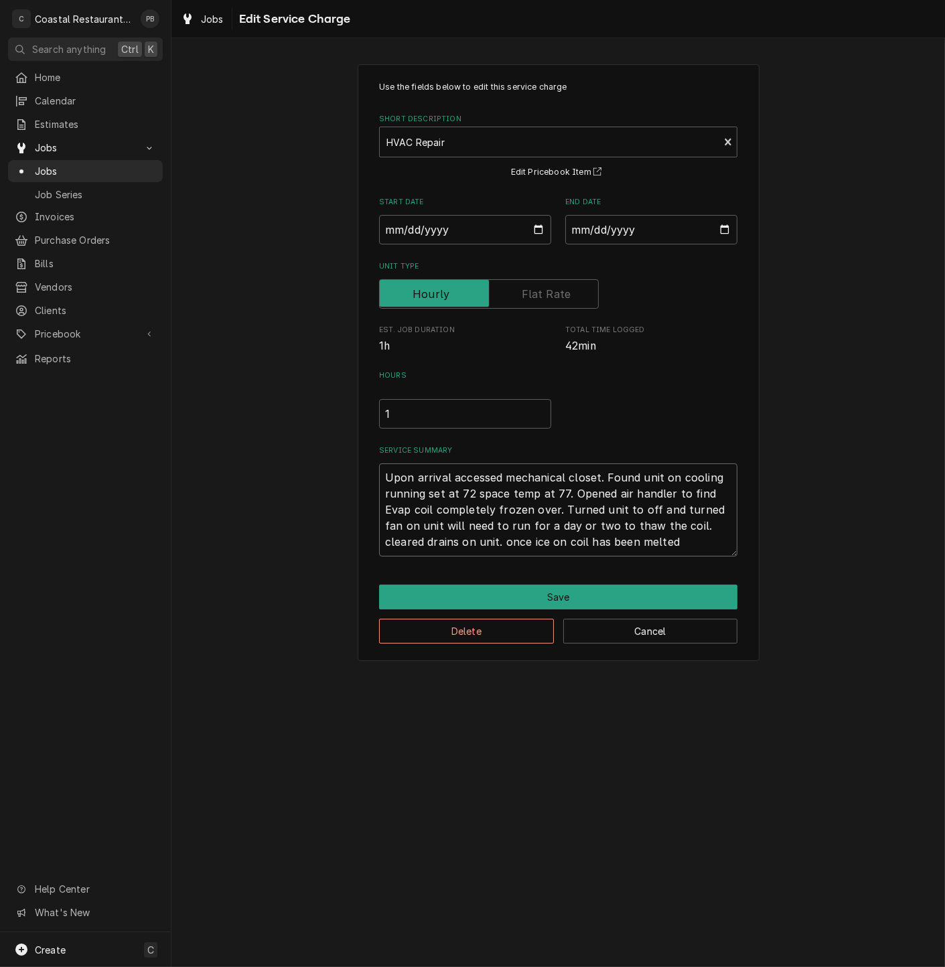
type textarea "x"
type textarea "Upon arrival accessed mechanical closet. Found unit on cooling running set at 7…"
type textarea "x"
type textarea "Upon arrival accessed mechanical closet. Found unit on cooling running set at 7…"
type textarea "x"
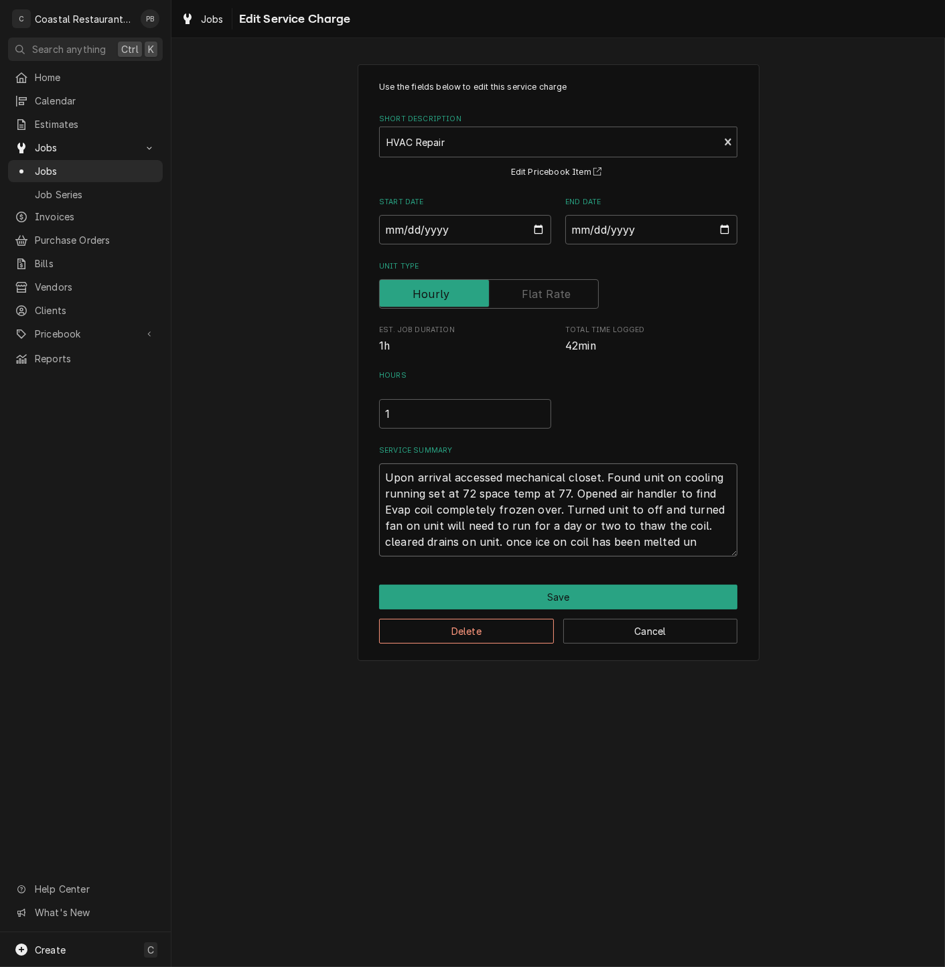
type textarea "Upon arrival accessed mechanical closet. Found unit on cooling running set at 7…"
type textarea "x"
type textarea "Upon arrival accessed mechanical closet. Found unit on cooling running set at 7…"
type textarea "x"
type textarea "Upon arrival accessed mechanical closet. Found unit on cooling running set at 7…"
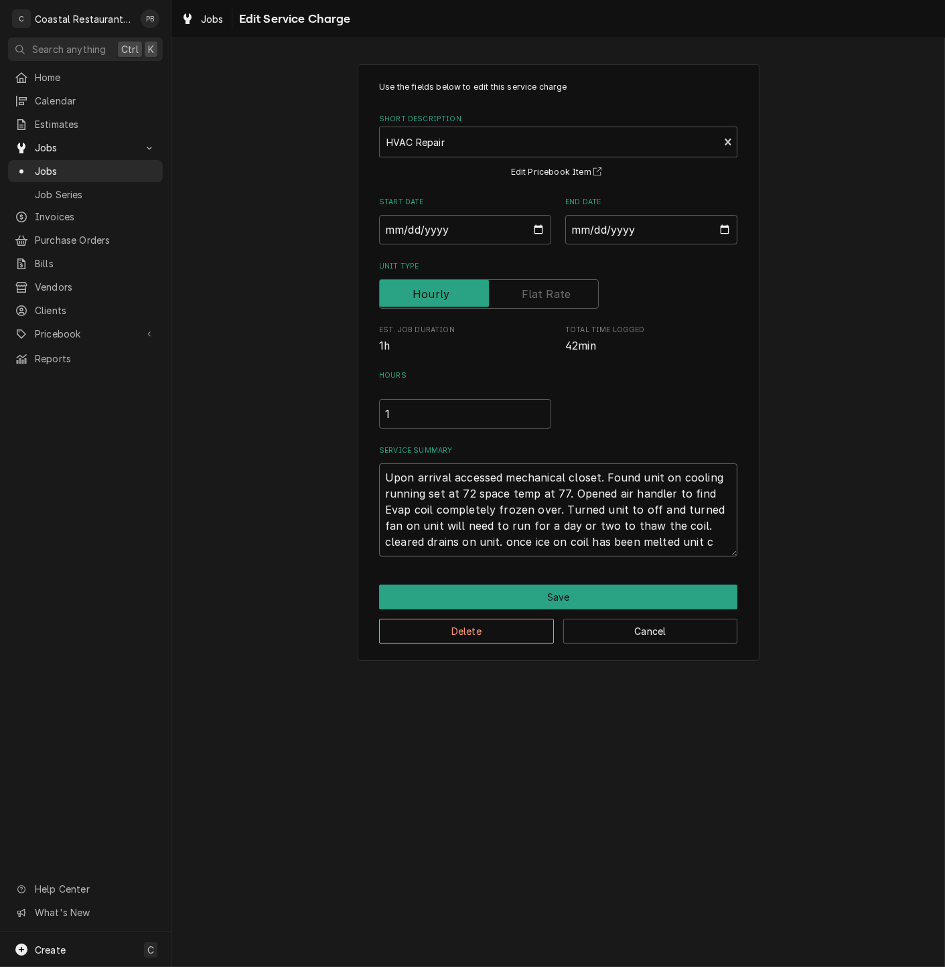
type textarea "x"
type textarea "Upon arrival accessed mechanical closet. Found unit on cooling running set at 7…"
type textarea "x"
type textarea "Upon arrival accessed mechanical closet. Found unit on cooling running set at 7…"
type textarea "x"
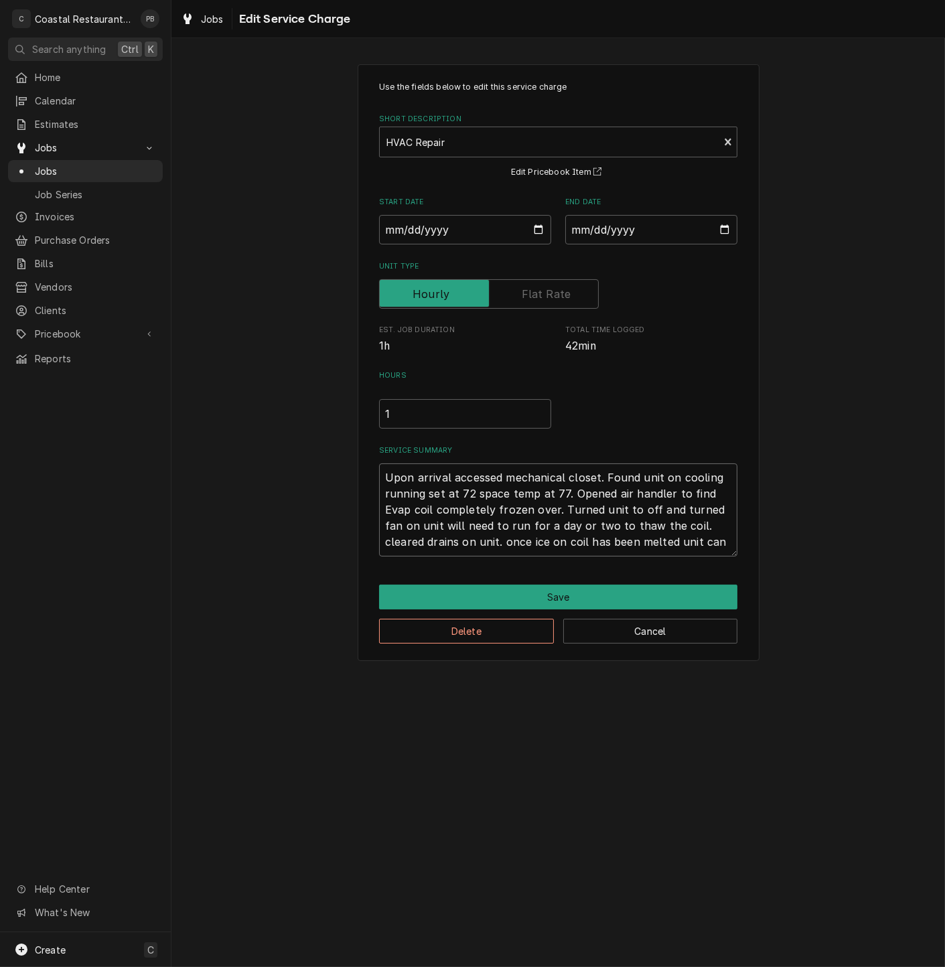
type textarea "Upon arrival accessed mechanical closet. Found unit on cooling running set at 7…"
type textarea "x"
type textarea "Upon arrival accessed mechanical closet. Found unit on cooling running set at 7…"
type textarea "x"
type textarea "Upon arrival accessed mechanical closet. Found unit on cooling running set at 7…"
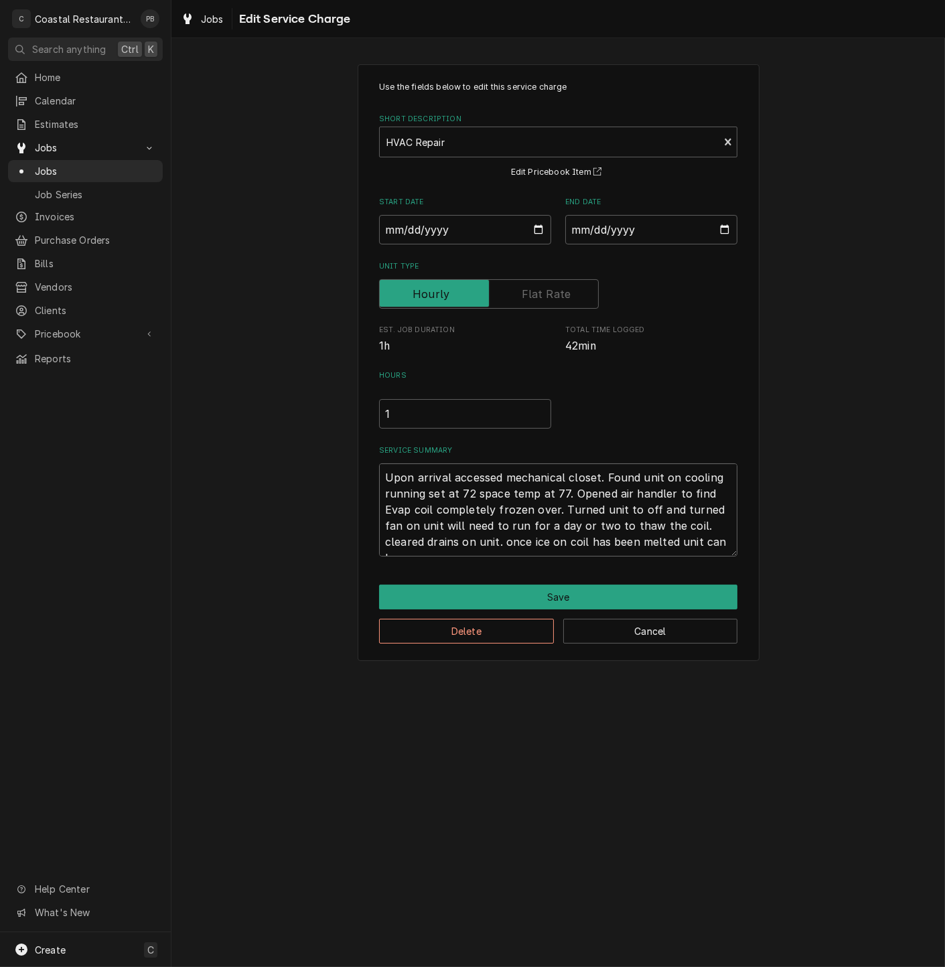
type textarea "x"
type textarea "Upon arrival accessed mechanical closet. Found unit on cooling running set at 7…"
type textarea "x"
type textarea "Upon arrival accessed mechanical closet. Found unit on cooling running set at 7…"
type textarea "x"
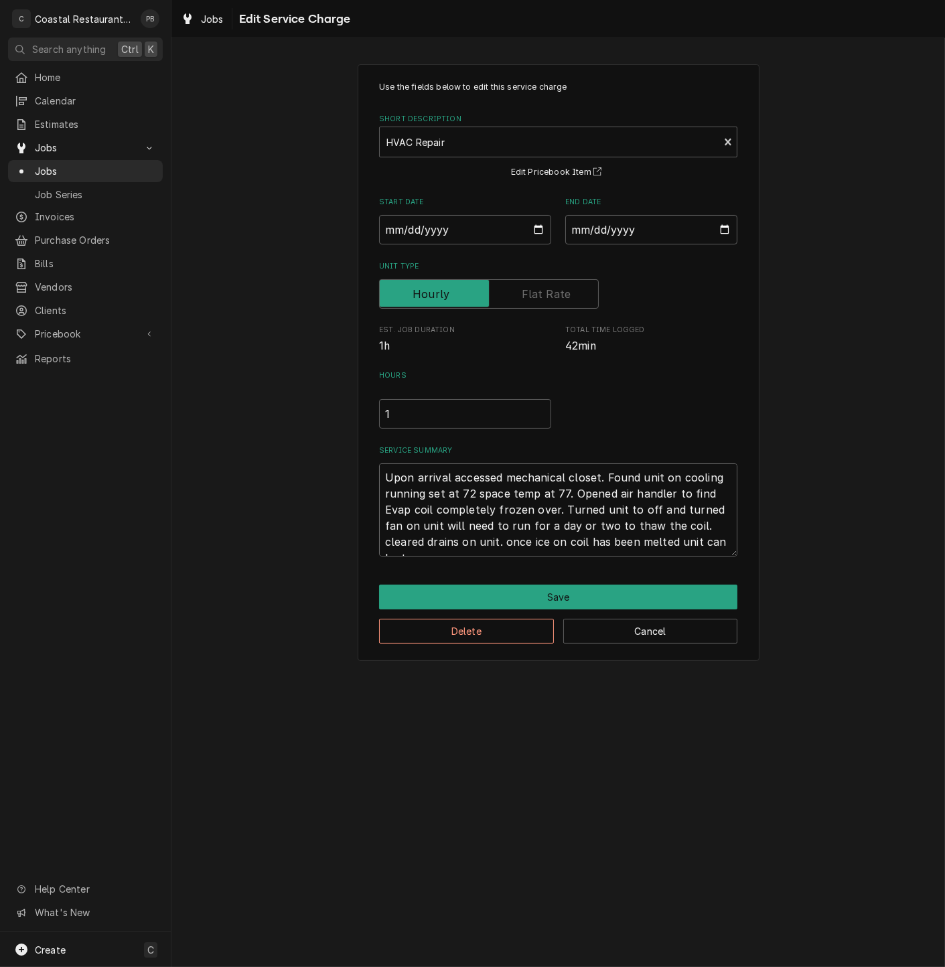
type textarea "Upon arrival accessed mechanical closet. Found unit on cooling running set at 7…"
type textarea "x"
type textarea "Upon arrival accessed mechanical closet. Found unit on cooling running set at 7…"
type textarea "x"
type textarea "Upon arrival accessed mechanical closet. Found unit on cooling running set at 7…"
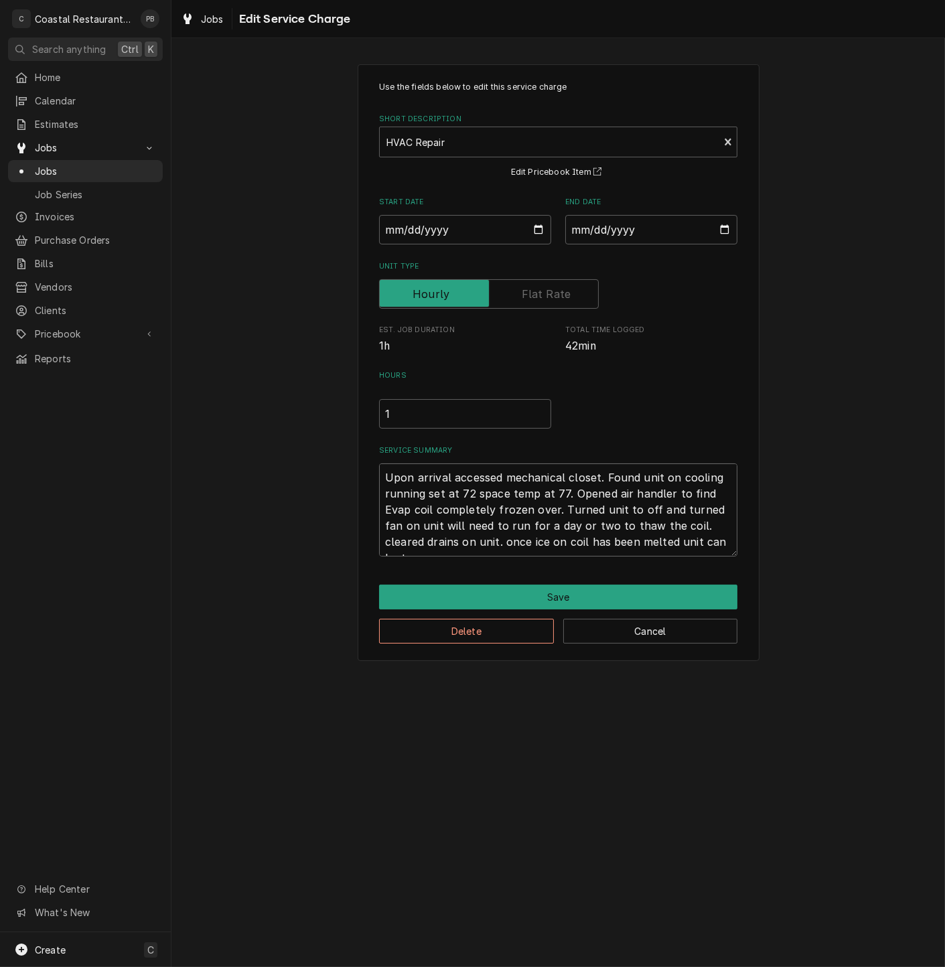
type textarea "x"
type textarea "Upon arrival accessed mechanical closet. Found unit on cooling running set at 7…"
type textarea "x"
type textarea "Upon arrival accessed mechanical closet. Found unit on cooling running set at 7…"
type textarea "x"
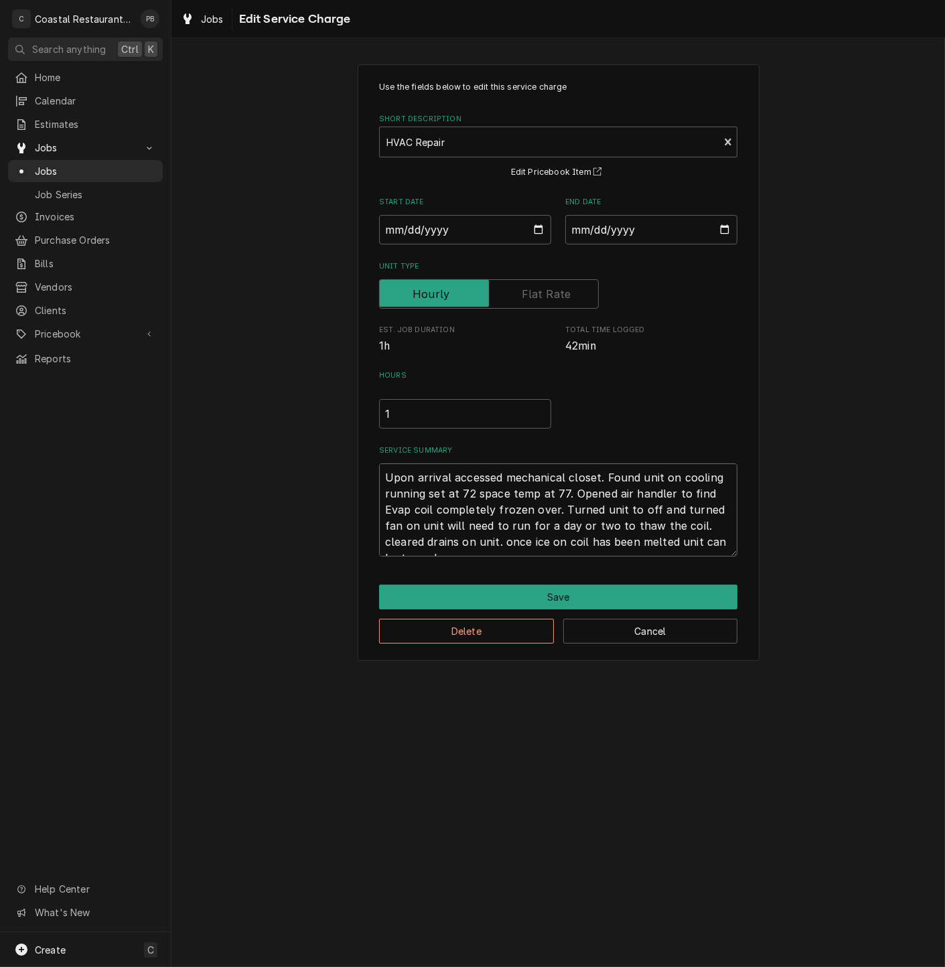
type textarea "Upon arrival accessed mechanical closet. Found unit on cooling running set at 7…"
type textarea "x"
type textarea "Upon arrival accessed mechanical closet. Found unit on cooling running set at 7…"
type textarea "x"
type textarea "Upon arrival accessed mechanical closet. Found unit on cooling running set at 7…"
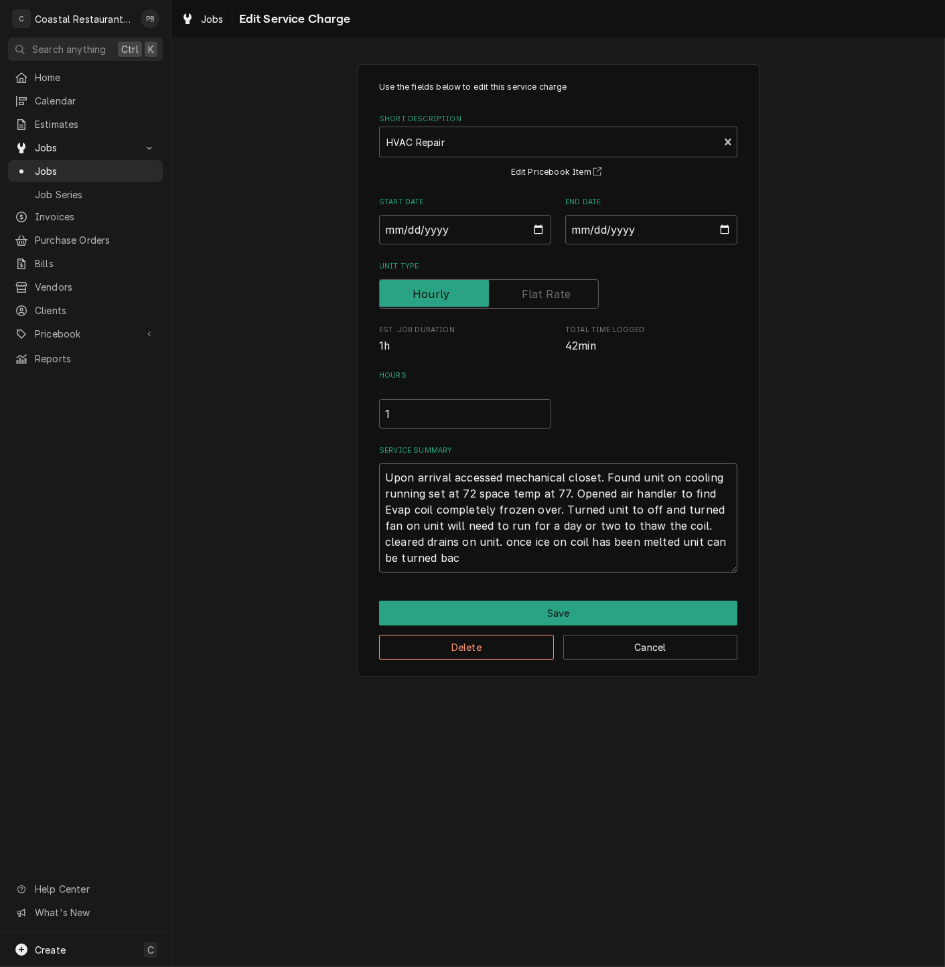
type textarea "x"
type textarea "Upon arrival accessed mechanical closet. Found unit on cooling running set at 7…"
type textarea "x"
type textarea "Upon arrival accessed mechanical closet. Found unit on cooling running set at 7…"
type textarea "x"
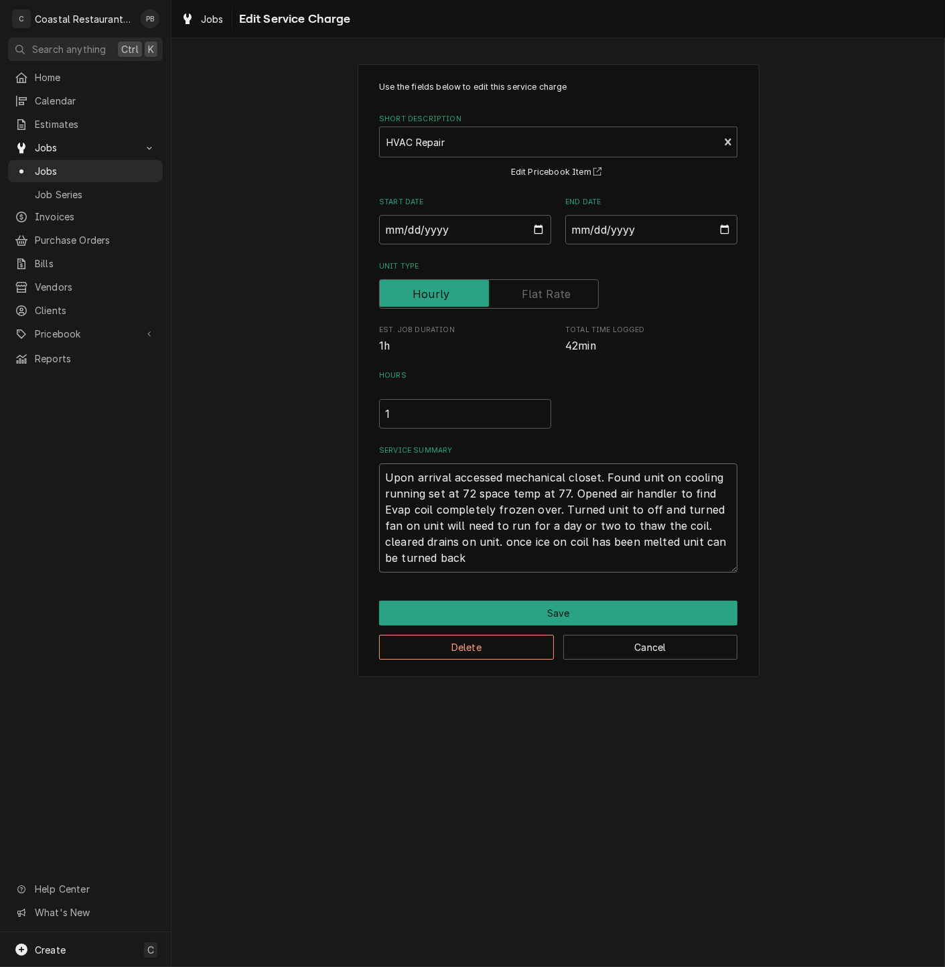
type textarea "Upon arrival accessed mechanical closet. Found unit on cooling running set at 7…"
type textarea "x"
type textarea "Upon arrival accessed mechanical closet. Found unit on cooling running set at 7…"
type textarea "x"
type textarea "Upon arrival accessed mechanical closet. Found unit on cooling running set at 7…"
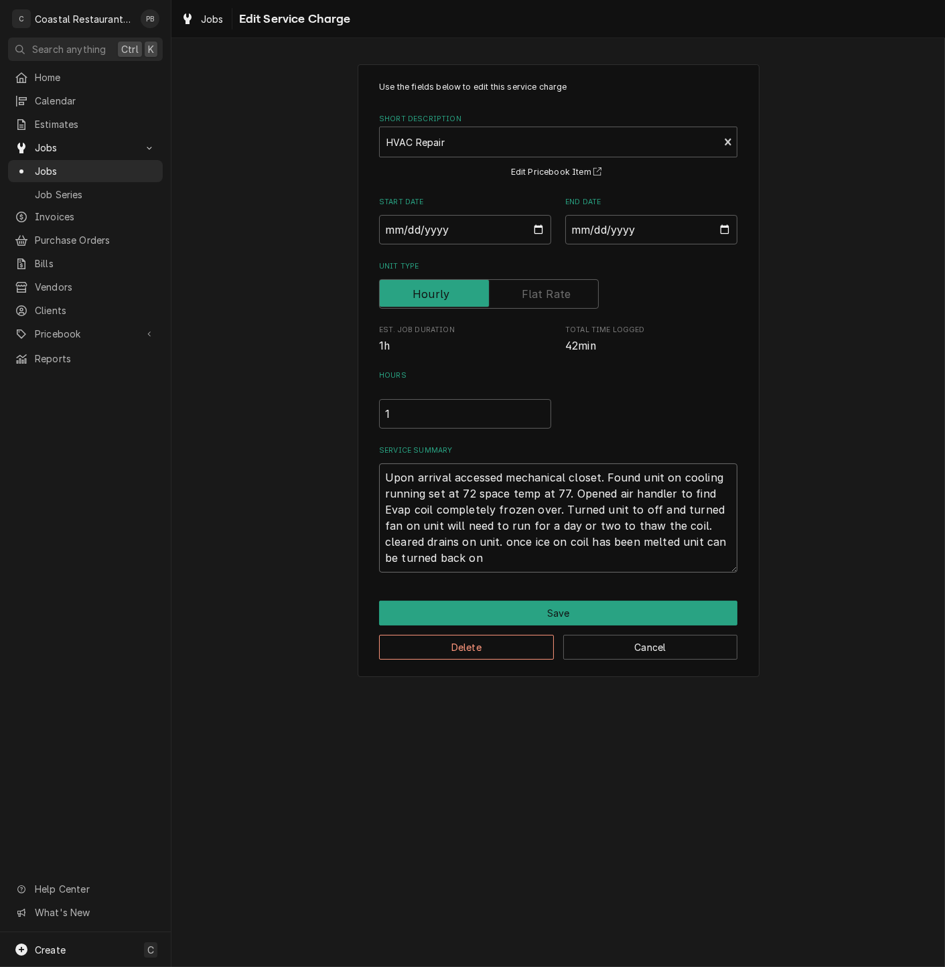
type textarea "x"
type textarea "Upon arrival accessed mechanical closet. Found unit on cooling running set at 7…"
type textarea "x"
type textarea "Upon arrival accessed mechanical closet. Found unit on cooling running set at 7…"
type textarea "x"
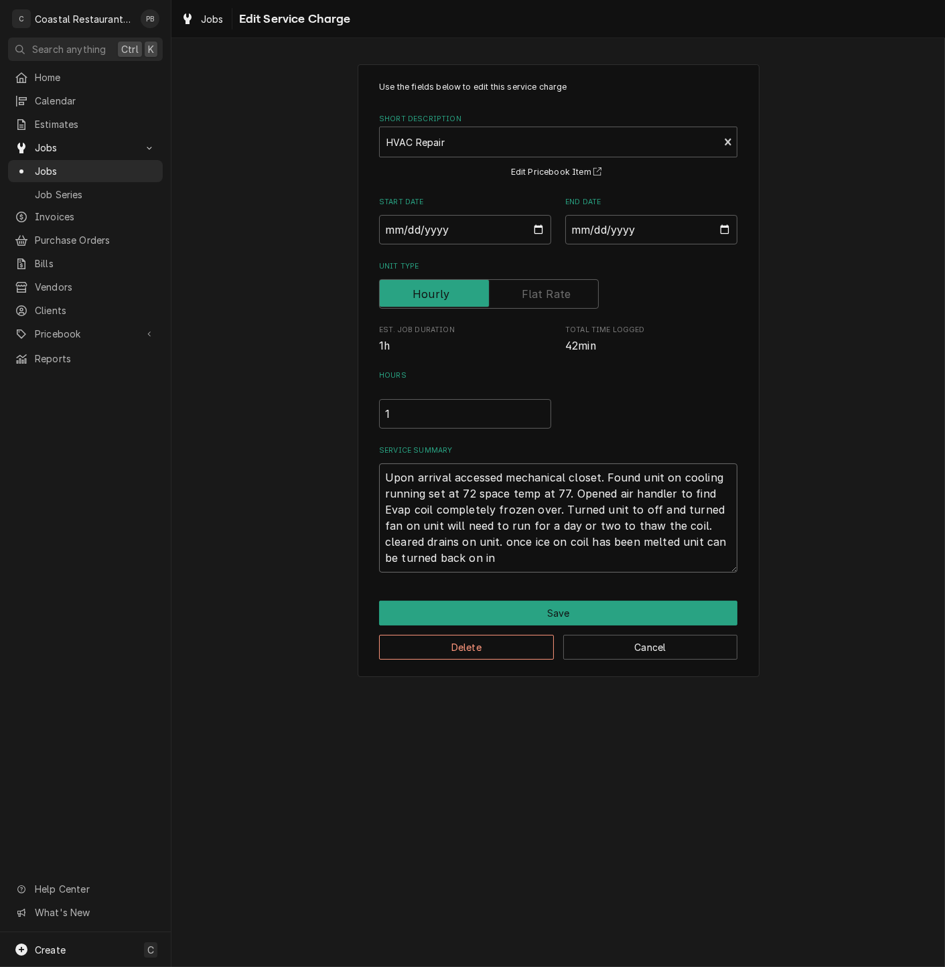
type textarea "Upon arrival accessed mechanical closet. Found unit on cooling running set at 7…"
type textarea "x"
type textarea "Upon arrival accessed mechanical closet. Found unit on cooling running set at 7…"
type textarea "x"
type textarea "Upon arrival accessed mechanical closet. Found unit on cooling running set at 7…"
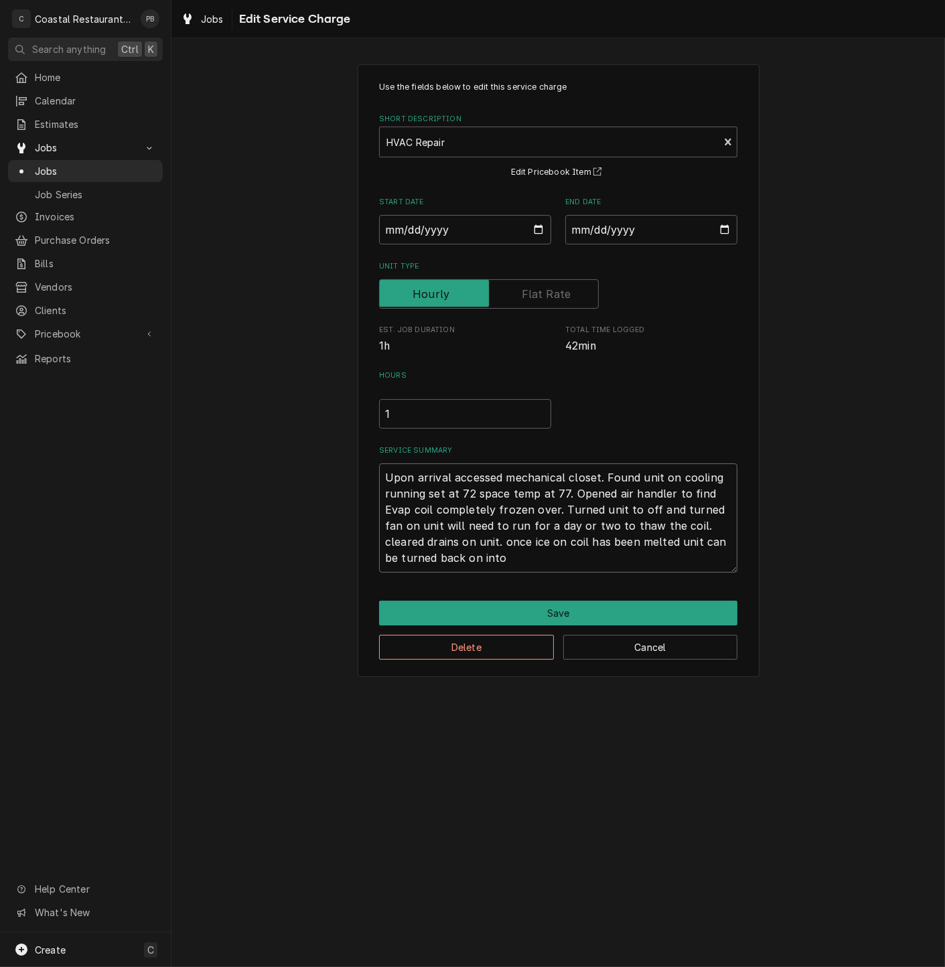
type textarea "x"
type textarea "Upon arrival accessed mechanical closet. Found unit on cooling running set at 7…"
type textarea "x"
type textarea "Upon arrival accessed mechanical closet. Found unit on cooling running set at 7…"
type textarea "x"
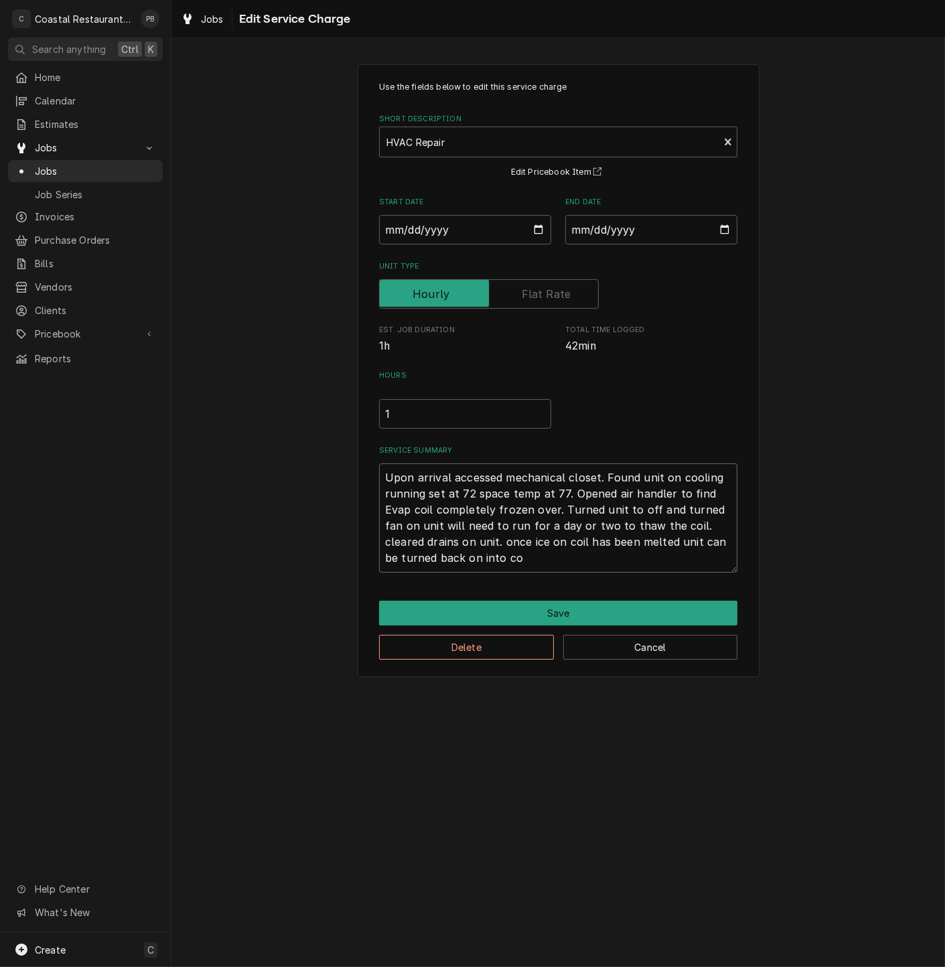
type textarea "Upon arrival accessed mechanical closet. Found unit on cooling running set at 7…"
type textarea "x"
type textarea "Upon arrival accessed mechanical closet. Found unit on cooling running set at 7…"
type textarea "x"
type textarea "Upon arrival accessed mechanical closet. Found unit on cooling running set at 7…"
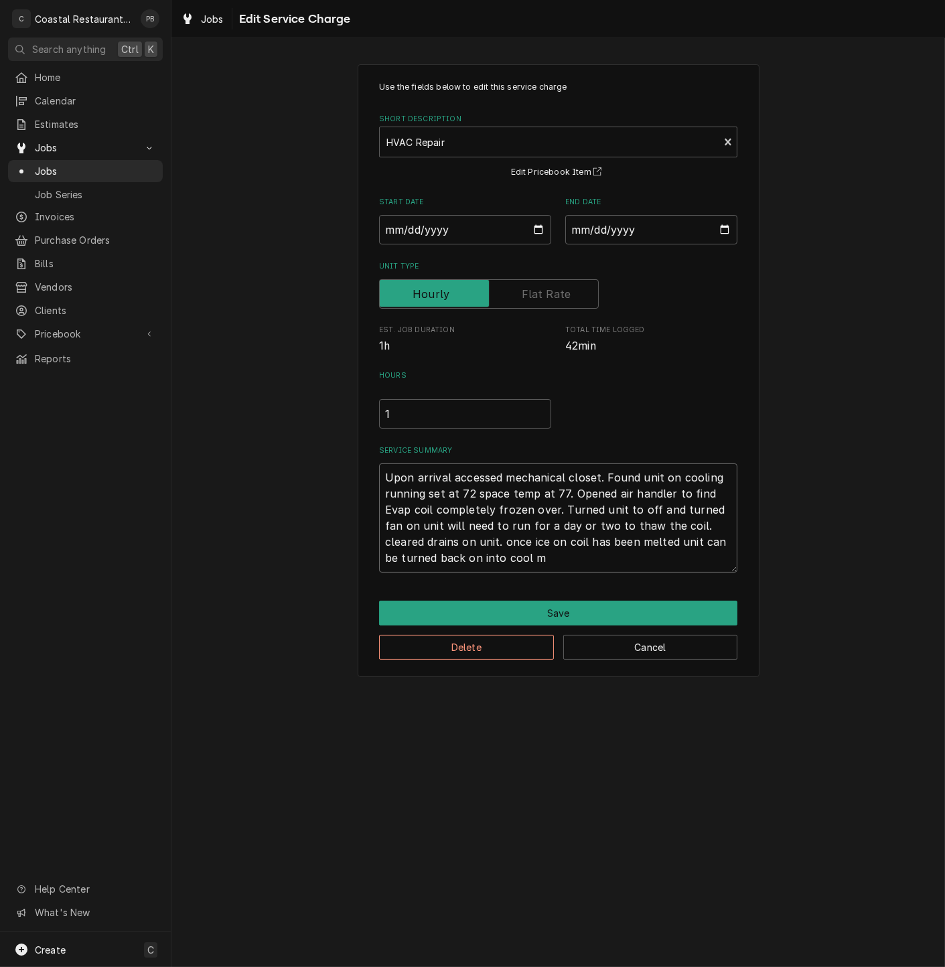
type textarea "x"
type textarea "Upon arrival accessed mechanical closet. Found unit on cooling running set at 7…"
type textarea "x"
type textarea "Upon arrival accessed mechanical closet. Found unit on cooling running set at 7…"
type textarea "x"
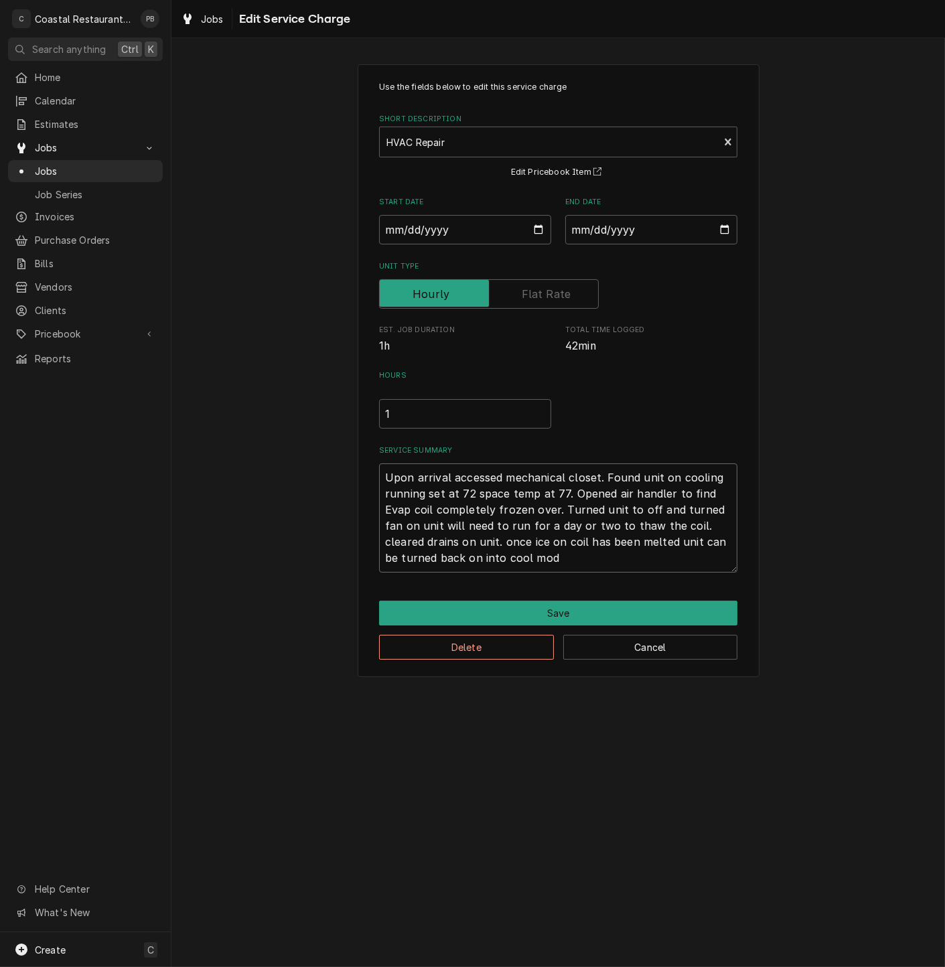
type textarea "Upon arrival accessed mechanical closet. Found unit on cooling running set at 7…"
type textarea "x"
type textarea "Upon arrival accessed mechanical closet. Found unit on cooling running set at 7…"
type textarea "x"
type textarea "Upon arrival accessed mechanical closet. Found unit on cooling running set at 7…"
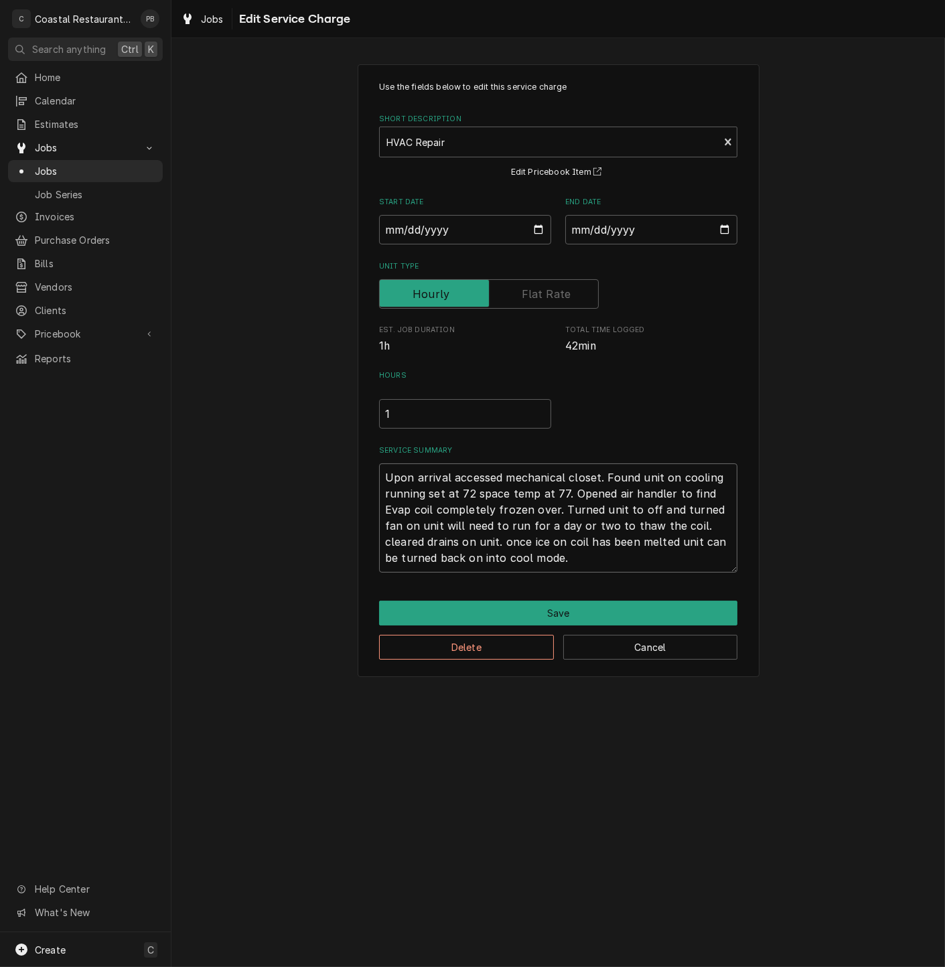
type textarea "x"
type textarea "Upon arrival accessed mechanical closet. Found unit on cooling running set at 7…"
type textarea "x"
type textarea "Upon arrival accessed mechanical closet. Found unit on cooling running set at 7…"
type textarea "x"
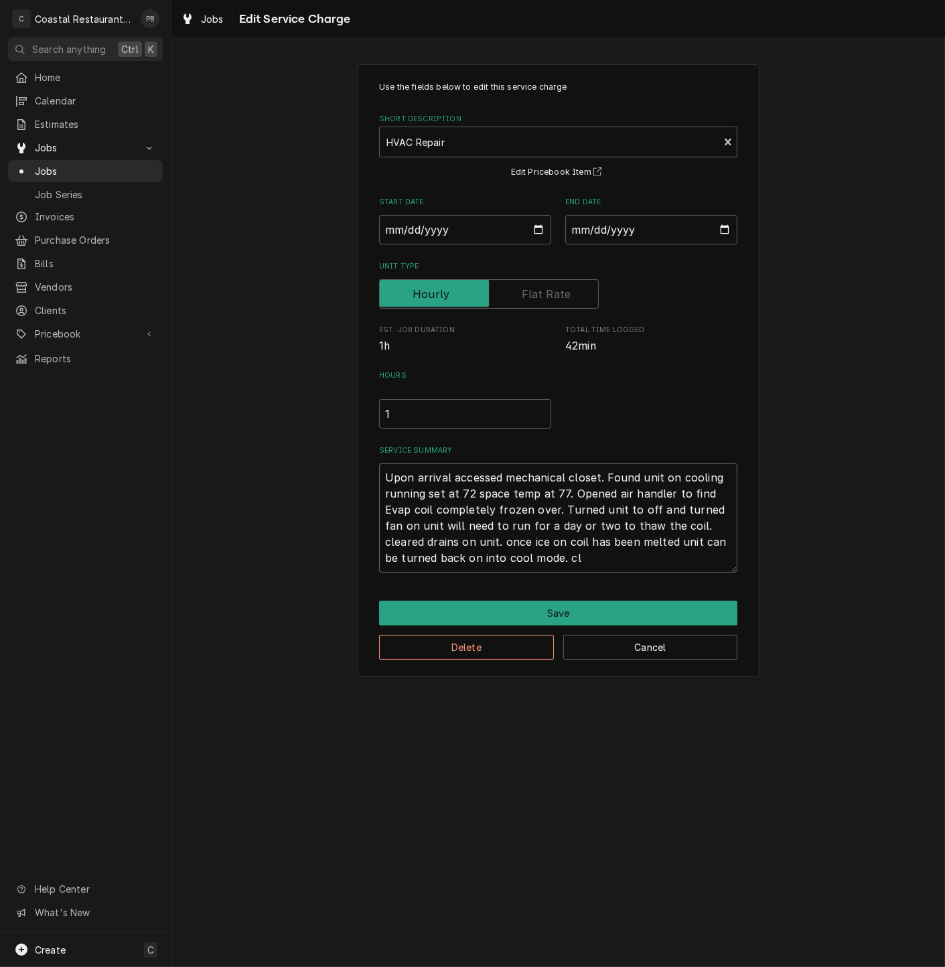
type textarea "Upon arrival accessed mechanical closet. Found unit on cooling running set at 7…"
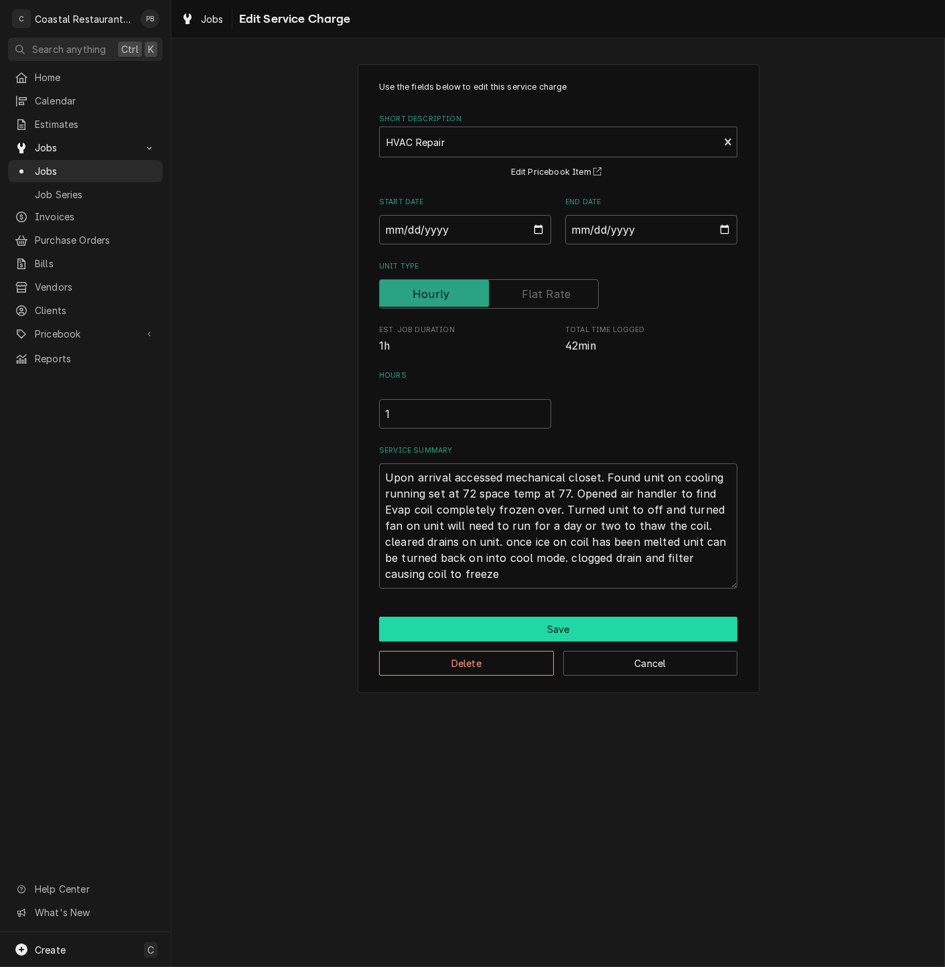
click at [587, 630] on button "Save" at bounding box center [558, 629] width 358 height 25
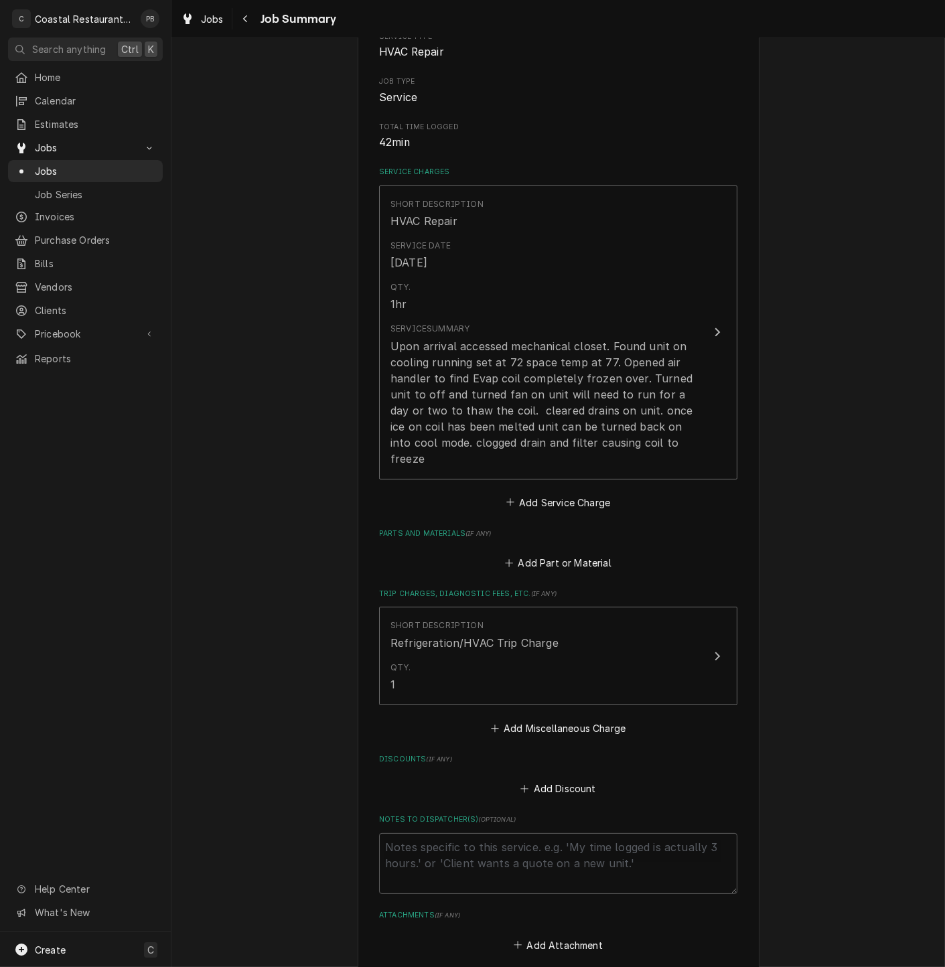
scroll to position [315, 0]
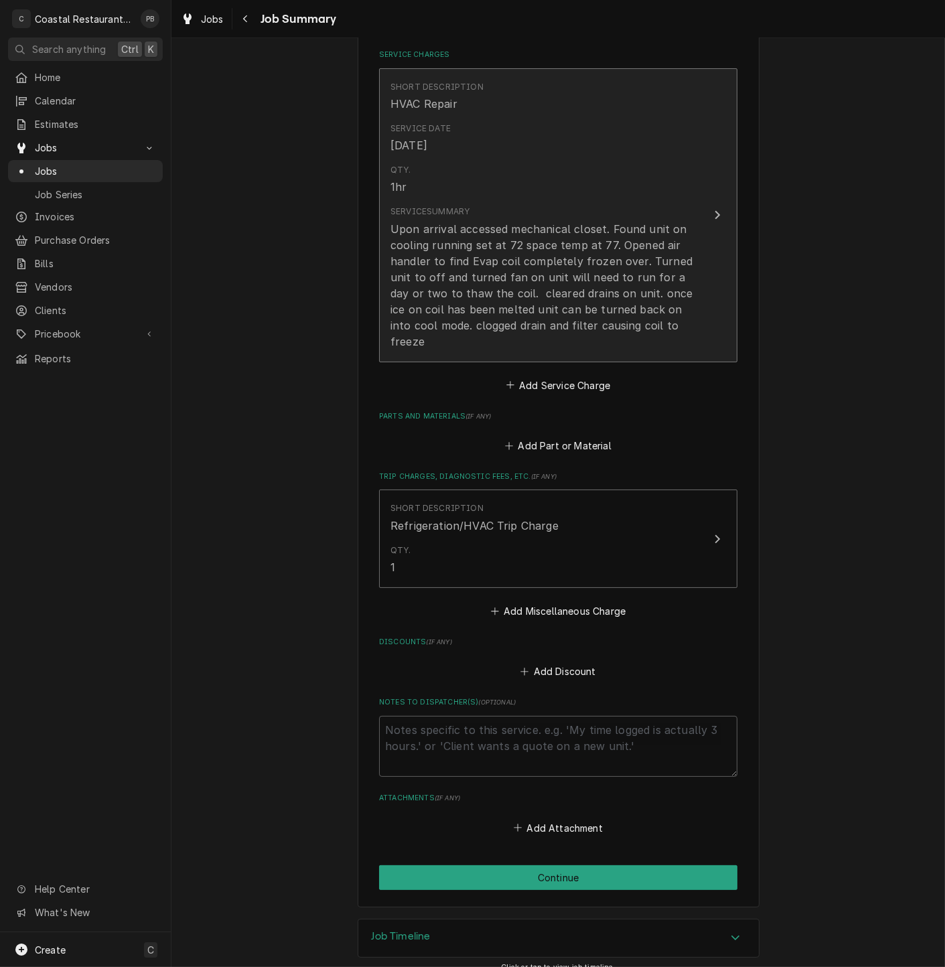
click at [715, 207] on div "Update Line Item" at bounding box center [717, 215] width 17 height 16
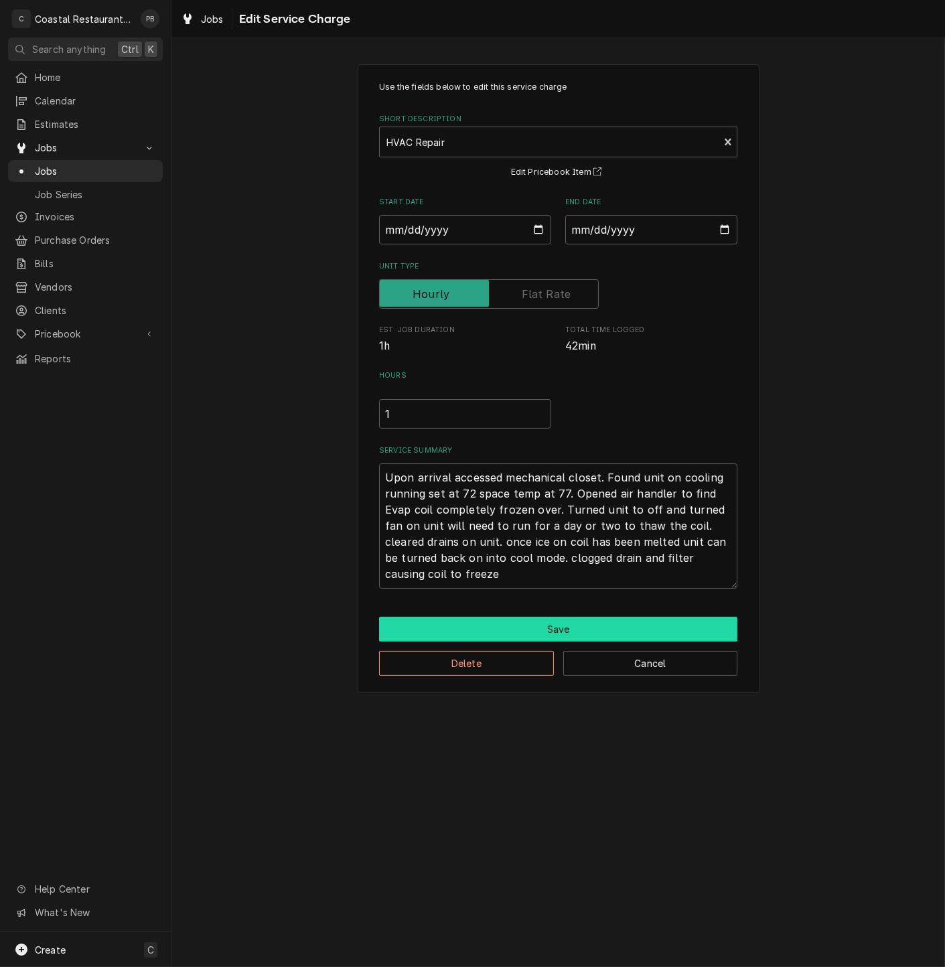
click at [527, 626] on button "Save" at bounding box center [558, 629] width 358 height 25
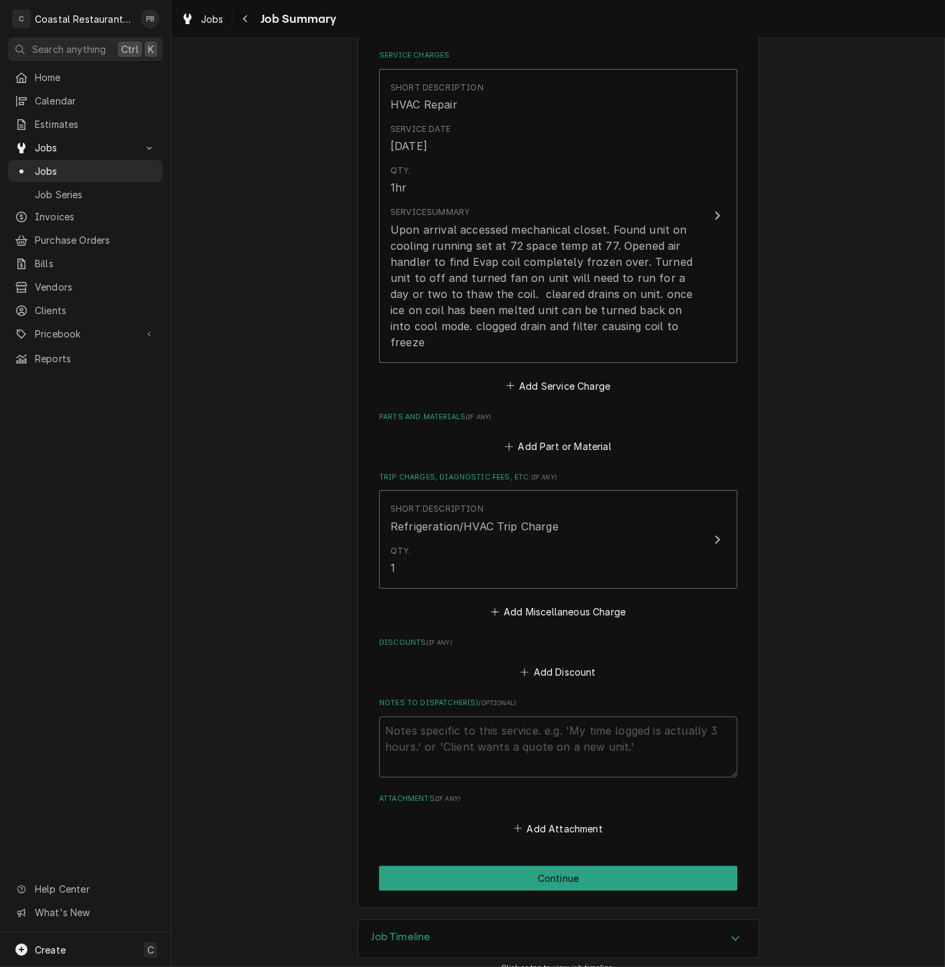
scroll to position [315, 0]
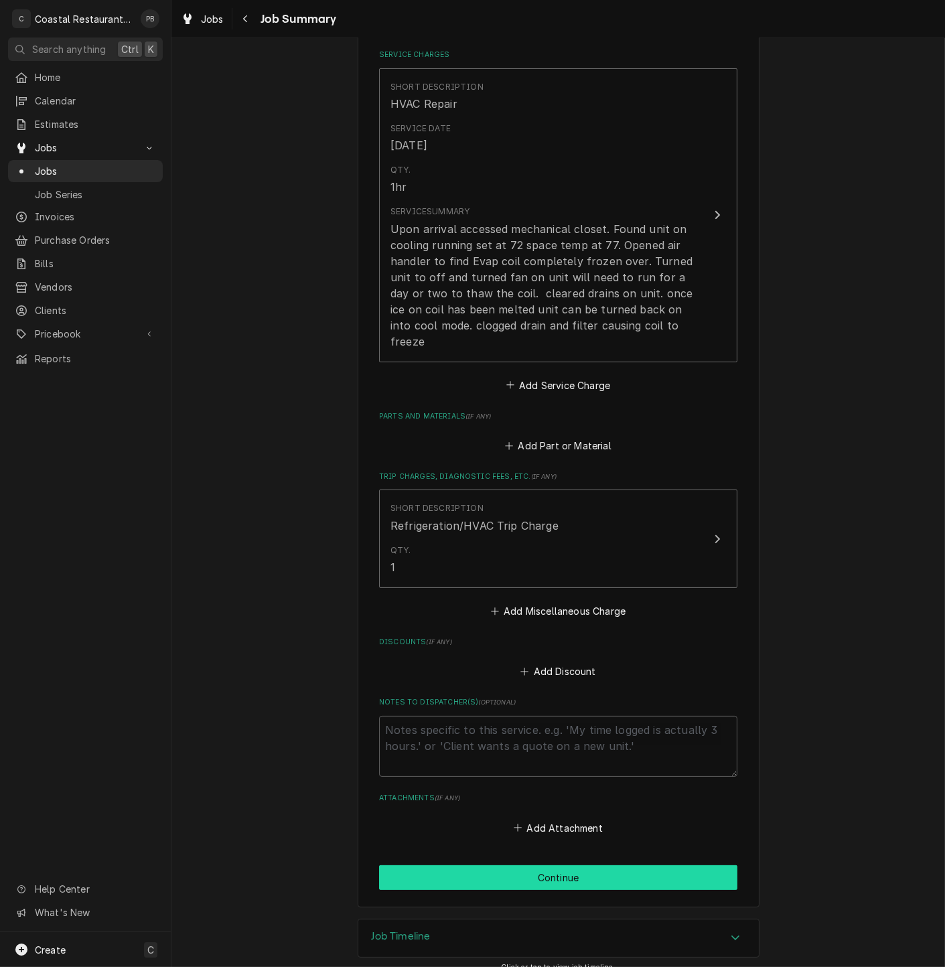
click at [595, 871] on button "Continue" at bounding box center [558, 877] width 358 height 25
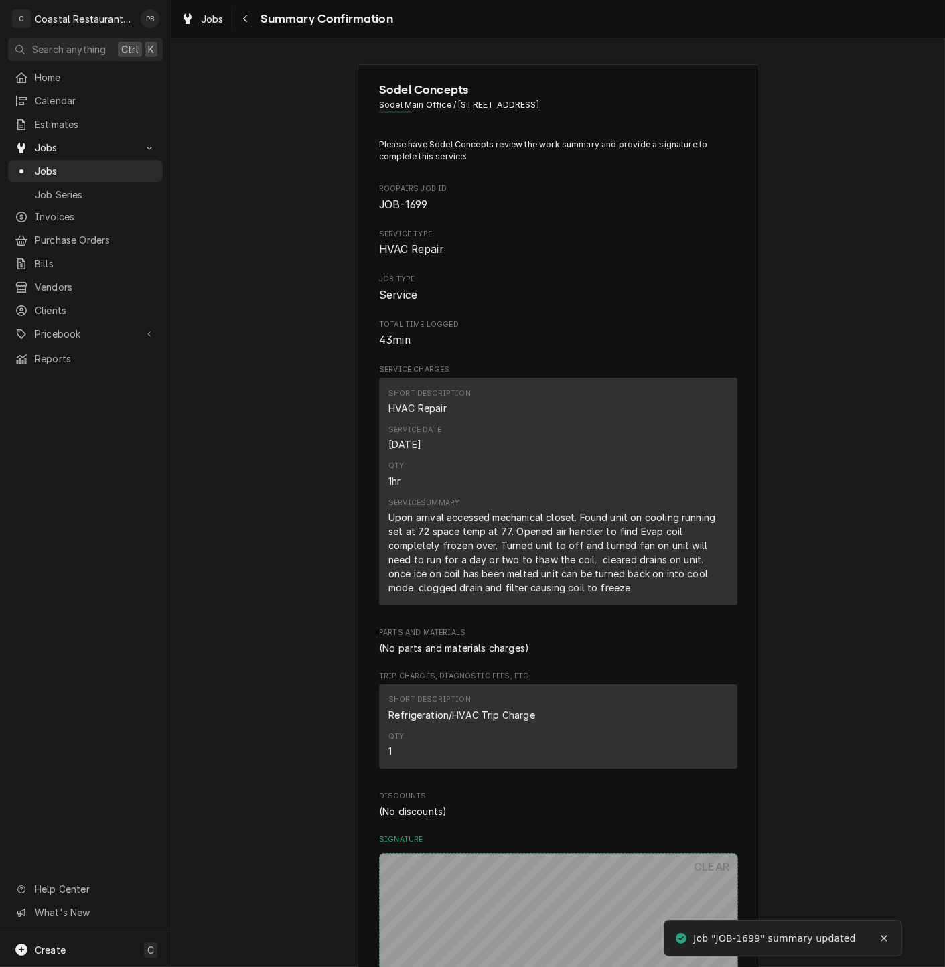
scroll to position [313, 0]
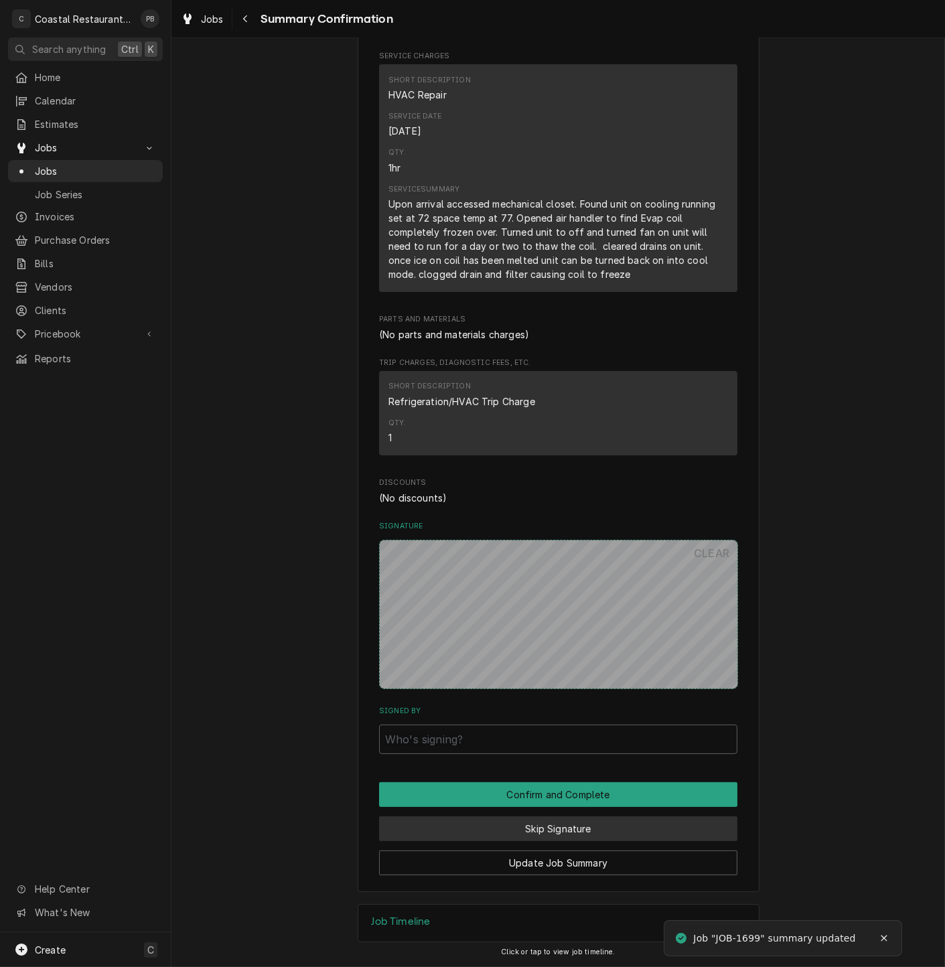
click at [554, 834] on button "Skip Signature" at bounding box center [558, 828] width 358 height 25
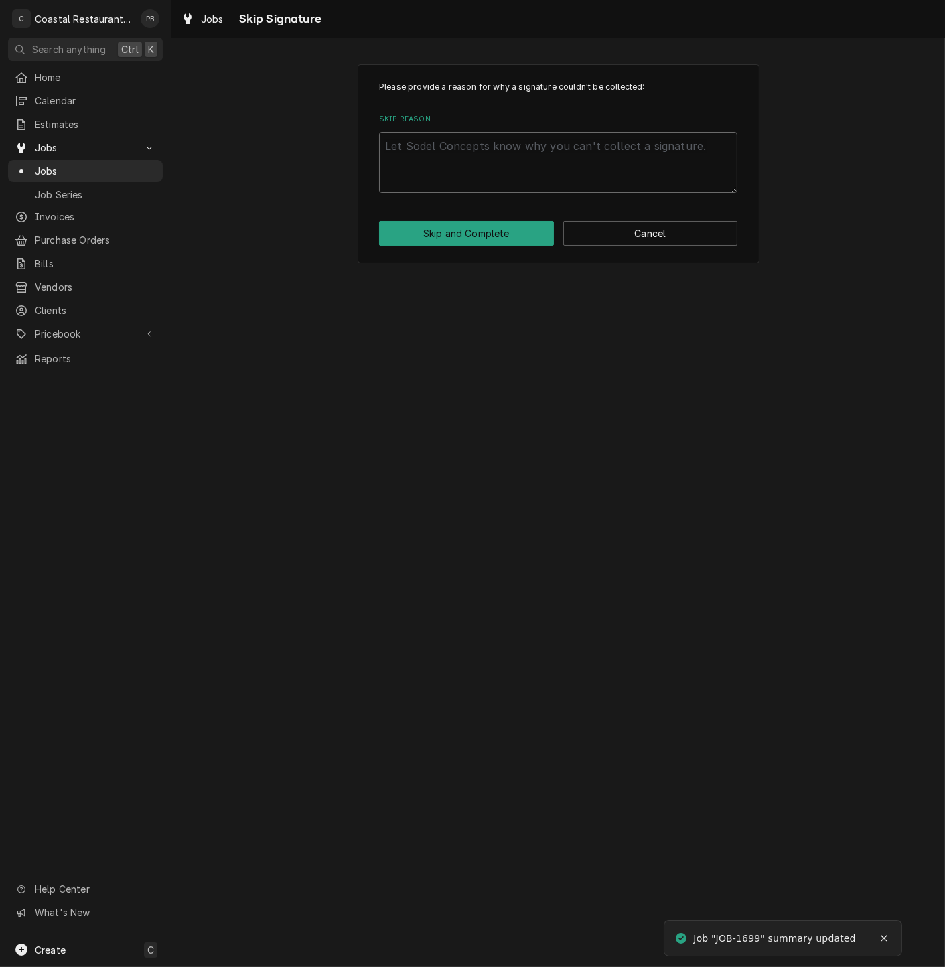
click at [527, 186] on textarea "Skip Reason" at bounding box center [558, 162] width 358 height 61
type textarea "x"
type textarea "c"
type textarea "x"
type textarea "co"
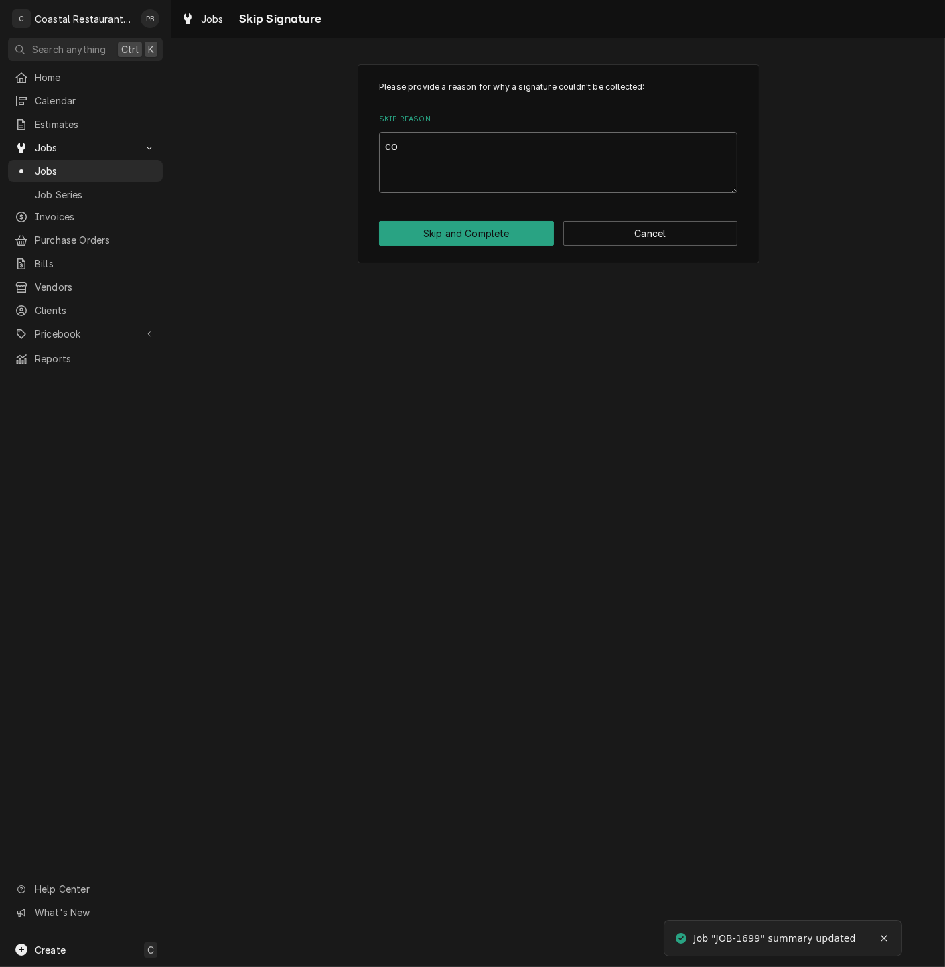
type textarea "x"
type textarea "com"
type textarea "x"
type textarea "comp"
type textarea "x"
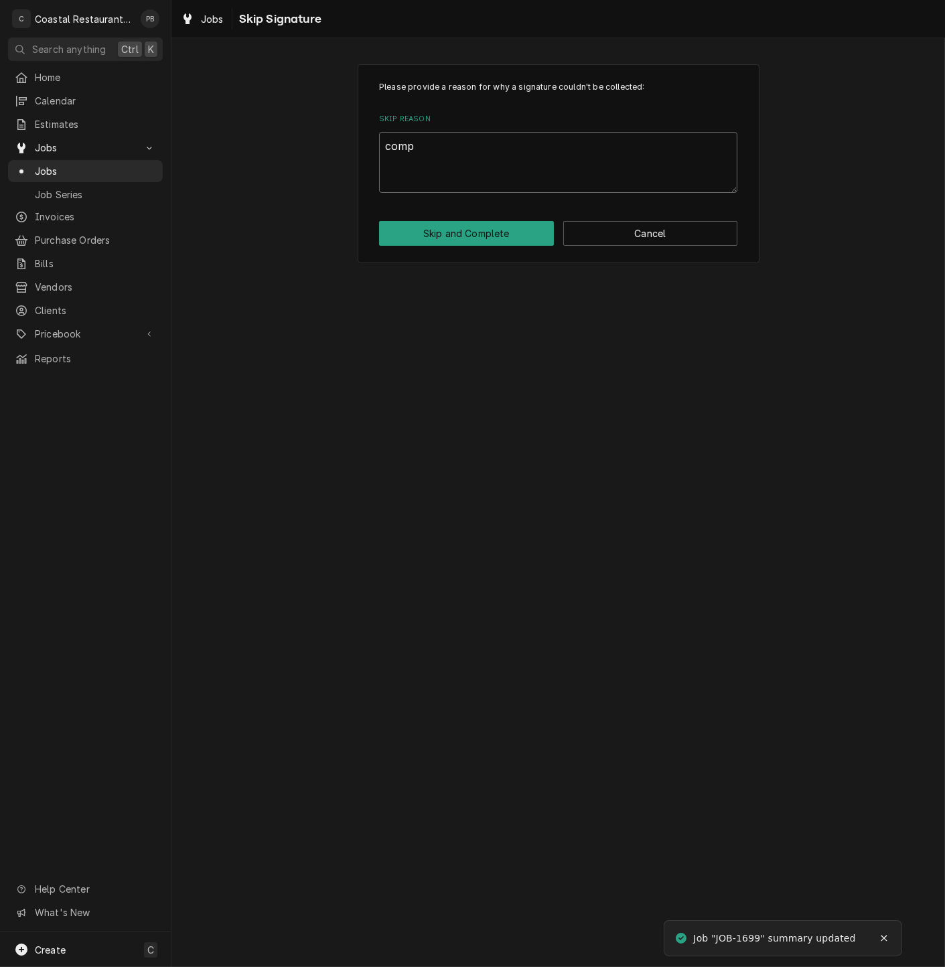
type textarea "compl"
type textarea "x"
type textarea "comple"
type textarea "x"
type textarea "complet"
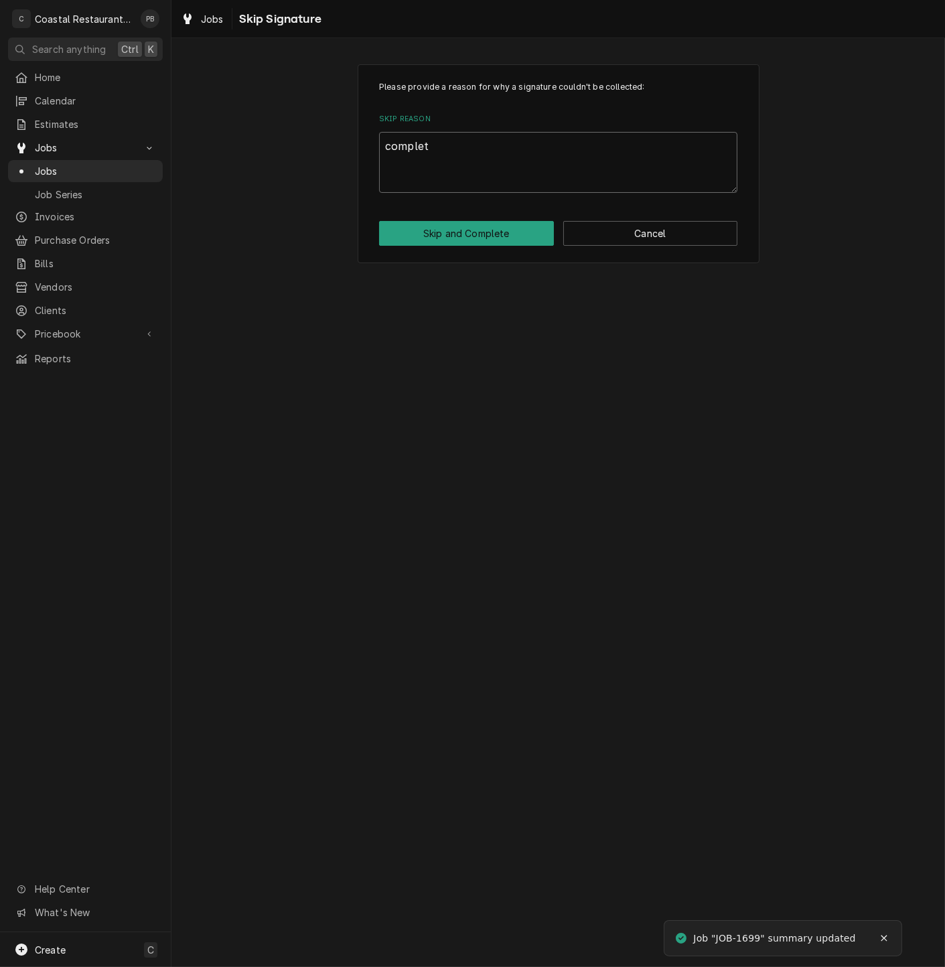
type textarea "x"
type textarea "complete"
type textarea "x"
type textarea "completed"
type textarea "x"
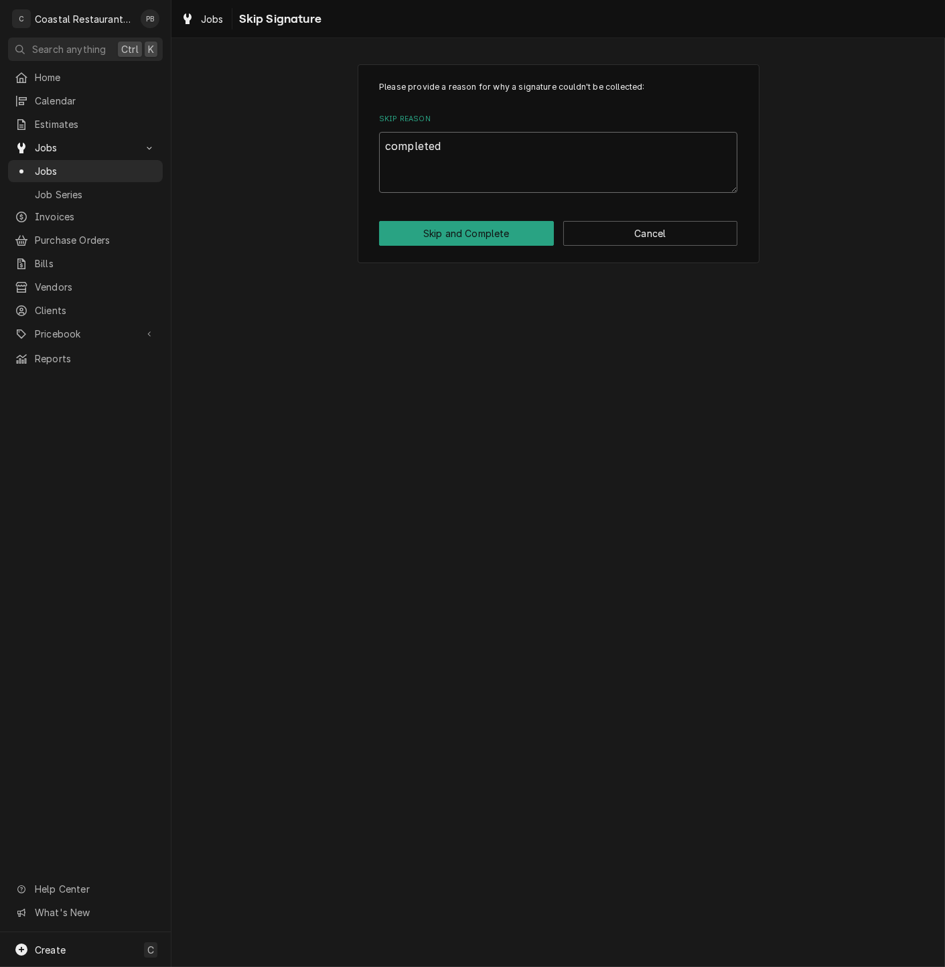
type textarea "completed o"
type textarea "x"
type textarea "completed of"
type textarea "x"
type textarea "completed off"
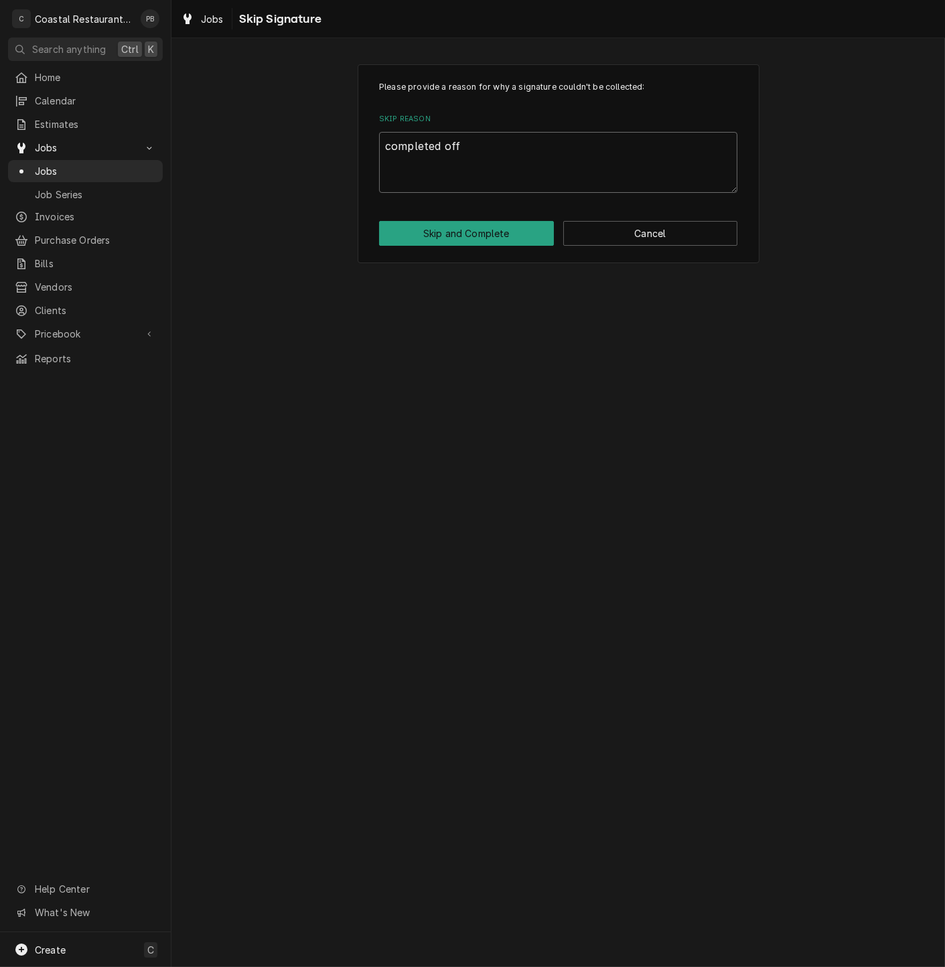
type textarea "x"
type textarea "completed offs"
type textarea "x"
type textarea "completed offsi"
type textarea "x"
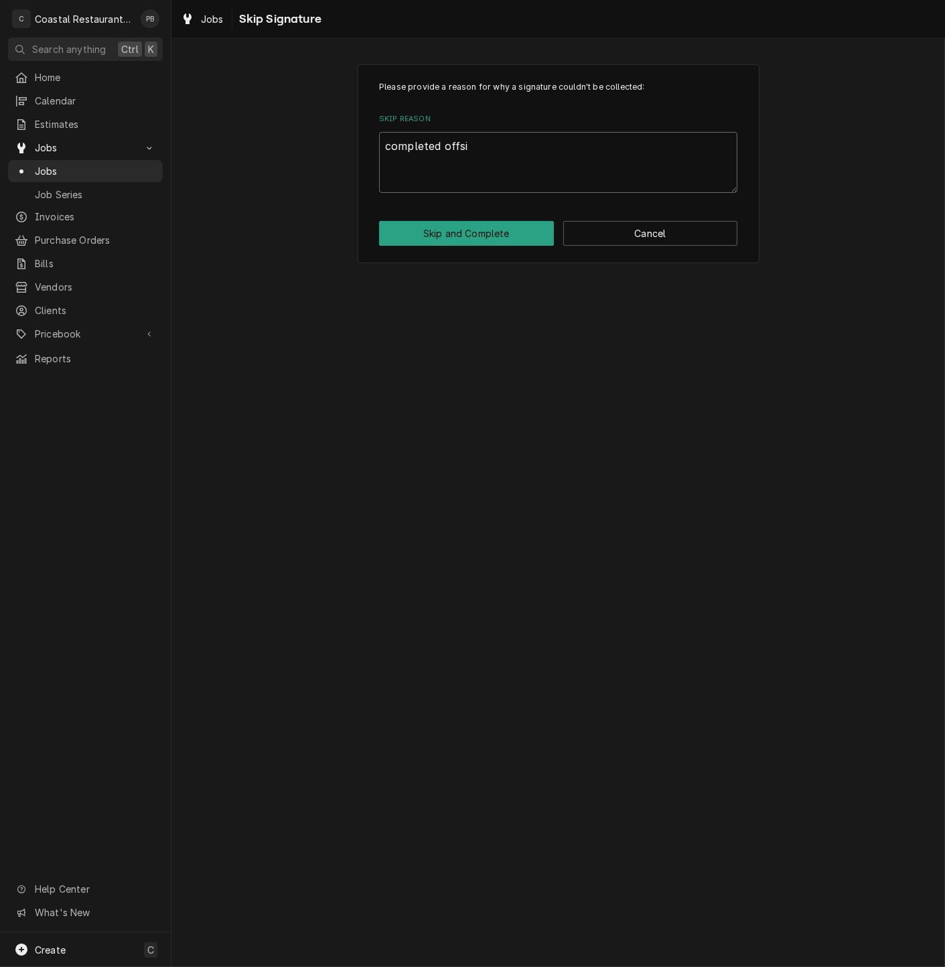
type textarea "completed offsit"
type textarea "x"
type textarea "completed offsite"
click at [498, 242] on button "Skip and Complete" at bounding box center [466, 233] width 175 height 25
type textarea "x"
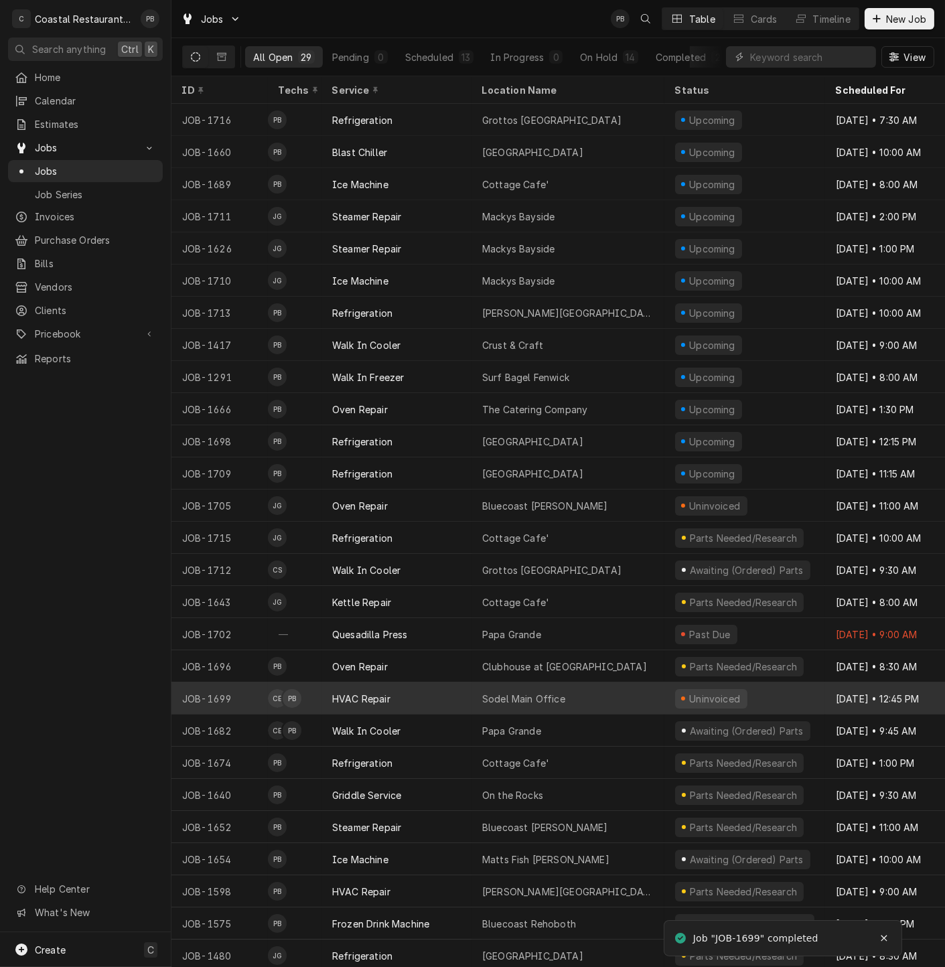
click at [503, 693] on div "Sodel Main Office" at bounding box center [523, 699] width 83 height 14
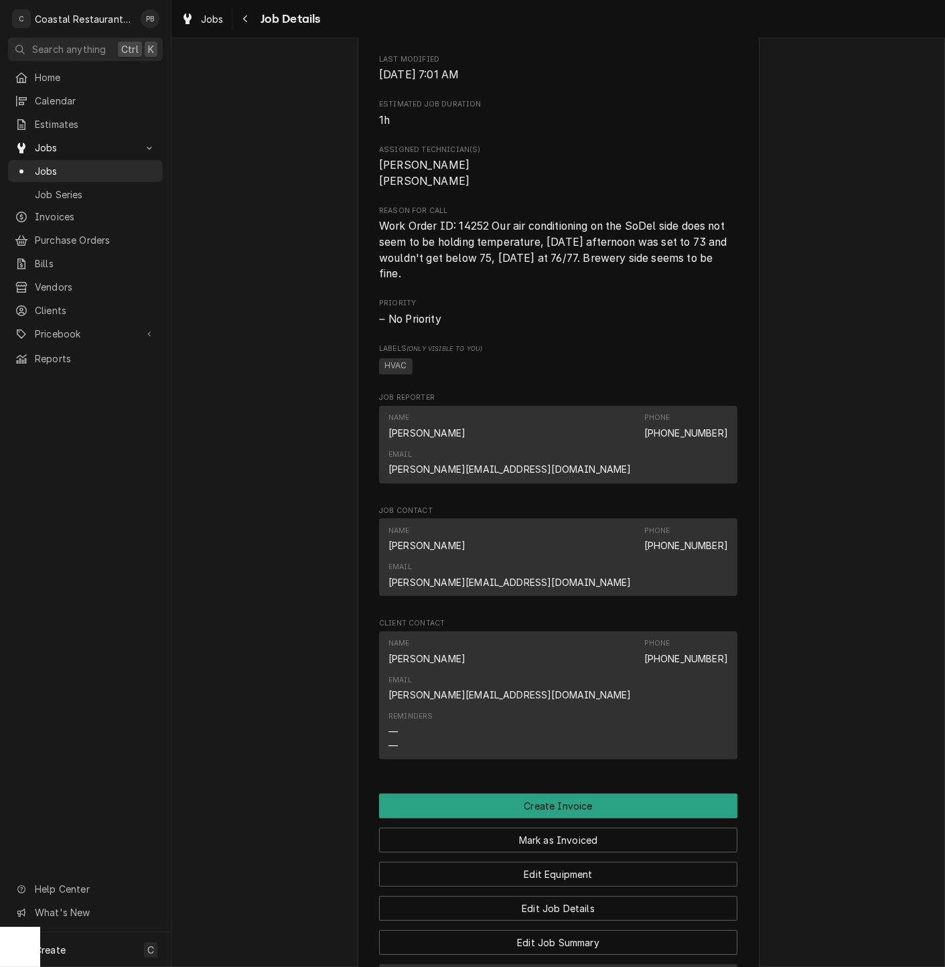
scroll to position [802, 0]
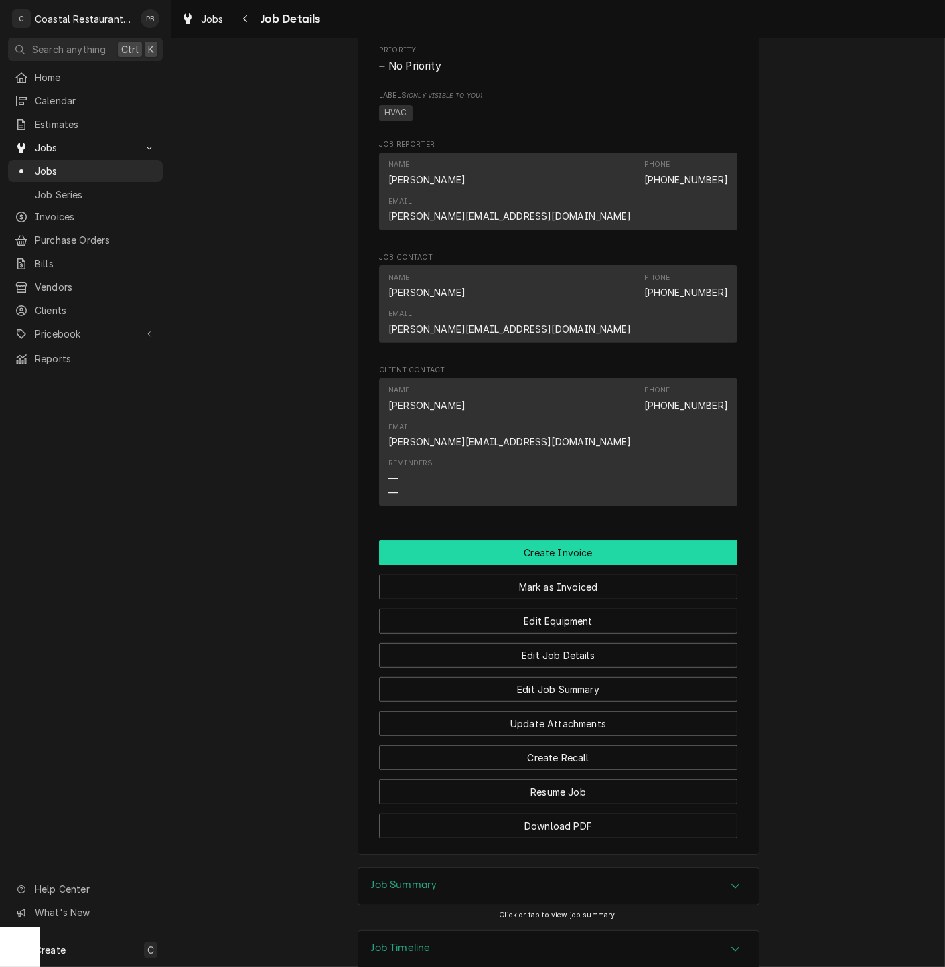
click at [575, 541] on button "Create Invoice" at bounding box center [558, 553] width 358 height 25
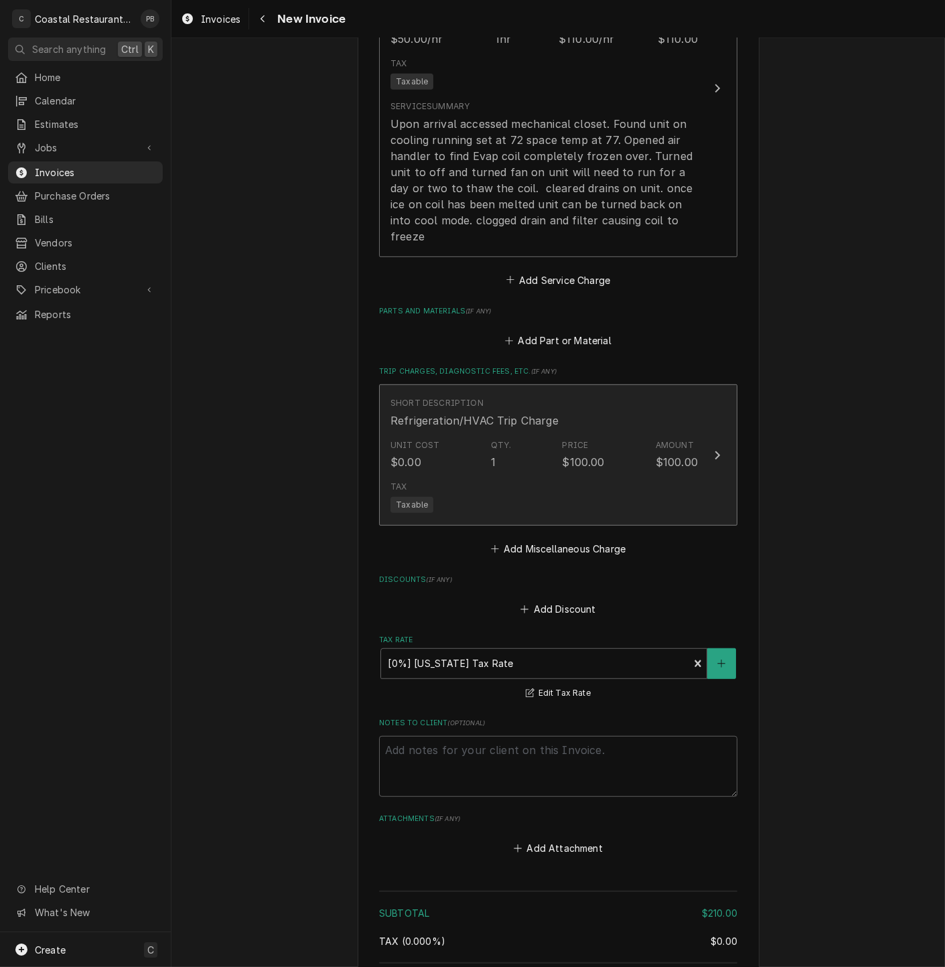
scroll to position [1432, 0]
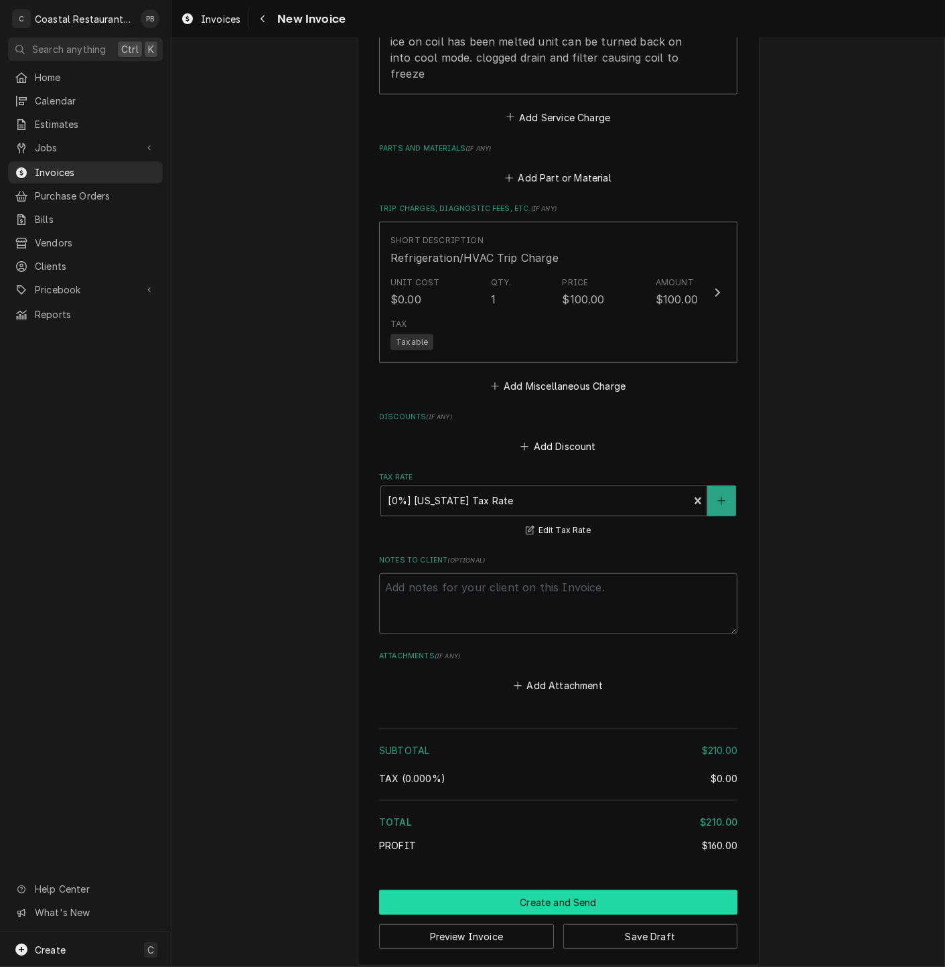
click at [585, 896] on button "Create and Send" at bounding box center [558, 902] width 358 height 25
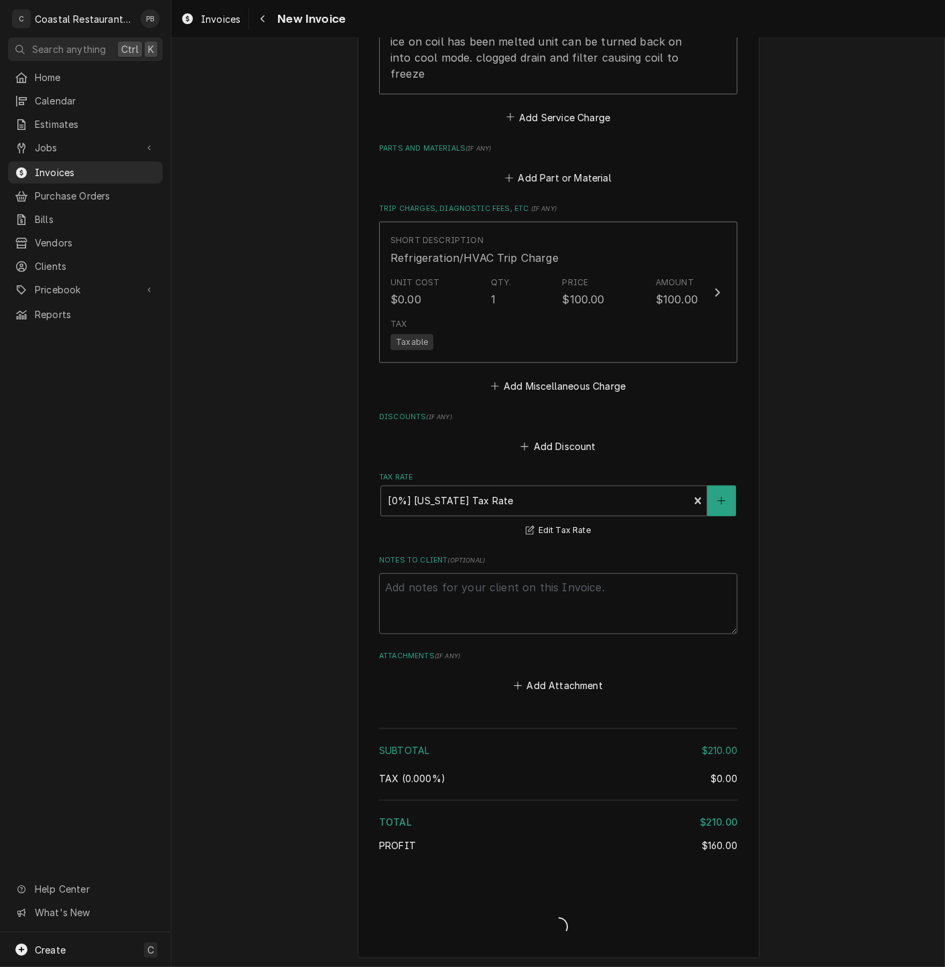
scroll to position [1423, 0]
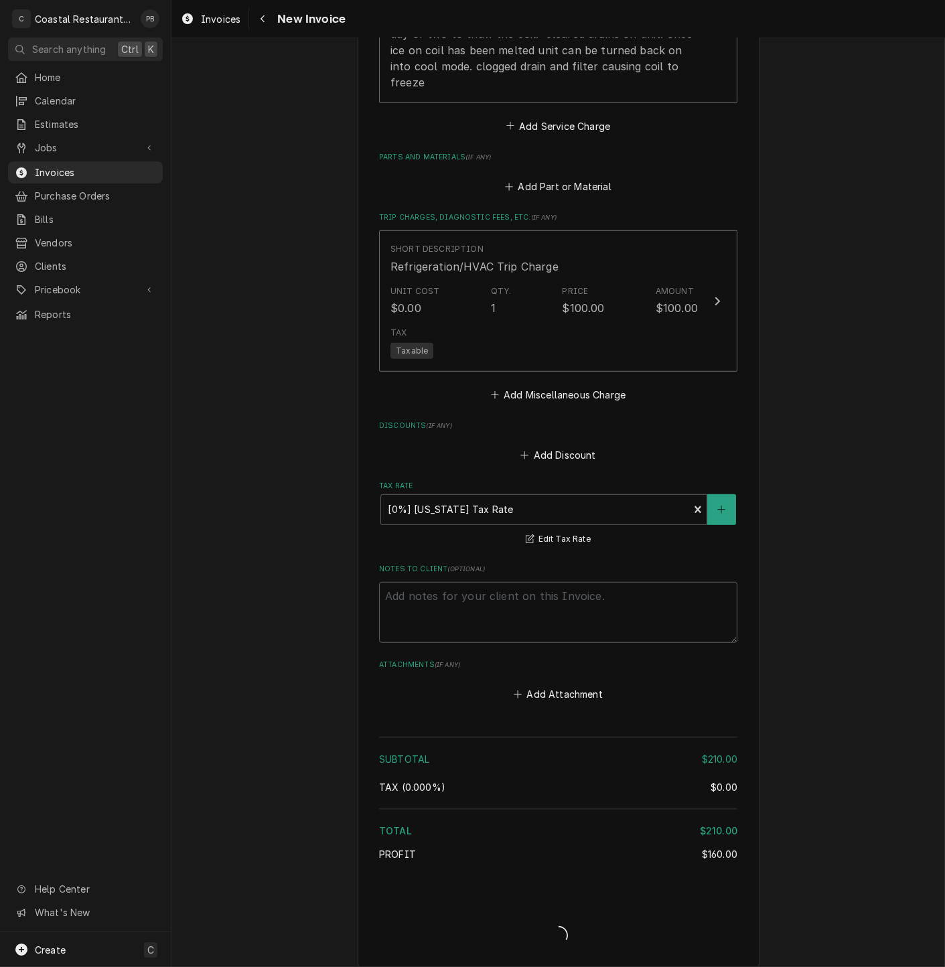
type textarea "x"
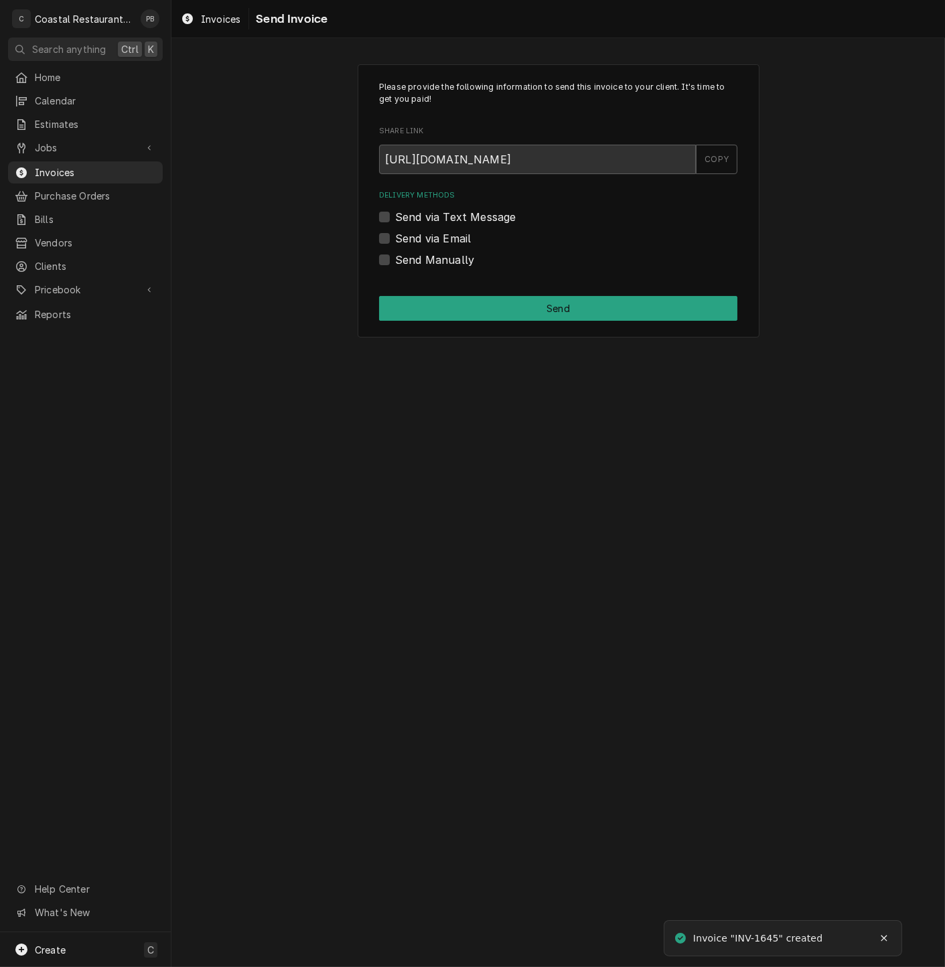
click at [441, 236] on label "Send via Email" at bounding box center [433, 238] width 76 height 16
click at [441, 236] on input "Send via Email" at bounding box center [574, 244] width 358 height 29
checkbox input "true"
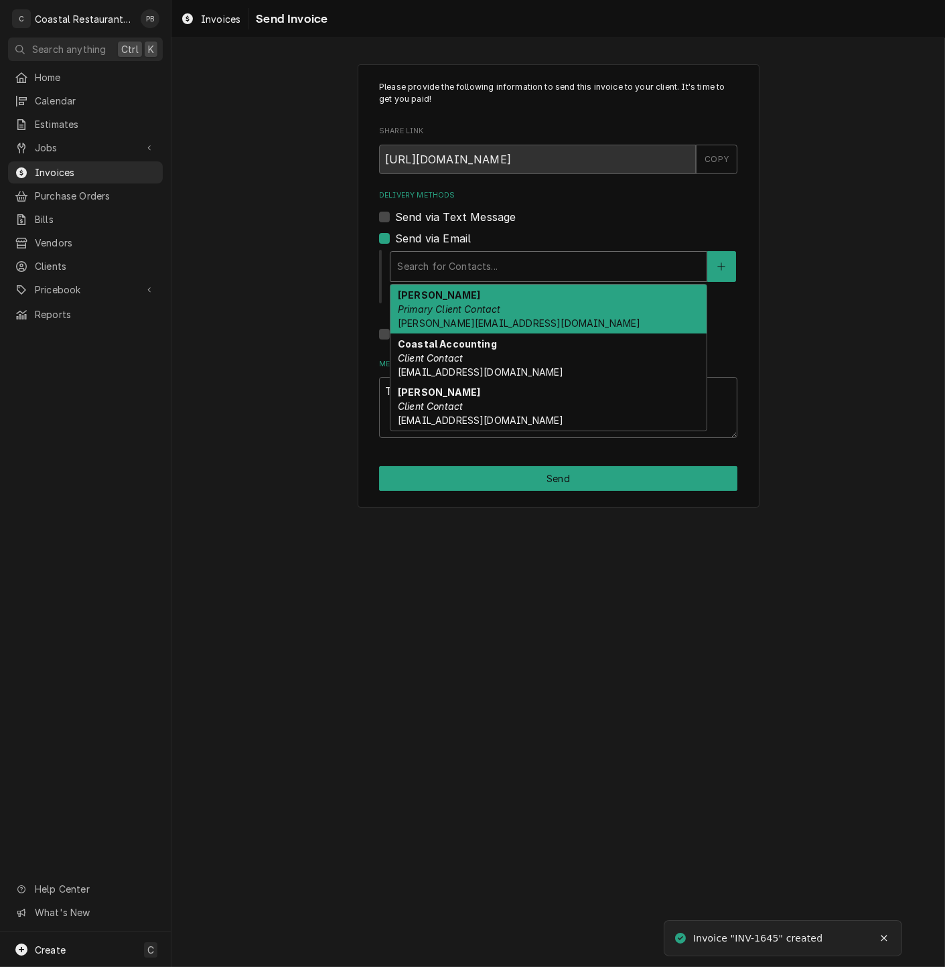
click at [448, 273] on div "Delivery Methods" at bounding box center [548, 267] width 303 height 24
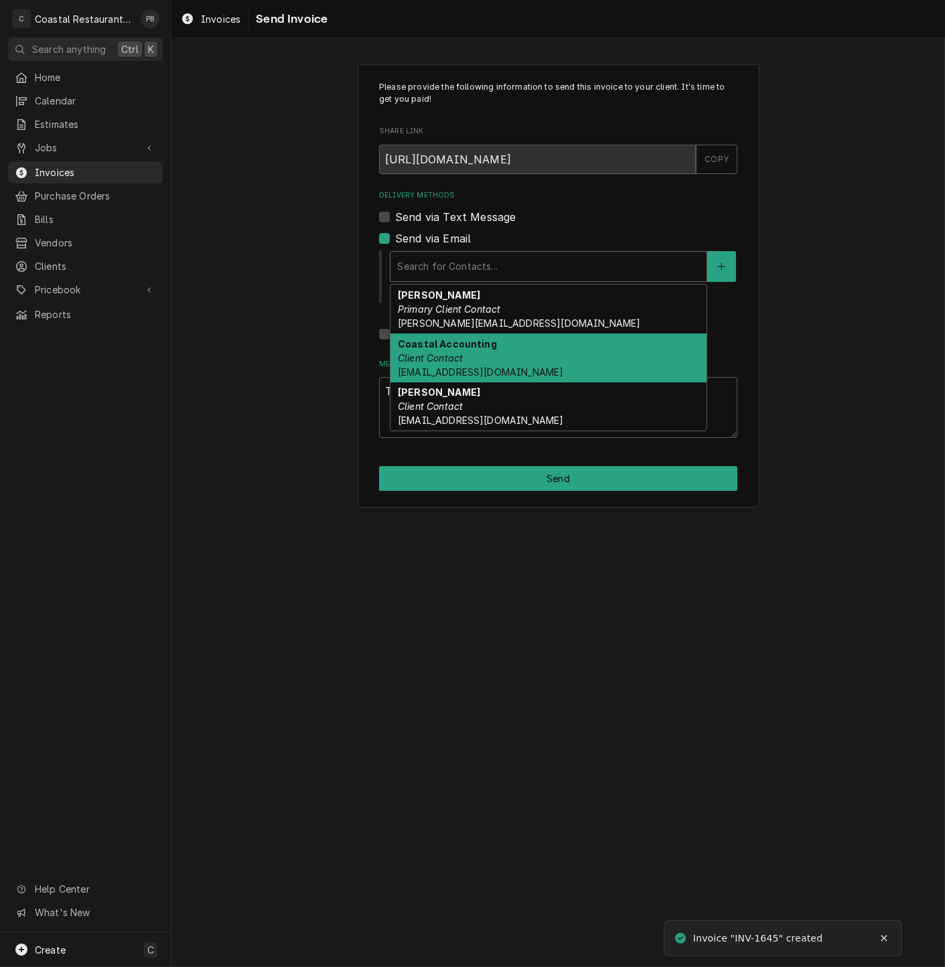
click at [449, 356] on em "Client Contact" at bounding box center [430, 357] width 65 height 11
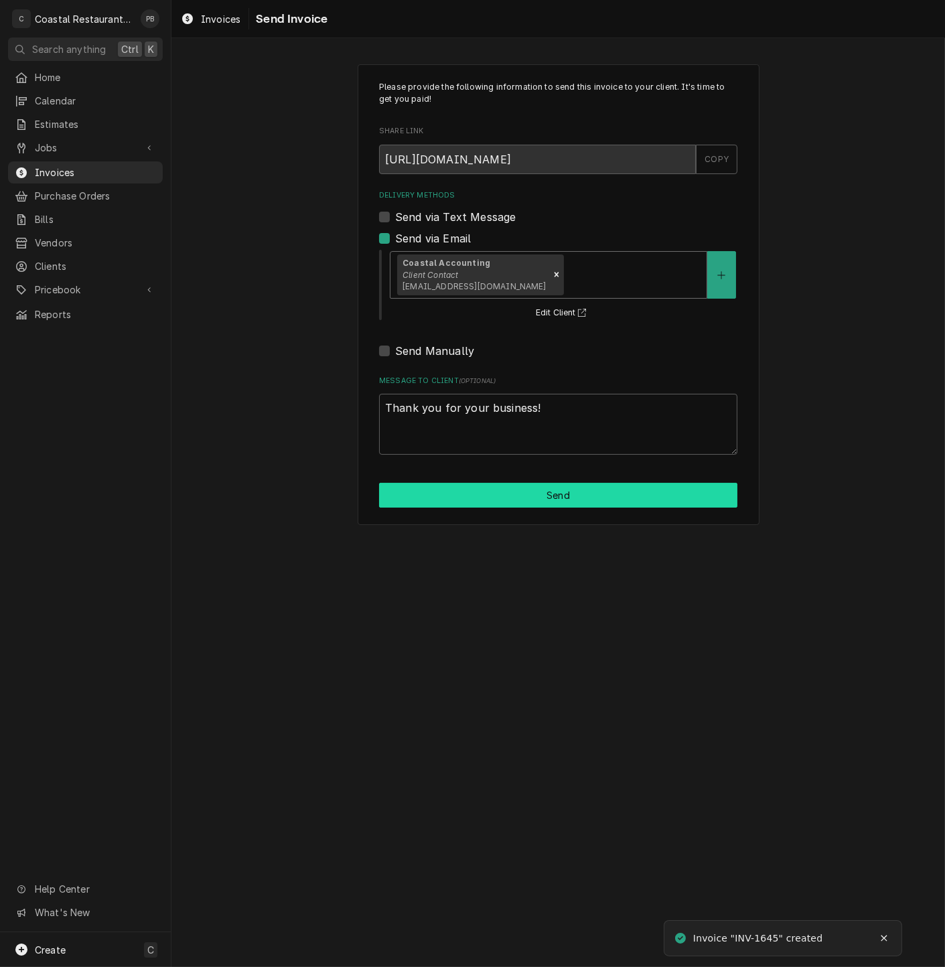
click at [511, 491] on button "Send" at bounding box center [558, 495] width 358 height 25
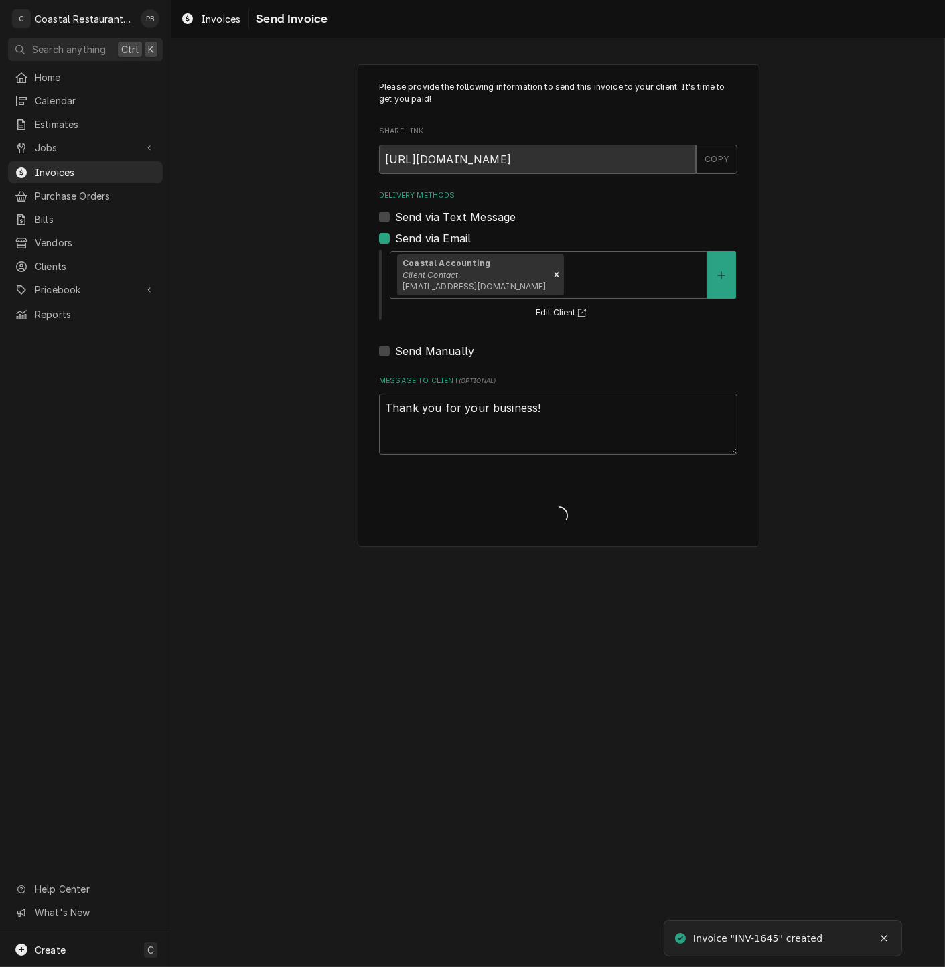
type textarea "x"
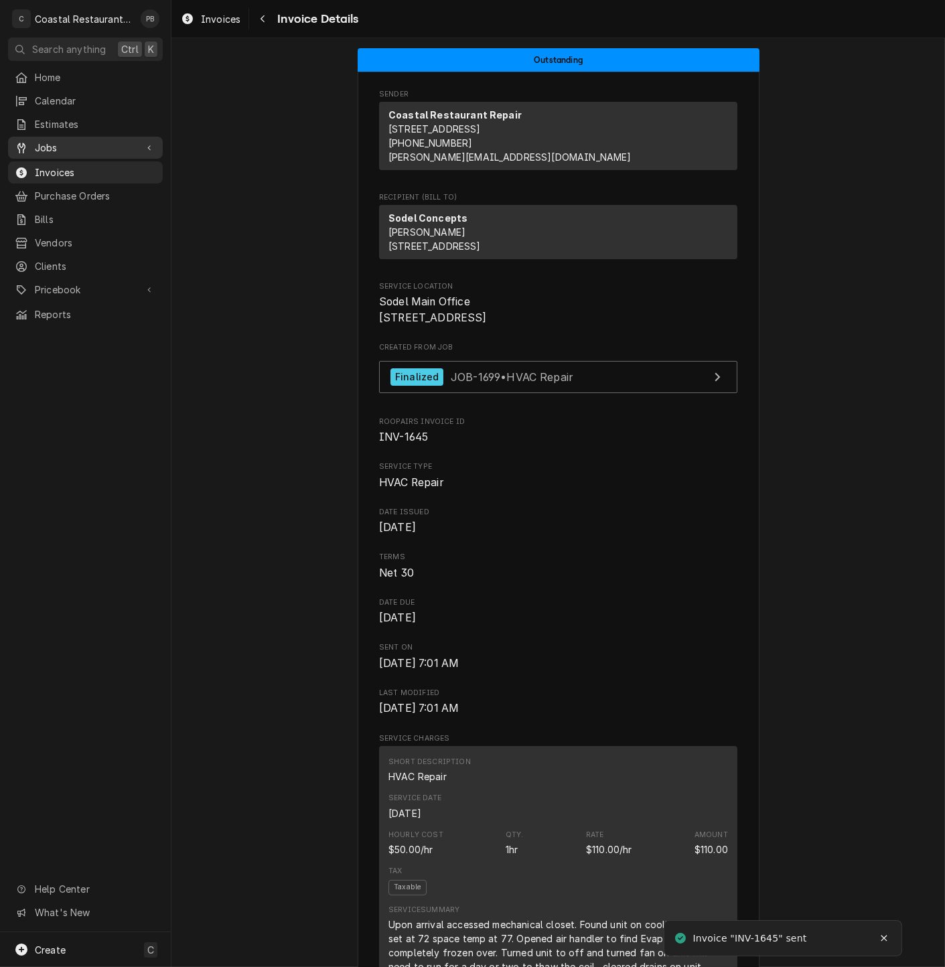
click at [36, 141] on span "Jobs" at bounding box center [85, 148] width 101 height 14
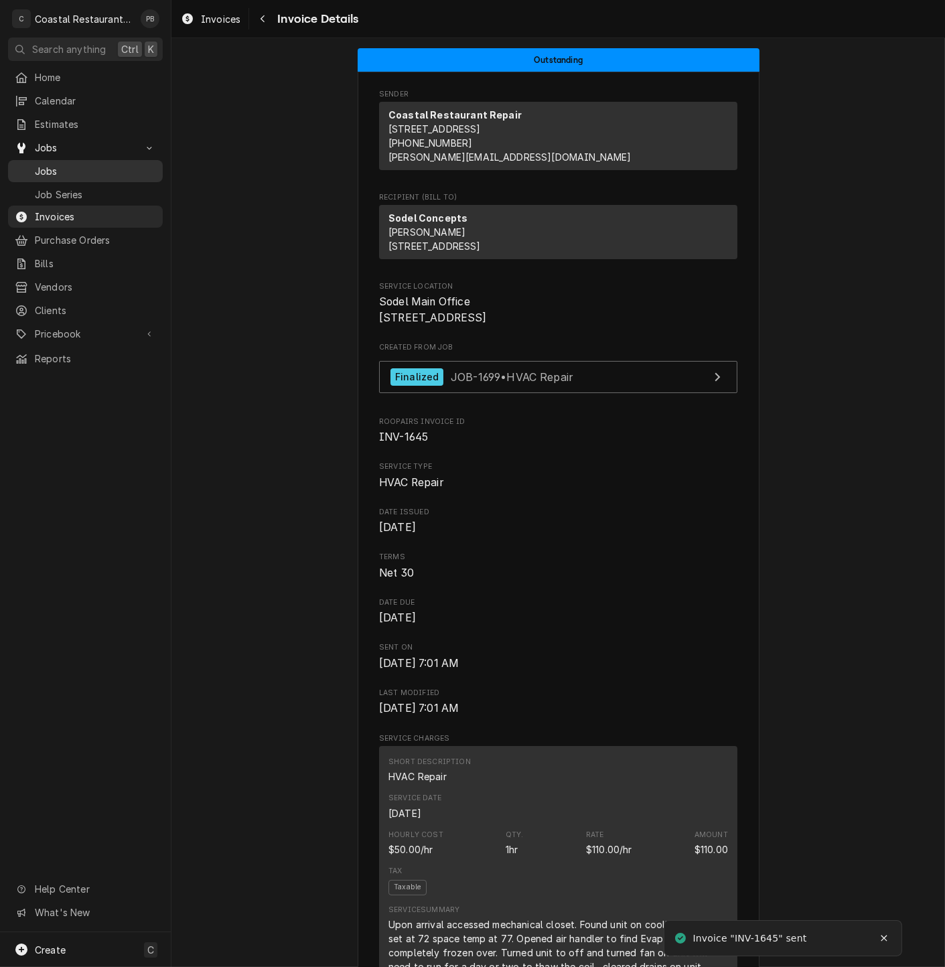
click at [62, 173] on div "Jobs" at bounding box center [85, 171] width 149 height 17
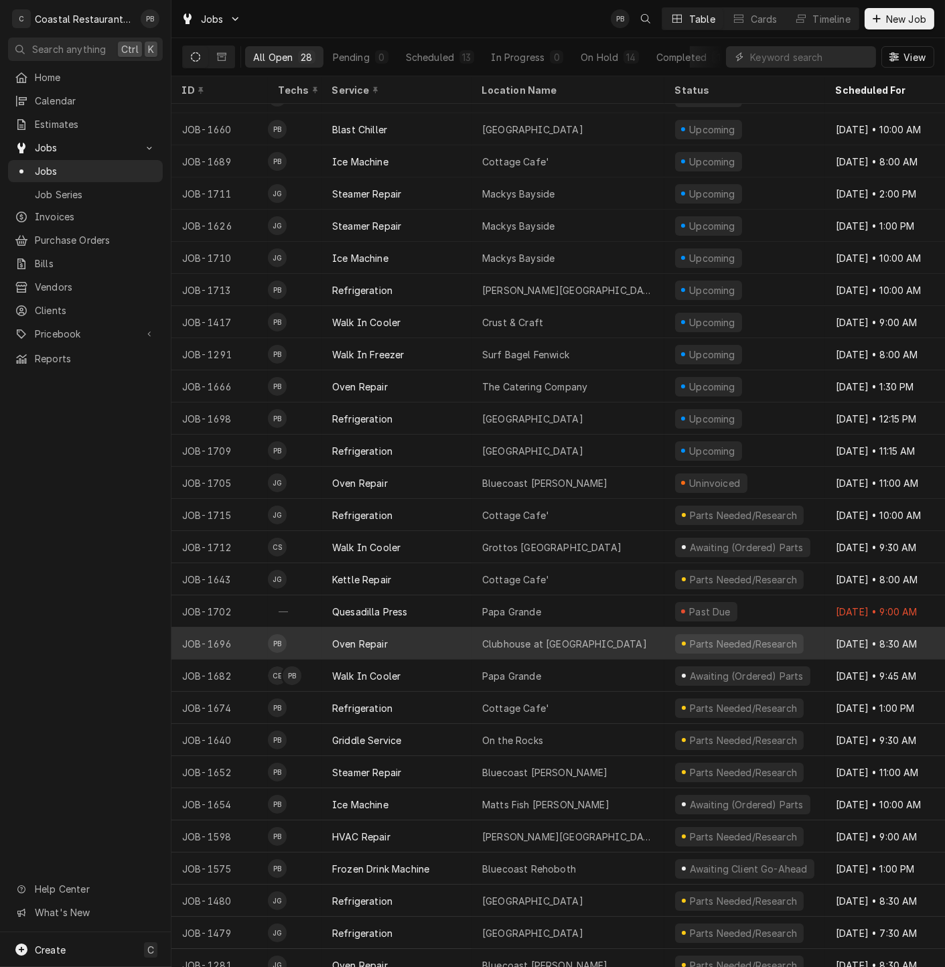
scroll to position [46, 0]
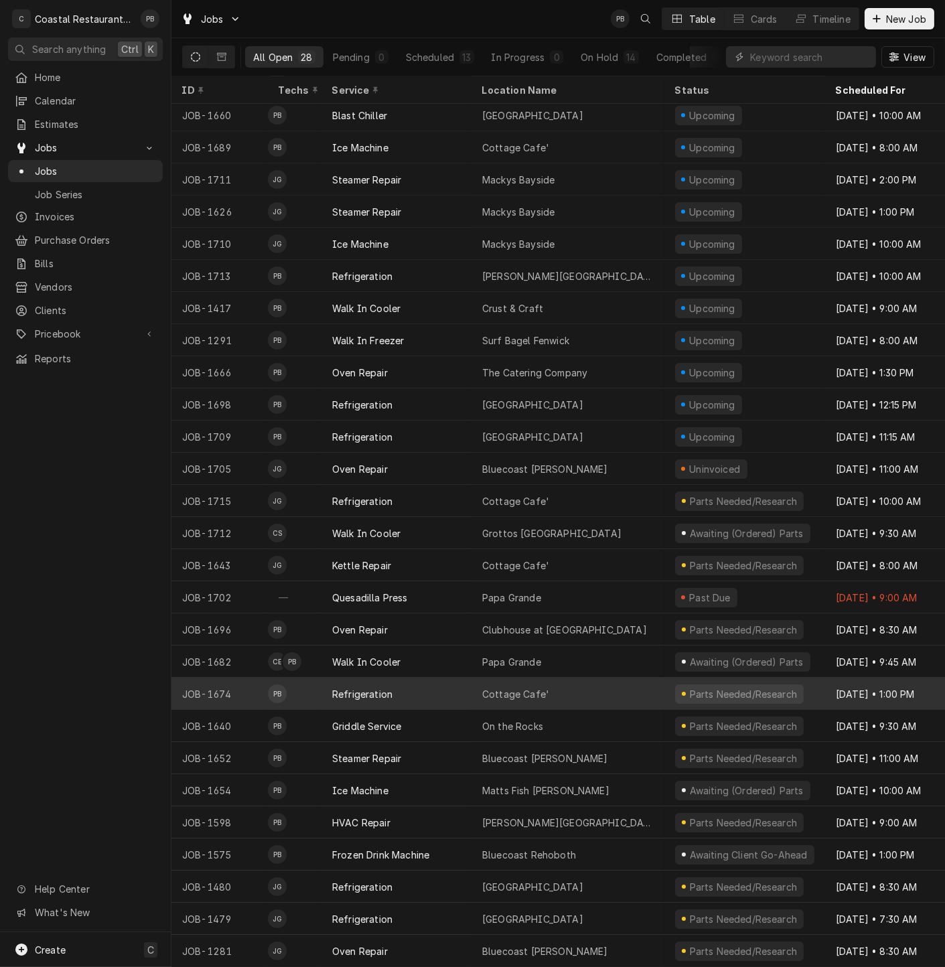
click at [415, 684] on div "Refrigeration" at bounding box center [397, 694] width 150 height 32
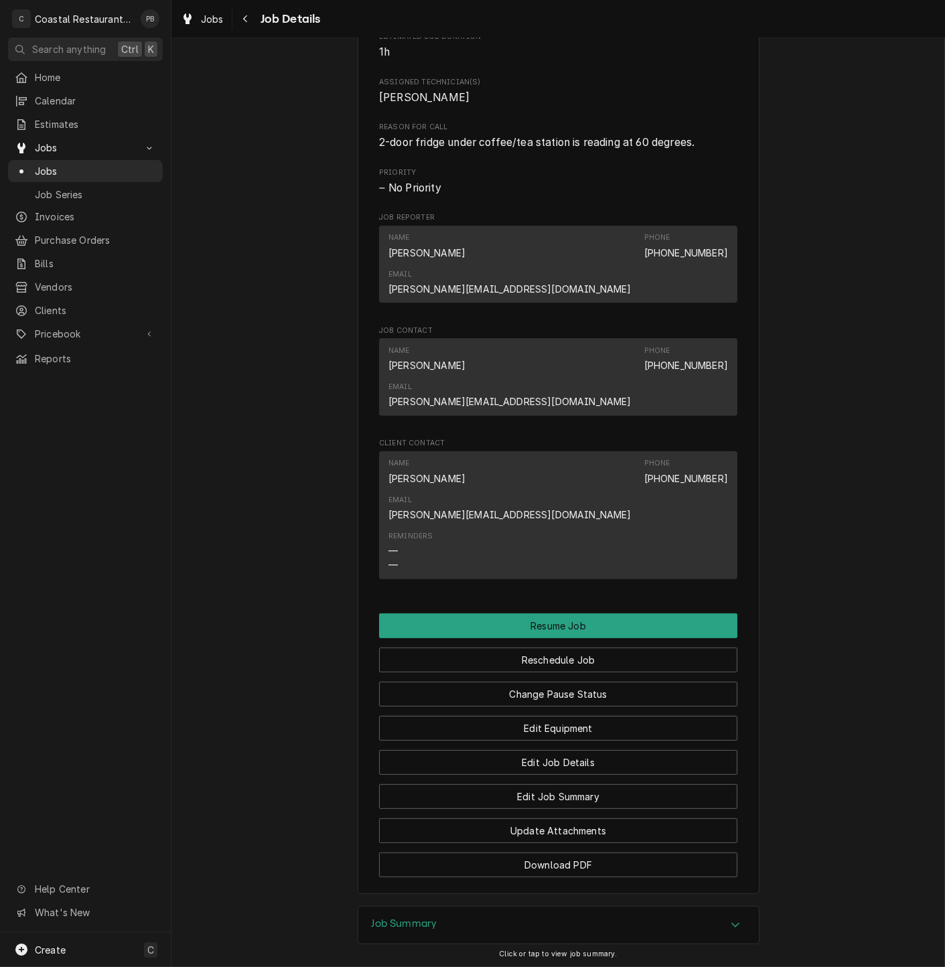
scroll to position [762, 0]
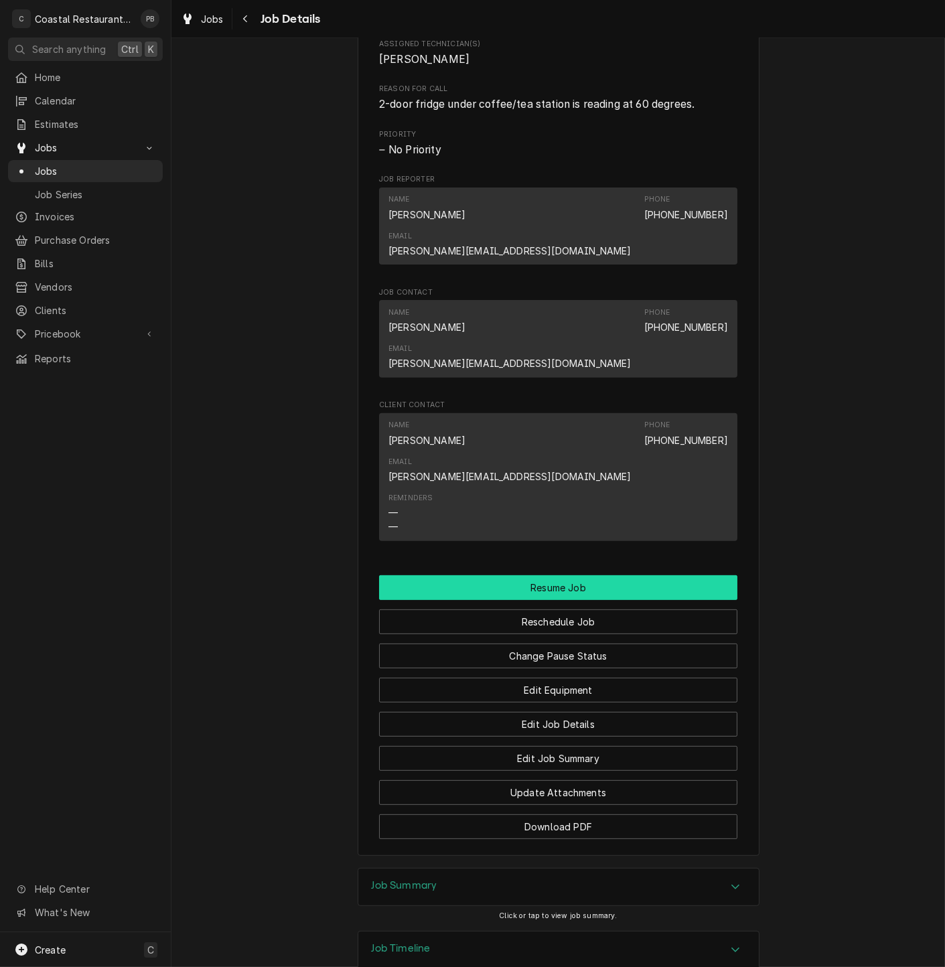
click at [543, 575] on button "Resume Job" at bounding box center [558, 587] width 358 height 25
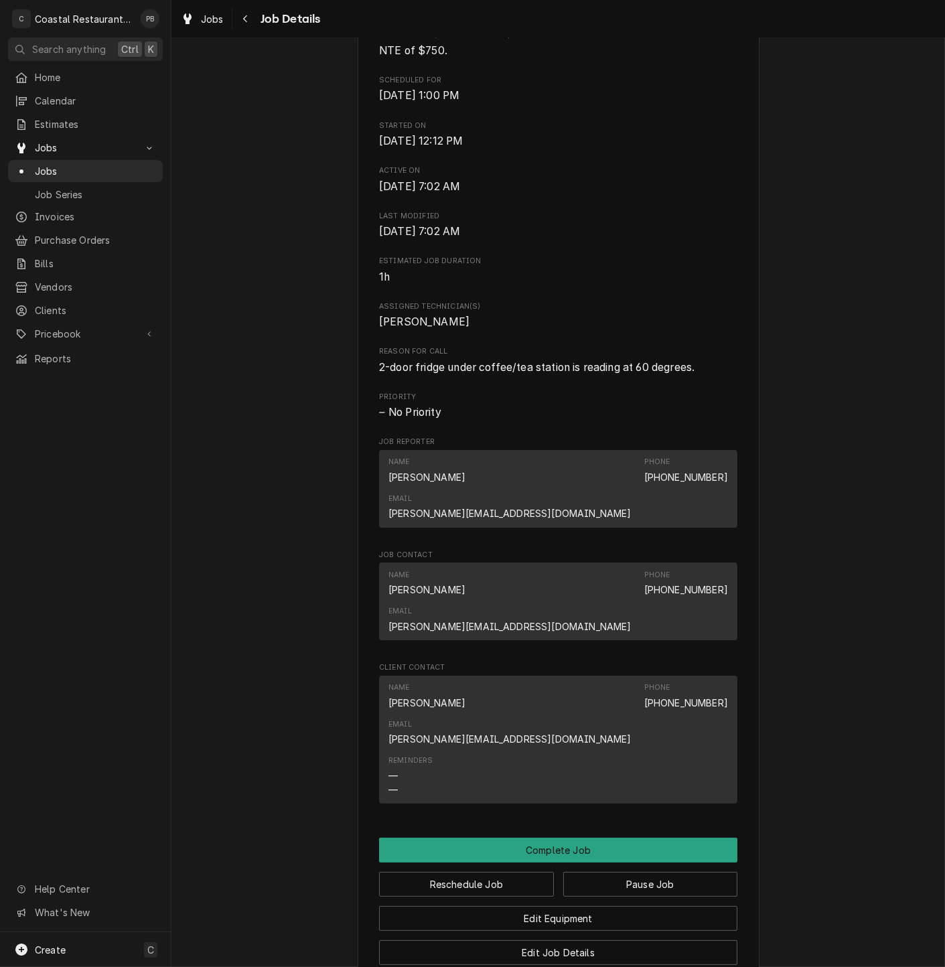
scroll to position [620, 0]
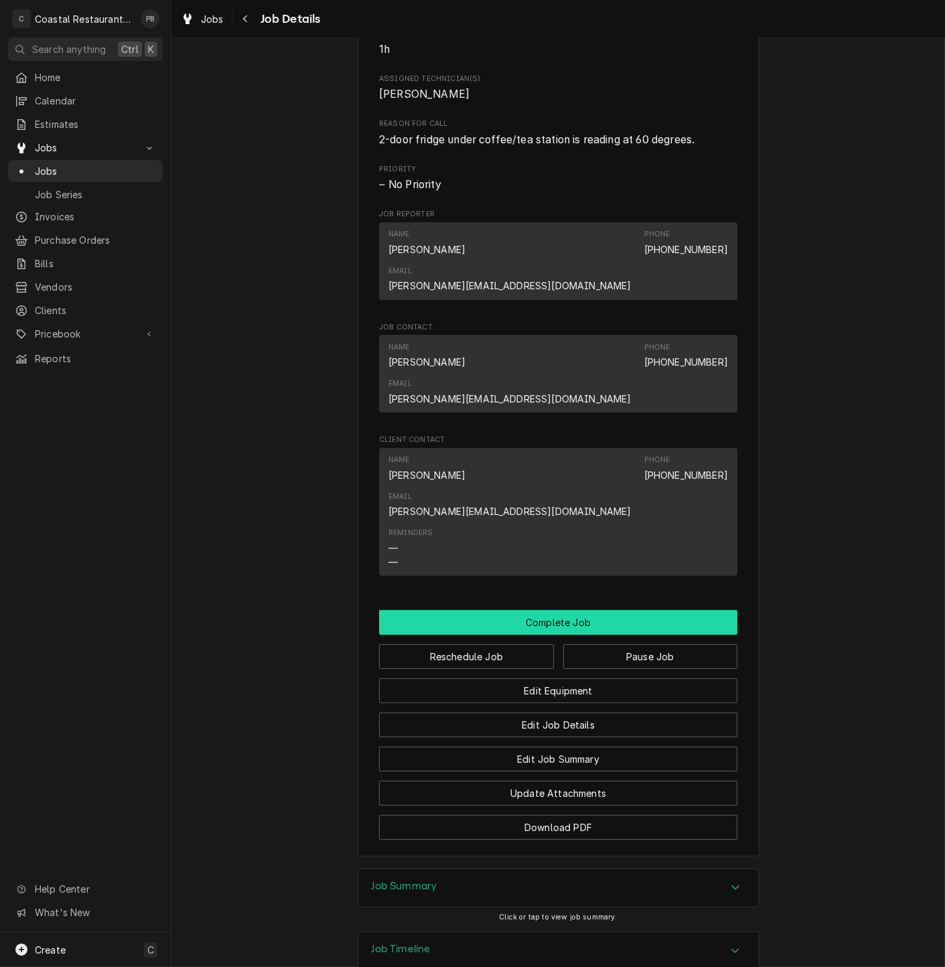
click at [616, 610] on button "Complete Job" at bounding box center [558, 622] width 358 height 25
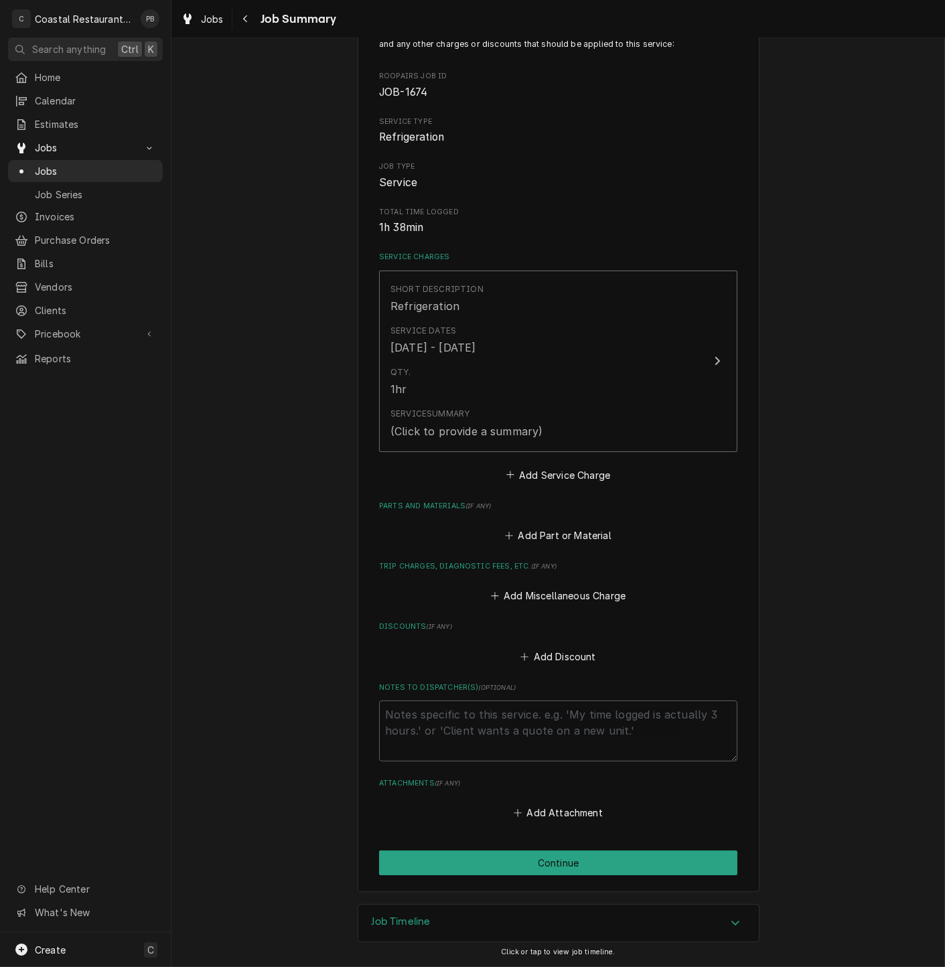
scroll to position [113, 0]
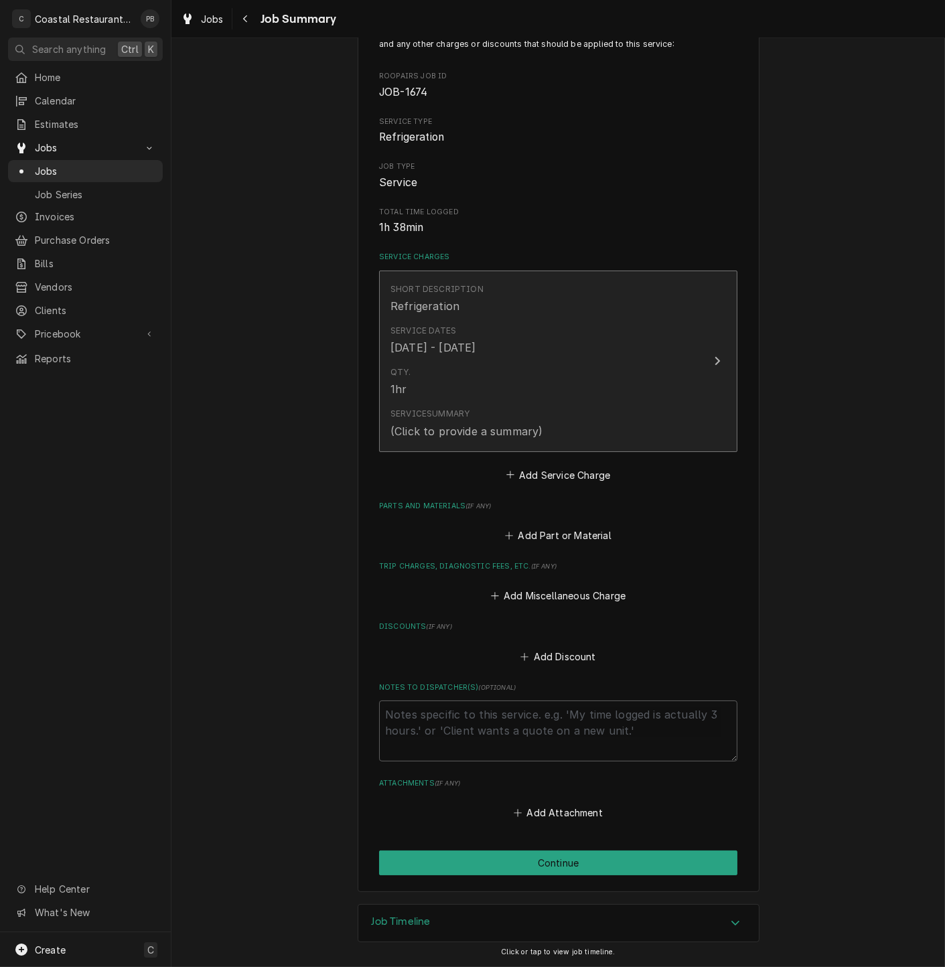
click at [690, 353] on div "Service Dates Sep 24, 2025 - Oct 2, 2025" at bounding box center [543, 340] width 307 height 42
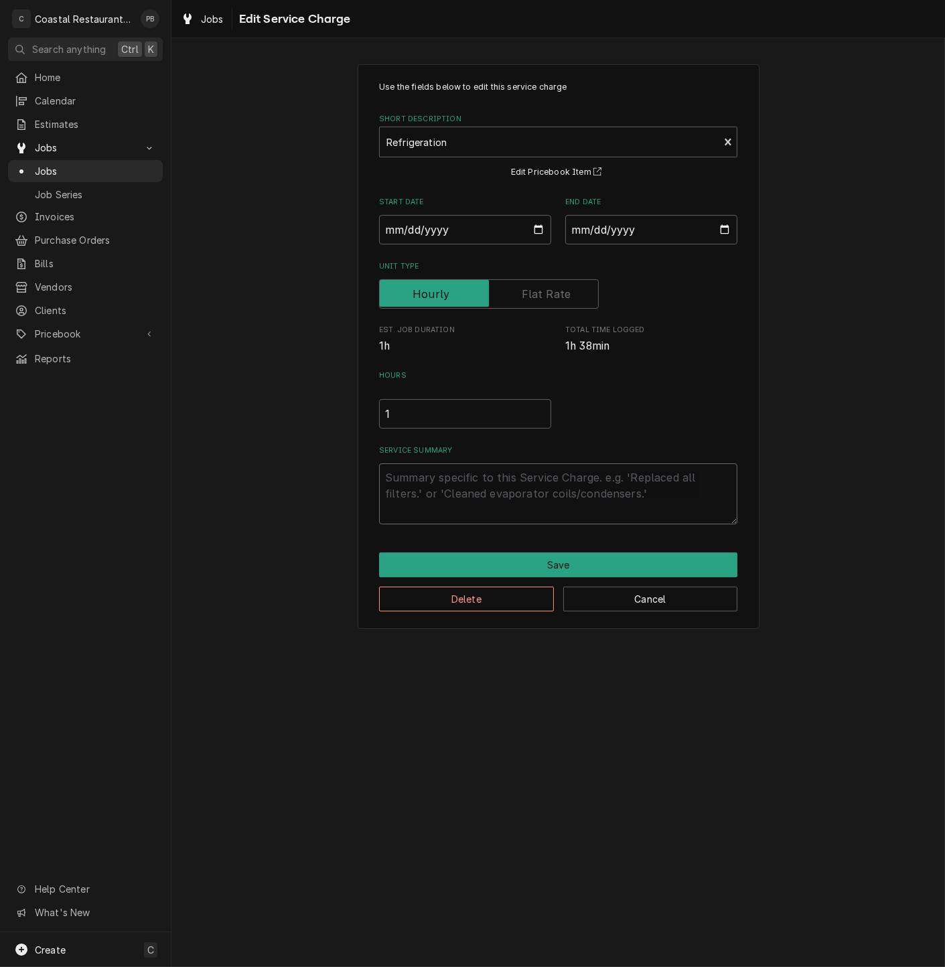
click at [490, 490] on textarea "Service Summary" at bounding box center [558, 494] width 358 height 61
type textarea "x"
type textarea "a"
type textarea "x"
type textarea "ar"
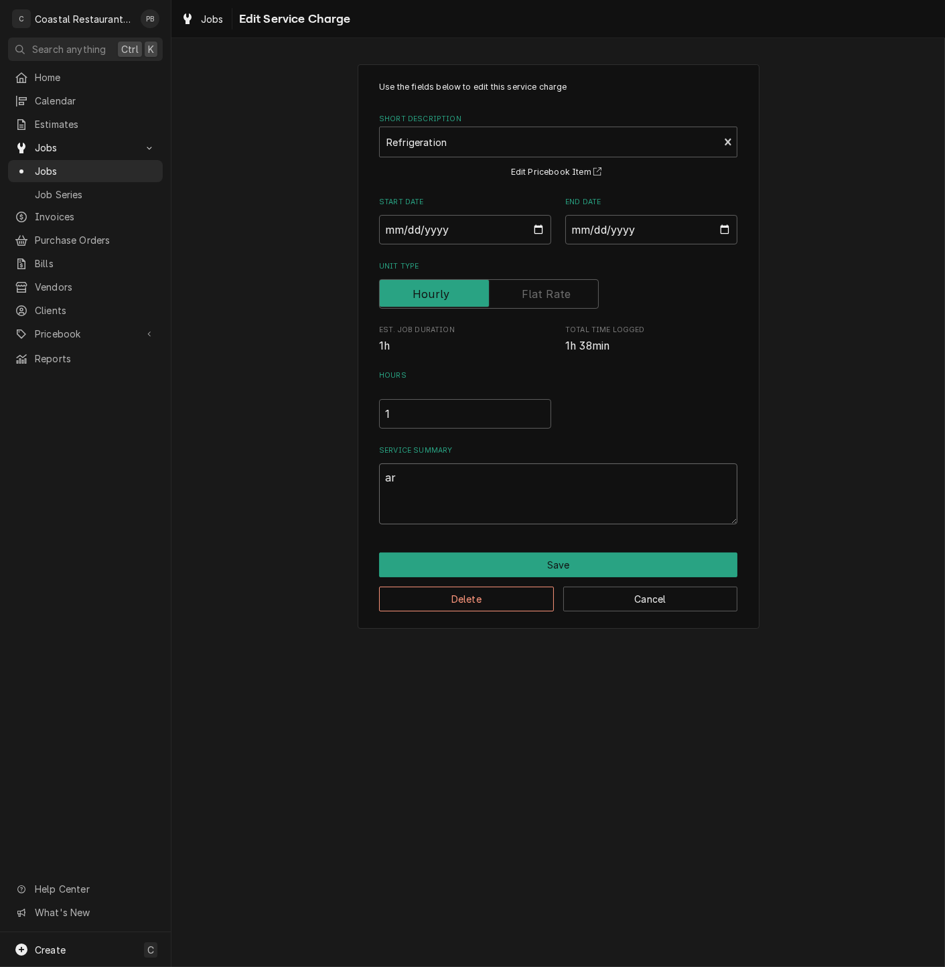
type textarea "x"
type textarea "arr"
type textarea "x"
type textarea "arriv"
type textarea "x"
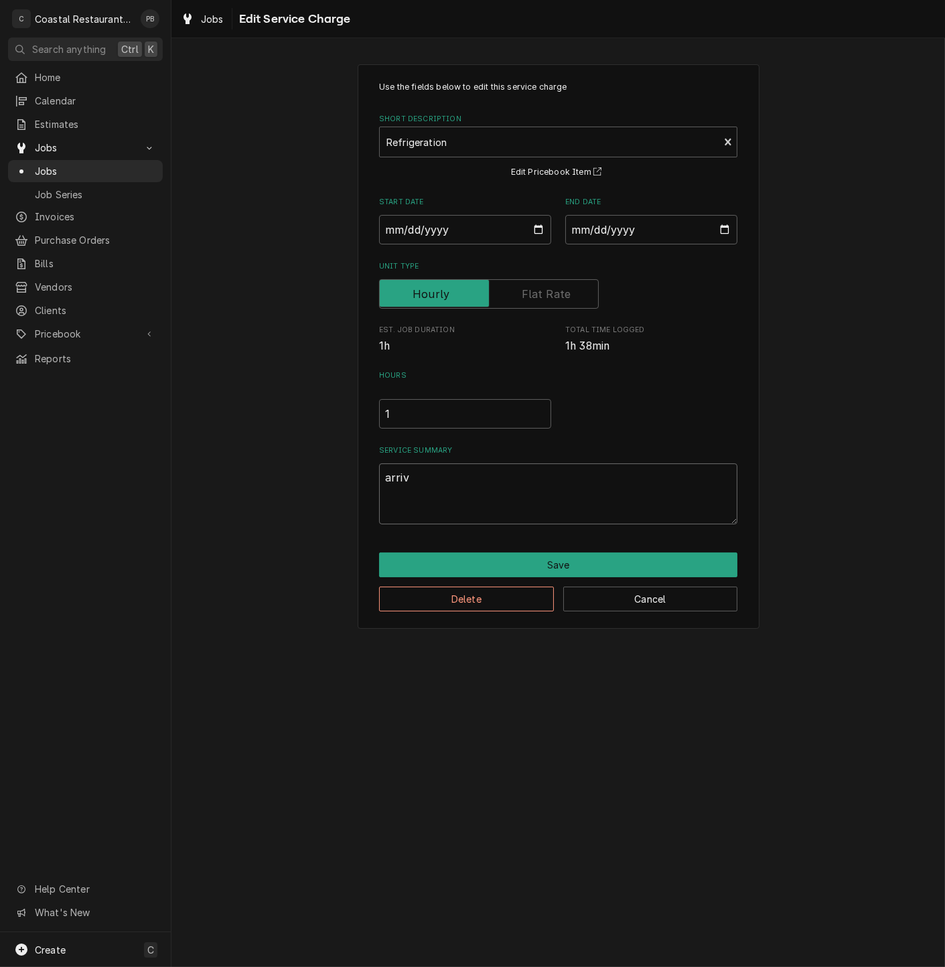
type textarea "arrive"
type textarea "x"
type textarea "arrived"
type textarea "x"
type textarea "arrived"
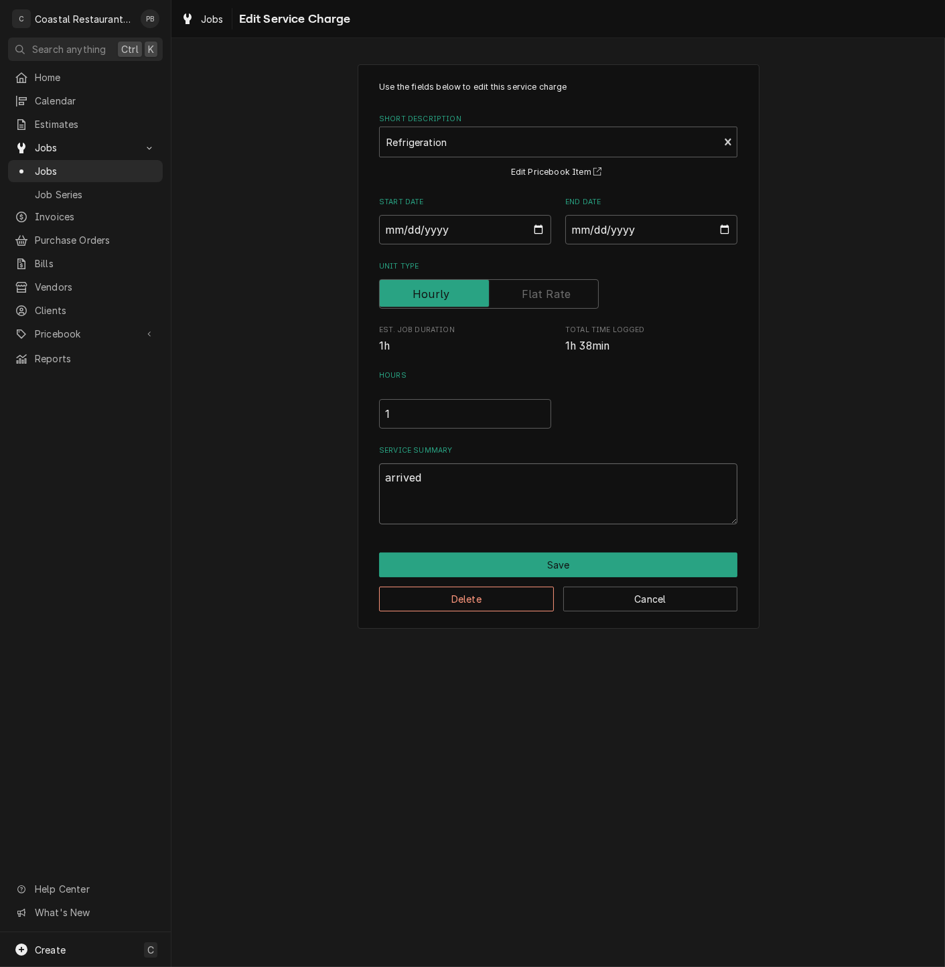
type textarea "x"
type textarea "arrived o"
type textarea "x"
type textarea "arrived on"
type textarea "x"
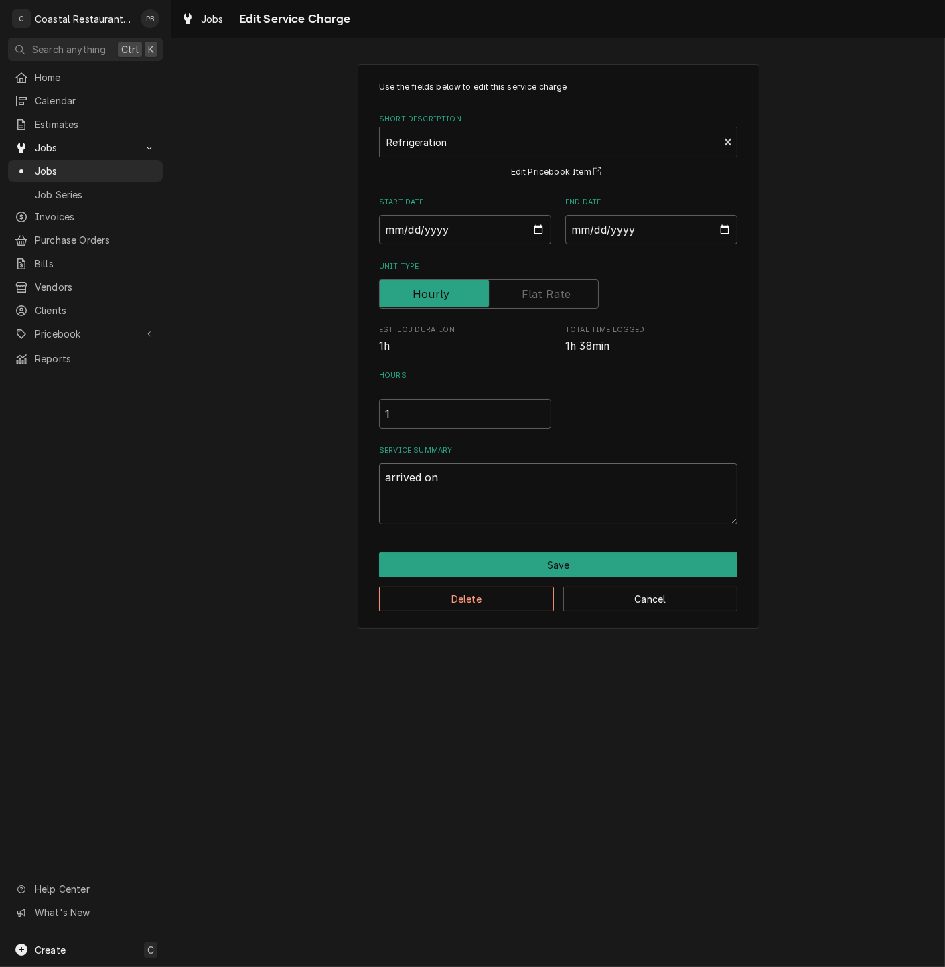
type textarea "arrived ons"
type textarea "x"
type textarea "arrived onsi"
type textarea "x"
type textarea "arrived onsit"
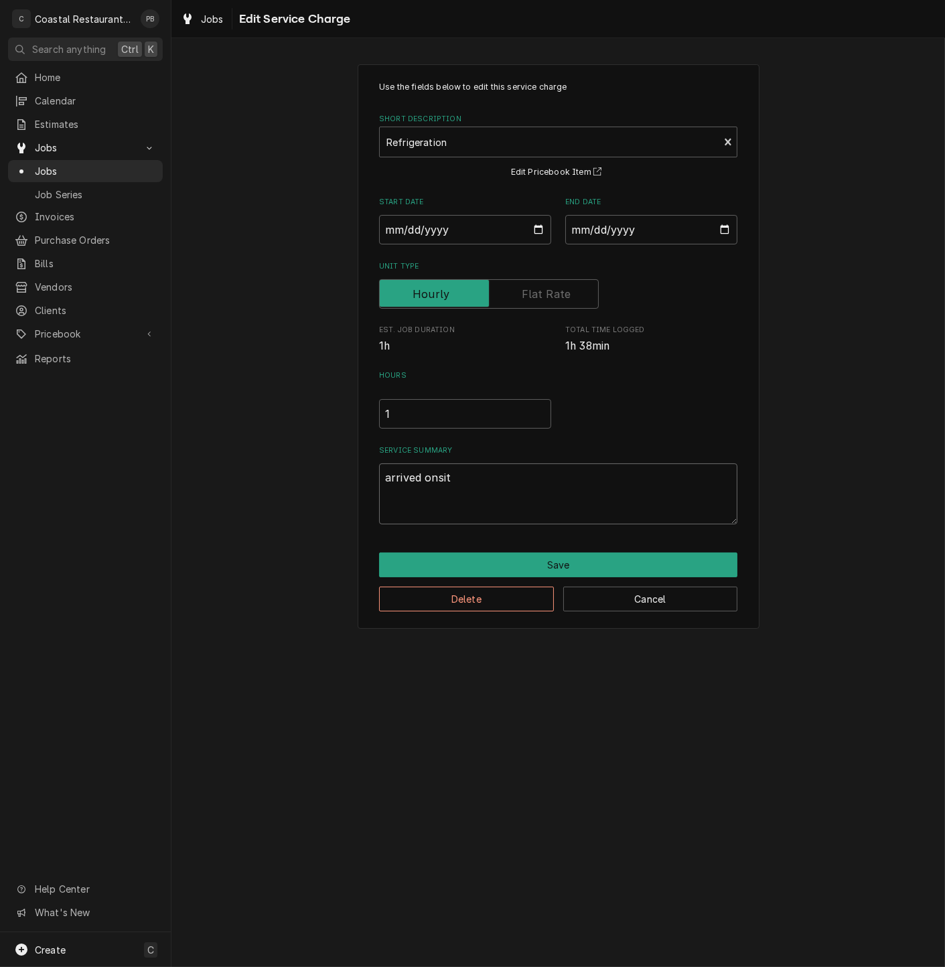
type textarea "x"
type textarea "arrived onsite"
type textarea "x"
type textarea "arrived onsite."
type textarea "x"
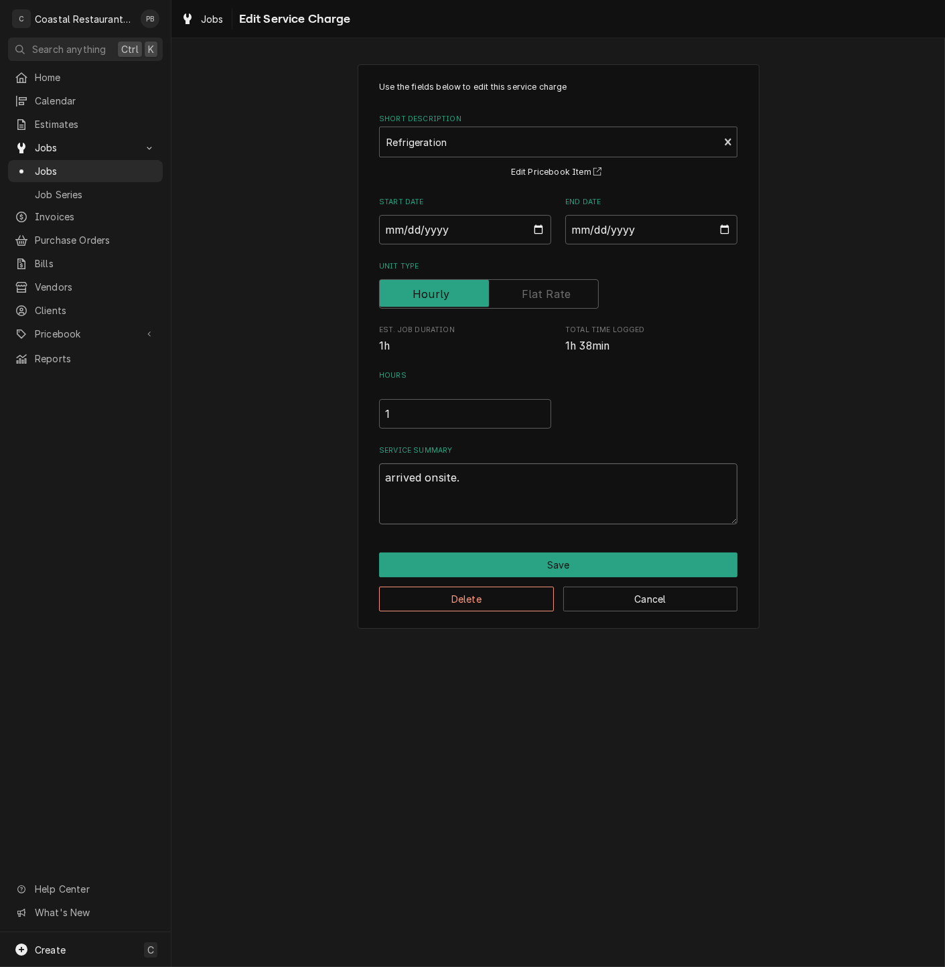
type textarea "arrived onsite."
type textarea "x"
type textarea "arrived onsite. c"
type textarea "x"
type textarea "arrived onsite."
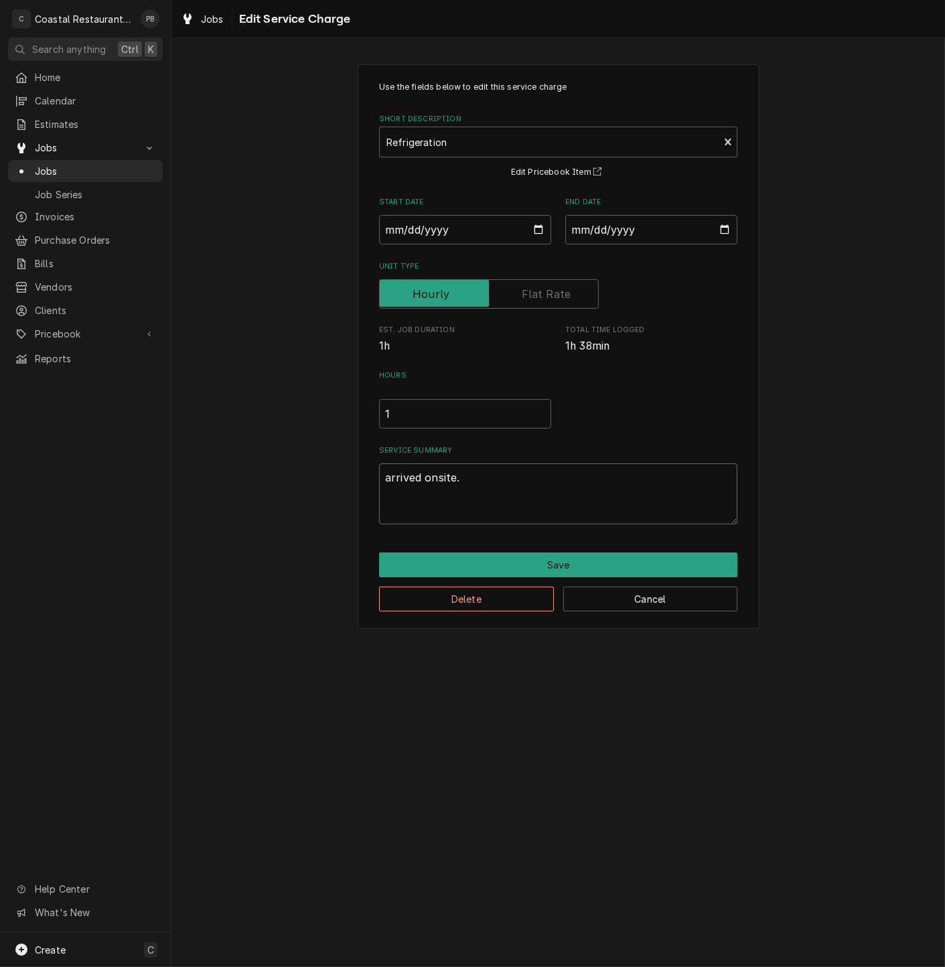
type textarea "x"
type textarea "arrived onsite. f"
type textarea "x"
type textarea "arrived onsite. fo"
type textarea "x"
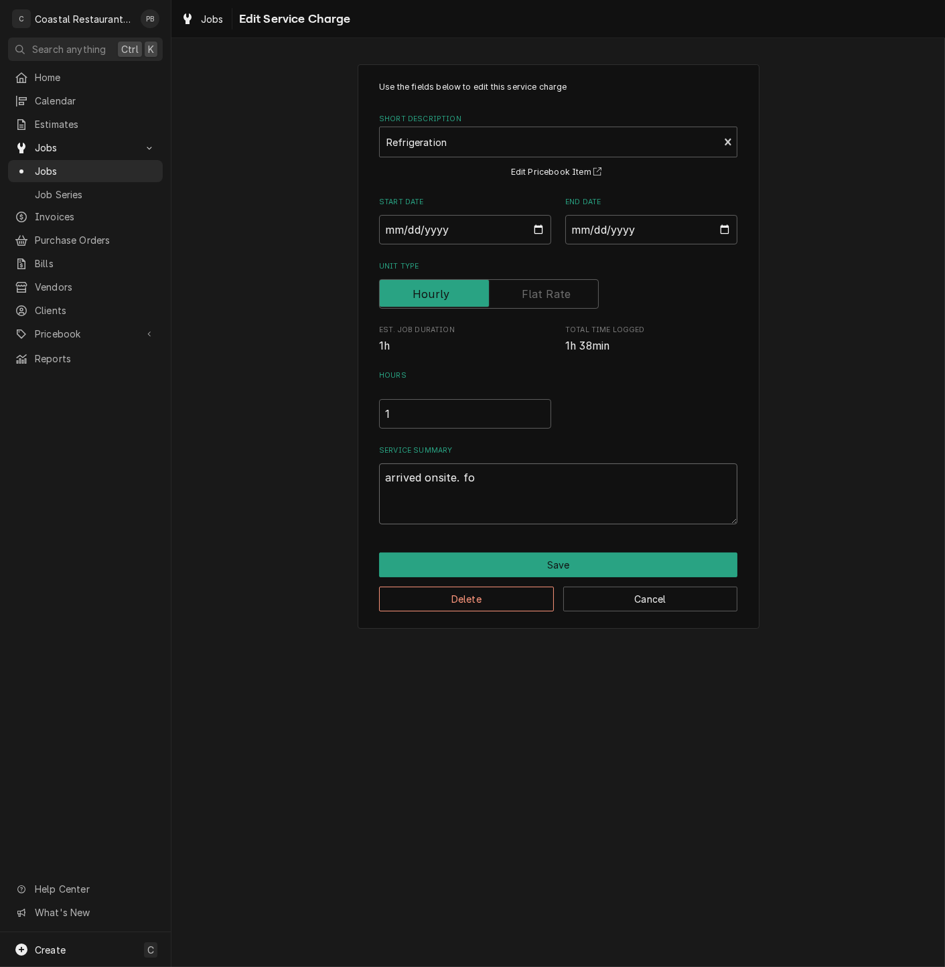
type textarea "arrived onsite. fou"
type textarea "x"
type textarea "arrived onsite. foun"
type textarea "x"
type textarea "arrived onsite. found"
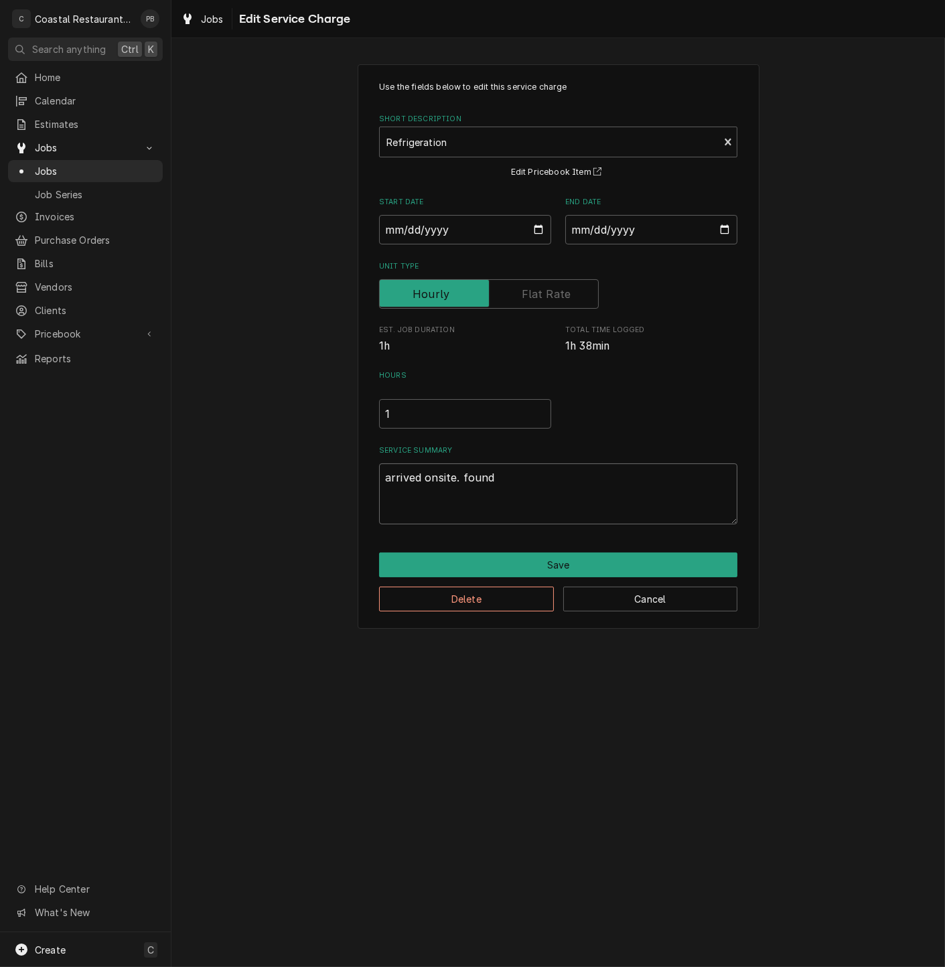
type textarea "x"
type textarea "arrived onsite. found"
type textarea "x"
type textarea "arrived onsite. found c"
type textarea "x"
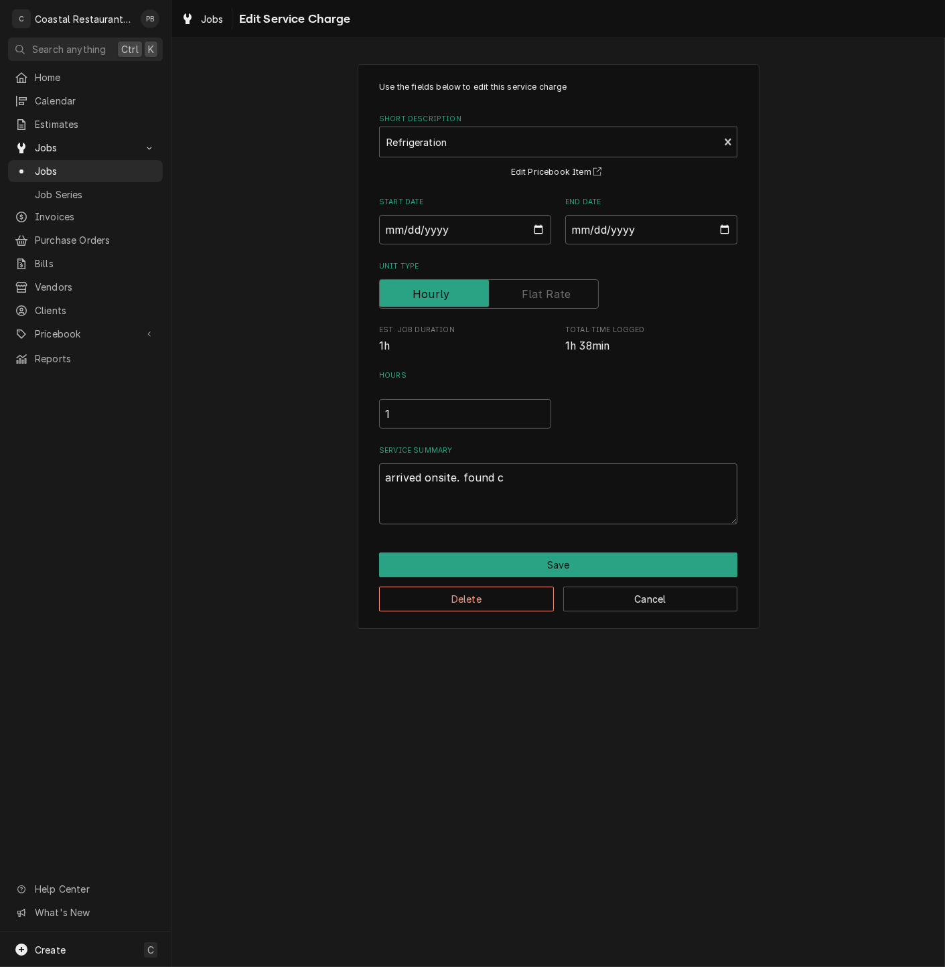
type textarea "arrived onsite. found co"
type textarea "x"
type textarea "arrived onsite. found coo"
type textarea "x"
type textarea "arrived onsite. found cool"
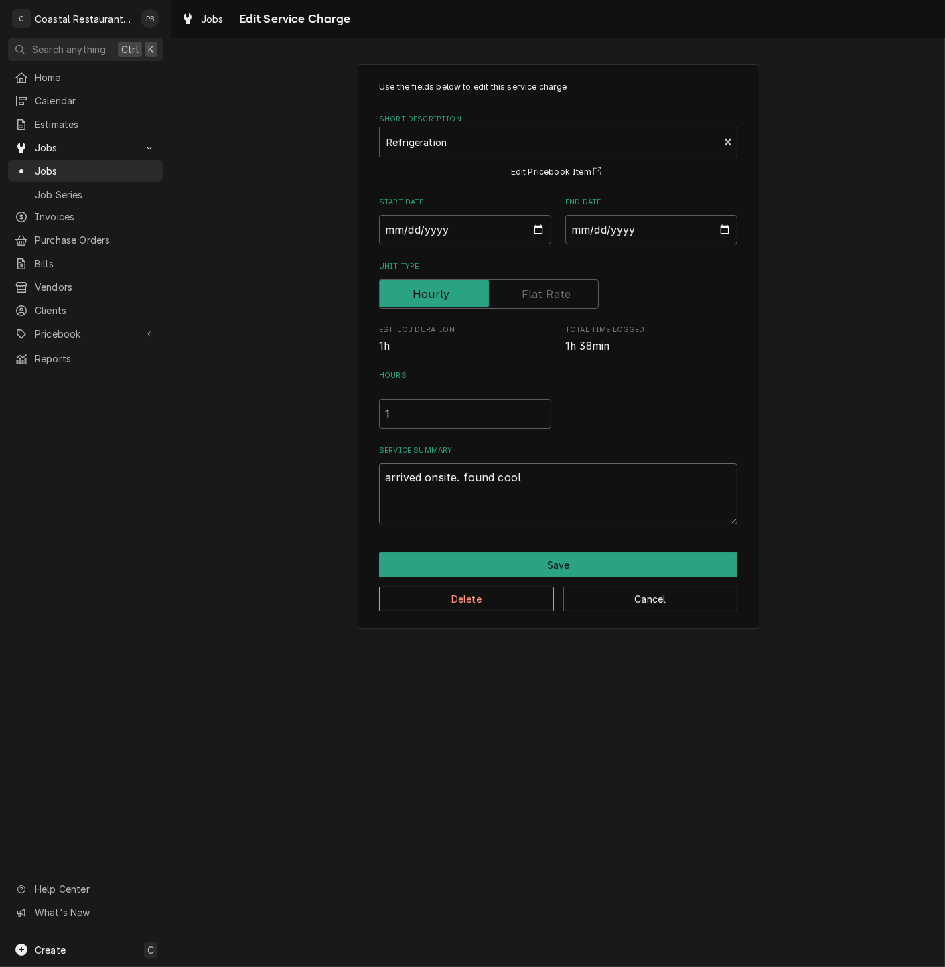
type textarea "x"
type textarea "arrived onsite. found coole"
type textarea "x"
type textarea "arrived onsite. found cooler"
type textarea "x"
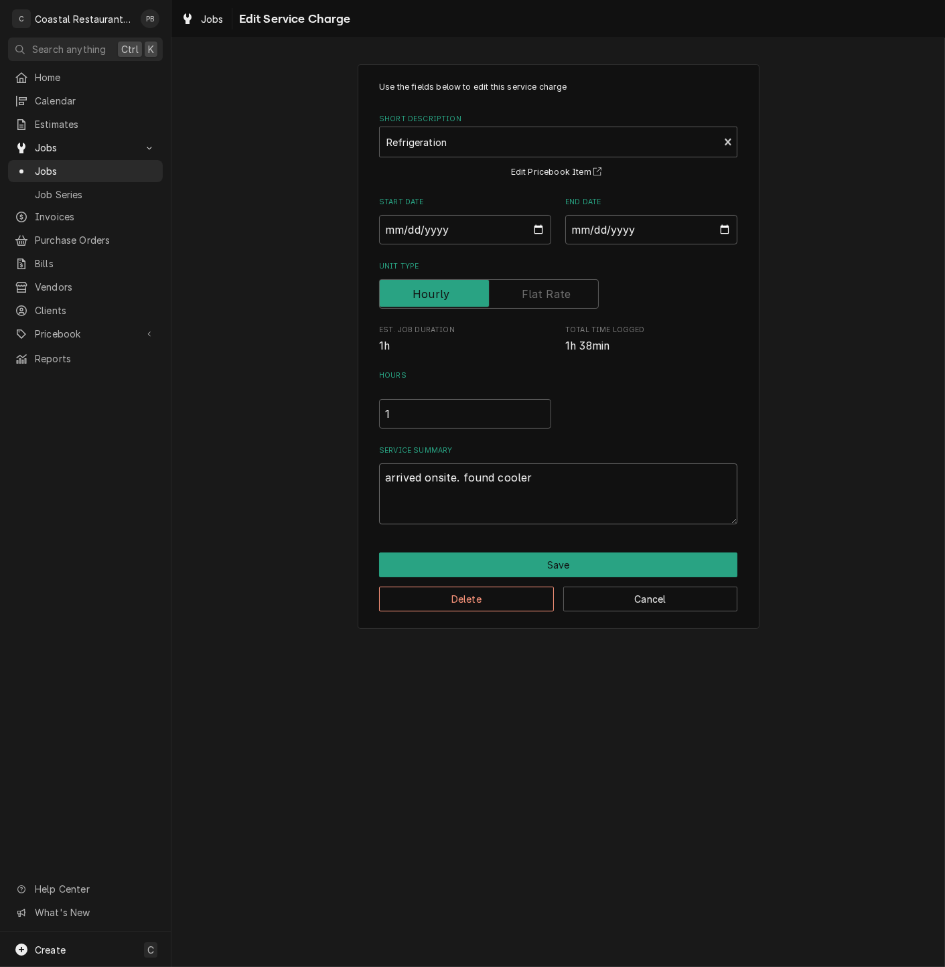
type textarea "arrived onsite. found cooler"
type textarea "x"
type textarea "arrived onsite. found cooler a"
type textarea "x"
type textarea "arrived onsite. found cooler at"
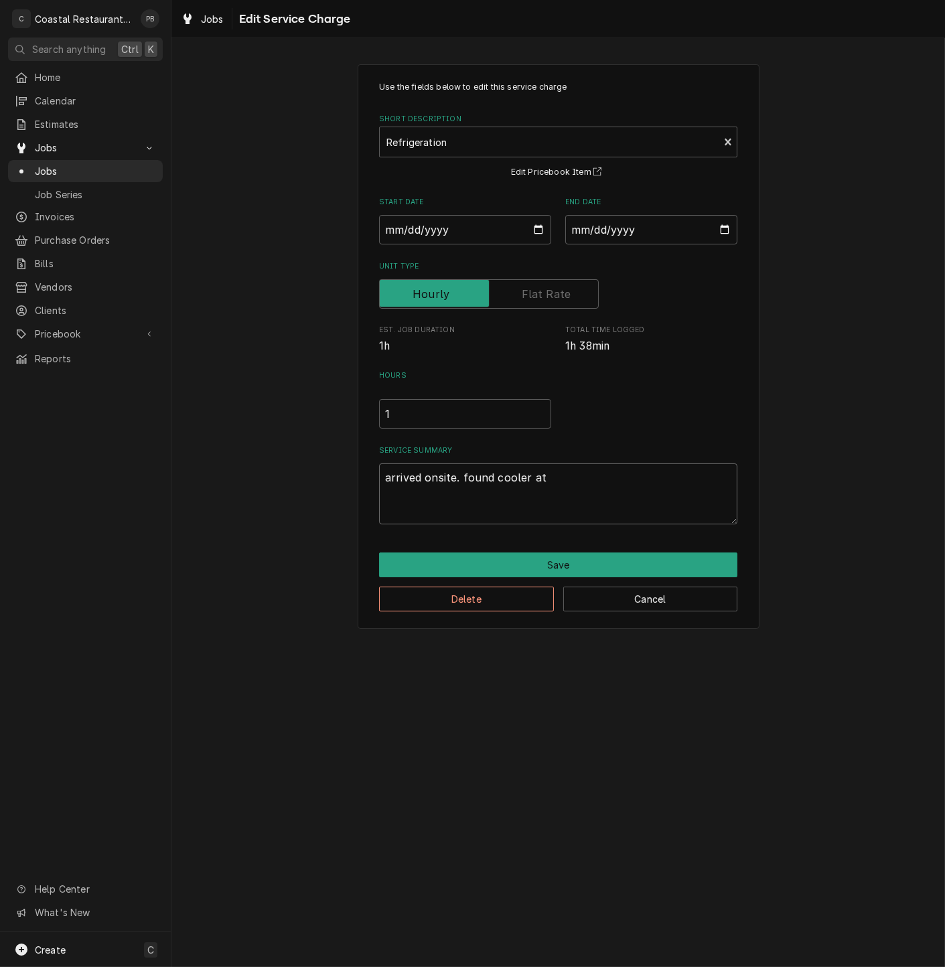
type textarea "x"
type textarea "arrived onsite. found cooler at"
type textarea "x"
type textarea "arrived onsite. found cooler at 6"
type textarea "x"
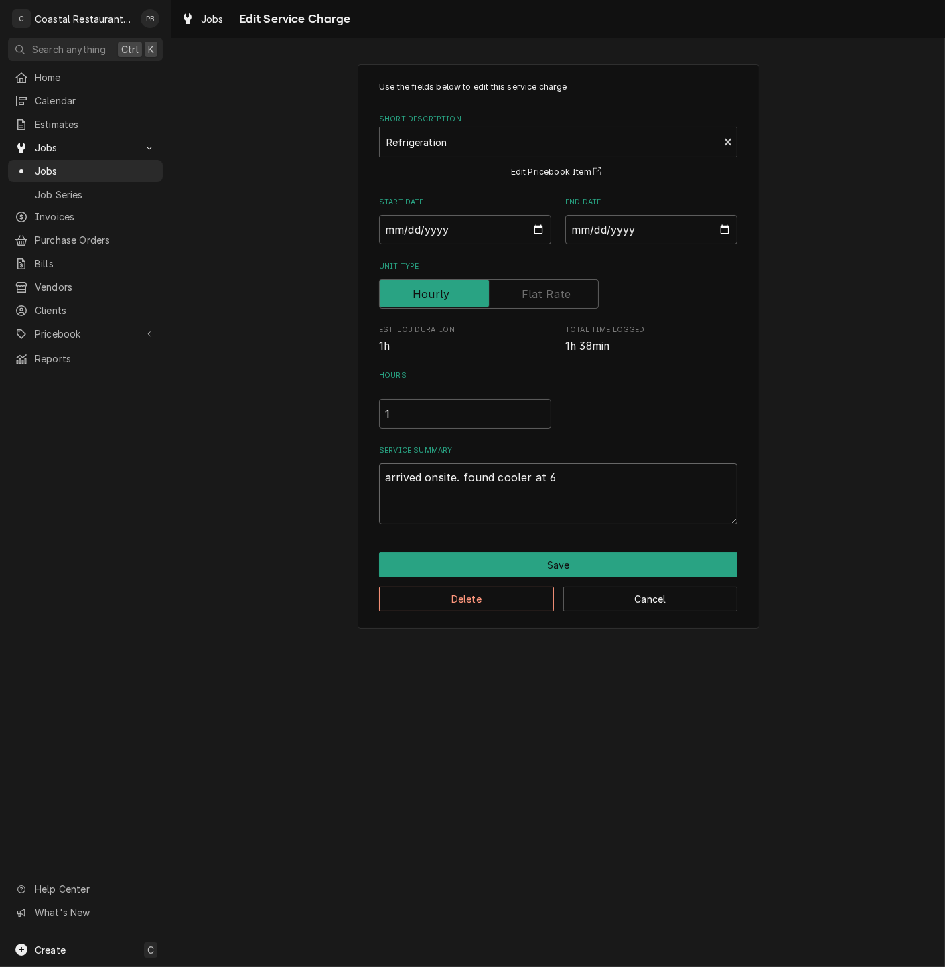
type textarea "arrived onsite. found cooler at 60"
type textarea "x"
type textarea "arrived onsite. found cooler at 60"
type textarea "x"
type textarea "arrived onsite. found cooler at 60 d"
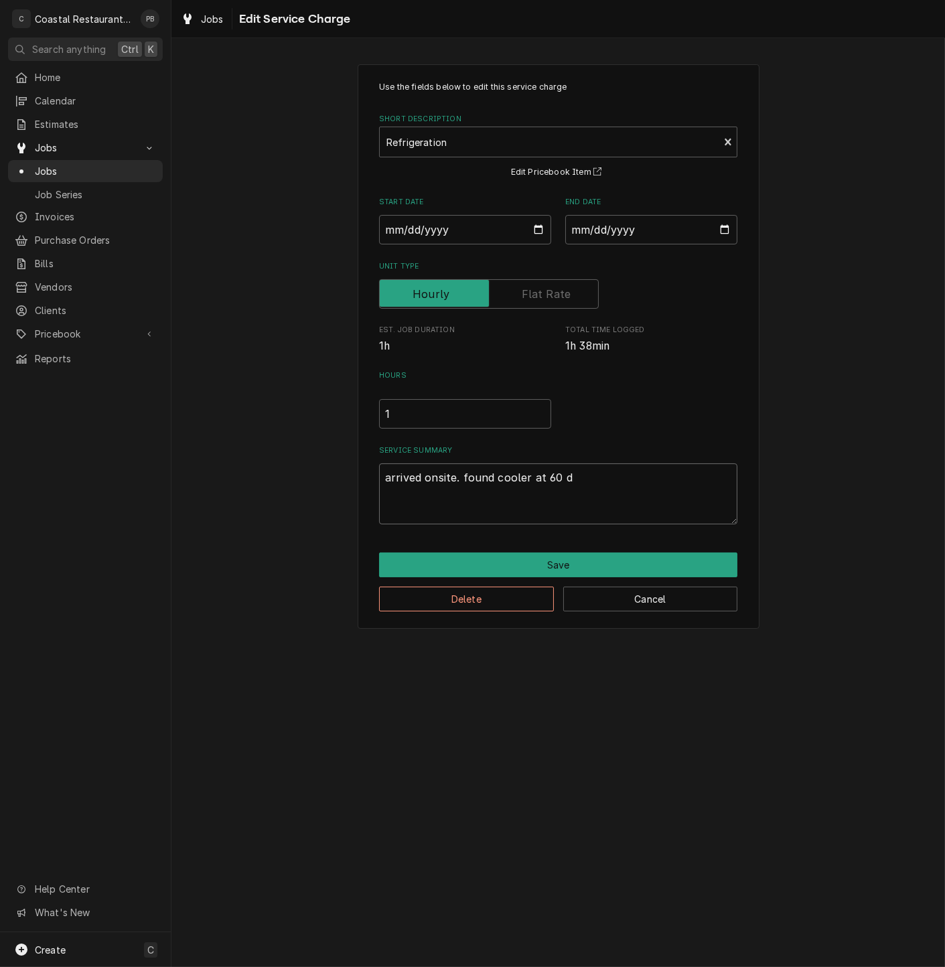
type textarea "x"
type textarea "arrived onsite. found cooler at 60 dr"
type textarea "x"
type textarea "arrived onsite. found cooler at 60 dre"
type textarea "x"
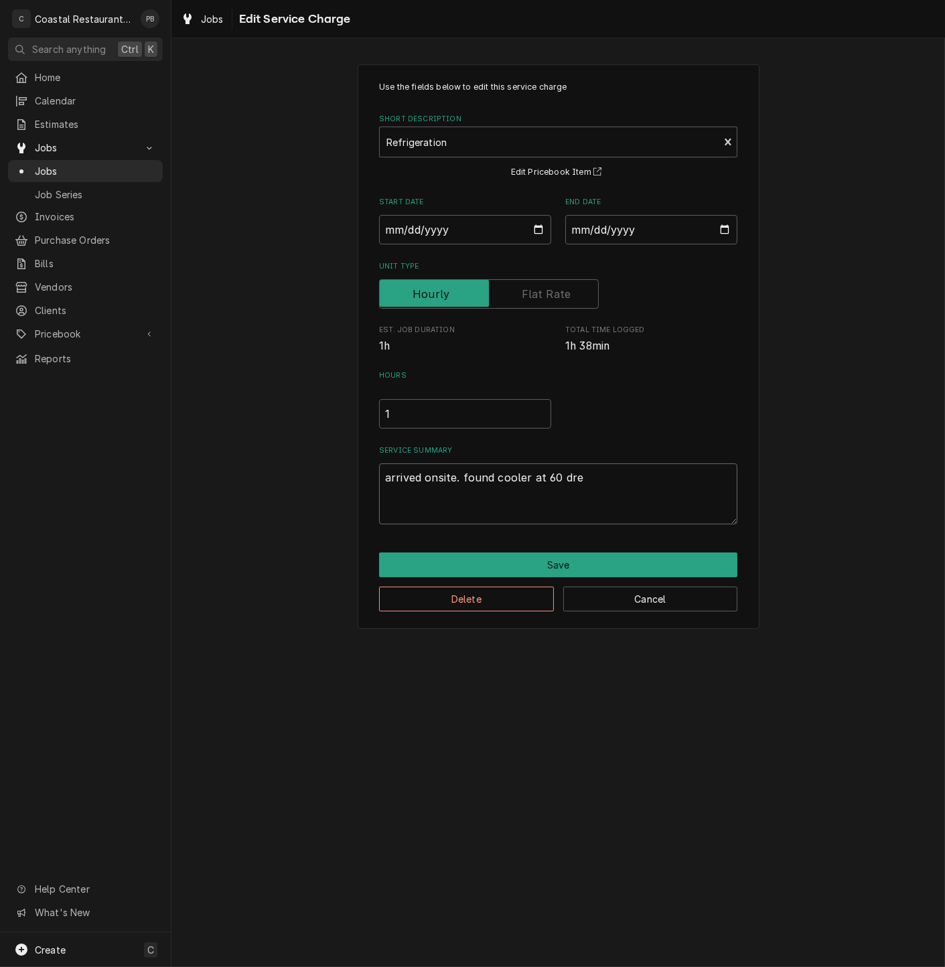
type textarea "arrived onsite. found cooler at 60 dreg"
type textarea "x"
type textarea "arrived onsite. found cooler at 60 dregr"
type textarea "x"
type textarea "arrived onsite. found cooler at 60 dregre"
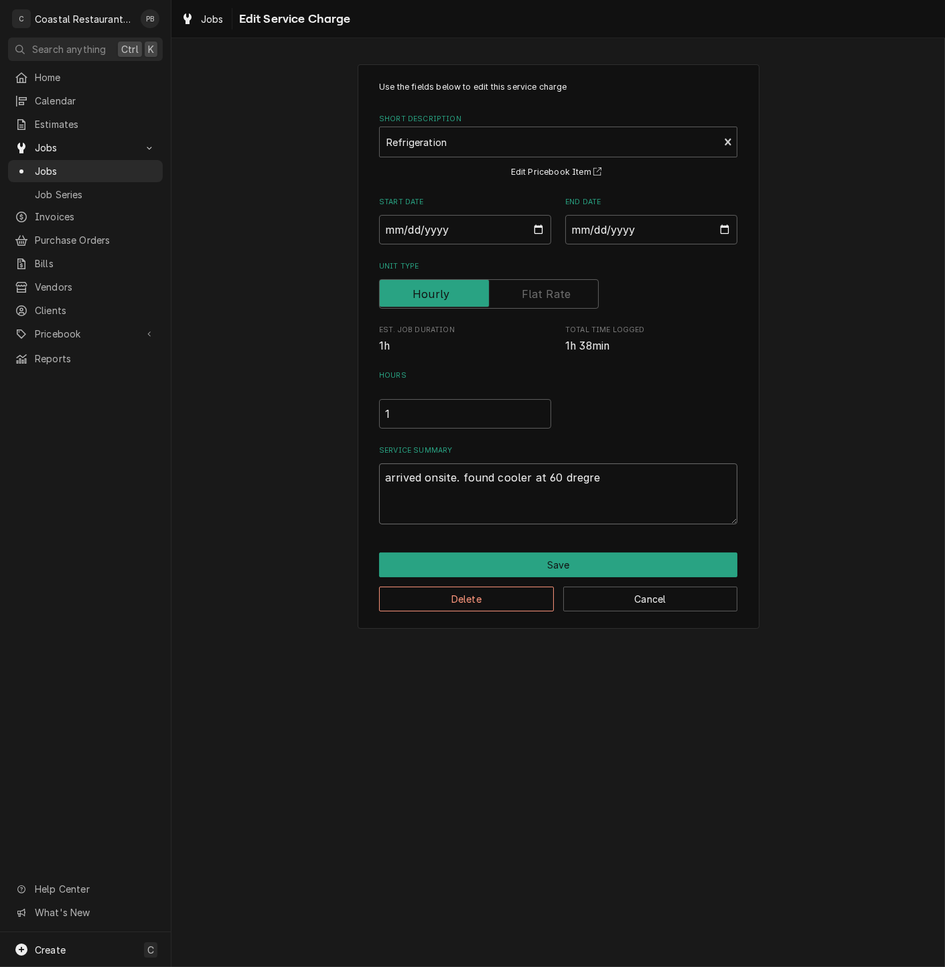
type textarea "x"
type textarea "arrived onsite. found cooler at 60 dregree"
type textarea "x"
type textarea "arrived onsite. found cooler at 60 dregrees"
type textarea "x"
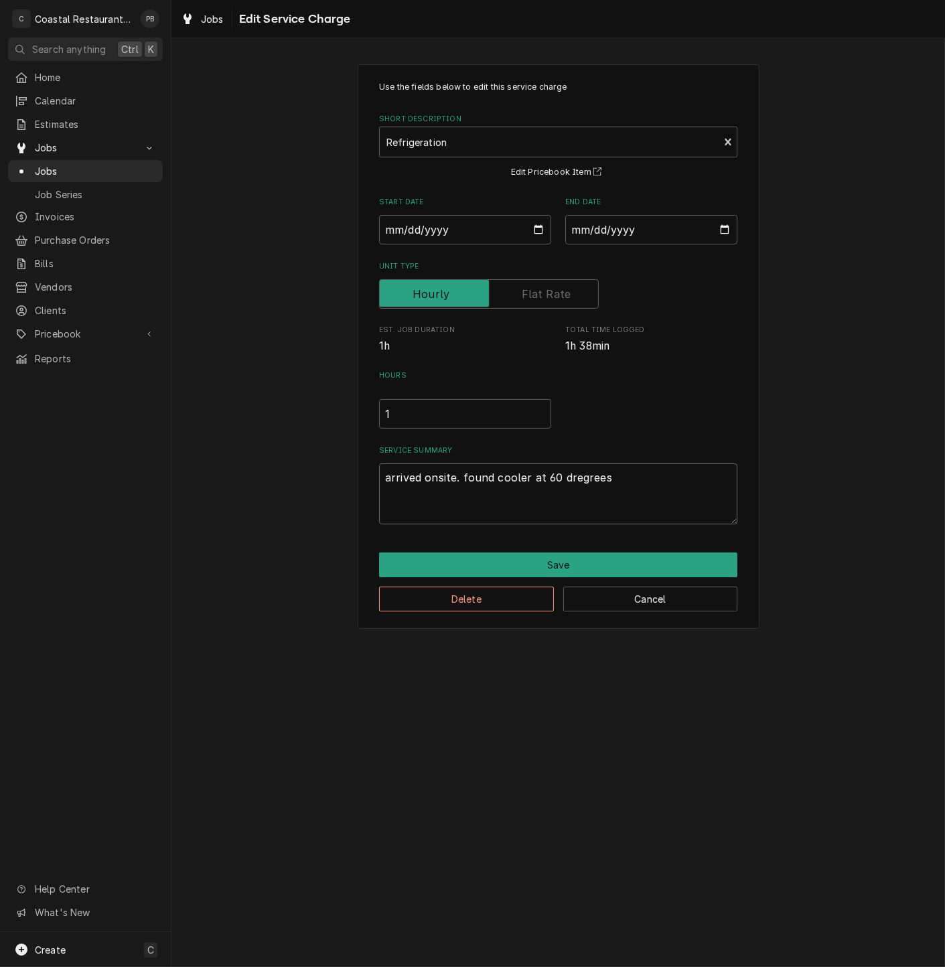
type textarea "arrived onsite. found cooler at 60 dregrees."
type textarea "x"
type textarea "arrived onsite. found cooler at 60 dregrees."
type textarea "x"
type textarea "arrived onsite. found cooler at 60 dregrees. m"
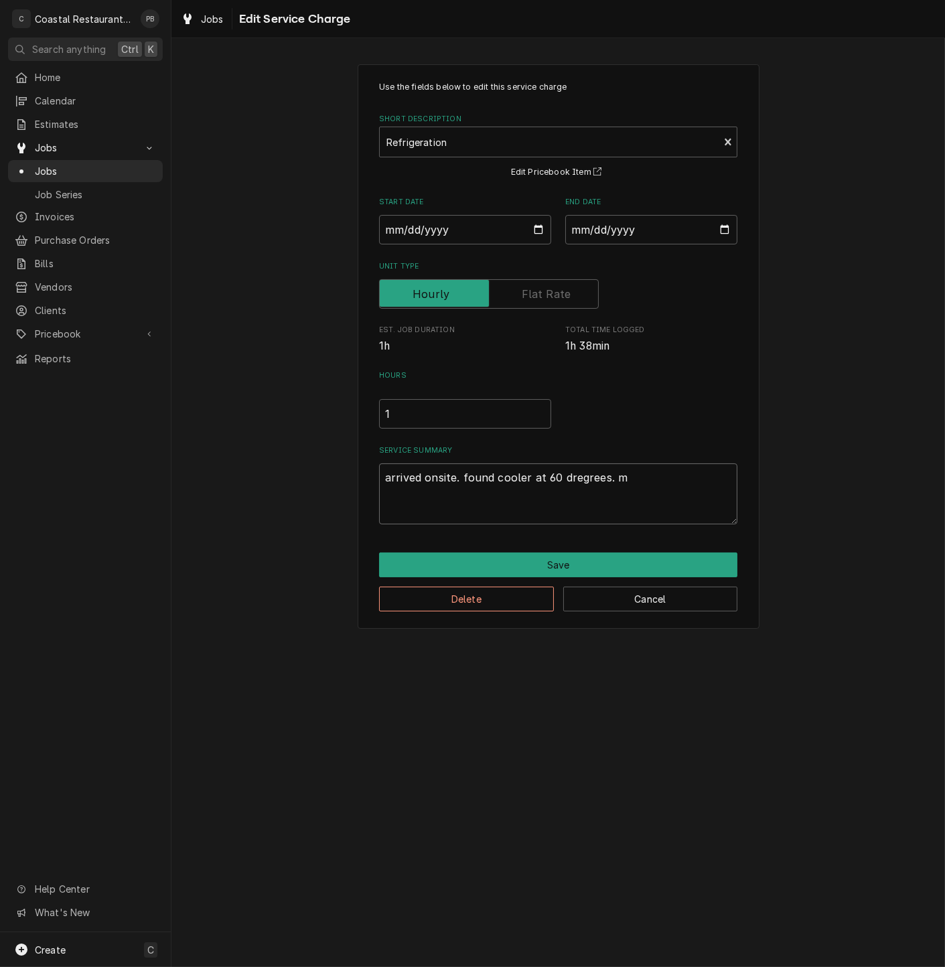
type textarea "x"
type textarea "arrived onsite. found cooler at 60 dregrees."
type textarea "x"
type textarea "arrived onsite. found cooler at 60 dregrees. p"
type textarea "x"
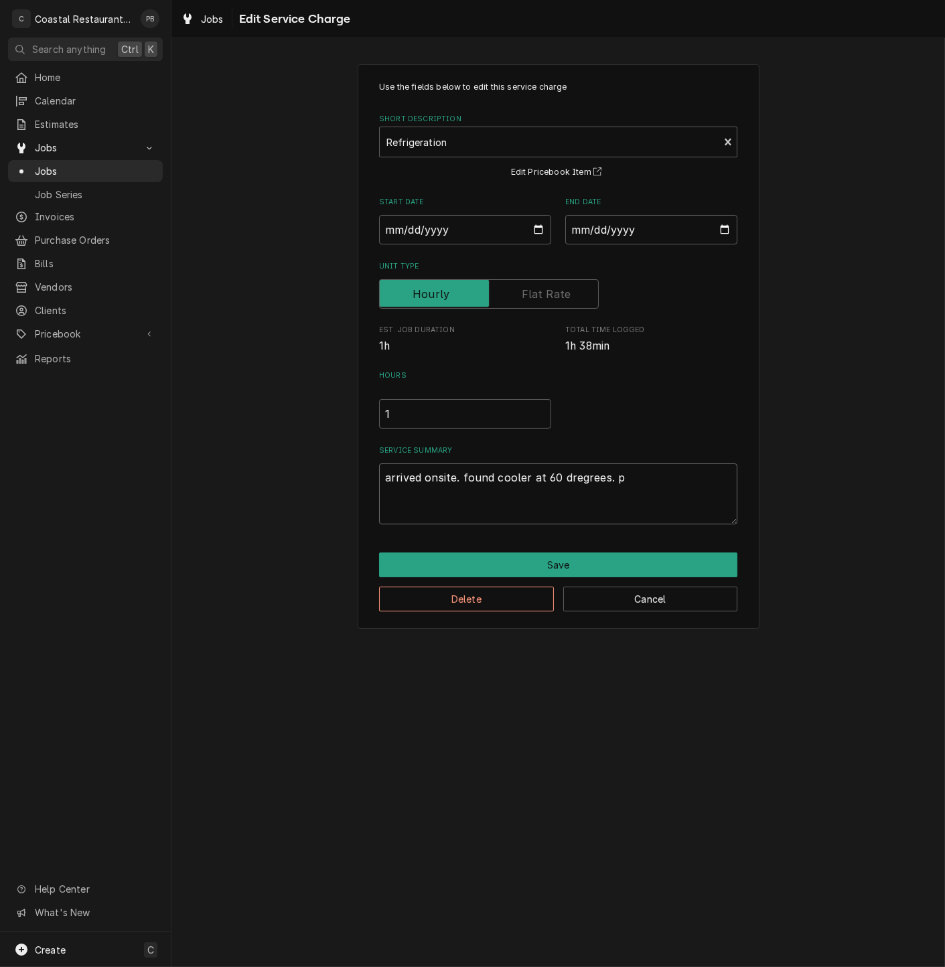
type textarea "arrived onsite. found cooler at 60 dregrees. pu"
type textarea "x"
type textarea "arrived onsite. found cooler at 60 dregrees. pul"
type textarea "x"
type textarea "arrived onsite. found cooler at 60 dregrees. pull"
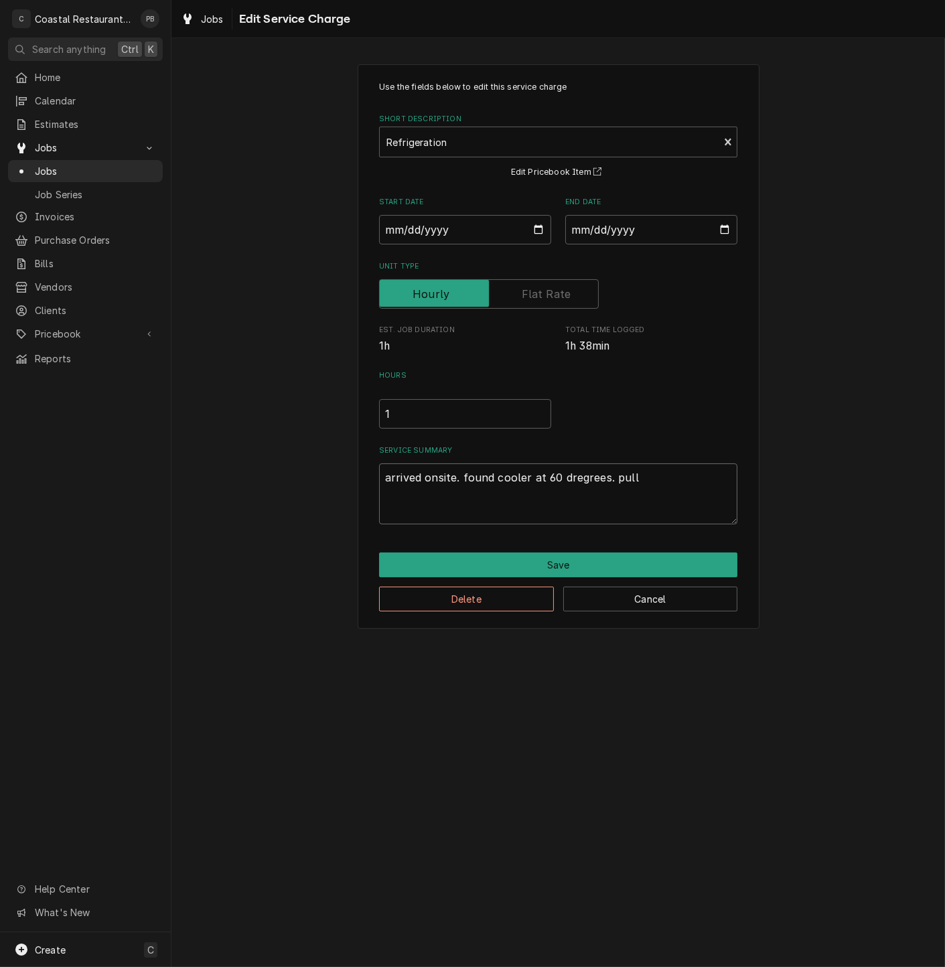
type textarea "x"
type textarea "arrived onsite. found cooler at 60 dregrees. pulle"
type textarea "x"
type textarea "arrived onsite. found cooler at 60 dregrees. pulled"
type textarea "x"
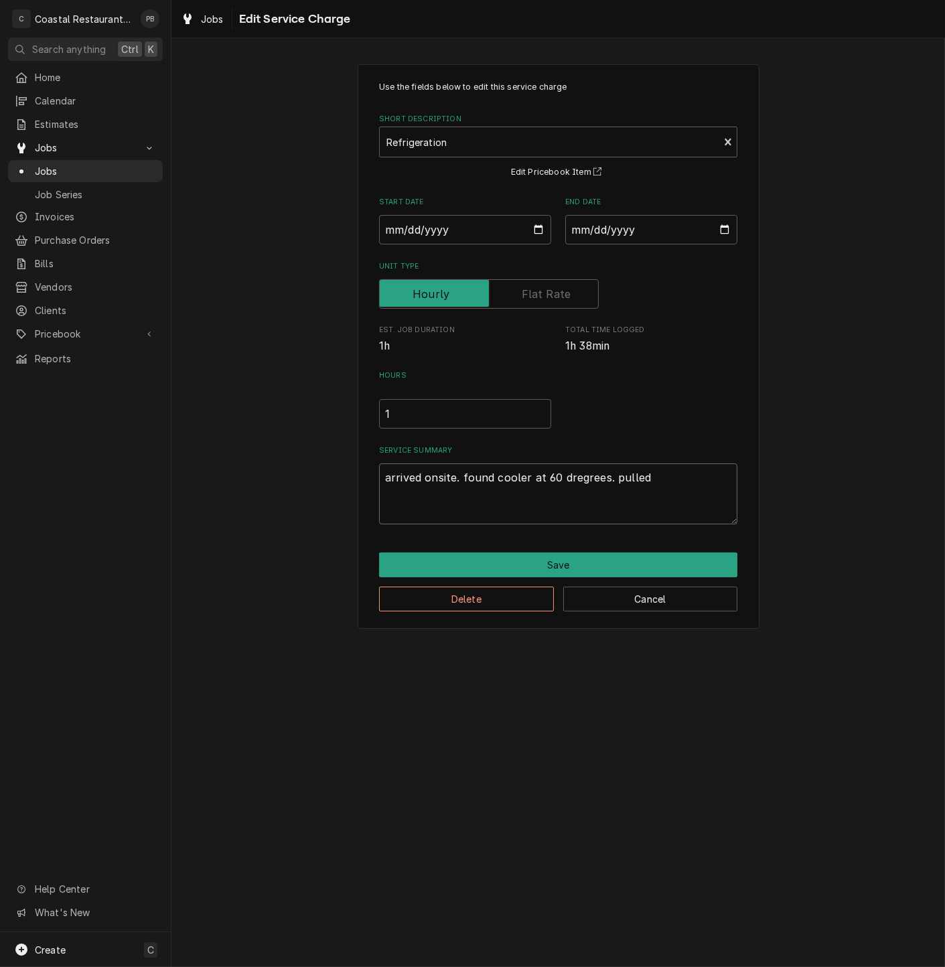
type textarea "arrived onsite. found cooler at 60 dregrees. pulled"
type textarea "x"
type textarea "arrived onsite. found cooler at 60 dregrees. pulled c"
type textarea "x"
type textarea "arrived onsite. found cooler at 60 dregrees. pulled co"
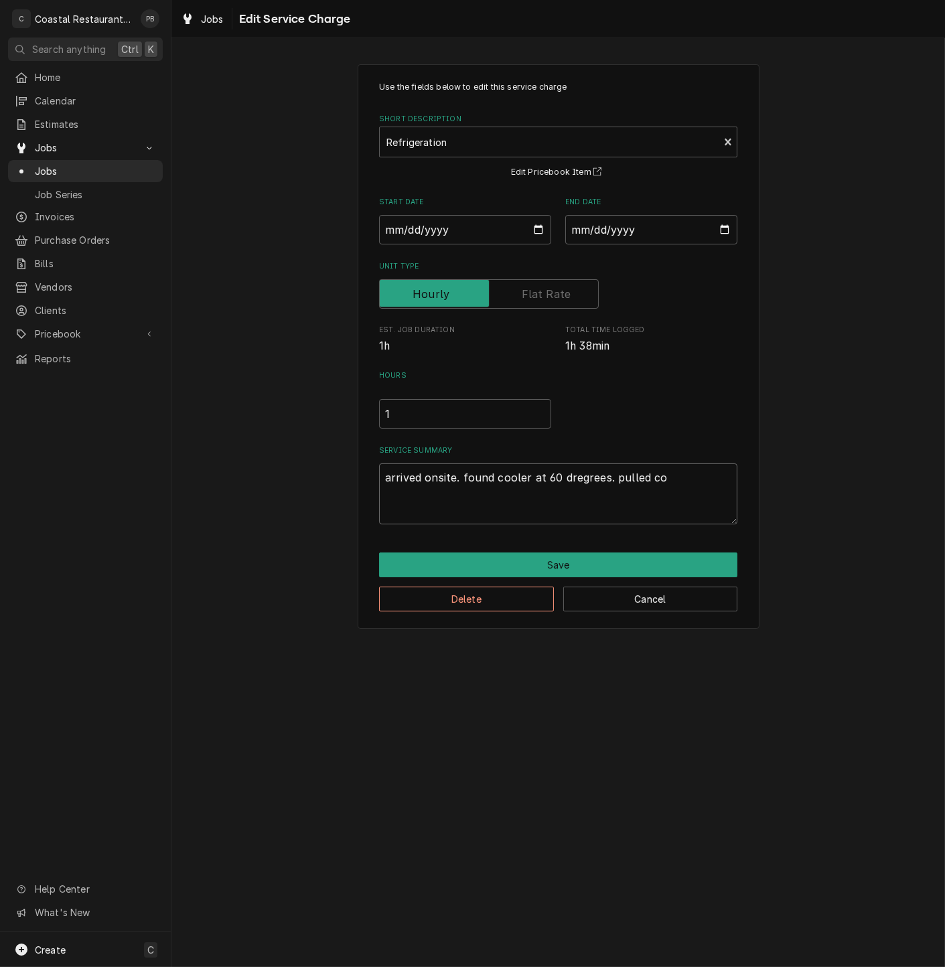
type textarea "x"
type textarea "arrived onsite. found cooler at 60 dregrees. pulled coo"
type textarea "x"
type textarea "arrived onsite. found cooler at 60 dregrees. pulled cool"
type textarea "x"
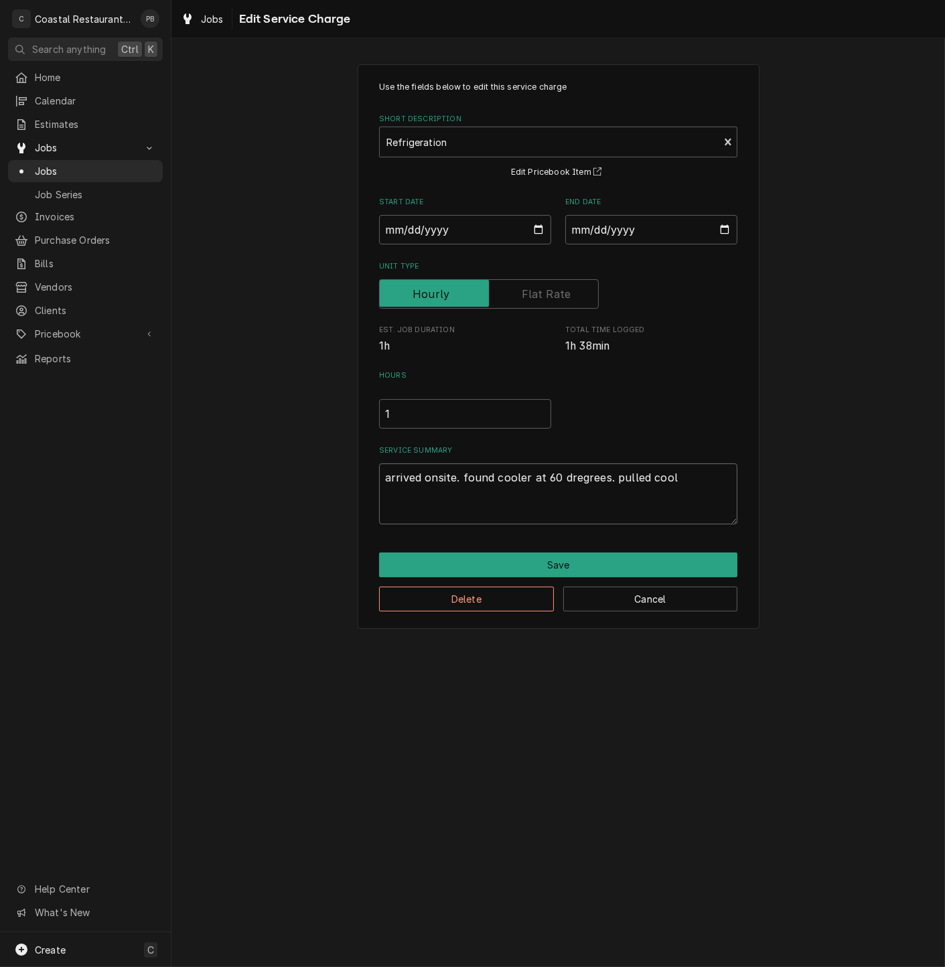
type textarea "arrived onsite. found cooler at 60 dregrees. pulled coole"
type textarea "x"
type textarea "arrived onsite. found cooler at 60 dregrees. pulled cooler"
type textarea "x"
type textarea "arrived onsite. found cooler at 60 dregrees. pulled cooler a"
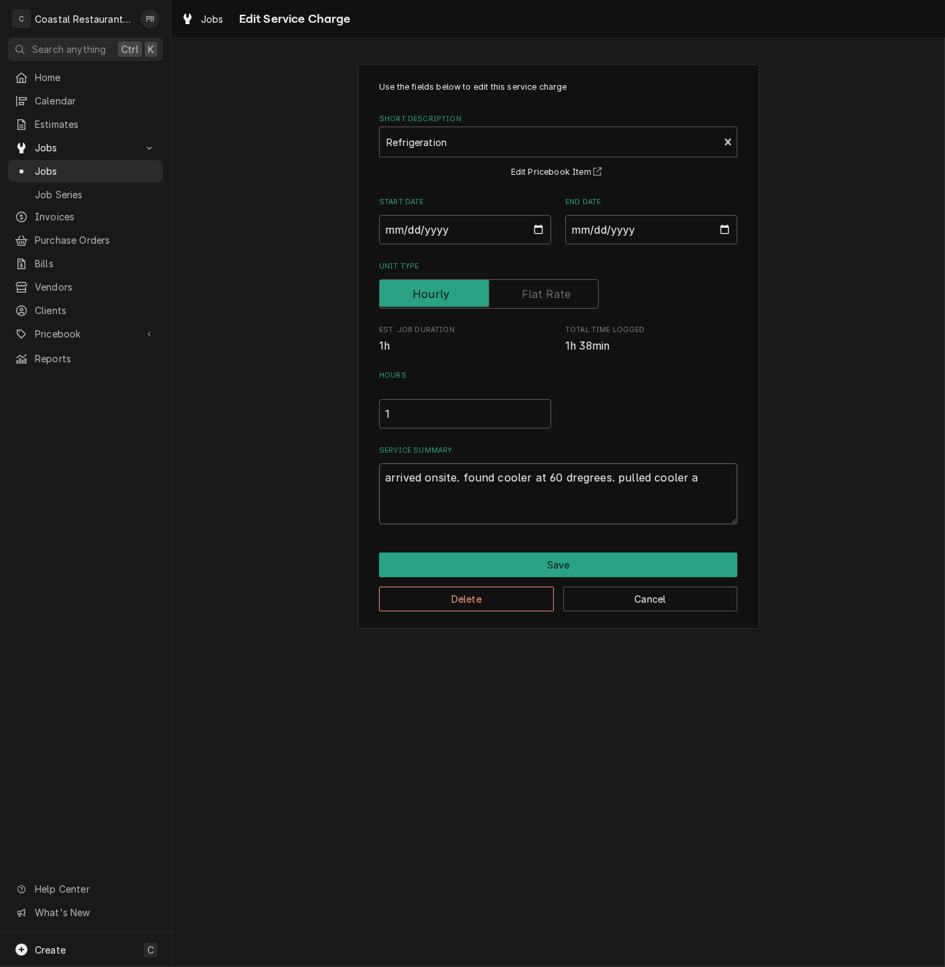
type textarea "x"
type textarea "arrived onsite. found cooler at 60 dregrees. pulled cooler ar"
type textarea "x"
type textarea "arrived onsite. found cooler at 60 dregrees. pulled cooler arw"
type textarea "x"
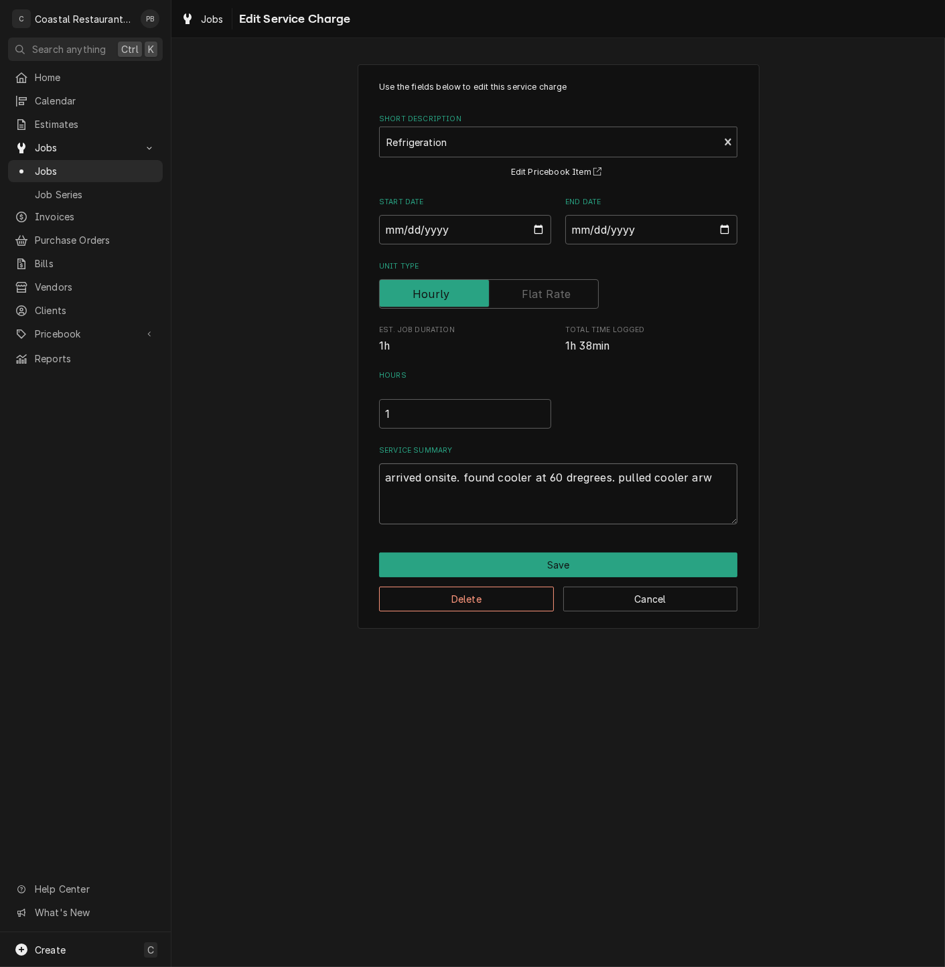
type textarea "arrived onsite. found cooler at 60 dregrees. pulled cooler arwa"
type textarea "x"
type textarea "arrived onsite. found cooler at 60 dregrees. pulled cooler arw"
type textarea "x"
type textarea "arrived onsite. found cooler at 60 dregrees. pulled cooler ar"
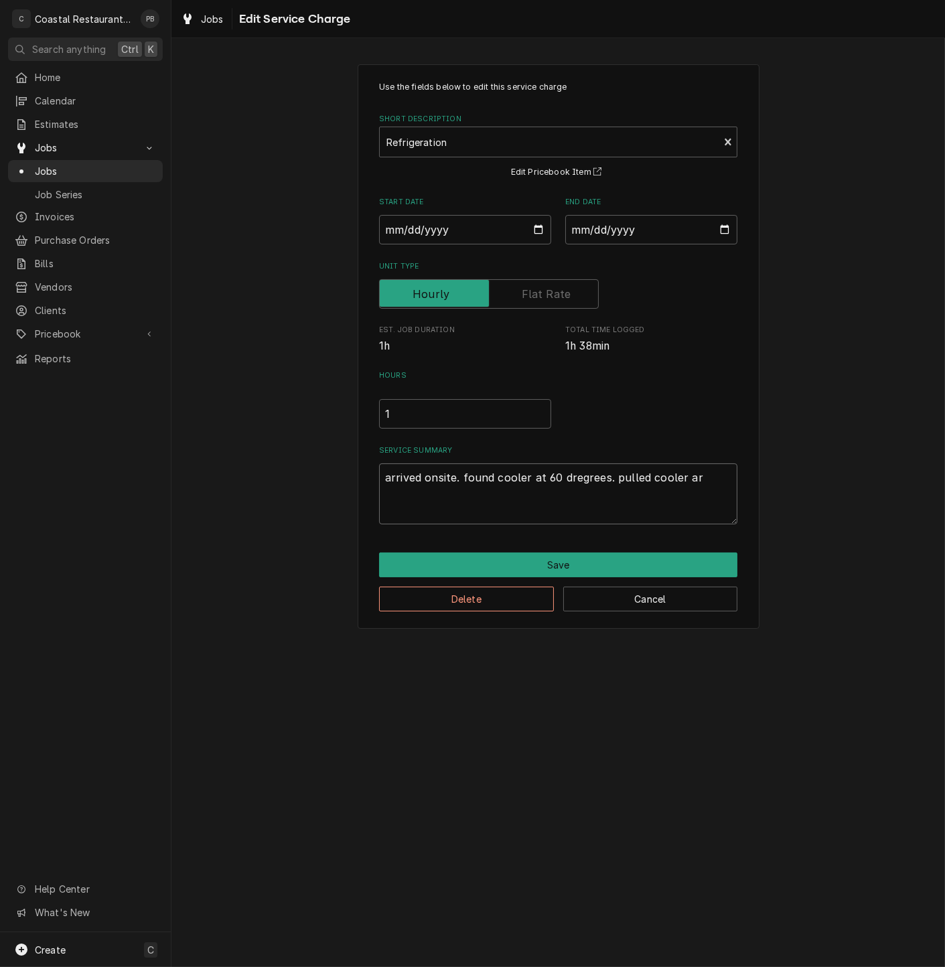
type textarea "x"
type textarea "arrived onsite. found cooler at 60 dregrees. pulled cooler a"
type textarea "x"
type textarea "arrived onsite. found cooler at 60 dregrees. pulled cooler aw"
type textarea "x"
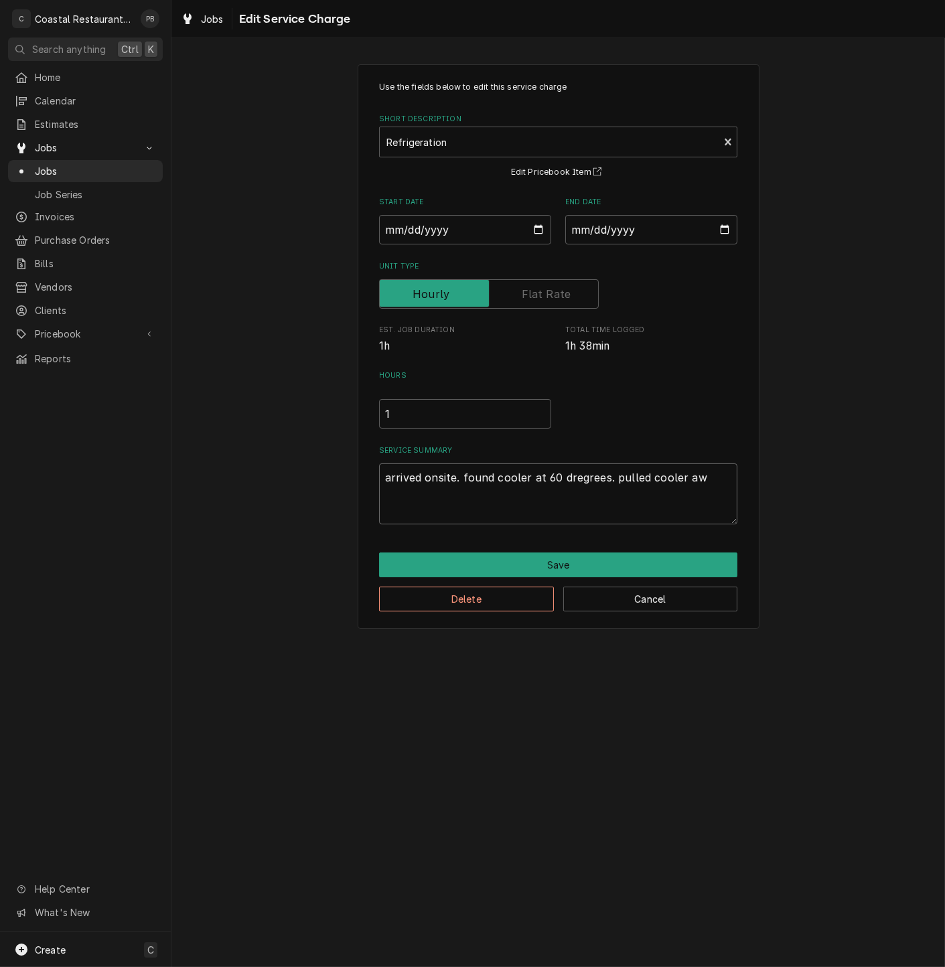
type textarea "arrived onsite. found cooler at 60 dregrees. pulled cooler awa"
type textarea "x"
type textarea "arrived onsite. found cooler at 60 dregrees. pulled cooler away"
type textarea "x"
type textarea "arrived onsite. found cooler at 60 dregrees. pulled cooler away"
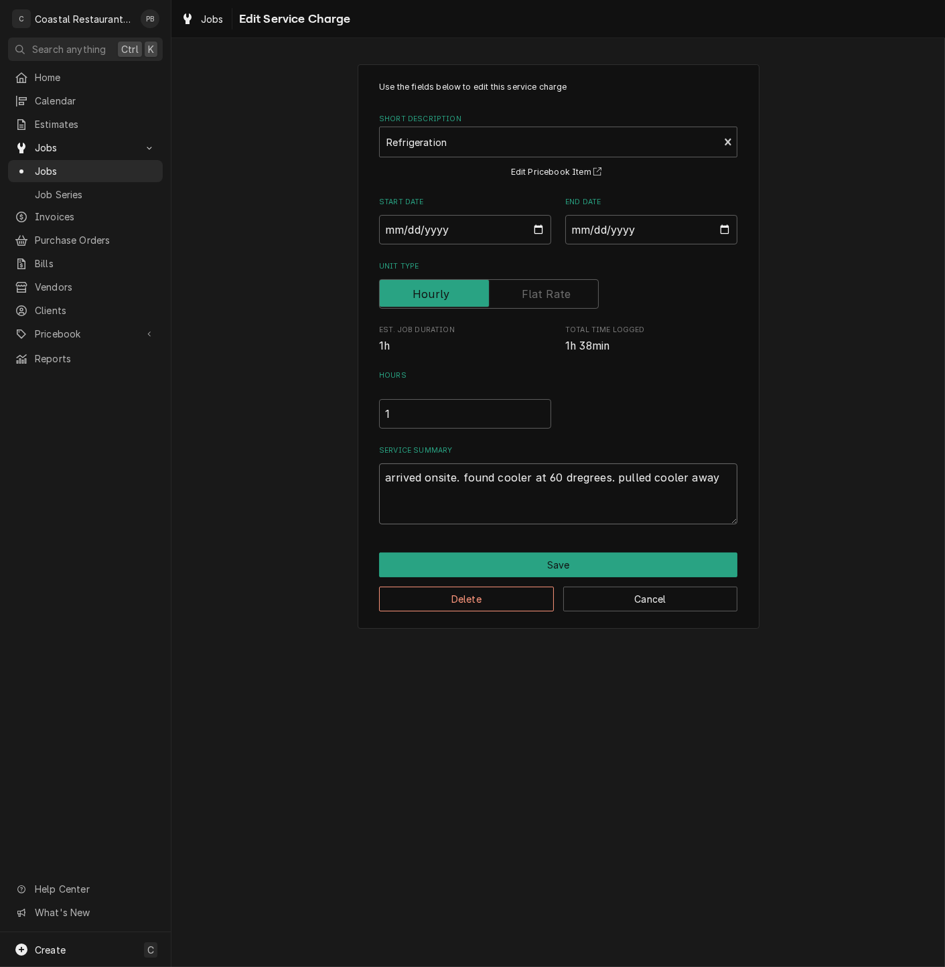
type textarea "x"
type textarea "arrived onsite. found cooler at 60 dregrees. pulled cooler away f"
type textarea "x"
type textarea "arrived onsite. found cooler at 60 dregrees. pulled cooler away fr"
type textarea "x"
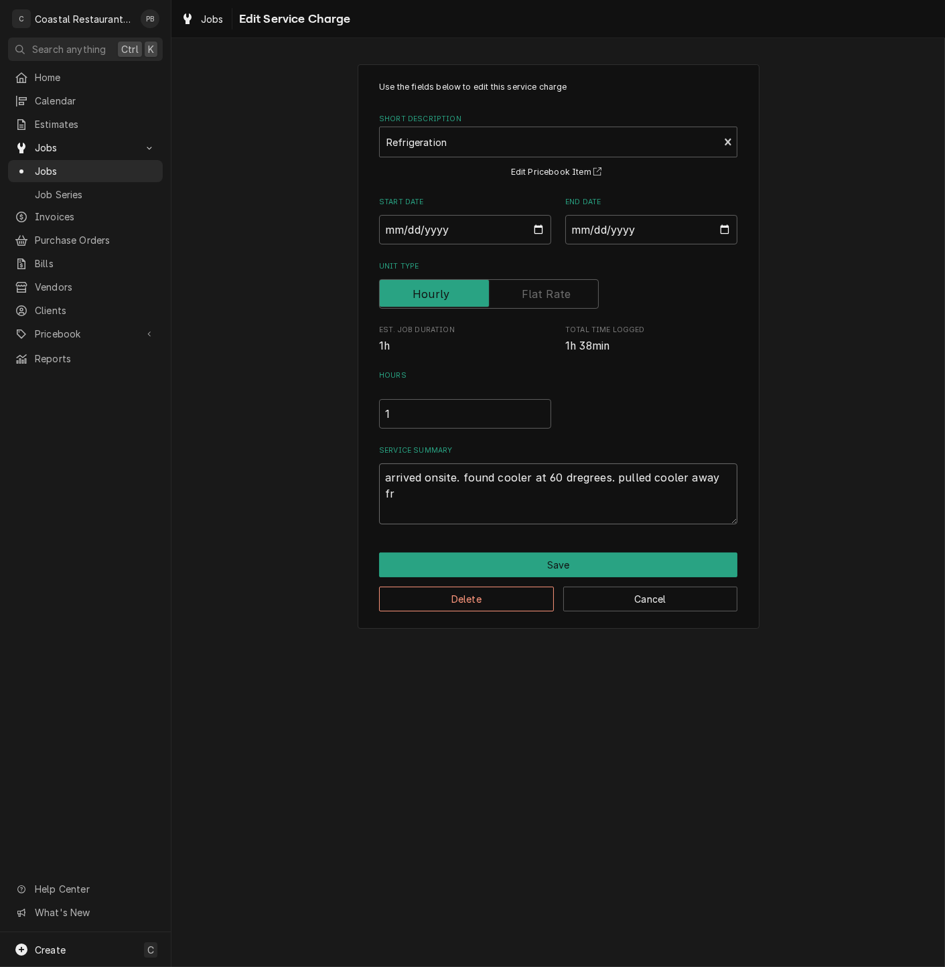
type textarea "arrived onsite. found cooler at 60 dregrees. pulled cooler away fro"
type textarea "x"
type textarea "arrived onsite. found cooler at 60 dregrees. pulled cooler away from"
type textarea "x"
type textarea "arrived onsite. found cooler at 60 dregrees. pulled cooler away from w"
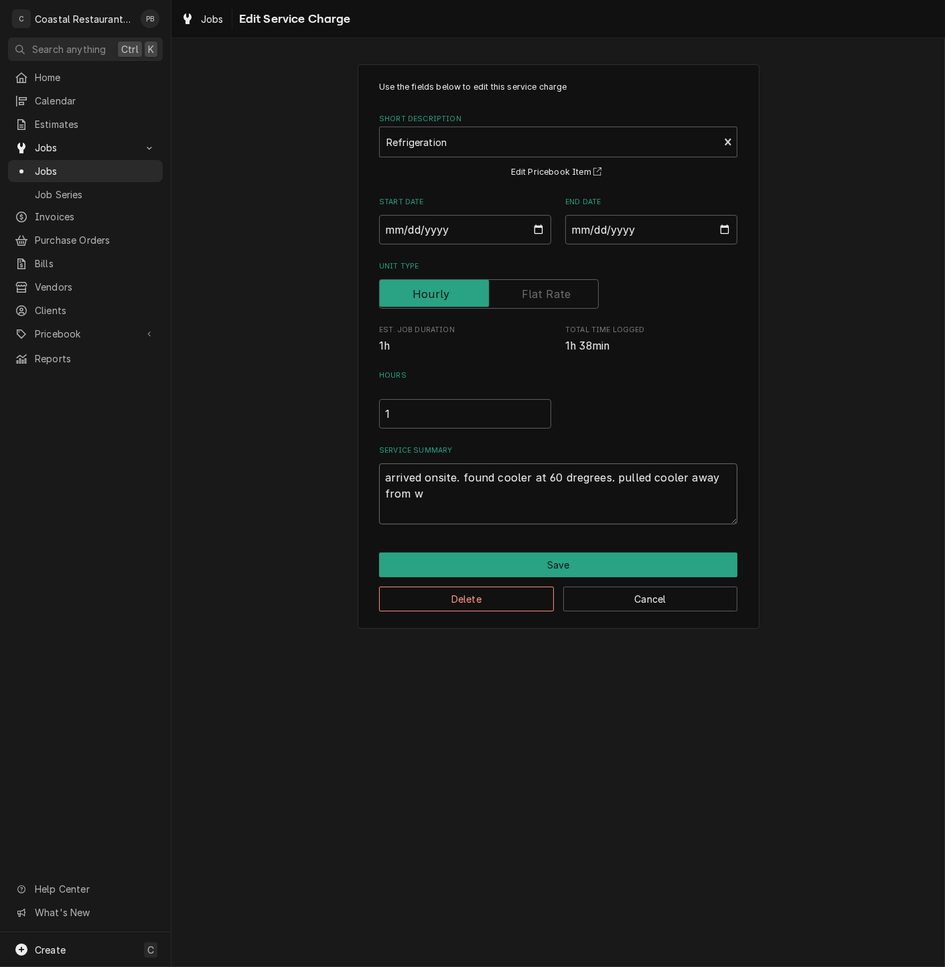
type textarea "x"
type textarea "arrived onsite. found cooler at 60 dregrees. pulled cooler away from wa"
type textarea "x"
type textarea "arrived onsite. found cooler at 60 dregrees. pulled cooler away from wal"
type textarea "x"
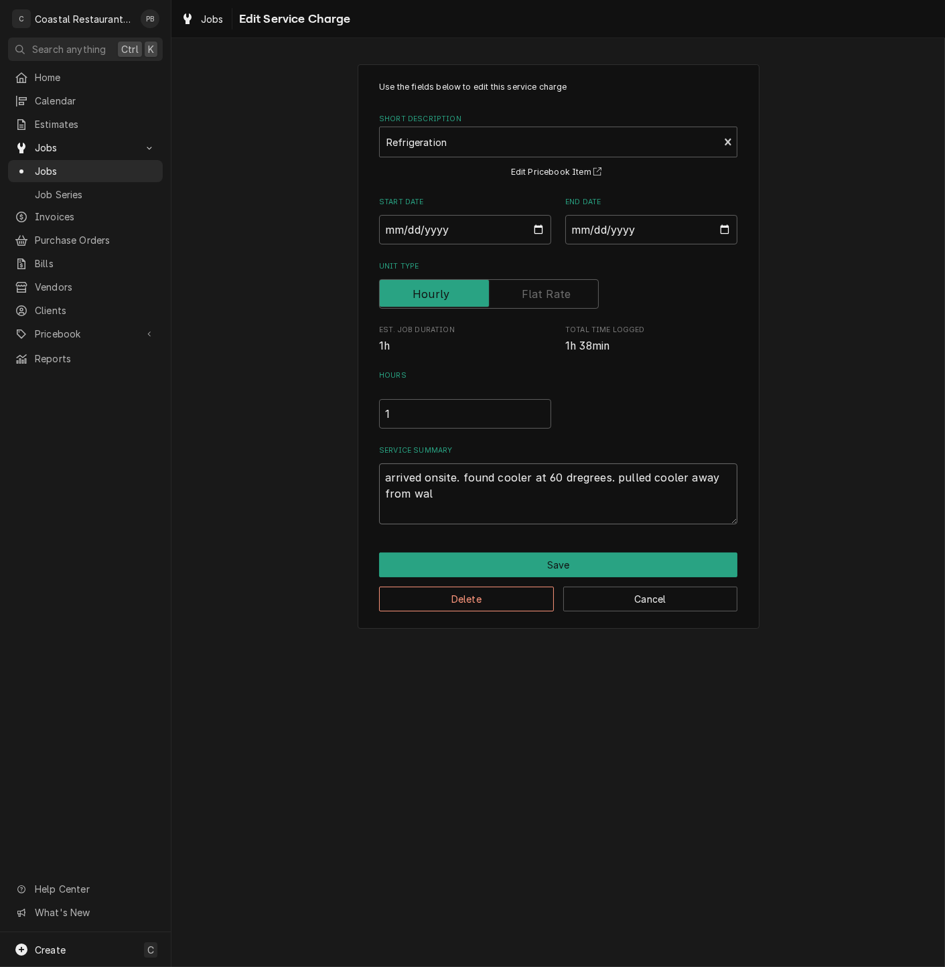
type textarea "arrived onsite. found cooler at 60 dregrees. pulled cooler away from wall"
type textarea "x"
type textarea "arrived onsite. found cooler at 60 dregrees. pulled cooler away from wall."
type textarea "x"
type textarea "arrived onsite. found cooler at 60 dregrees. pulled cooler away from wall."
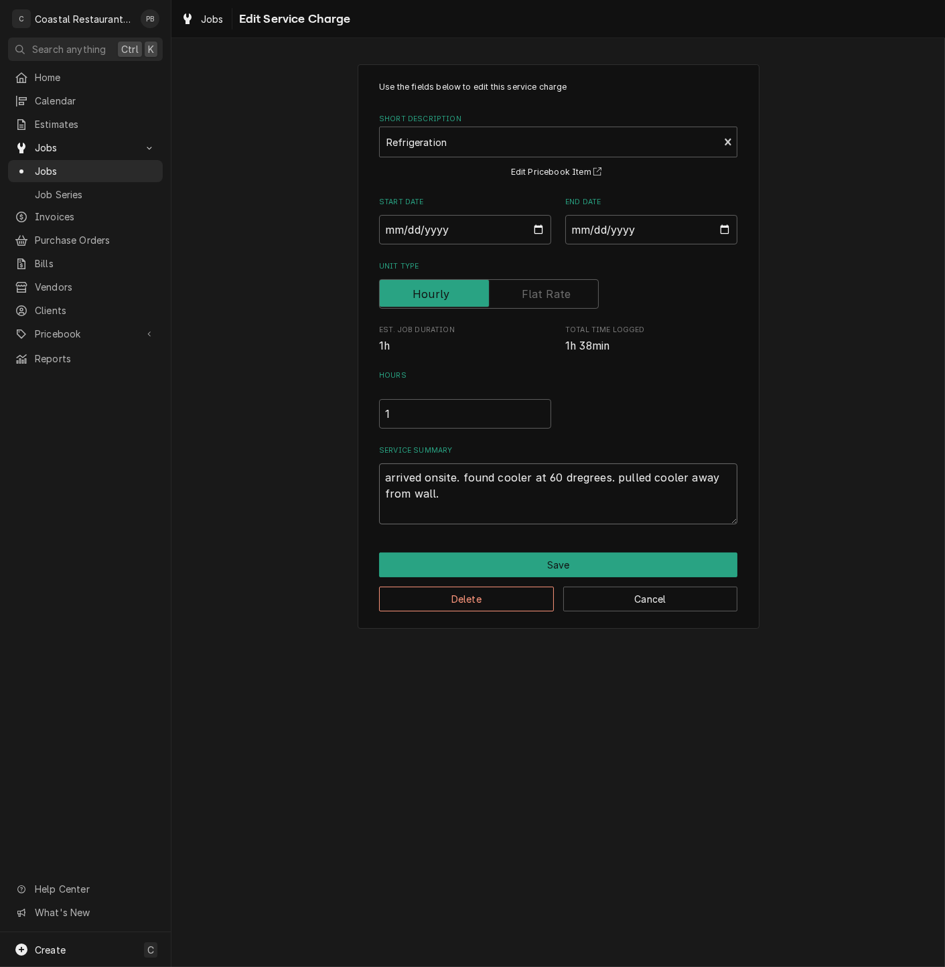
type textarea "x"
type textarea "arrived onsite. found cooler at 60 dregrees. pulled cooler away from wall. i"
type textarea "x"
type textarea "arrived onsite. found cooler at 60 dregrees. pulled cooler away from wall."
type textarea "x"
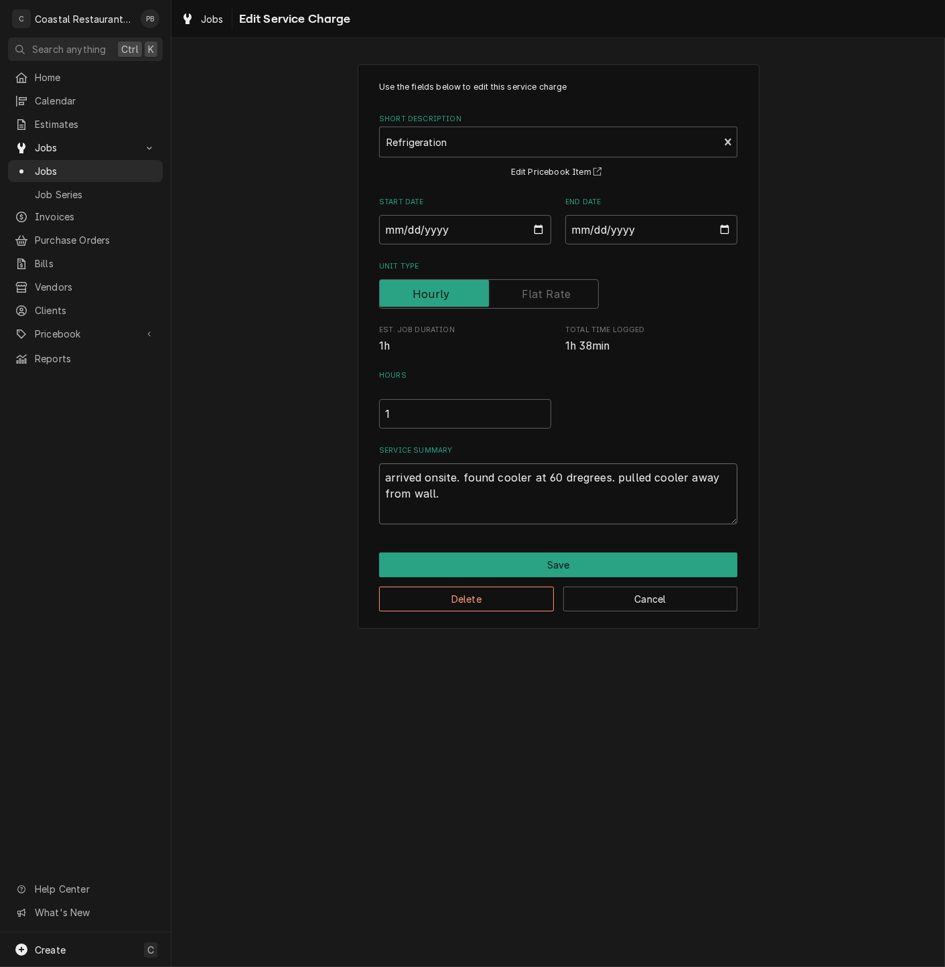
type textarea "arrived onsite. found cooler at 60 dregrees. pulled cooler away from wall."
type textarea "x"
type textarea "arrived onsite. found cooler at 60 dregrees. pulled cooler away from wall"
type textarea "x"
type textarea "arrived onsite. found cooler at 60 dregrees. pulled cooler away from wall"
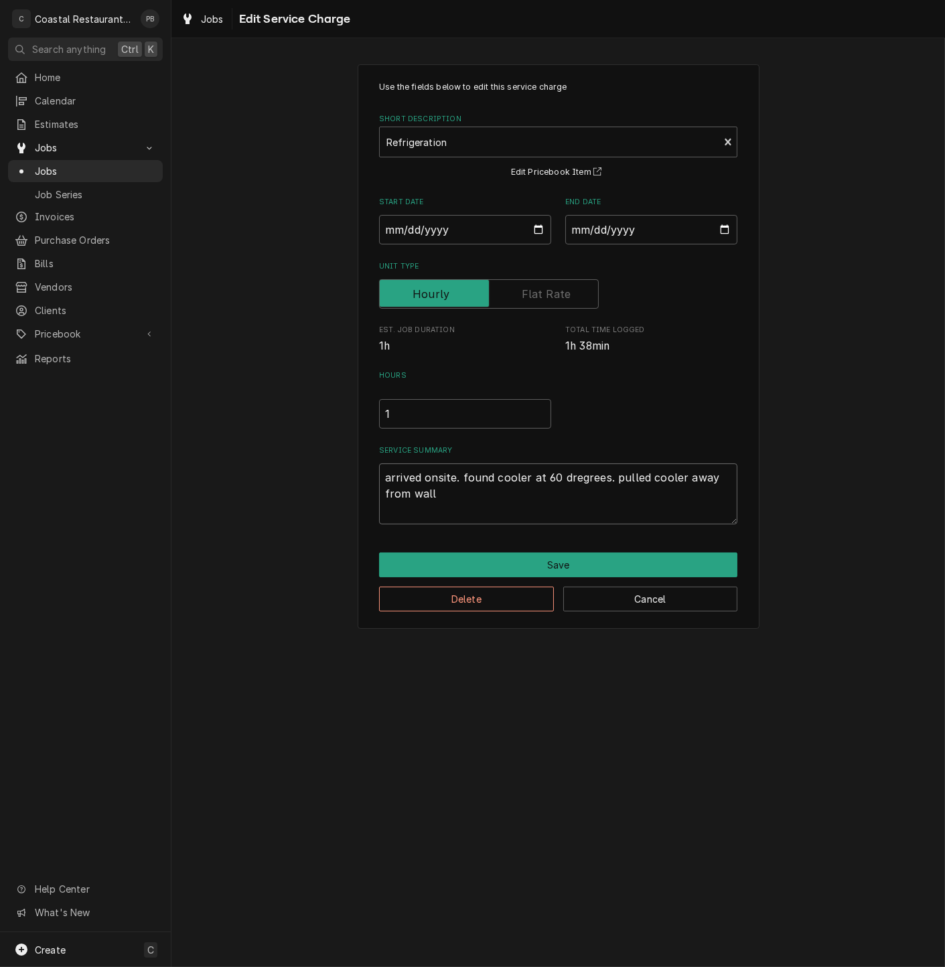
type textarea "x"
type textarea "arrived onsite. found cooler at 60 dregrees. pulled cooler away from wall a"
type textarea "x"
type textarea "arrived onsite. found cooler at 60 dregrees. pulled cooler away from wall an"
type textarea "x"
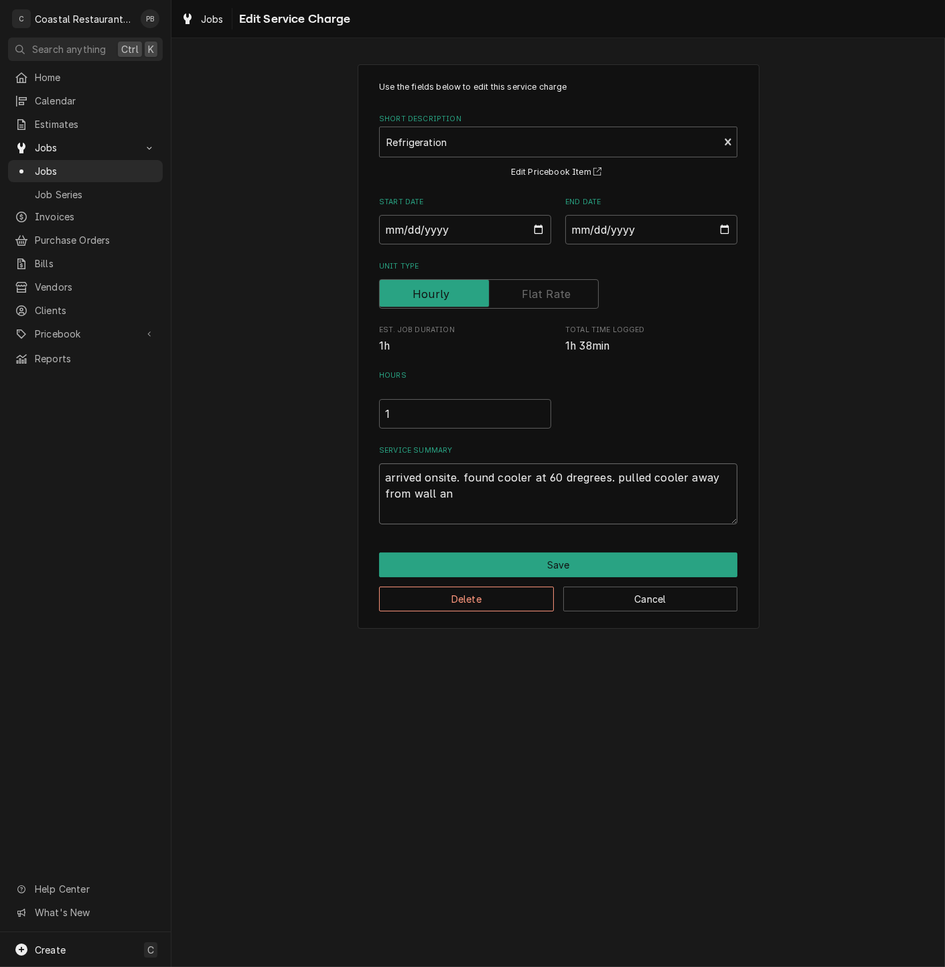
type textarea "arrived onsite. found cooler at 60 dregrees. pulled cooler away from wall and"
type textarea "x"
type textarea "arrived onsite. found cooler at 60 dregrees. pulled cooler away from wall and"
type textarea "x"
type textarea "arrived onsite. found cooler at 60 dregrees. pulled cooler away from wall and i"
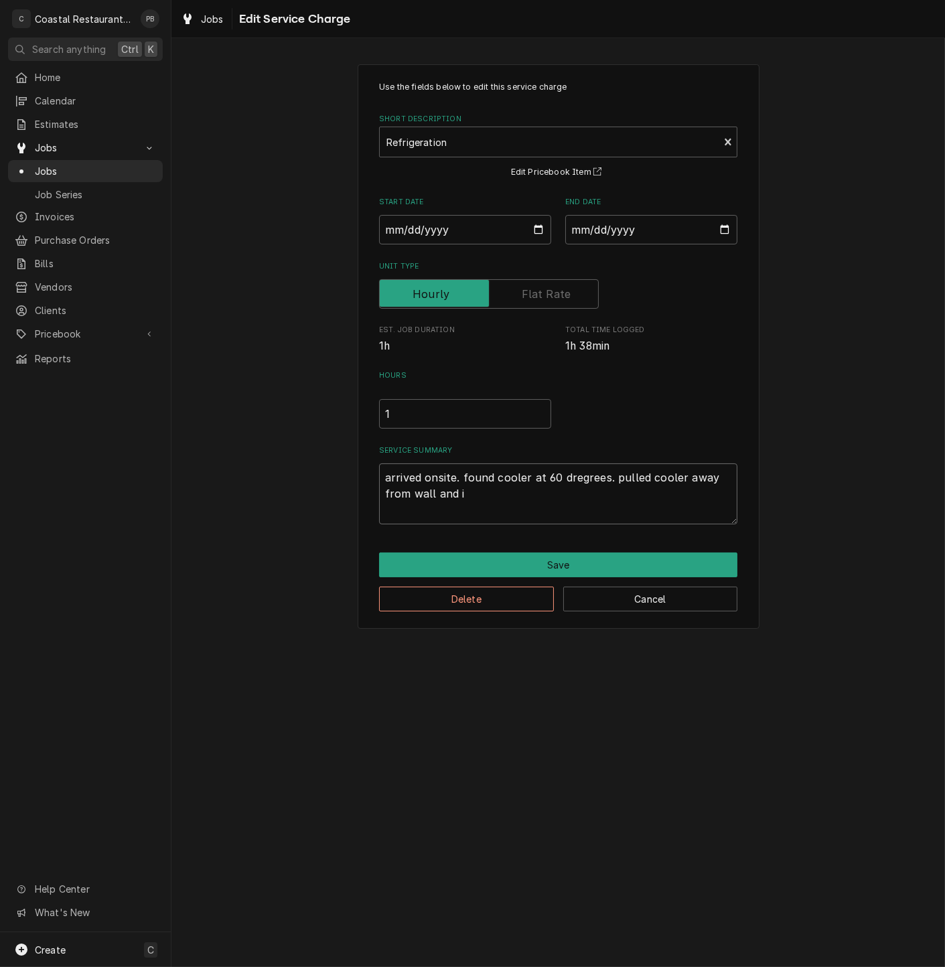
type textarea "x"
type textarea "arrived onsite. found cooler at 60 dregrees. pulled cooler away from wall and in"
type textarea "x"
type textarea "arrived onsite. found cooler at 60 dregrees. pulled cooler away from wall and i…"
type textarea "x"
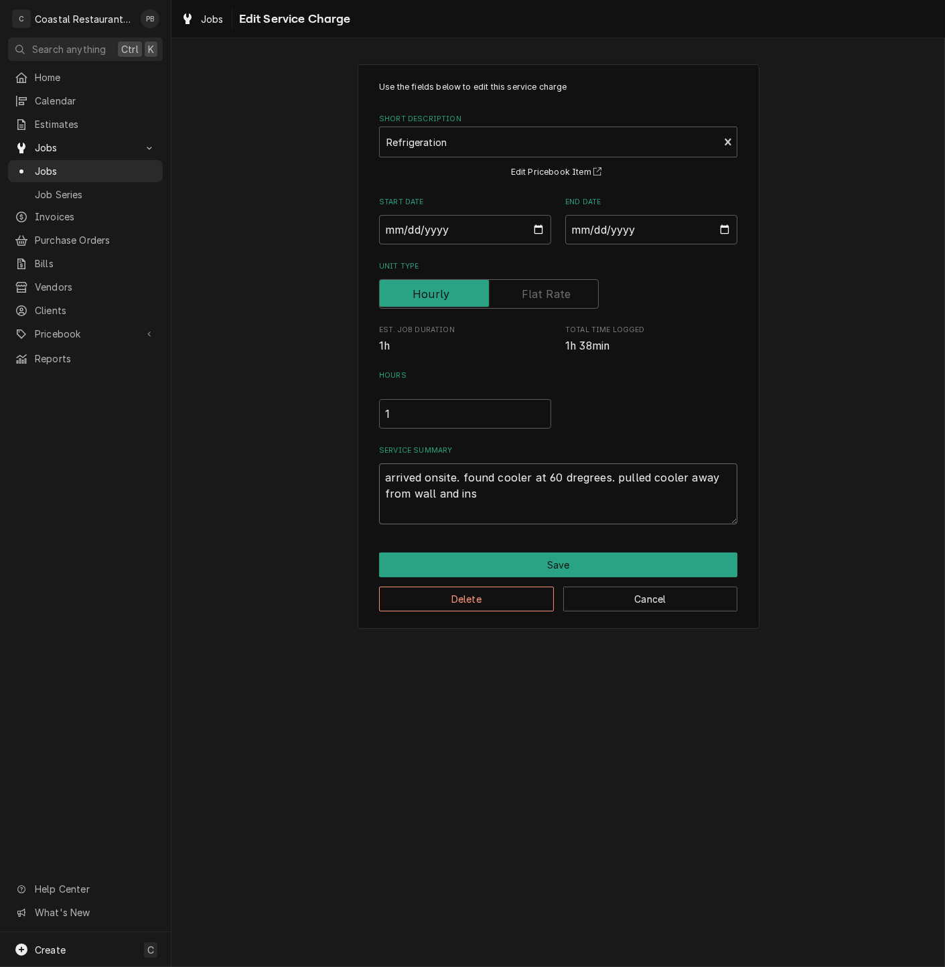
type textarea "arrived onsite. found cooler at 60 dregrees. pulled cooler away from wall and i…"
type textarea "x"
type textarea "arrived onsite. found cooler at 60 dregrees. pulled cooler away from wall and i…"
type textarea "x"
type textarea "arrived onsite. found cooler at 60 dregrees. pulled cooler away from wall and i…"
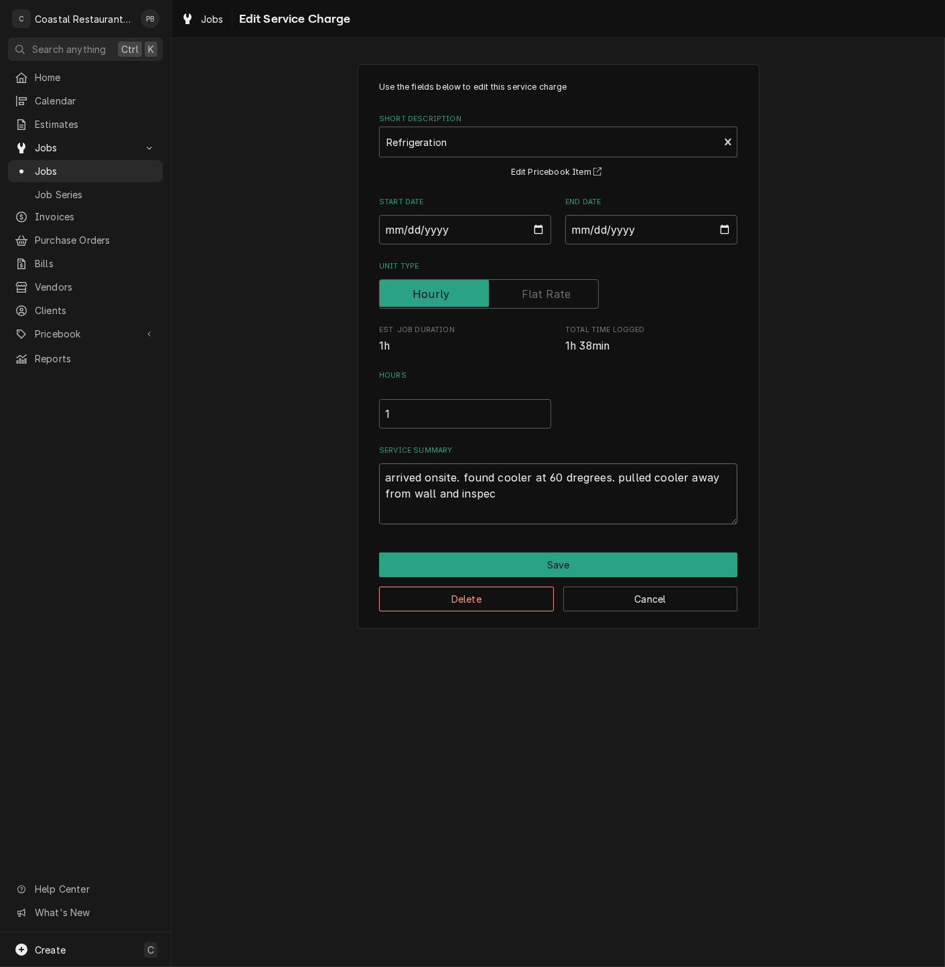
type textarea "x"
type textarea "arrived onsite. found cooler at 60 dregrees. pulled cooler away from wall and i…"
type textarea "x"
type textarea "arrived onsite. found cooler at 60 dregrees. pulled cooler away from wall and i…"
type textarea "x"
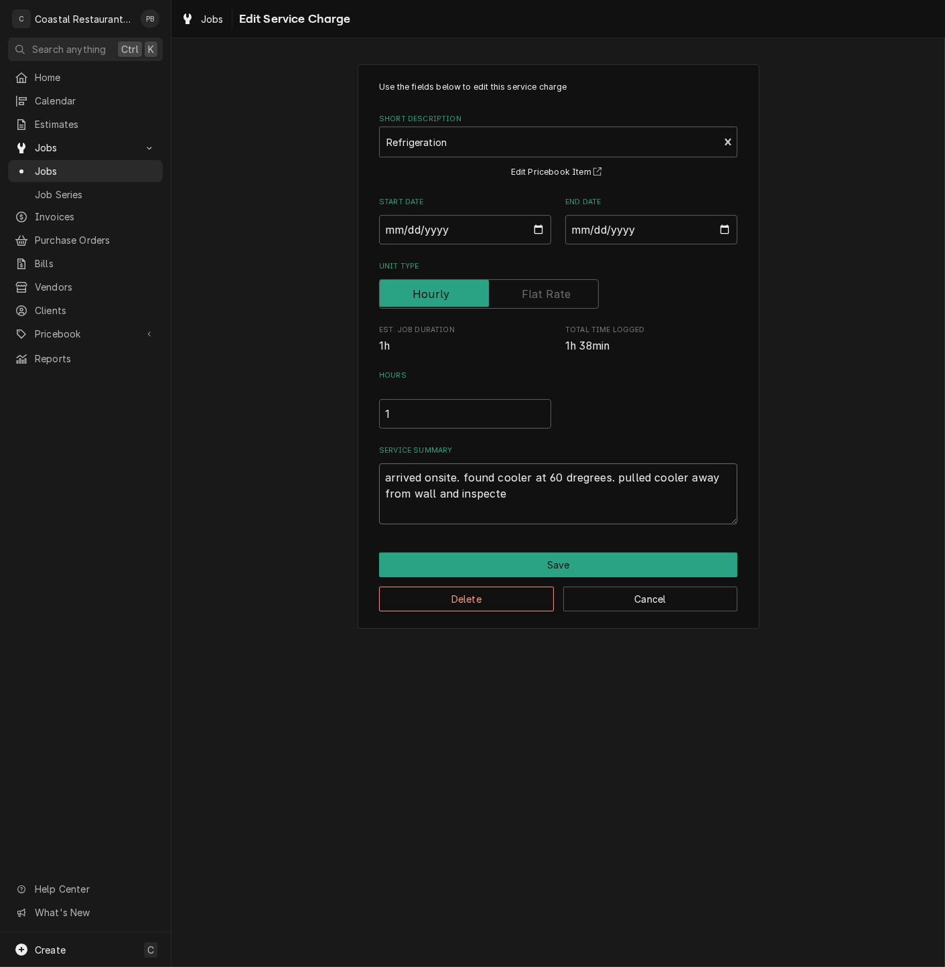
type textarea "arrived onsite. found cooler at 60 dregrees. pulled cooler away from wall and i…"
click at [874, 579] on div "Use the fields below to edit this service charge Short Description Refrigeratio…" at bounding box center [558, 346] width 774 height 588
click at [539, 494] on textarea "arrived onsite. found cooler at 60 dregrees. pulled cooler away from wall and i…" at bounding box center [558, 494] width 358 height 61
click at [551, 489] on textarea "arrived onsite. found cooler at 60 degrees. pulled cooler away from wall and in…" at bounding box center [558, 494] width 358 height 61
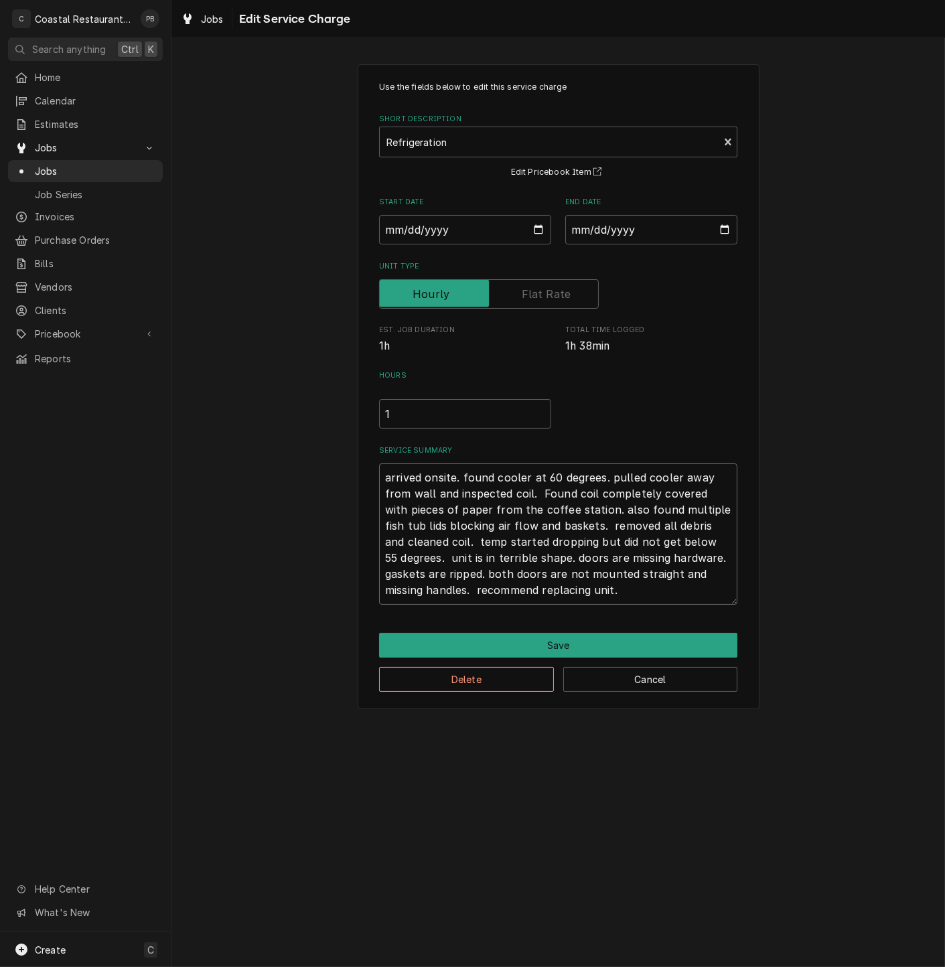
click at [640, 590] on textarea "arrived onsite. found cooler at 60 degrees. pulled cooler away from wall and in…" at bounding box center [558, 534] width 358 height 141
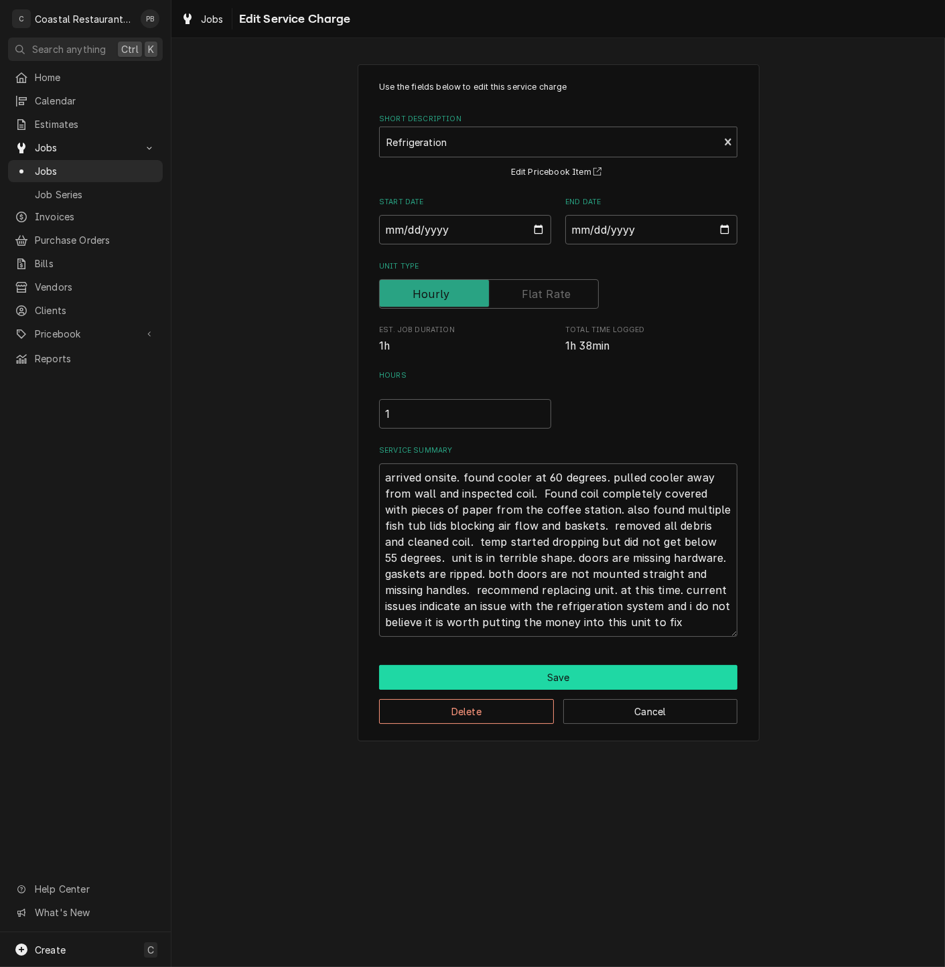
click at [554, 690] on div "Delete Cancel" at bounding box center [558, 707] width 358 height 34
click at [424, 419] on input "1" at bounding box center [465, 413] width 172 height 29
click at [610, 669] on button "Save" at bounding box center [558, 677] width 358 height 25
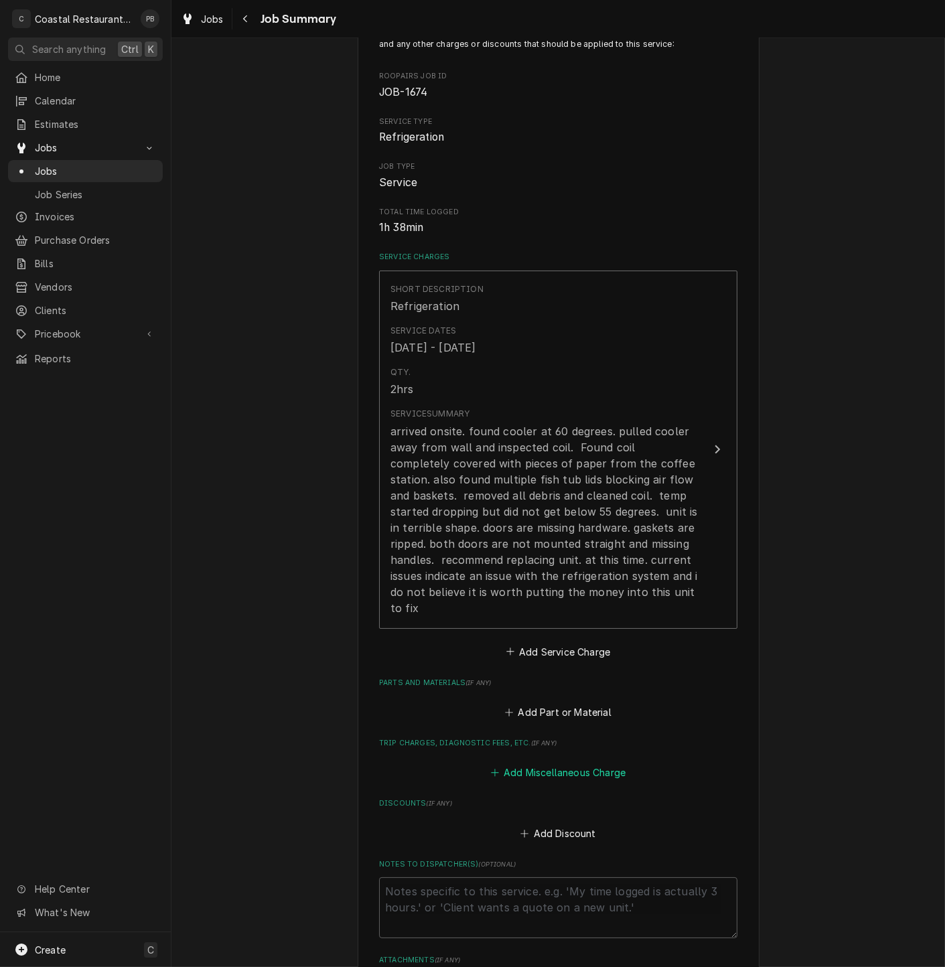
click at [546, 768] on button "Add Miscellaneous Charge" at bounding box center [557, 773] width 139 height 19
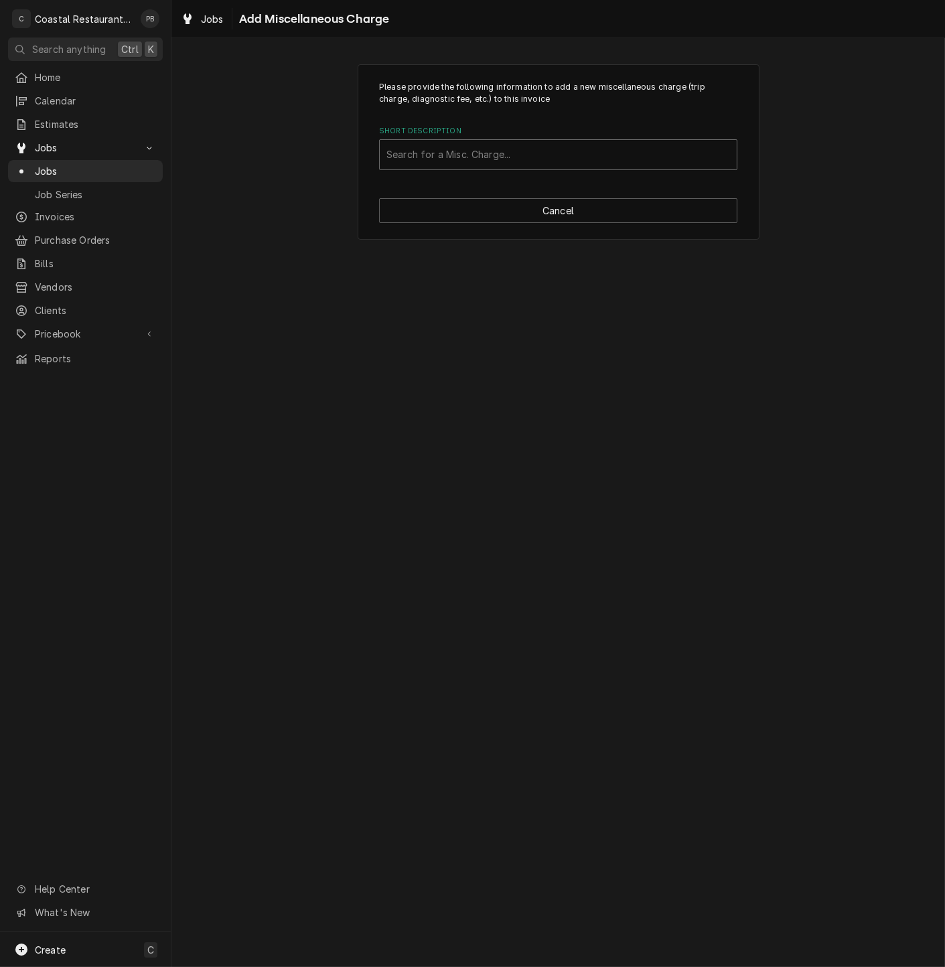
click at [528, 146] on div "Short Description" at bounding box center [558, 155] width 344 height 24
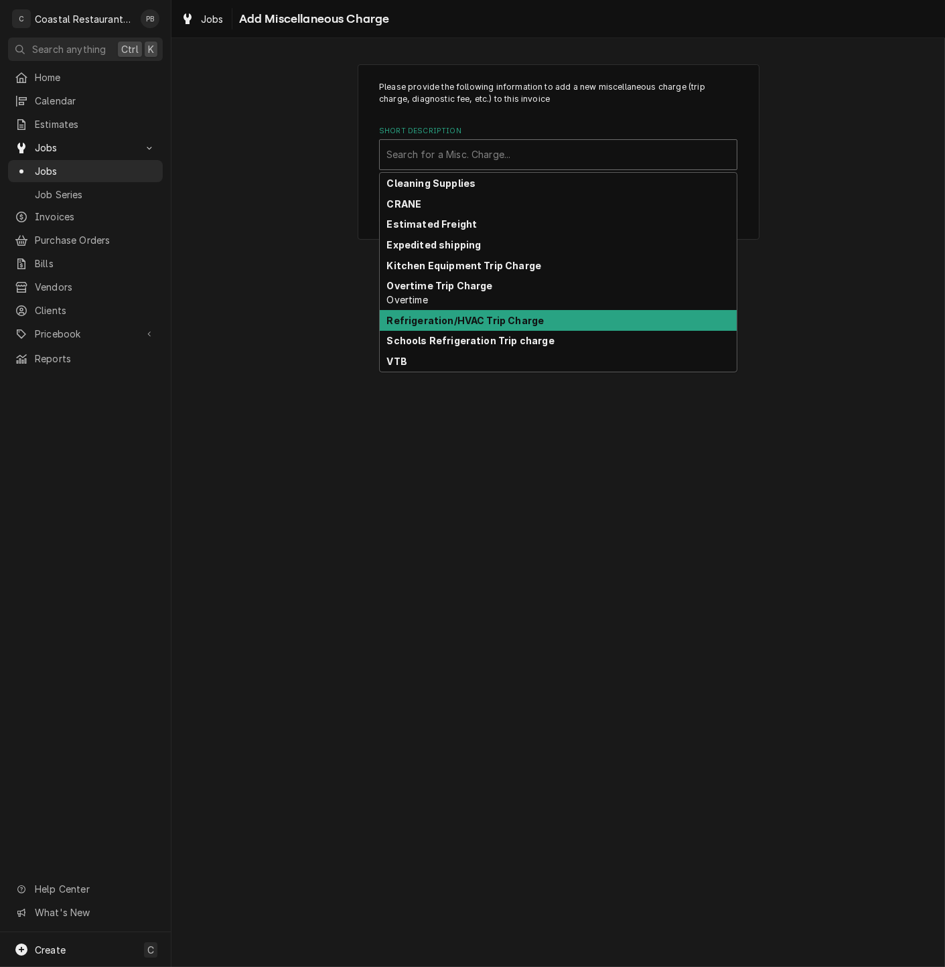
click at [502, 321] on strong "Refrigeration/HVAC Trip Charge" at bounding box center [465, 320] width 157 height 11
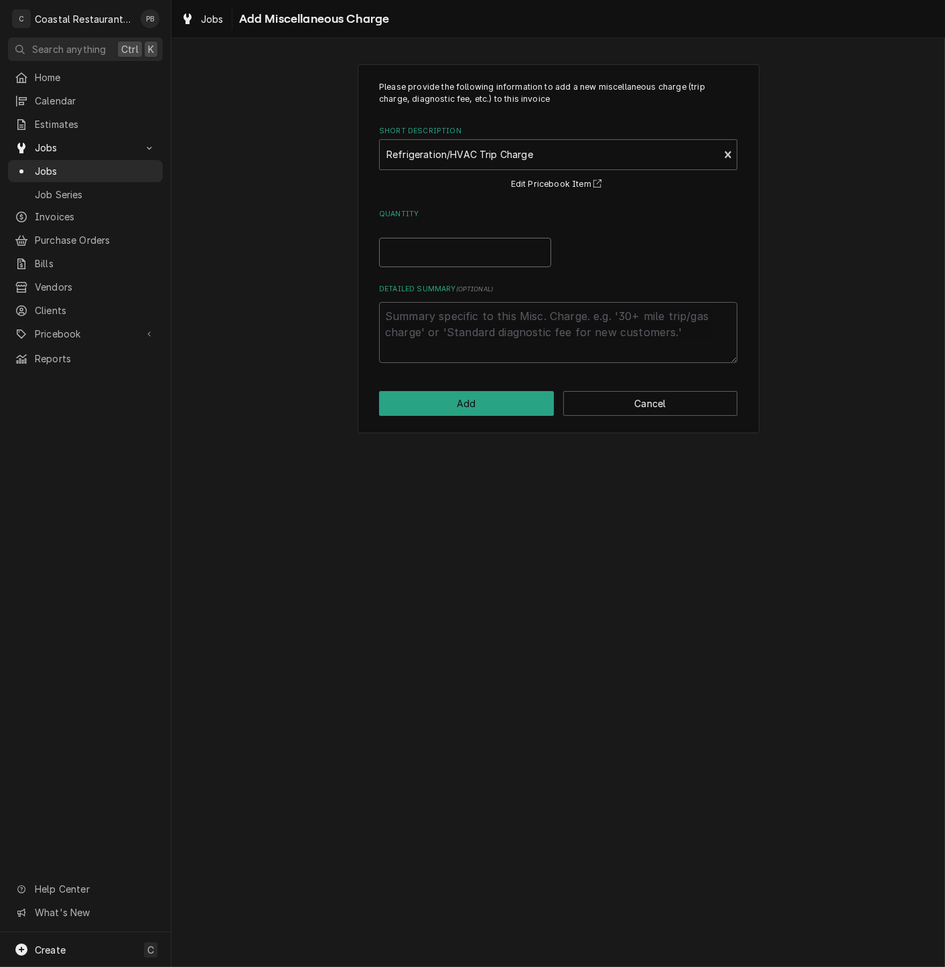
click at [449, 261] on input "Quantity" at bounding box center [465, 252] width 172 height 29
click at [457, 403] on button "Add" at bounding box center [466, 403] width 175 height 25
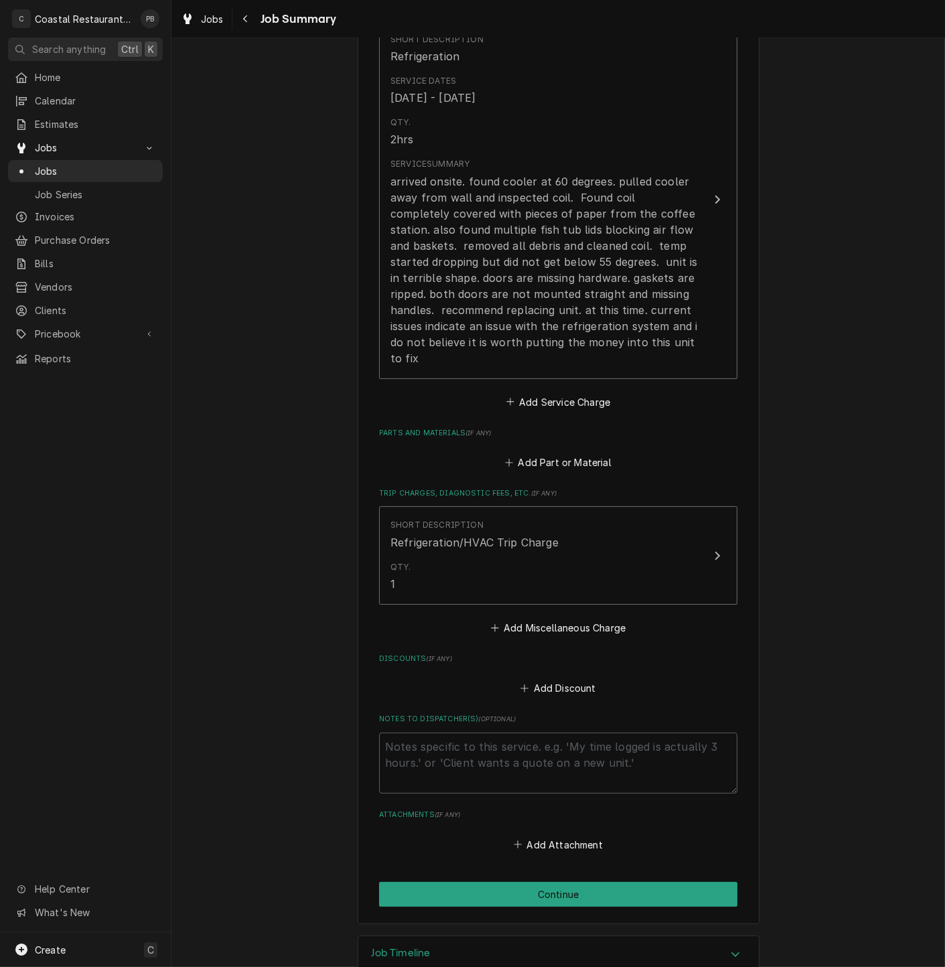
scroll to position [395, 0]
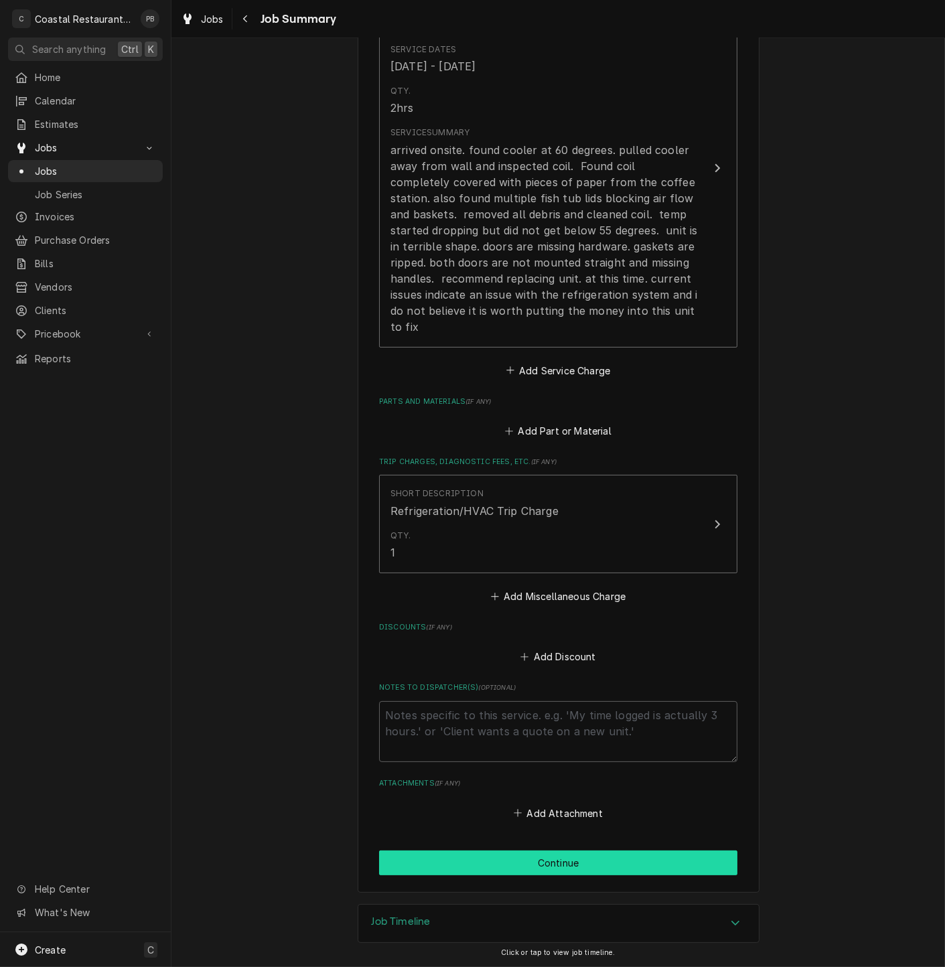
click at [601, 865] on button "Continue" at bounding box center [558, 863] width 358 height 25
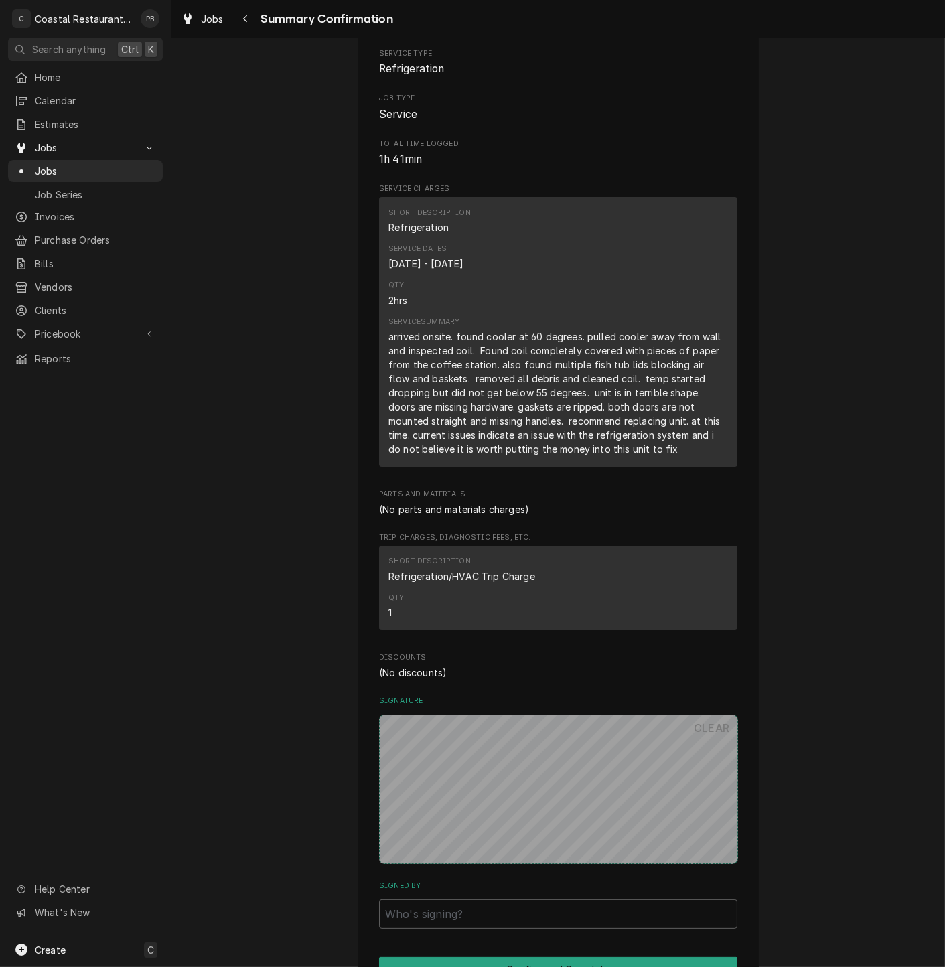
scroll to position [356, 0]
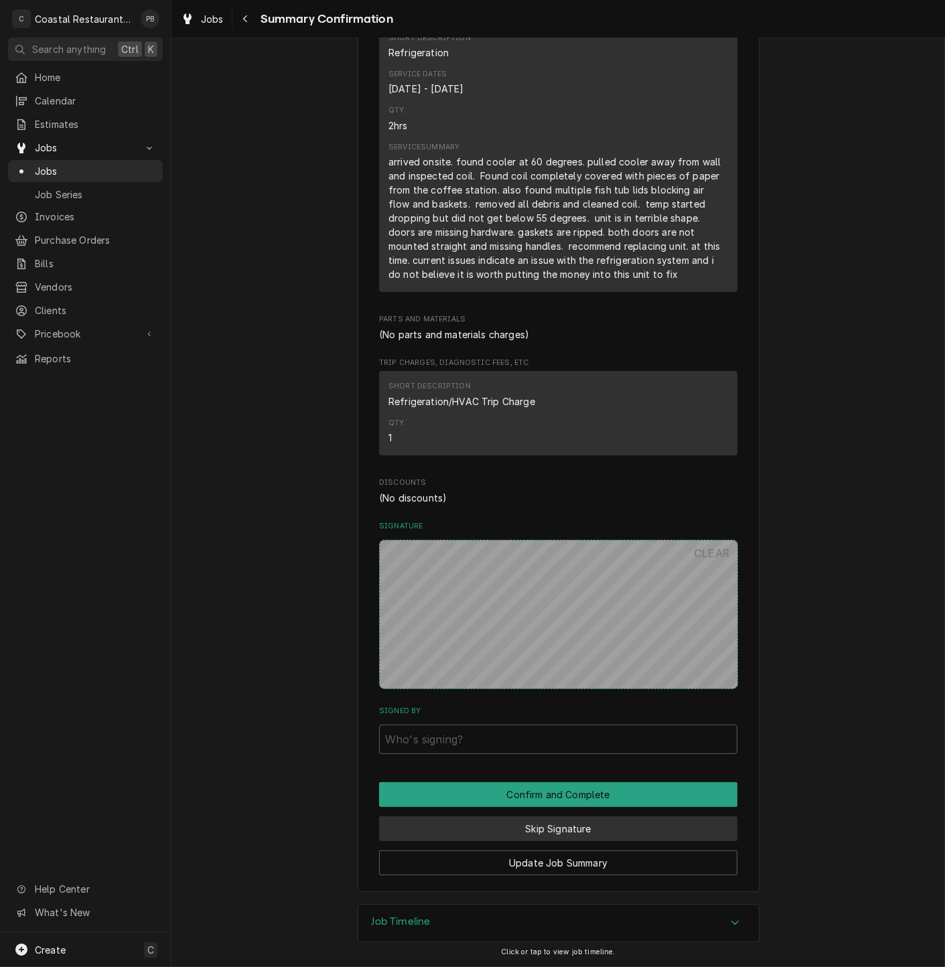
click at [601, 823] on button "Skip Signature" at bounding box center [558, 828] width 358 height 25
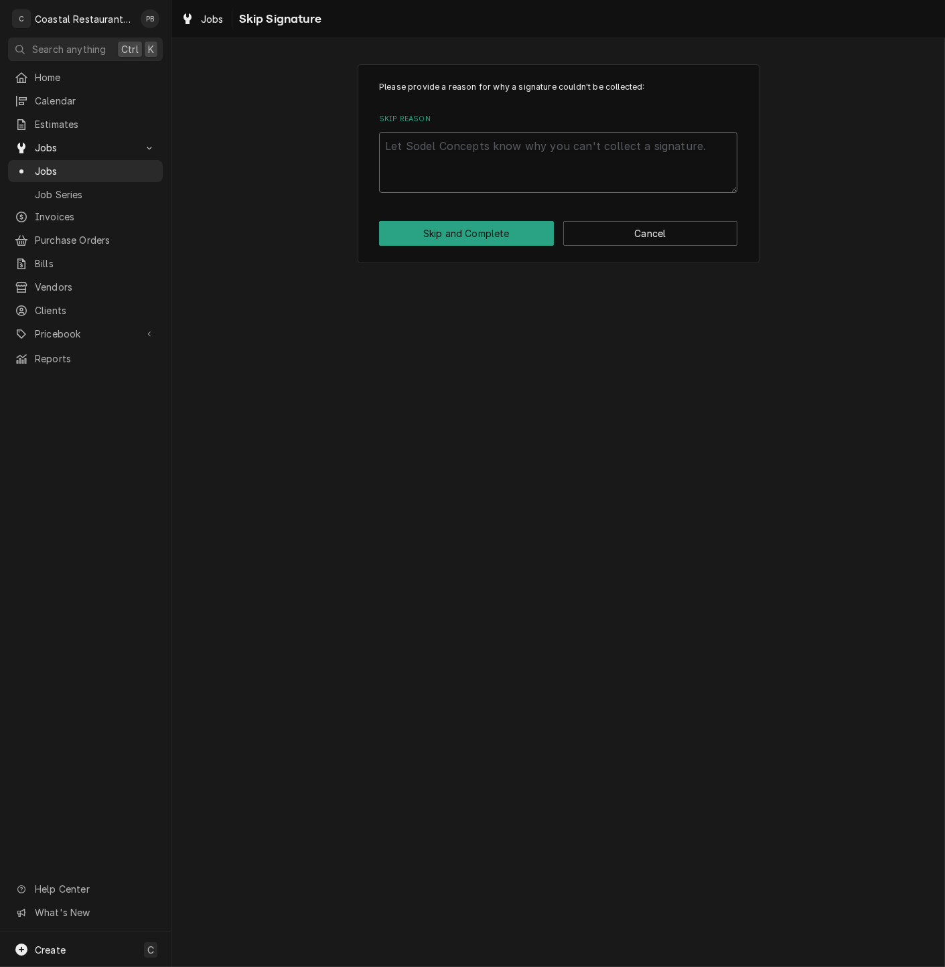
click at [546, 154] on textarea "Skip Reason" at bounding box center [558, 162] width 358 height 61
type textarea "x"
type textarea "c"
type textarea "x"
type textarea "co"
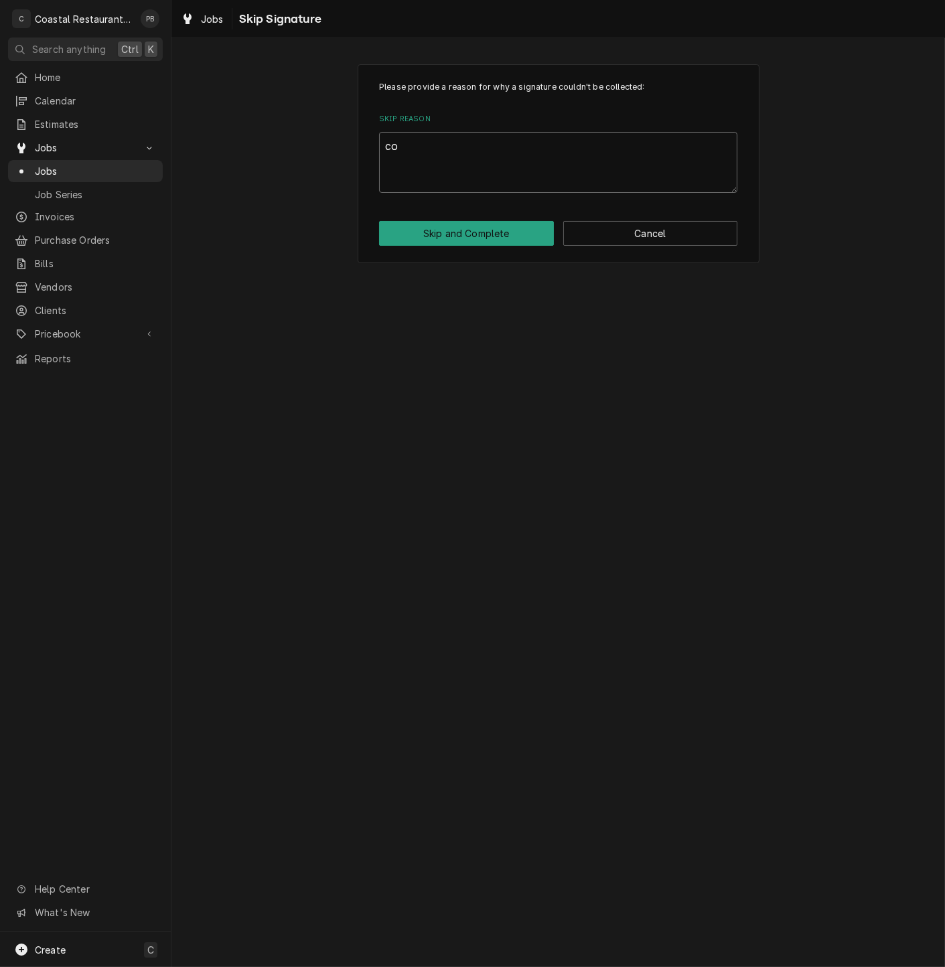
type textarea "x"
type textarea "com"
type textarea "x"
type textarea "comp"
type textarea "x"
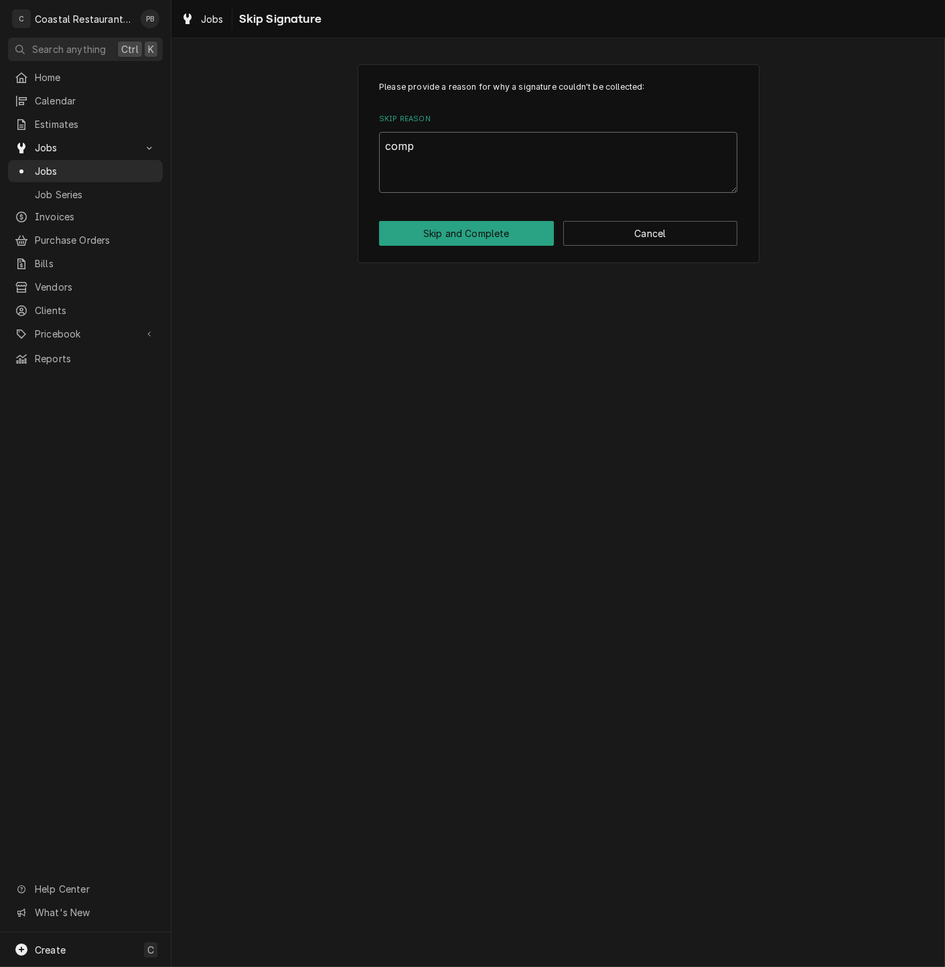
type textarea "compl"
type textarea "x"
type textarea "complt"
type textarea "x"
type textarea "complte"
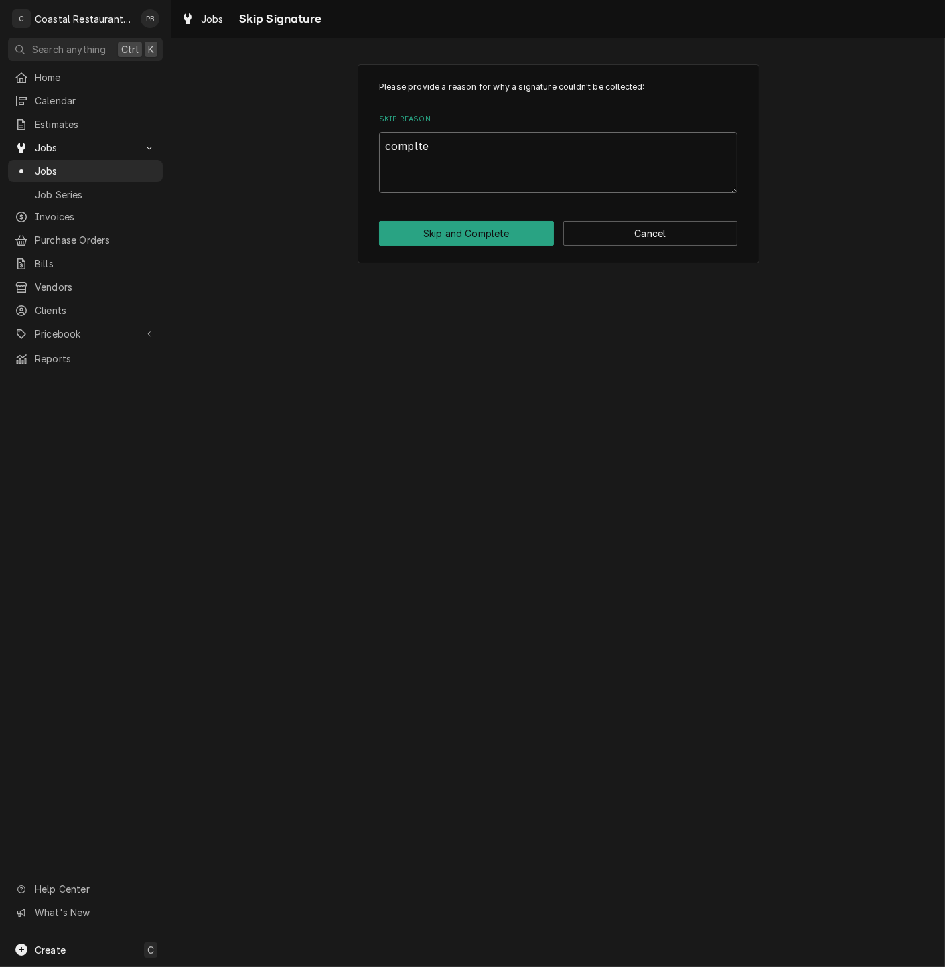
type textarea "x"
type textarea "complted"
type textarea "x"
type textarea "complte"
type textarea "x"
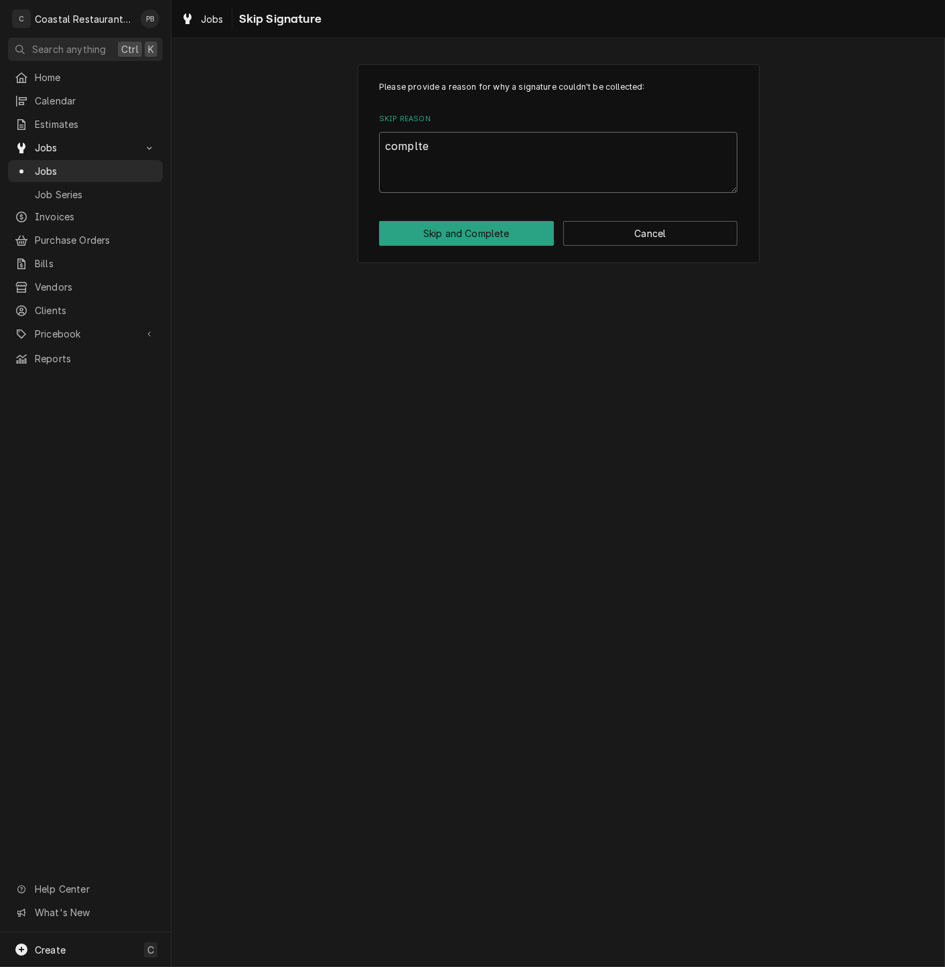
type textarea "complt"
type textarea "x"
type textarea "compl"
type textarea "x"
type textarea "comple"
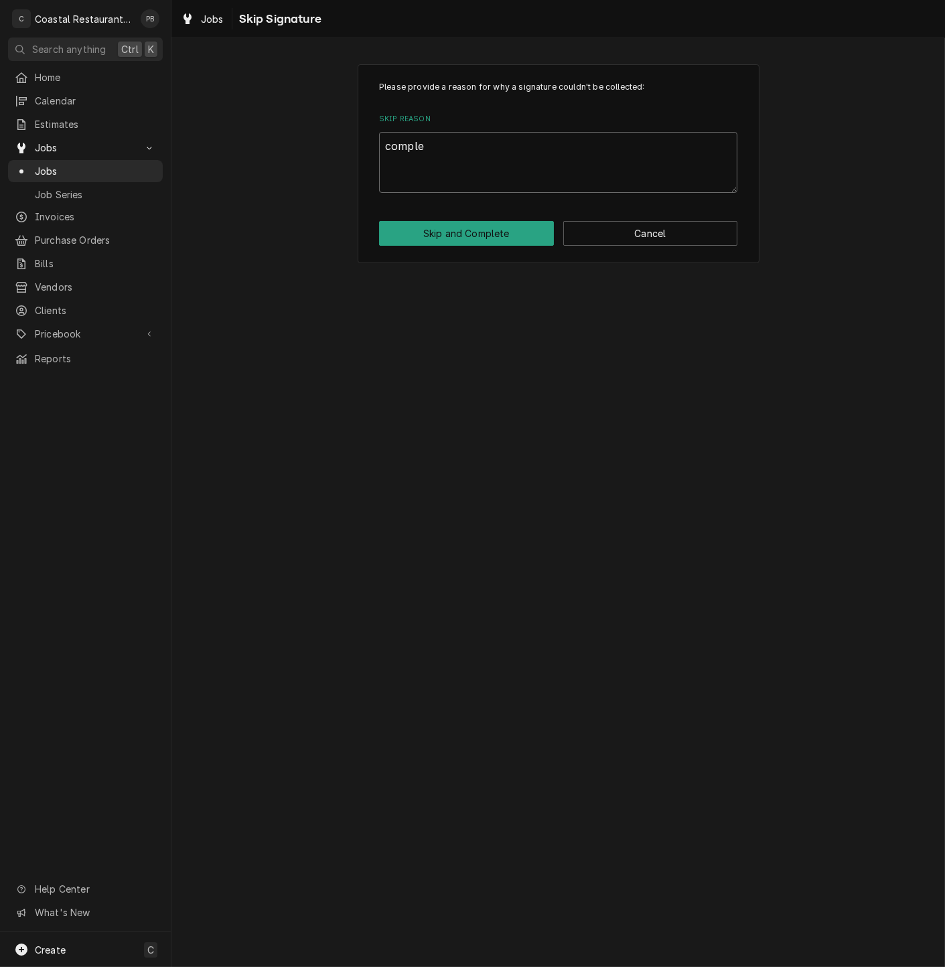
type textarea "x"
type textarea "complet"
type textarea "x"
type textarea "complete"
type textarea "x"
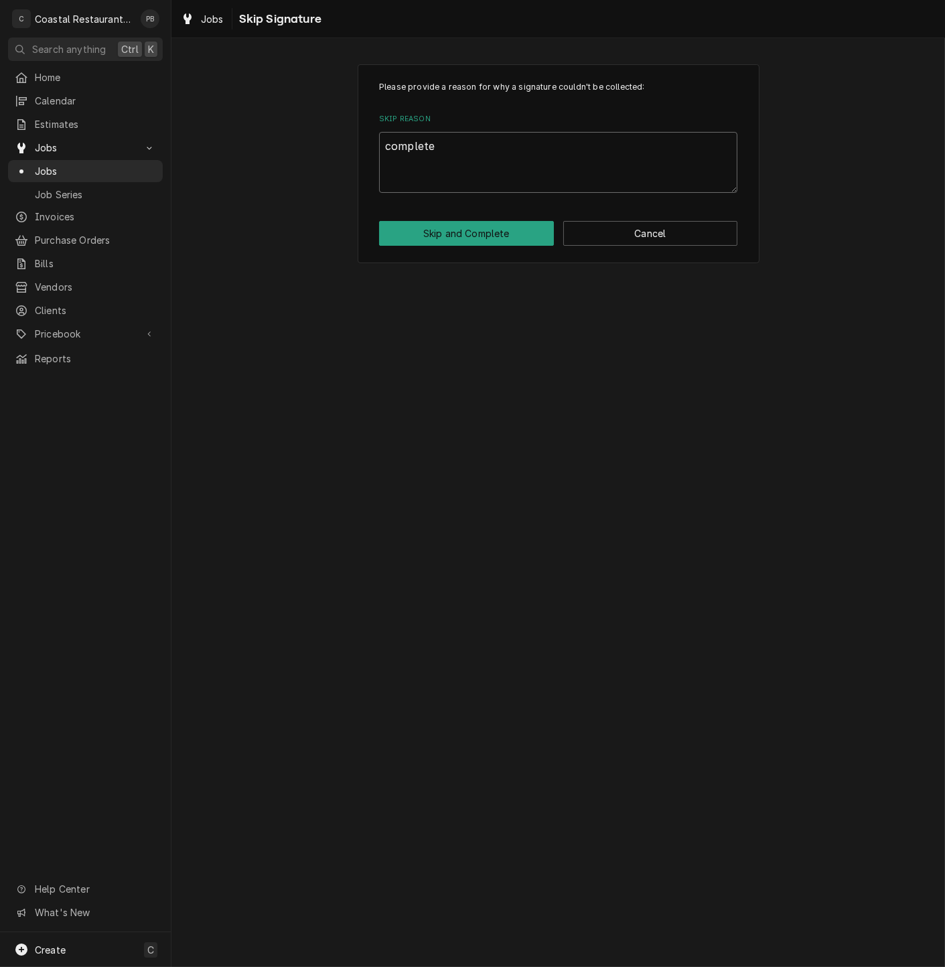
type textarea "completed"
type textarea "x"
type textarea "completed"
type textarea "x"
type textarea "completed o"
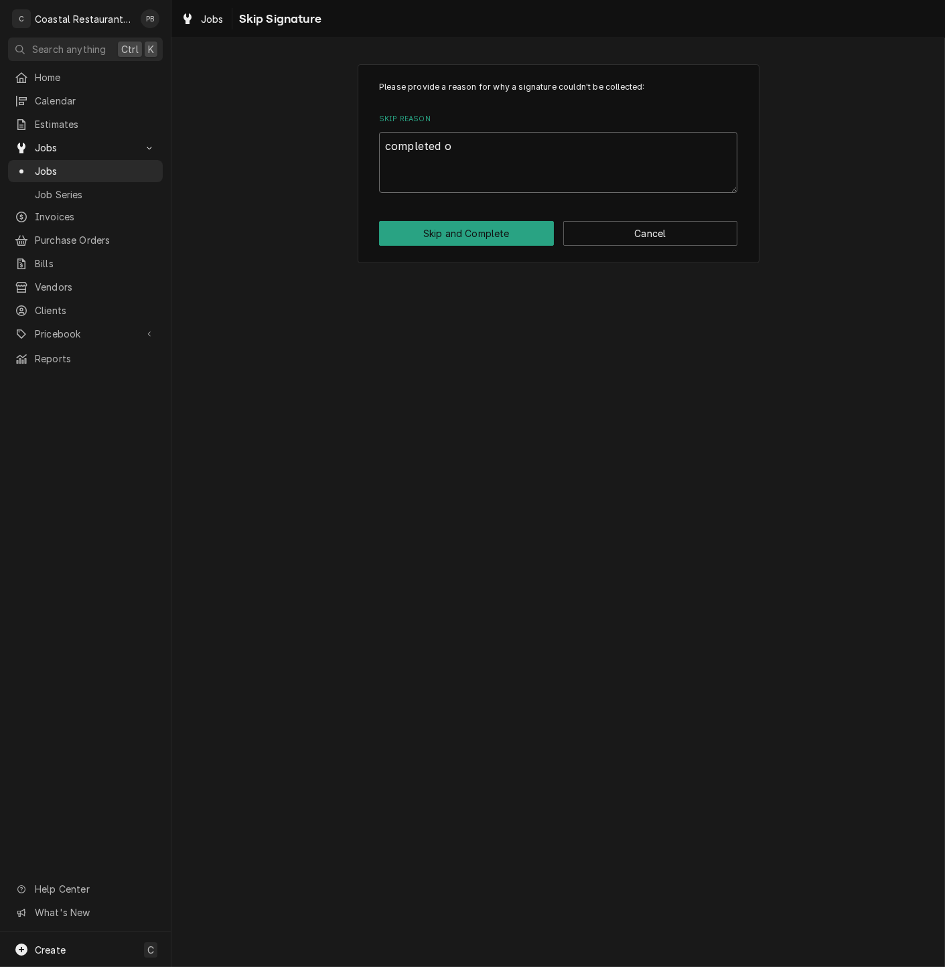
type textarea "x"
type textarea "completed of"
type textarea "x"
type textarea "completed off"
type textarea "x"
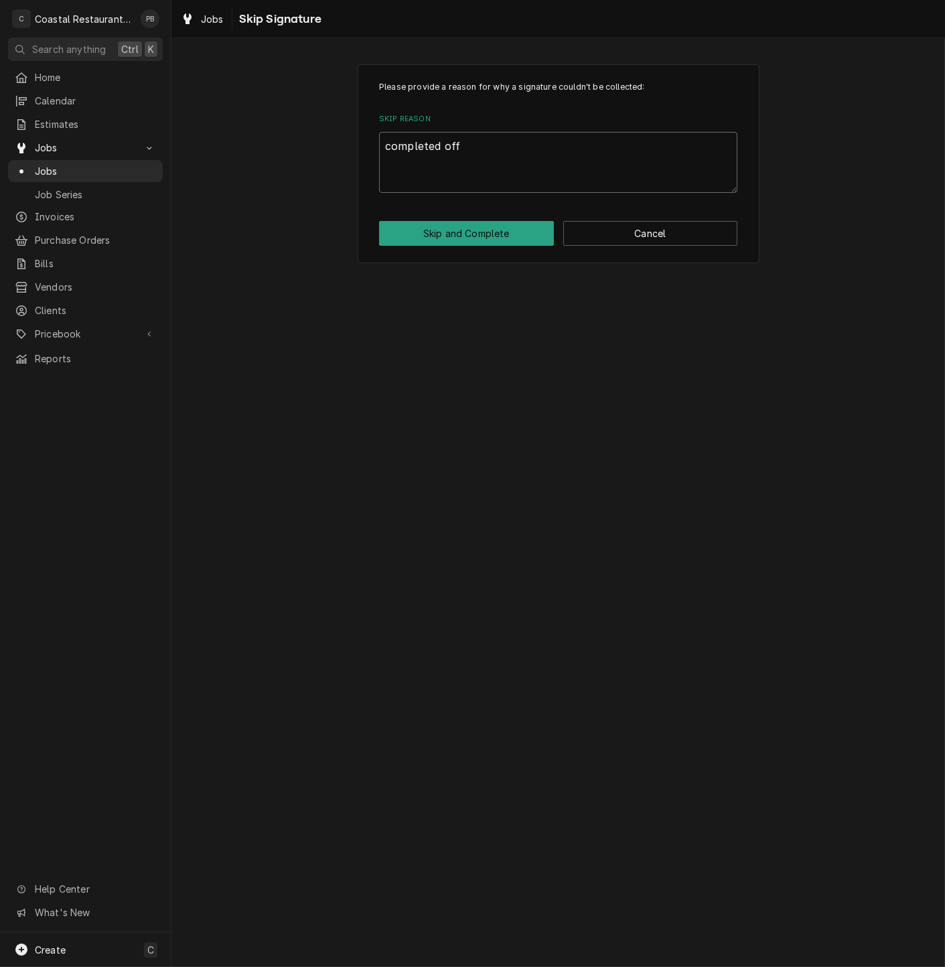
type textarea "completed offs"
type textarea "x"
type textarea "completed offsi"
type textarea "x"
type textarea "completed offsit"
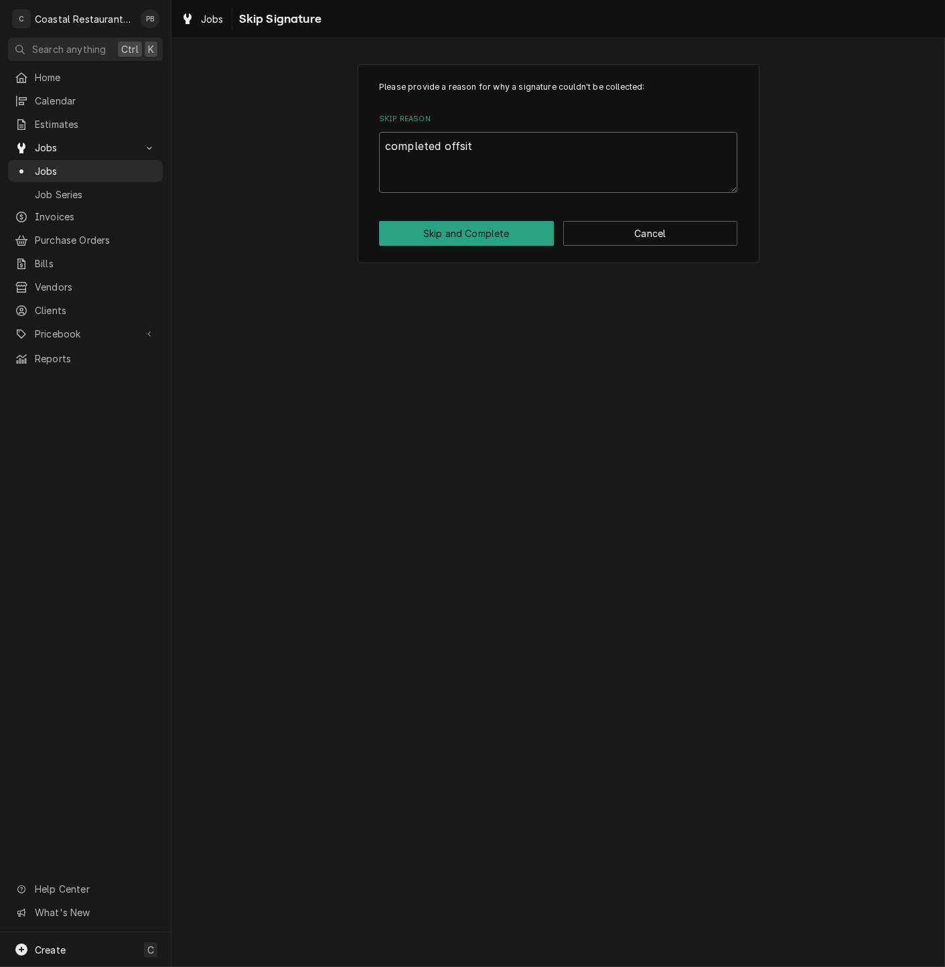
type textarea "x"
type textarea "completed offsite"
click at [474, 238] on button "Skip and Complete" at bounding box center [466, 233] width 175 height 25
type textarea "x"
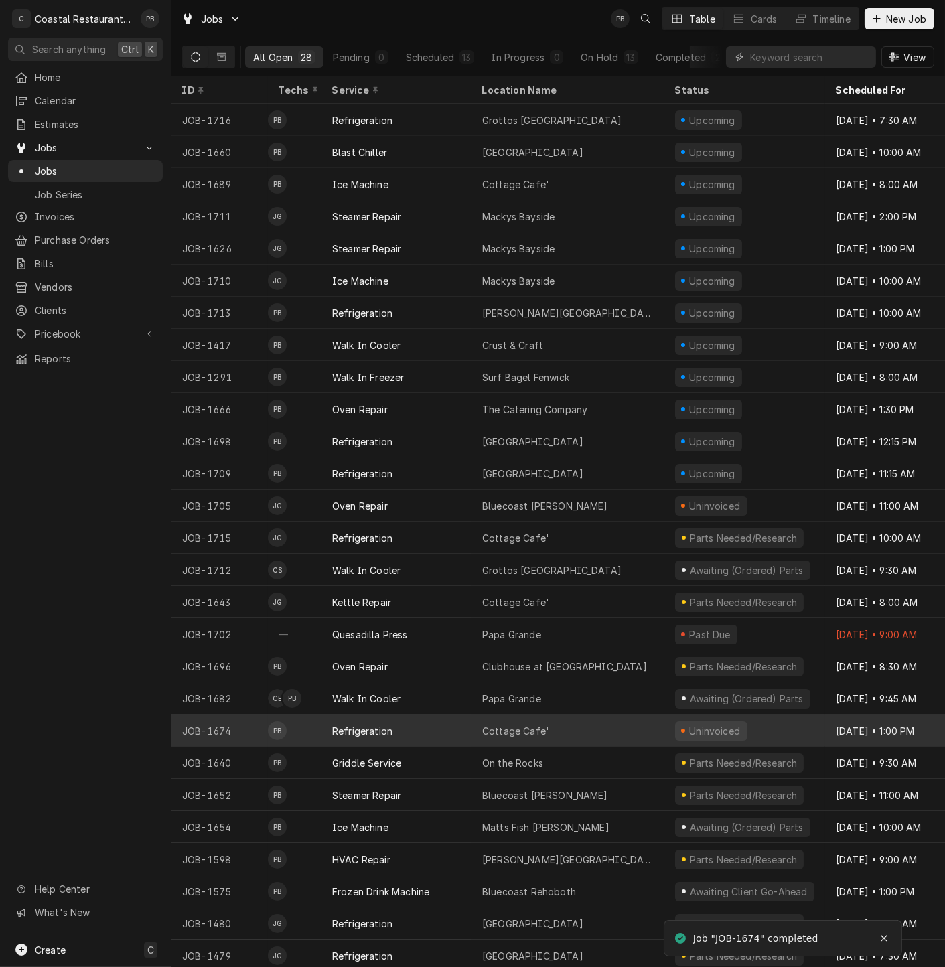
click at [586, 731] on div "Cottage Cafe'" at bounding box center [568, 731] width 193 height 32
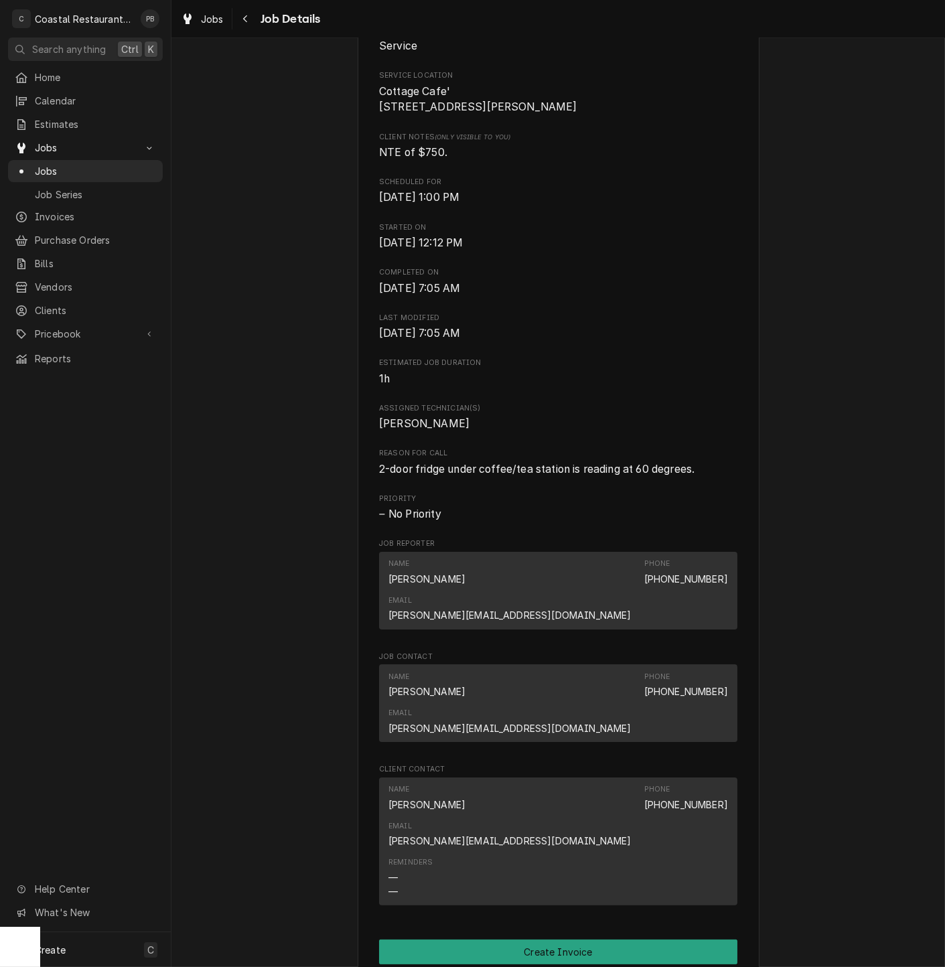
scroll to position [690, 0]
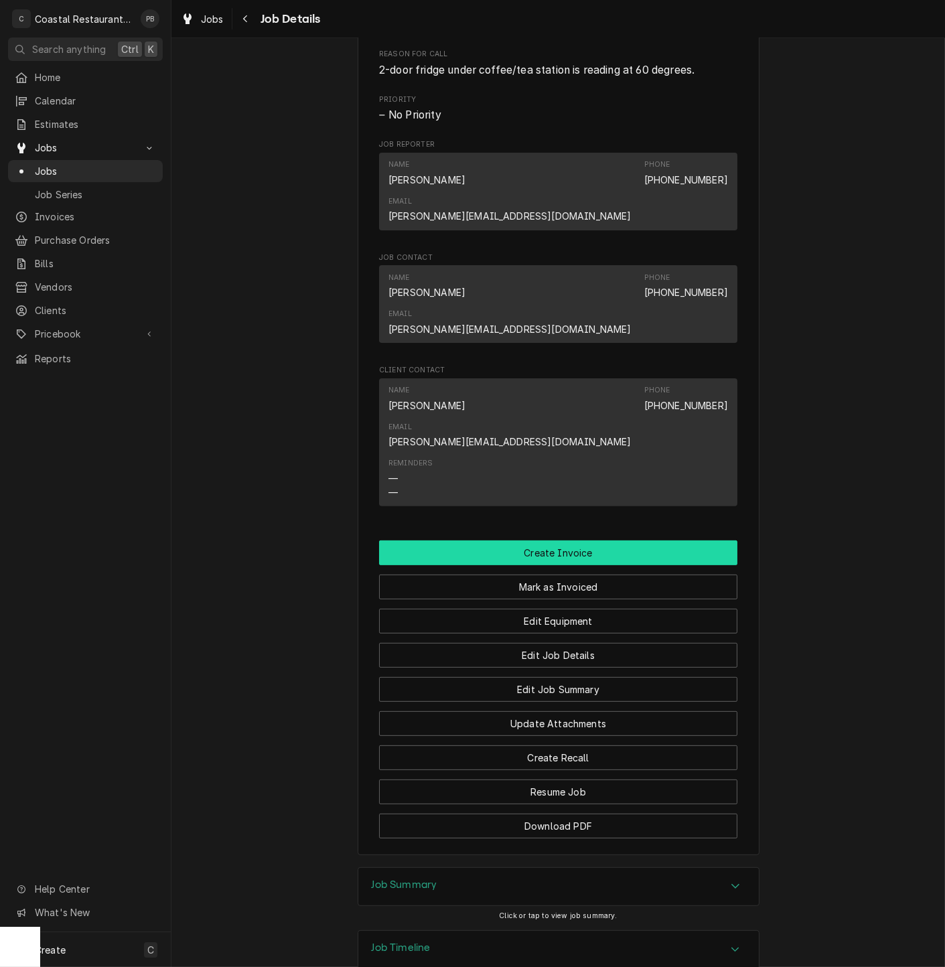
click at [560, 541] on button "Create Invoice" at bounding box center [558, 553] width 358 height 25
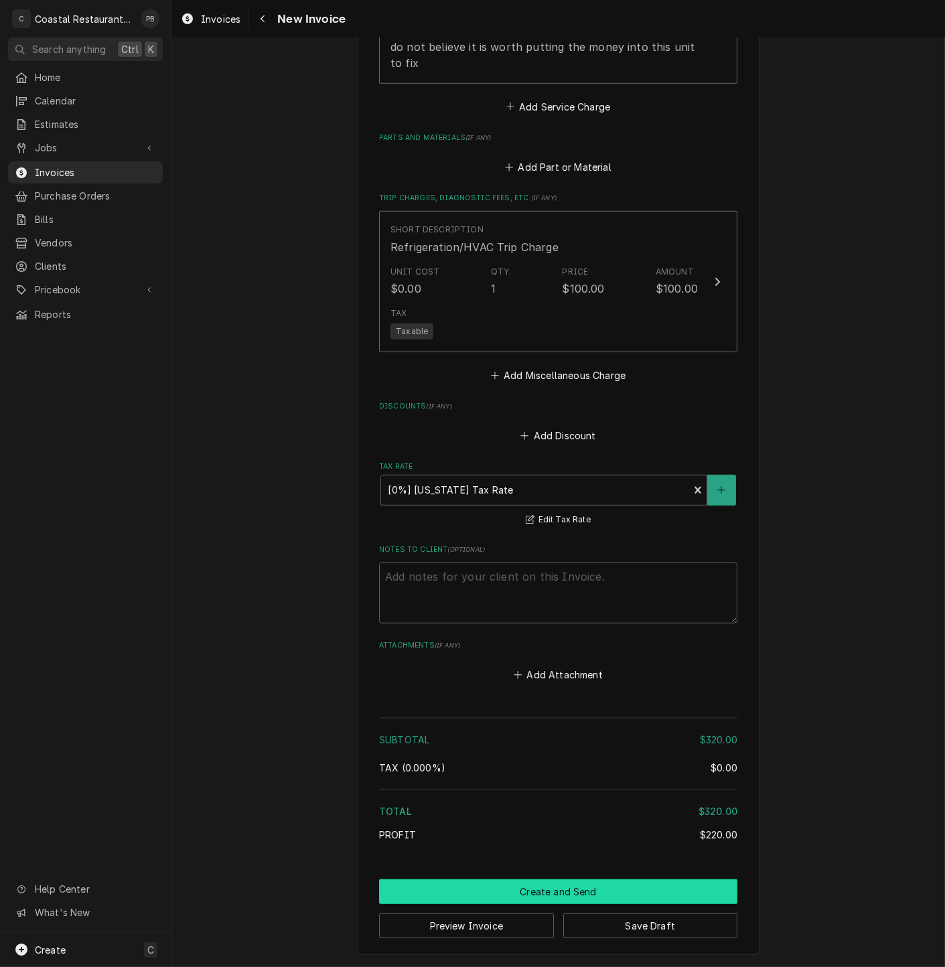
click at [583, 887] on button "Create and Send" at bounding box center [558, 891] width 358 height 25
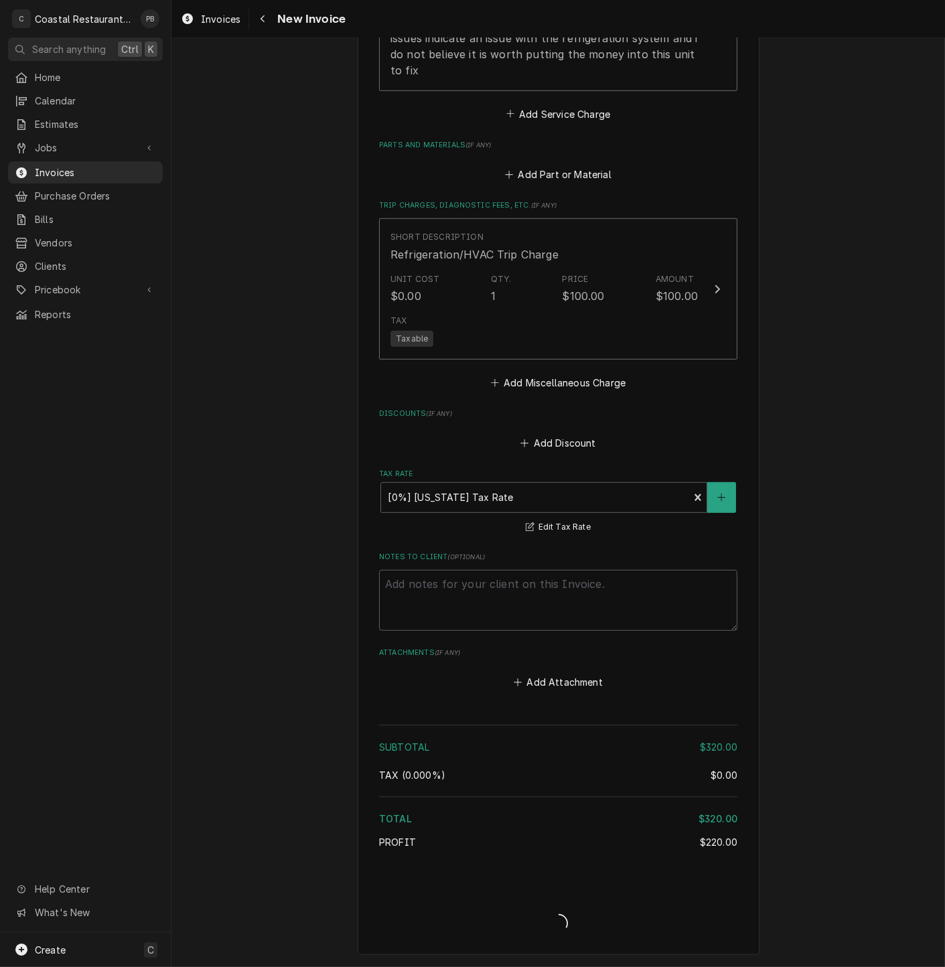
type textarea "x"
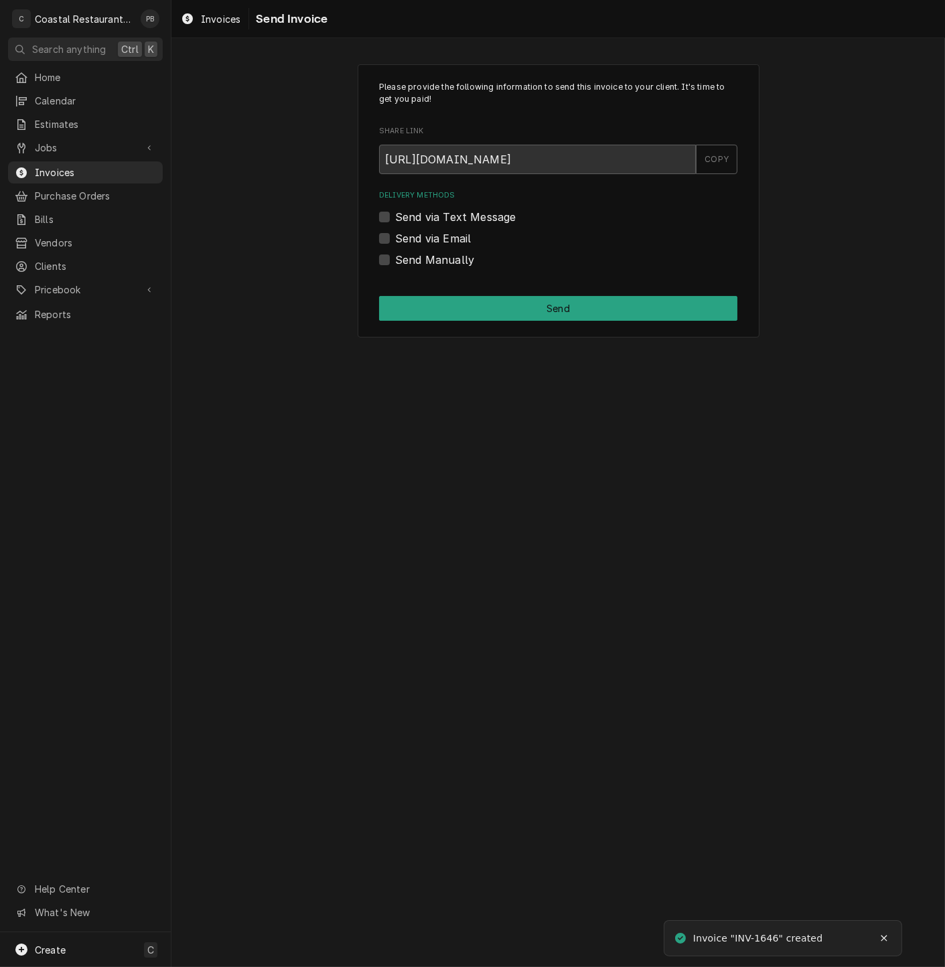
click at [395, 236] on label "Send via Email" at bounding box center [433, 238] width 76 height 16
click at [395, 236] on input "Send via Email" at bounding box center [574, 244] width 358 height 29
checkbox input "true"
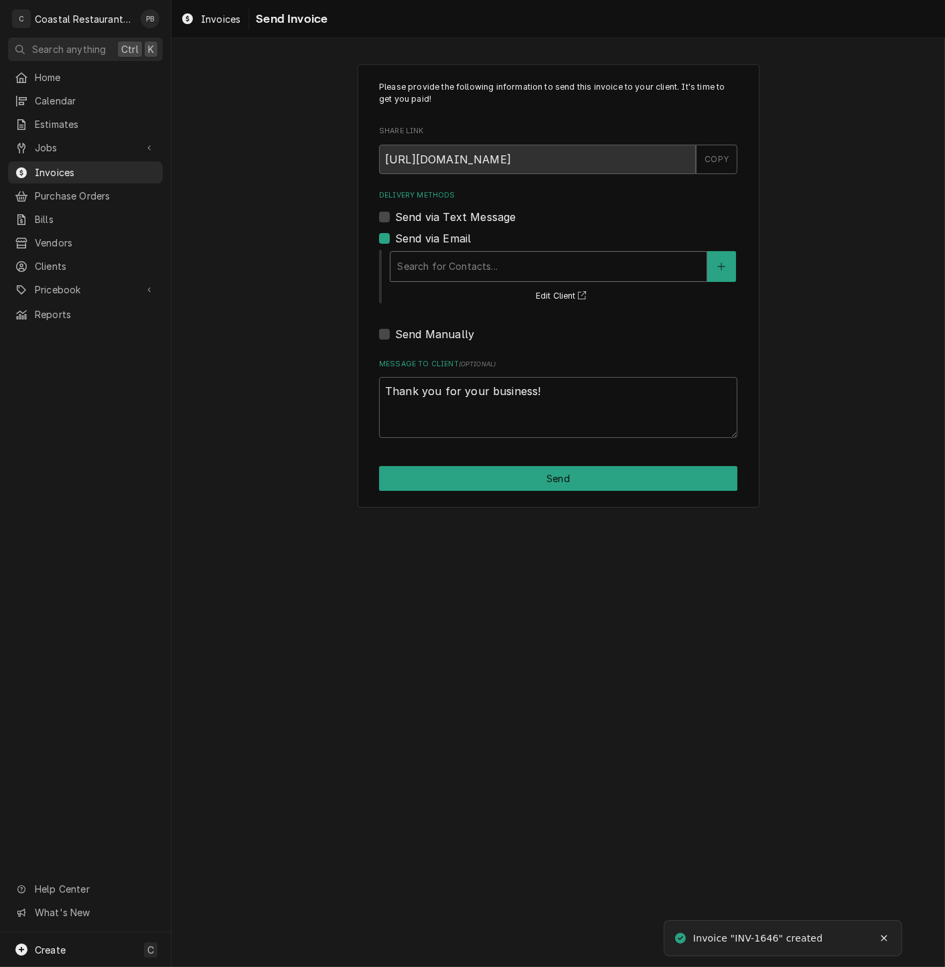
click at [436, 259] on div "Delivery Methods" at bounding box center [548, 267] width 303 height 24
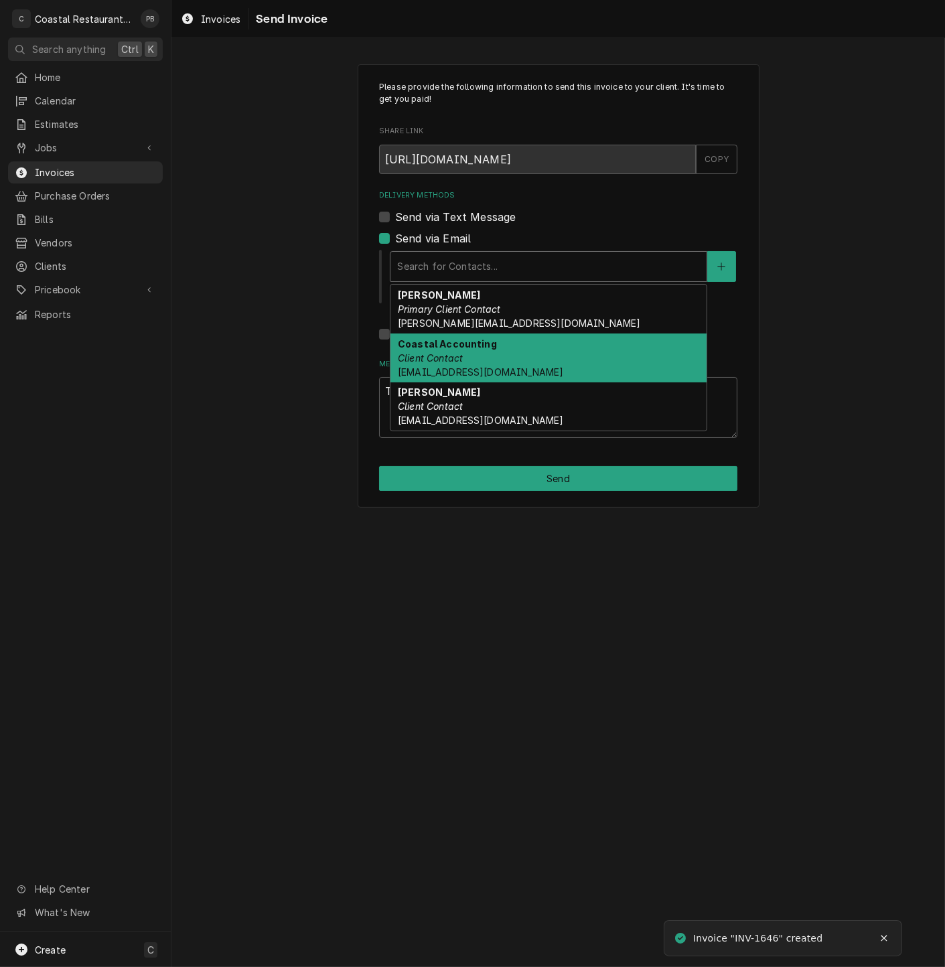
click at [478, 348] on strong "Coastal Accounting" at bounding box center [447, 343] width 99 height 11
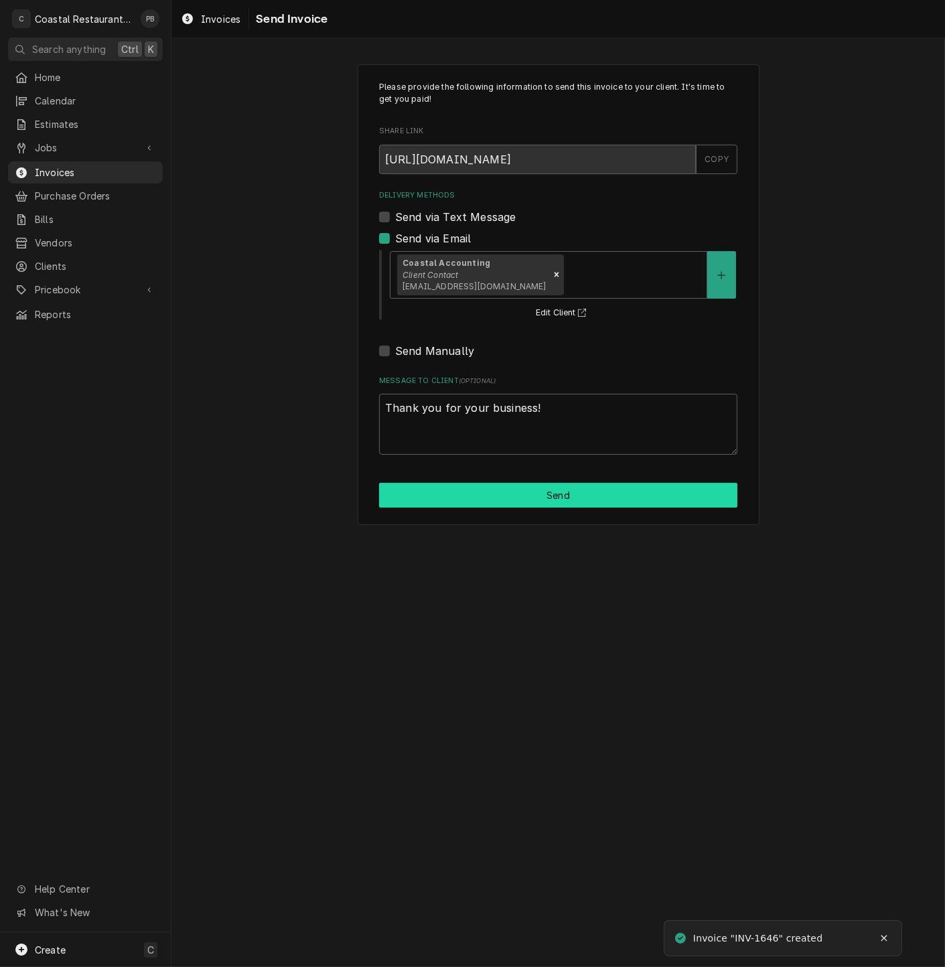
click at [538, 489] on button "Send" at bounding box center [558, 495] width 358 height 25
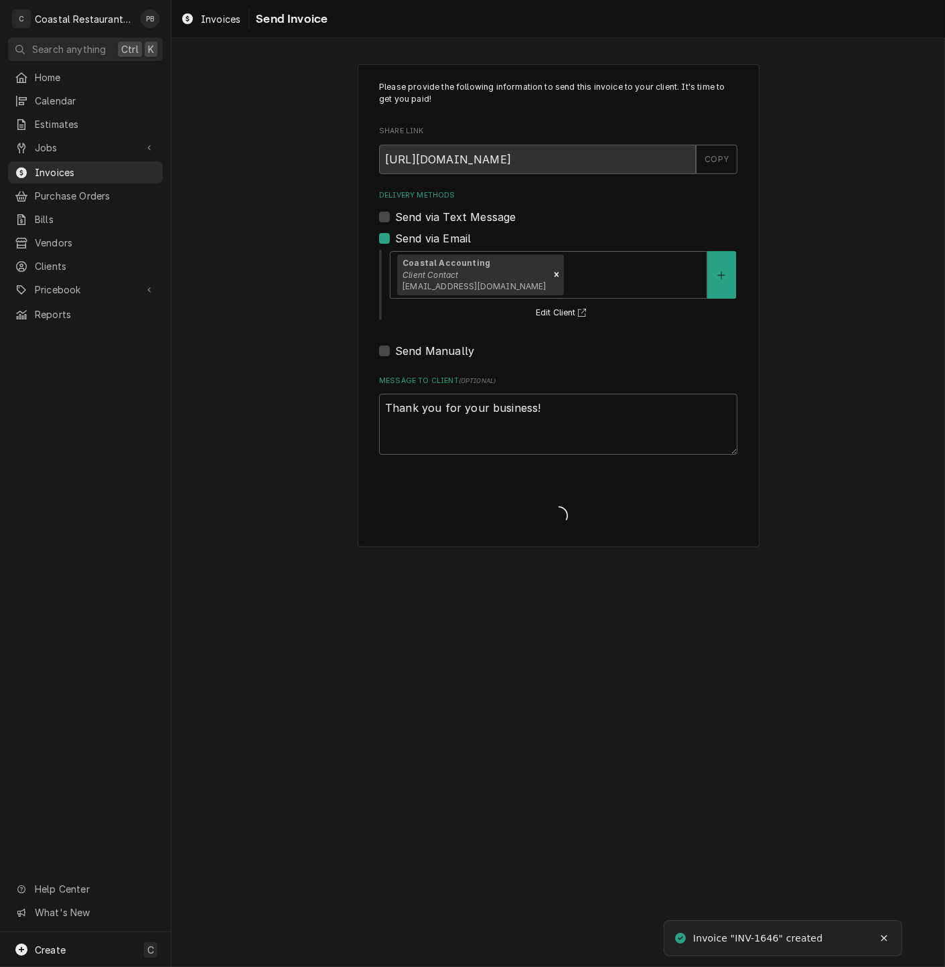
type textarea "x"
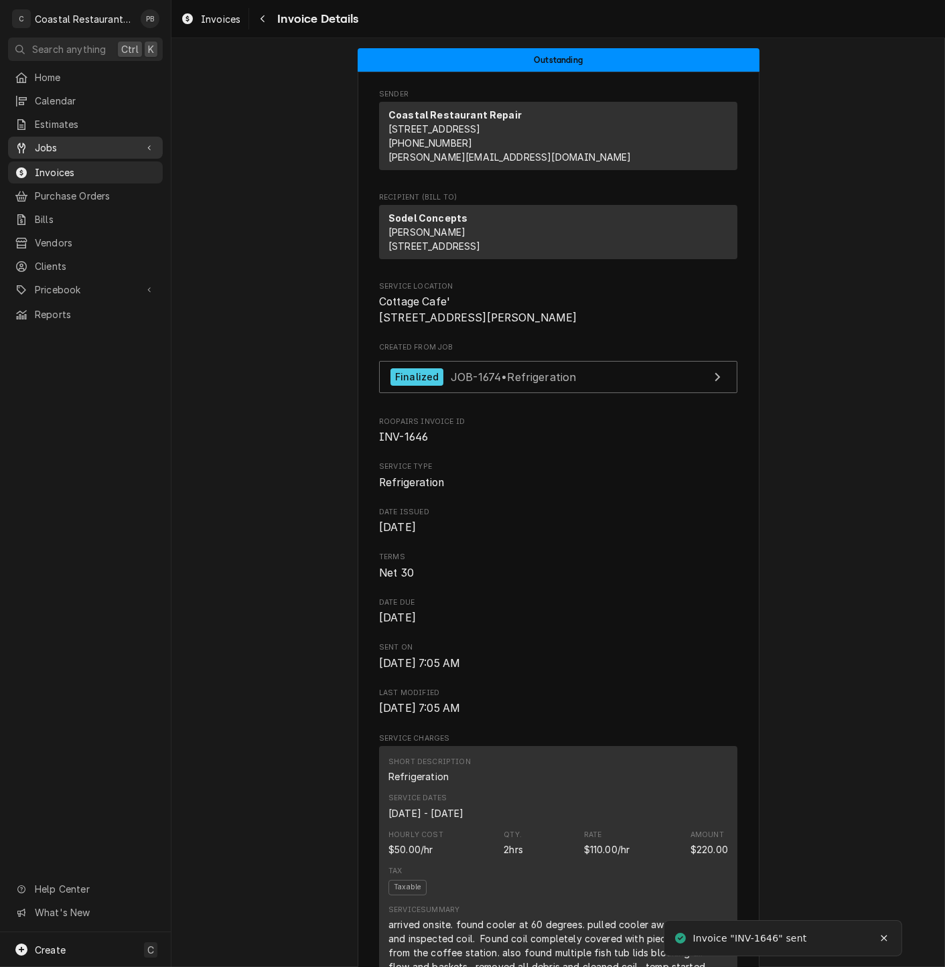
click at [62, 141] on span "Jobs" at bounding box center [85, 148] width 101 height 14
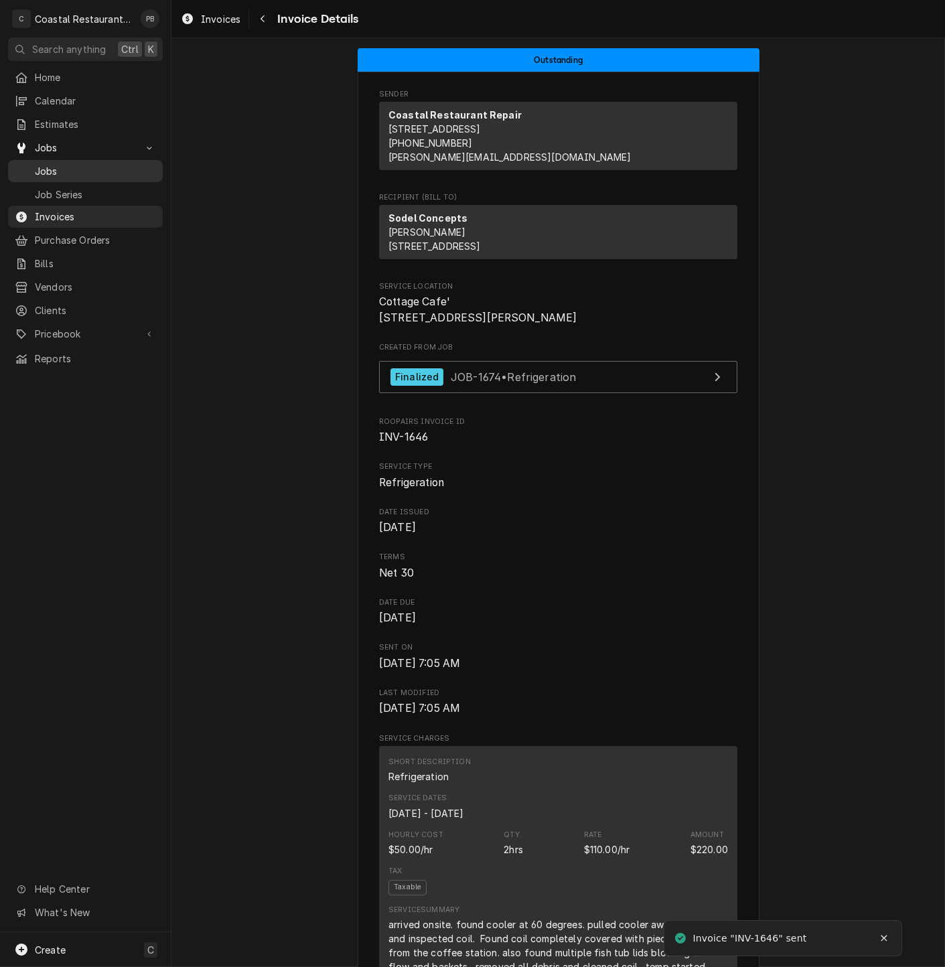
click at [68, 165] on span "Jobs" at bounding box center [95, 171] width 121 height 14
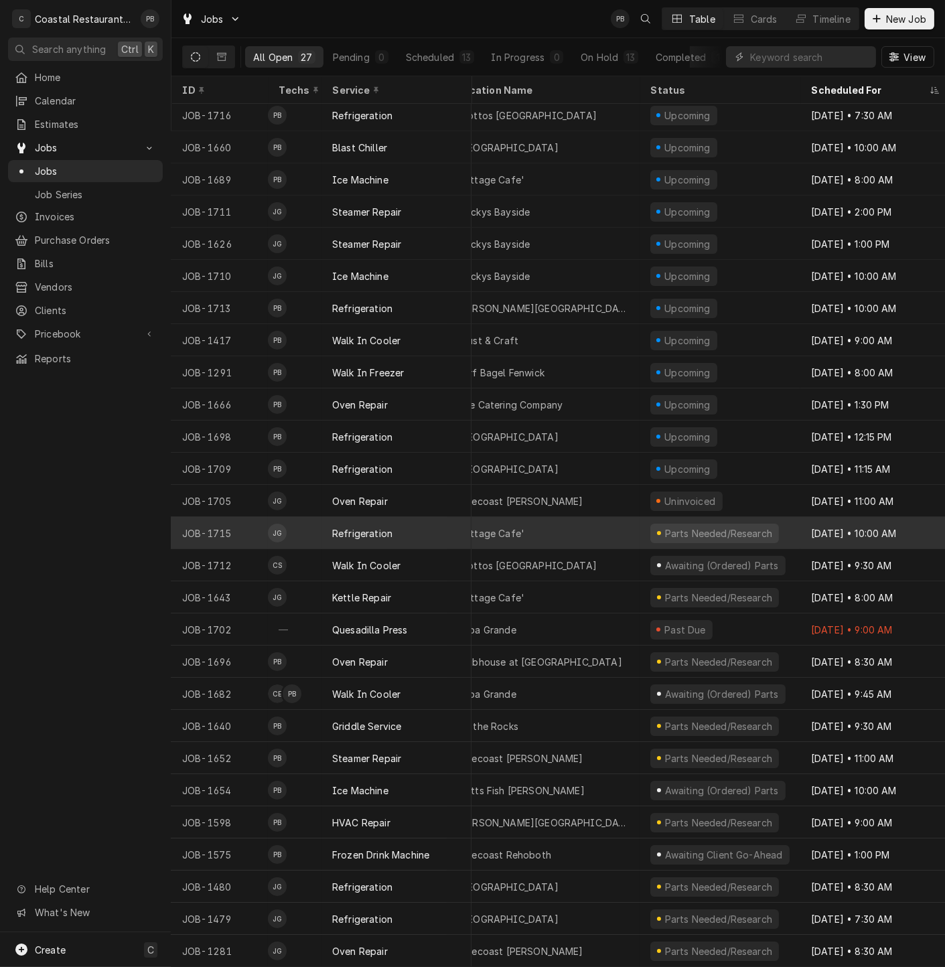
scroll to position [13, 0]
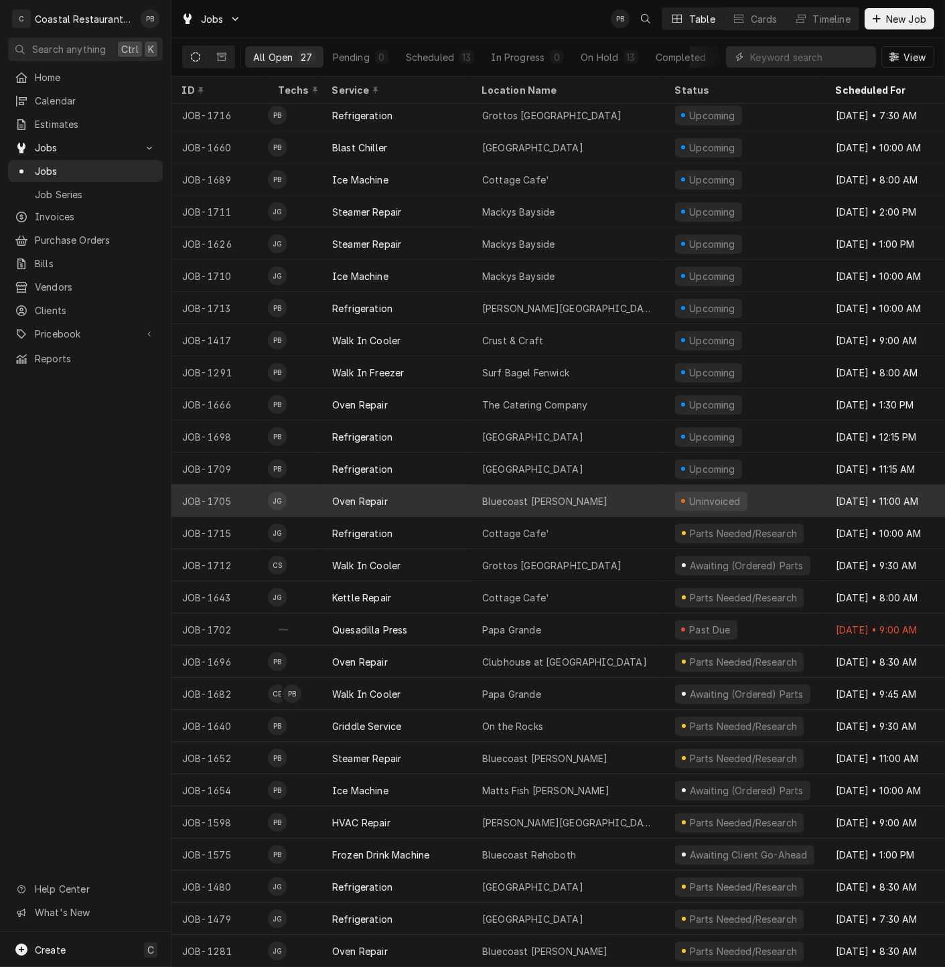
click at [386, 494] on div "Oven Repair" at bounding box center [360, 501] width 56 height 14
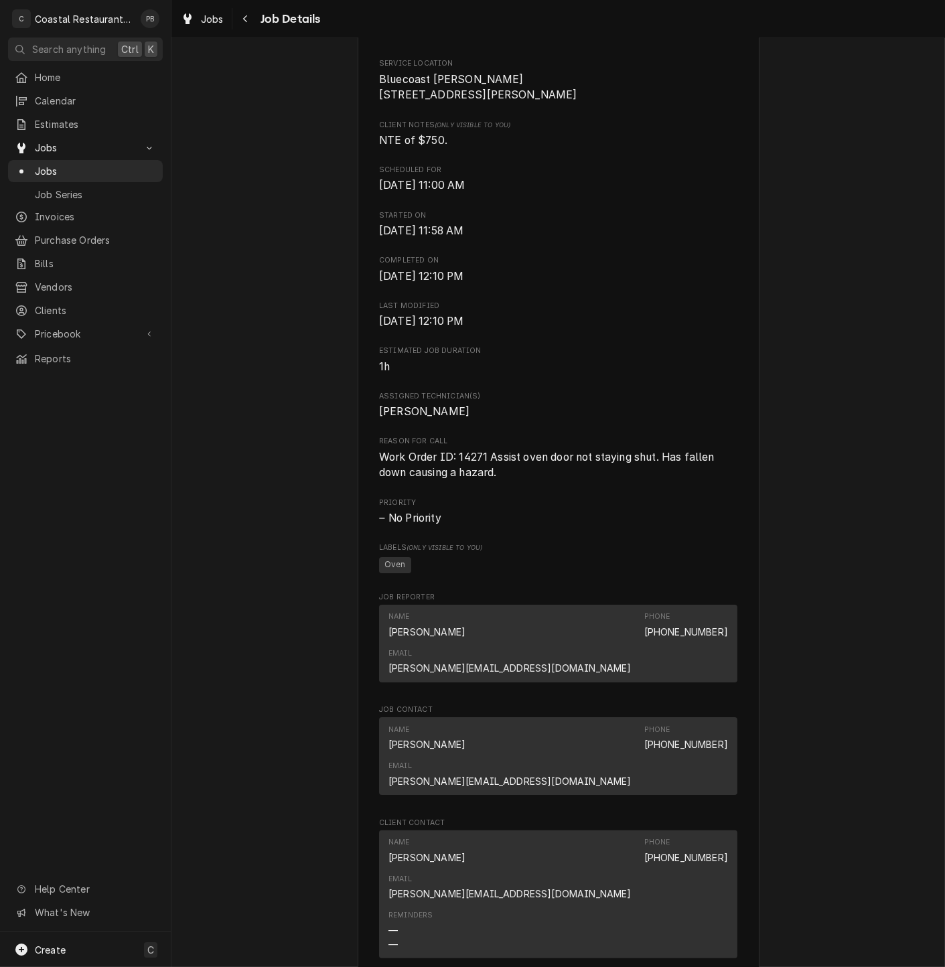
scroll to position [756, 0]
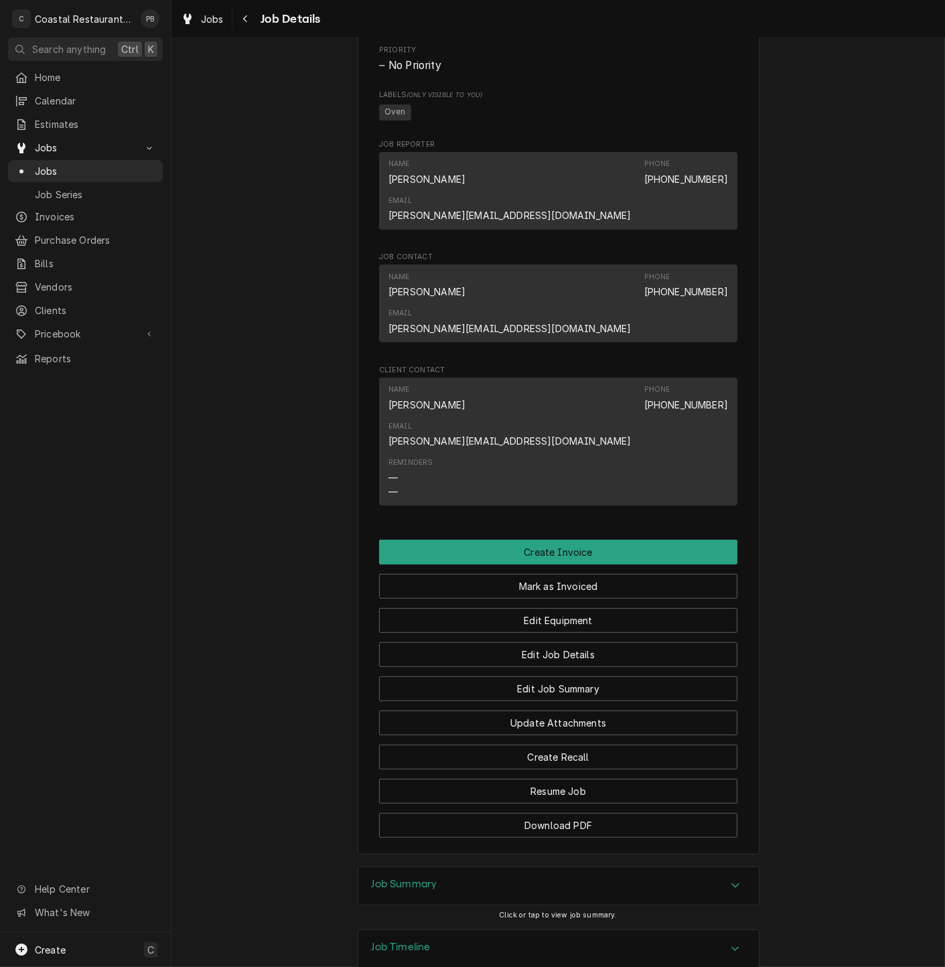
click at [729, 878] on div "Accordion Header" at bounding box center [735, 886] width 20 height 16
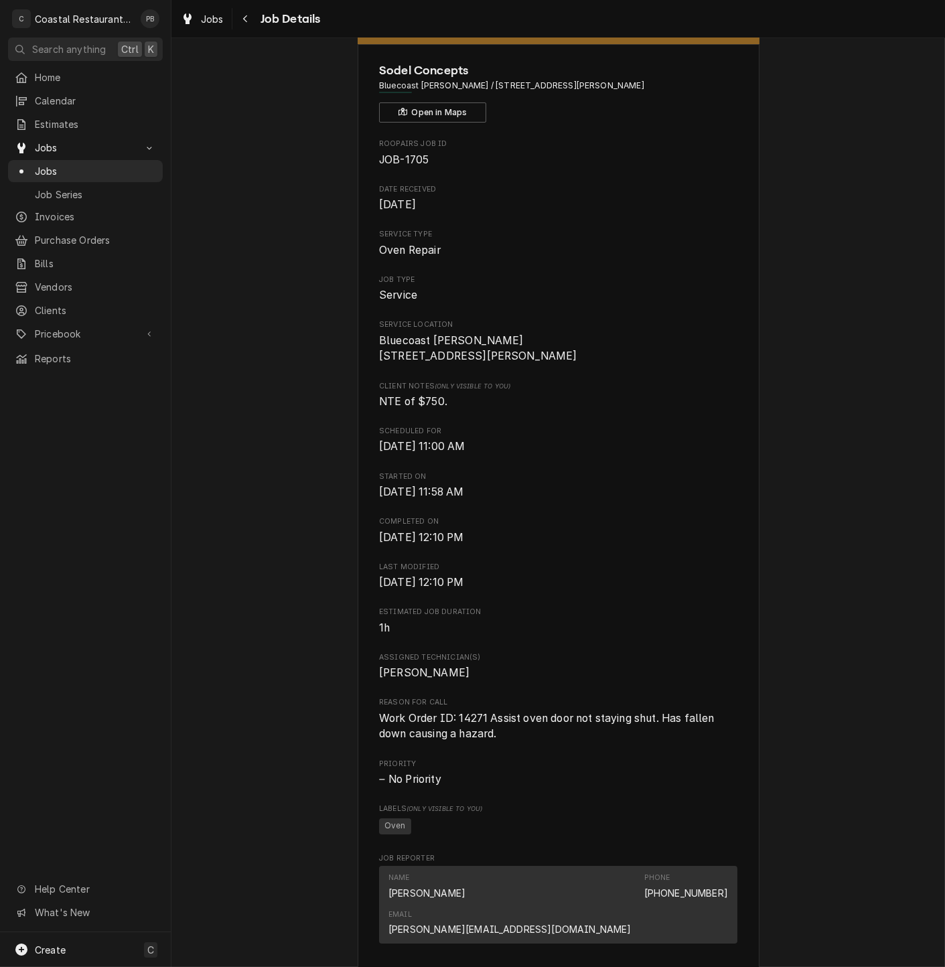
scroll to position [0, 0]
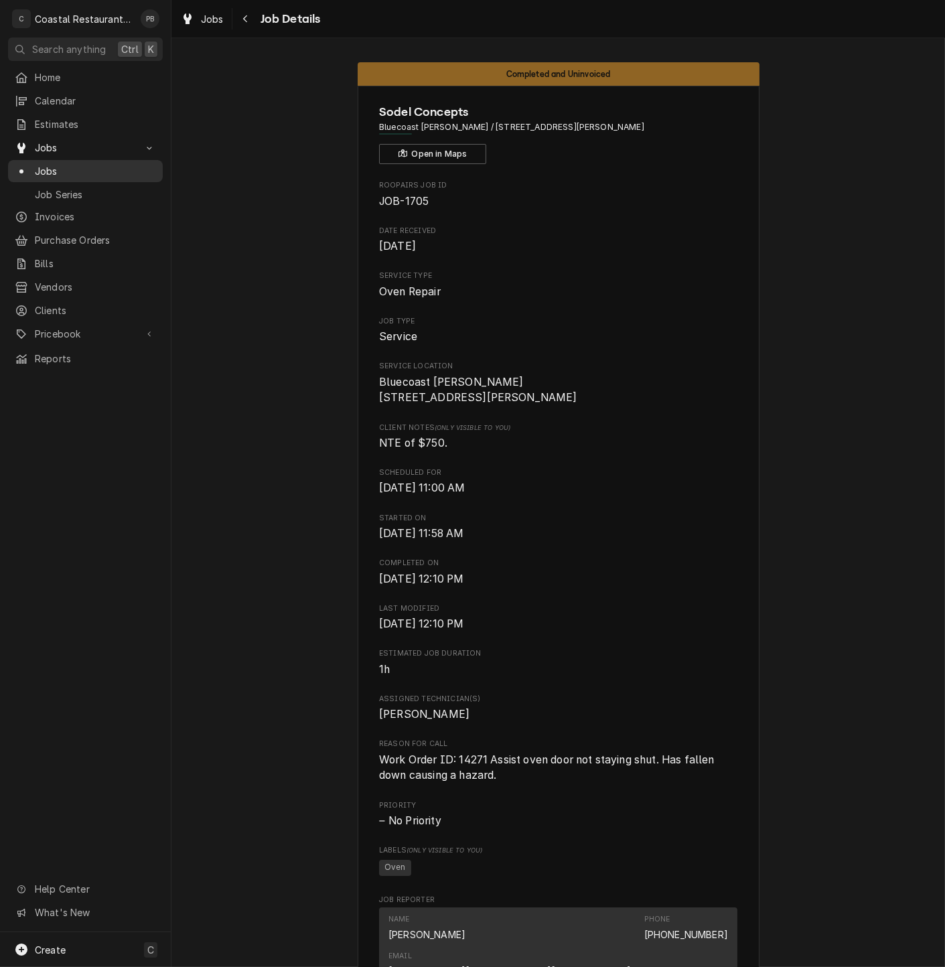
click at [61, 164] on span "Jobs" at bounding box center [95, 171] width 121 height 14
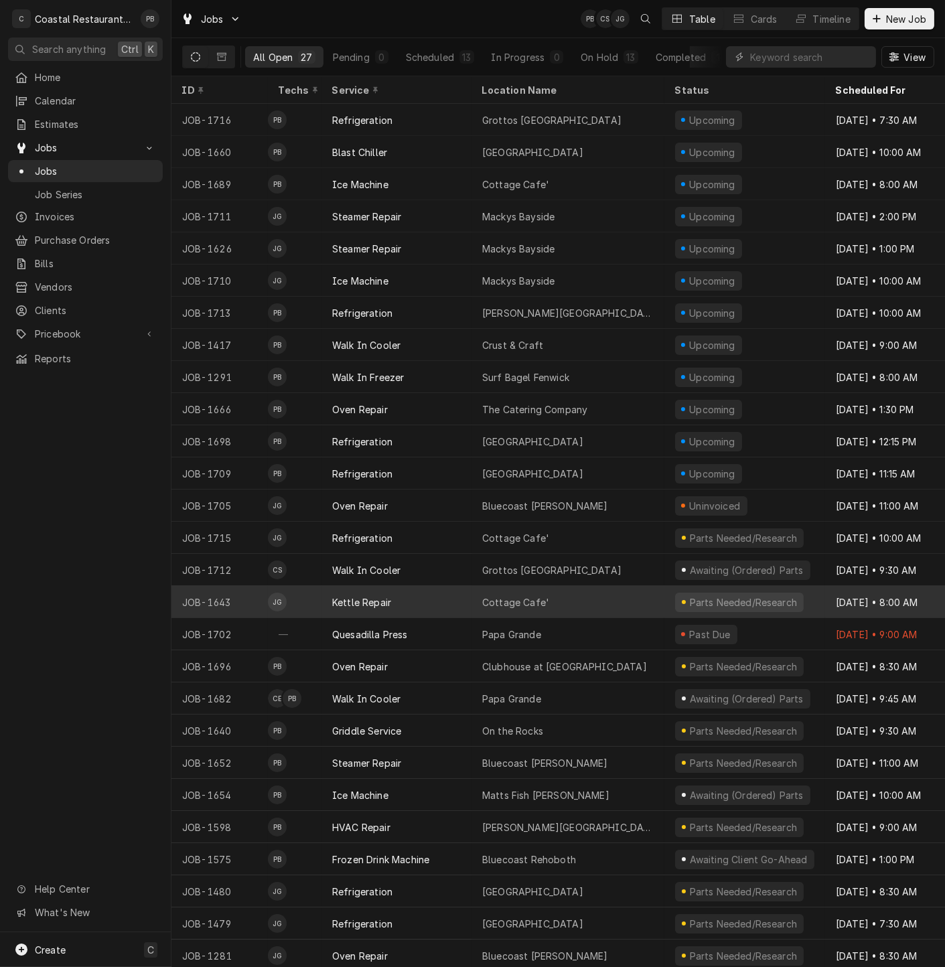
click at [589, 600] on div "Cottage Cafe'" at bounding box center [568, 602] width 193 height 32
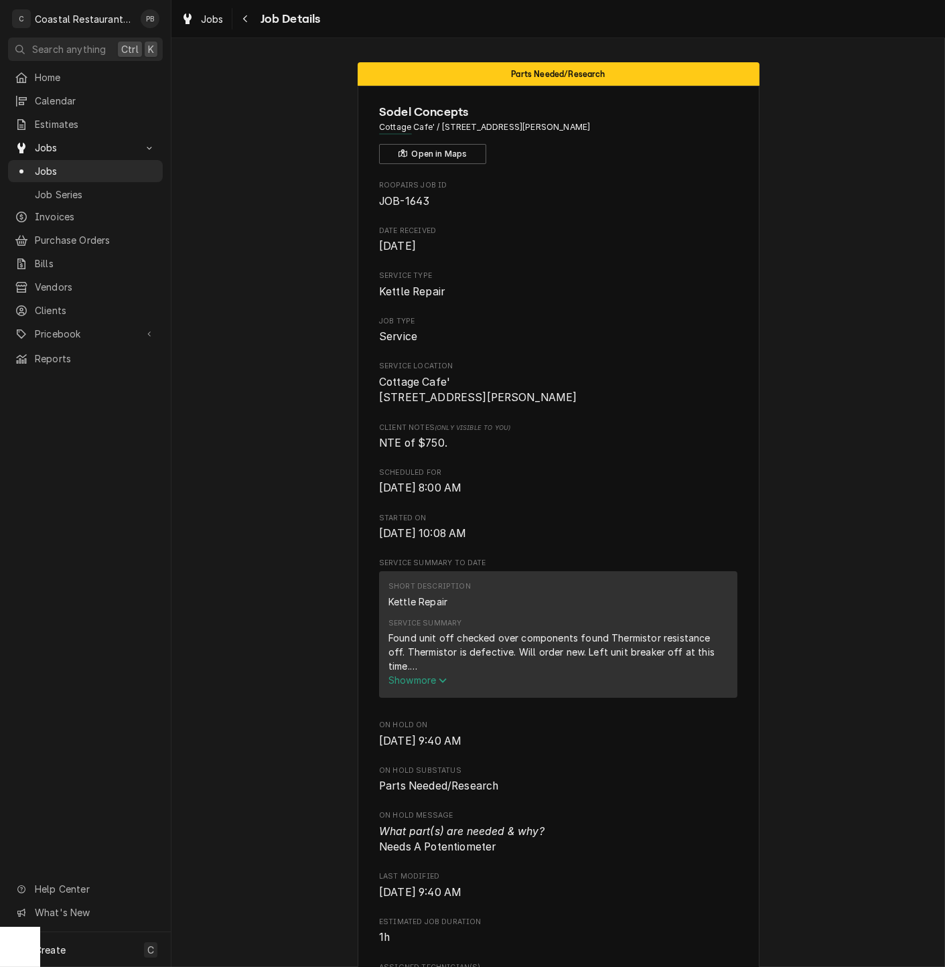
click at [425, 686] on span "Show more" at bounding box center [417, 679] width 59 height 11
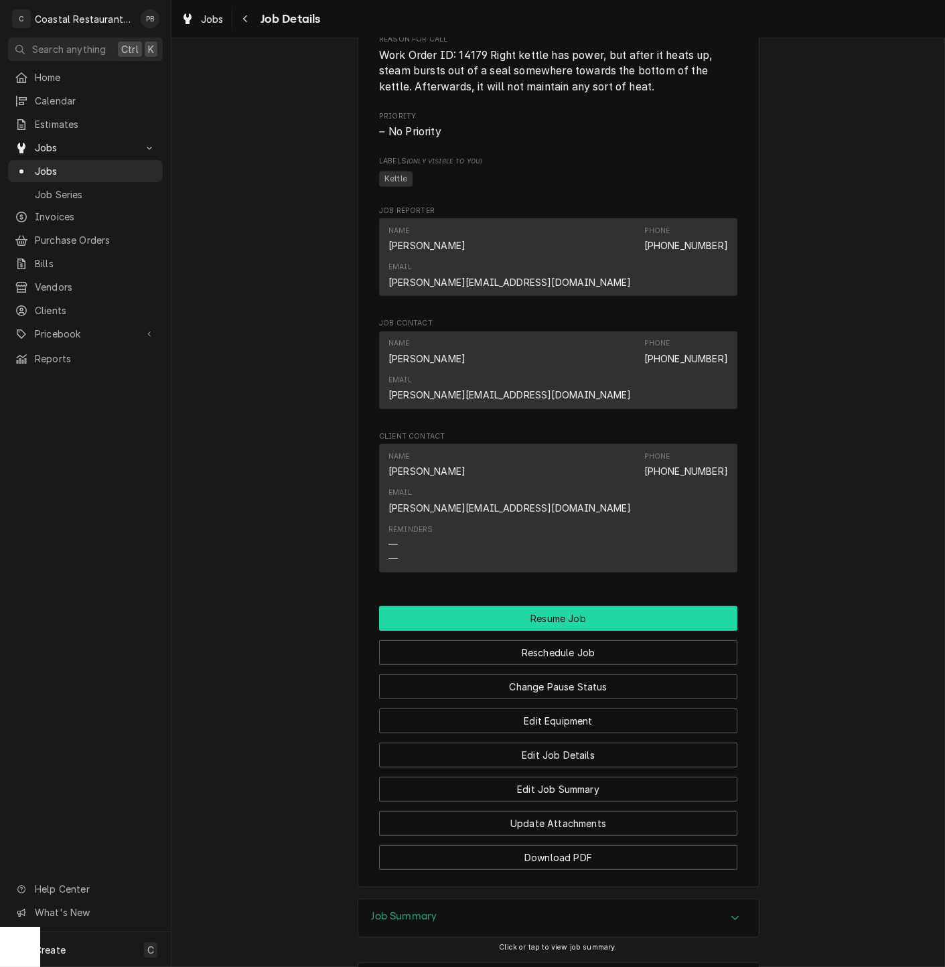
scroll to position [1046, 0]
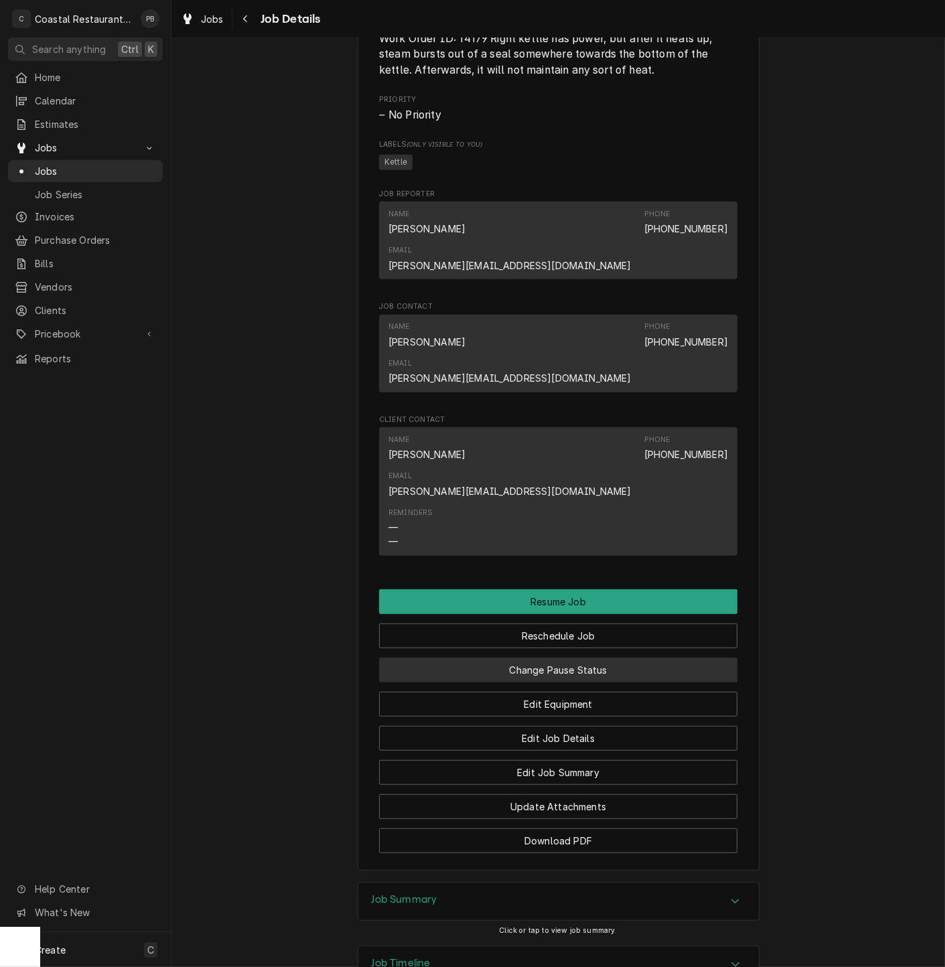
click at [597, 658] on button "Change Pause Status" at bounding box center [558, 670] width 358 height 25
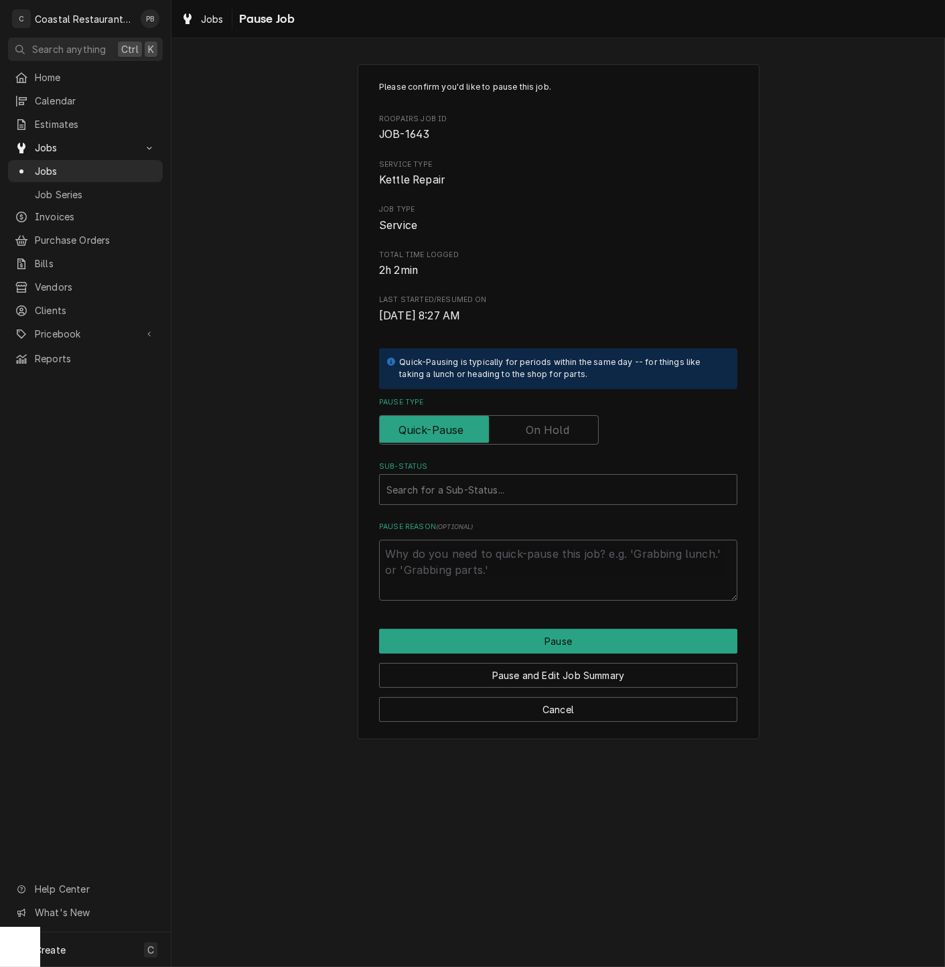
click at [563, 431] on label "Pause Type" at bounding box center [489, 429] width 220 height 29
click at [563, 431] on input "Pause Type" at bounding box center [489, 429] width 208 height 29
checkbox input "true"
click at [539, 478] on div "Sub-Status" at bounding box center [558, 490] width 344 height 24
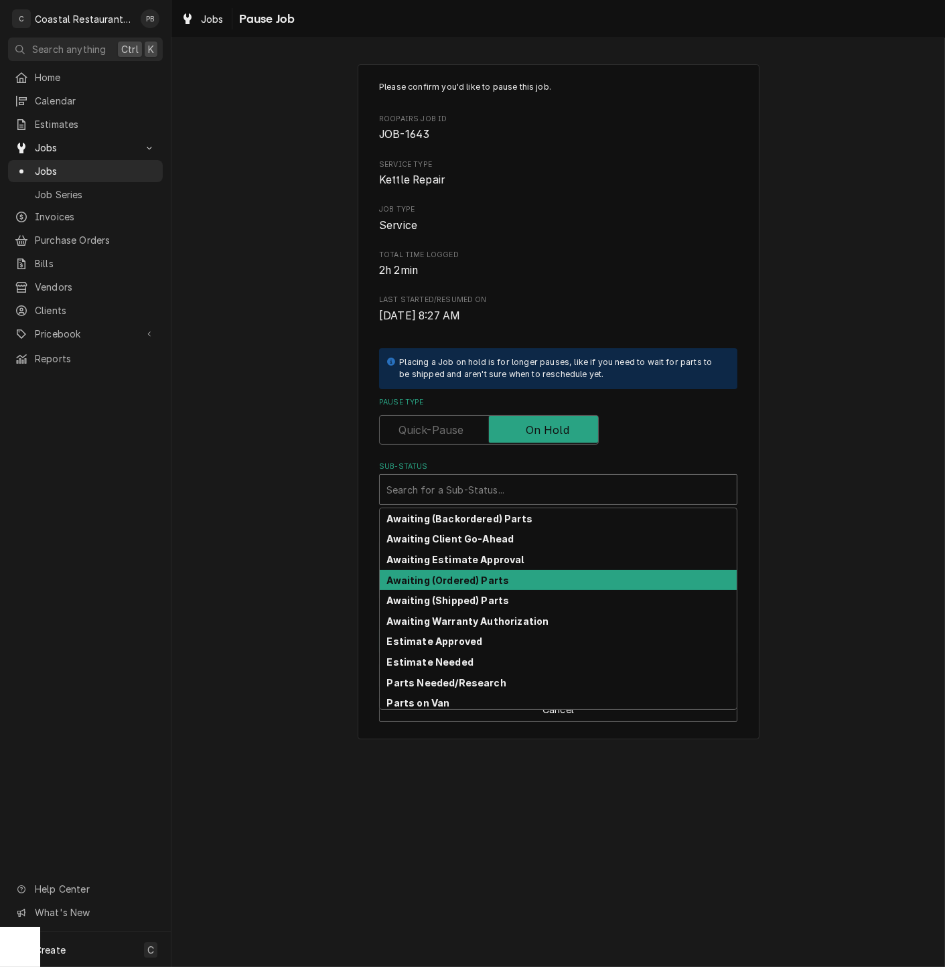
click at [522, 583] on div "Awaiting (Ordered) Parts" at bounding box center [558, 580] width 357 height 21
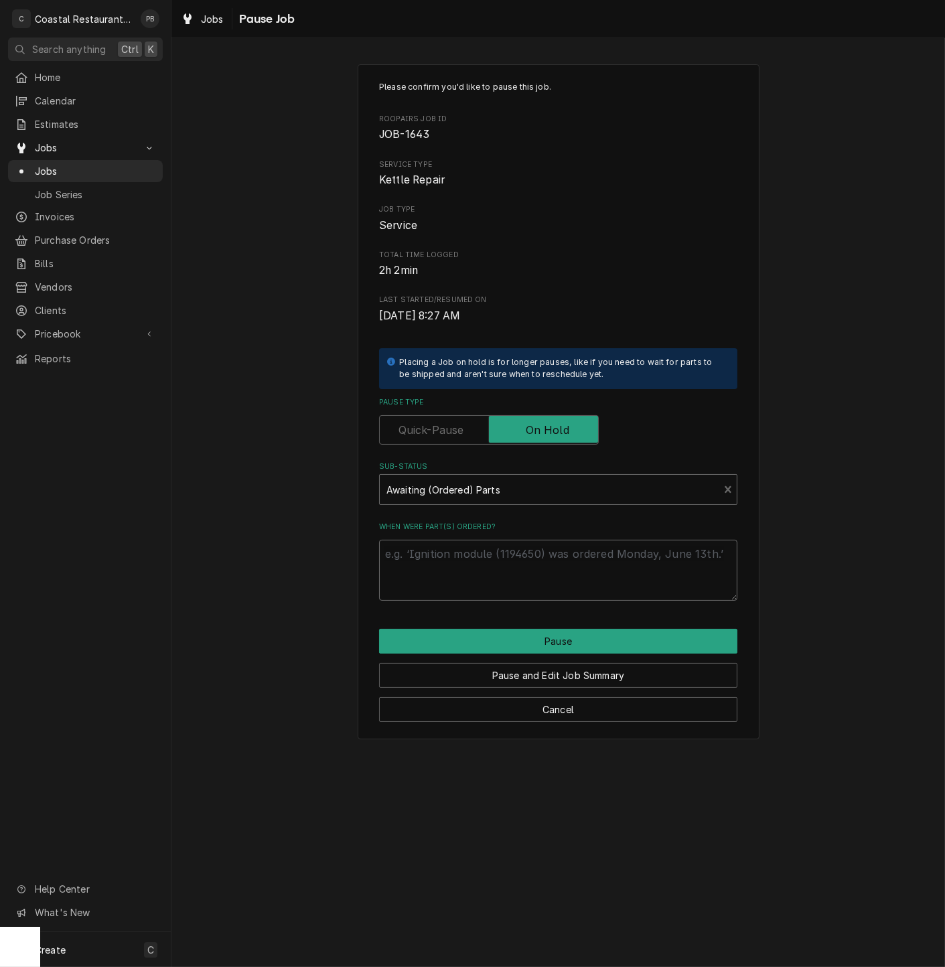
click at [536, 565] on textarea "When were part(s) ordered?" at bounding box center [558, 570] width 358 height 61
type textarea "x"
type textarea "p"
type textarea "x"
type textarea "pa"
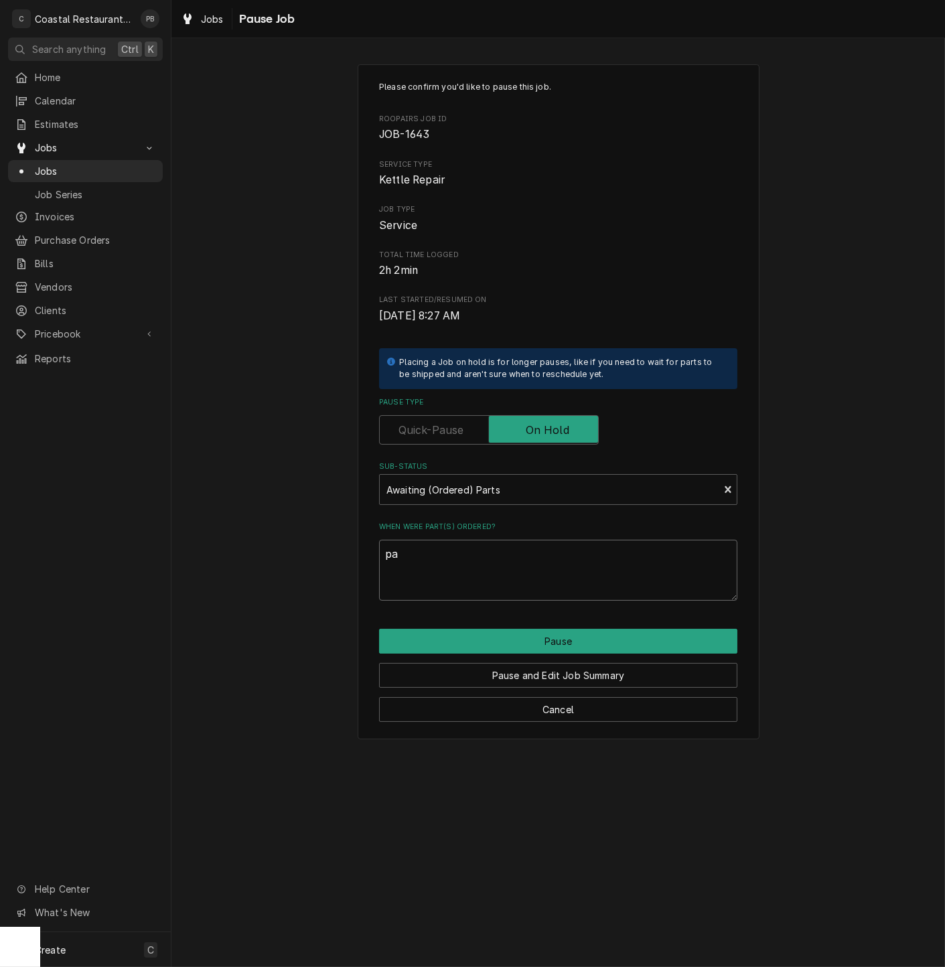
type textarea "x"
type textarea "par"
type textarea "x"
type textarea "part"
type textarea "x"
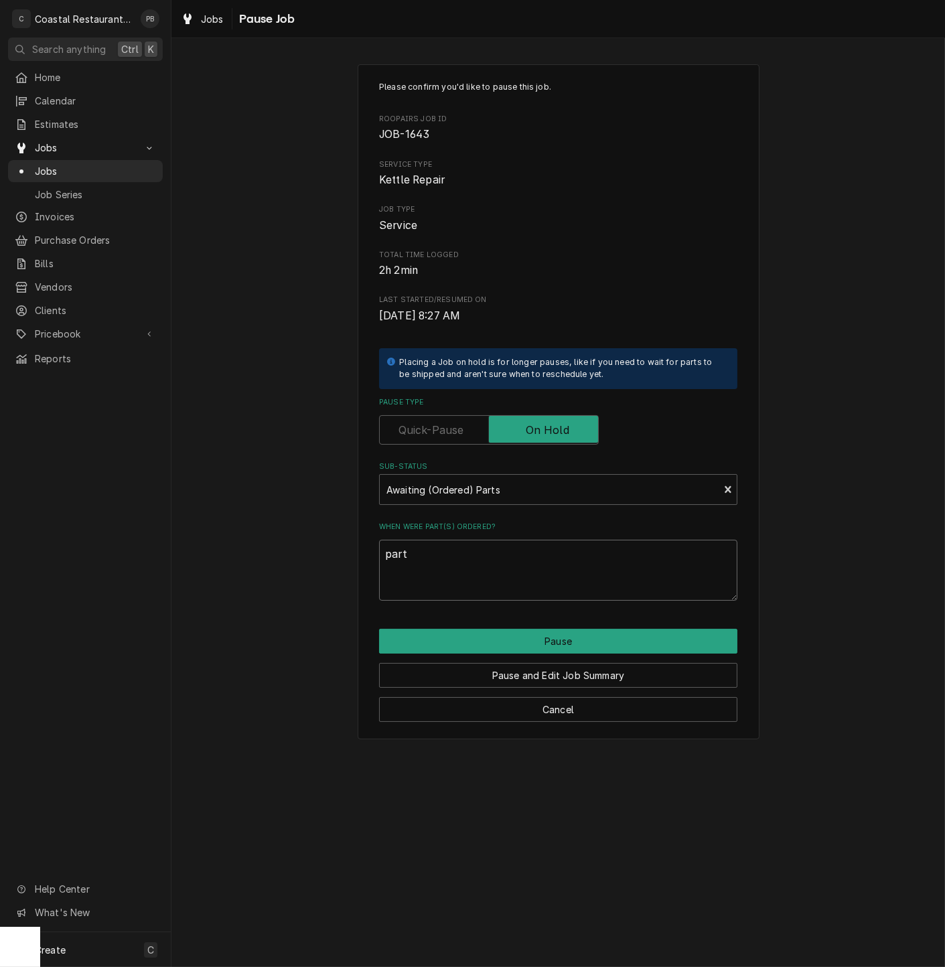
type textarea "parts"
type textarea "x"
type textarea "parts"
type textarea "x"
type textarea "parts o"
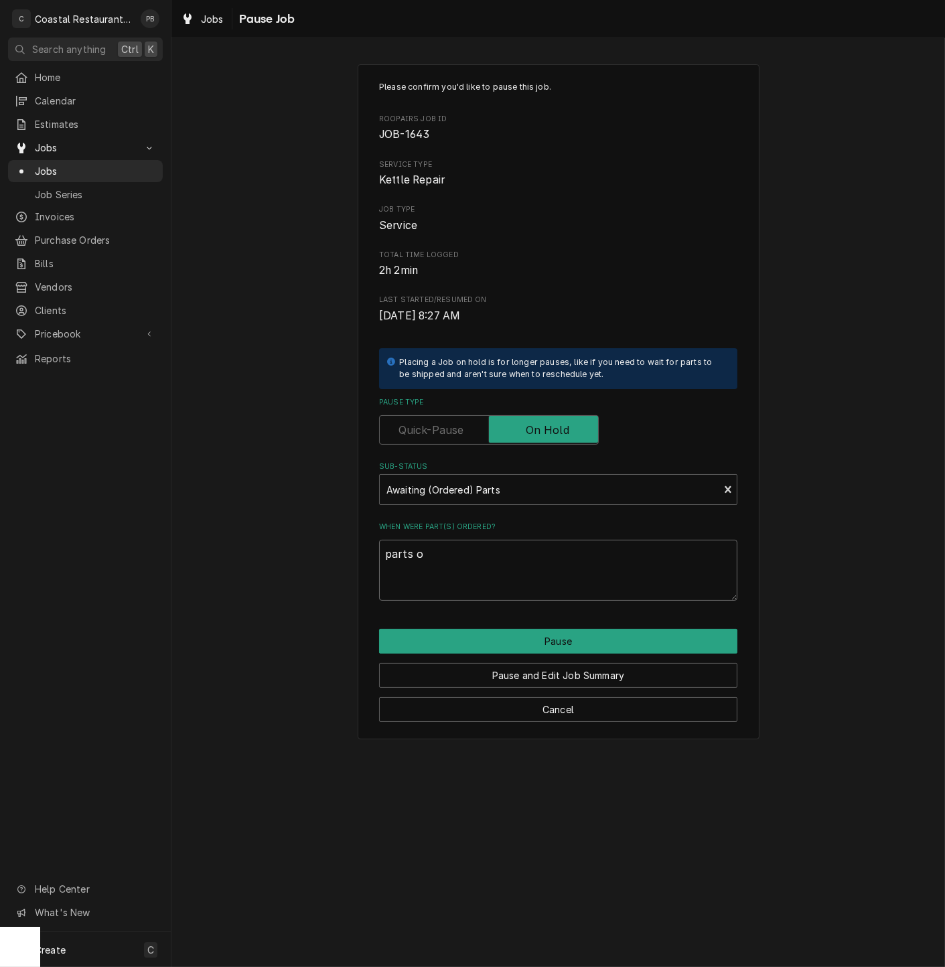
type textarea "x"
type textarea "parts or"
type textarea "x"
type textarea "parts ord"
type textarea "x"
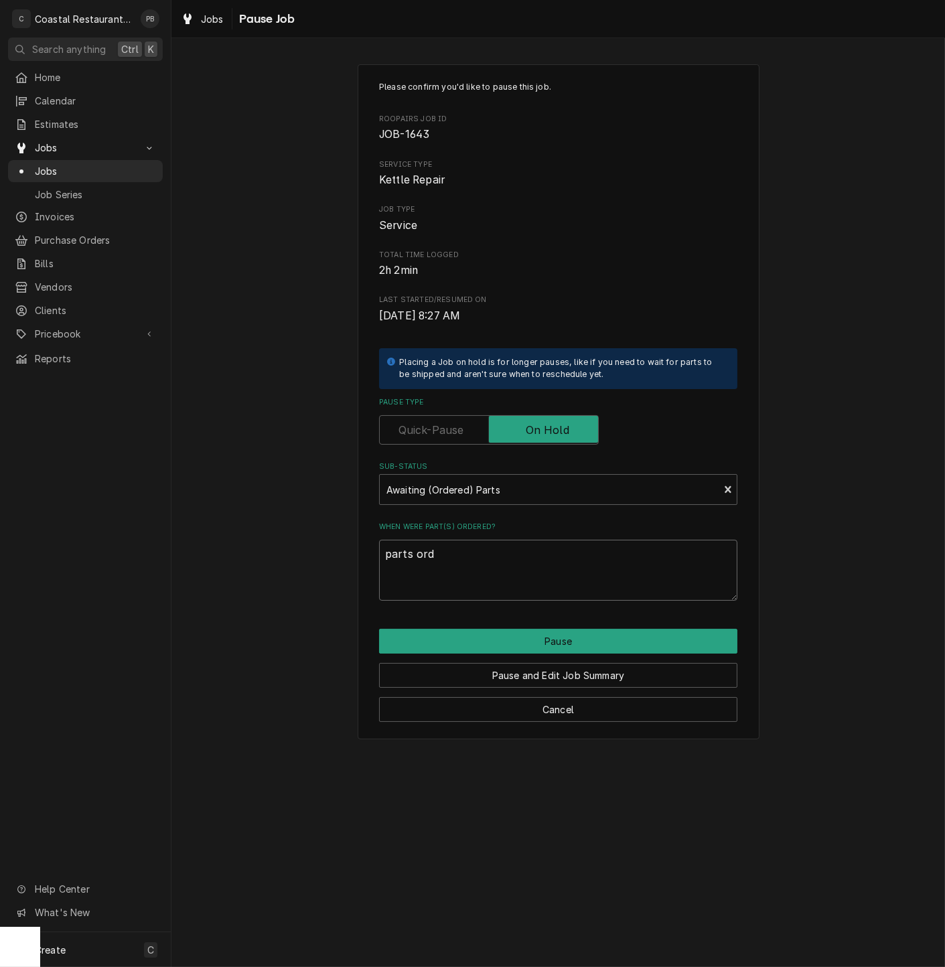
type textarea "parts orde"
type textarea "x"
type textarea "parts order"
type textarea "x"
type textarea "parts ordere"
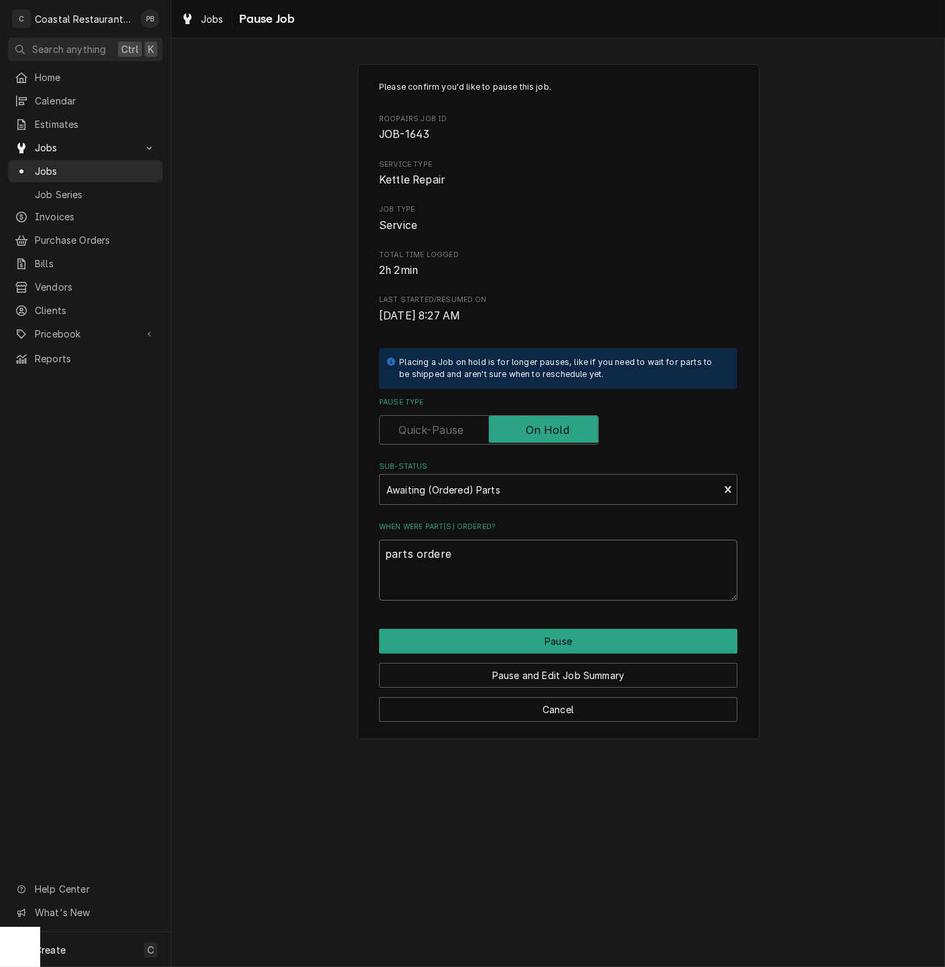
type textarea "x"
type textarea "parts ordered"
type textarea "x"
type textarea "parts ordered"
type textarea "x"
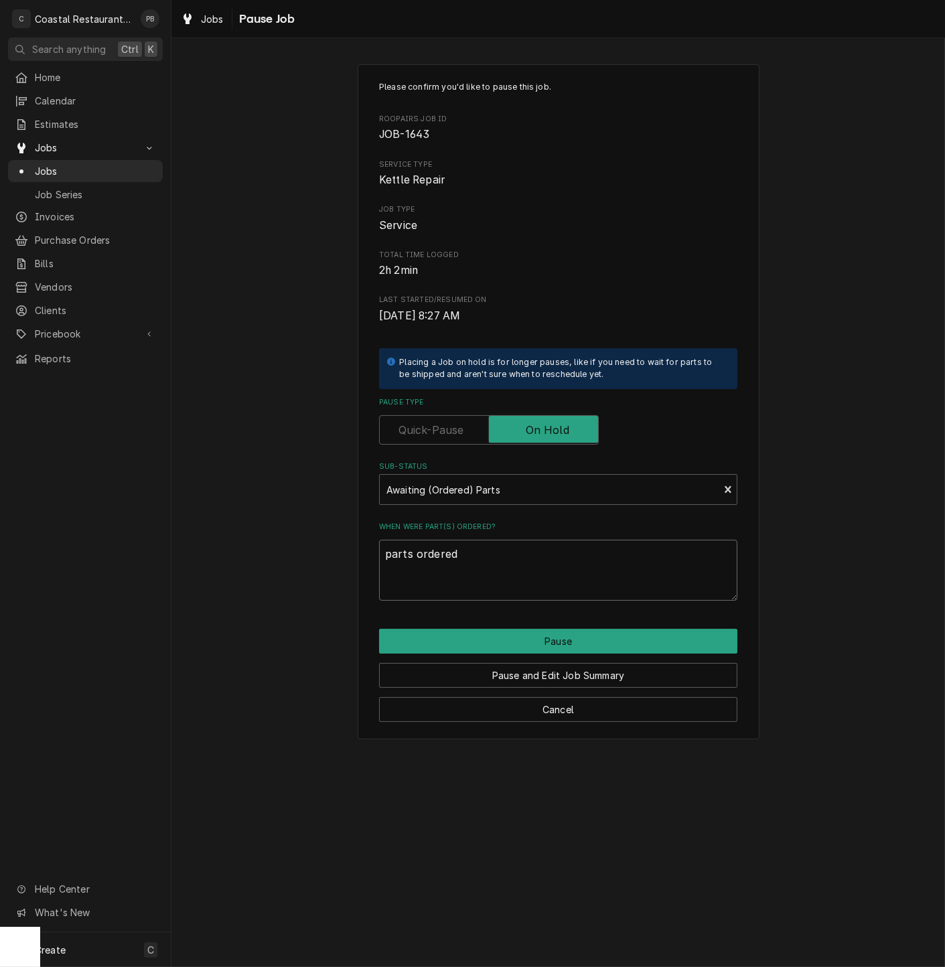
type textarea "parts ordered 1"
type textarea "x"
type textarea "parts ordered 10"
type textarea "x"
type textarea "parts ordered 10/"
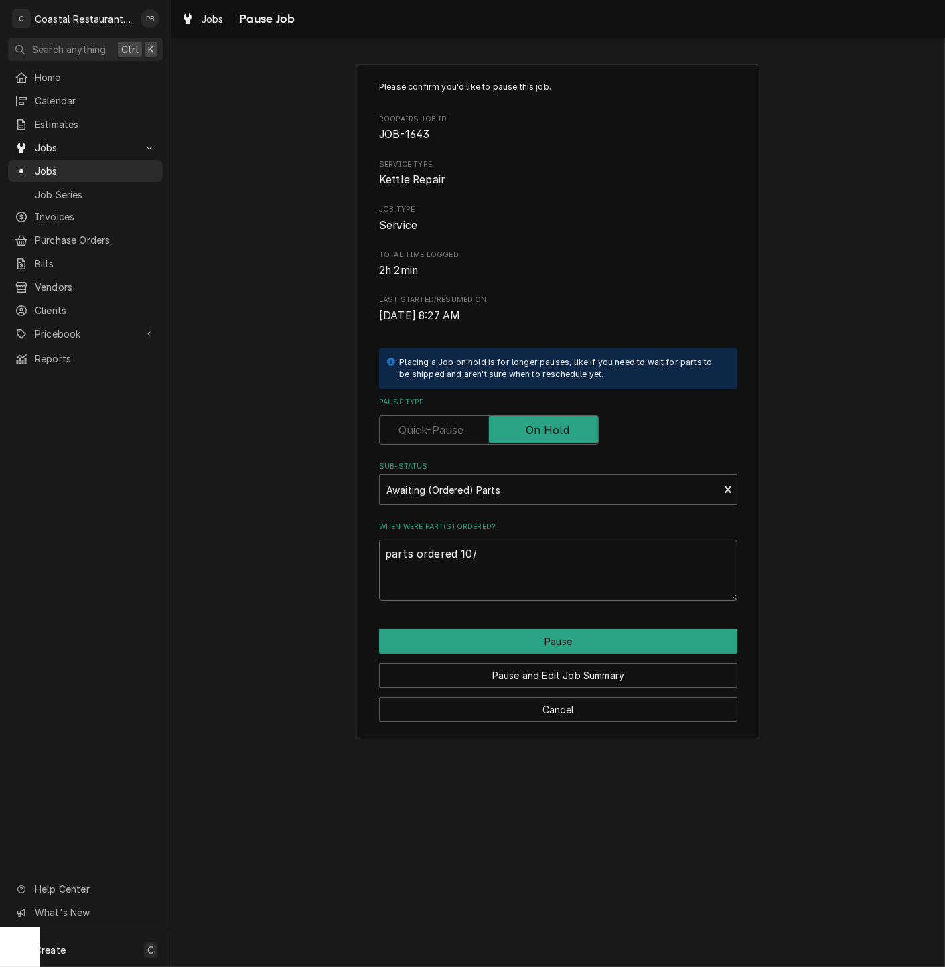
type textarea "x"
type textarea "parts ordered 10/2"
click at [597, 642] on button "Pause" at bounding box center [558, 641] width 358 height 25
type textarea "x"
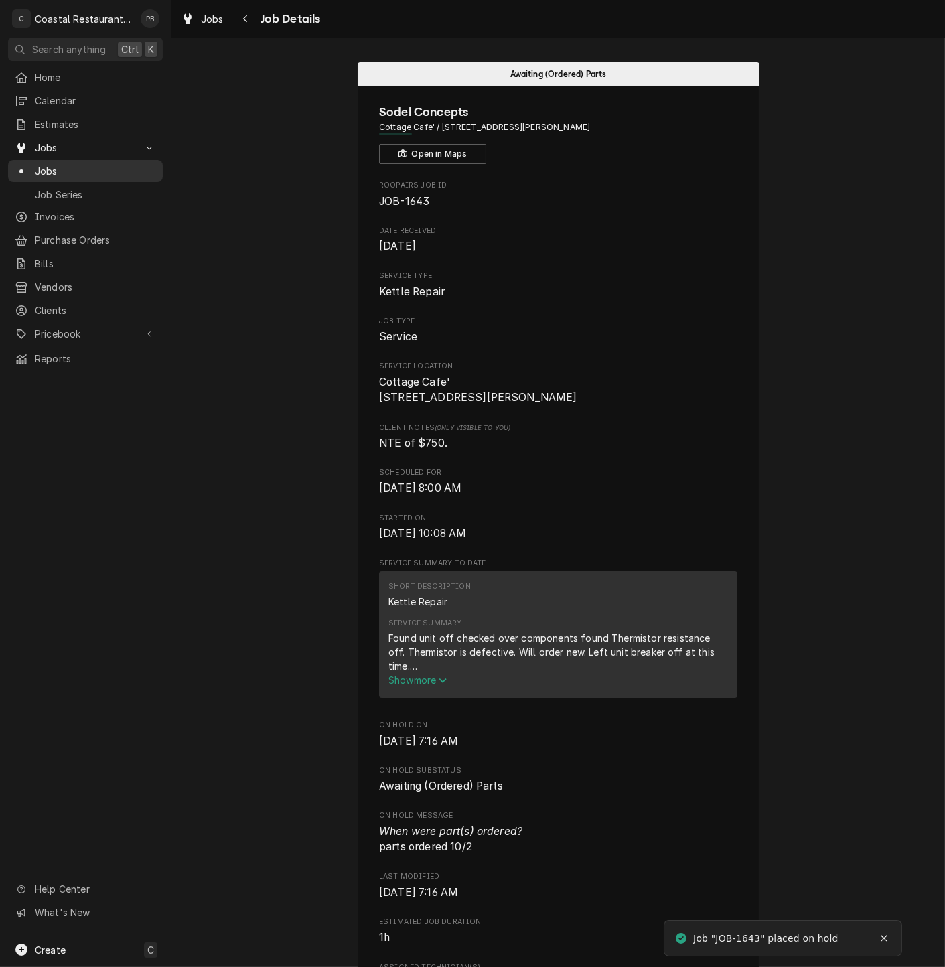
click at [51, 164] on span "Jobs" at bounding box center [95, 171] width 121 height 14
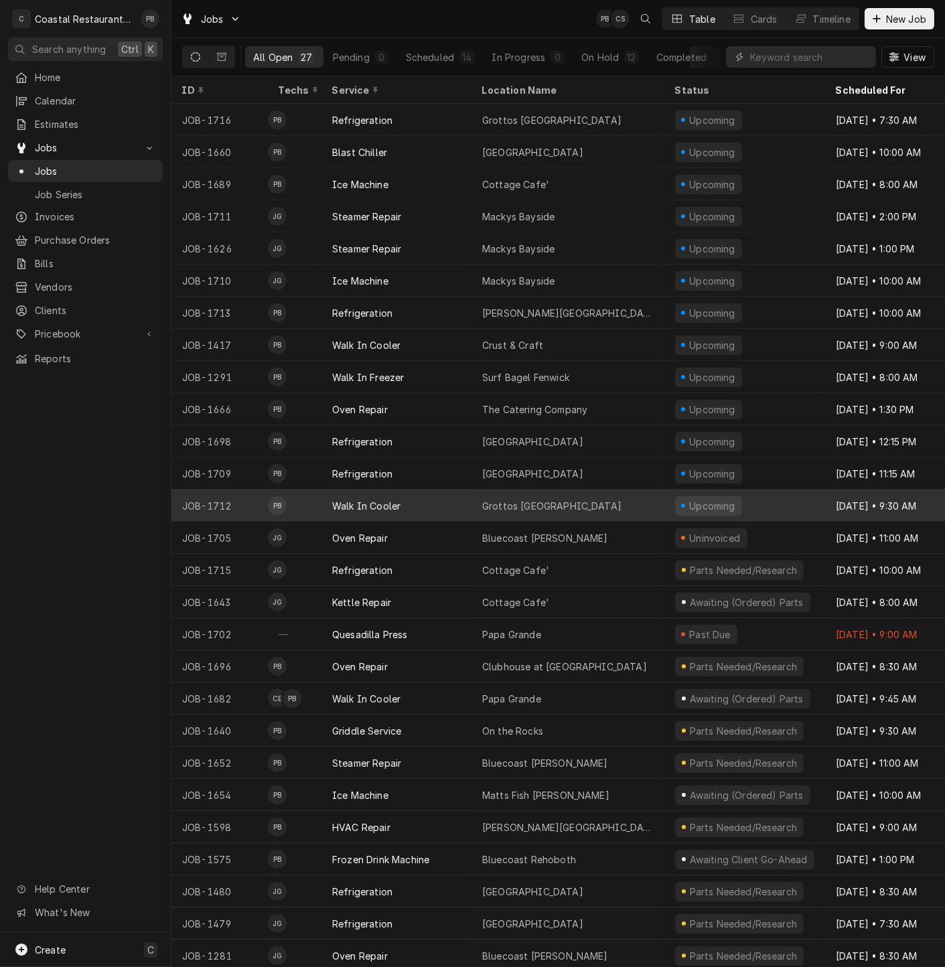
click at [521, 499] on div "Grottos Middletown" at bounding box center [551, 506] width 139 height 14
